Goal: Feedback & Contribution: Leave review/rating

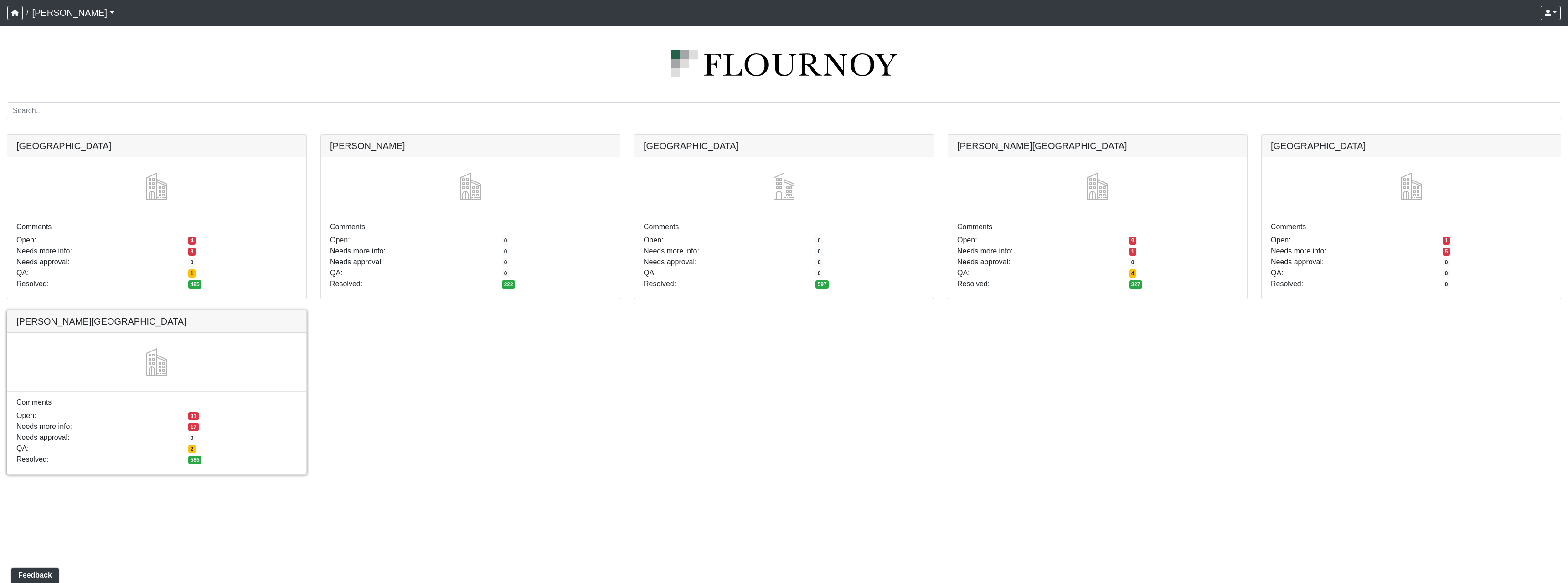
click at [241, 310] on link at bounding box center [156, 310] width 299 height 0
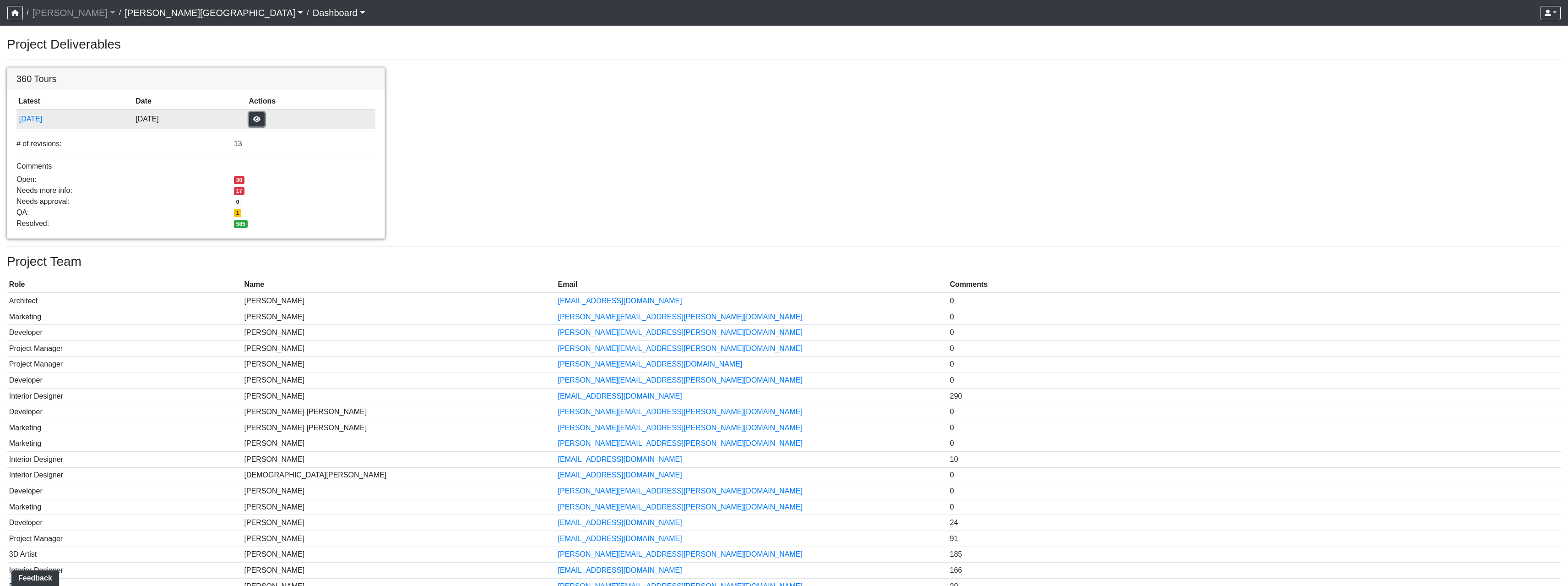
click at [265, 116] on button "button" at bounding box center [256, 119] width 15 height 14
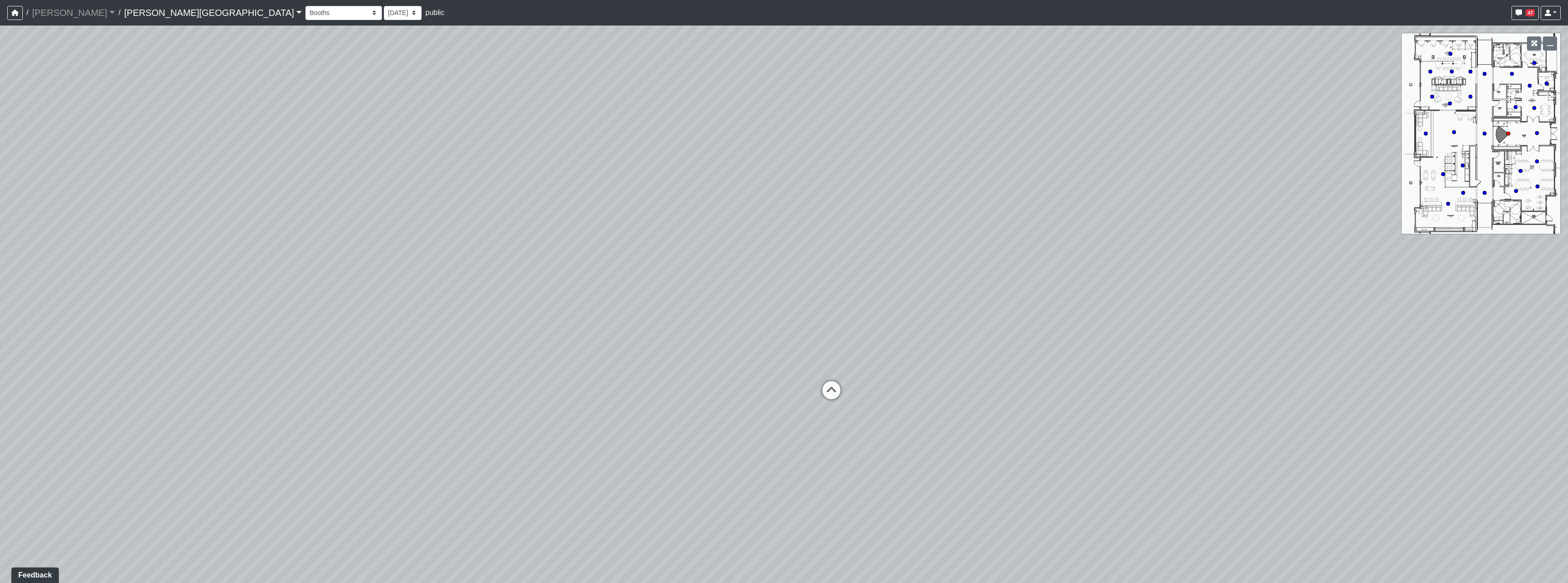
drag, startPoint x: 940, startPoint y: 331, endPoint x: 963, endPoint y: 221, distance: 112.4
click at [963, 221] on div "Loading... Hallway - Hallway 2 Loading... Entry" at bounding box center [784, 304] width 1568 height 557
click at [824, 373] on icon at bounding box center [833, 386] width 27 height 27
click at [825, 355] on icon at bounding box center [824, 354] width 27 height 27
drag, startPoint x: 905, startPoint y: 231, endPoint x: 887, endPoint y: 393, distance: 163.0
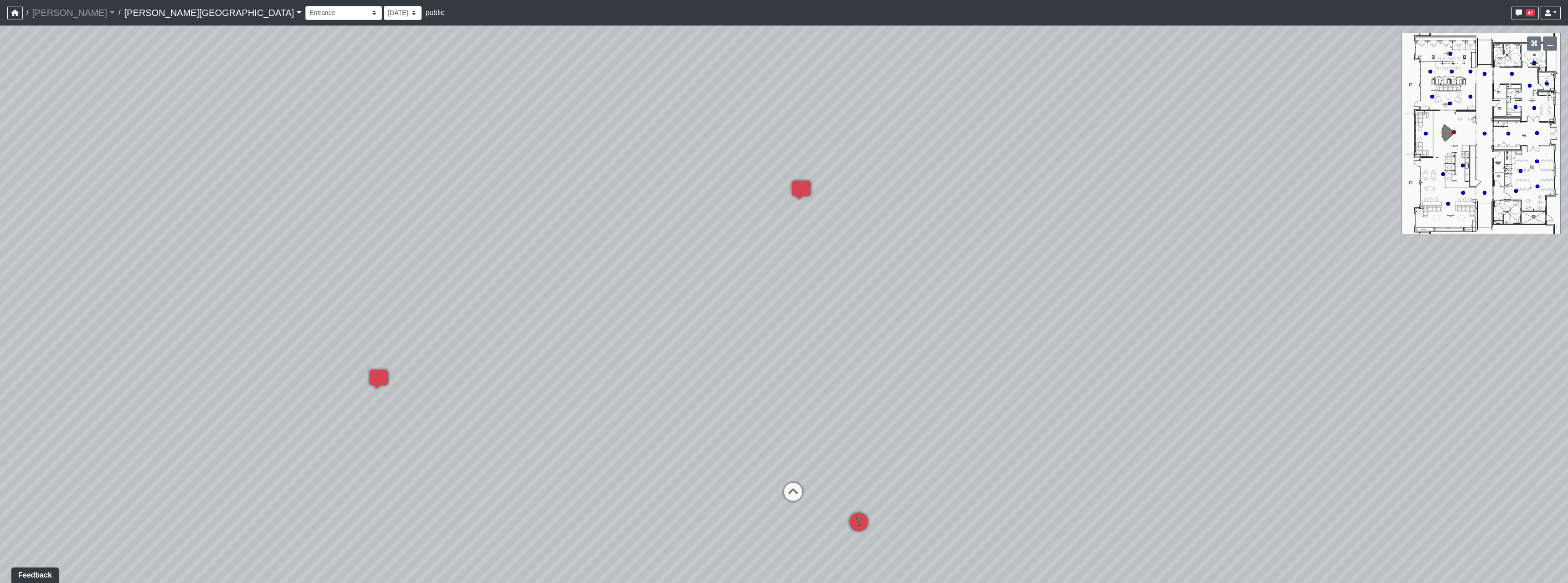
click at [887, 393] on div "Loading... Hallway - Hallway 2 Loading... Entry Loading... Clubroom - Entrance …" at bounding box center [784, 304] width 1568 height 557
drag, startPoint x: 674, startPoint y: 296, endPoint x: 932, endPoint y: 284, distance: 258.3
click at [953, 284] on div "Loading... Hallway - Hallway 2 Loading... Entry Loading... Clubroom - Entrance …" at bounding box center [784, 304] width 1568 height 557
drag, startPoint x: 866, startPoint y: 352, endPoint x: 961, endPoint y: 288, distance: 114.5
click at [961, 288] on div "Loading... Hallway - Hallway 2 Loading... Entry Loading... Clubroom - Entrance …" at bounding box center [784, 304] width 1568 height 557
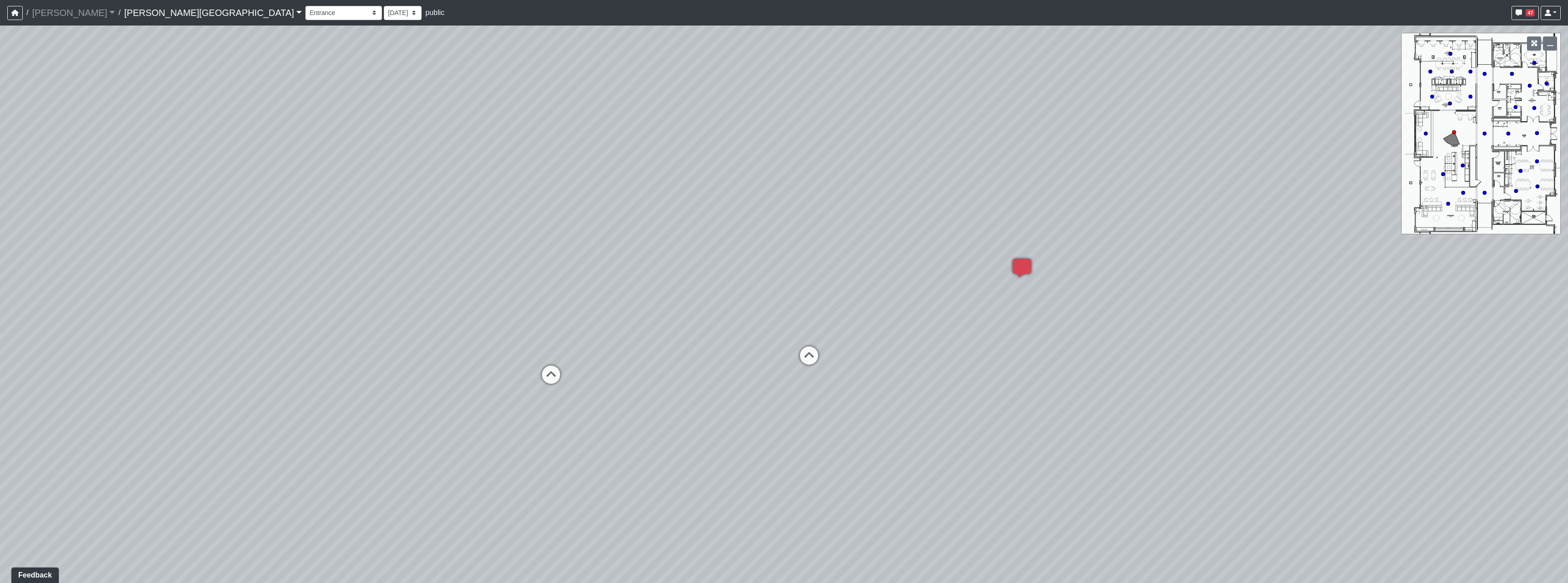
drag, startPoint x: 868, startPoint y: 387, endPoint x: 600, endPoint y: 384, distance: 268.0
click at [640, 386] on div "Loading... Hallway - Hallway 2 Loading... Entry Loading... Clubroom - Entrance …" at bounding box center [784, 304] width 1568 height 557
drag, startPoint x: 1224, startPoint y: 368, endPoint x: 897, endPoint y: 360, distance: 327.1
click at [745, 372] on div "Loading... Hallway - Hallway 2 Loading... Entry Loading... Clubroom - Entrance …" at bounding box center [784, 304] width 1568 height 557
drag, startPoint x: 1188, startPoint y: 356, endPoint x: 727, endPoint y: 359, distance: 461.0
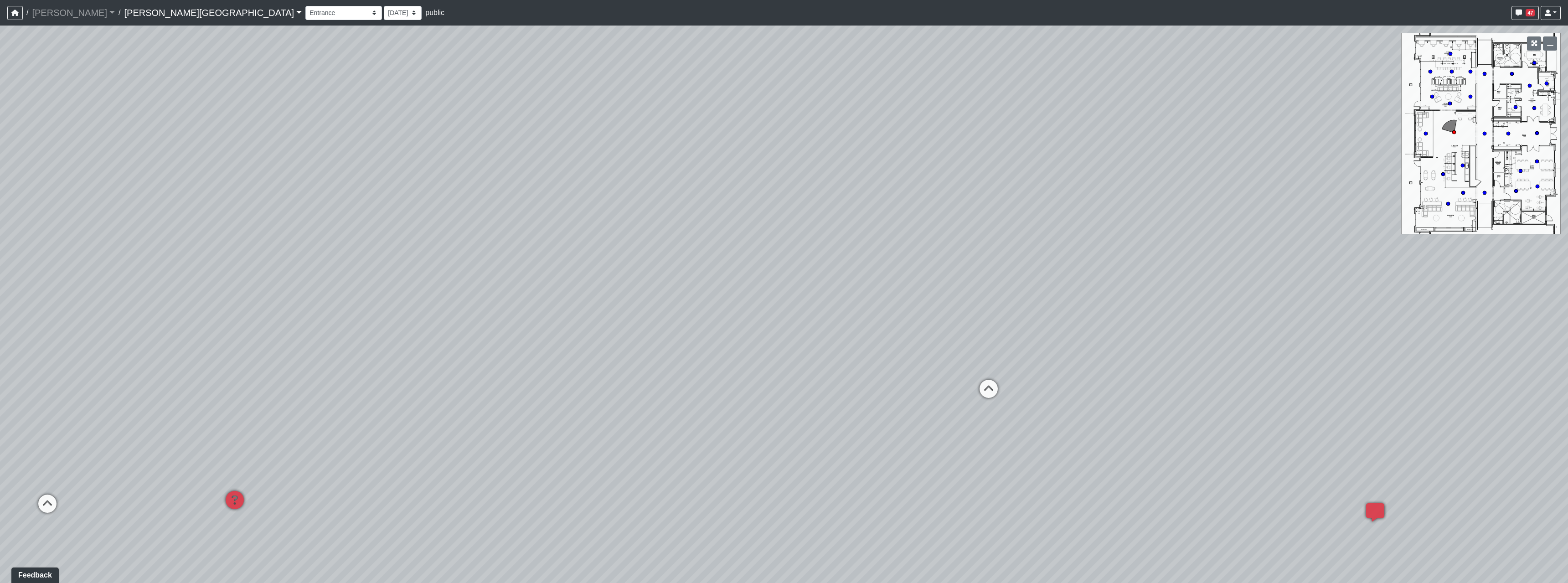
click at [727, 359] on div "Loading... Hallway - Hallway 2 Loading... Entry Loading... Clubroom - Entrance …" at bounding box center [784, 304] width 1568 height 557
drag, startPoint x: 1102, startPoint y: 321, endPoint x: 539, endPoint y: 338, distance: 563.3
click at [539, 338] on div "Loading... Hallway - Hallway 2 Loading... Entry Loading... Clubroom - Entrance …" at bounding box center [784, 304] width 1568 height 557
drag, startPoint x: 908, startPoint y: 375, endPoint x: 1145, endPoint y: 353, distance: 238.0
click at [1145, 353] on div "Loading... Hallway - Hallway 2 Loading... Entry Loading... Clubroom - Entrance …" at bounding box center [784, 304] width 1568 height 557
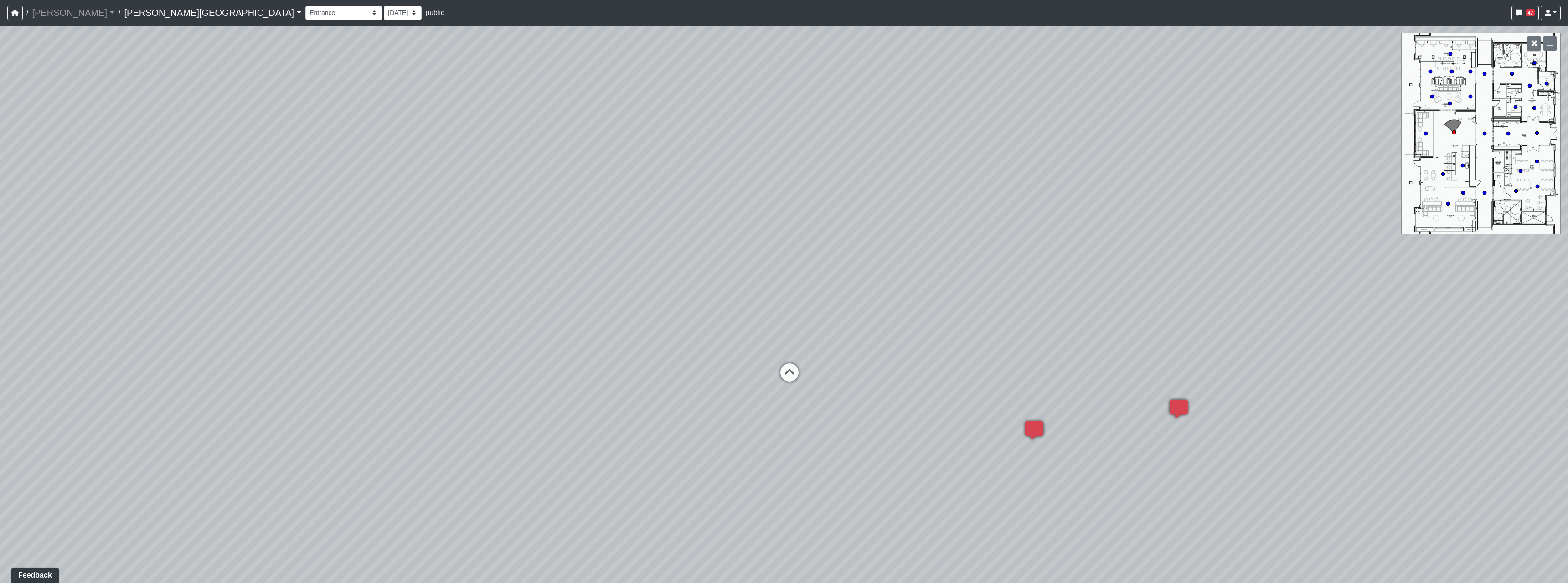
drag, startPoint x: 799, startPoint y: 358, endPoint x: 1220, endPoint y: 343, distance: 421.3
click at [1220, 343] on div "Loading... Hallway - Hallway 2 Loading... Entry Loading... Clubroom - Entrance …" at bounding box center [784, 304] width 1568 height 557
drag, startPoint x: 813, startPoint y: 329, endPoint x: 1313, endPoint y: 324, distance: 500.0
click at [1312, 324] on div "Loading... Hallway - Hallway 2 Loading... Entry Loading... Clubroom - Entrance …" at bounding box center [784, 304] width 1568 height 557
drag, startPoint x: 1019, startPoint y: 324, endPoint x: 1072, endPoint y: 314, distance: 53.9
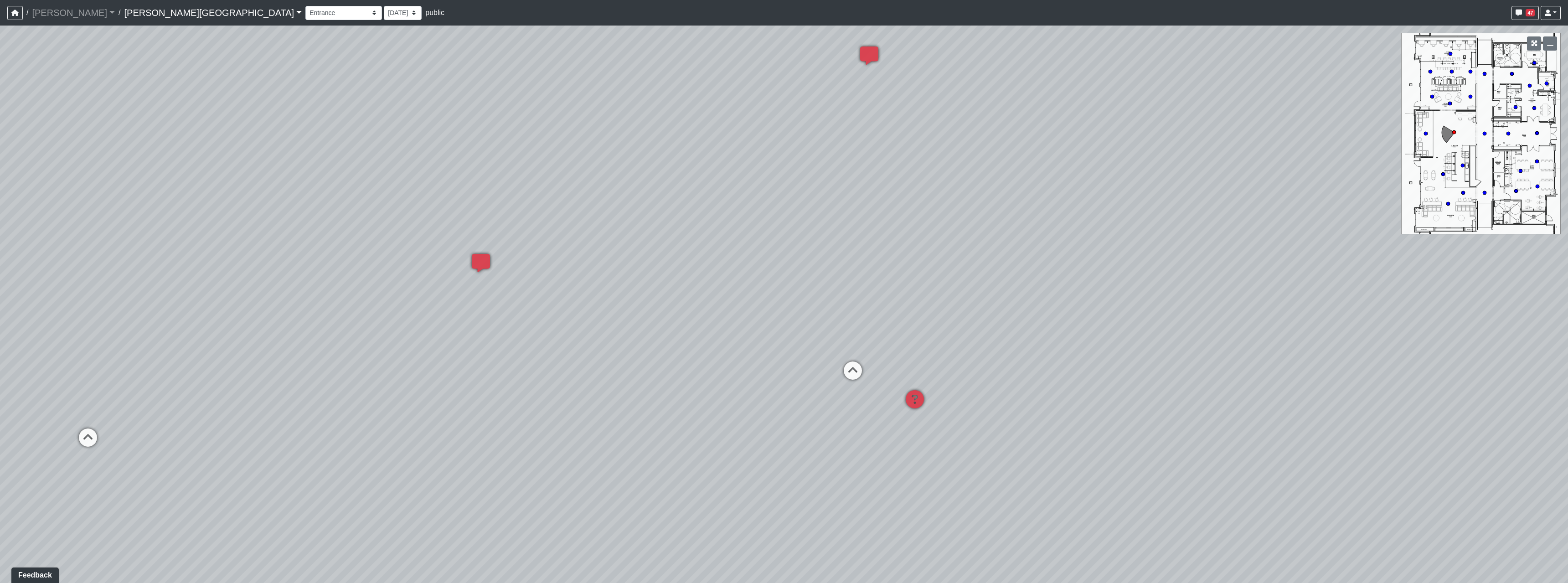
click at [1072, 314] on div "Loading... Hallway - Hallway 2 Loading... Entry Loading... Clubroom - Entrance …" at bounding box center [784, 304] width 1568 height 557
drag, startPoint x: 1073, startPoint y: 402, endPoint x: 859, endPoint y: 433, distance: 216.2
click at [890, 425] on div "Loading... Hallway - Hallway 2 Loading... Entry Loading... Clubroom - Entrance …" at bounding box center [784, 304] width 1568 height 557
drag, startPoint x: 968, startPoint y: 351, endPoint x: 1032, endPoint y: 338, distance: 65.3
click at [1032, 338] on div "Loading... Hallway - Hallway 2 Loading... Entry Loading... Clubroom - Entrance …" at bounding box center [784, 304] width 1568 height 557
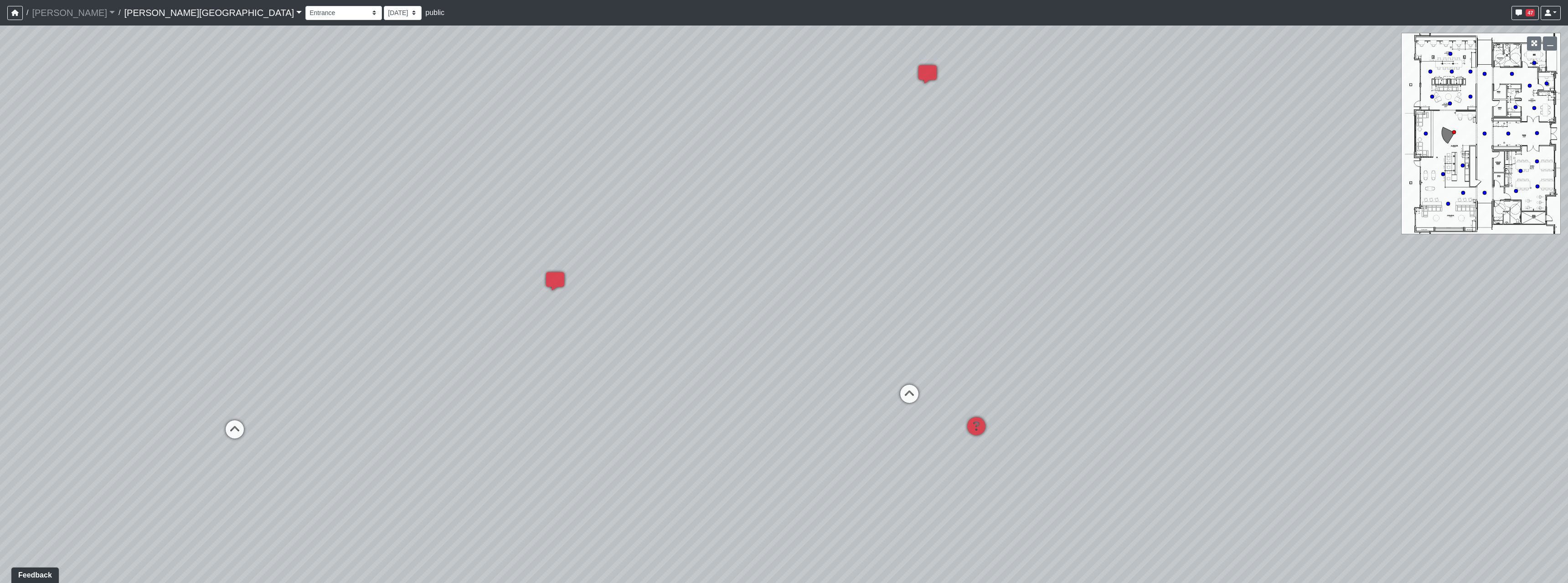
drag, startPoint x: 925, startPoint y: 340, endPoint x: 1153, endPoint y: 352, distance: 228.3
click at [1156, 353] on div "Loading... Hallway - Hallway 2 Loading... Entry Loading... Clubroom - Entrance …" at bounding box center [784, 304] width 1568 height 557
drag, startPoint x: 679, startPoint y: 425, endPoint x: 1213, endPoint y: 475, distance: 536.3
click at [1213, 475] on div "Loading... Hallway - Hallway 2 Loading... Entry Loading... Clubroom - Entrance …" at bounding box center [784, 304] width 1568 height 557
drag, startPoint x: 930, startPoint y: 410, endPoint x: 649, endPoint y: 331, distance: 291.9
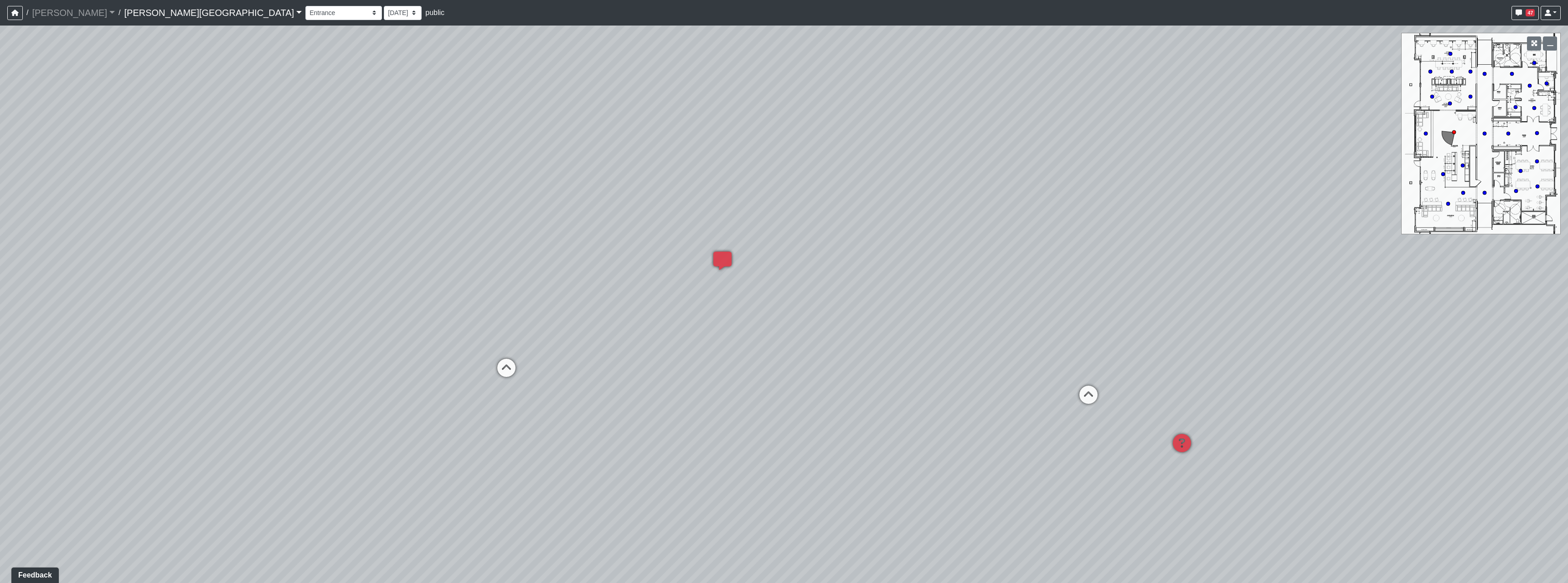
click at [649, 331] on div "Loading... Hallway - Hallway 2 Loading... Entry Loading... Clubroom - Entrance …" at bounding box center [784, 304] width 1568 height 557
drag, startPoint x: 903, startPoint y: 421, endPoint x: 879, endPoint y: 435, distance: 27.8
click at [879, 435] on div "Loading... Hallway - Hallway 2 Loading... Entry Loading... Clubroom - Entrance …" at bounding box center [784, 304] width 1568 height 557
drag, startPoint x: 921, startPoint y: 425, endPoint x: 866, endPoint y: 416, distance: 55.7
click at [864, 416] on div "Loading... Hallway - Hallway 2 Loading... Entry Loading... Clubroom - Entrance …" at bounding box center [784, 304] width 1568 height 557
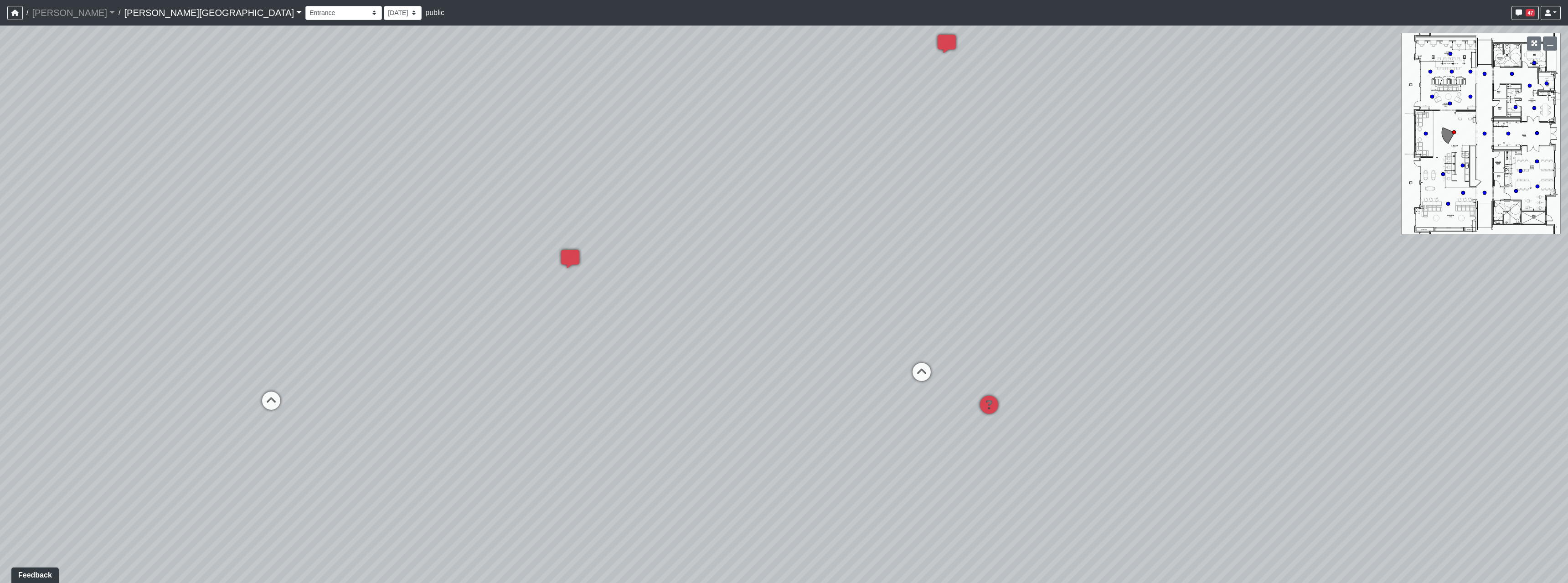
drag, startPoint x: 921, startPoint y: 389, endPoint x: 1055, endPoint y: 300, distance: 160.9
click at [874, 383] on div "Loading... Hallway - Hallway 2 Loading... Entry Loading... Clubroom - Entrance …" at bounding box center [784, 304] width 1568 height 557
drag, startPoint x: 1004, startPoint y: 280, endPoint x: 1387, endPoint y: 288, distance: 383.1
click at [1387, 288] on div "Loading... Hallway - Hallway 2 Loading... Entry Loading... Clubroom - Entrance …" at bounding box center [784, 304] width 1568 height 557
click at [608, 352] on icon at bounding box center [602, 361] width 27 height 27
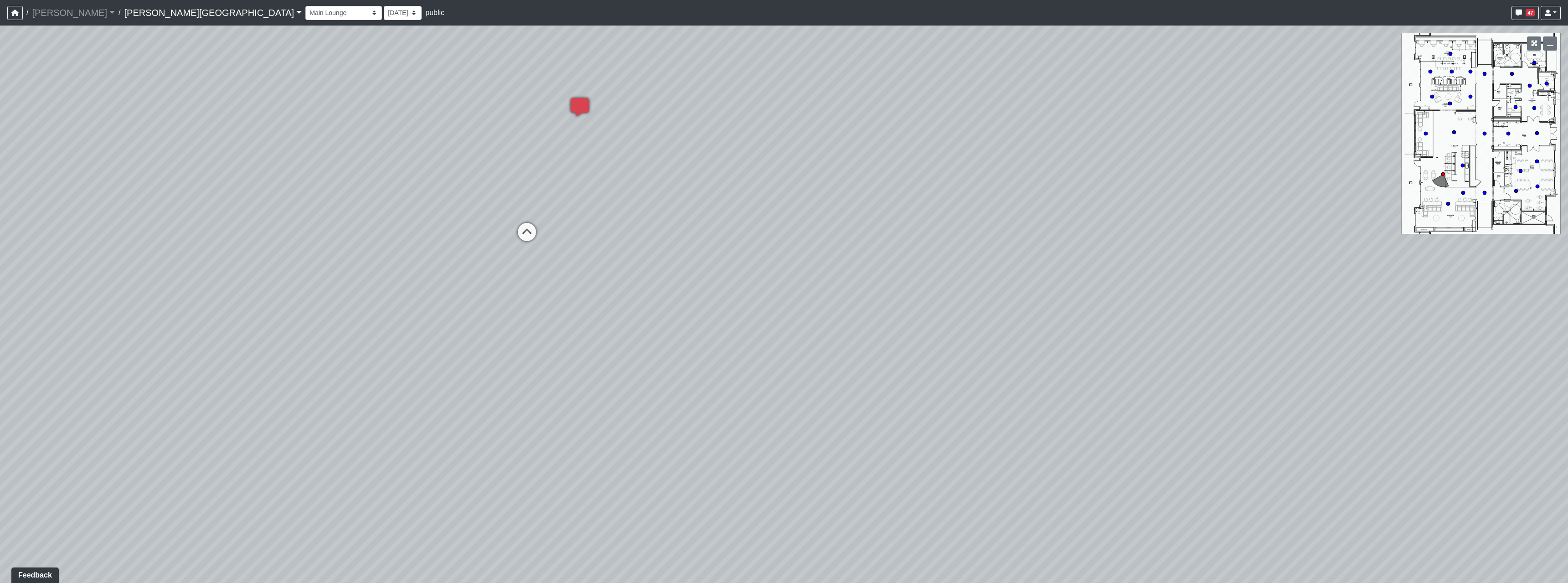
drag, startPoint x: 531, startPoint y: 349, endPoint x: 620, endPoint y: 311, distance: 96.8
click at [863, 329] on div "Loading... Hallway - Hallway 2 Loading... Entry Loading... Clubroom - Entrance …" at bounding box center [784, 304] width 1568 height 557
click at [526, 248] on icon at bounding box center [520, 239] width 27 height 27
drag, startPoint x: 770, startPoint y: 386, endPoint x: 664, endPoint y: 245, distance: 176.4
click at [664, 245] on div "Loading... Hallway - Hallway 2 Loading... Entry Loading... Clubroom - Entrance …" at bounding box center [784, 304] width 1568 height 557
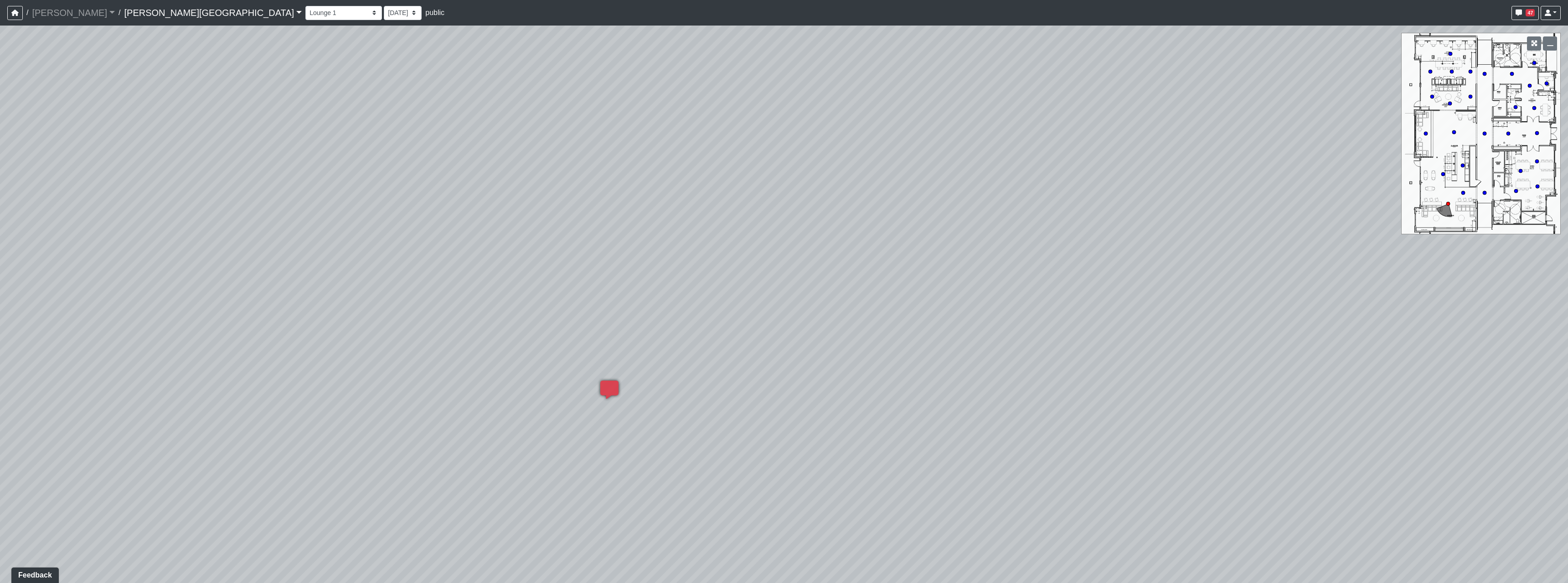
drag, startPoint x: 999, startPoint y: 311, endPoint x: 1368, endPoint y: 293, distance: 369.4
click at [1368, 293] on div "Loading... Hallway - Hallway 2 Loading... Entry Loading... Clubroom - Entrance …" at bounding box center [784, 304] width 1568 height 557
drag, startPoint x: 625, startPoint y: 328, endPoint x: 878, endPoint y: 314, distance: 253.4
click at [878, 314] on div "Loading... Hallway - Hallway 2 Loading... Entry Loading... Clubroom - Entrance …" at bounding box center [784, 304] width 1568 height 557
drag, startPoint x: 753, startPoint y: 408, endPoint x: 981, endPoint y: 424, distance: 228.6
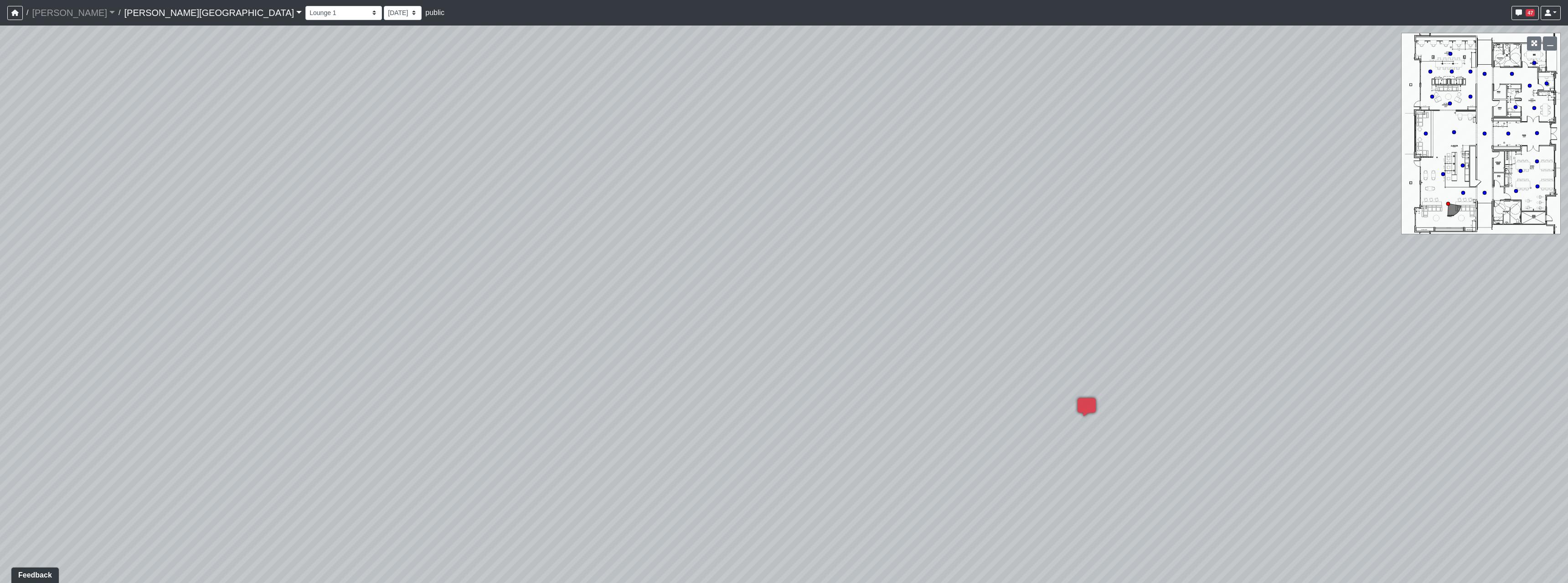
click at [981, 424] on div "Loading... Hallway - Hallway 2 Loading... Entry Loading... Clubroom - Entrance …" at bounding box center [784, 304] width 1568 height 557
drag, startPoint x: 870, startPoint y: 326, endPoint x: 570, endPoint y: 311, distance: 300.4
click at [551, 305] on div "Loading... Hallway - Hallway 2 Loading... Entry Loading... Clubroom - Entrance …" at bounding box center [784, 304] width 1568 height 557
drag, startPoint x: 1144, startPoint y: 373, endPoint x: 1416, endPoint y: 335, distance: 274.6
click at [1417, 335] on div "Loading... Hallway - Hallway 2 Loading... Entry Loading... Clubroom - Entrance …" at bounding box center [784, 304] width 1568 height 557
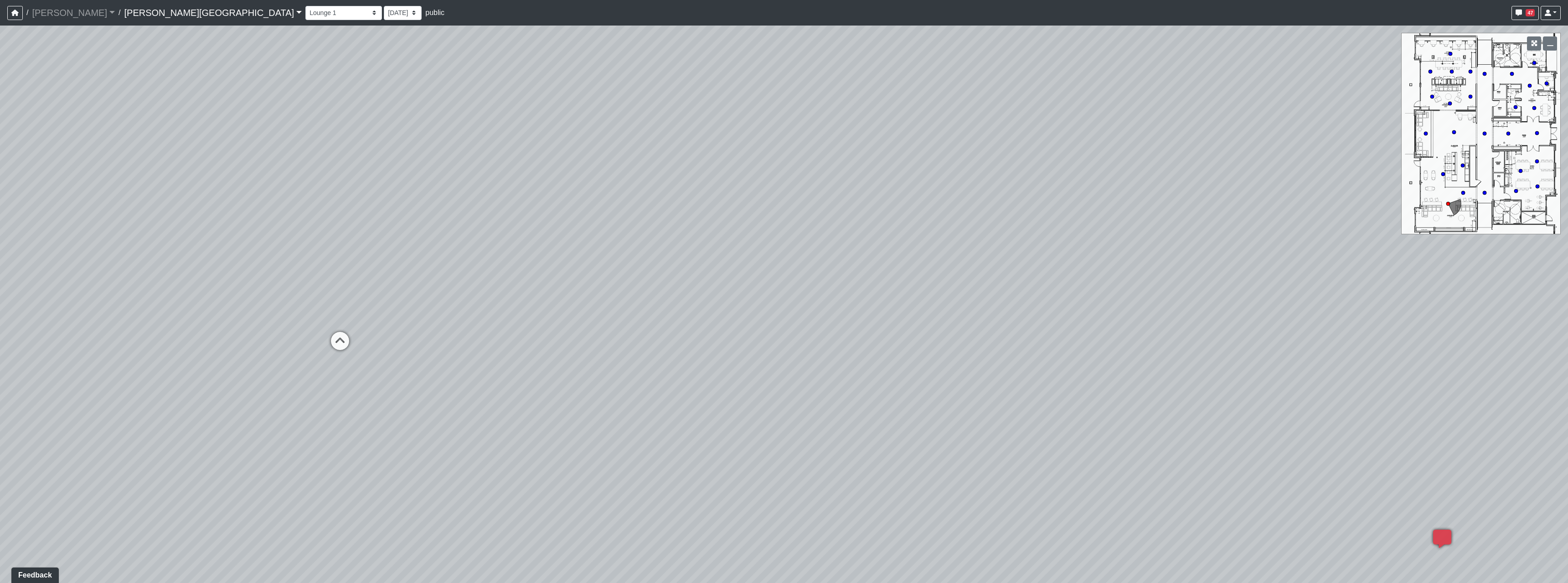
drag, startPoint x: 625, startPoint y: 228, endPoint x: 1152, endPoint y: 275, distance: 529.1
click at [1152, 275] on div "Loading... Hallway - Hallway 2 Loading... Entry Loading... Clubroom - Entrance …" at bounding box center [784, 304] width 1568 height 557
click at [473, 324] on icon at bounding box center [468, 337] width 27 height 27
drag, startPoint x: 968, startPoint y: 270, endPoint x: 364, endPoint y: 293, distance: 604.4
click at [365, 293] on div "Loading... Hallway - Hallway 2 Loading... Entry Loading... Clubroom - Entrance …" at bounding box center [784, 304] width 1568 height 557
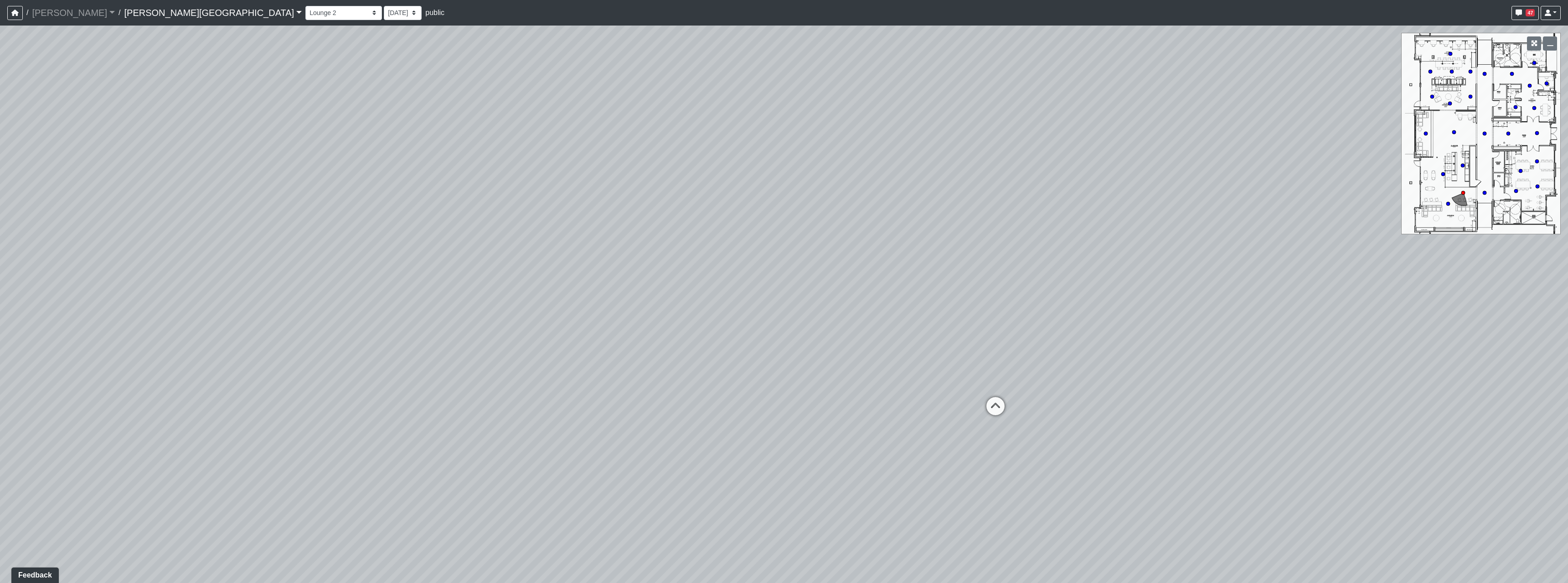
drag, startPoint x: 859, startPoint y: 228, endPoint x: 431, endPoint y: 295, distance: 433.2
click at [431, 295] on div "Loading... Hallway - Hallway 2 Loading... Entry Loading... Clubroom - Entrance …" at bounding box center [784, 304] width 1568 height 557
drag, startPoint x: 959, startPoint y: 266, endPoint x: 695, endPoint y: 248, distance: 264.6
click at [695, 248] on div "Loading... Hallway - Hallway 2 Loading... Entry Loading... Clubroom - Entrance …" at bounding box center [784, 304] width 1568 height 557
drag, startPoint x: 783, startPoint y: 316, endPoint x: 1006, endPoint y: 284, distance: 225.3
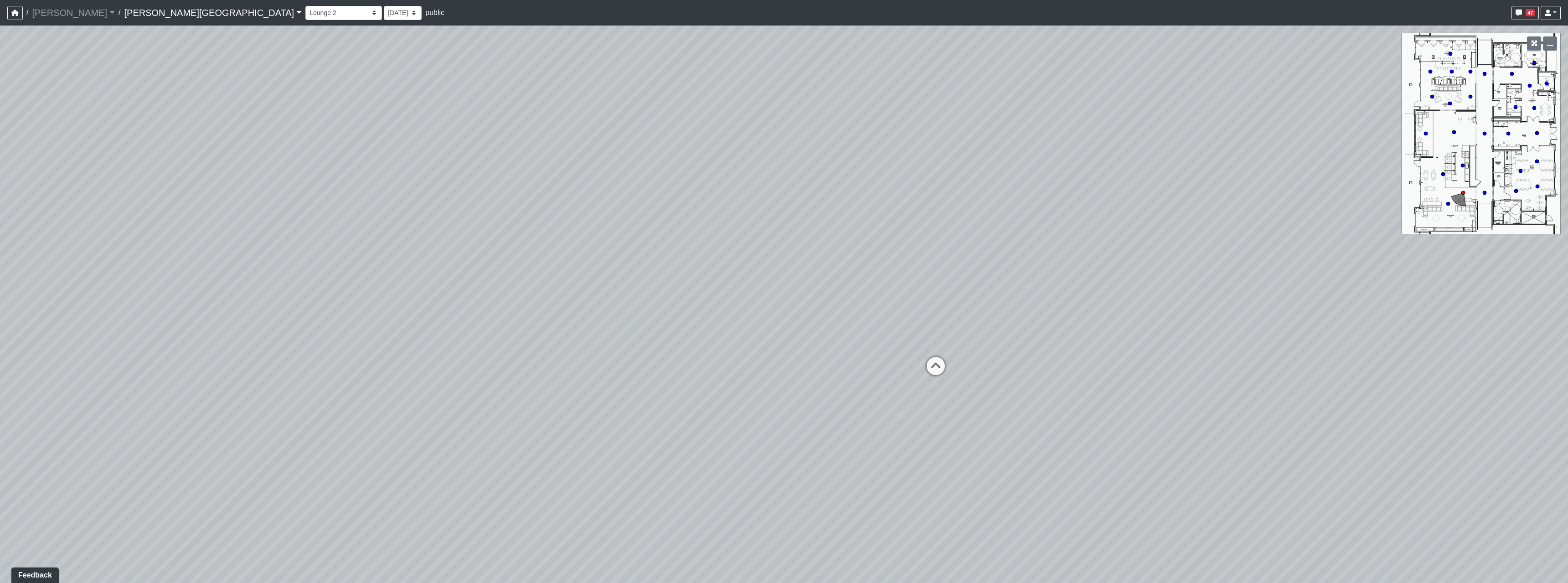
click at [1006, 284] on div "Loading... Hallway - Hallway 2 Loading... Entry Loading... Clubroom - Entrance …" at bounding box center [784, 304] width 1568 height 557
drag, startPoint x: 787, startPoint y: 354, endPoint x: 923, endPoint y: 309, distance: 143.3
click at [923, 309] on div "Loading... Hallway - Hallway 2 Loading... Entry Loading... Clubroom - Entrance …" at bounding box center [784, 304] width 1568 height 557
drag, startPoint x: 930, startPoint y: 316, endPoint x: 559, endPoint y: 319, distance: 371.0
click at [559, 319] on div "Loading... Hallway - Hallway 2 Loading... Entry Loading... Clubroom - Entrance …" at bounding box center [784, 304] width 1568 height 557
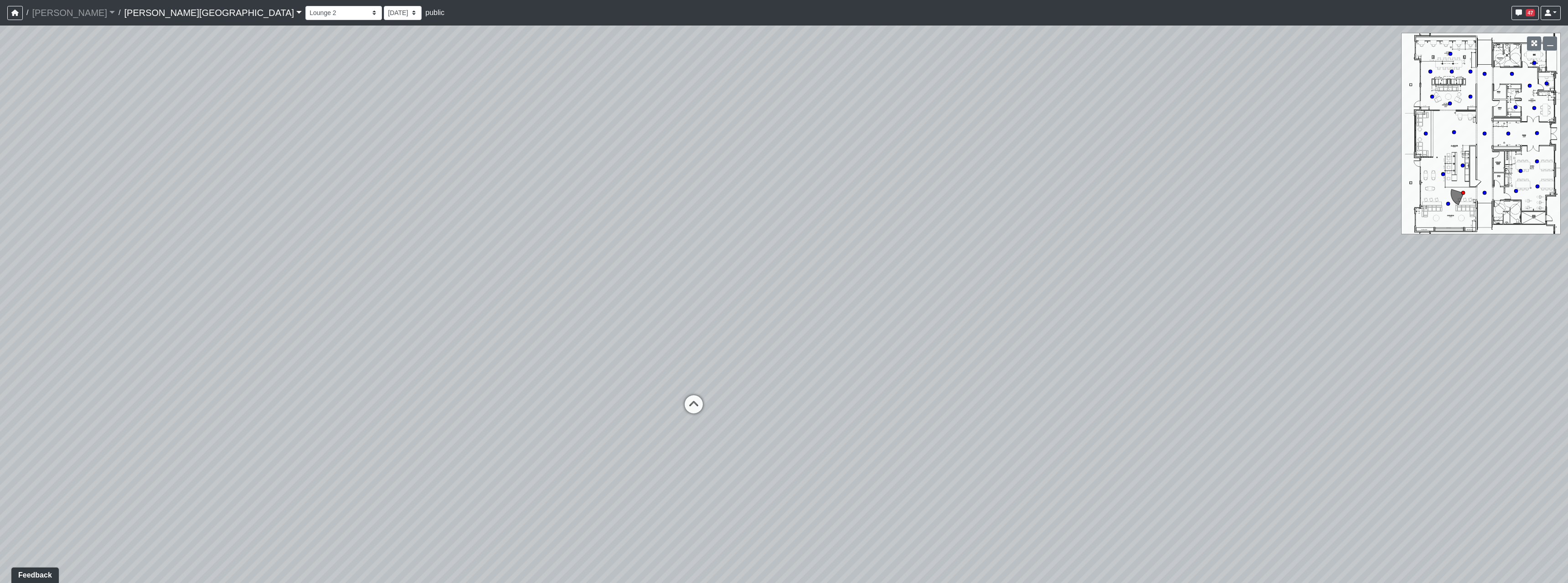
drag, startPoint x: 877, startPoint y: 377, endPoint x: 676, endPoint y: 473, distance: 222.7
click at [676, 473] on div "Loading... Hallway - Hallway 2 Loading... Entry Loading... Clubroom - Entrance …" at bounding box center [784, 304] width 1568 height 557
drag, startPoint x: 766, startPoint y: 427, endPoint x: 825, endPoint y: 429, distance: 59.0
click at [825, 429] on div "Loading... Hallway - Hallway 2 Loading... Entry Loading... Clubroom - Entrance …" at bounding box center [784, 304] width 1568 height 557
drag, startPoint x: 990, startPoint y: 451, endPoint x: 696, endPoint y: 469, distance: 294.6
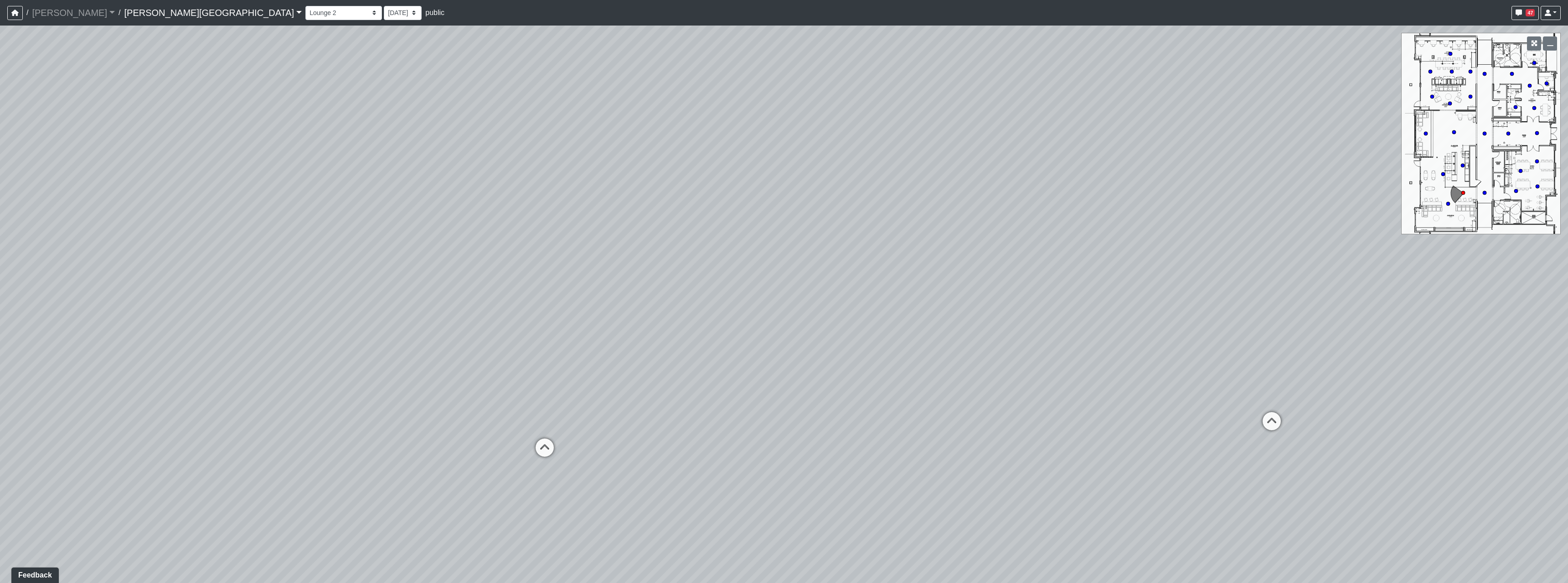
click at [696, 469] on div "Loading... Hallway - Hallway 2 Loading... Entry Loading... Clubroom - Entrance …" at bounding box center [784, 304] width 1568 height 557
drag, startPoint x: 831, startPoint y: 424, endPoint x: 704, endPoint y: 417, distance: 127.2
click at [704, 417] on div "Loading... Hallway - Hallway 2 Loading... Entry Loading... Clubroom - Entrance …" at bounding box center [784, 304] width 1568 height 557
drag, startPoint x: 942, startPoint y: 480, endPoint x: 830, endPoint y: 469, distance: 112.5
click at [830, 469] on div "Loading... Hallway - Hallway 2 Loading... Entry Loading... Clubroom - Entrance …" at bounding box center [784, 304] width 1568 height 557
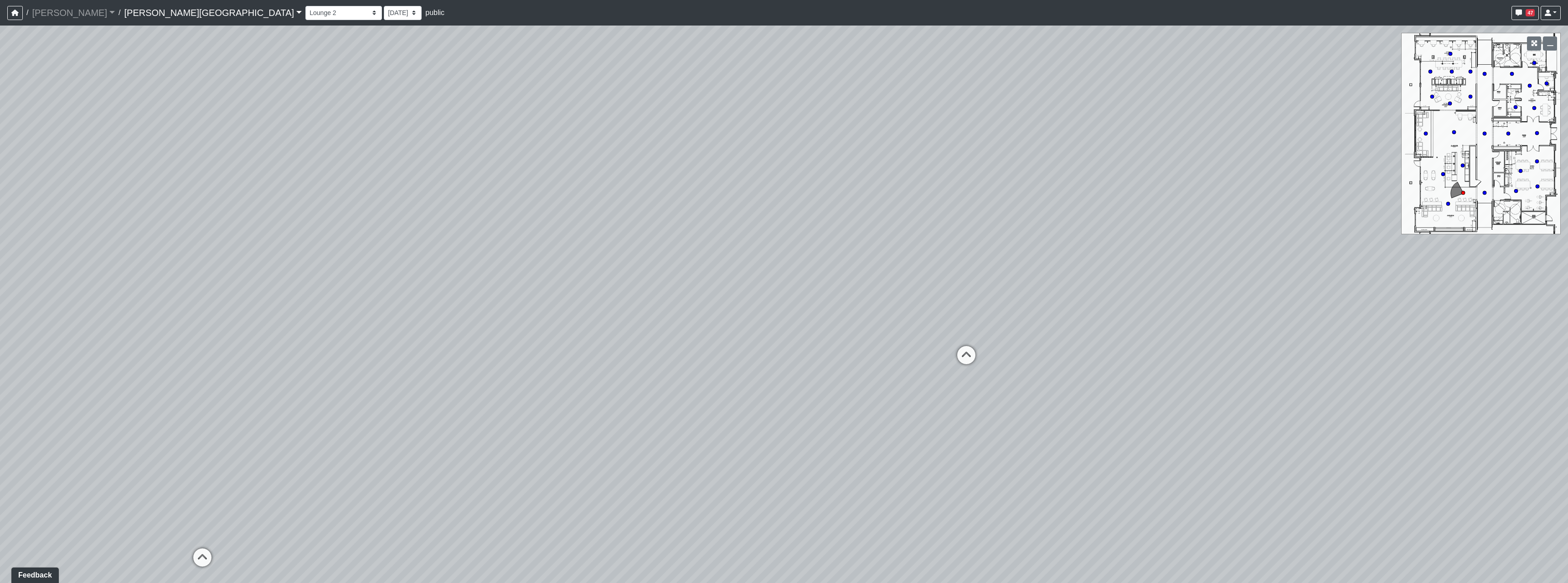
click at [950, 357] on div "Loading... Hallway - Hallway 2 Loading... Entry Loading... Clubroom - Entrance …" at bounding box center [784, 304] width 1568 height 557
click at [961, 357] on icon at bounding box center [966, 359] width 27 height 27
drag, startPoint x: 751, startPoint y: 371, endPoint x: 1064, endPoint y: 350, distance: 313.7
click at [1072, 343] on div "Loading... Hallway - Hallway 2 Loading... Entry Loading... Clubroom - Entrance …" at bounding box center [784, 304] width 1568 height 557
drag, startPoint x: 931, startPoint y: 383, endPoint x: 1281, endPoint y: 377, distance: 350.1
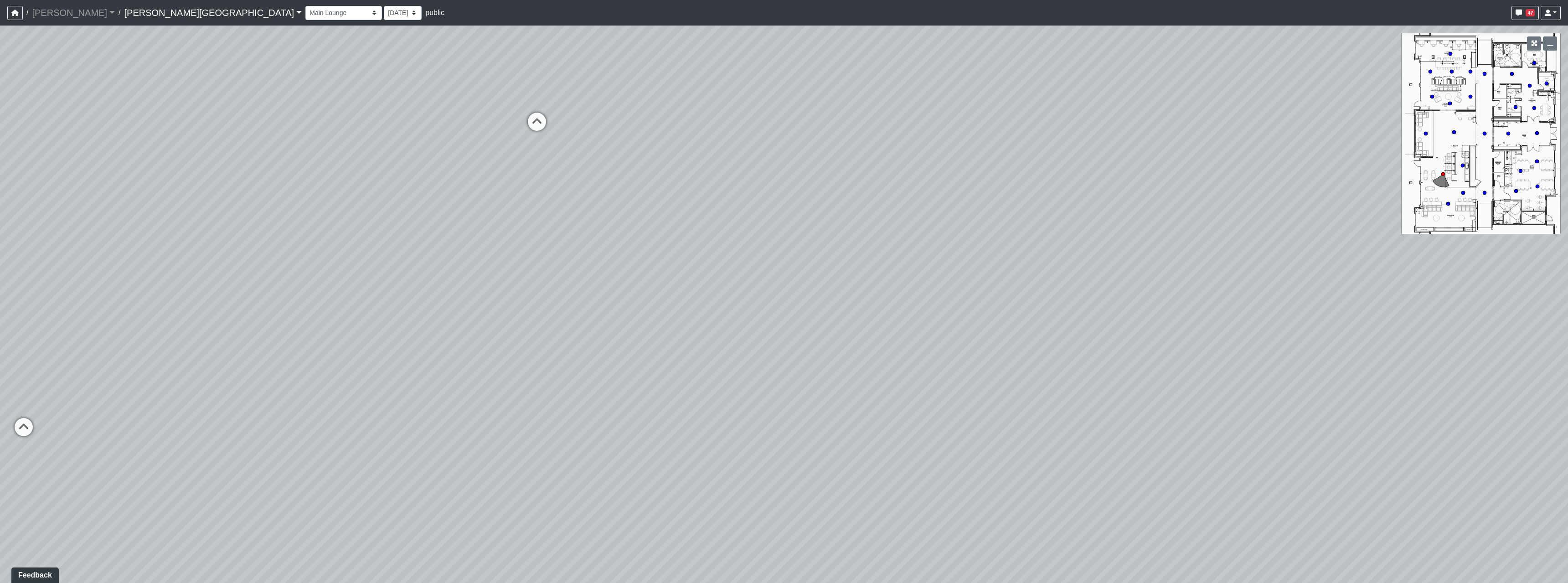
click at [1281, 377] on div "Loading... Hallway - Hallway 2 Loading... Entry Loading... Clubroom - Entrance …" at bounding box center [784, 304] width 1568 height 557
drag, startPoint x: 1051, startPoint y: 396, endPoint x: 1276, endPoint y: 345, distance: 230.7
click at [1276, 345] on div "Loading... Hallway - Hallway 2 Loading... Entry Loading... Clubroom - Entrance …" at bounding box center [784, 304] width 1568 height 557
drag, startPoint x: 1228, startPoint y: 448, endPoint x: 1231, endPoint y: 422, distance: 26.2
click at [1086, 393] on div "Loading... Hallway - Hallway 2 Loading... Entry Loading... Clubroom - Entrance …" at bounding box center [784, 304] width 1568 height 557
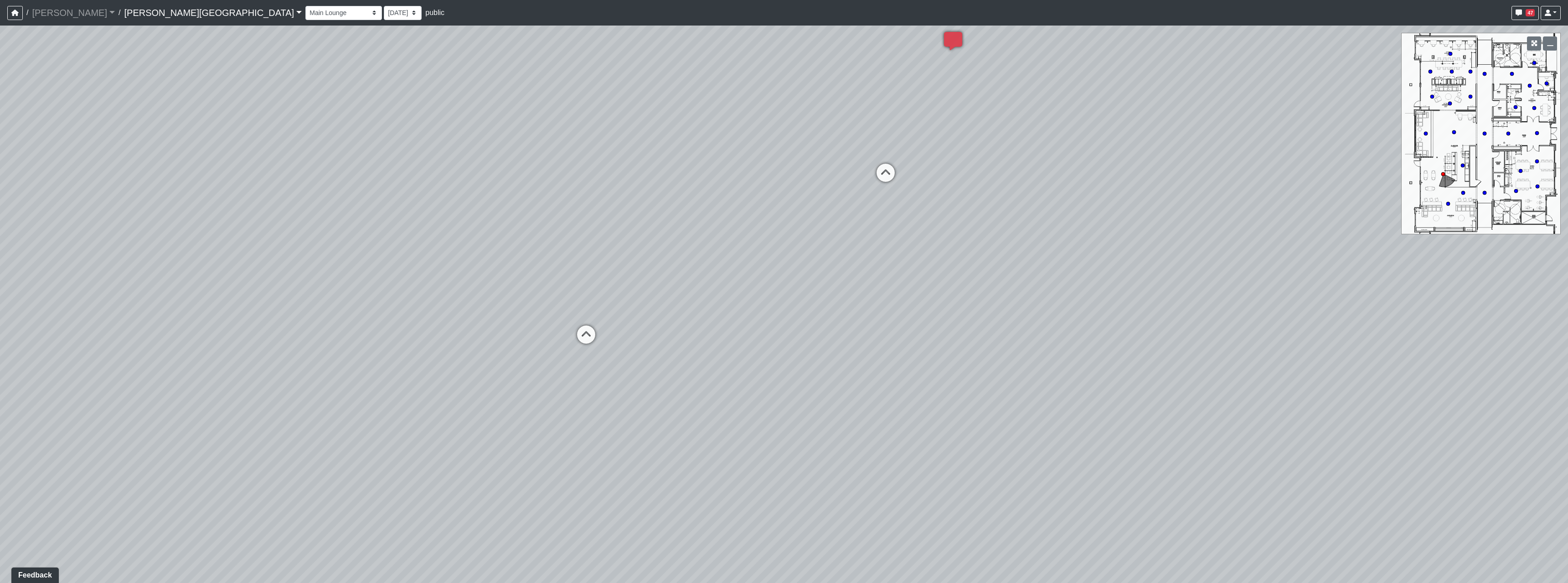
drag, startPoint x: 654, startPoint y: 344, endPoint x: 1064, endPoint y: 496, distance: 437.3
click at [1064, 496] on div "Loading... Hallway - Hallway 2 Loading... Entry Loading... Clubroom - Entrance …" at bounding box center [784, 304] width 1568 height 557
drag, startPoint x: 1093, startPoint y: 390, endPoint x: 977, endPoint y: 389, distance: 116.0
click at [977, 389] on div "Loading... Hallway - Hallway 2 Loading... Entry Loading... Clubroom - Entrance …" at bounding box center [784, 304] width 1568 height 557
drag, startPoint x: 841, startPoint y: 393, endPoint x: 882, endPoint y: 339, distance: 67.8
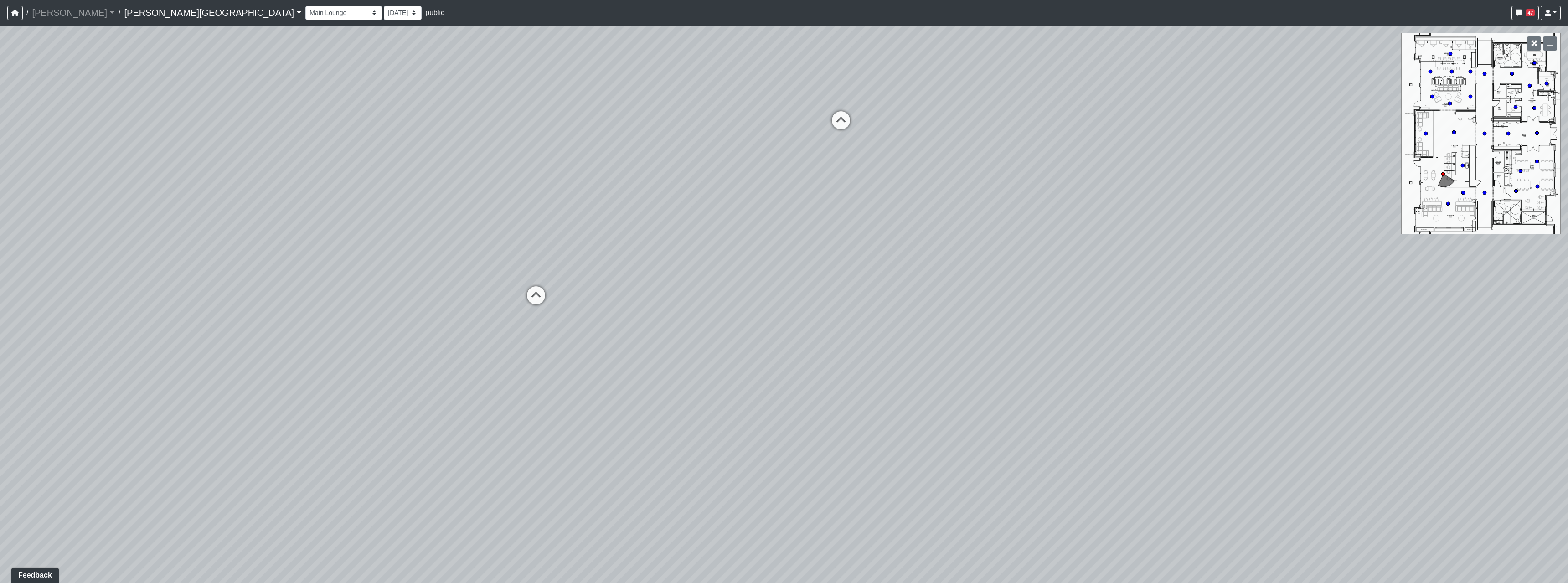
click at [882, 339] on div "Loading... Hallway - Hallway 2 Loading... Entry Loading... Clubroom - Entrance …" at bounding box center [784, 304] width 1568 height 557
drag, startPoint x: 990, startPoint y: 389, endPoint x: 537, endPoint y: 353, distance: 454.4
click at [537, 353] on div "Loading... Hallway - Hallway 2 Loading... Entry Loading... Clubroom - Entrance …" at bounding box center [784, 304] width 1568 height 557
drag, startPoint x: 1022, startPoint y: 383, endPoint x: 491, endPoint y: 355, distance: 531.7
click at [491, 355] on div "Loading... Hallway - Hallway 2 Loading... Entry Loading... Clubroom - Entrance …" at bounding box center [784, 304] width 1568 height 557
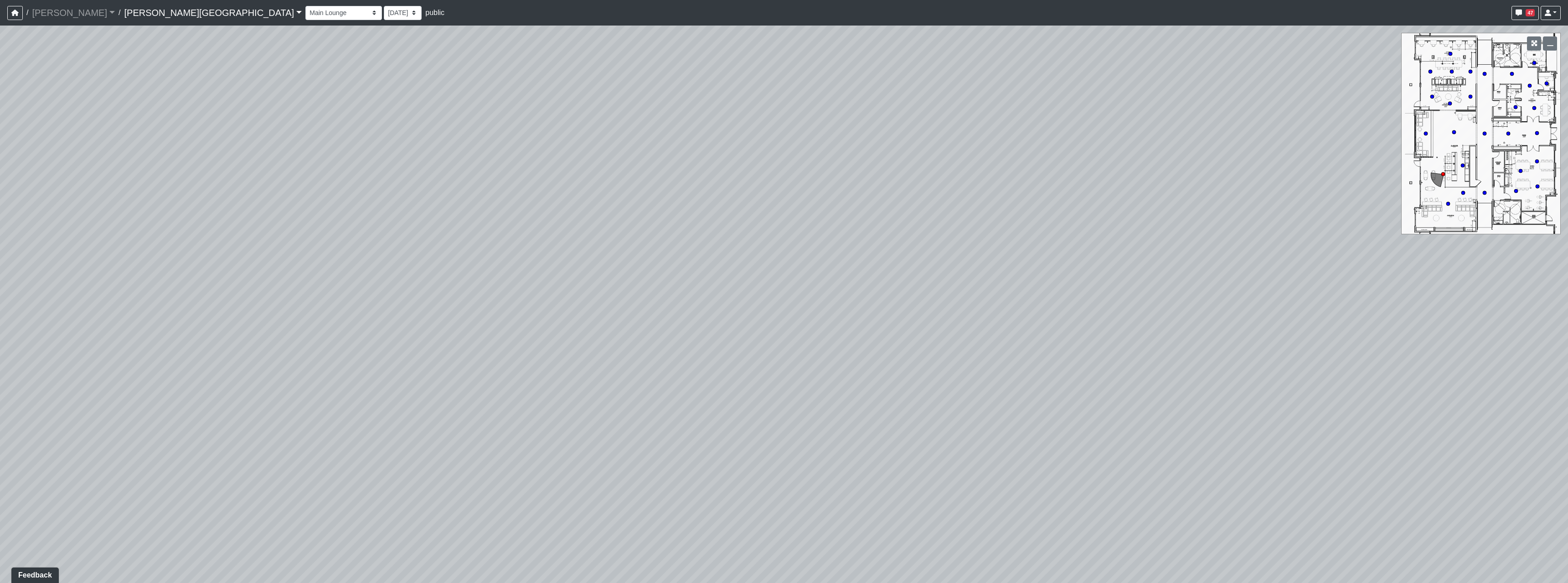
drag, startPoint x: 577, startPoint y: 337, endPoint x: 966, endPoint y: 382, distance: 391.6
click at [966, 382] on div "Loading... Hallway - Hallway 2 Loading... Entry Loading... Clubroom - Entrance …" at bounding box center [784, 304] width 1568 height 557
drag, startPoint x: 521, startPoint y: 390, endPoint x: 847, endPoint y: 420, distance: 327.4
click at [847, 420] on div "Loading... Hallway - Hallway 2 Loading... Entry Loading... Clubroom - Entrance …" at bounding box center [784, 304] width 1568 height 557
drag, startPoint x: 739, startPoint y: 384, endPoint x: 1035, endPoint y: 341, distance: 299.1
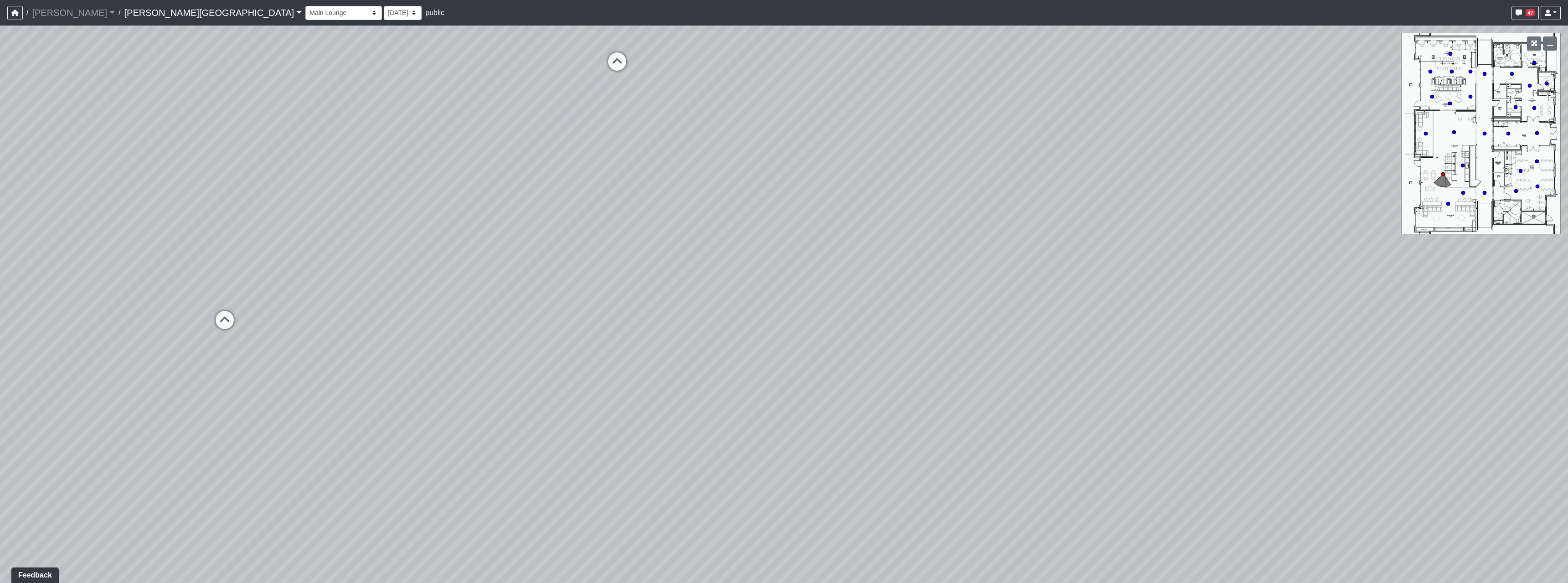
click at [1035, 341] on div "Loading... Hallway - Hallway 2 Loading... Entry Loading... Clubroom - Entrance …" at bounding box center [784, 304] width 1568 height 557
drag, startPoint x: 632, startPoint y: 331, endPoint x: 790, endPoint y: 363, distance: 161.2
click at [790, 363] on div "Loading... Hallway - Hallway 2 Loading... Entry Loading... Clubroom - Entrance …" at bounding box center [784, 304] width 1568 height 557
drag, startPoint x: 847, startPoint y: 388, endPoint x: 432, endPoint y: 393, distance: 415.0
click at [438, 394] on div "Loading... Hallway - Hallway 2 Loading... Entry Loading... Clubroom - Entrance …" at bounding box center [784, 304] width 1568 height 557
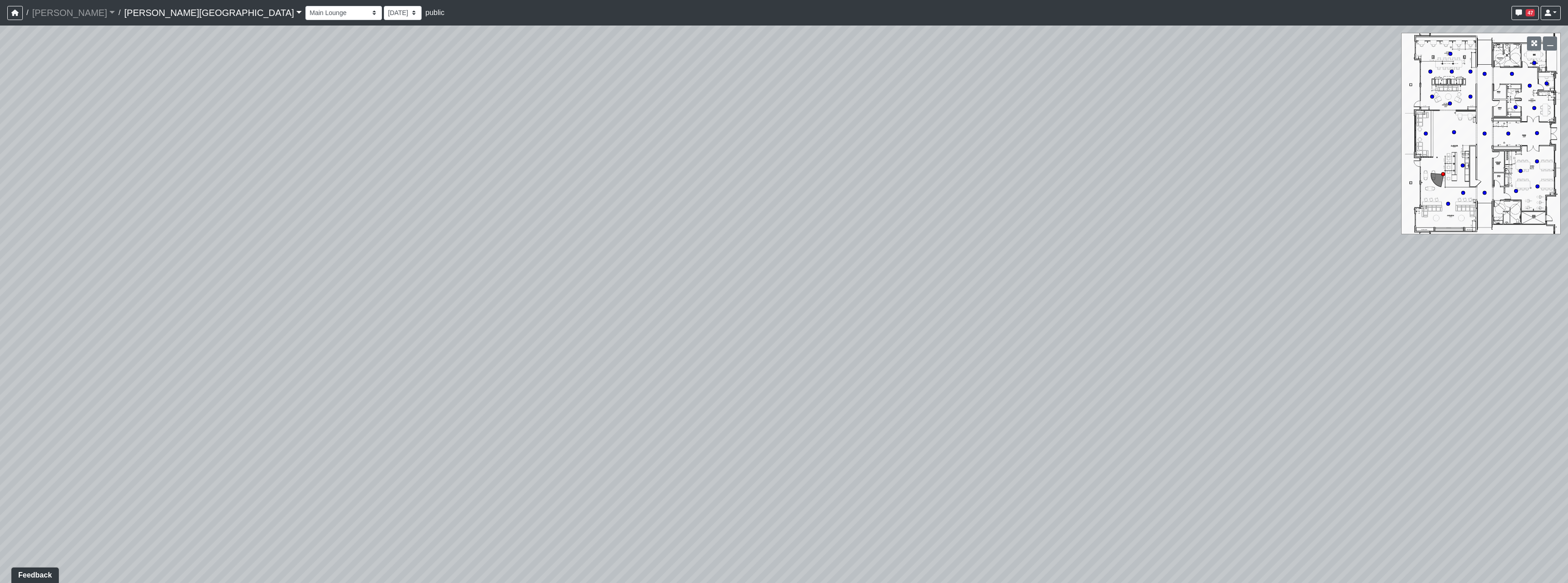
drag, startPoint x: 894, startPoint y: 372, endPoint x: 461, endPoint y: 324, distance: 435.7
click at [436, 322] on div "Loading... Hallway - Hallway 2 Loading... Entry Loading... Clubroom - Entrance …" at bounding box center [784, 304] width 1568 height 557
drag, startPoint x: 714, startPoint y: 267, endPoint x: 852, endPoint y: 267, distance: 138.0
click at [852, 267] on div "Loading... Hallway - Hallway 2 Loading... Entry Loading... Clubroom - Entrance …" at bounding box center [784, 304] width 1568 height 557
drag, startPoint x: 741, startPoint y: 382, endPoint x: 1209, endPoint y: 431, distance: 470.6
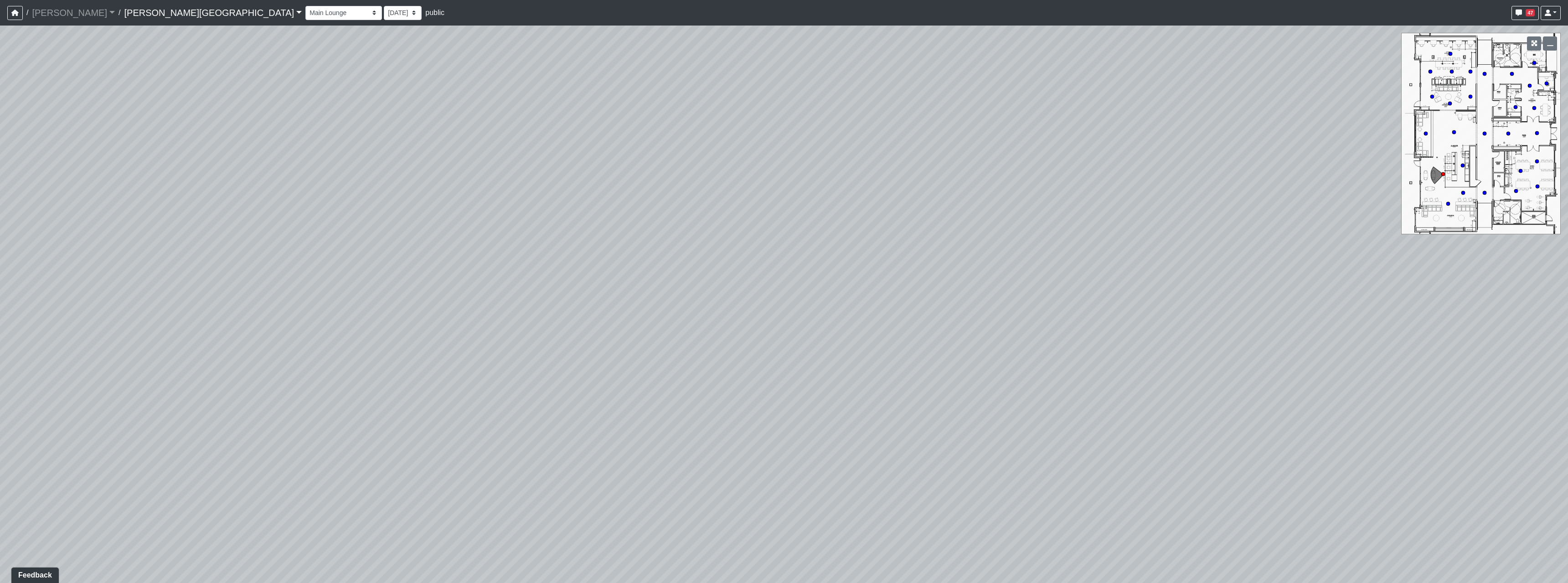
click at [1209, 431] on div "Loading... Hallway - Hallway 2 Loading... Entry Loading... Clubroom - Entrance …" at bounding box center [784, 304] width 1568 height 557
drag, startPoint x: 625, startPoint y: 290, endPoint x: 975, endPoint y: 286, distance: 350.0
click at [918, 287] on div "Loading... Hallway - Hallway 2 Loading... Entry Loading... Clubroom - Entrance …" at bounding box center [784, 304] width 1568 height 557
drag, startPoint x: 936, startPoint y: 290, endPoint x: 1182, endPoint y: 315, distance: 247.3
click at [1182, 315] on div "Loading... Hallway - Hallway 2 Loading... Entry Loading... Clubroom - Entrance …" at bounding box center [784, 304] width 1568 height 557
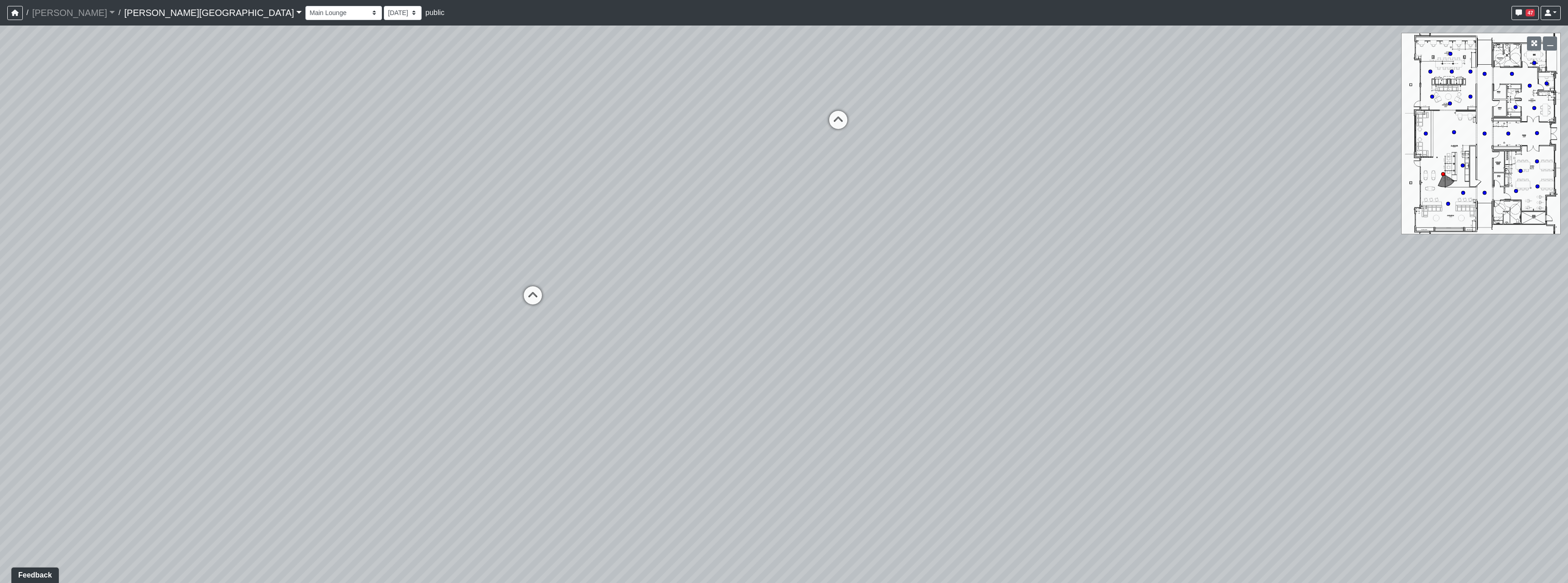
drag, startPoint x: 777, startPoint y: 343, endPoint x: 1217, endPoint y: 326, distance: 440.3
click at [1287, 323] on div "Loading... Hallway - Hallway 2 Loading... Entry Loading... Clubroom - Entrance …" at bounding box center [784, 304] width 1568 height 557
drag, startPoint x: 710, startPoint y: 302, endPoint x: 1092, endPoint y: 403, distance: 395.1
click at [1092, 403] on div "Loading... Hallway - Hallway 2 Loading... Entry Loading... Clubroom - Entrance …" at bounding box center [784, 304] width 1568 height 557
click at [620, 268] on icon at bounding box center [615, 281] width 27 height 27
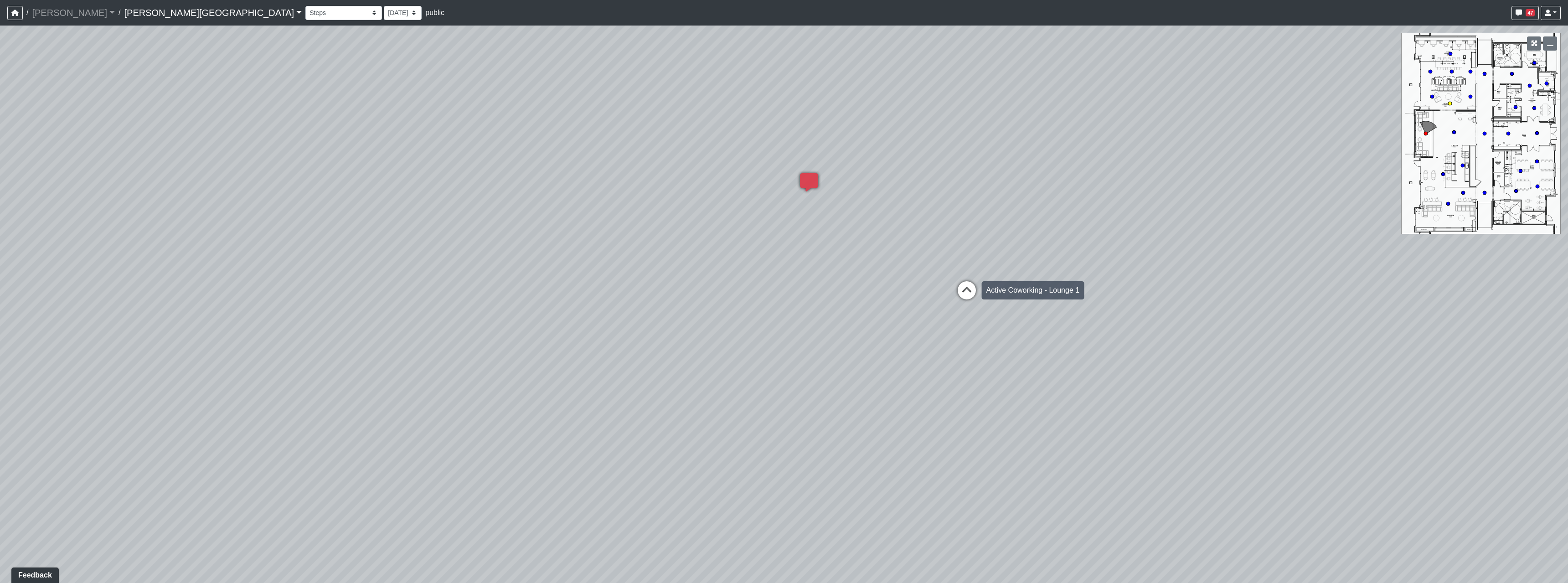
click at [960, 291] on icon at bounding box center [967, 295] width 27 height 27
drag, startPoint x: 1077, startPoint y: 347, endPoint x: 727, endPoint y: 339, distance: 350.1
click at [727, 339] on div "Loading... Hallway - Hallway 2 Loading... Entry Loading... Clubroom - Entrance …" at bounding box center [784, 304] width 1568 height 557
click at [982, 180] on icon at bounding box center [971, 180] width 27 height 27
drag, startPoint x: 692, startPoint y: 285, endPoint x: 1023, endPoint y: 300, distance: 331.3
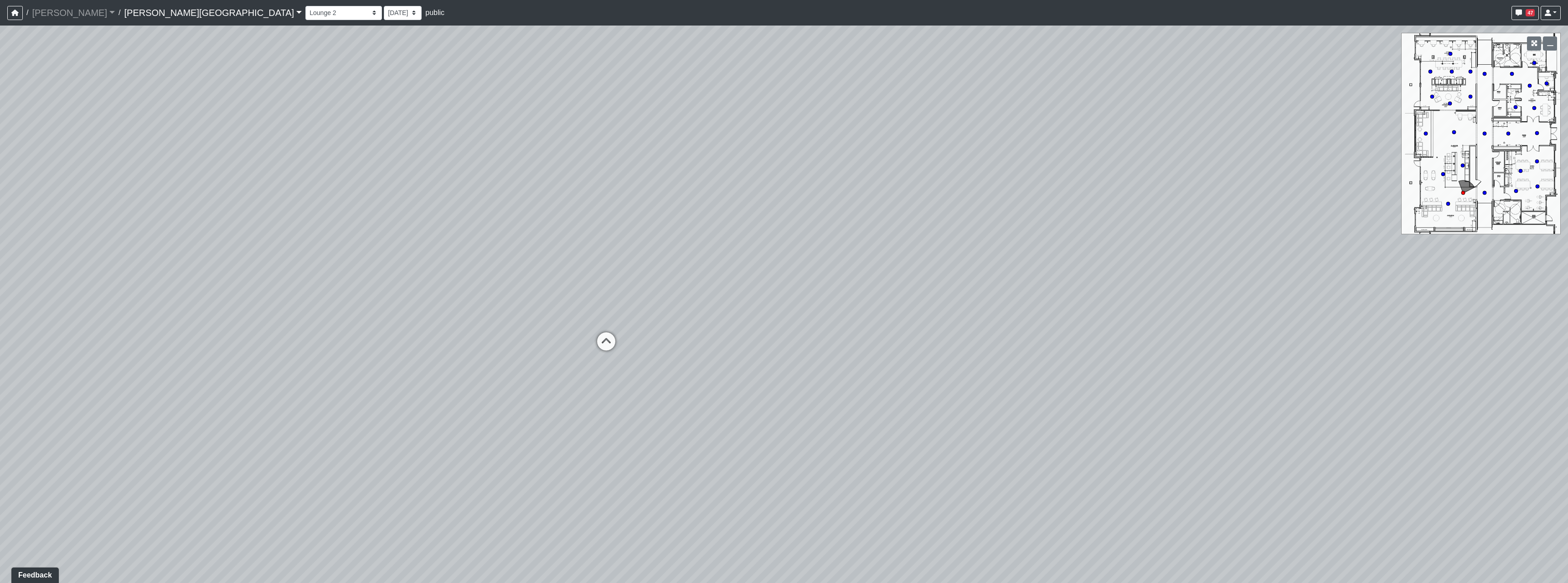
click at [1023, 300] on div "Loading... Hallway - Hallway 2 Loading... Entry Loading... Clubroom - Entrance …" at bounding box center [784, 304] width 1568 height 557
click at [740, 304] on div "Loading... Hallway - Hallway 2 Loading... Entry Loading... Clubroom - Entrance …" at bounding box center [784, 304] width 1568 height 557
click at [726, 349] on icon at bounding box center [733, 348] width 27 height 27
click at [679, 332] on icon at bounding box center [682, 326] width 27 height 27
click at [681, 313] on icon at bounding box center [688, 313] width 27 height 27
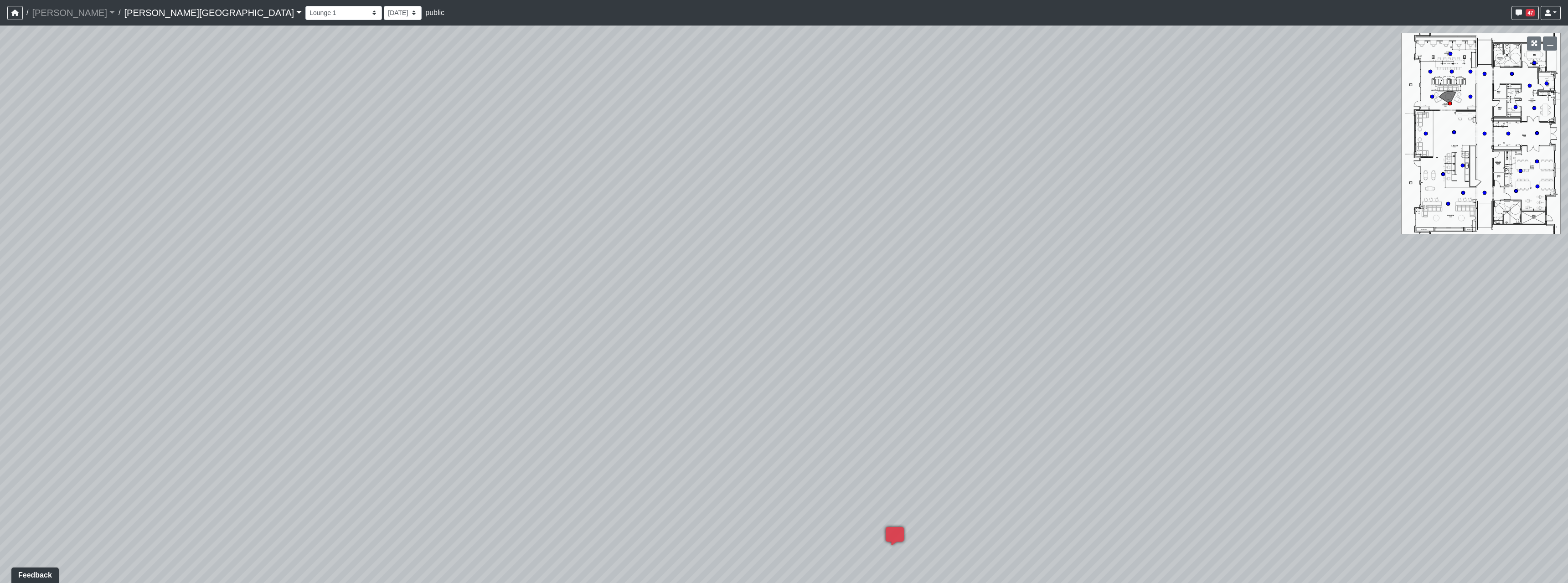
drag, startPoint x: 607, startPoint y: 300, endPoint x: 883, endPoint y: 298, distance: 276.0
click at [883, 298] on div "Loading... Hallway - Hallway 2 Loading... Entry Loading... Clubroom - Entrance …" at bounding box center [784, 304] width 1568 height 557
drag
click at [813, 302] on div "Loading... Hallway - Hallway 2 Loading... Entry Loading... Clubroom - Entrance …" at bounding box center [784, 304] width 1568 height 557
click at [474, 438] on icon at bounding box center [468, 452] width 27 height 27
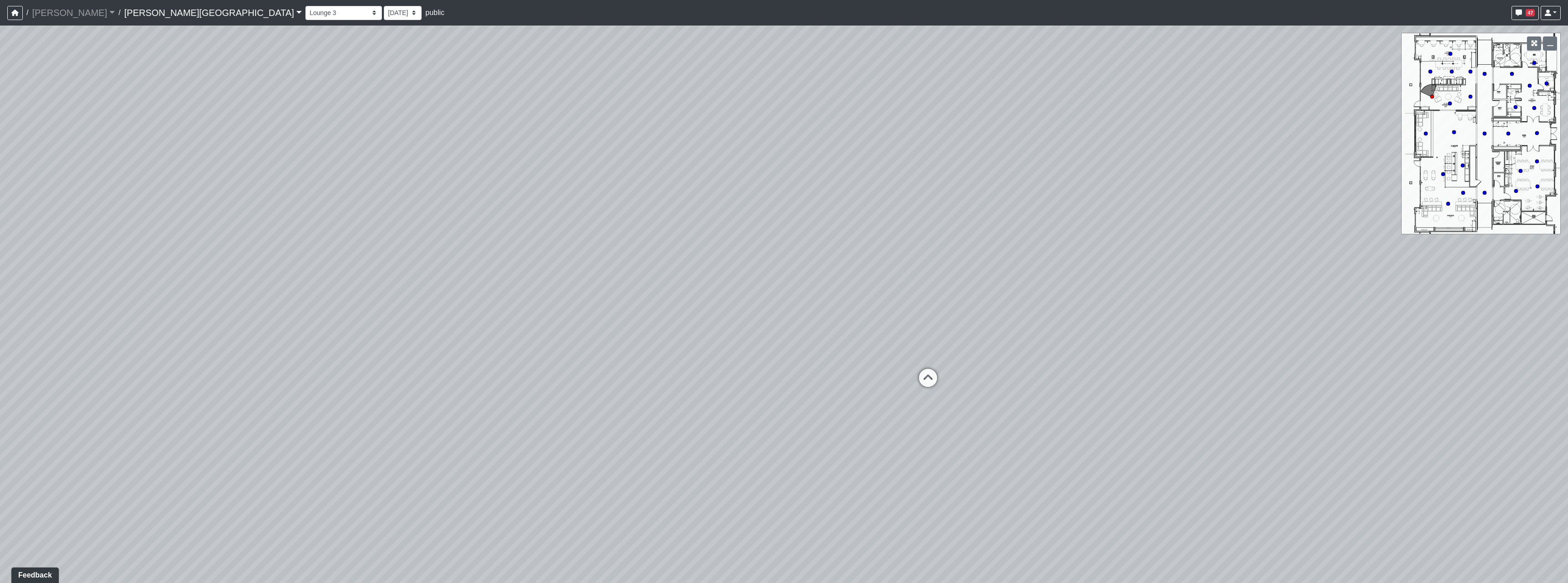
drag, startPoint x: 1051, startPoint y: 346, endPoint x: 889, endPoint y: 378, distance: 165.1
click at [791, 373] on div "Loading... Hallway - Hallway 2 Loading... Entry Loading... Clubroom - Entrance …" at bounding box center [784, 304] width 1568 height 557
click at [912, 378] on icon at bounding box center [914, 380] width 27 height 27
drag, startPoint x: 1072, startPoint y: 348, endPoint x: 877, endPoint y: 339, distance: 195.2
click at [701, 345] on div "Loading... Hallway - Hallway 2 Loading... Entry Loading... Clubroom - Entrance …" at bounding box center [784, 304] width 1568 height 557
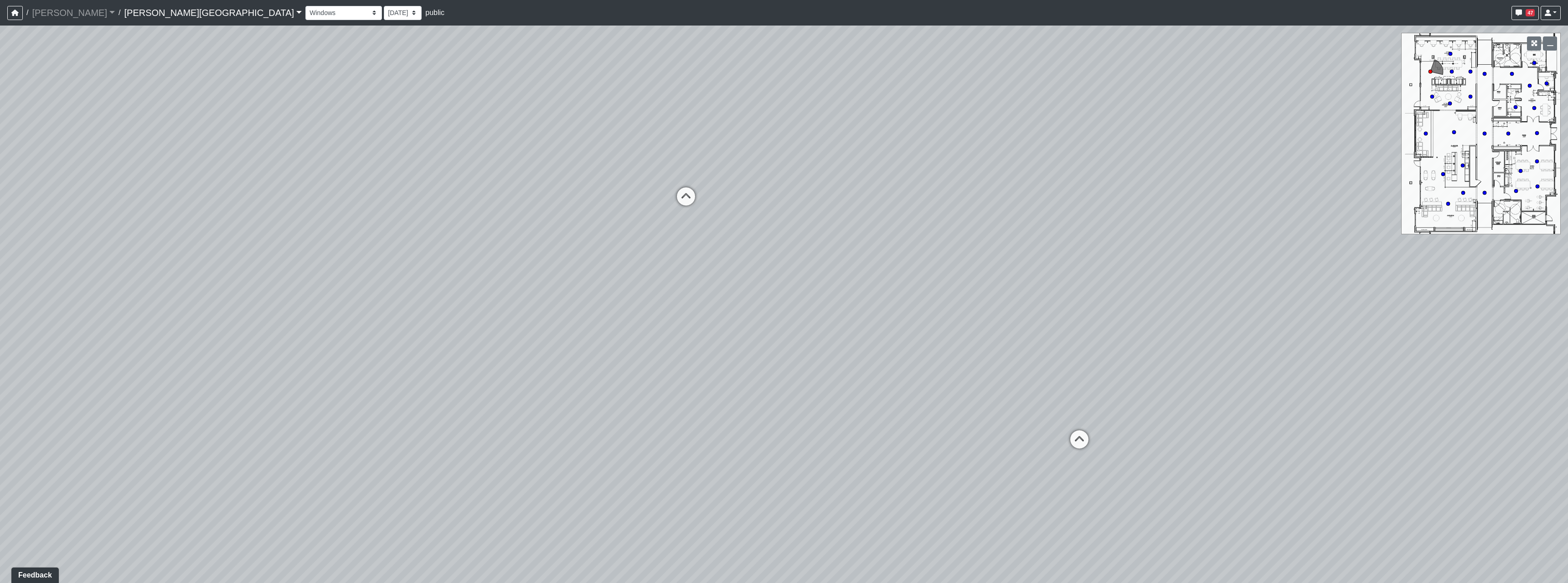
drag, startPoint x: 1136, startPoint y: 327, endPoint x: 688, endPoint y: 322, distance: 448.0
click at [688, 322] on div "Loading... Hallway - Hallway 2 Loading... Entry Loading... Clubroom - Entrance …" at bounding box center [784, 304] width 1568 height 557
drag, startPoint x: 1020, startPoint y: 320, endPoint x: 691, endPoint y: 334, distance: 329.3
click at [691, 334] on div "Loading... Hallway - Hallway 2 Loading... Entry Loading... Clubroom - Entrance …" at bounding box center [784, 304] width 1568 height 557
click at [588, 327] on div "Loading... Hallway - Hallway 2 Loading... Entry Loading... Clubroom - Entrance …" at bounding box center [784, 304] width 1568 height 557
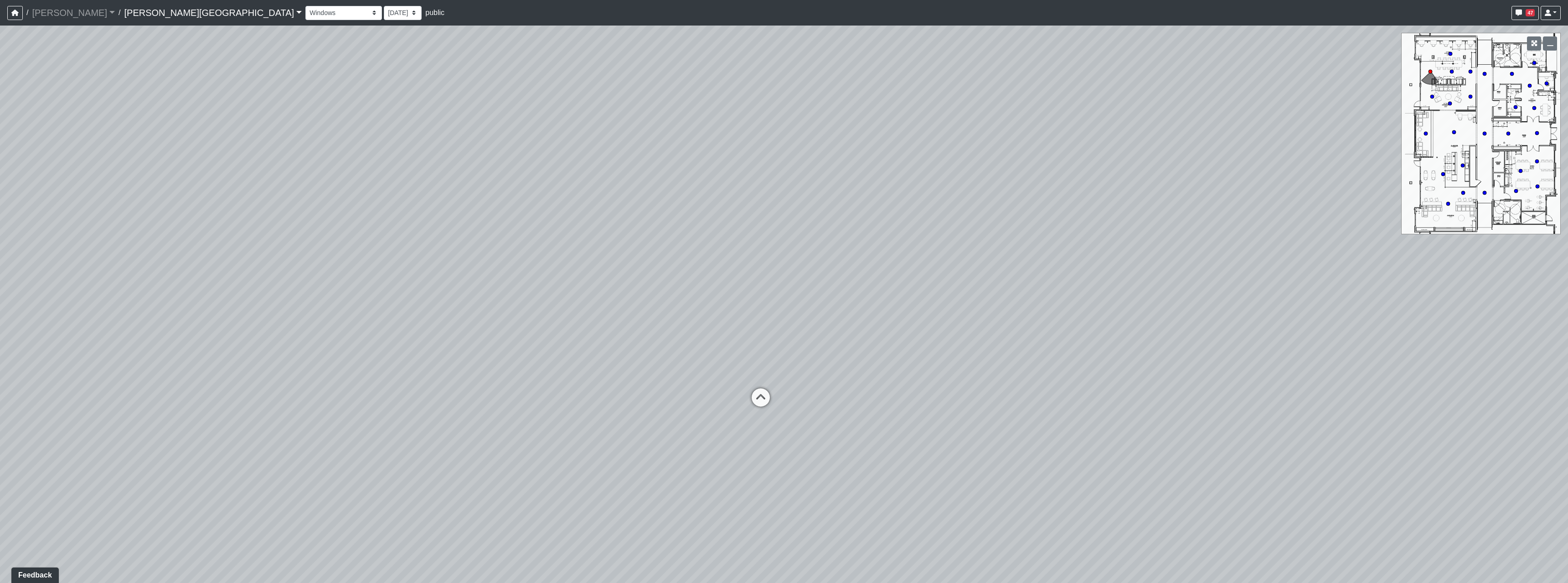
click at [986, 327] on div "Loading... Hallway - Hallway 2 Loading... Entry Loading... Clubroom - Entrance …" at bounding box center [784, 304] width 1568 height 557
click at [743, 403] on div "Loading... Hallway - Hallway 2 Loading... Entry Loading... Clubroom - Entrance …" at bounding box center [784, 304] width 1568 height 557
click at [761, 394] on icon at bounding box center [760, 402] width 27 height 27
drag, startPoint x: 631, startPoint y: 380, endPoint x: 921, endPoint y: 369, distance: 290.2
click at [1003, 369] on div "Loading... Hallway - Hallway 2 Loading... Entry Loading... Clubroom - Entrance …" at bounding box center [784, 304] width 1568 height 557
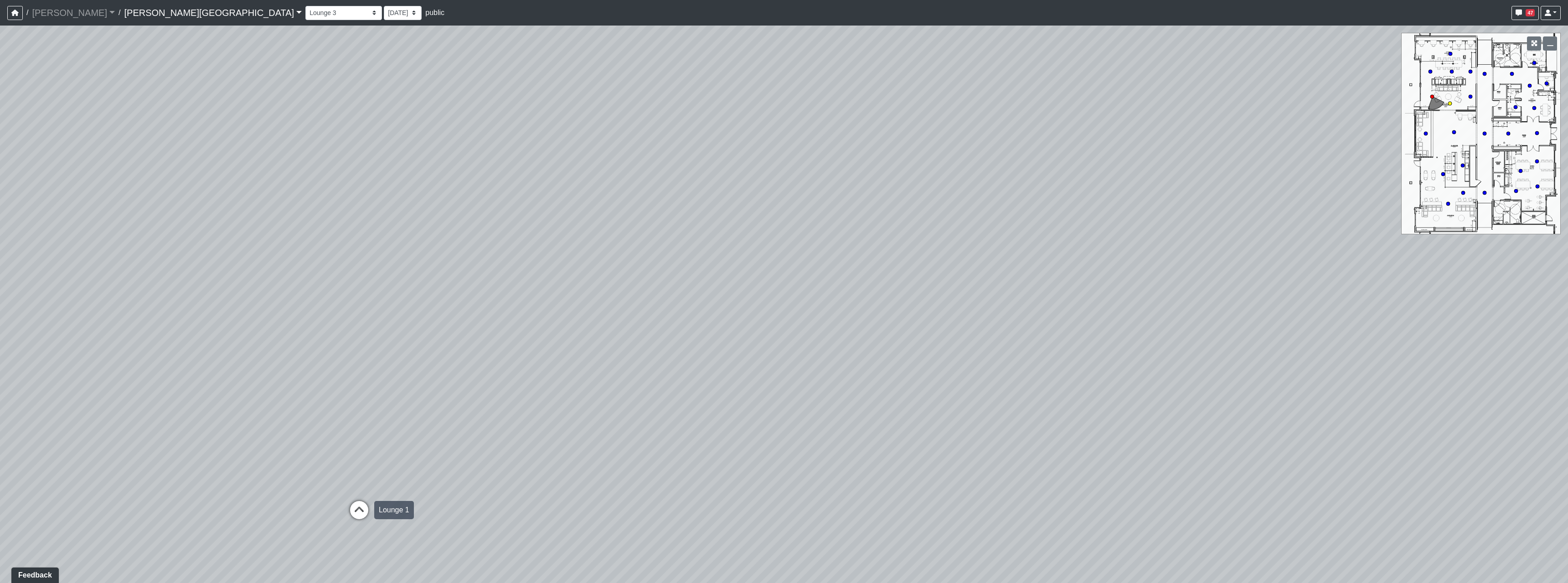
click at [365, 506] on icon at bounding box center [359, 514] width 27 height 27
click at [609, 436] on div "Loading... Hallway - Hallway 2 Loading... Entry Loading... Clubroom - Entrance …" at bounding box center [784, 304] width 1568 height 557
click at [835, 409] on icon at bounding box center [842, 408] width 27 height 27
click at [1129, 329] on div "Loading... Hallway - Hallway 2 Loading... Entry Loading... Clubroom - Entrance …" at bounding box center [784, 304] width 1568 height 557
click at [571, 431] on div "Loading... Hallway - Hallway 2 Loading... Entry Loading... Clubroom - Entrance …" at bounding box center [784, 304] width 1568 height 557
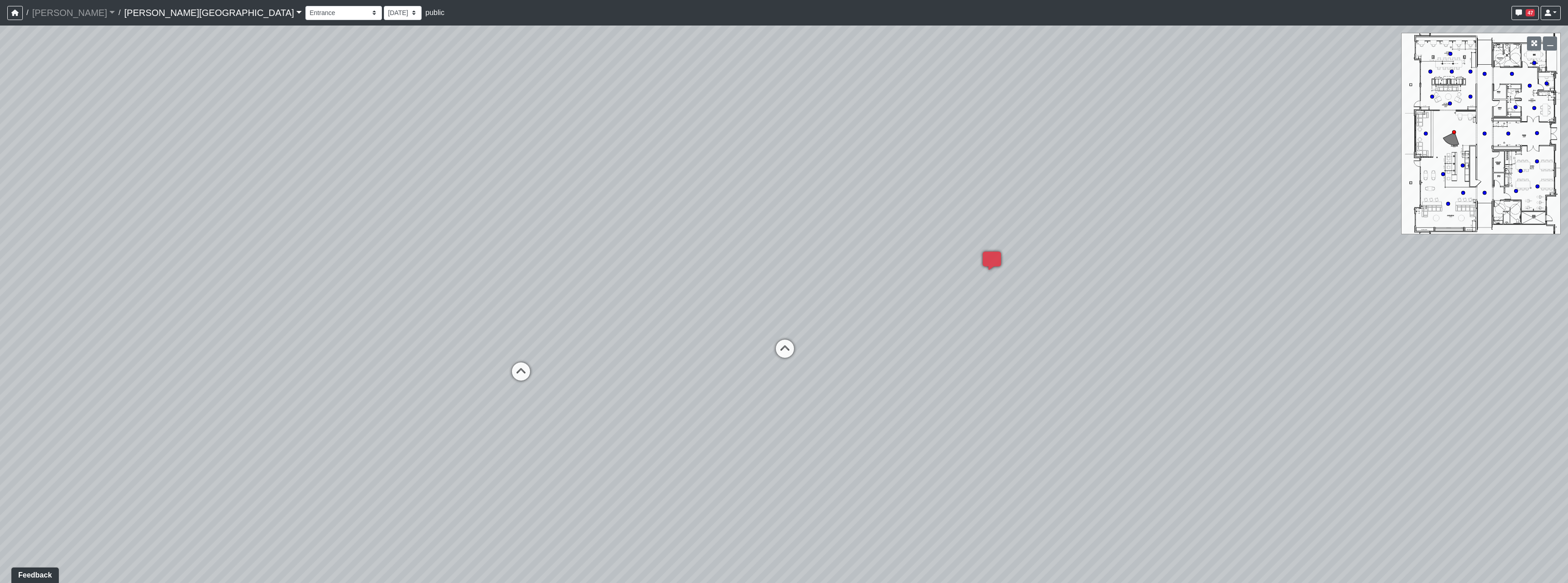
click at [918, 376] on div "Loading... Hallway - Hallway 2 Loading... Entry Loading... Clubroom - Entrance …" at bounding box center [784, 304] width 1568 height 557
drag, startPoint x: 948, startPoint y: 257, endPoint x: 881, endPoint y: 239, distance: 69.4
click at [880, 239] on div "Loading... Hallway - Hallway 2 Loading... Entry Loading... Clubroom - Entrance …" at bounding box center [784, 304] width 1568 height 557
drag, startPoint x: 1057, startPoint y: 391, endPoint x: 1013, endPoint y: 394, distance: 44.1
click at [1013, 394] on div "Loading... Hallway - Hallway 2 Loading... Entry Loading... Clubroom - Entrance …" at bounding box center [784, 304] width 1568 height 557
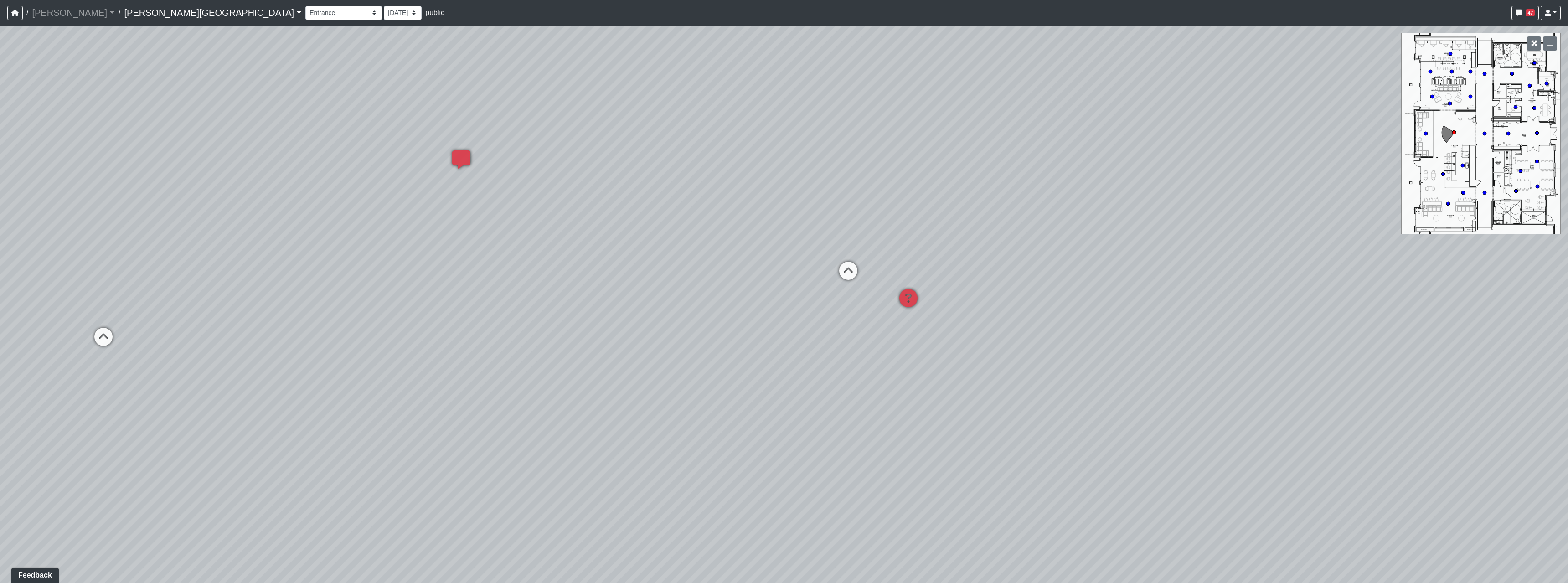
drag, startPoint x: 1091, startPoint y: 421, endPoint x: 656, endPoint y: 329, distance: 444.6
click at [656, 329] on div "Loading... Hallway - Hallway 2 Loading... Entry Loading... Clubroom - Entrance …" at bounding box center [784, 304] width 1568 height 557
drag, startPoint x: 1063, startPoint y: 305, endPoint x: 1156, endPoint y: 313, distance: 93.3
click at [1167, 312] on div "Loading... Hallway - Hallway 2 Loading... Entry Loading... Clubroom - Entrance …" at bounding box center [784, 304] width 1568 height 557
click at [773, 262] on icon at bounding box center [775, 260] width 27 height 27
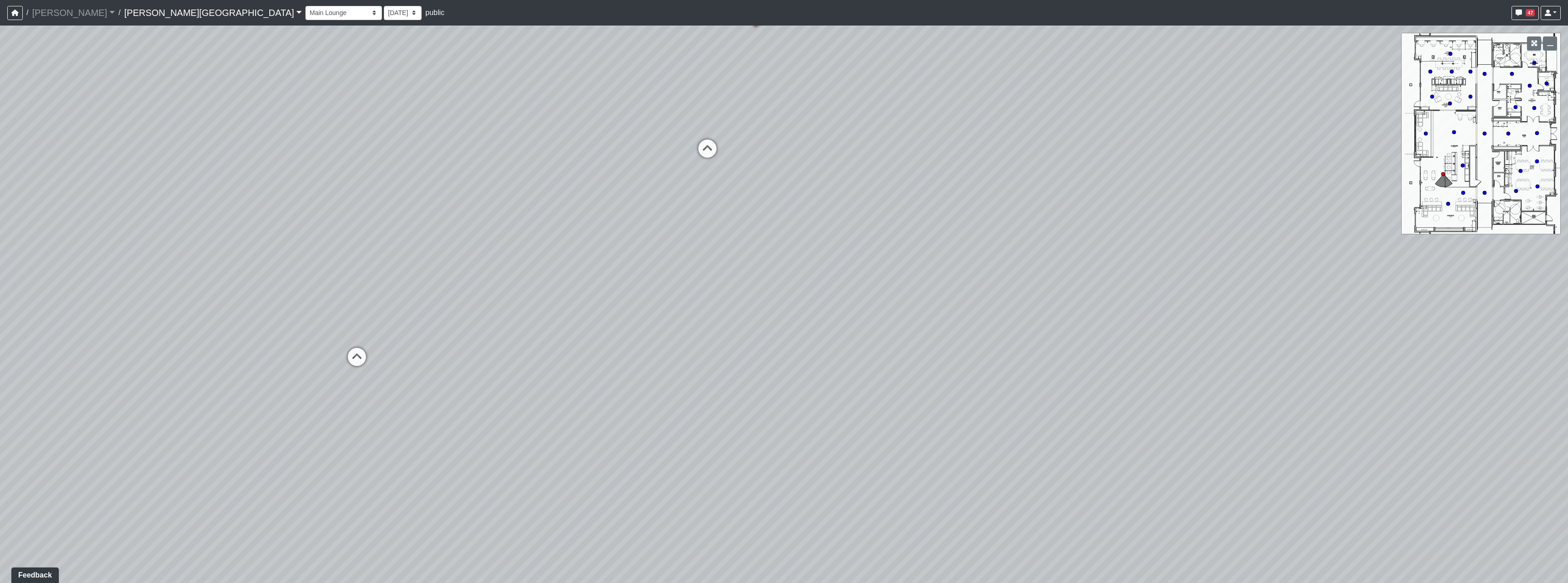
drag, startPoint x: 505, startPoint y: 185, endPoint x: 825, endPoint y: 182, distance: 320.0
click at [825, 182] on div "Loading... Hallway - Hallway 2 Loading... Entry Loading... Clubroom - Entrance …" at bounding box center [784, 304] width 1568 height 557
click at [364, 363] on icon at bounding box center [357, 361] width 27 height 27
select select "sFhFd7AATeQnHjeJ5y7w8h"
drag, startPoint x: 839, startPoint y: 217, endPoint x: 425, endPoint y: 195, distance: 414.6
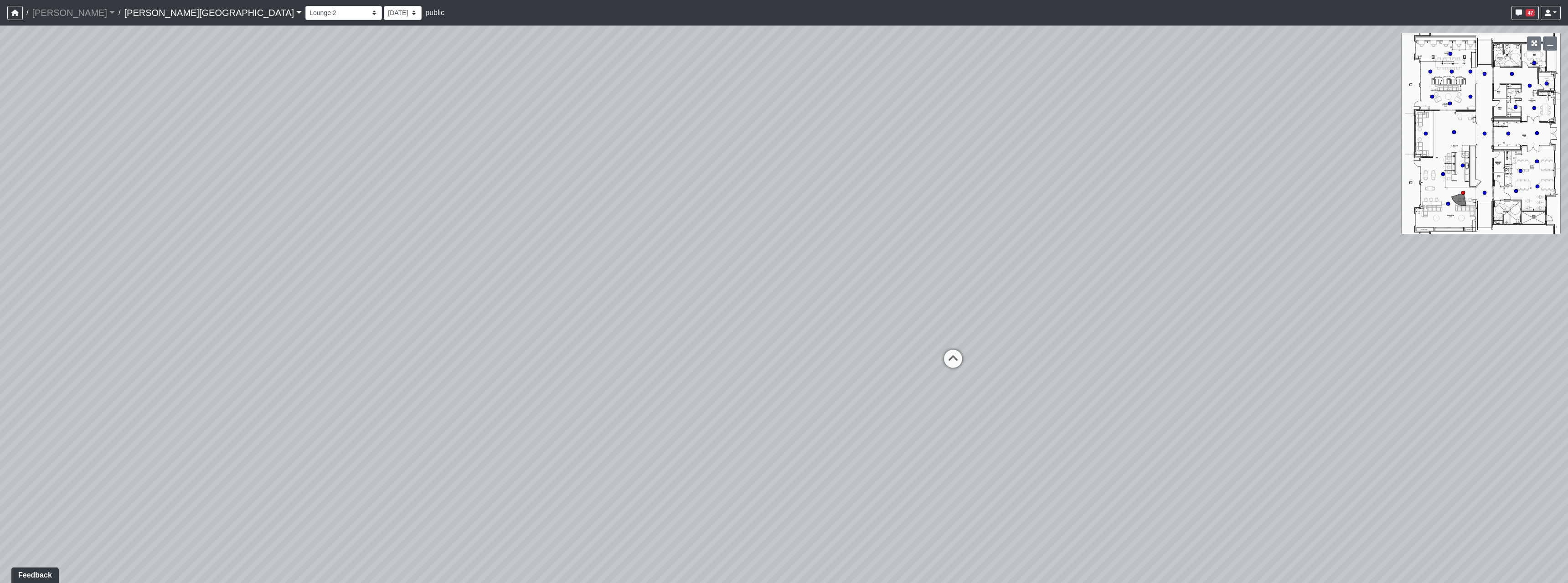
click at [425, 195] on div "Loading... Hallway - Hallway 2 Loading... Entry Loading... Clubroom - Entrance …" at bounding box center [784, 304] width 1568 height 557
click at [908, 271] on span "Add comment" at bounding box center [921, 274] width 45 height 8
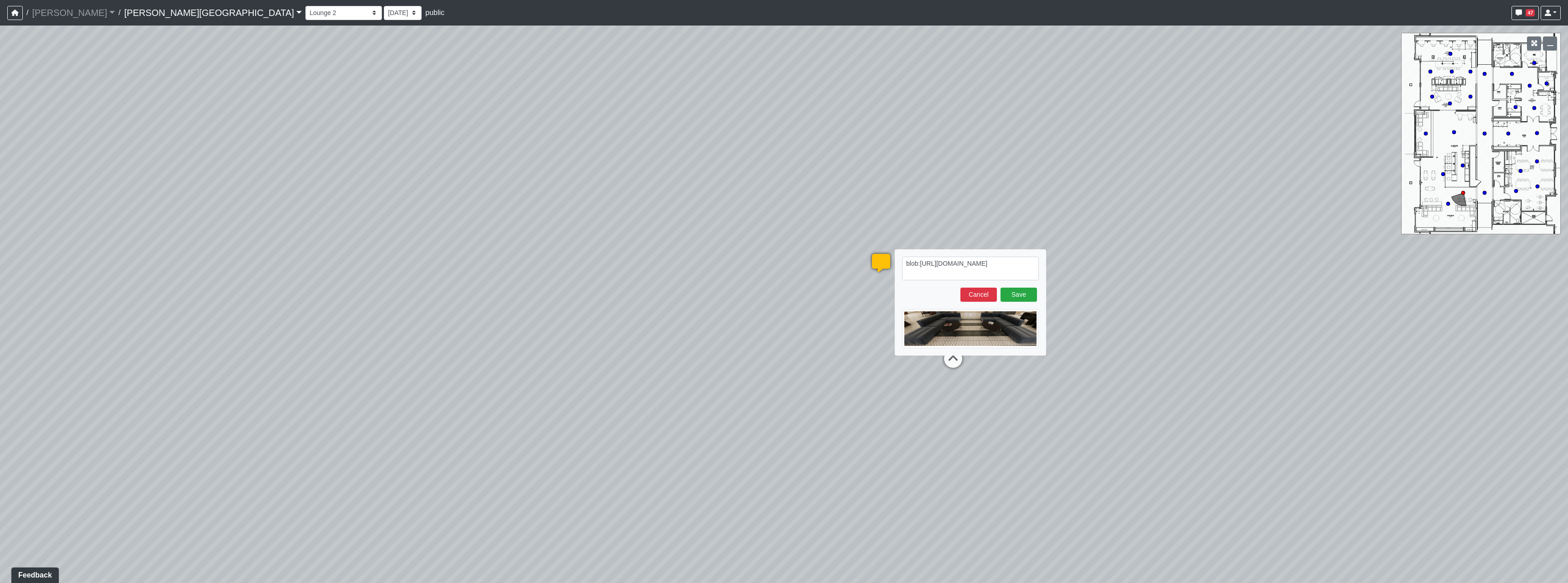
type textarea "blob:https://sizzle.atlasbayvr.com/d36b9970-bf77-4a1f-af9b-f4db970122fe"
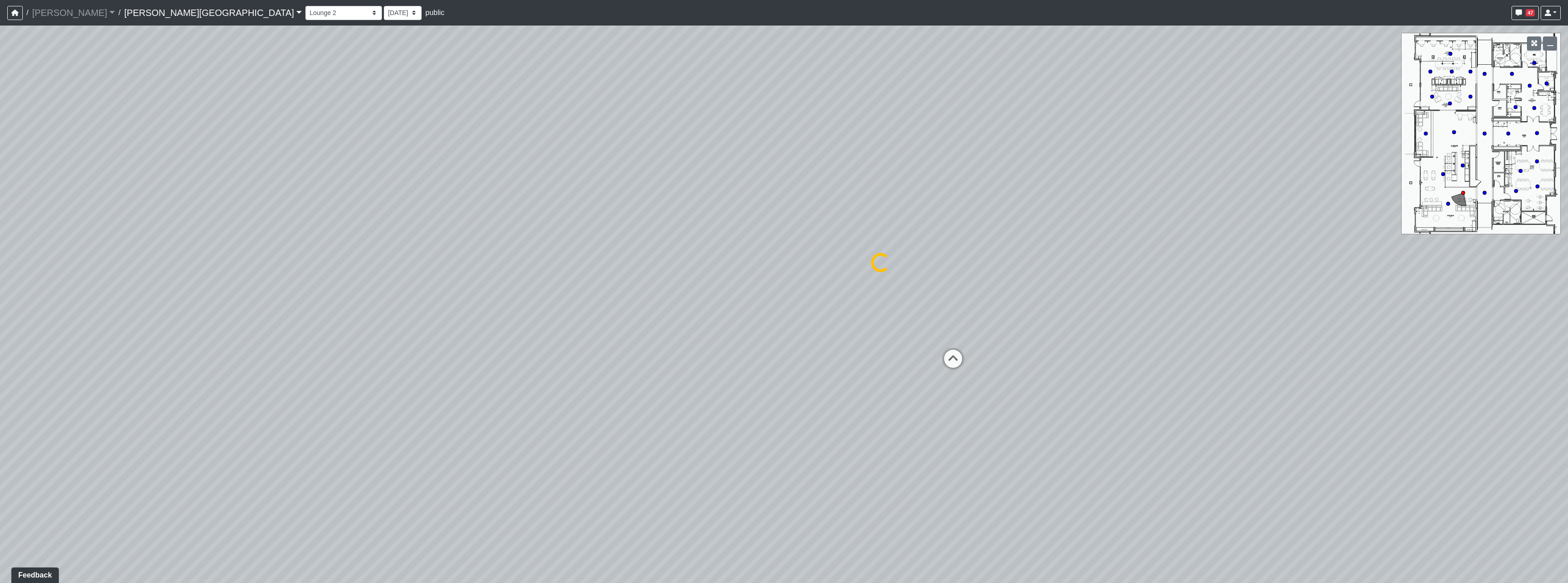
select select "sFhFd7AATeQnHjeJ5y7w8h"
click at [880, 258] on icon at bounding box center [881, 267] width 27 height 27
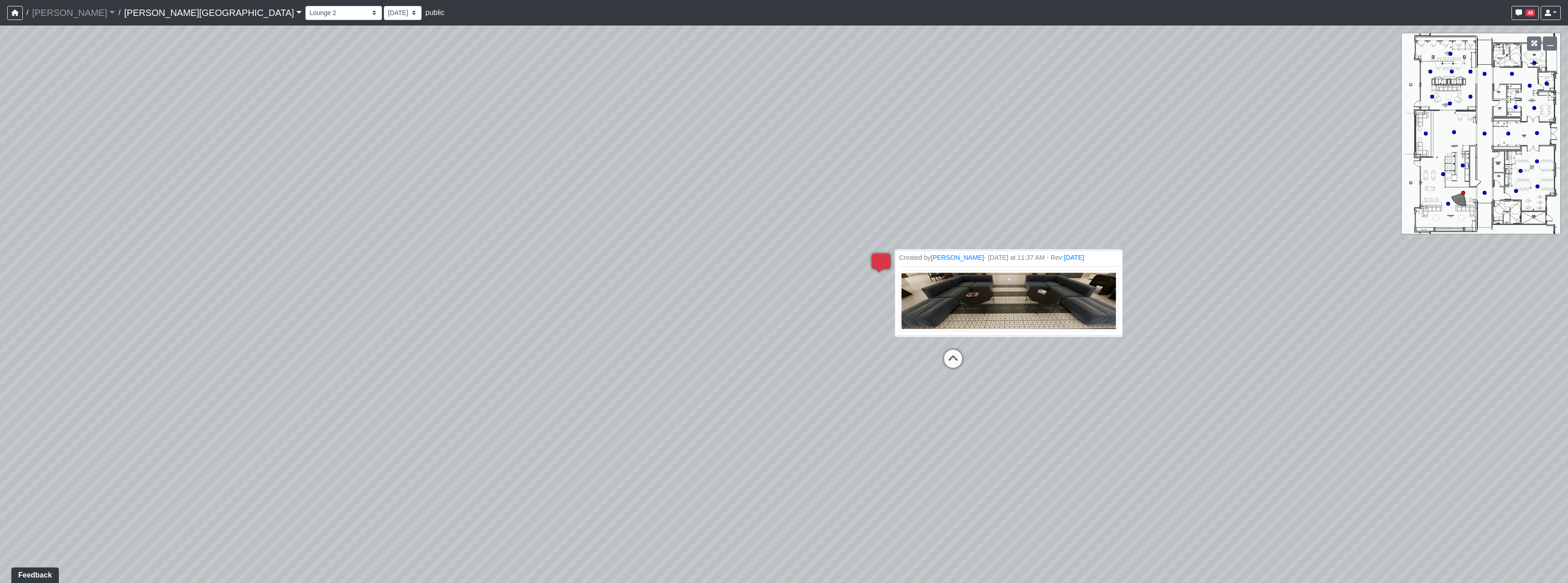
click at [1057, 286] on img at bounding box center [1009, 301] width 219 height 61
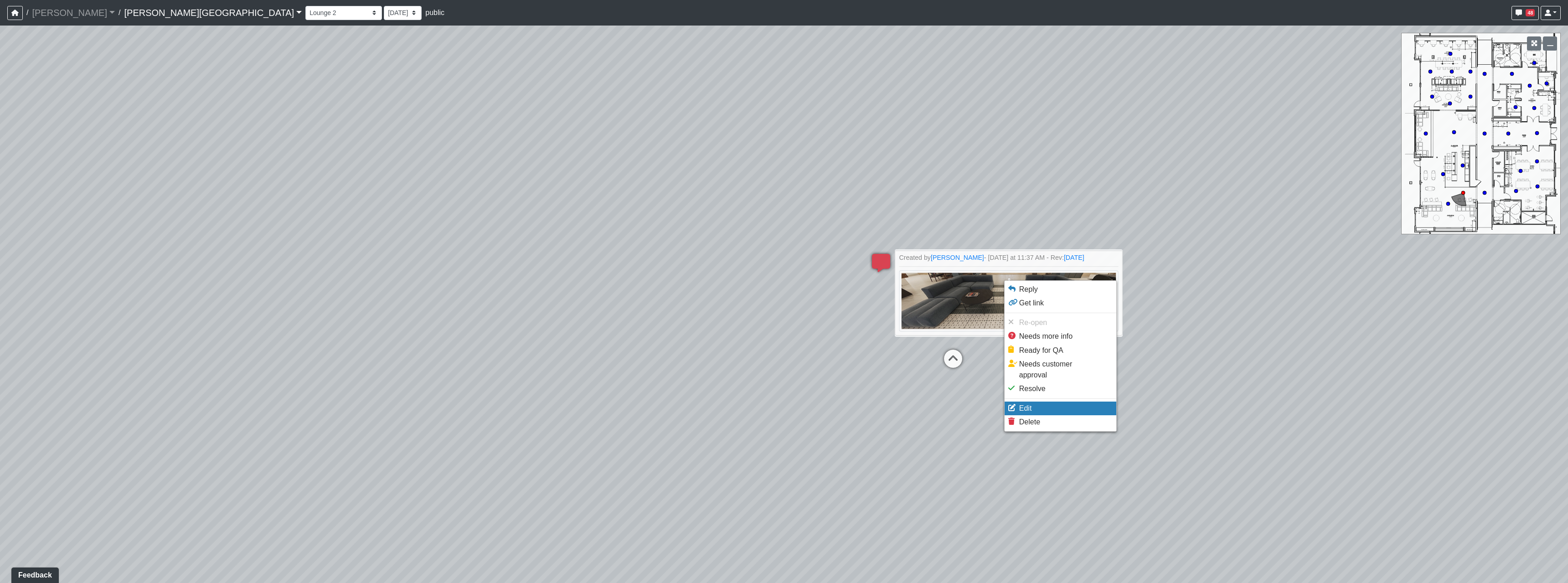
click at [1015, 403] on icon at bounding box center [1012, 407] width 7 height 7
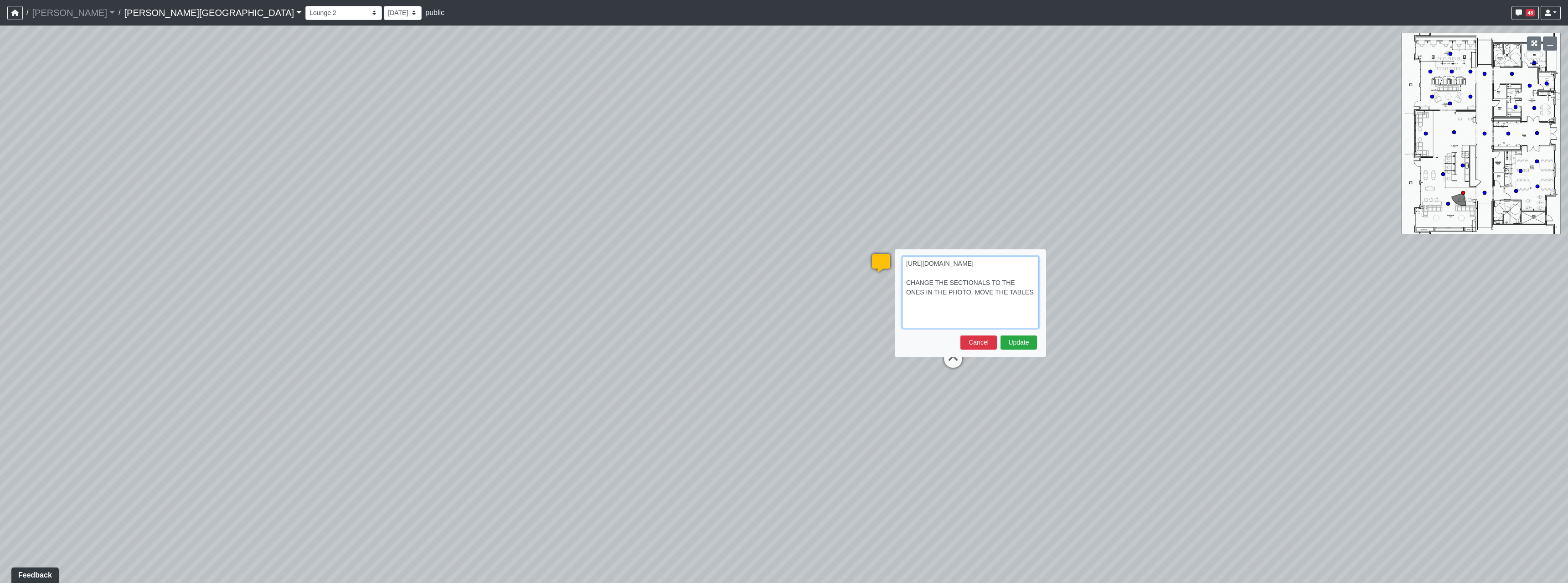
click at [1004, 324] on textarea "https://sizzle.atlasbayvr.com/tours/5icwgkmo1qrHGYW3F2bcGj/tT6Sb8A5kFEneAUgr9Tu…" at bounding box center [970, 293] width 137 height 72
type textarea "https://sizzle.atlasbayvr.com/tours/5icwgkmo1qrHGYW3F2bcGj/tT6Sb8A5kFEneAUgr9Tu…"
click at [1018, 364] on button "Update" at bounding box center [1019, 361] width 37 height 14
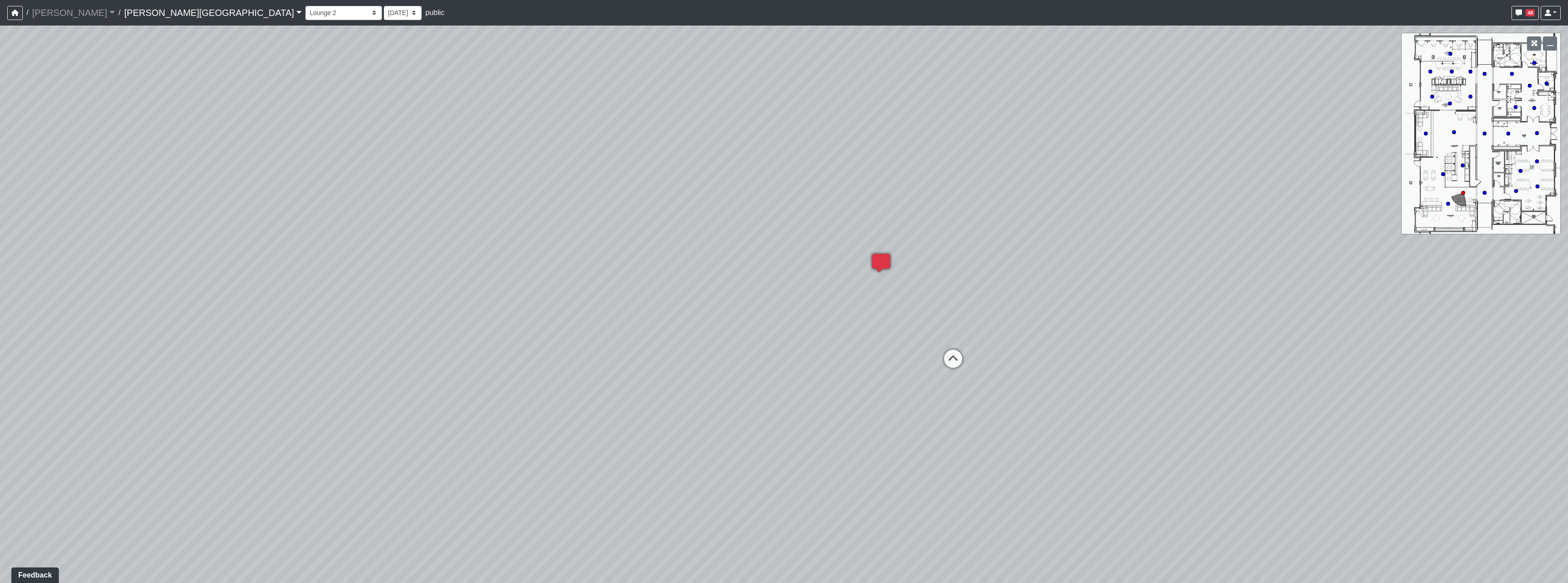
drag, startPoint x: 875, startPoint y: 353, endPoint x: 467, endPoint y: 344, distance: 408.1
drag, startPoint x: 752, startPoint y: 252, endPoint x: 726, endPoint y: 313, distance: 66.3
drag, startPoint x: 676, startPoint y: 212, endPoint x: 563, endPoint y: 329, distance: 162.7
click at [563, 329] on div "Loading... Hallway - Hallway 2 Loading... Entry Loading... Clubroom - Entrance …" at bounding box center [784, 304] width 1568 height 557
drag, startPoint x: 880, startPoint y: 257, endPoint x: 654, endPoint y: 235, distance: 227.1
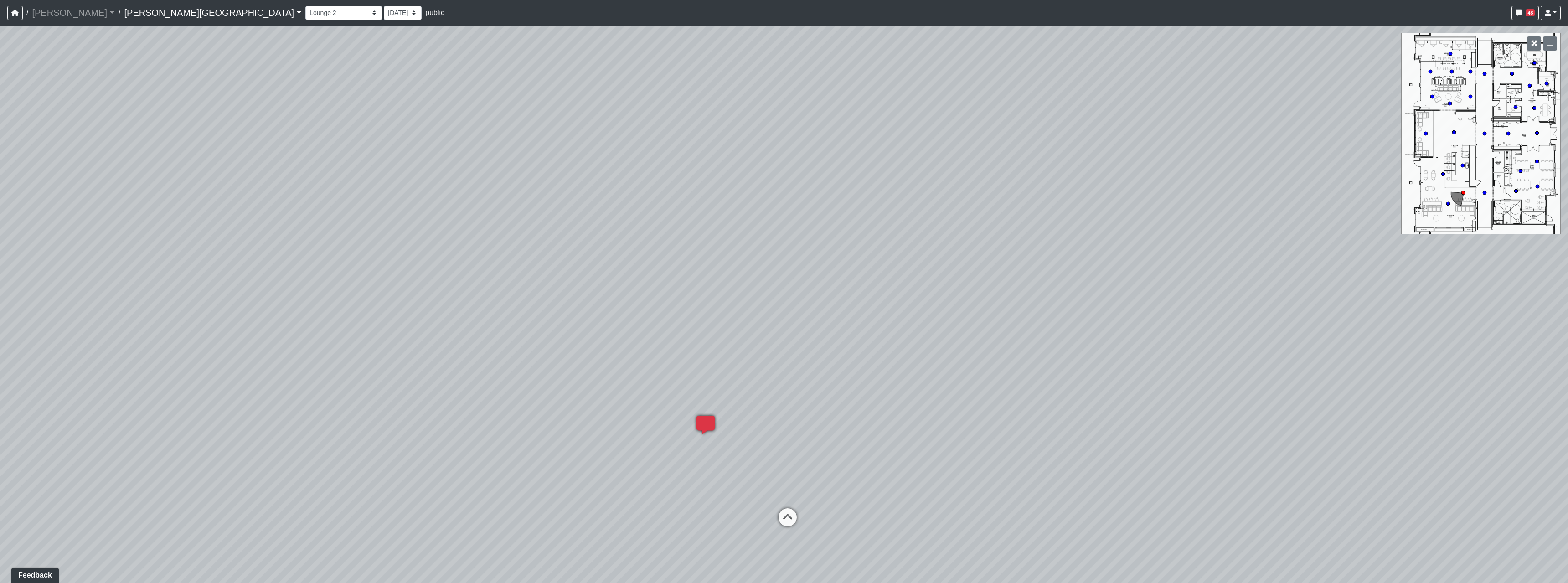
click at [659, 244] on div "Loading... Hallway - Hallway 2 Loading... Entry Loading... Clubroom - Entrance …" at bounding box center [784, 304] width 1568 height 557
drag, startPoint x: 665, startPoint y: 242, endPoint x: 625, endPoint y: 515, distance: 275.9
click at [625, 515] on div "Loading... Hallway - Hallway 2 Loading... Entry Loading... Clubroom - Entrance …" at bounding box center [784, 304] width 1568 height 557
drag, startPoint x: 931, startPoint y: 340, endPoint x: 755, endPoint y: 280, distance: 185.9
click at [755, 280] on div "Loading... Hallway - Hallway 2 Loading... Entry Loading... Clubroom - Entrance …" at bounding box center [784, 304] width 1568 height 557
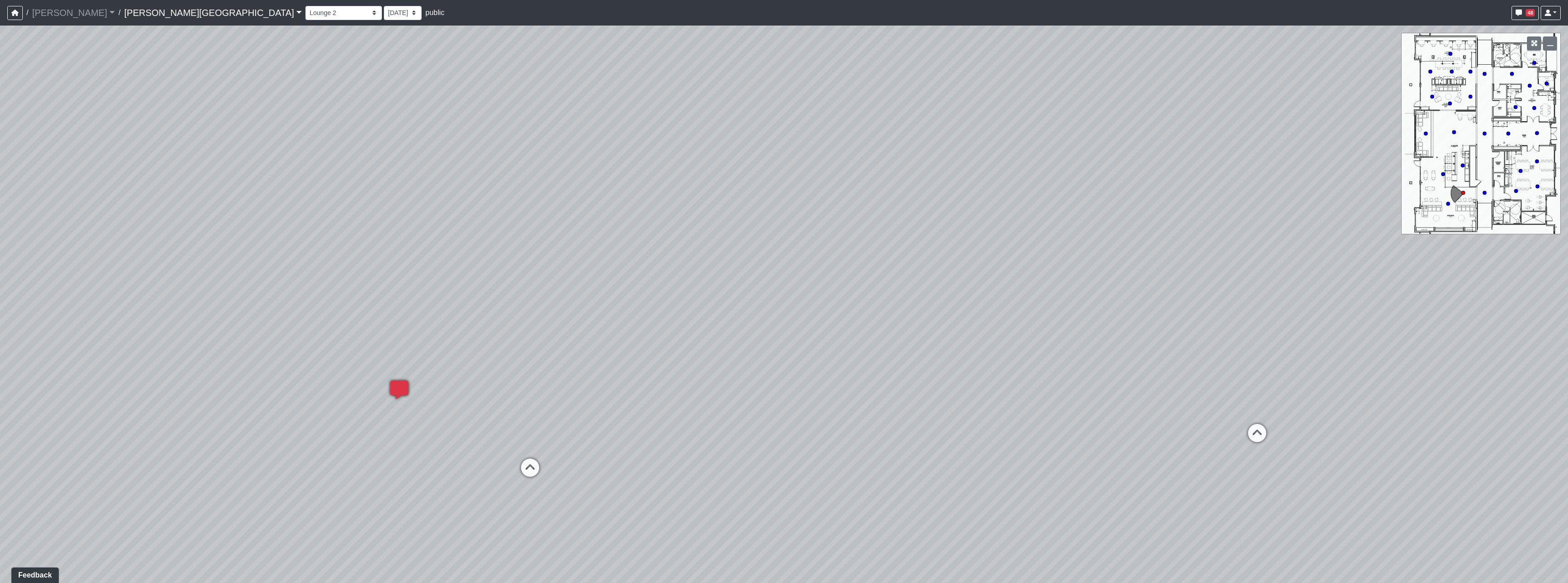
drag, startPoint x: 1088, startPoint y: 427, endPoint x: 994, endPoint y: 400, distance: 97.8
click at [994, 400] on div "Loading... Hallway - Hallway 2 Loading... Entry Loading... Clubroom - Entrance …" at bounding box center [784, 304] width 1568 height 557
drag, startPoint x: 999, startPoint y: 403, endPoint x: 989, endPoint y: 397, distance: 11.7
click at [989, 397] on div "Loading... Hallway - Hallway 2 Loading... Entry Loading... Clubroom - Entrance …" at bounding box center [784, 304] width 1568 height 557
drag, startPoint x: 982, startPoint y: 392, endPoint x: 943, endPoint y: 388, distance: 39.2
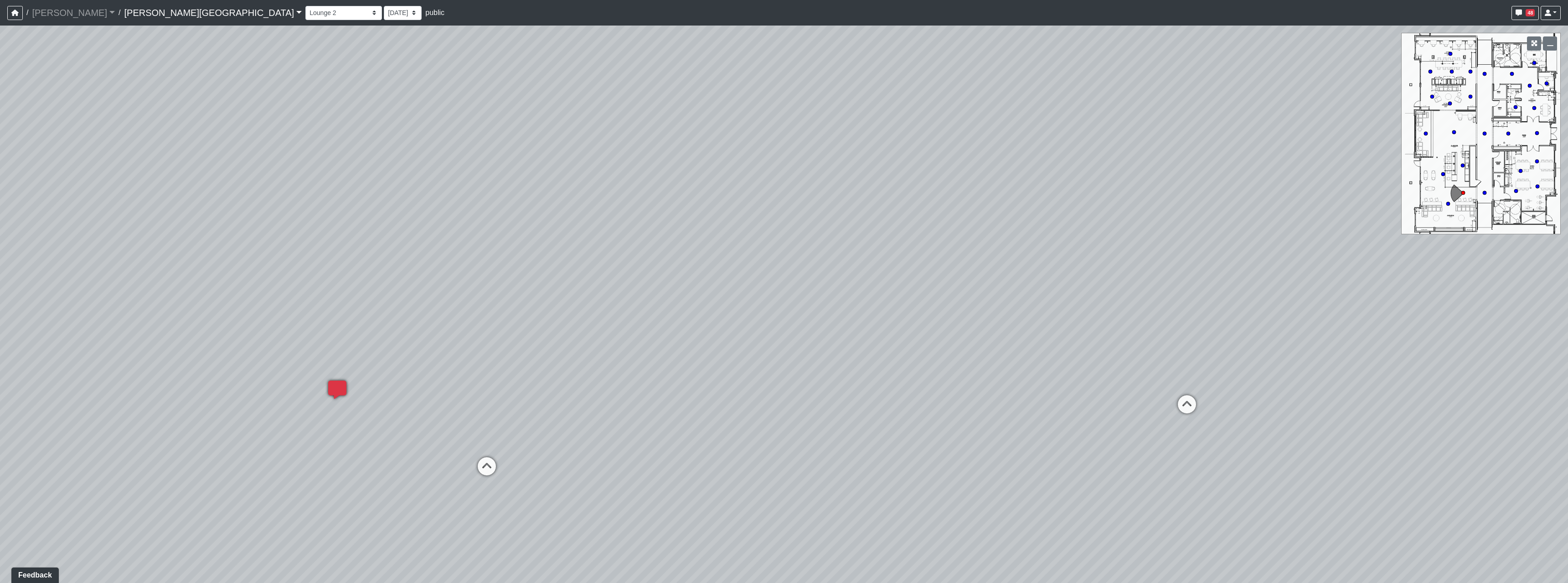
click at [943, 388] on div "Loading... Hallway - Hallway 2 Loading... Entry Loading... Clubroom - Entrance …" at bounding box center [784, 304] width 1568 height 557
drag, startPoint x: 965, startPoint y: 393, endPoint x: 584, endPoint y: 424, distance: 382.3
click at [584, 424] on div "Loading... Hallway - Hallway 2 Loading... Entry Loading... Clubroom - Entrance …" at bounding box center [784, 304] width 1568 height 557
click at [899, 386] on icon at bounding box center [897, 390] width 27 height 27
select select "5RUyaef5Fa75NHkmRDMvrW"
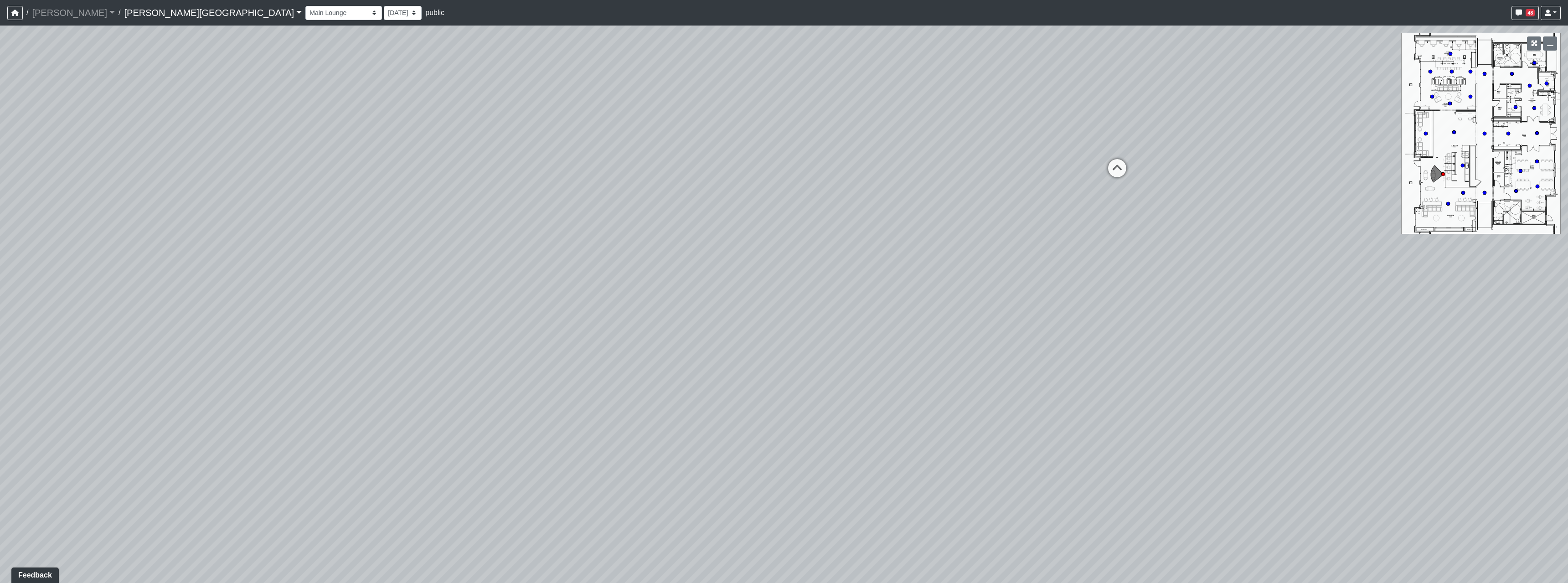
drag, startPoint x: 531, startPoint y: 345, endPoint x: 921, endPoint y: 293, distance: 393.5
click at [1082, 255] on div "Loading... Hallway - Hallway 2 Loading... Entry Loading... Clubroom - Entrance …" at bounding box center [784, 304] width 1568 height 557
drag, startPoint x: 777, startPoint y: 305, endPoint x: 1082, endPoint y: 292, distance: 305.3
click at [1082, 292] on div "Loading... Hallway - Hallway 2 Loading... Entry Loading... Clubroom - Entrance …" at bounding box center [784, 304] width 1568 height 557
click at [696, 338] on div "Loading... Hallway - Hallway 2 Loading... Entry Loading... Clubroom - Entrance …" at bounding box center [784, 304] width 1568 height 557
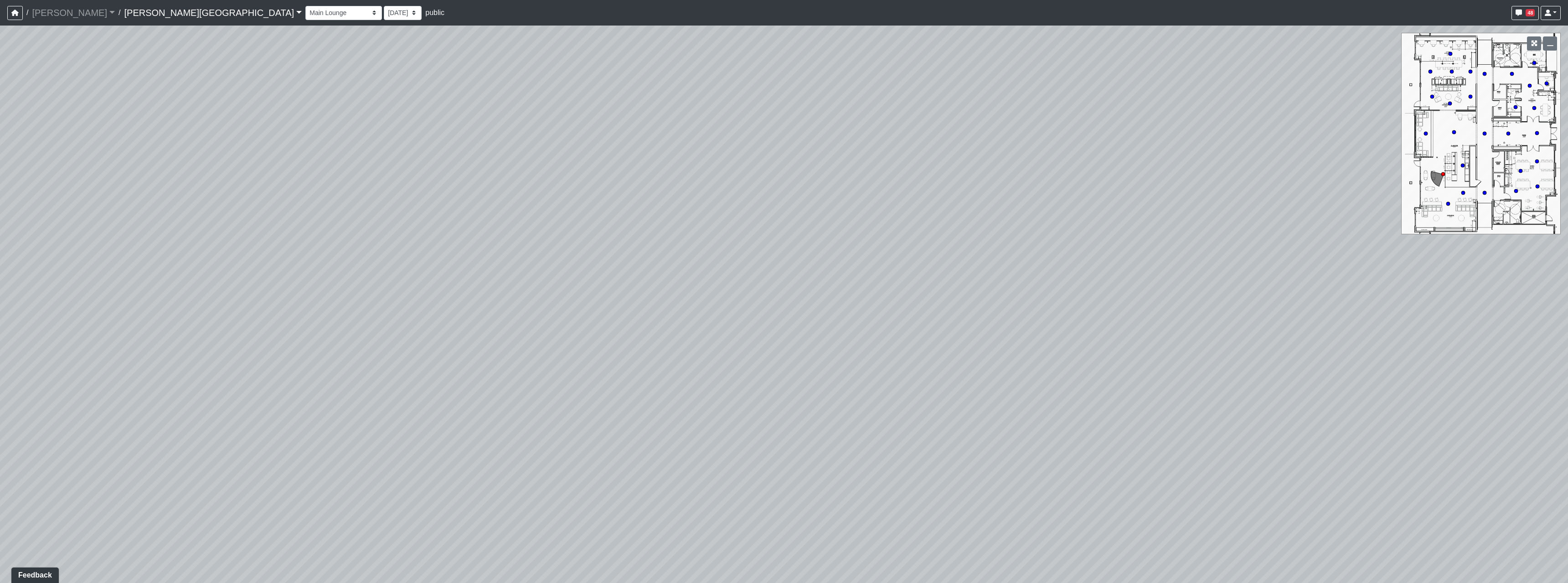
drag, startPoint x: 1176, startPoint y: 476, endPoint x: 754, endPoint y: 378, distance: 433.2
click at [754, 378] on div "Loading... Hallway - Hallway 2 Loading... Entry Loading... Clubroom - Entrance …" at bounding box center [784, 304] width 1568 height 557
click at [1088, 454] on span "Add comment" at bounding box center [1106, 453] width 45 height 8
type textarea "REMOVE FOOSBALL TABLE"
select select "5RUyaef5Fa75NHkmRDMvrW"
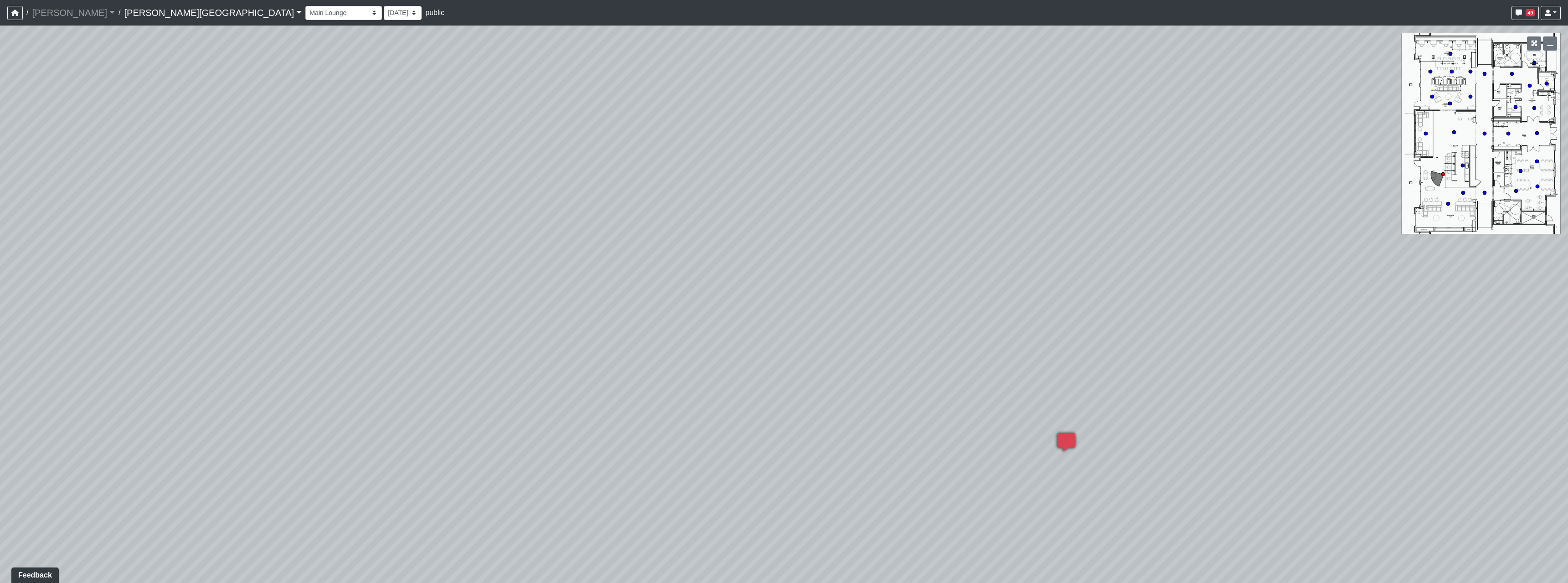
drag, startPoint x: 643, startPoint y: 340, endPoint x: 727, endPoint y: 341, distance: 84.0
drag, startPoint x: 428, startPoint y: 329, endPoint x: 817, endPoint y: 394, distance: 394.4
click at [817, 394] on div "Loading... Hallway - Hallway 2 Loading... Entry Loading... Clubroom - Entrance …" at bounding box center [784, 304] width 1568 height 557
click at [643, 335] on span "Add comment" at bounding box center [648, 335] width 45 height 8
type textarea "REMOVE HIGH TABLES AND STOOLS"
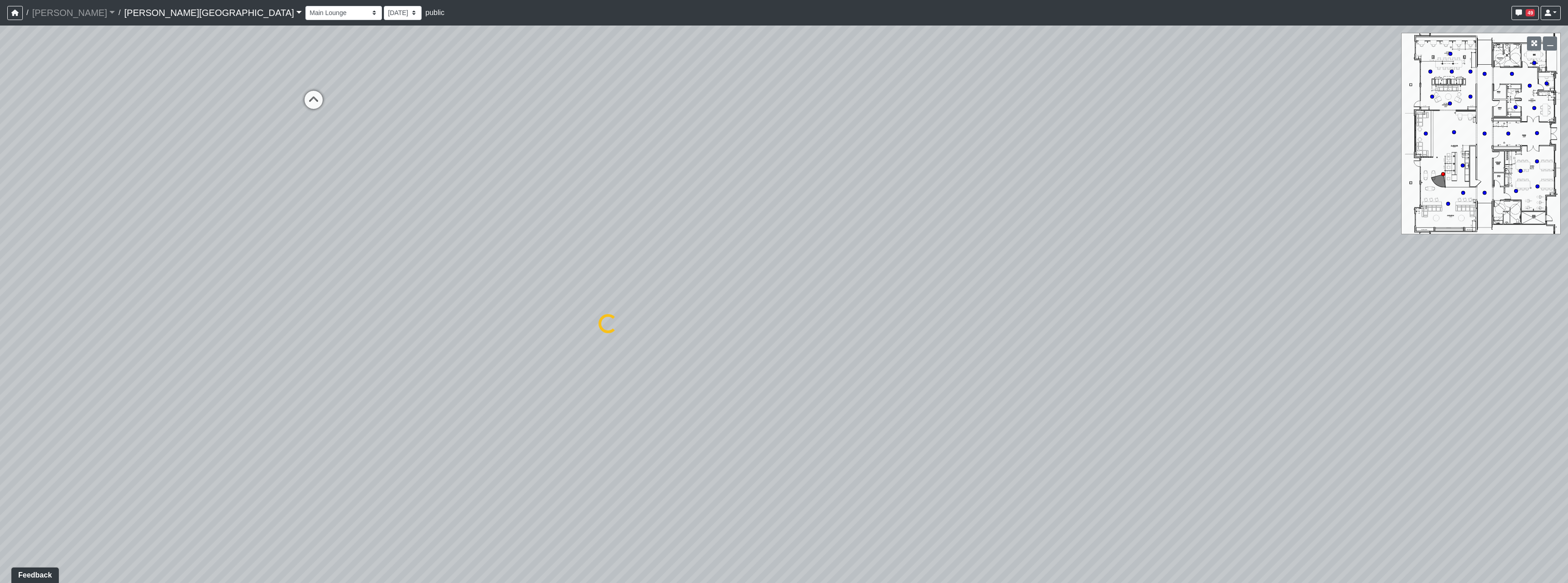
select select "5RUyaef5Fa75NHkmRDMvrW"
drag, startPoint x: 1024, startPoint y: 379, endPoint x: 966, endPoint y: 369, distance: 58.9
drag, startPoint x: 966, startPoint y: 369, endPoint x: 860, endPoint y: 358, distance: 106.6
click at [830, 289] on div "Loading... Hallway - Hallway 2 Loading... Entry Loading... Clubroom - Entrance …" at bounding box center [784, 304] width 1568 height 557
click at [751, 254] on div "Loading... Hallway - Hallway 2 Loading... Entry Loading... Clubroom - Entrance …" at bounding box center [784, 304] width 1568 height 557
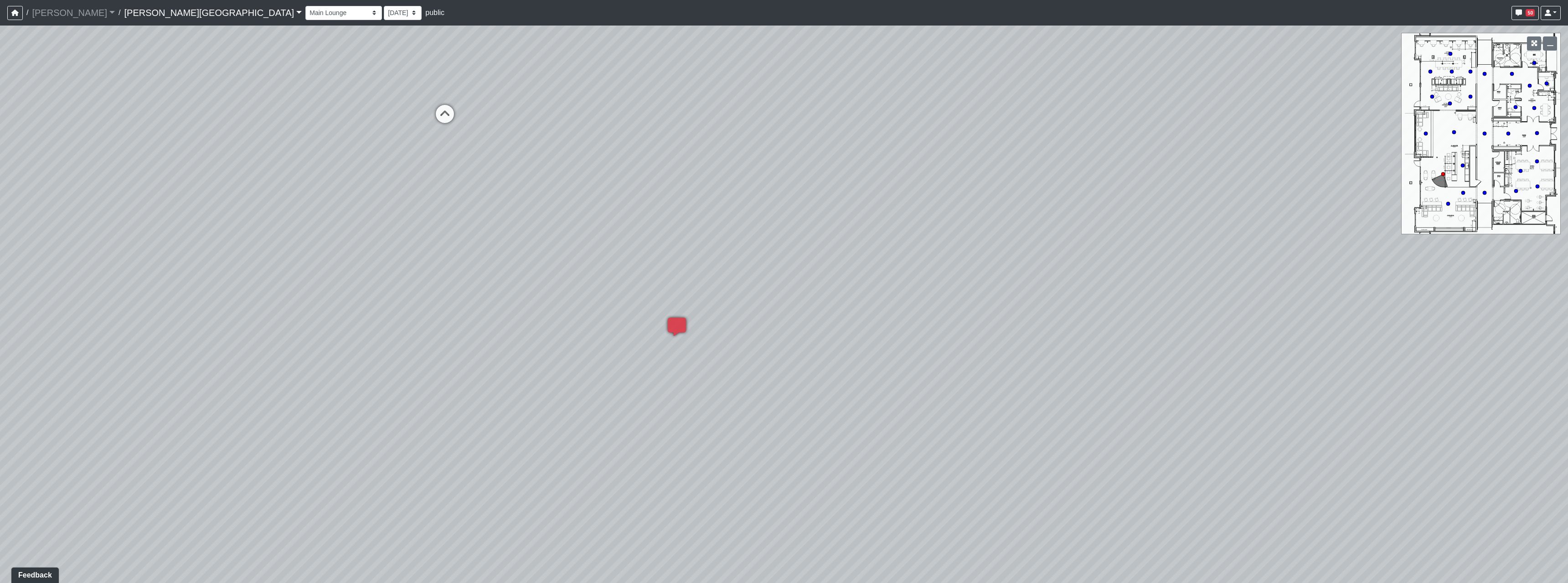
drag, startPoint x: 761, startPoint y: 270, endPoint x: 1226, endPoint y: 456, distance: 500.8
click at [1226, 456] on div "Loading... Hallway - Hallway 2 Loading... Entry Loading... Clubroom - Entrance …" at bounding box center [784, 304] width 1568 height 557
drag, startPoint x: 1041, startPoint y: 220, endPoint x: 1128, endPoint y: 271, distance: 100.8
click at [1128, 271] on div "Loading... Hallway - Hallway 2 Loading... Entry Loading... Clubroom - Entrance …" at bounding box center [784, 304] width 1568 height 557
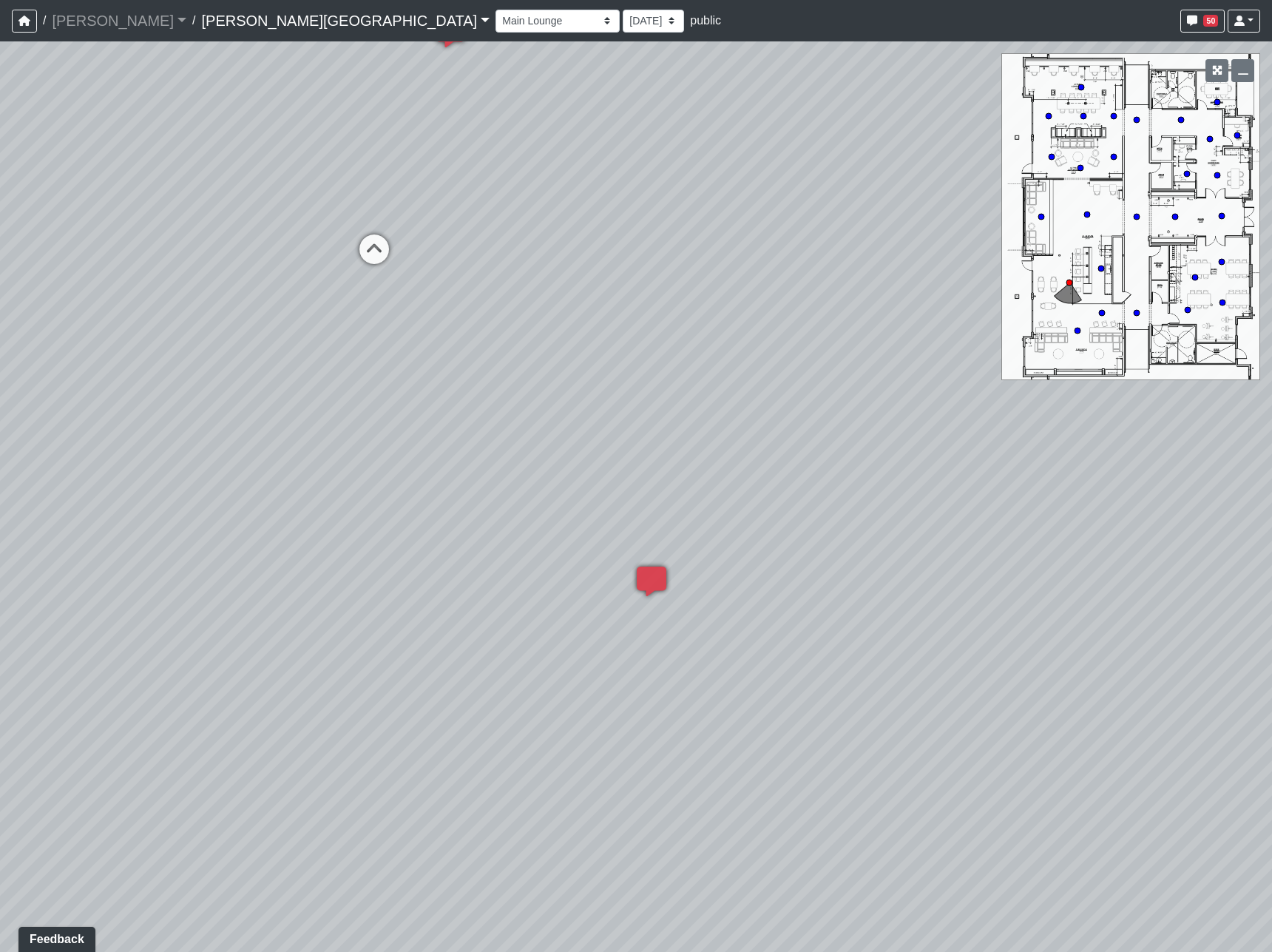
drag, startPoint x: 702, startPoint y: 537, endPoint x: 667, endPoint y: 491, distance: 57.8
drag, startPoint x: 725, startPoint y: 526, endPoint x: 505, endPoint y: 525, distance: 220.0
click at [505, 525] on div "Loading... Hallway - Hallway 2 Loading... Entry Loading... Clubroom - Entrance …" at bounding box center [636, 497] width 1272 height 911
click at [1253, 68] on button "button" at bounding box center [1242, 70] width 23 height 23
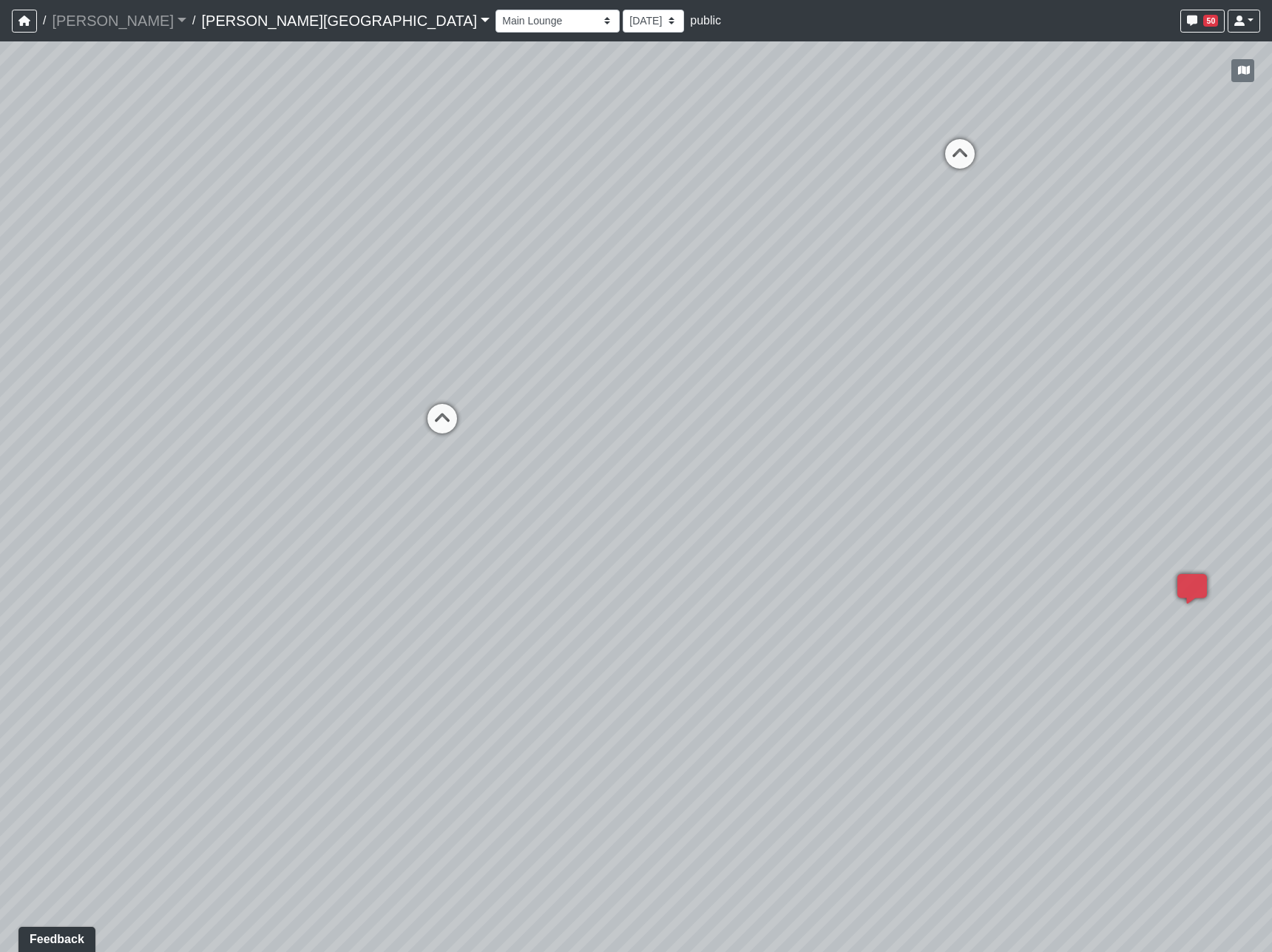
drag, startPoint x: 564, startPoint y: 555, endPoint x: 1028, endPoint y: 505, distance: 466.7
click at [1029, 505] on div "Loading... Hallway - Hallway 2 Loading... Entry Loading... Clubroom - Entrance …" at bounding box center [636, 497] width 1272 height 911
drag, startPoint x: 210, startPoint y: 330, endPoint x: 979, endPoint y: 623, distance: 822.9
click at [979, 623] on div "Loading... Hallway - Hallway 2 Loading... Entry Loading... Clubroom - Entrance …" at bounding box center [636, 497] width 1272 height 911
drag, startPoint x: 432, startPoint y: 577, endPoint x: 1214, endPoint y: 379, distance: 806.7
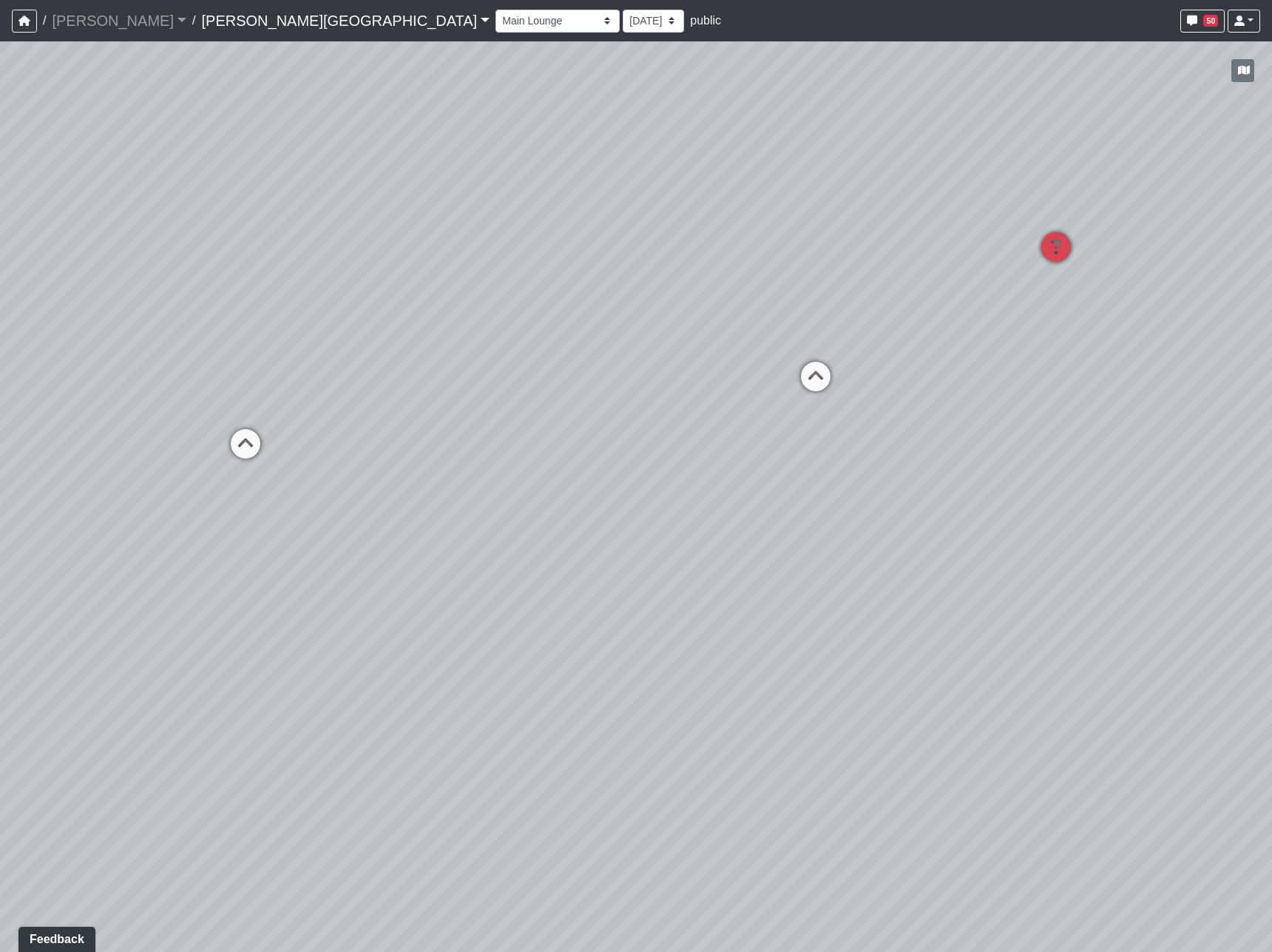
click at [1214, 379] on div "Loading... Hallway - Hallway 2 Loading... Entry Loading... Clubroom - Entrance …" at bounding box center [636, 497] width 1272 height 911
drag, startPoint x: 643, startPoint y: 393, endPoint x: 1157, endPoint y: 635, distance: 568.1
click at [1135, 632] on div "Loading... Hallway - Hallway 2 Loading... Entry Loading... Clubroom - Entrance …" at bounding box center [636, 497] width 1272 height 911
drag, startPoint x: 470, startPoint y: 640, endPoint x: 1098, endPoint y: 461, distance: 653.0
click at [1098, 461] on div "Loading... Hallway - Hallway 2 Loading... Entry Loading... Clubroom - Entrance …" at bounding box center [636, 497] width 1272 height 911
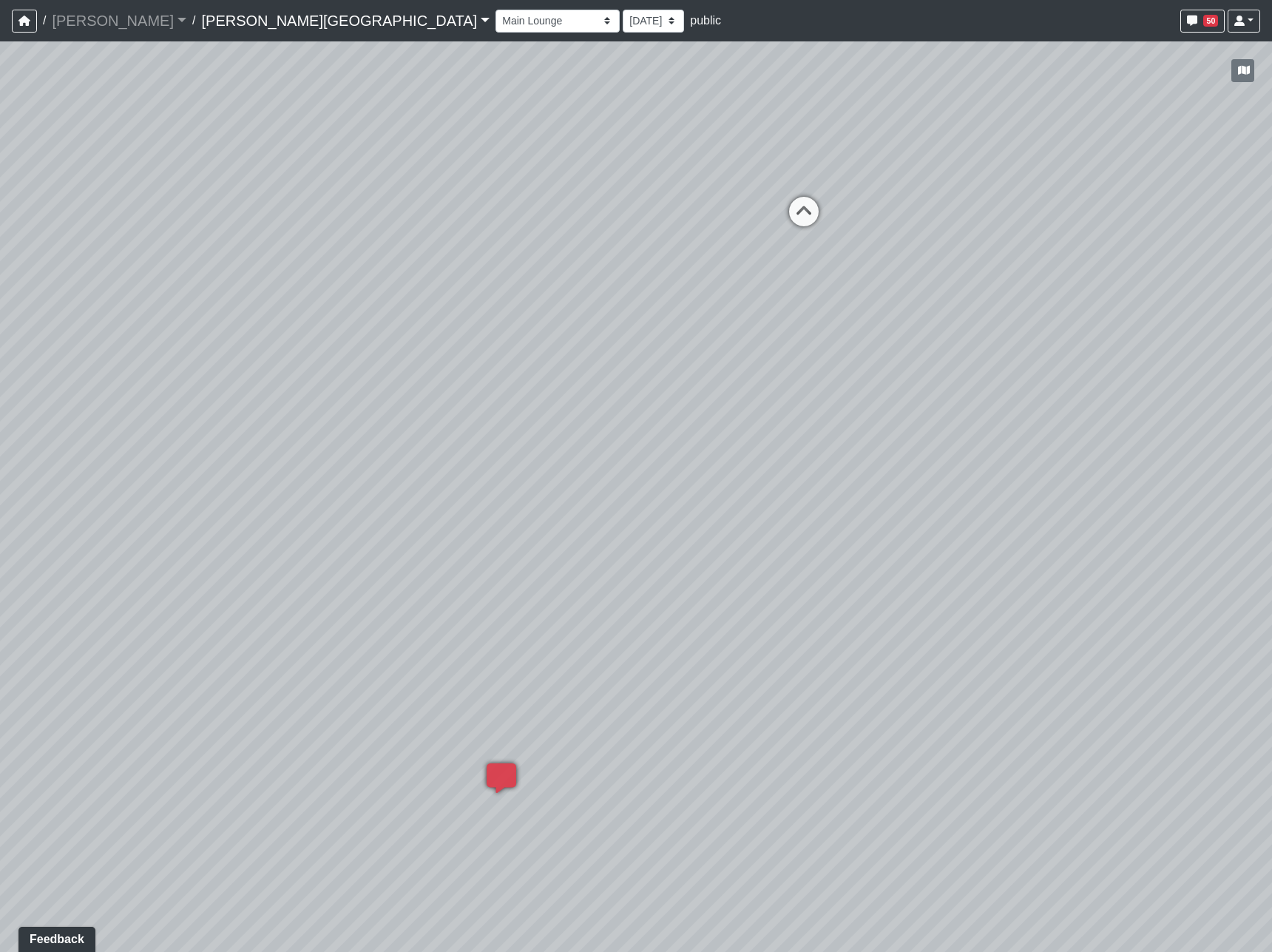
drag, startPoint x: 672, startPoint y: 522, endPoint x: 1187, endPoint y: 442, distance: 521.2
click at [1187, 442] on div "Loading... Hallway - Hallway 2 Loading... Entry Loading... Clubroom - Entrance …" at bounding box center [636, 497] width 1272 height 911
drag, startPoint x: 526, startPoint y: 560, endPoint x: 1051, endPoint y: 404, distance: 547.7
click at [1051, 404] on div "Loading... Hallway - Hallway 2 Loading... Entry Loading... Clubroom - Entrance …" at bounding box center [636, 497] width 1272 height 911
drag, startPoint x: 567, startPoint y: 420, endPoint x: 854, endPoint y: 455, distance: 289.1
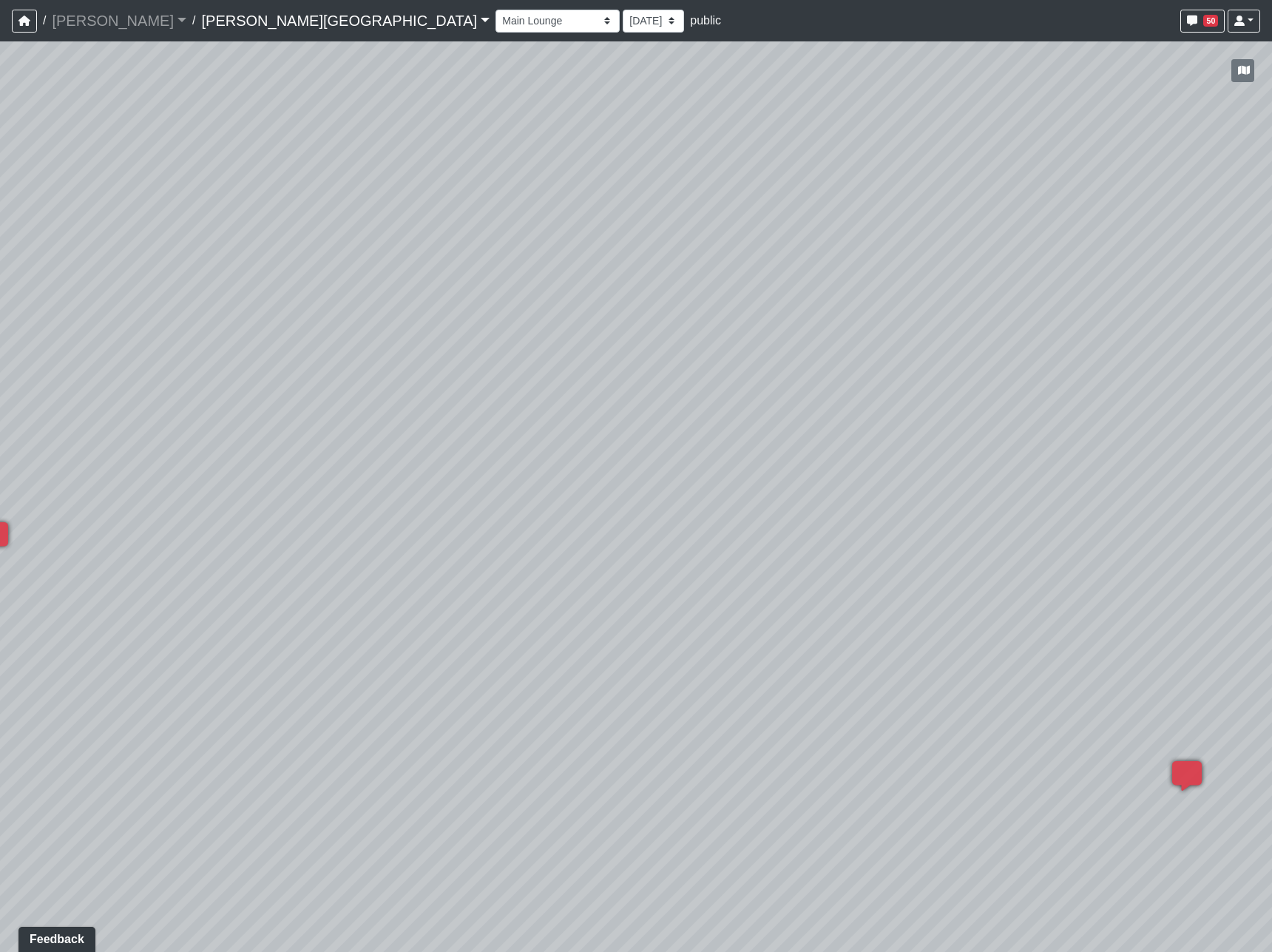
click at [854, 455] on div "Loading... Hallway - Hallway 2 Loading... Entry Loading... Clubroom - Entrance …" at bounding box center [636, 497] width 1272 height 911
click at [442, 619] on li "Add comment" at bounding box center [526, 628] width 191 height 22
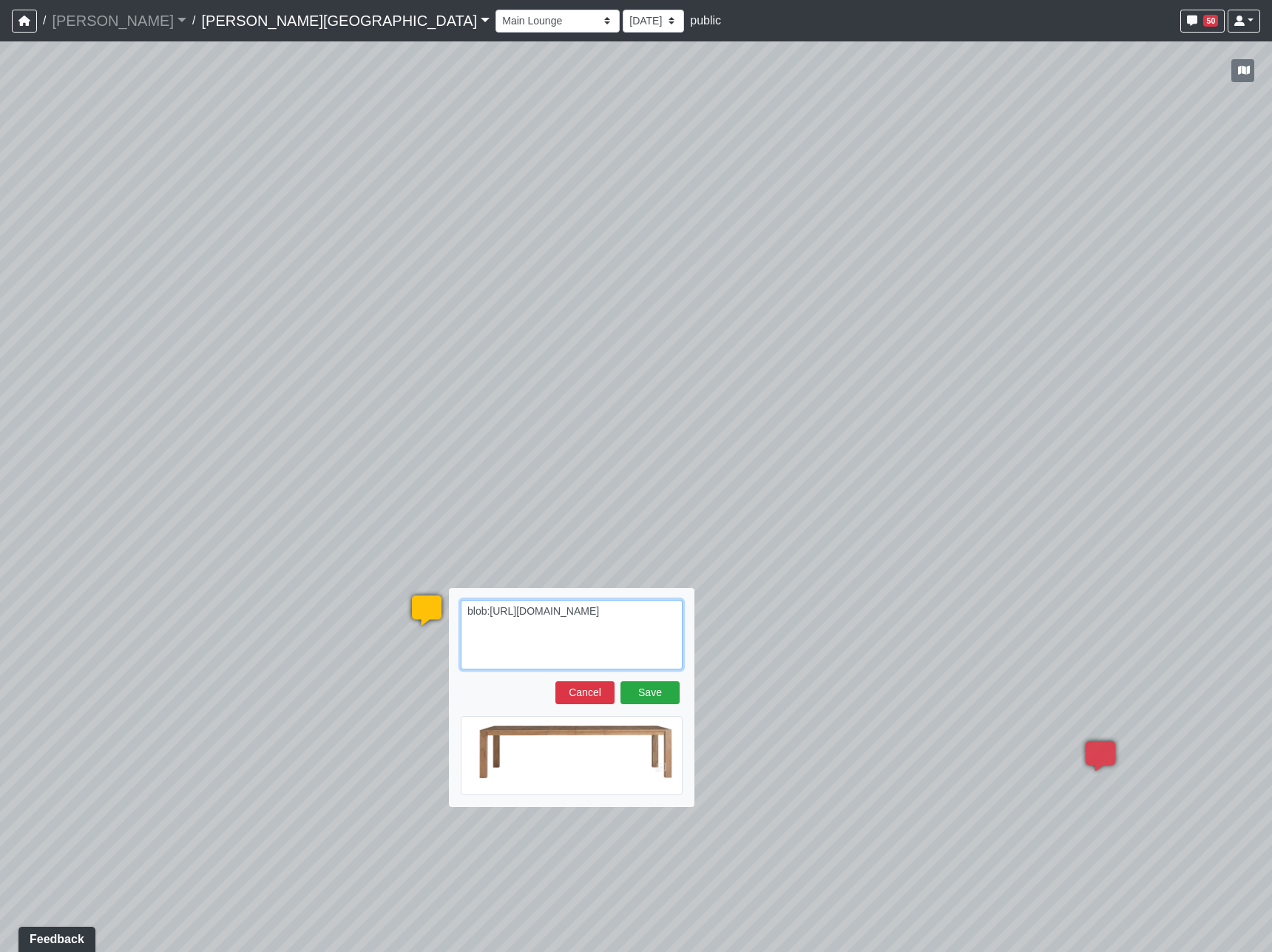
click at [511, 656] on textarea "blob:https://sizzle.atlasbayvr.com/87dd81f6-3a73-4ccb-ba43-888ea4d0ac18" at bounding box center [572, 634] width 222 height 69
paste textarea "https://www.universalfurniture.com/item/weekender-dining-table"
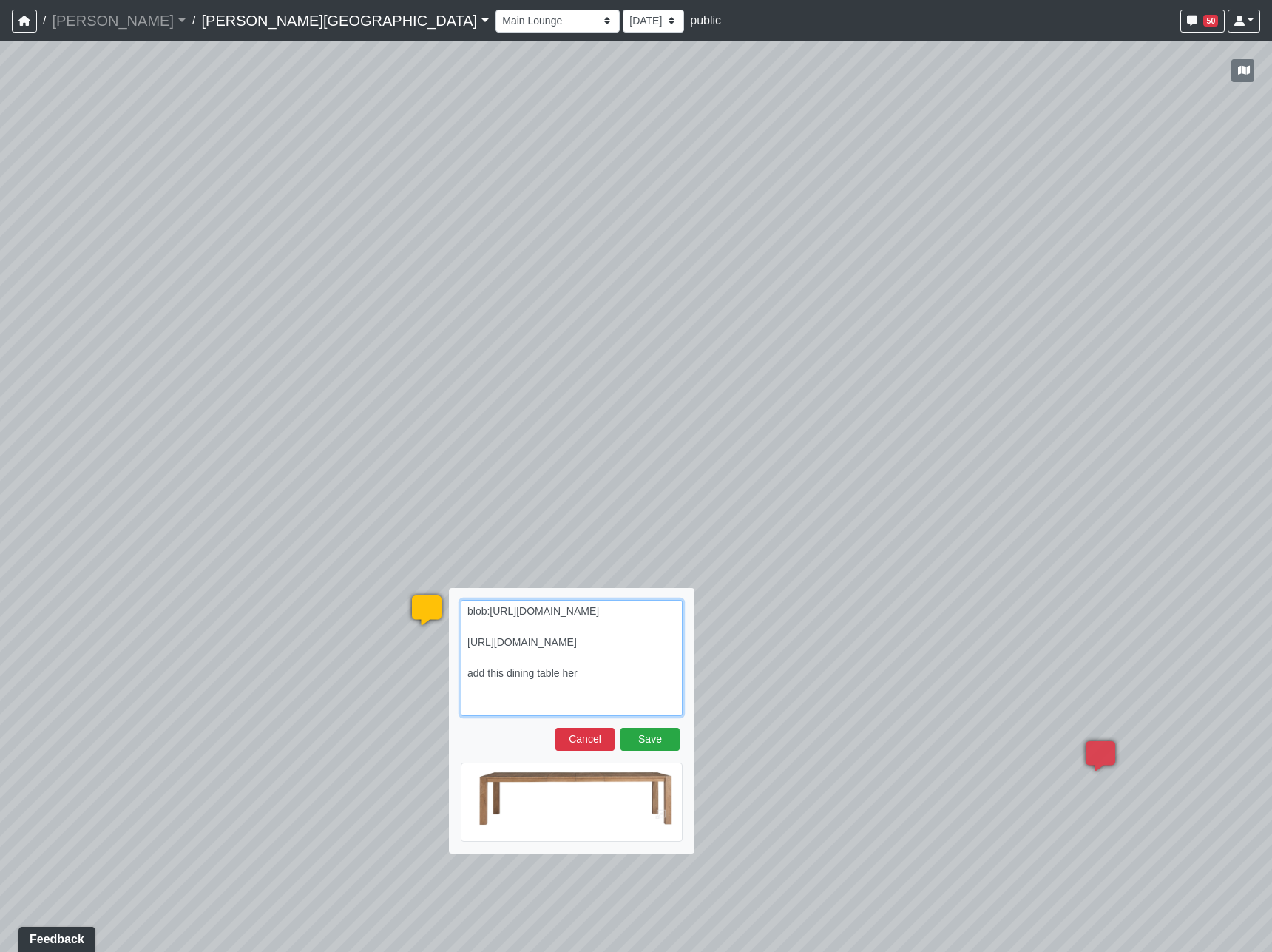
type textarea "blob:https://sizzle.atlasbayvr.com/87dd81f6-3a73-4ccb-ba43-888ea4d0ac18 https:/…"
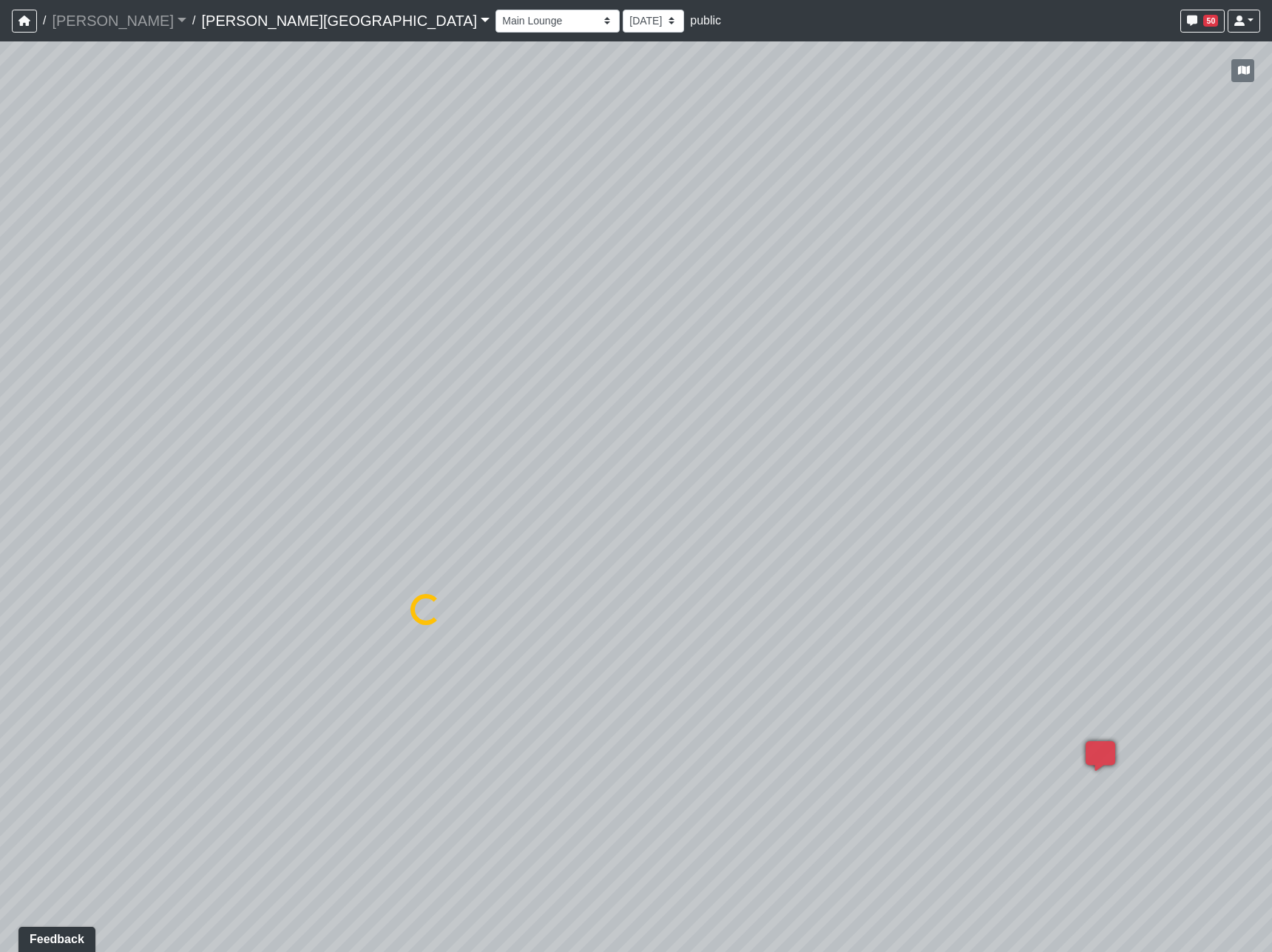
select select "5RUyaef5Fa75NHkmRDMvrW"
drag, startPoint x: 723, startPoint y: 659, endPoint x: 464, endPoint y: 602, distance: 265.2
click at [470, 684] on div "Loading... Hallway - Hallway 2 Loading... Entry Loading... Clubroom - Entrance …" at bounding box center [636, 497] width 1272 height 911
drag, startPoint x: 611, startPoint y: 387, endPoint x: 1161, endPoint y: 411, distance: 550.5
click at [1161, 411] on div "Loading... Hallway - Hallway 2 Loading... Entry Loading... Clubroom - Entrance …" at bounding box center [636, 497] width 1272 height 911
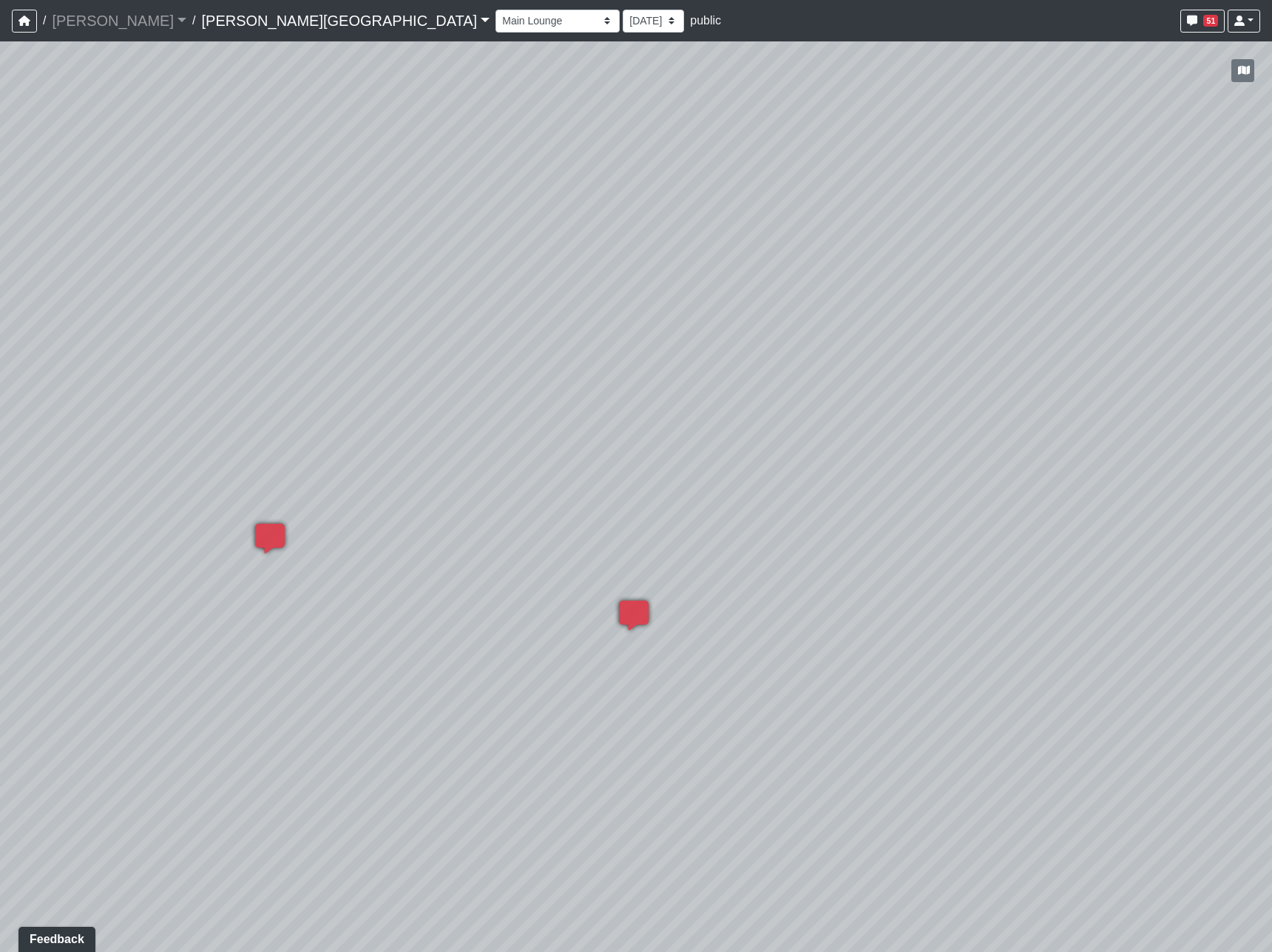
drag, startPoint x: 524, startPoint y: 429, endPoint x: 1089, endPoint y: 322, distance: 575.0
click at [1135, 317] on div "Loading... Hallway - Hallway 2 Loading... Entry Loading... Clubroom - Entrance …" at bounding box center [636, 497] width 1272 height 911
drag, startPoint x: 467, startPoint y: 340, endPoint x: 604, endPoint y: 397, distance: 148.4
click at [1204, 426] on div "Loading... Hallway - Hallway 2 Loading... Entry Loading... Clubroom - Entrance …" at bounding box center [636, 497] width 1272 height 911
drag, startPoint x: 606, startPoint y: 383, endPoint x: 985, endPoint y: 377, distance: 379.0
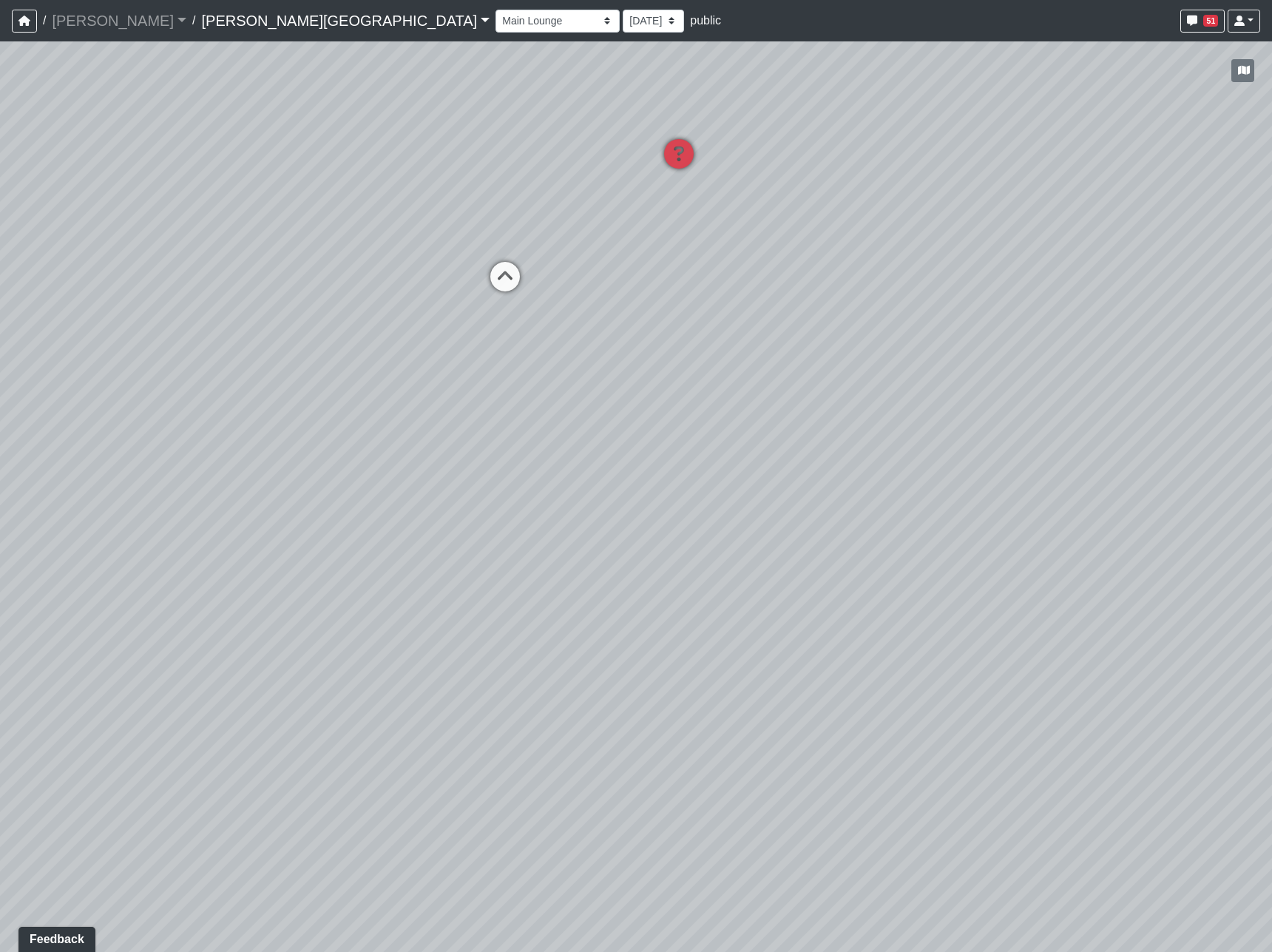
click at [1076, 375] on div "Loading... Hallway - Hallway 2 Loading... Entry Loading... Clubroom - Entrance …" at bounding box center [636, 497] width 1272 height 911
drag, startPoint x: 252, startPoint y: 378, endPoint x: 729, endPoint y: 389, distance: 477.1
click at [1002, 387] on div "Loading... Hallway - Hallway 2 Loading... Entry Loading... Clubroom - Entrance …" at bounding box center [636, 497] width 1272 height 911
drag, startPoint x: 668, startPoint y: 386, endPoint x: 750, endPoint y: 383, distance: 82.1
click at [776, 384] on div "Loading... Hallway - Hallway 2 Loading... Entry Loading... Clubroom - Entrance …" at bounding box center [636, 497] width 1272 height 911
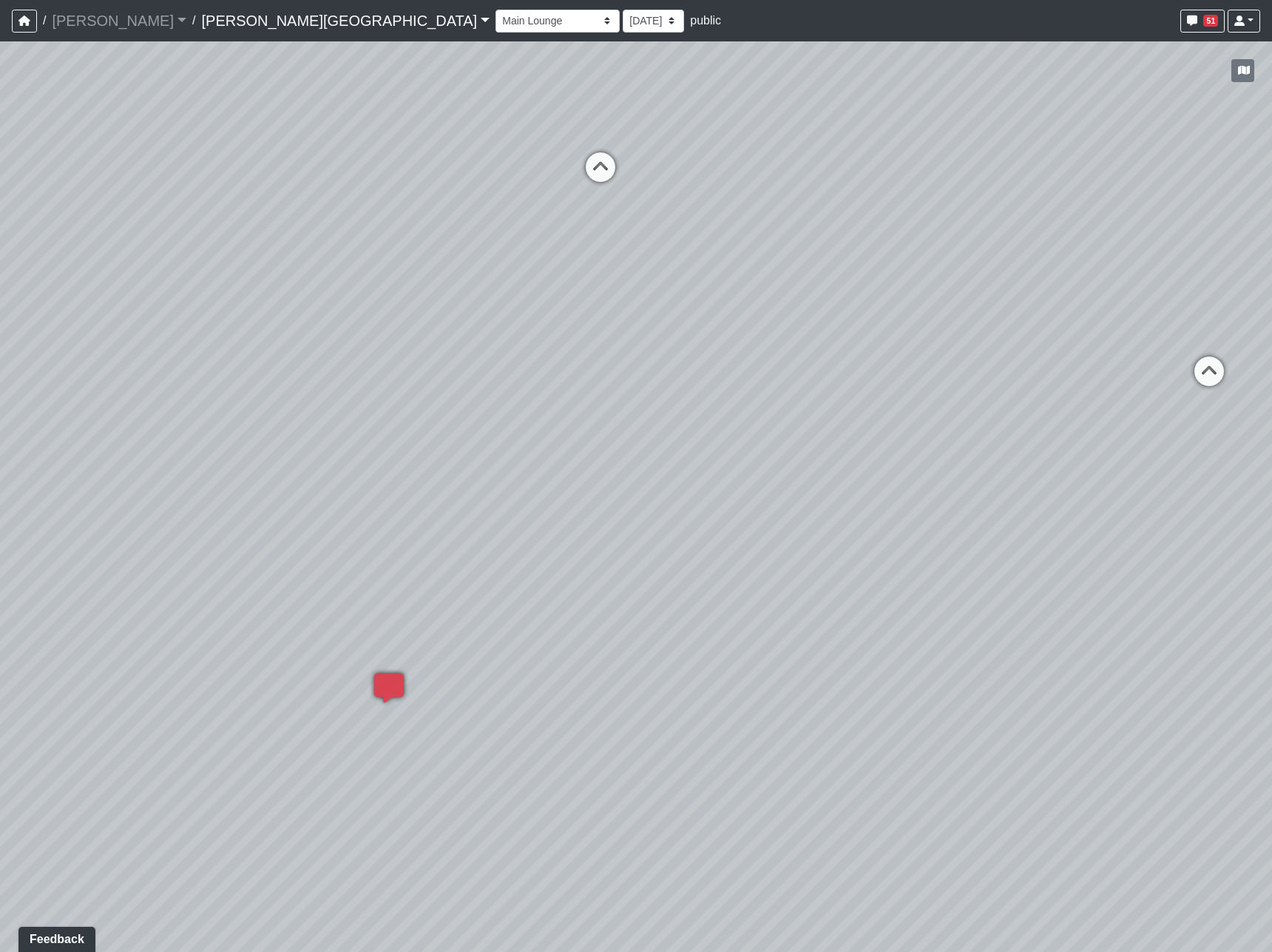
drag, startPoint x: 630, startPoint y: 346, endPoint x: 791, endPoint y: 357, distance: 161.4
click at [792, 357] on div "Loading... Hallway - Hallway 2 Loading... Entry Loading... Clubroom - Entrance …" at bounding box center [636, 497] width 1272 height 911
drag, startPoint x: 325, startPoint y: 349, endPoint x: 988, endPoint y: 320, distance: 663.6
click at [1114, 319] on div "Loading... Hallway - Hallway 2 Loading... Entry Loading... Clubroom - Entrance …" at bounding box center [636, 497] width 1272 height 911
drag, startPoint x: 331, startPoint y: 363, endPoint x: 143, endPoint y: 266, distance: 211.5
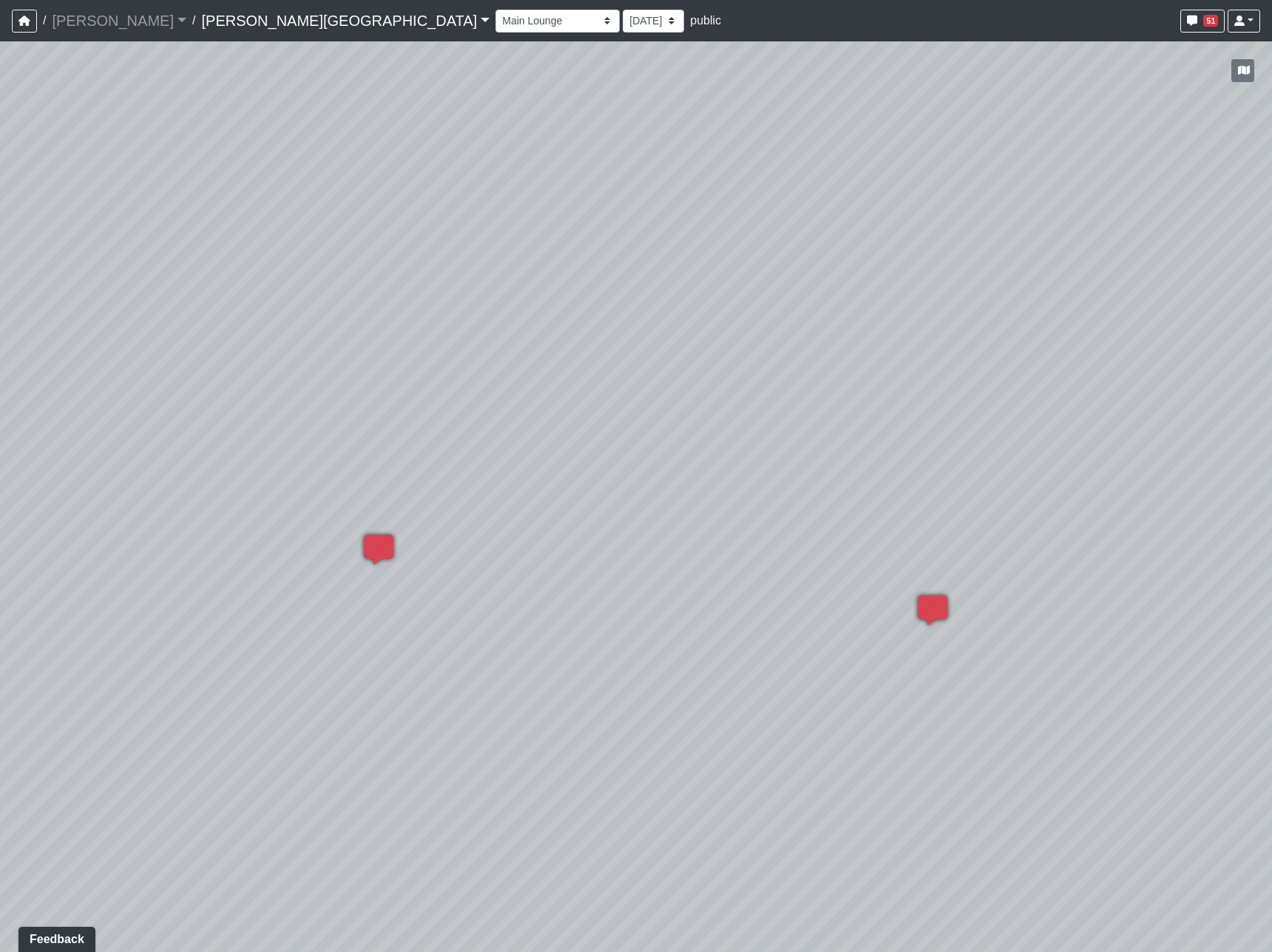
click at [143, 266] on div "Loading... Hallway - Hallway 2 Loading... Entry Loading... Clubroom - Entrance …" at bounding box center [636, 497] width 1272 height 911
drag, startPoint x: 294, startPoint y: 268, endPoint x: 1268, endPoint y: 264, distance: 974.0
click at [1029, 342] on div "Loading... Hallway - Hallway 2 Loading... Entry Loading... Clubroom - Entrance …" at bounding box center [636, 497] width 1272 height 911
drag, startPoint x: 748, startPoint y: 255, endPoint x: 1094, endPoint y: 252, distance: 346.0
click at [1094, 252] on div "Loading... Hallway - Hallway 2 Loading... Entry Loading... Clubroom - Entrance …" at bounding box center [636, 497] width 1272 height 911
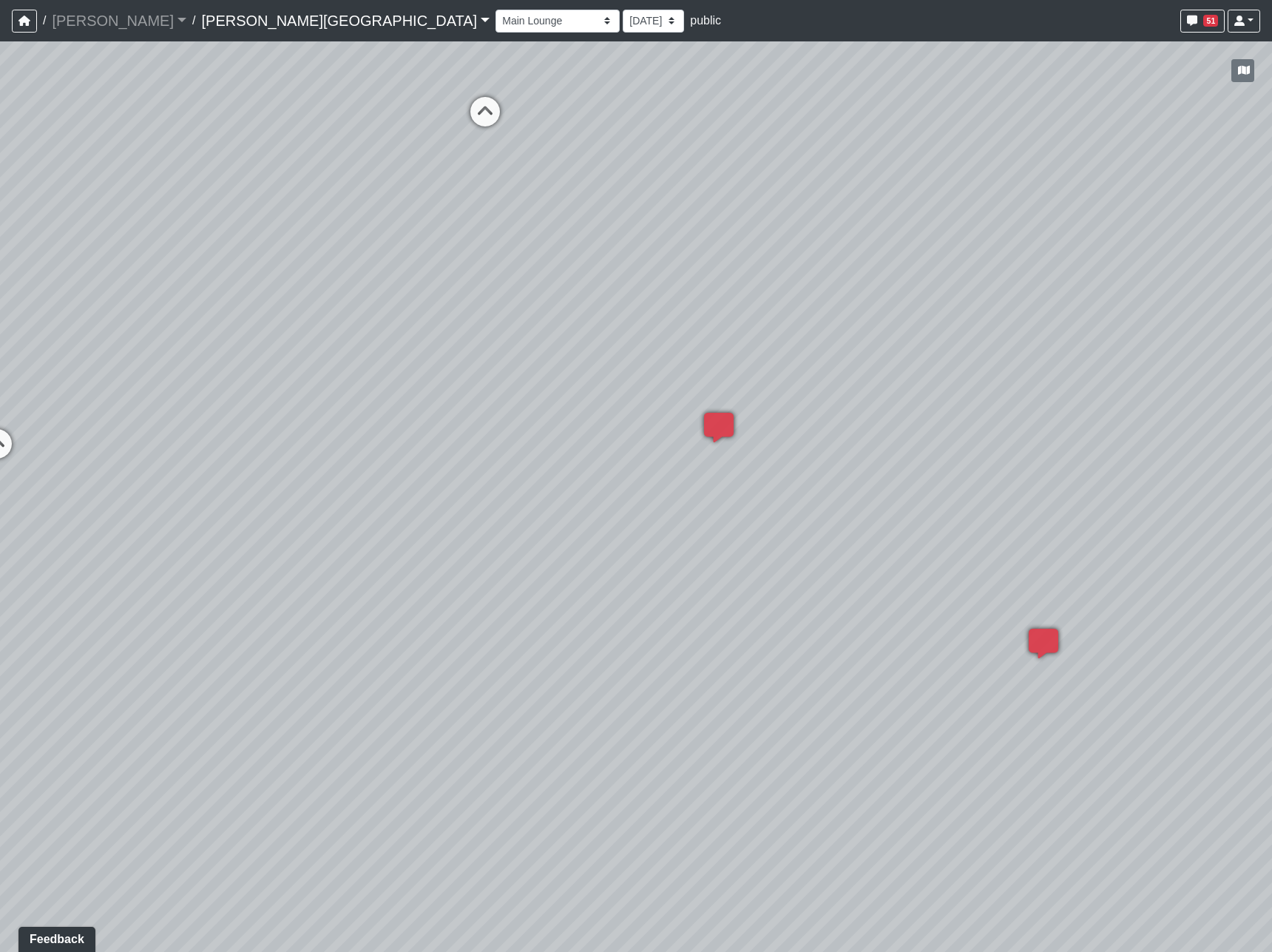
drag, startPoint x: 1282, startPoint y: 322, endPoint x: 1233, endPoint y: 333, distance: 50.2
click at [1272, 323] on html "/ Flournoy Flournoy Loading... / Tanner Road Tanner Road Loading... Tanner Road…" at bounding box center [636, 476] width 1272 height 952
drag, startPoint x: 634, startPoint y: 459, endPoint x: 1121, endPoint y: 526, distance: 491.6
click at [1121, 526] on div "Loading... Hallway - Hallway 2 Loading... Entry Loading... Clubroom - Entrance …" at bounding box center [636, 497] width 1272 height 911
drag, startPoint x: 454, startPoint y: 621, endPoint x: 1317, endPoint y: 532, distance: 867.6
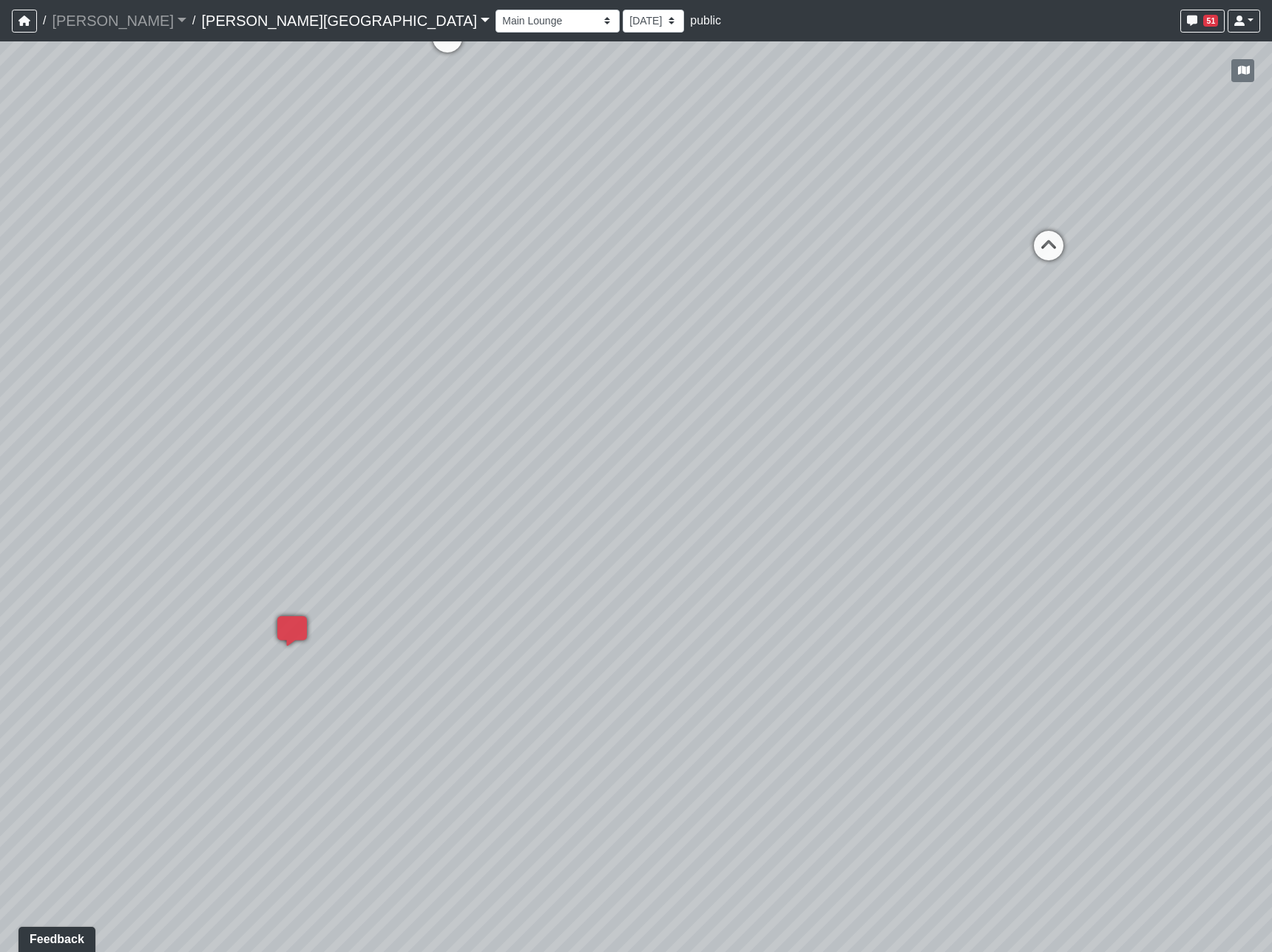
click at [1272, 532] on html "/ Flournoy Flournoy Loading... / Tanner Road Tanner Road Loading... Tanner Road…" at bounding box center [636, 476] width 1272 height 952
click at [712, 303] on div "Loading... Hallway - Hallway 2 Loading... Entry Loading... Clubroom - Entrance …" at bounding box center [636, 497] width 1272 height 911
drag, startPoint x: 452, startPoint y: 707, endPoint x: 1020, endPoint y: 532, distance: 594.3
drag, startPoint x: 410, startPoint y: 605, endPoint x: 950, endPoint y: 594, distance: 540.1
click at [950, 594] on div "Loading... Hallway - Hallway 2 Loading... Entry Loading... Clubroom - Entrance …" at bounding box center [636, 497] width 1272 height 911
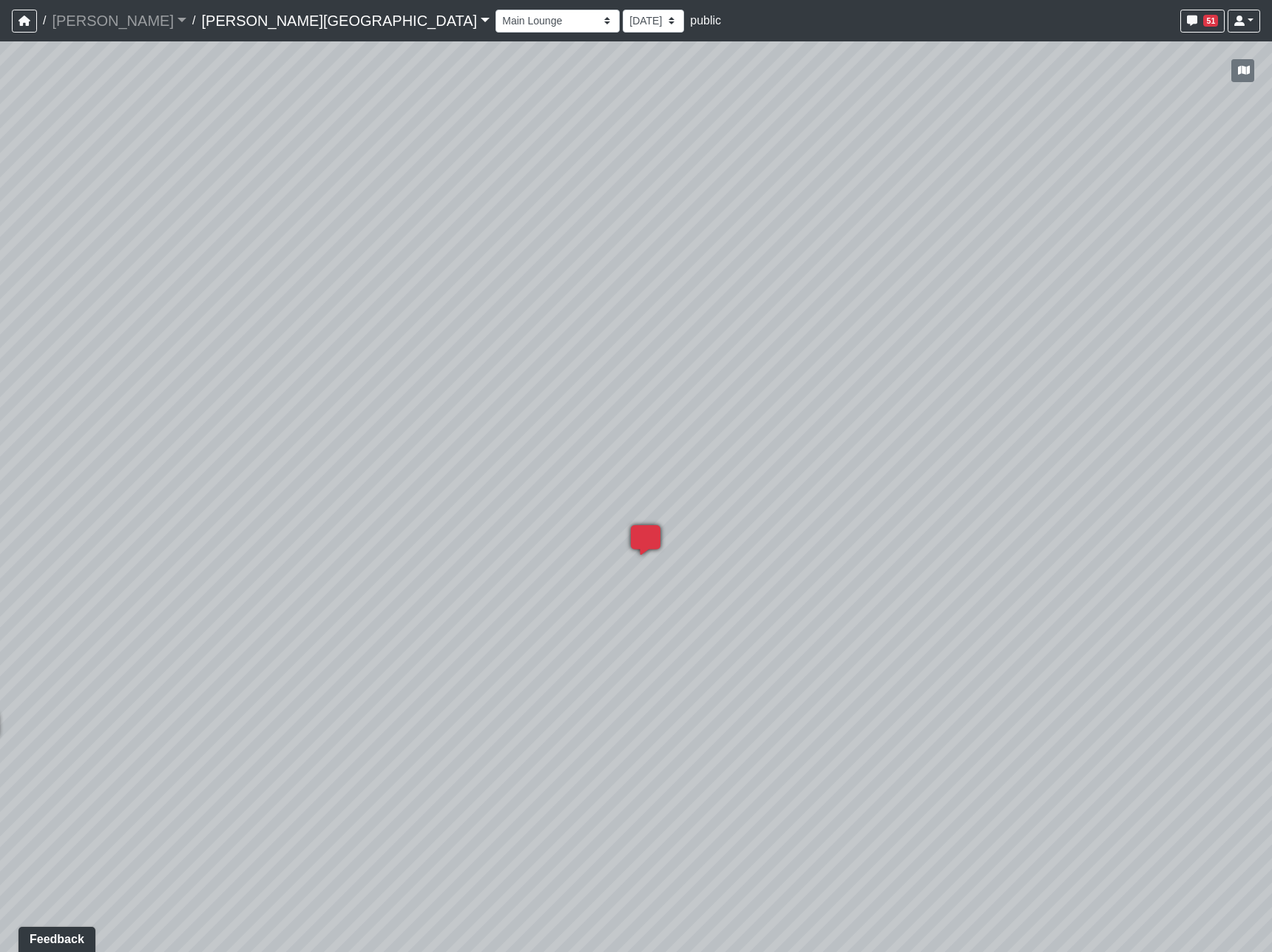
click at [650, 533] on icon at bounding box center [645, 547] width 44 height 44
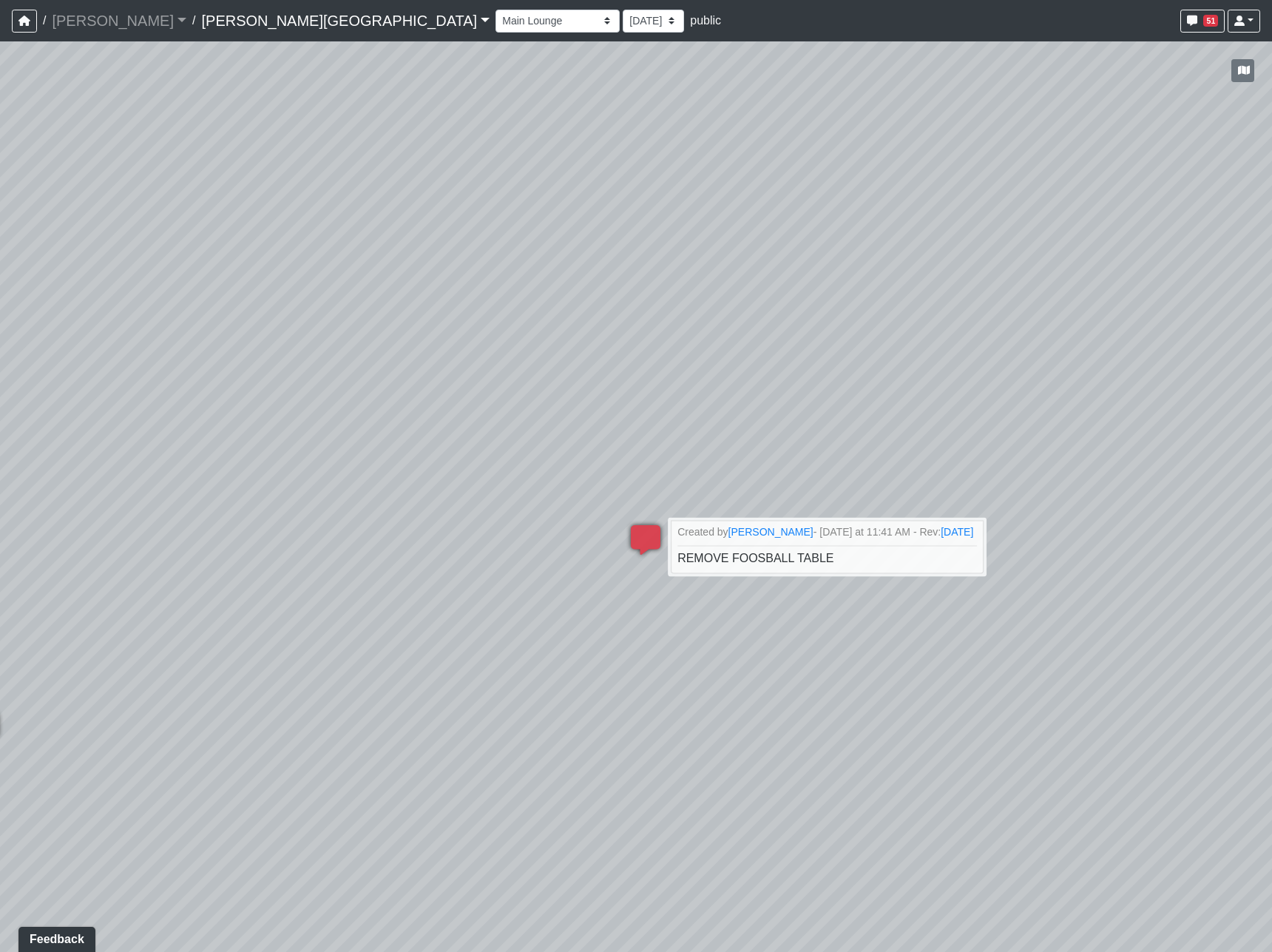
drag, startPoint x: 674, startPoint y: 665, endPoint x: 662, endPoint y: 658, distance: 13.9
click at [664, 659] on div "Loading... Hallway - Hallway 2 Loading... Entry Loading... Clubroom - Entrance …" at bounding box center [636, 497] width 1272 height 911
click at [358, 643] on div "Loading... Hallway - Hallway 2 Loading... Entry Loading... Clubroom - Entrance …" at bounding box center [636, 497] width 1272 height 911
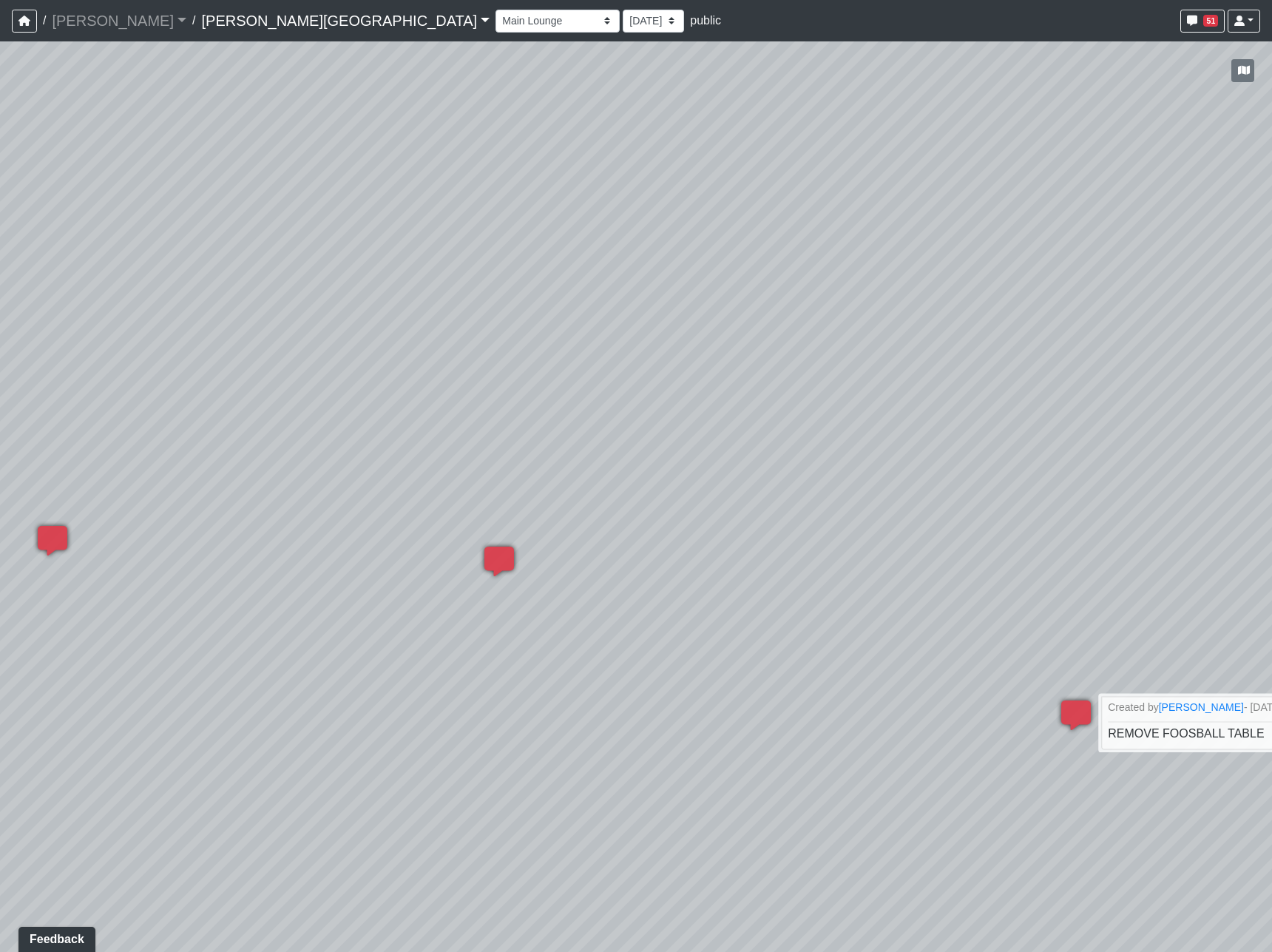
drag, startPoint x: 386, startPoint y: 620, endPoint x: 1071, endPoint y: 684, distance: 688.0
click at [1084, 692] on div "Loading... Hallway - Hallway 2 Loading... Entry Loading... Clubroom - Entrance …" at bounding box center [636, 497] width 1272 height 911
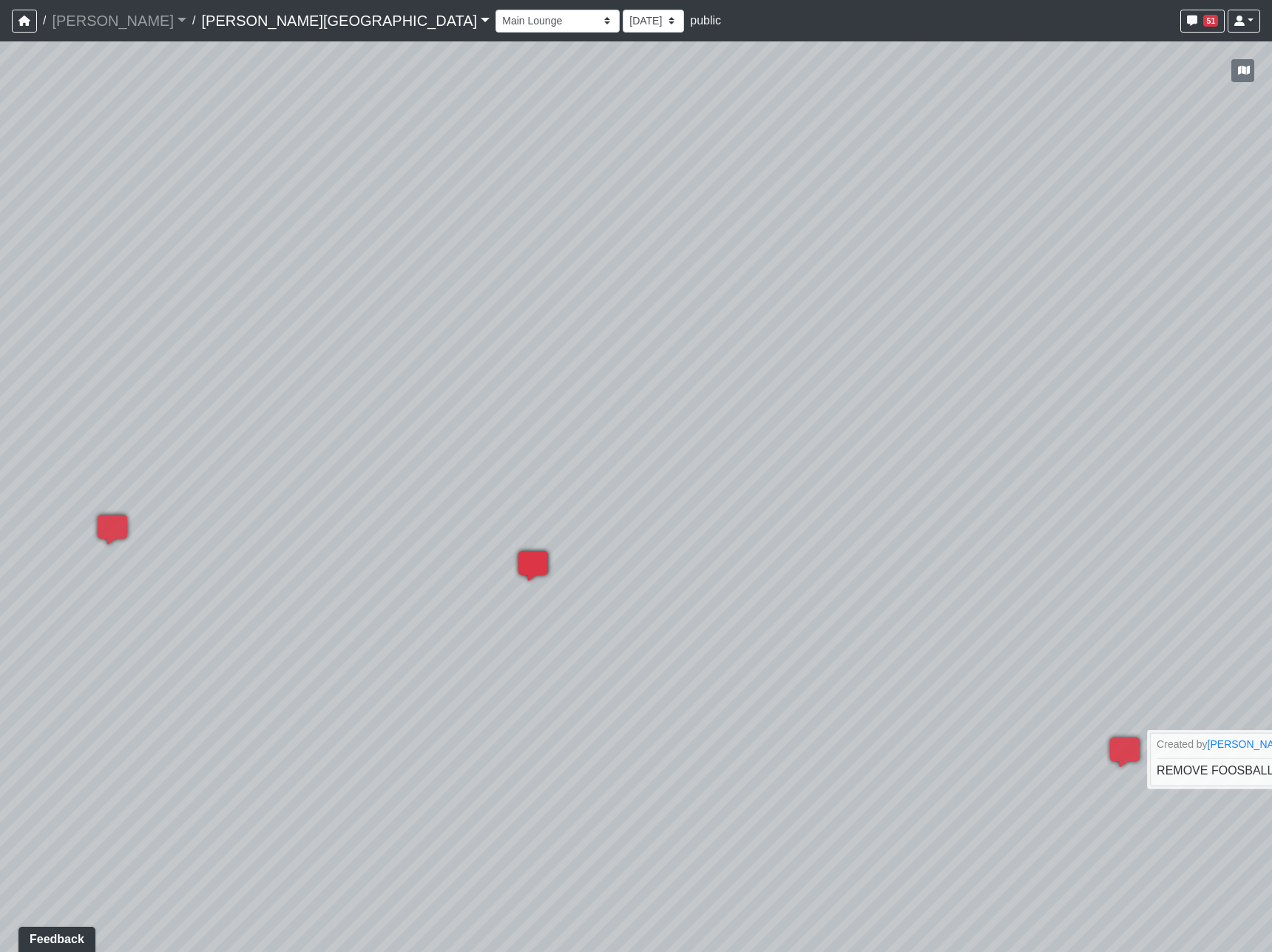
click at [537, 562] on icon at bounding box center [532, 573] width 44 height 44
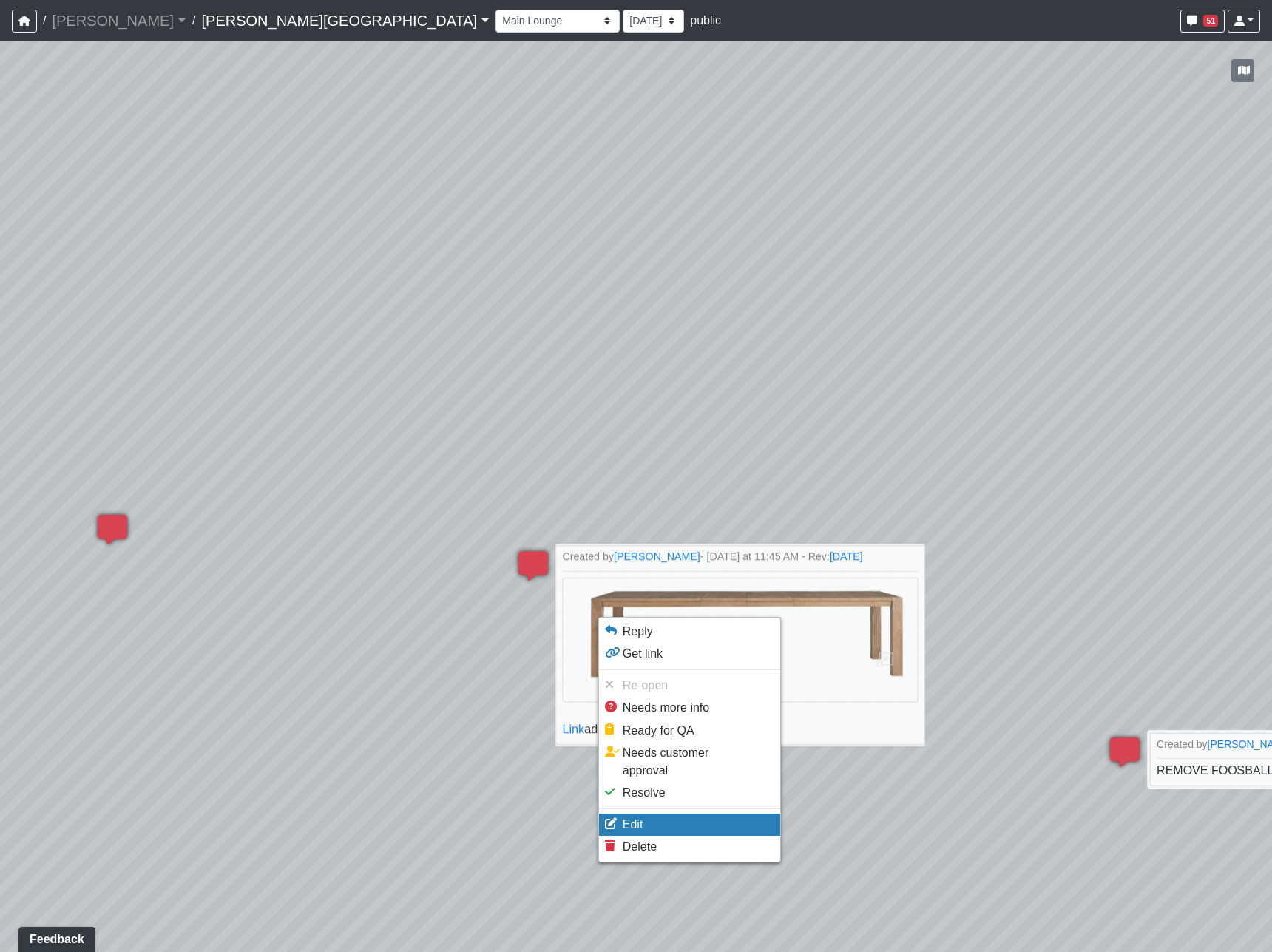
click at [702, 814] on li "Edit" at bounding box center [689, 825] width 181 height 22
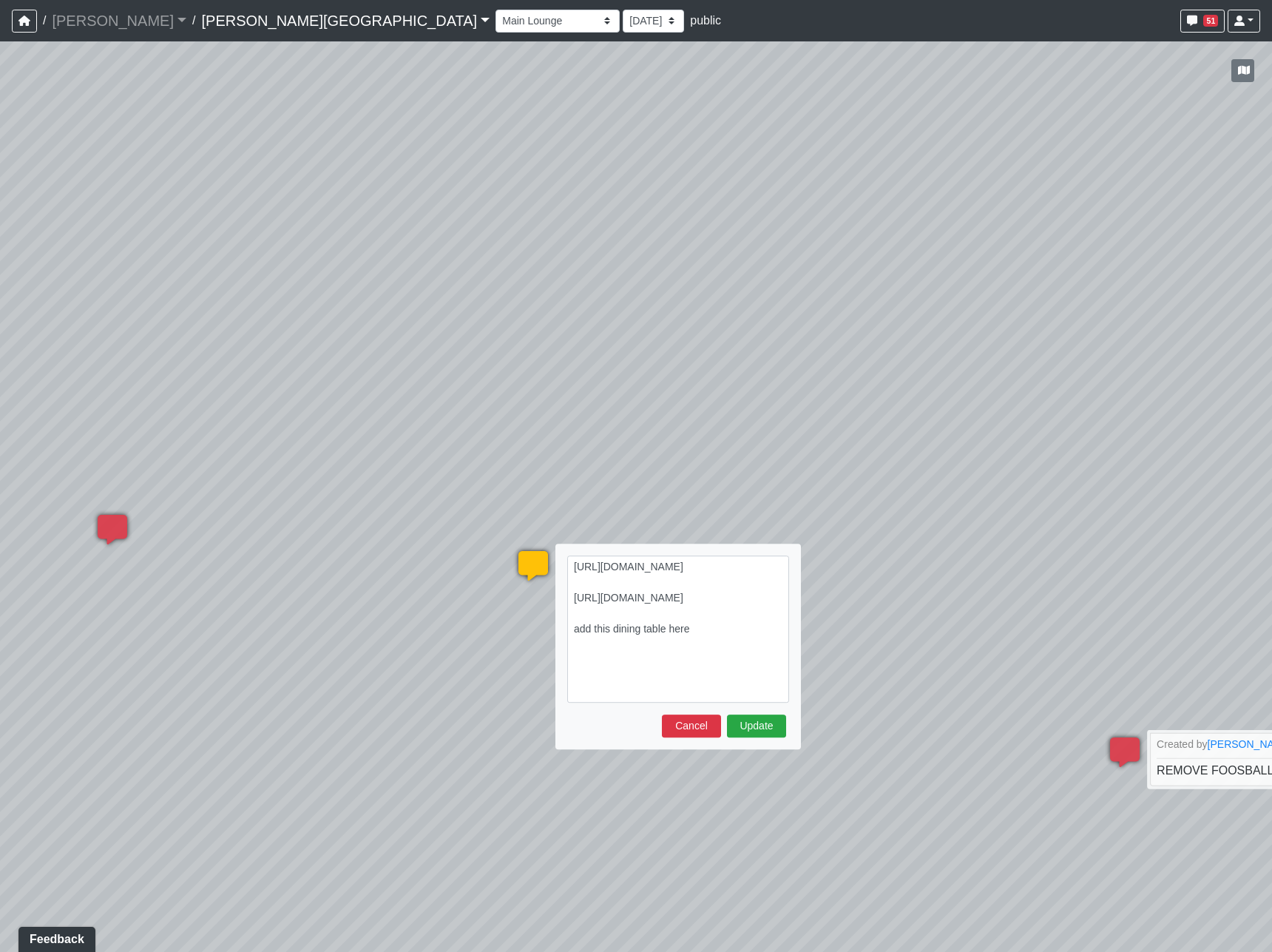
click at [732, 685] on textarea "https://sizzle.atlasbayvr.com/tours/5icwgkmo1qrHGYW3F2bcGj/tT6Sb8A5kFEneAUgr9Tu…" at bounding box center [677, 628] width 222 height 147
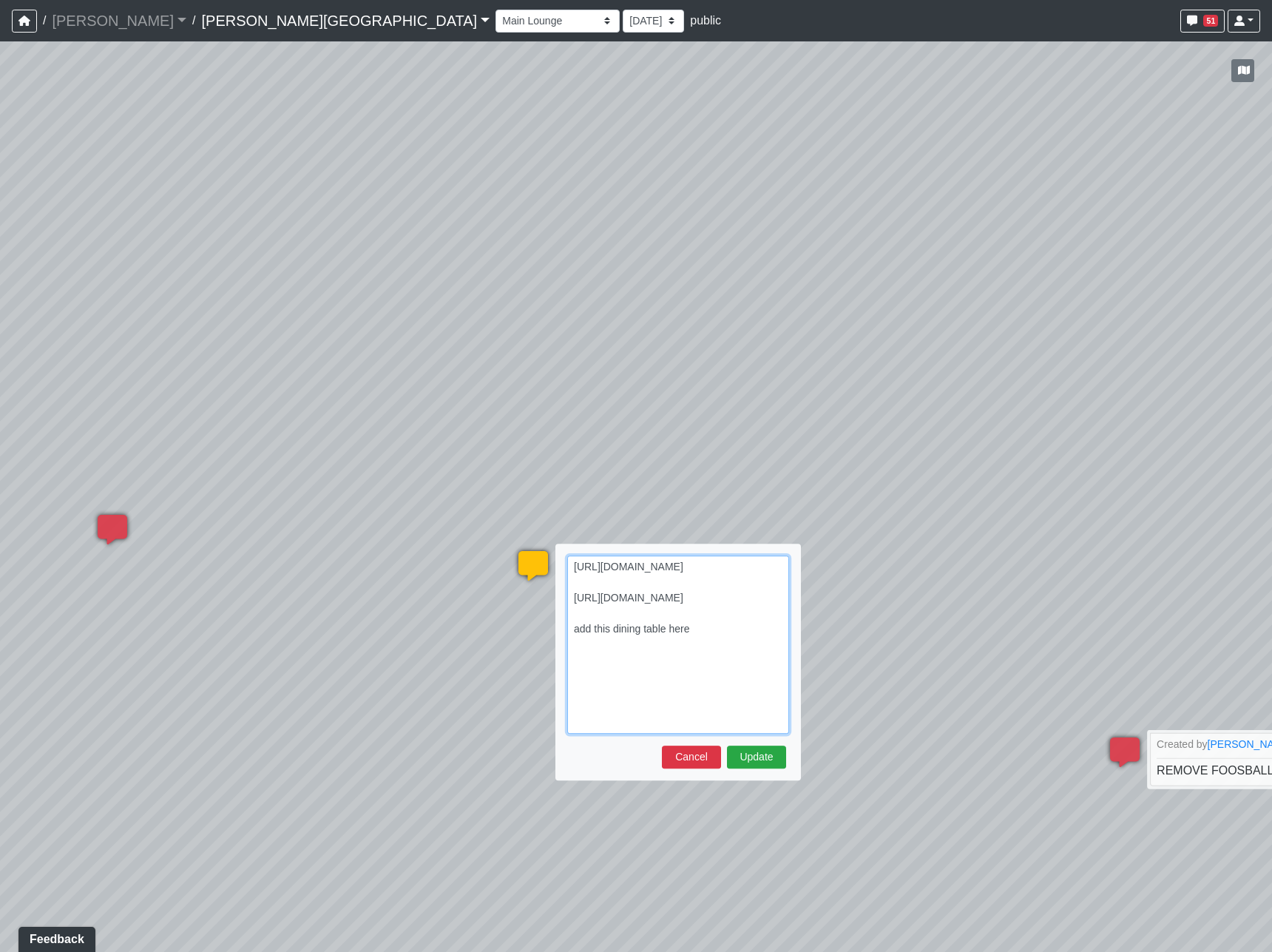
click at [615, 724] on textarea "https://sizzle.atlasbayvr.com/tours/5icwgkmo1qrHGYW3F2bcGj/tT6Sb8A5kFEneAUgr9Tu…" at bounding box center [677, 644] width 222 height 178
paste textarea "https://us.sunpan.com/products/beaumont-dining-armchair-antique-brass?_pos=7&_f…"
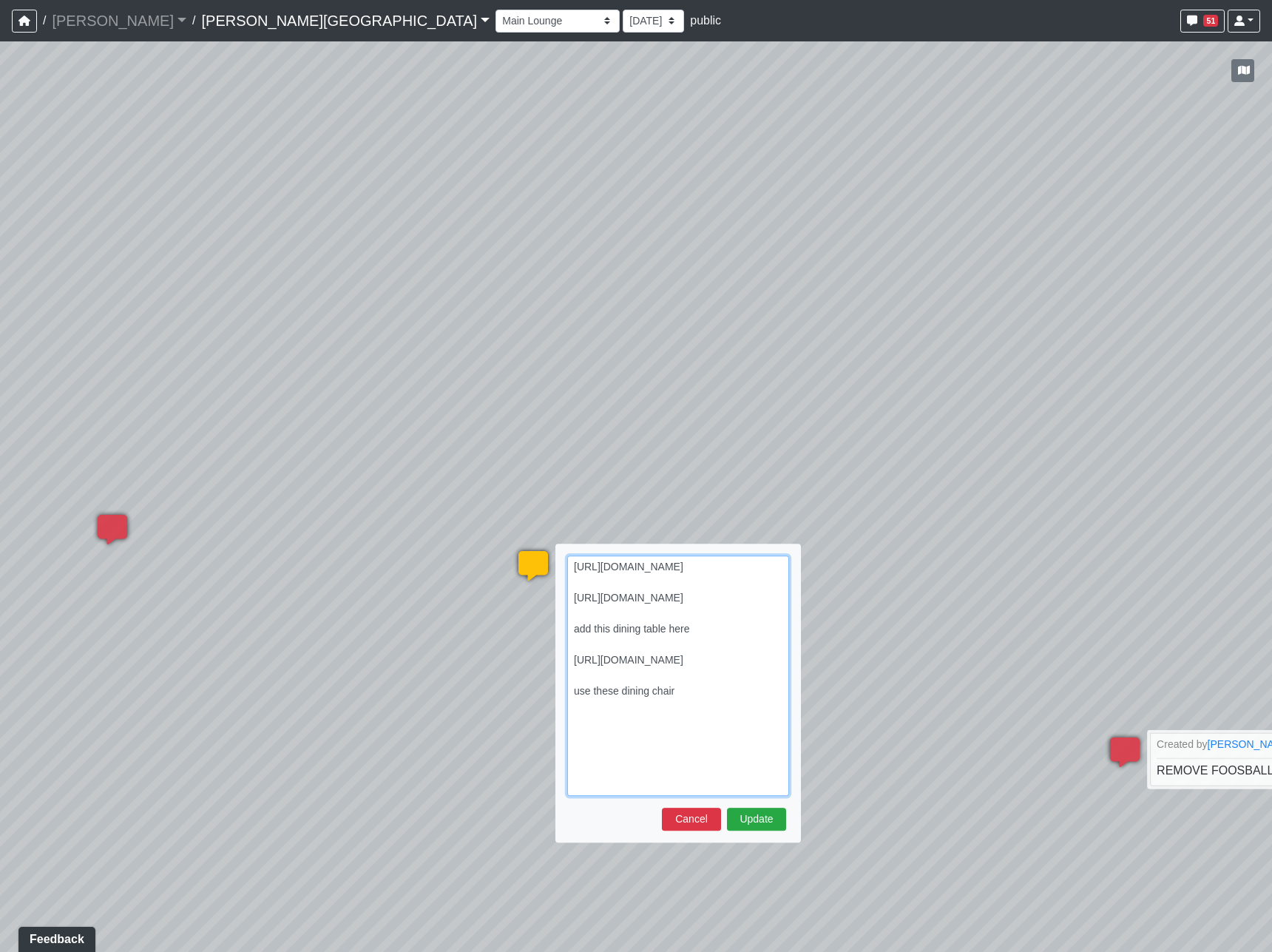
type textarea "https://sizzle.atlasbayvr.com/tours/5icwgkmo1qrHGYW3F2bcGj/tT6Sb8A5kFEneAUgr9Tu…"
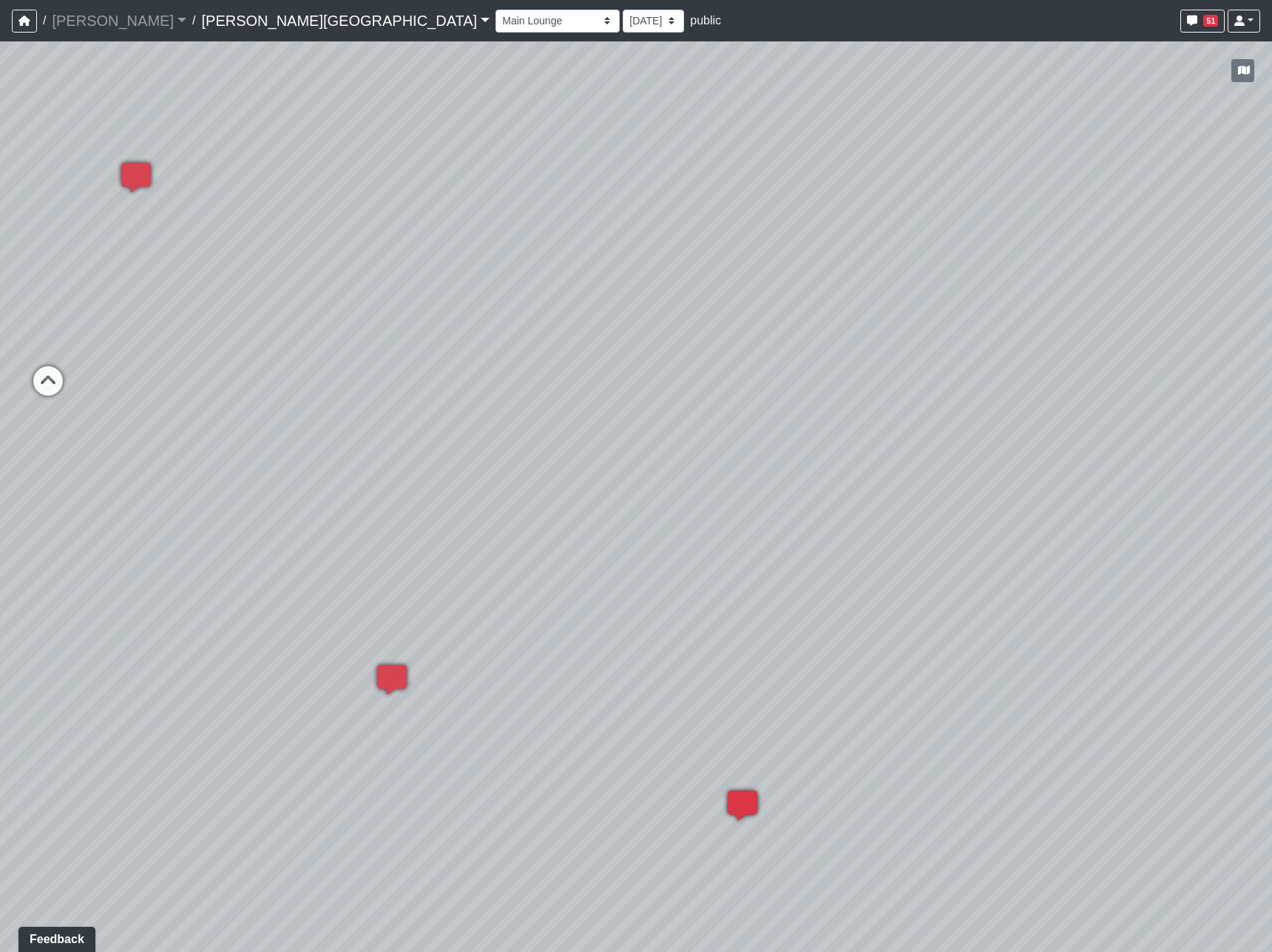
drag, startPoint x: 703, startPoint y: 371, endPoint x: 1017, endPoint y: 624, distance: 403.2
click at [1017, 624] on div "Loading... Hallway - Hallway 2 Loading... Entry Loading... Clubroom - Entrance …" at bounding box center [636, 497] width 1272 height 911
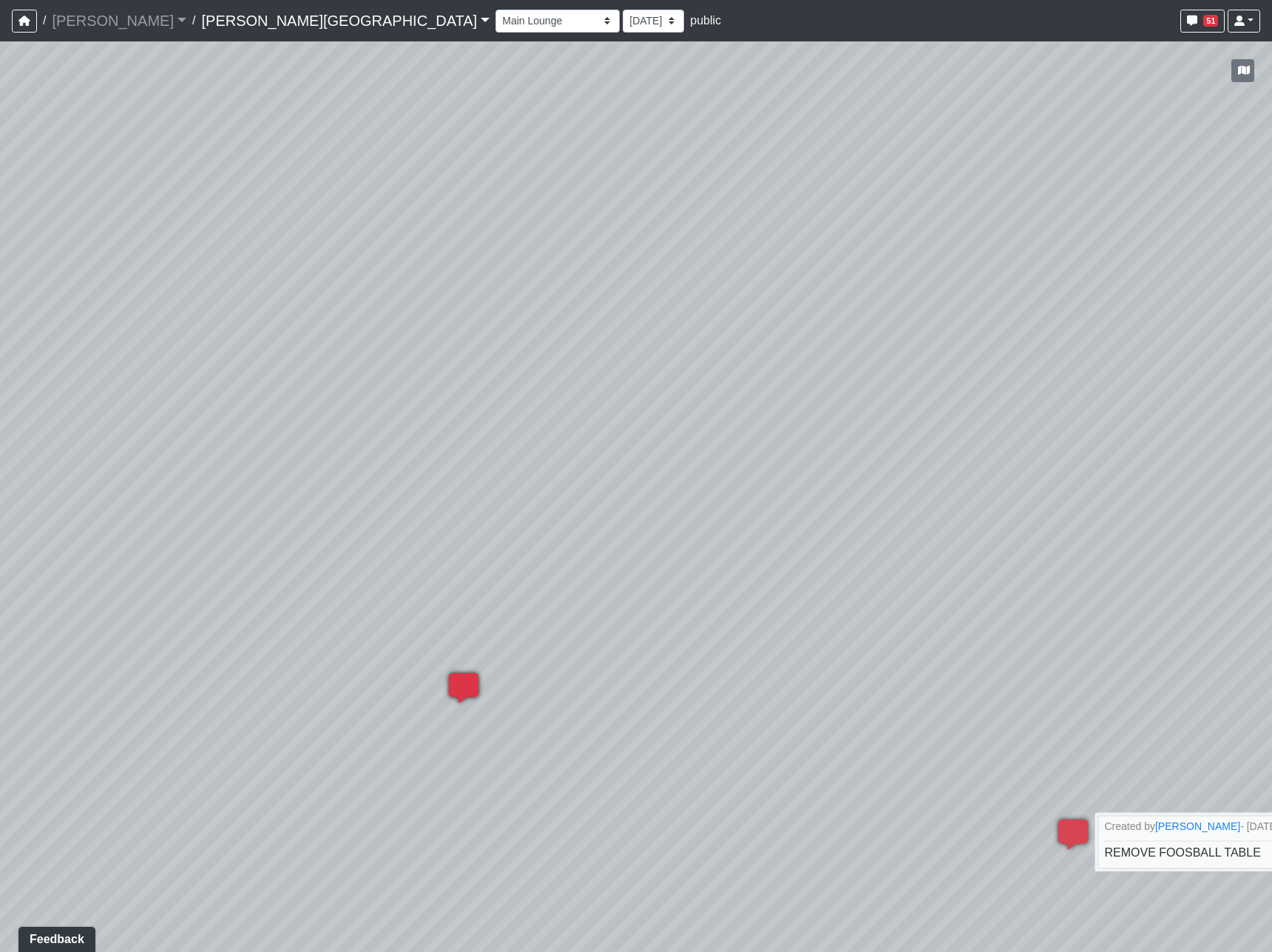
drag, startPoint x: 896, startPoint y: 549, endPoint x: 417, endPoint y: 429, distance: 493.8
click at [458, 432] on div "Loading... Hallway - Hallway 2 Loading... Entry Loading... Clubroom - Entrance …" at bounding box center [636, 497] width 1272 height 911
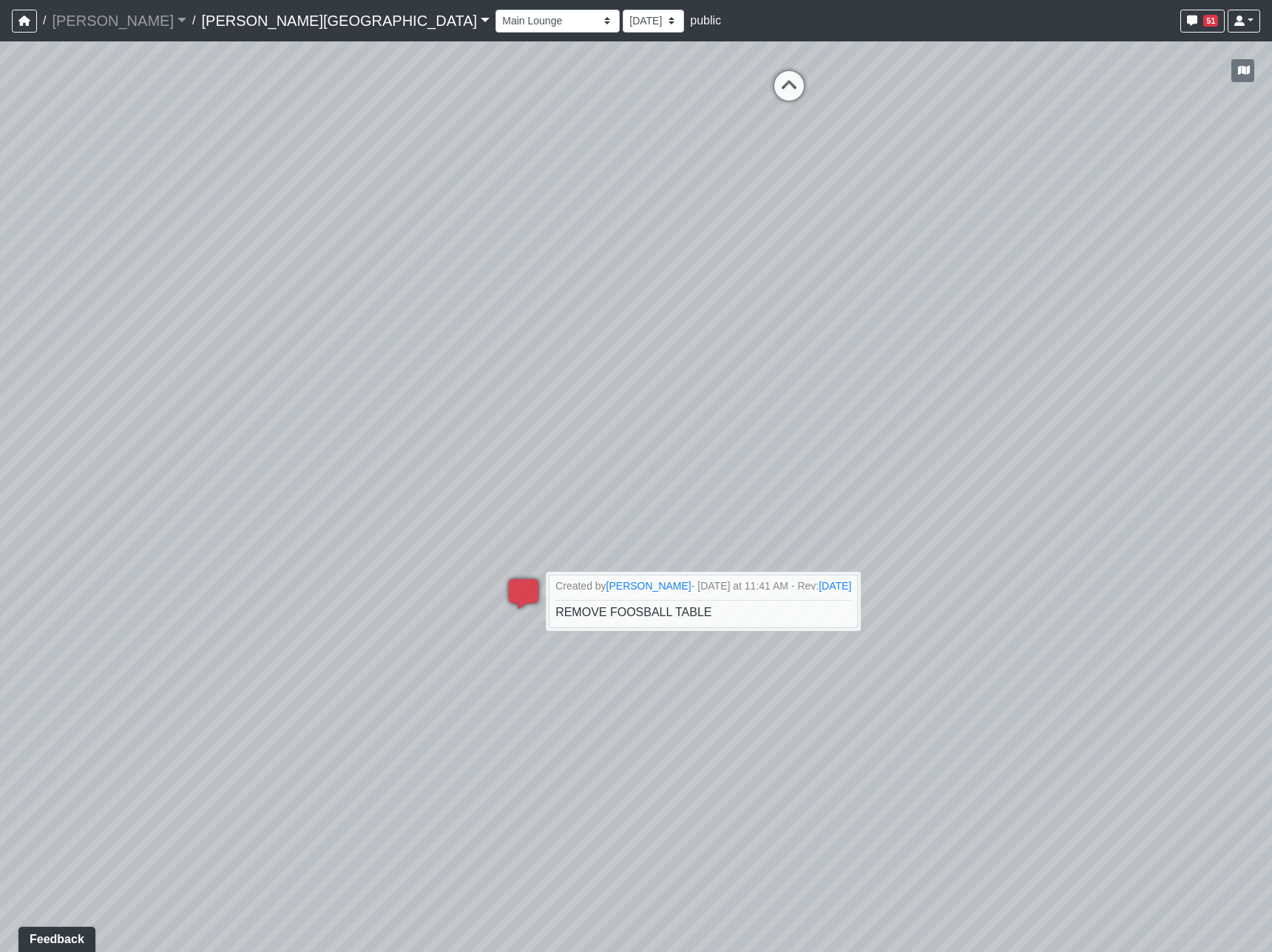
drag, startPoint x: 828, startPoint y: 427, endPoint x: 819, endPoint y: 434, distance: 11.4
click at [819, 434] on div "Loading... Hallway - Hallway 2 Loading... Entry Loading... Clubroom - Entrance …" at bounding box center [636, 497] width 1272 height 911
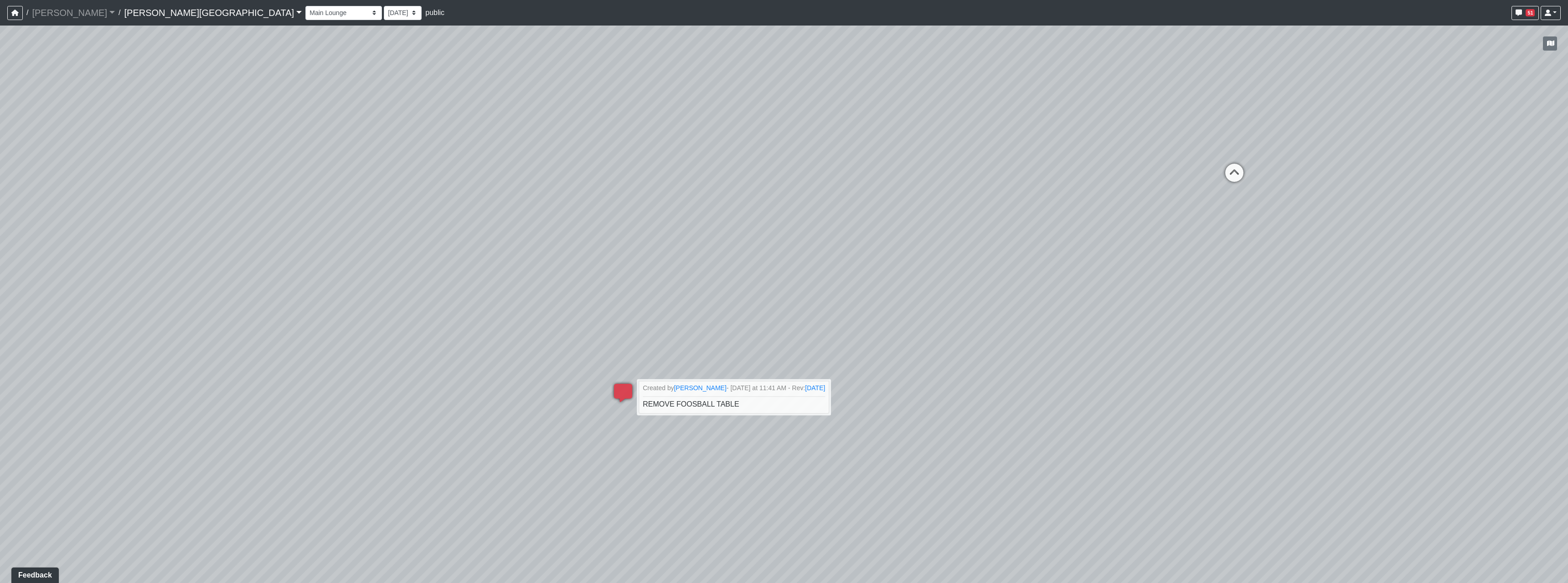
drag, startPoint x: 976, startPoint y: 302, endPoint x: 553, endPoint y: 341, distance: 424.8
click at [685, 311] on div "Loading... Hallway - Hallway 2 Loading... Entry Loading... Clubroom - Entrance …" at bounding box center [784, 304] width 1568 height 557
drag, startPoint x: 833, startPoint y: 296, endPoint x: 701, endPoint y: 280, distance: 133.0
click at [701, 280] on div "Loading... Hallway - Hallway 2 Loading... Entry Loading... Clubroom - Entrance …" at bounding box center [784, 304] width 1568 height 557
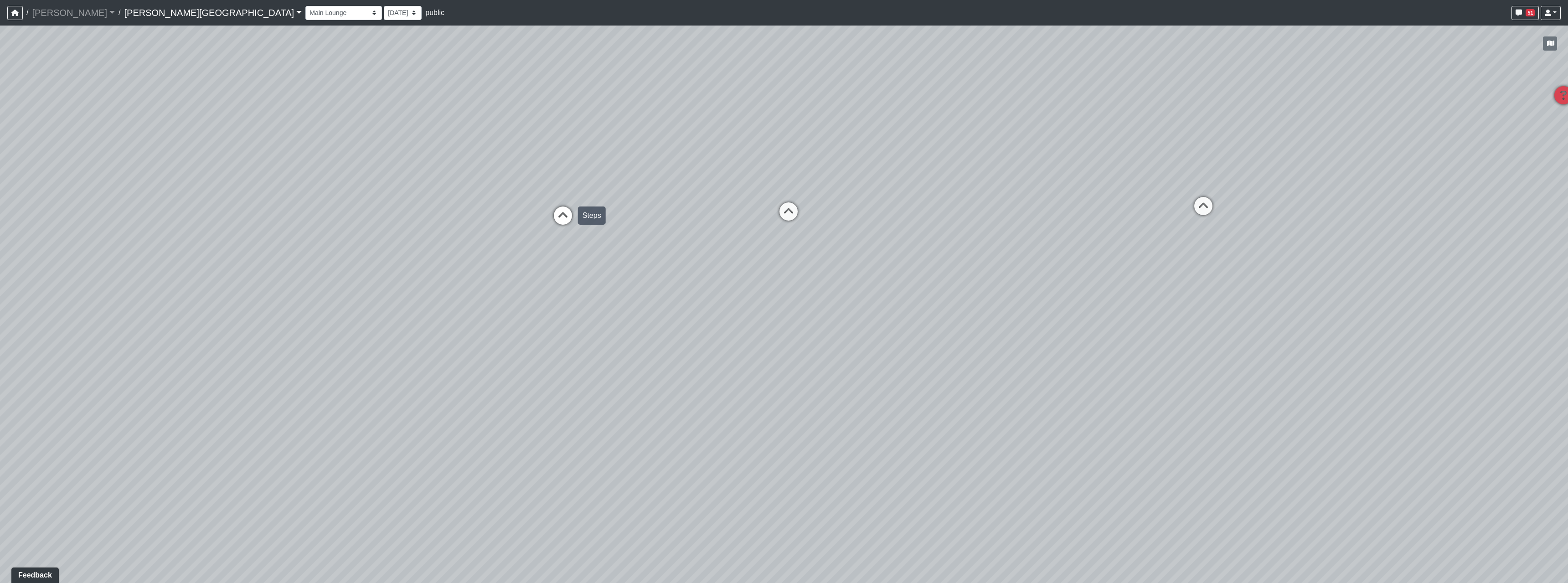
click at [559, 211] on icon at bounding box center [562, 220] width 27 height 27
click at [920, 222] on icon at bounding box center [923, 226] width 27 height 27
drag, startPoint x: 744, startPoint y: 268, endPoint x: 1065, endPoint y: 296, distance: 322.2
click at [1139, 302] on div "Loading... Hallway - Hallway 2 Loading... Entry Loading... Clubroom - Entrance …" at bounding box center [784, 304] width 1568 height 557
drag, startPoint x: 623, startPoint y: 286, endPoint x: 997, endPoint y: 127, distance: 406.4
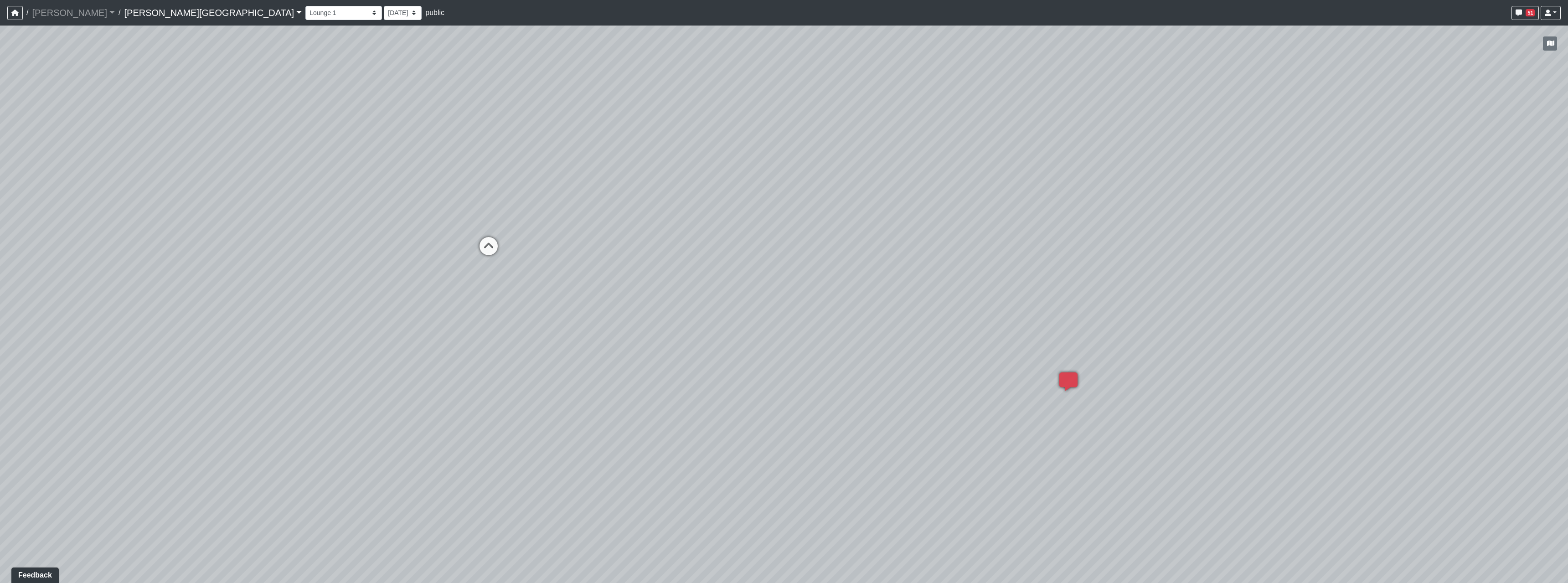
click at [997, 127] on div "Loading... Hallway - Hallway 2 Loading... Entry Loading... Clubroom - Entrance …" at bounding box center [784, 304] width 1568 height 557
drag, startPoint x: 810, startPoint y: 358, endPoint x: 835, endPoint y: 418, distance: 65.0
click at [823, 396] on div "Loading... Hallway - Hallway 2 Loading... Entry Loading... Clubroom - Entrance …" at bounding box center [784, 304] width 1568 height 557
drag, startPoint x: 1117, startPoint y: 329, endPoint x: 477, endPoint y: 403, distance: 644.3
click at [615, 392] on div "Loading... Hallway - Hallway 2 Loading... Entry Loading... Clubroom - Entrance …" at bounding box center [784, 304] width 1568 height 557
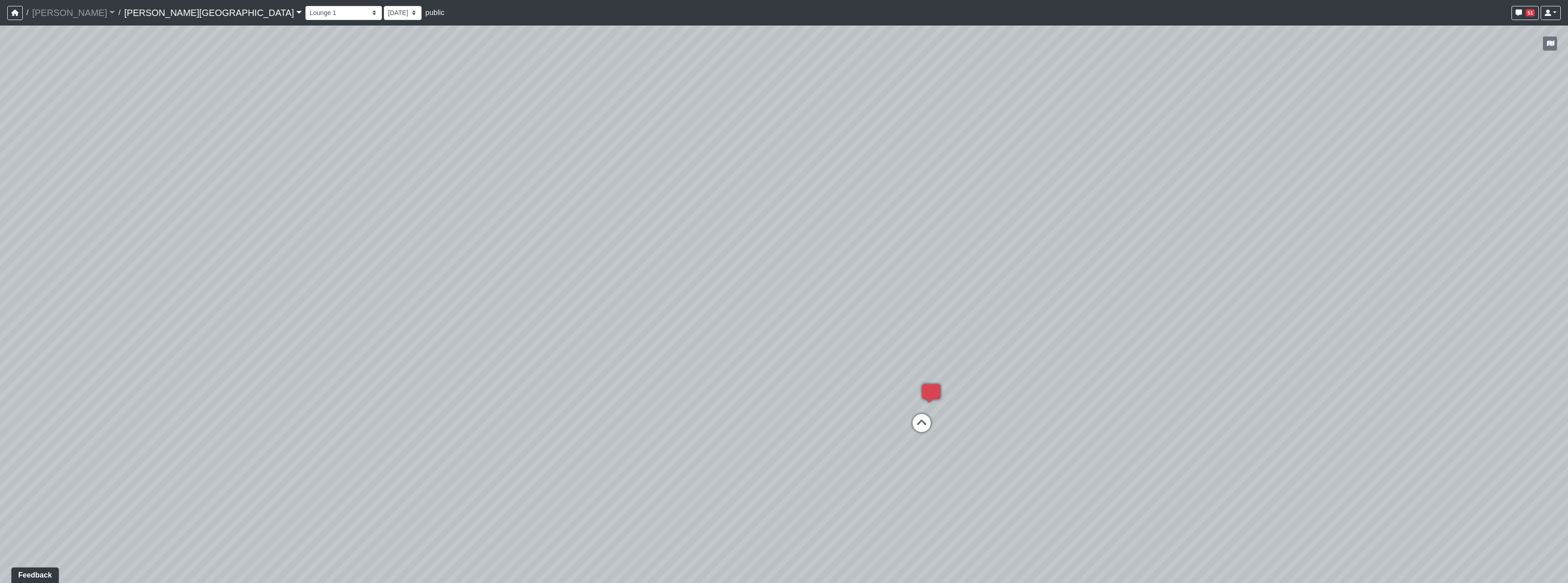
drag, startPoint x: 1150, startPoint y: 433, endPoint x: 1026, endPoint y: 601, distance: 208.8
click at [1026, 582] on html "/ Flournoy Flournoy Loading... / Tanner Road Tanner Road Loading... Tanner Road…" at bounding box center [784, 292] width 1568 height 583
drag, startPoint x: 1007, startPoint y: 408, endPoint x: 883, endPoint y: 367, distance: 130.6
click at [886, 369] on div "Loading... Hallway - Hallway 2 Loading... Entry Loading... Clubroom - Entrance …" at bounding box center [784, 304] width 1568 height 557
drag, startPoint x: 970, startPoint y: 371, endPoint x: 942, endPoint y: 362, distance: 29.4
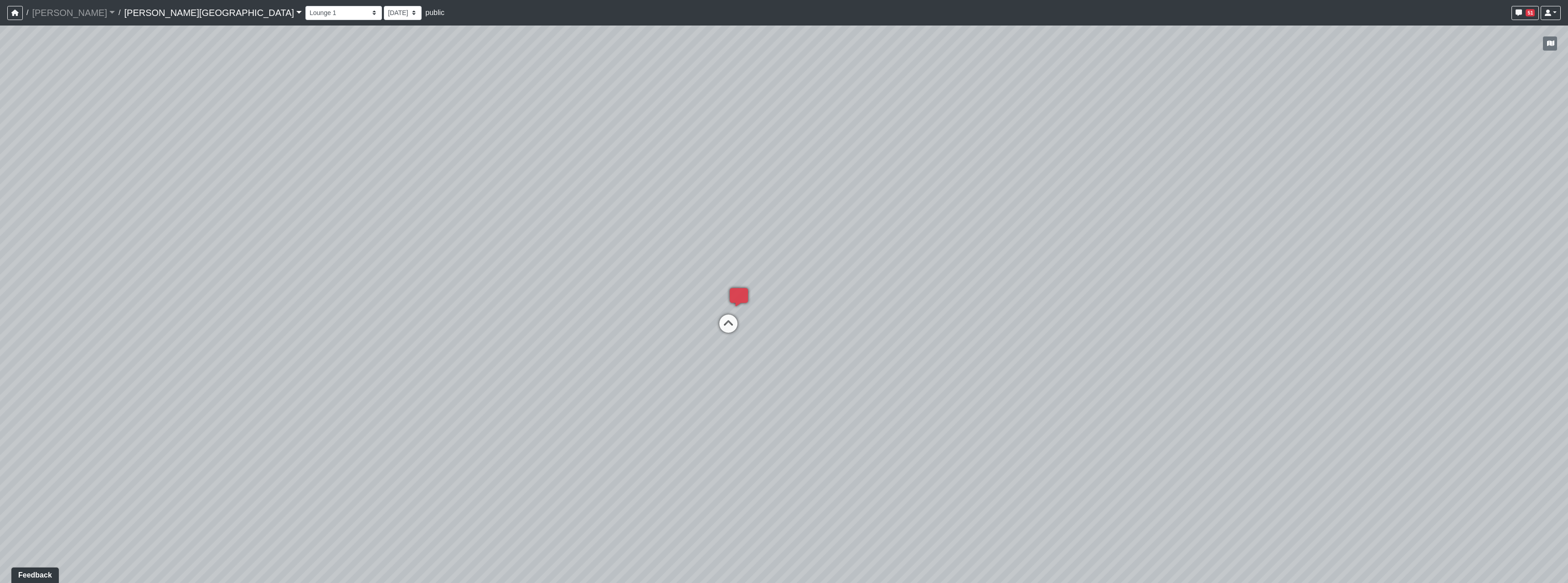
click at [950, 365] on div "Loading... Hallway - Hallway 2 Loading... Entry Loading... Clubroom - Entrance …" at bounding box center [784, 304] width 1568 height 557
click at [723, 290] on icon at bounding box center [726, 296] width 27 height 27
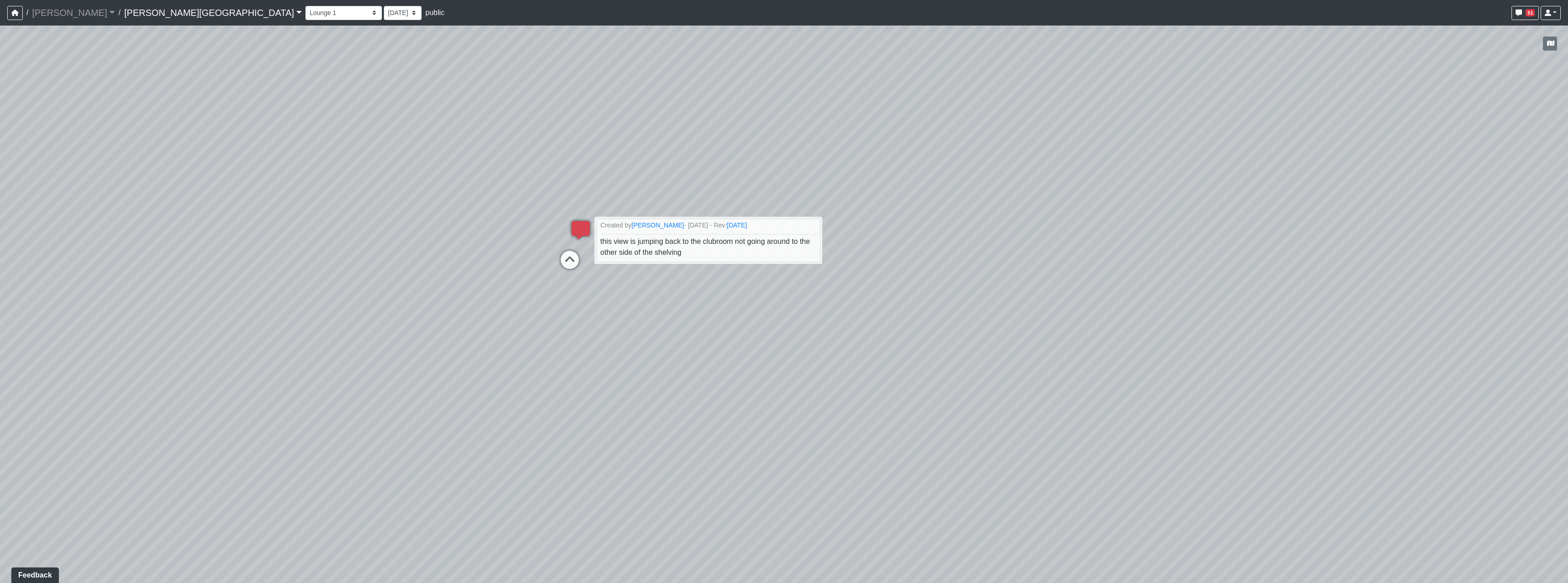
drag, startPoint x: 1079, startPoint y: 393, endPoint x: 648, endPoint y: 336, distance: 434.8
click at [682, 345] on div "Loading... Hallway - Hallway 2 Loading... Entry Loading... Clubroom - Entrance …" at bounding box center [784, 304] width 1568 height 557
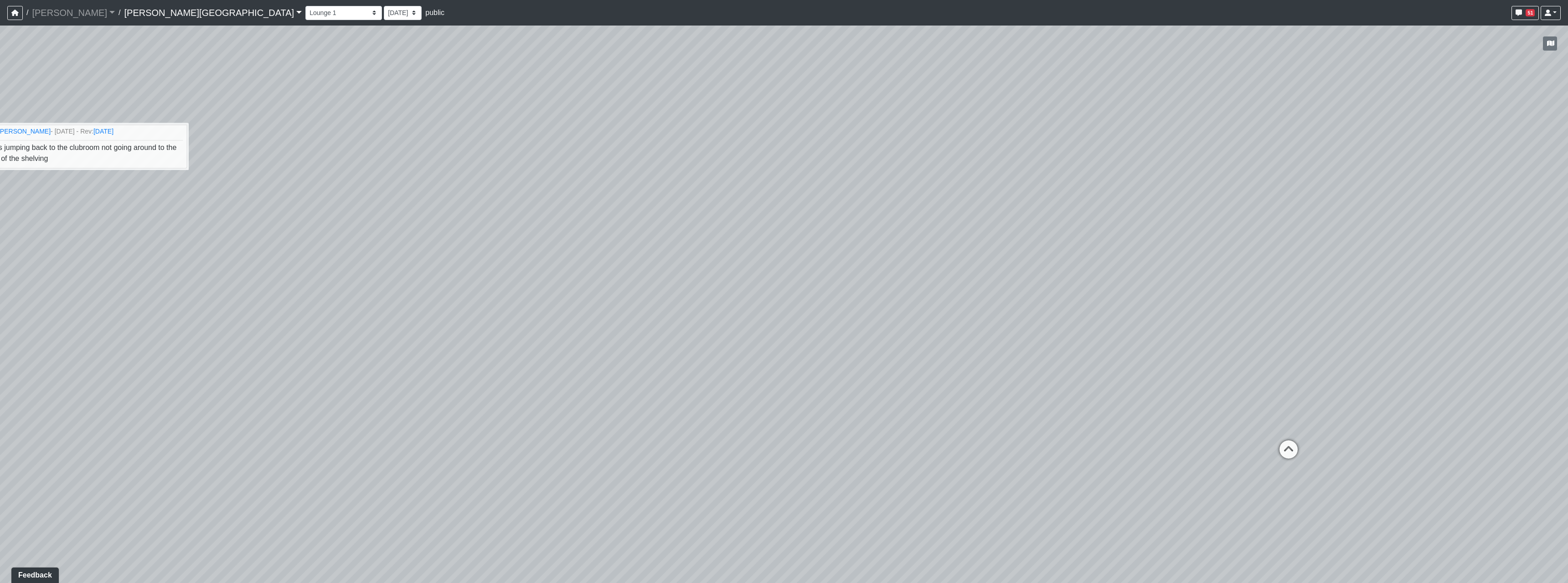
drag, startPoint x: 888, startPoint y: 339, endPoint x: 1059, endPoint y: 313, distance: 173.0
click at [1089, 320] on div "Loading... Hallway - Hallway 2 Loading... Entry Loading... Clubroom - Entrance …" at bounding box center [784, 304] width 1568 height 557
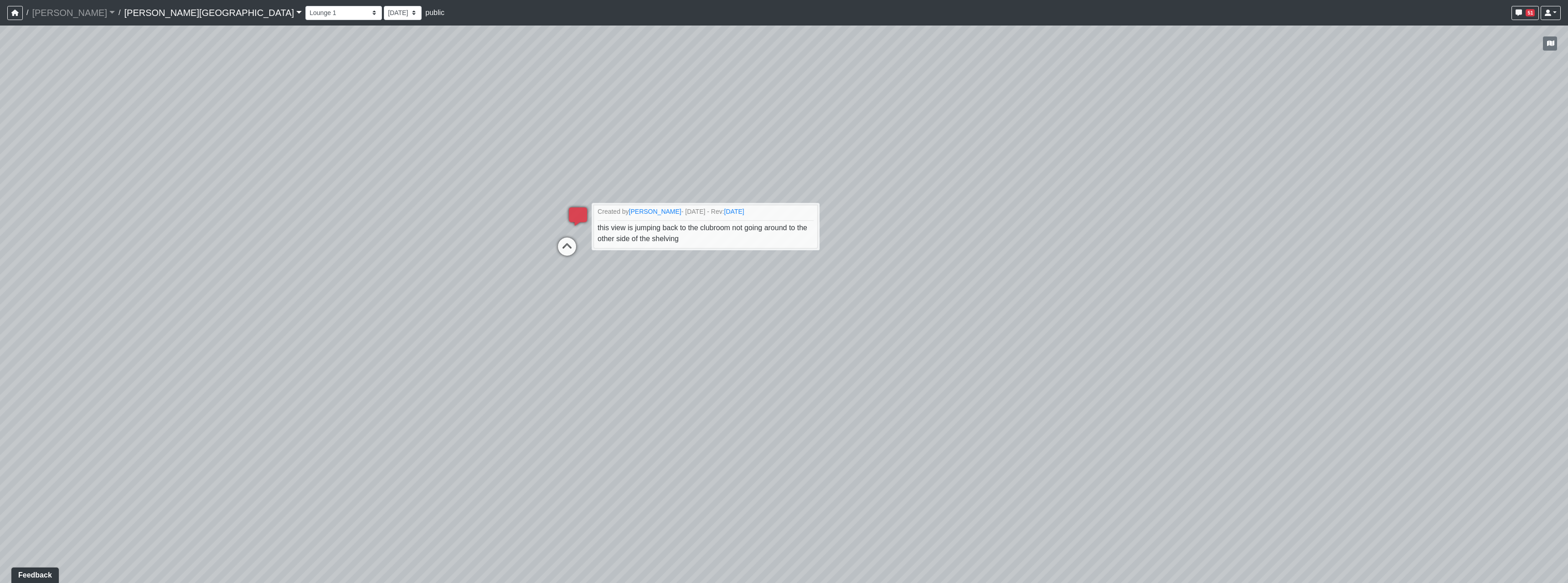
drag, startPoint x: 925, startPoint y: 304, endPoint x: 948, endPoint y: 369, distance: 68.9
click at [948, 369] on div "Loading... Hallway - Hallway 2 Loading... Entry Loading... Clubroom - Entrance …" at bounding box center [784, 304] width 1568 height 557
click at [565, 253] on icon at bounding box center [567, 251] width 27 height 27
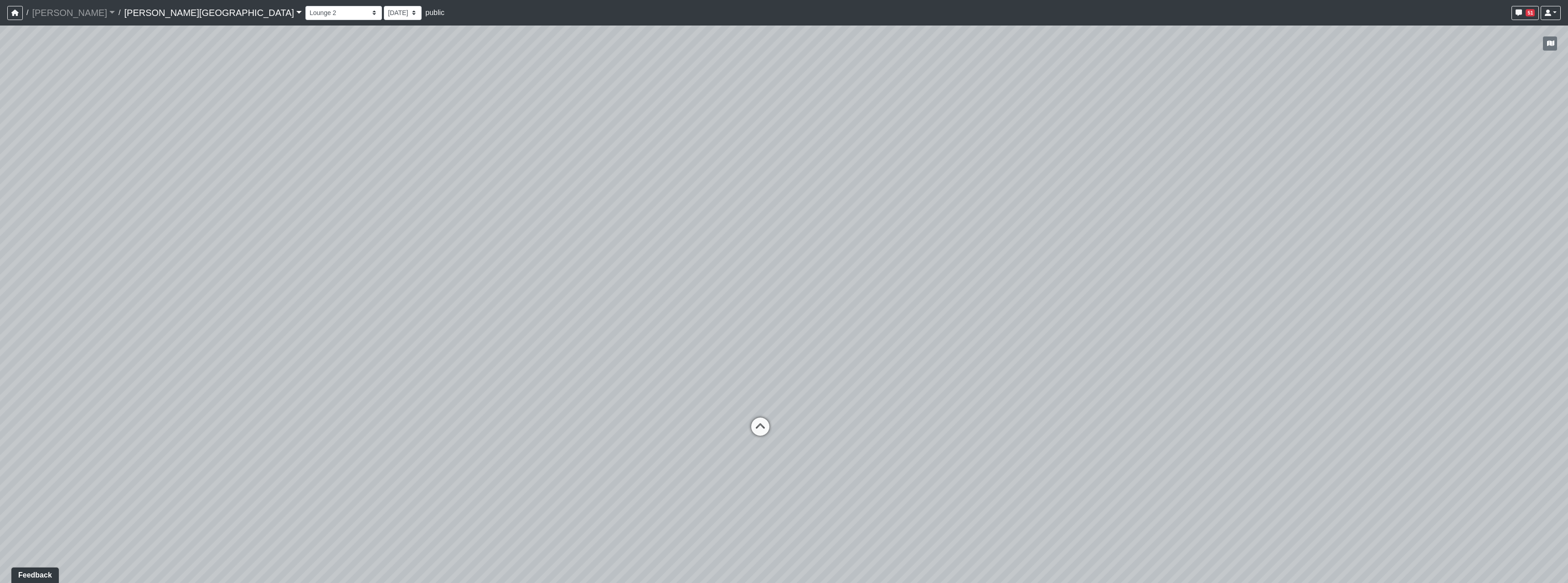
click at [1200, 273] on div "Loading... Hallway - Hallway 2 Loading... Entry Loading... Clubroom - Entrance …" at bounding box center [784, 304] width 1568 height 557
click at [712, 393] on icon at bounding box center [715, 396] width 27 height 27
click at [1328, 223] on div "Loading... Hallway - Hallway 2 Loading... Entry Loading... Clubroom - Entrance …" at bounding box center [784, 304] width 1568 height 557
drag, startPoint x: 1022, startPoint y: 302, endPoint x: 1007, endPoint y: 425, distance: 123.9
click at [1010, 425] on div "Loading... Hallway - Hallway 2 Loading... Entry Loading... Clubroom - Entrance …" at bounding box center [784, 304] width 1568 height 557
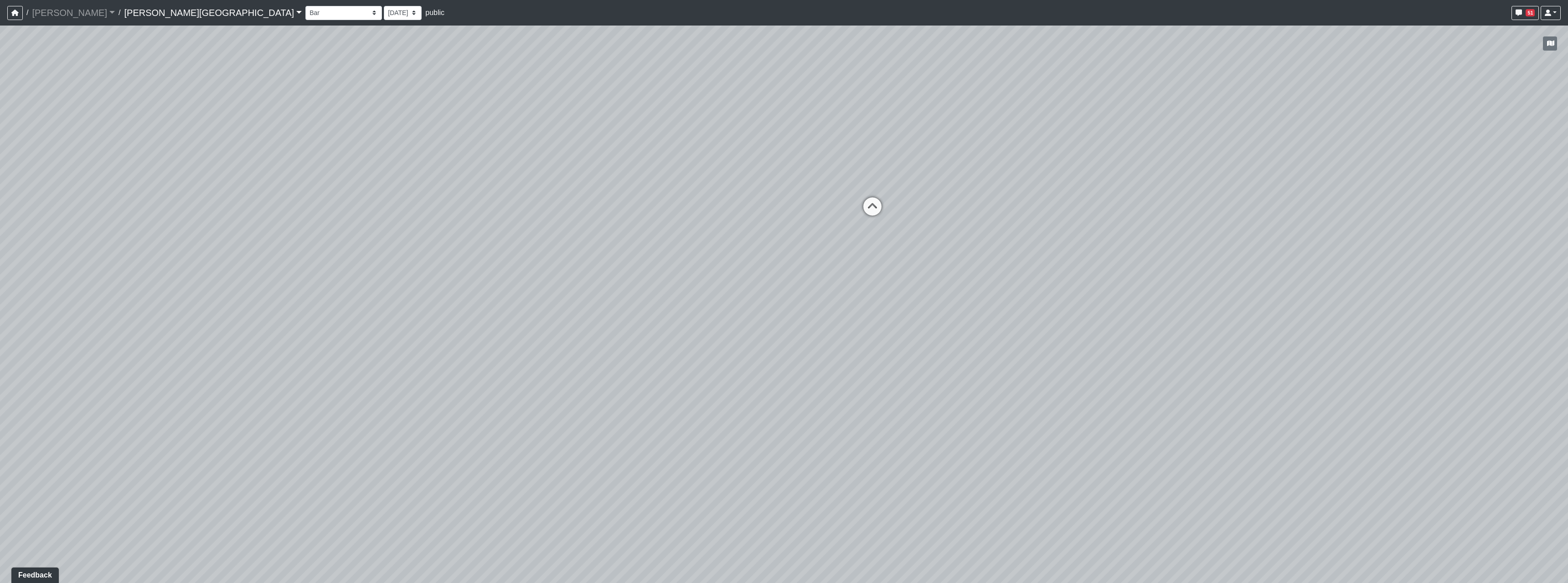
drag, startPoint x: 1037, startPoint y: 435, endPoint x: 1012, endPoint y: 204, distance: 232.3
click at [1017, 215] on div "Loading... Hallway - Hallway 2 Loading... Entry Loading... Clubroom - Entrance …" at bounding box center [784, 304] width 1568 height 557
drag, startPoint x: 1027, startPoint y: 246, endPoint x: 980, endPoint y: 290, distance: 64.4
click at [996, 297] on div "Loading... Hallway - Hallway 2 Loading... Entry Loading... Clubroom - Entrance …" at bounding box center [784, 304] width 1568 height 557
click at [978, 264] on icon at bounding box center [976, 272] width 27 height 27
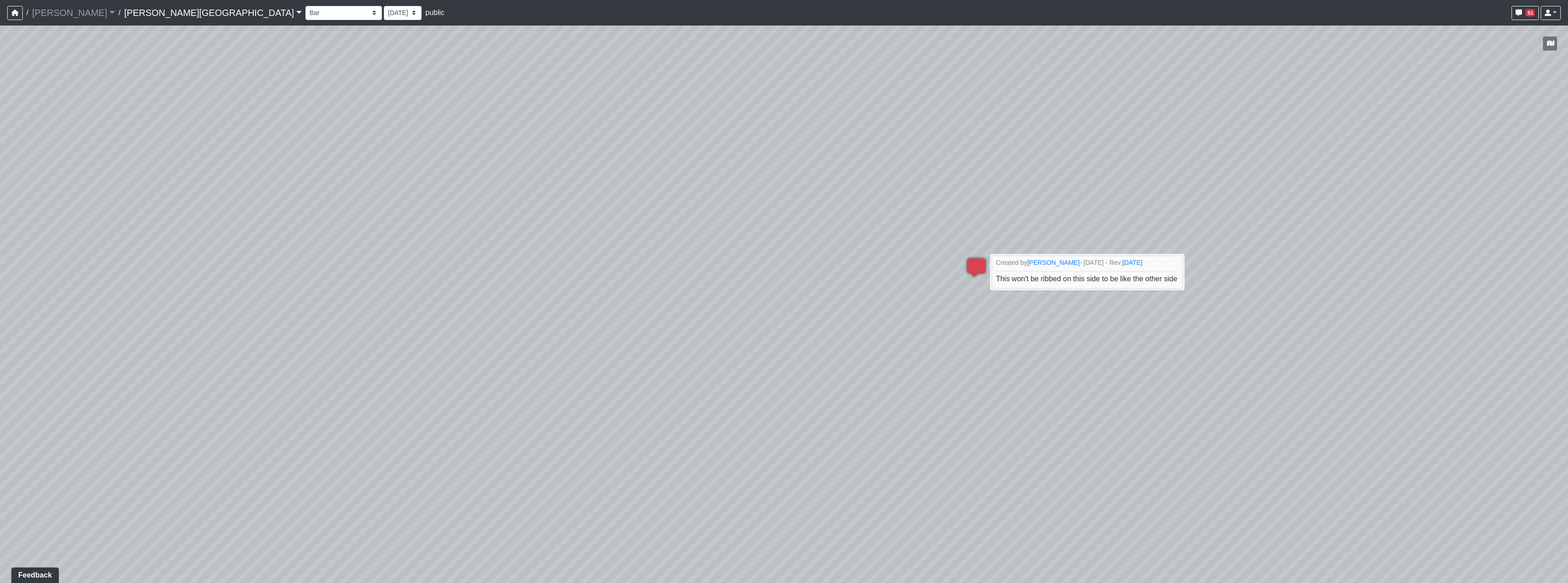
click at [1241, 323] on div "Loading... Hallway - Hallway 2 Loading... Entry Loading... Clubroom - Entrance …" at bounding box center [784, 304] width 1568 height 557
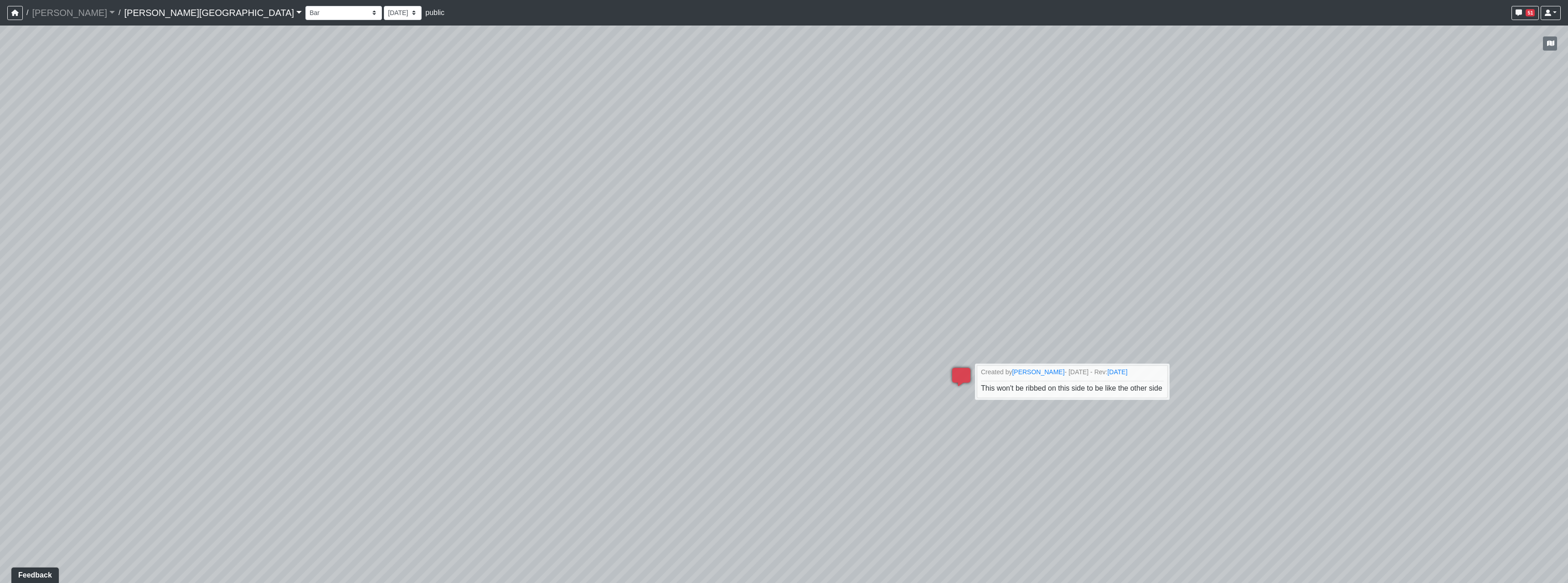
drag, startPoint x: 1287, startPoint y: 232, endPoint x: 1220, endPoint y: 428, distance: 207.1
click at [1222, 434] on div "Loading... Hallway - Hallway 2 Loading... Entry Loading... Clubroom - Entrance …" at bounding box center [784, 304] width 1568 height 557
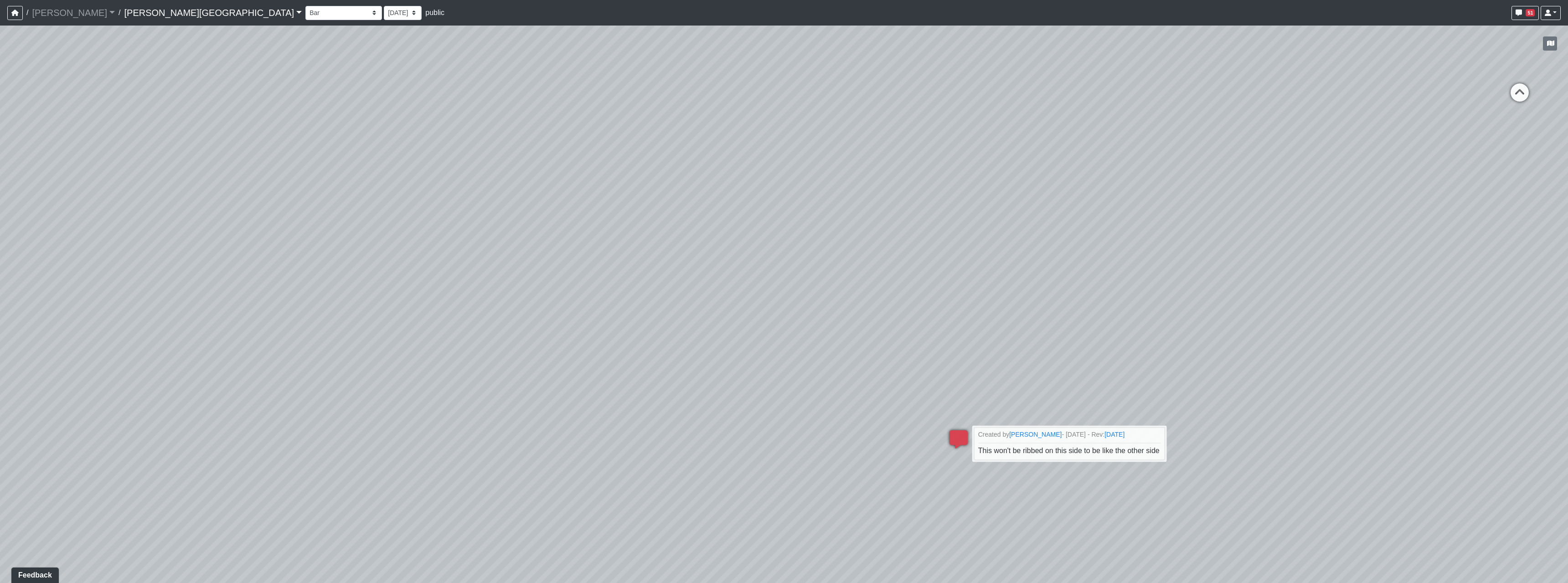
drag, startPoint x: 1273, startPoint y: 305, endPoint x: 1278, endPoint y: 311, distance: 7.8
click at [1278, 311] on div "Loading... Hallway - Hallway 2 Loading... Entry Loading... Clubroom - Entrance …" at bounding box center [784, 304] width 1568 height 557
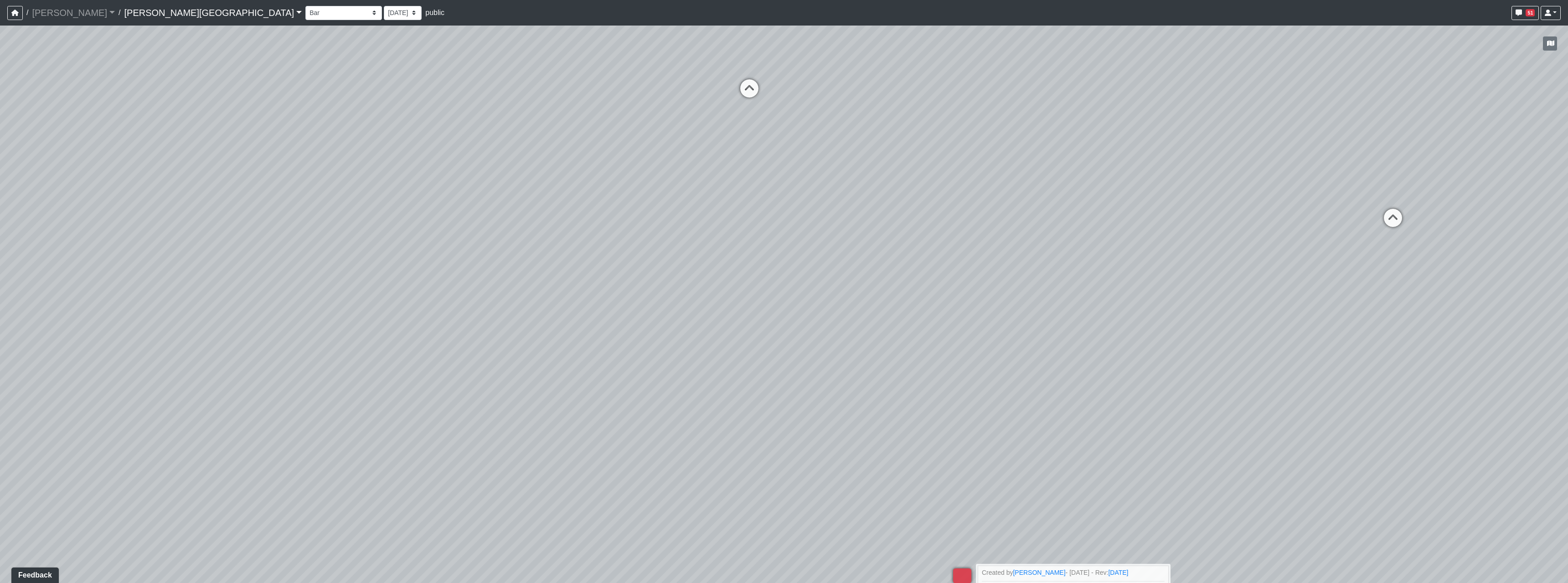
drag, startPoint x: 1075, startPoint y: 388, endPoint x: 1059, endPoint y: 408, distance: 25.6
click at [1061, 407] on div "Loading... Hallway - Hallway 2 Loading... Entry Loading... Clubroom - Entrance …" at bounding box center [784, 304] width 1568 height 557
click at [1346, 243] on icon at bounding box center [1351, 243] width 27 height 27
drag, startPoint x: 1216, startPoint y: 326, endPoint x: 1530, endPoint y: 326, distance: 314.0
click at [1567, 324] on div "Loading... Hallway - Hallway 2 Loading... Entry Loading... Clubroom - Entrance …" at bounding box center [784, 304] width 1568 height 557
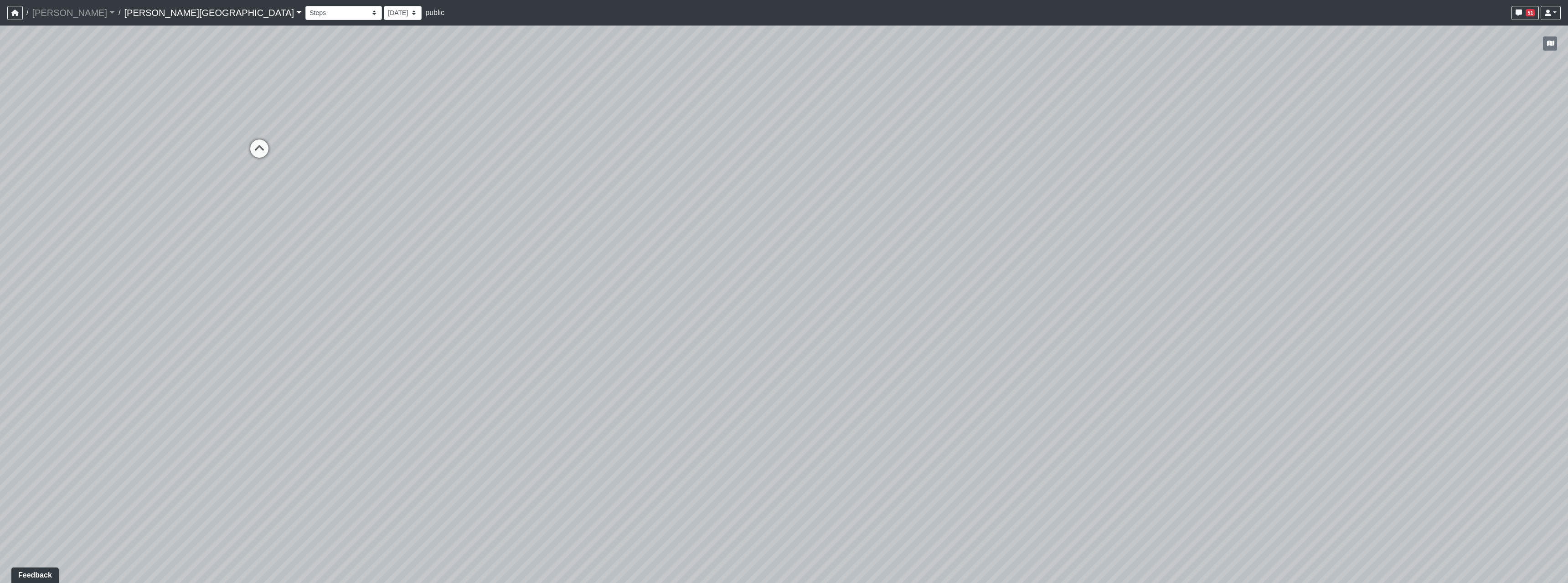
drag, startPoint x: 774, startPoint y: 304, endPoint x: 1181, endPoint y: 280, distance: 407.7
click at [1172, 280] on div "Loading... Hallway - Hallway 2 Loading... Entry Loading... Clubroom - Entrance …" at bounding box center [784, 304] width 1568 height 557
drag, startPoint x: 983, startPoint y: 326, endPoint x: 1096, endPoint y: 349, distance: 115.3
click at [1096, 349] on div "Loading... Hallway - Hallway 2 Loading... Entry Loading... Clubroom - Entrance …" at bounding box center [784, 304] width 1568 height 557
drag, startPoint x: 531, startPoint y: 375, endPoint x: 823, endPoint y: 475, distance: 308.6
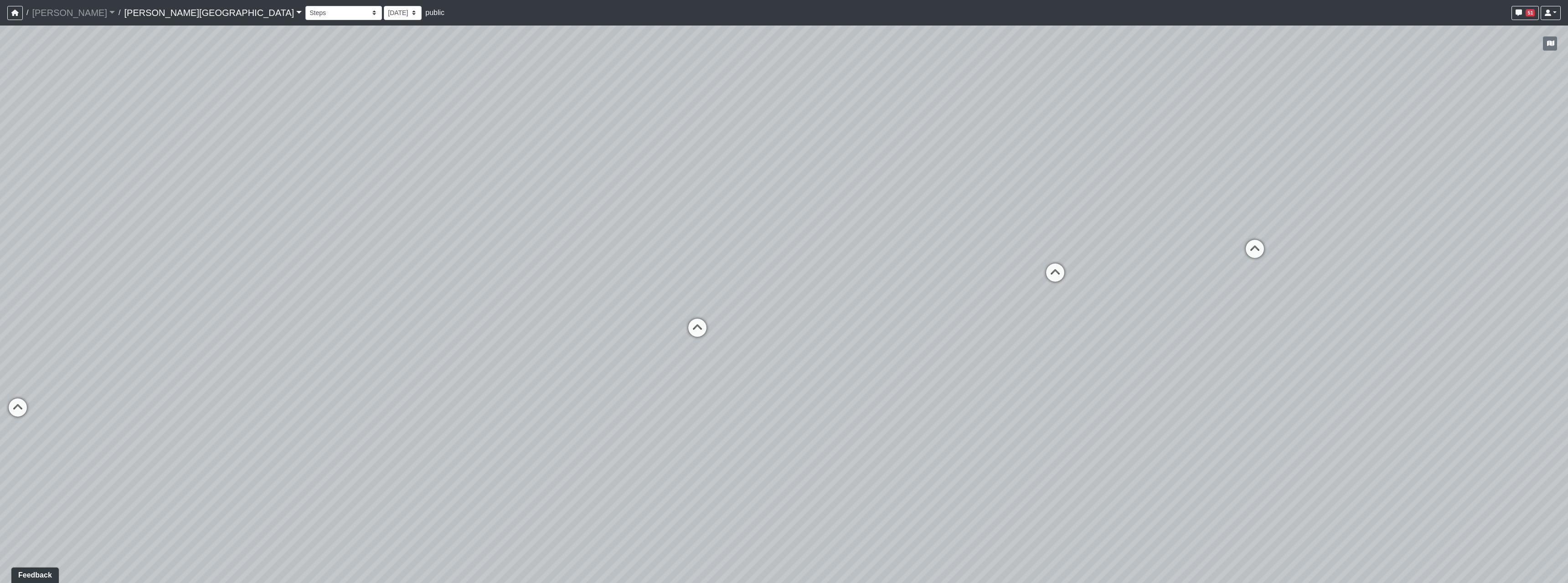
click at [908, 450] on div "Loading... Hallway - Hallway 2 Loading... Entry Loading... Clubroom - Entrance …" at bounding box center [784, 304] width 1568 height 557
drag, startPoint x: 429, startPoint y: 449, endPoint x: 418, endPoint y: 460, distance: 15.6
click at [495, 478] on div "Loading... Hallway - Hallway 2 Loading... Entry Loading... Clubroom - Entrance …" at bounding box center [784, 304] width 1568 height 557
drag, startPoint x: 406, startPoint y: 438, endPoint x: 413, endPoint y: 442, distance: 8.1
click at [413, 442] on div "Loading... Hallway - Hallway 2 Loading... Entry Loading... Clubroom - Entrance …" at bounding box center [784, 304] width 1568 height 557
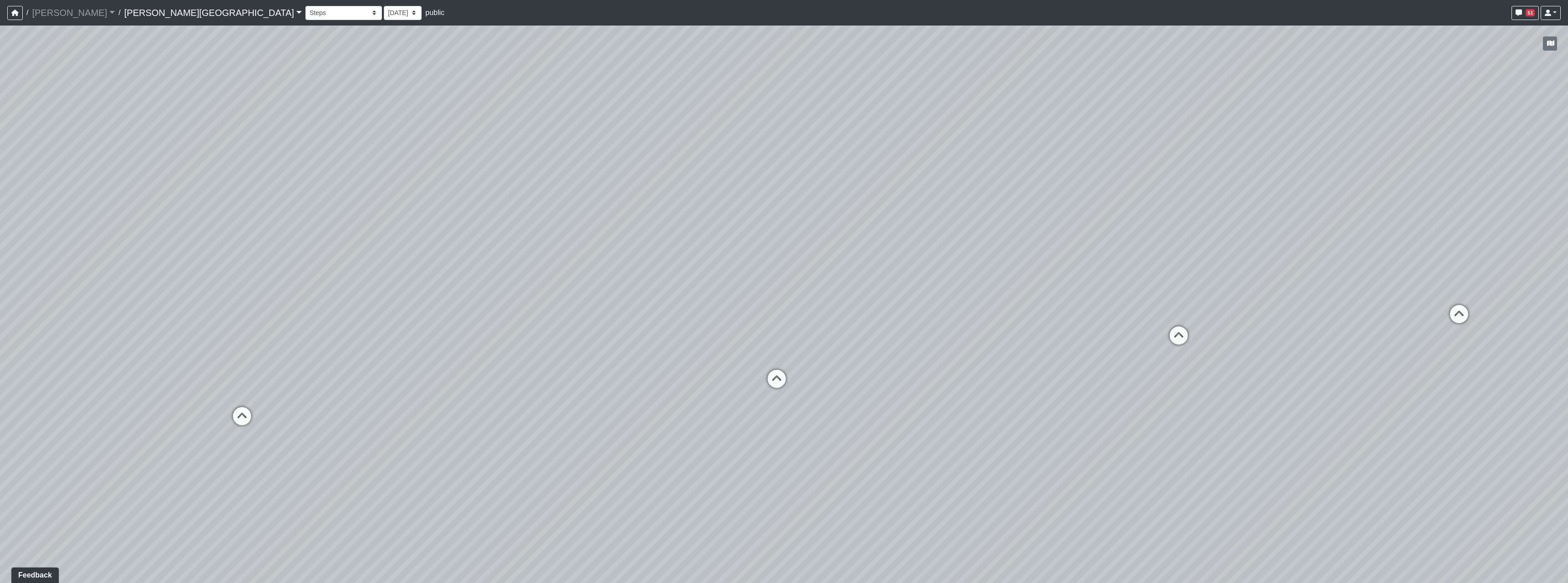
drag, startPoint x: 875, startPoint y: 420, endPoint x: 930, endPoint y: 455, distance: 65.2
click at [938, 459] on div "Loading... Hallway - Hallway 2 Loading... Entry Loading... Clubroom - Entrance …" at bounding box center [784, 304] width 1568 height 557
drag, startPoint x: 500, startPoint y: 429, endPoint x: 539, endPoint y: 409, distance: 43.8
click at [528, 405] on div "Loading... Hallway - Hallway 2 Loading... Entry Loading... Clubroom - Entrance …" at bounding box center [784, 304] width 1568 height 557
click at [817, 374] on icon at bounding box center [813, 380] width 27 height 27
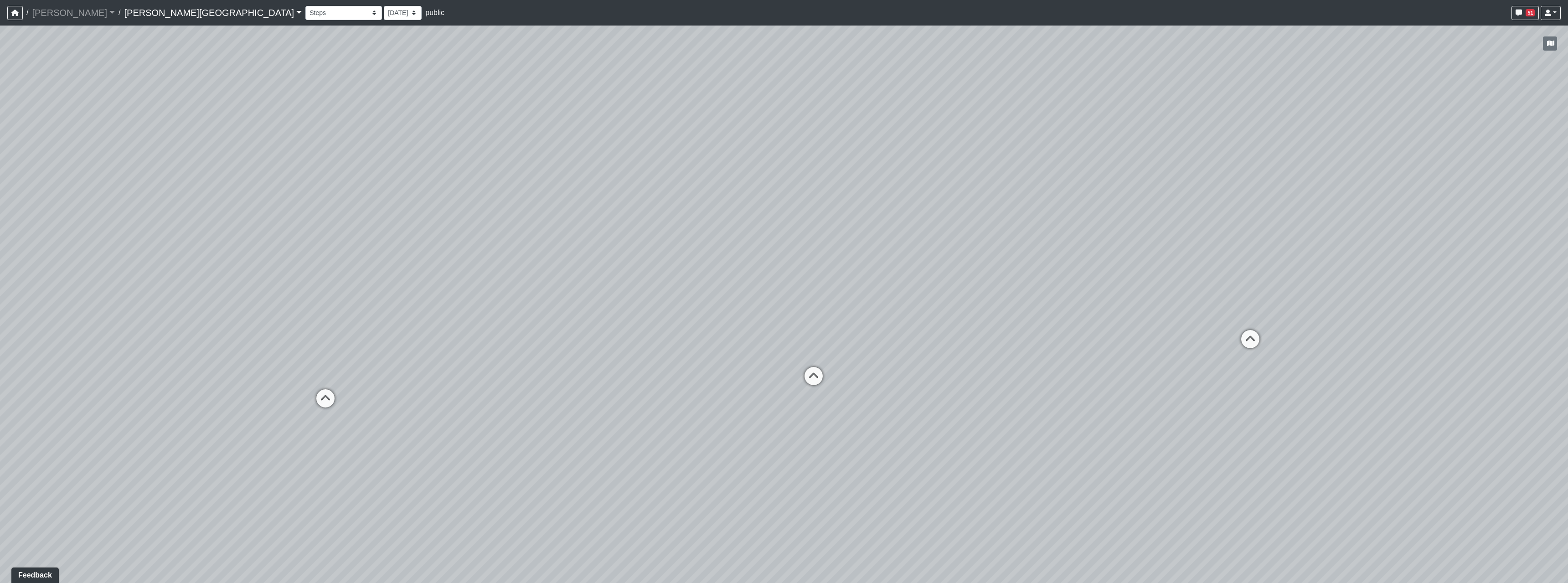
select select "2p1LcMW7A2doxWKe2HrzBw"
drag, startPoint x: 461, startPoint y: 361, endPoint x: 1150, endPoint y: 315, distance: 690.5
click at [1153, 304] on div "Loading... Hallway - Hallway 2 Loading... Entry Loading... Clubroom - Entrance …" at bounding box center [784, 304] width 1568 height 557
click at [1155, 333] on div "Loading... Hallway - Hallway 2 Loading... Entry Loading... Clubroom - Entrance …" at bounding box center [784, 304] width 1568 height 557
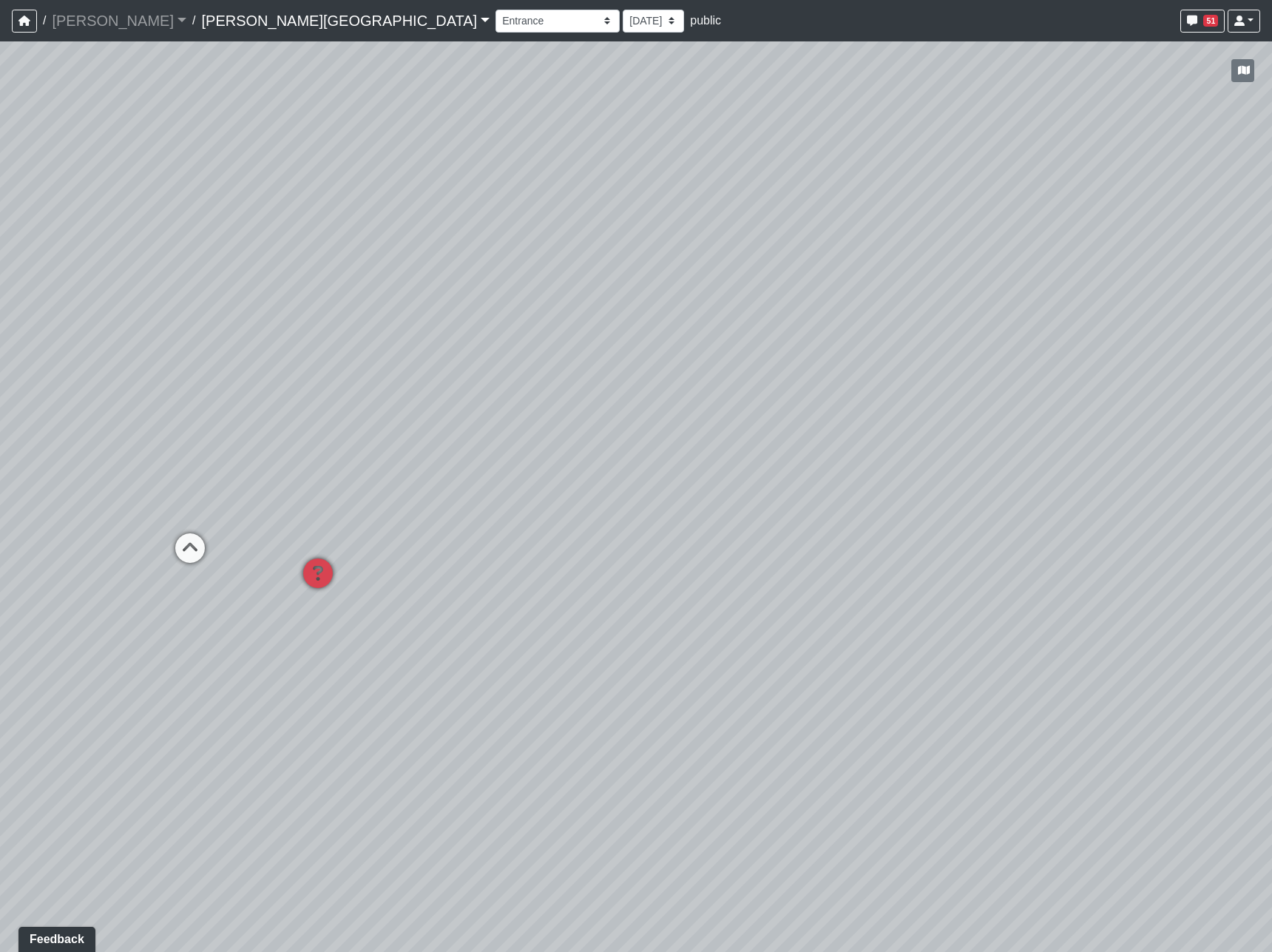
drag, startPoint x: 893, startPoint y: 620, endPoint x: 968, endPoint y: 567, distance: 91.8
click at [968, 567] on div "Loading... Hallway - Hallway 2 Loading... Entry Loading... Clubroom - Entrance …" at bounding box center [636, 497] width 1272 height 911
drag, startPoint x: 711, startPoint y: 590, endPoint x: 998, endPoint y: 609, distance: 287.6
click at [998, 609] on div "Loading... Hallway - Hallway 2 Loading... Entry Loading... Clubroom - Entrance …" at bounding box center [636, 497] width 1272 height 911
drag, startPoint x: 495, startPoint y: 417, endPoint x: 1377, endPoint y: 414, distance: 882.0
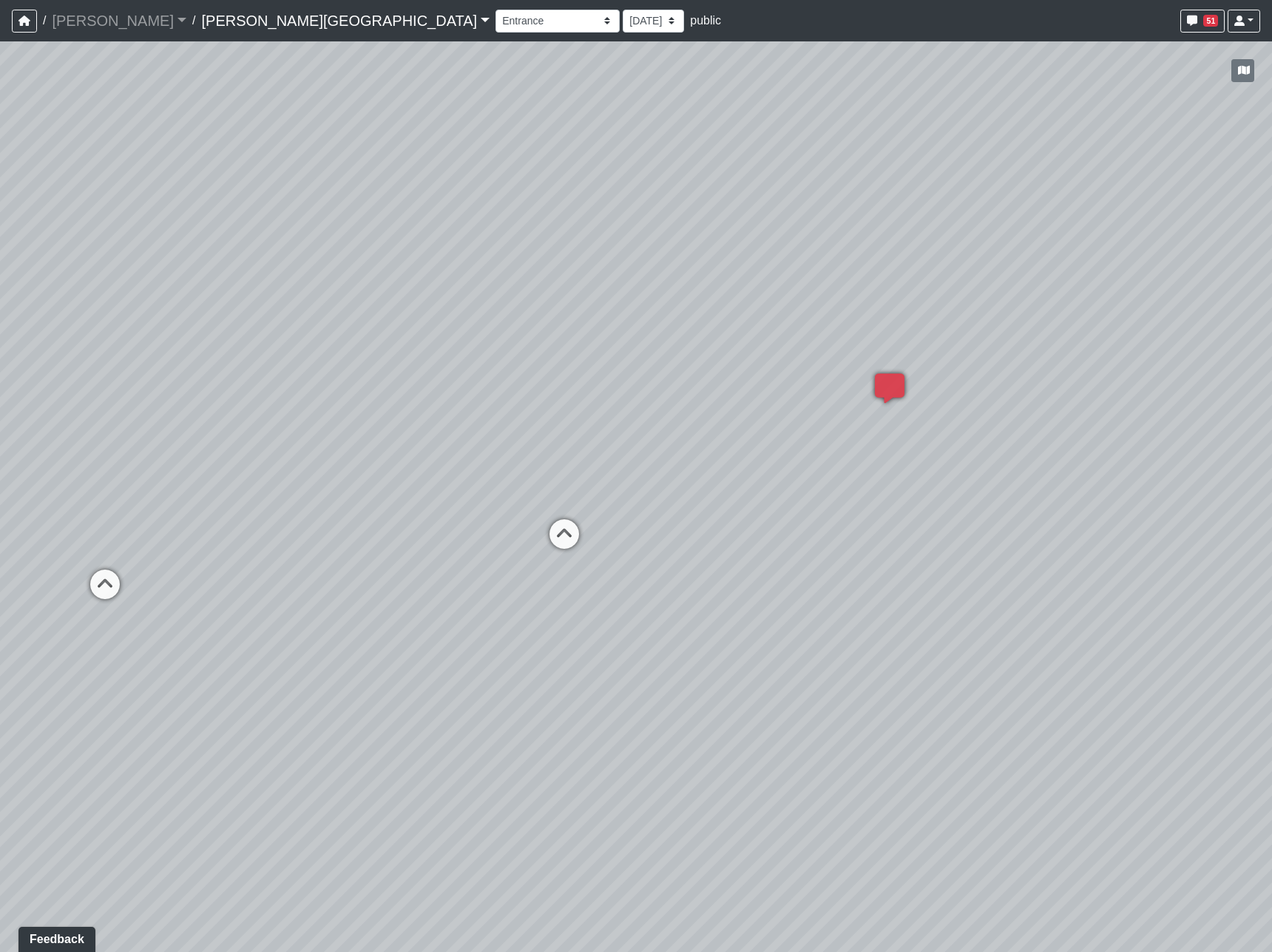
click at [1272, 414] on html "/ Flournoy Flournoy Loading... / Tanner Road Tanner Road Loading... Tanner Road…" at bounding box center [636, 476] width 1272 height 952
drag, startPoint x: 1000, startPoint y: 644, endPoint x: 755, endPoint y: 593, distance: 250.3
drag, startPoint x: 1036, startPoint y: 599, endPoint x: 346, endPoint y: 528, distance: 693.6
click at [346, 528] on div "Loading... Hallway - Hallway 2 Loading... Entry Loading... Clubroom - Entrance …" at bounding box center [636, 497] width 1272 height 911
drag, startPoint x: 983, startPoint y: 681, endPoint x: 888, endPoint y: 649, distance: 100.2
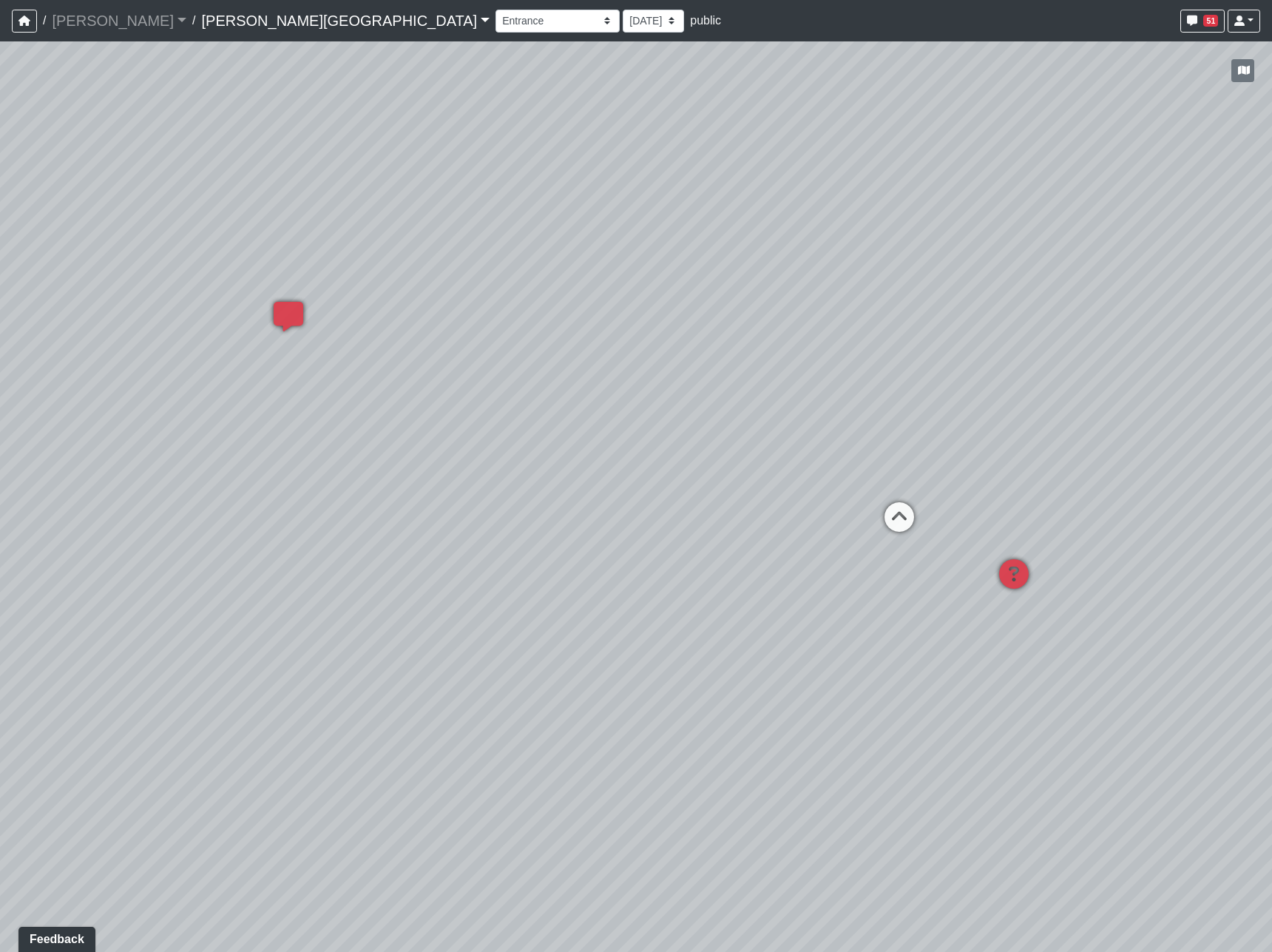
click at [887, 660] on div "Loading... Hallway - Hallway 2 Loading... Entry Loading... Clubroom - Entrance …" at bounding box center [636, 497] width 1272 height 911
click at [922, 537] on icon at bounding box center [927, 551] width 44 height 44
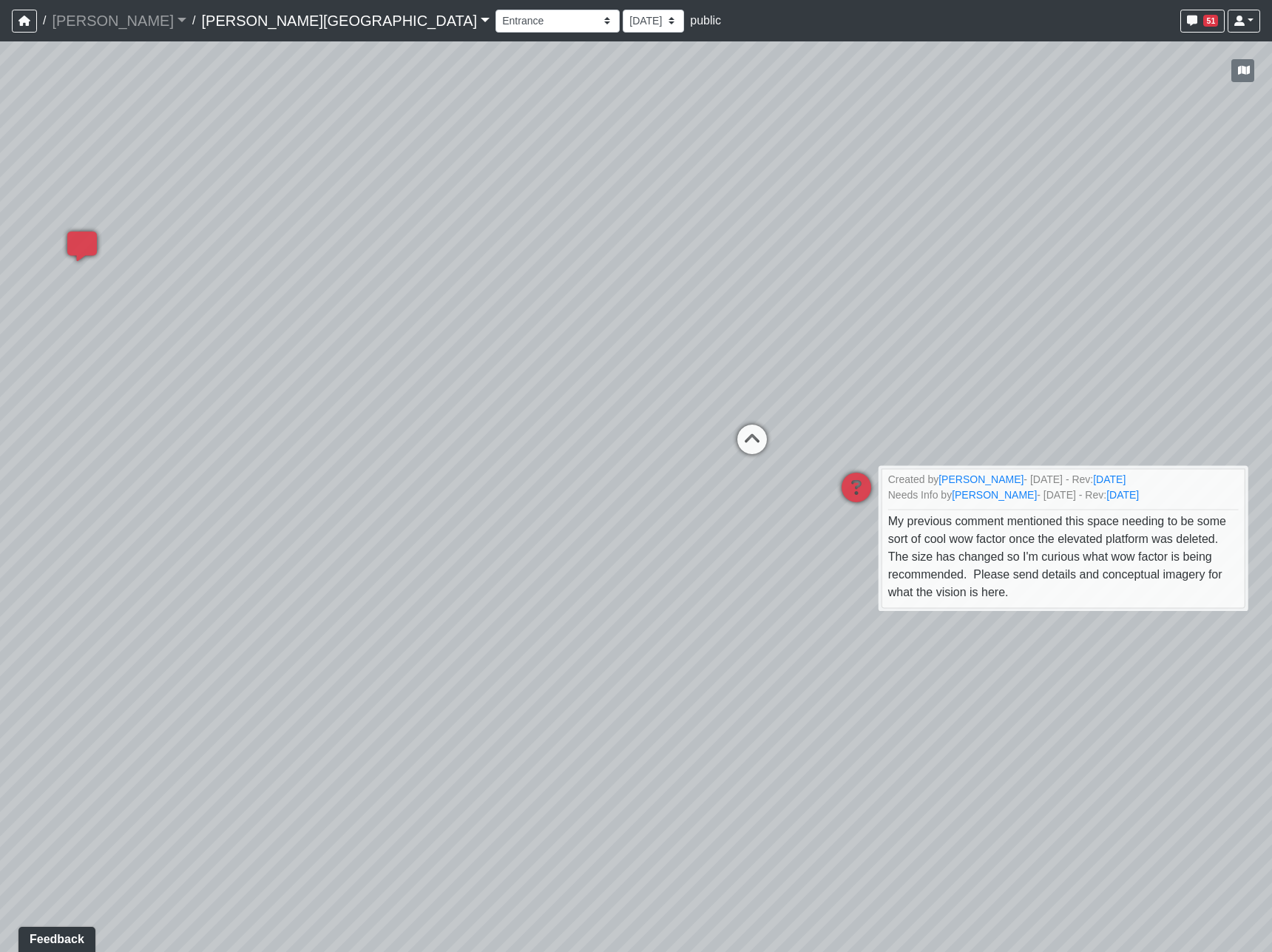
drag, startPoint x: 909, startPoint y: 604, endPoint x: 851, endPoint y: 567, distance: 68.8
click at [851, 567] on div "Loading... Hallway - Hallway 2 Loading... Entry Loading... Clubroom - Entrance …" at bounding box center [636, 497] width 1272 height 911
click at [738, 536] on li "Add comment" at bounding box center [817, 542] width 191 height 22
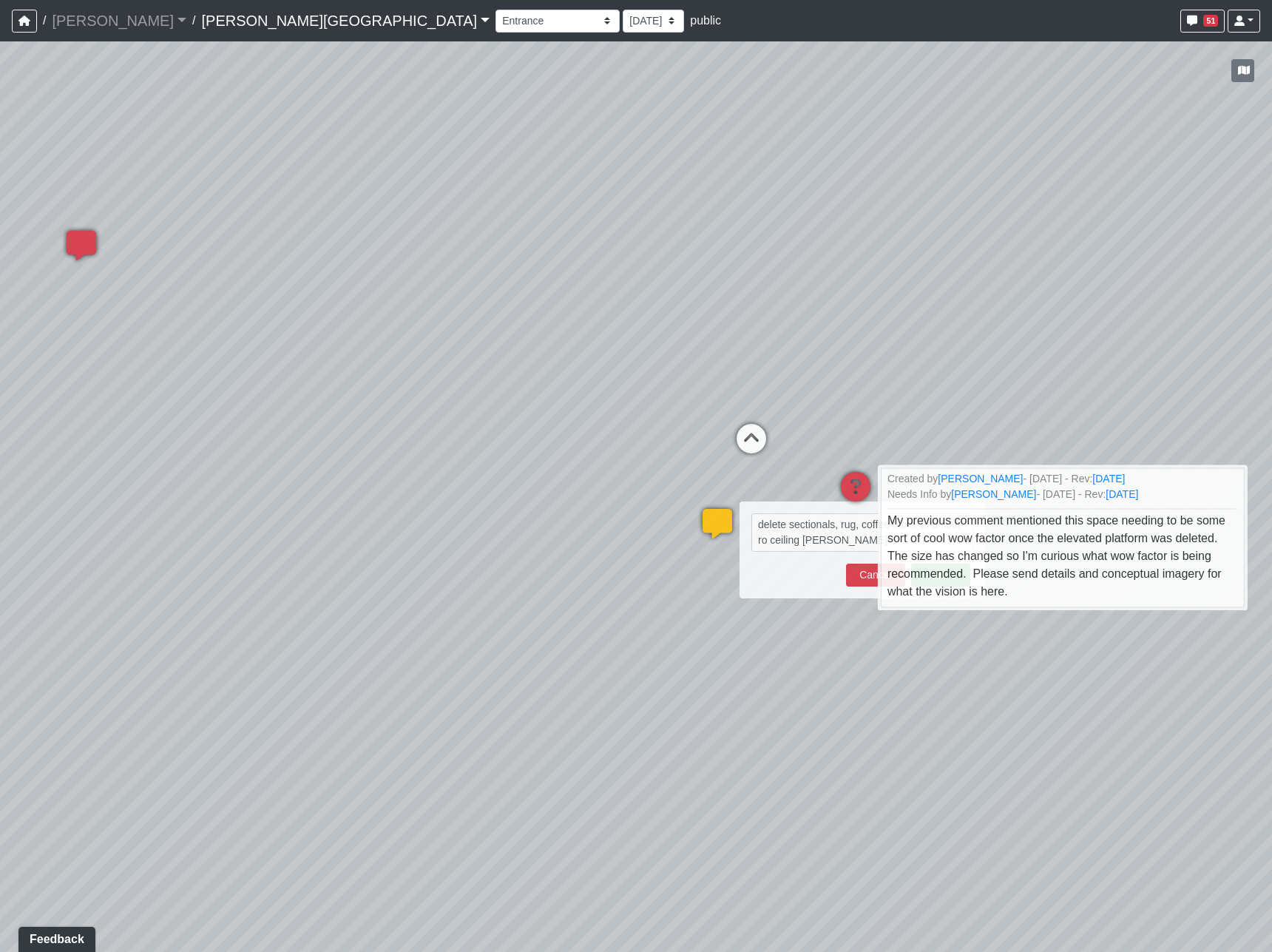
type textarea "delete sectionals, rug, coffee table. and floor ro ceiling shelvig"
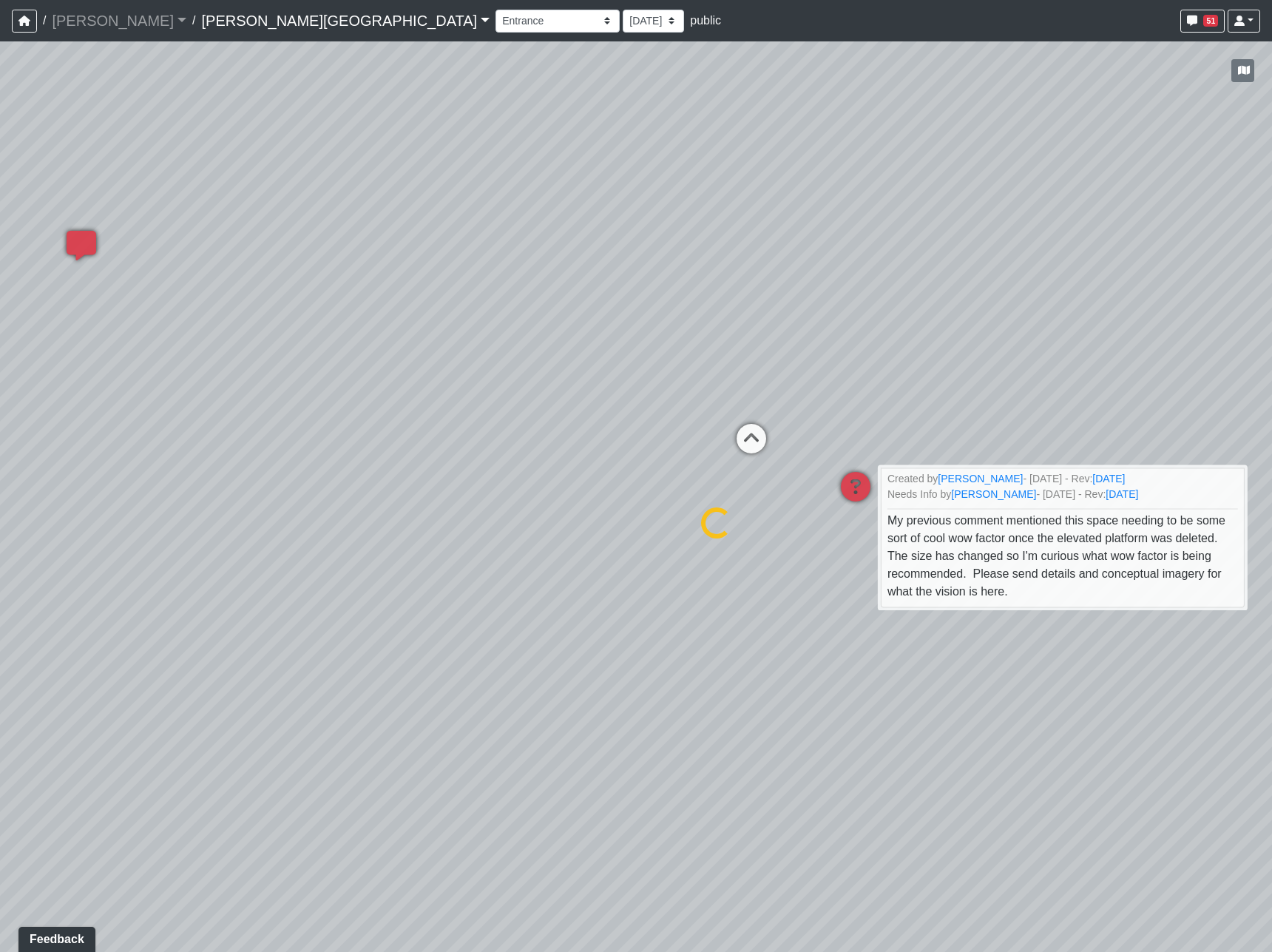
select select "2p1LcMW7A2doxWKe2HrzBw"
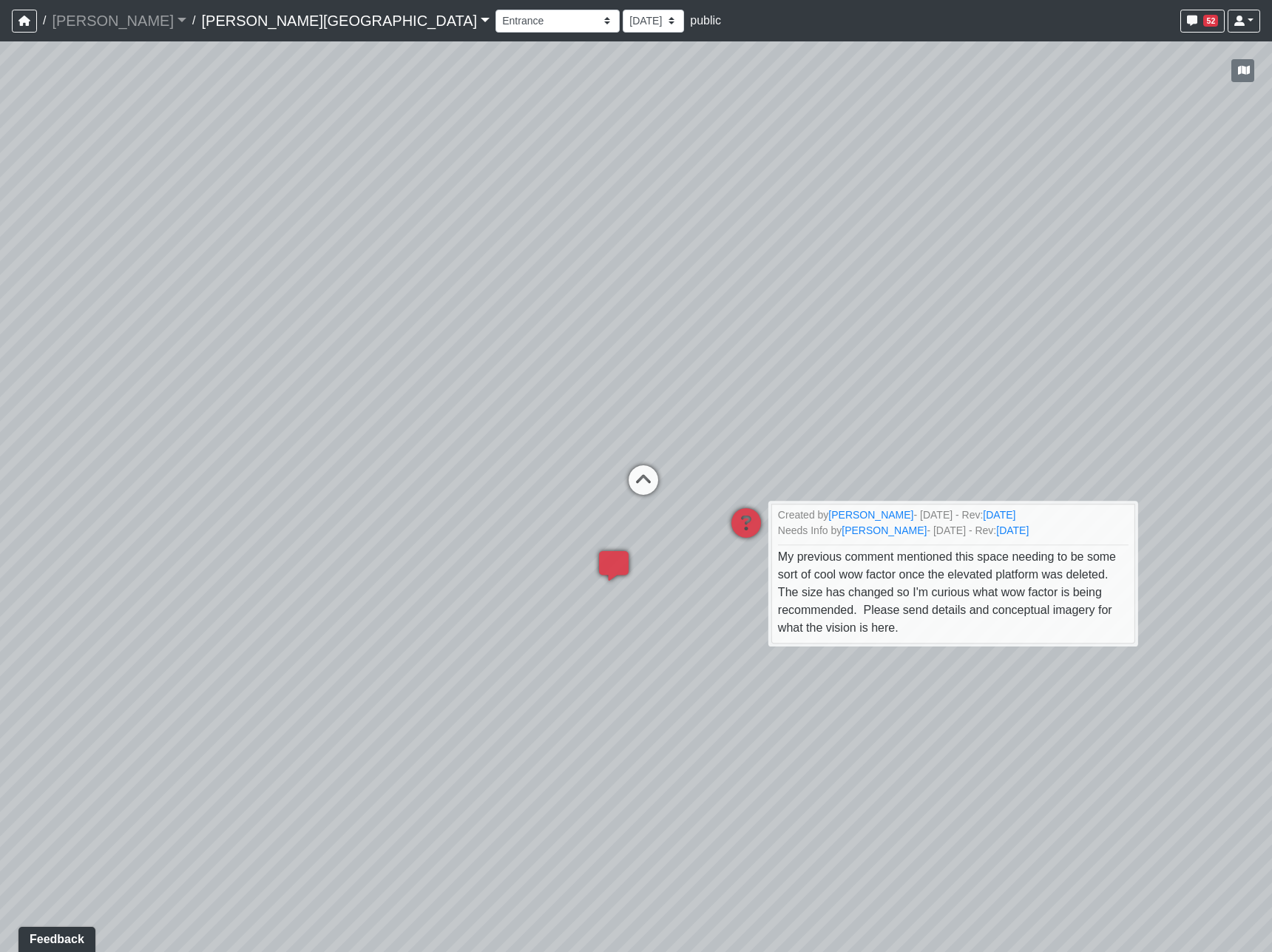
drag, startPoint x: 736, startPoint y: 719, endPoint x: 504, endPoint y: 682, distance: 234.9
click at [504, 682] on div "Loading... Hallway - Hallway 2 Loading... Entry Loading... Clubroom - Entrance …" at bounding box center [636, 497] width 1272 height 911
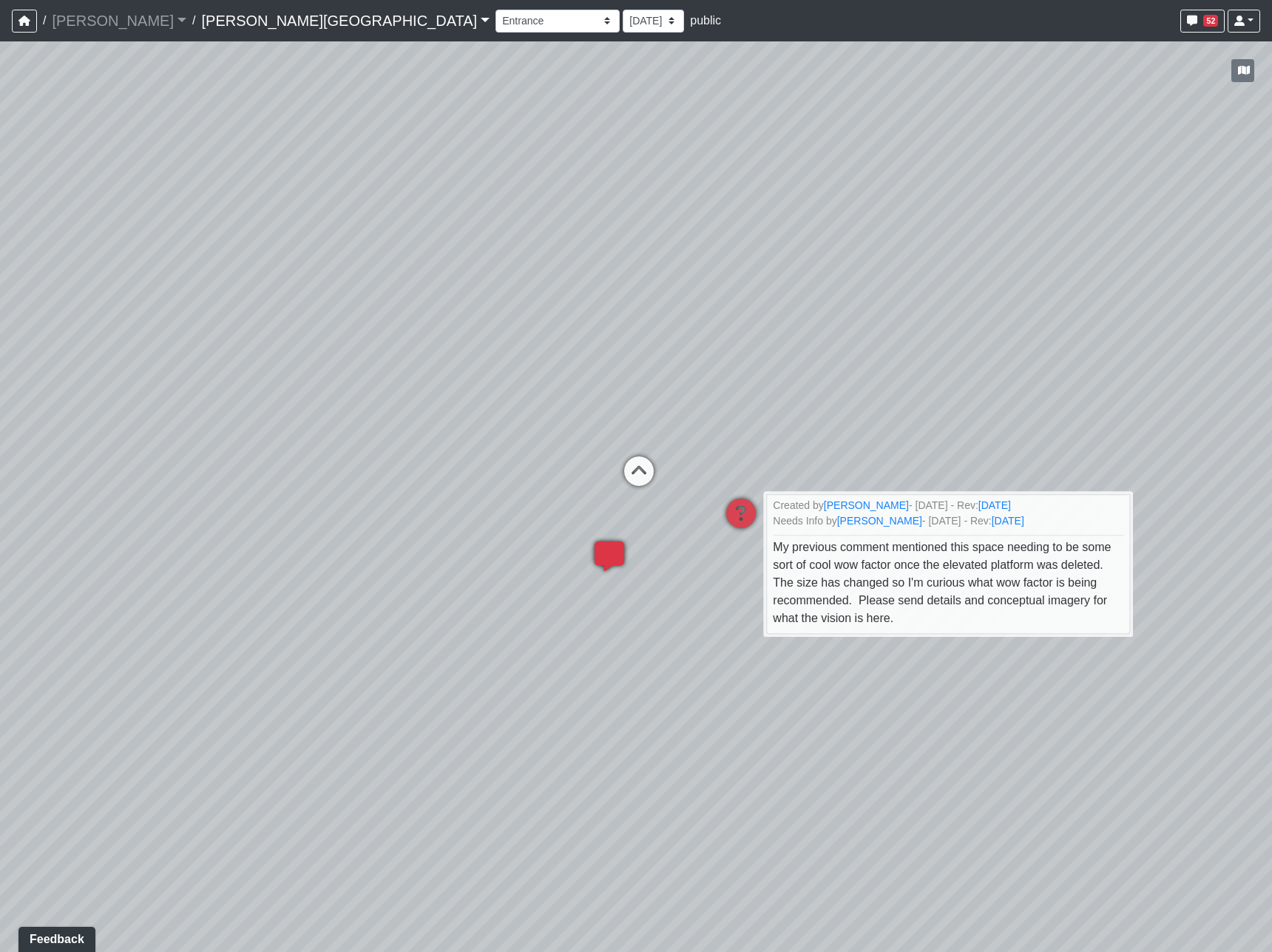
click at [616, 552] on icon at bounding box center [609, 563] width 44 height 44
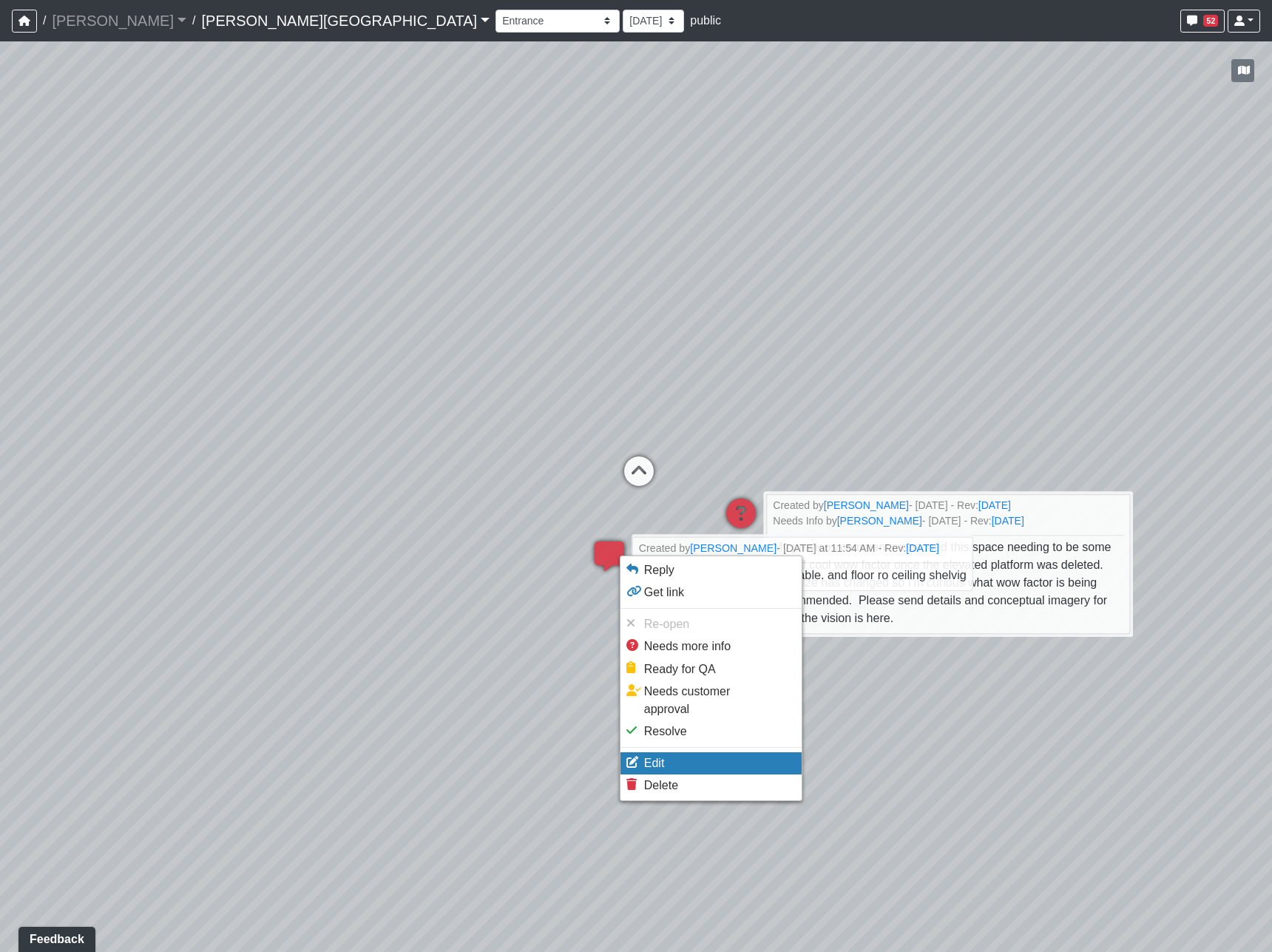
drag, startPoint x: 695, startPoint y: 744, endPoint x: 702, endPoint y: 716, distance: 28.9
click at [693, 753] on li "Edit" at bounding box center [710, 763] width 181 height 22
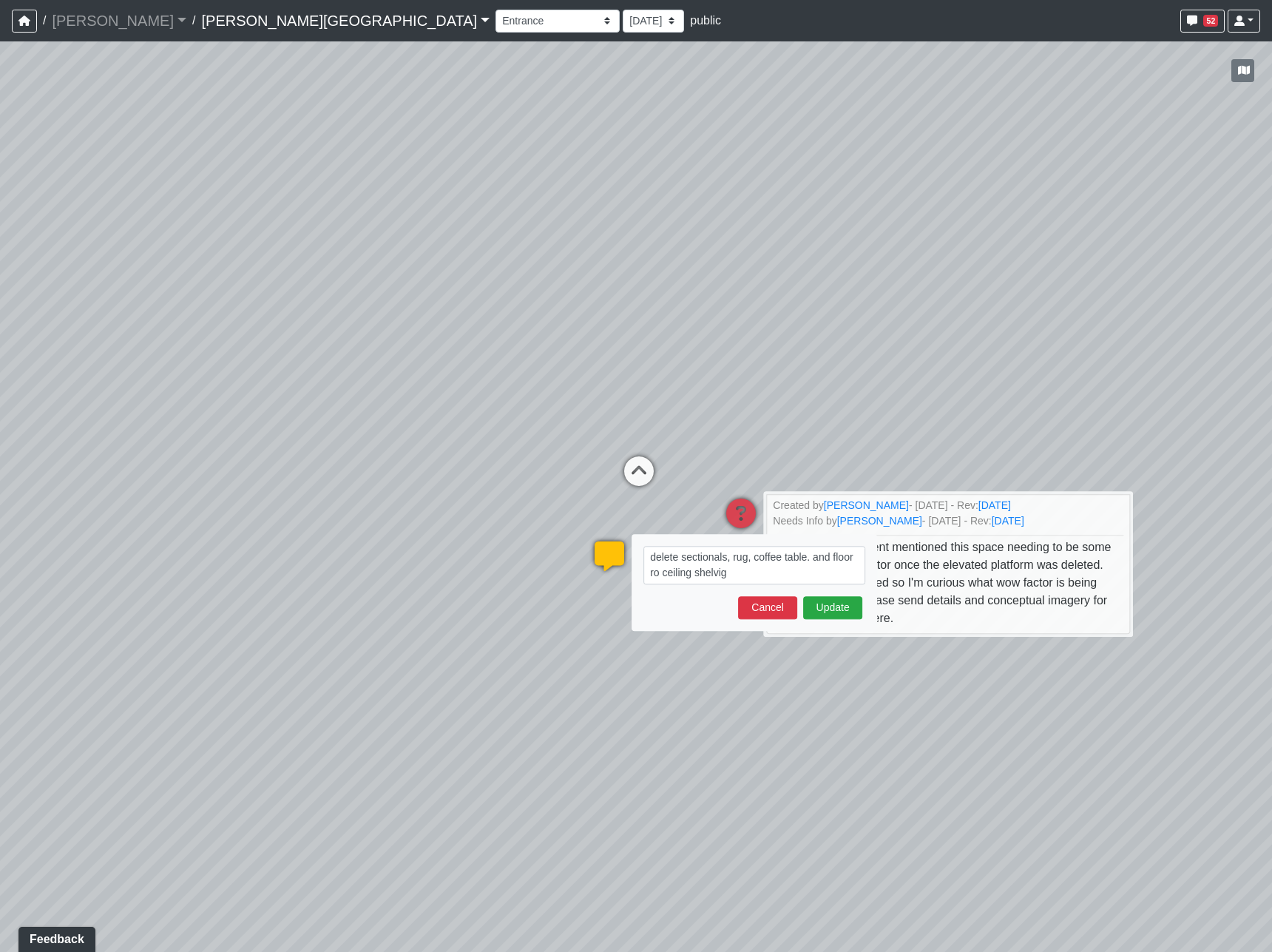
click at [720, 574] on textarea "delete sectionals, rug, coffee table. and floor ro ceiling shelvig" at bounding box center [754, 565] width 222 height 39
click at [655, 572] on textarea "delete sectionals, rug, coffee table. and floor ro ceiling shelving" at bounding box center [754, 565] width 222 height 39
type textarea "delete sectionals, rug, coffee table. and floor to ceiling shelving"
click at [836, 599] on span "My previous comment mentioned this space needing to be some sort of cool wow fa…" at bounding box center [943, 583] width 347 height 85
click at [869, 747] on div "Loading... Hallway - Hallway 2 Loading... Entry Loading... Clubroom - Entrance …" at bounding box center [636, 497] width 1272 height 911
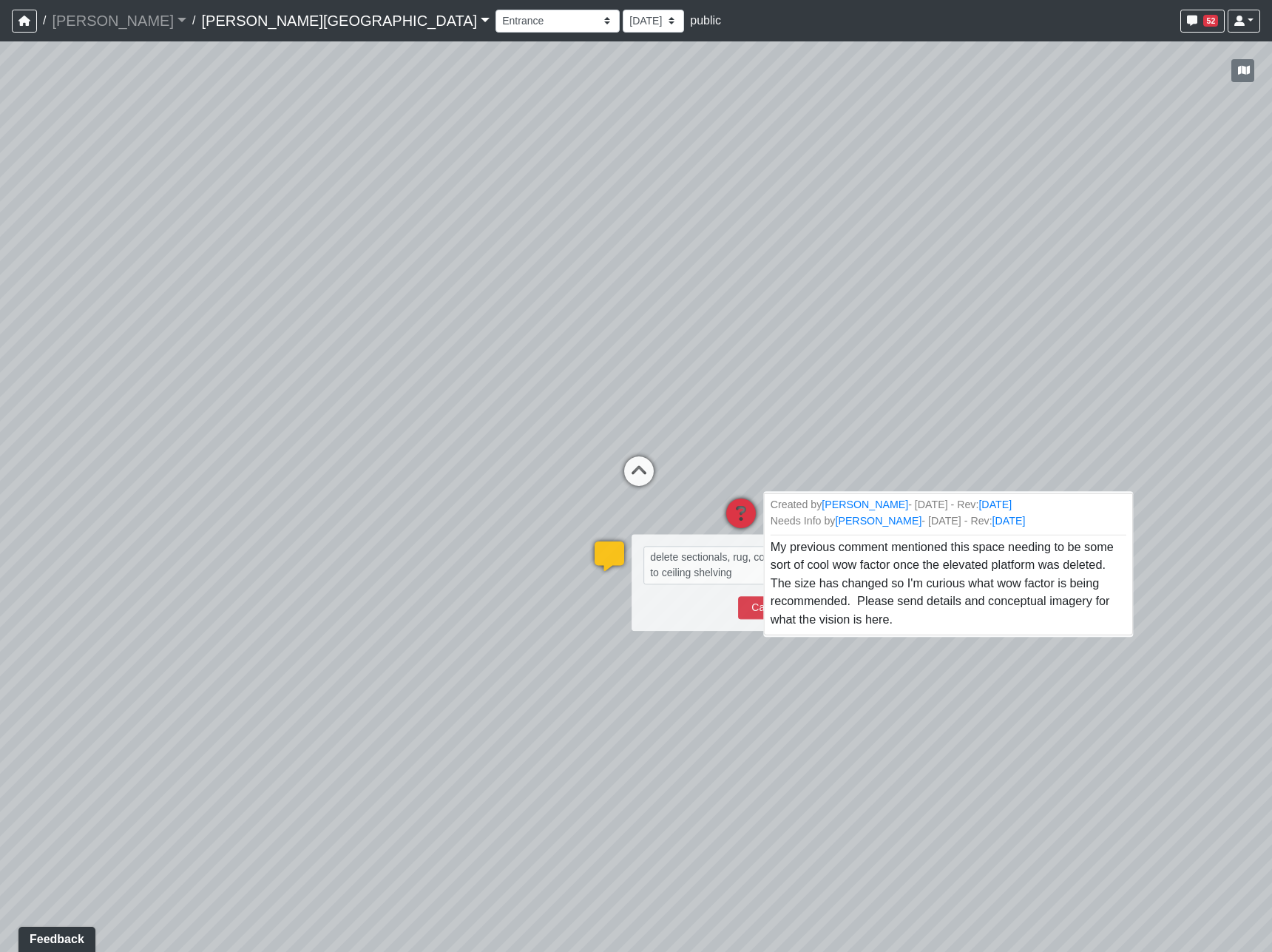
click at [819, 617] on span "My previous comment mentioned this space needing to be some sort of cool wow fa…" at bounding box center [943, 583] width 347 height 85
click at [821, 613] on button "Update" at bounding box center [833, 607] width 59 height 23
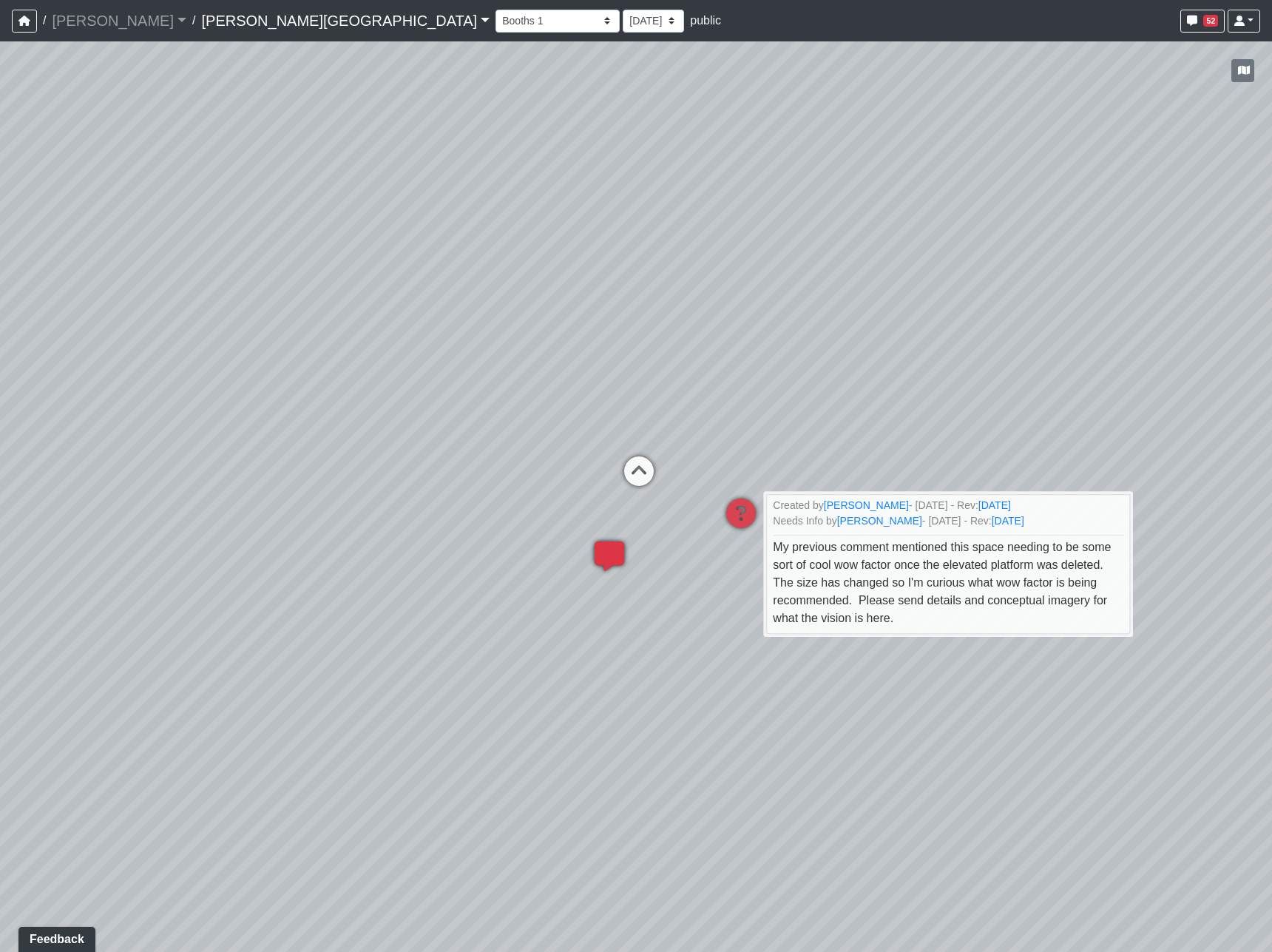
select select "2p1LcMW7A2doxWKe2HrzBw"
click at [595, 649] on div "Loading... Hallway - Hallway 2 Loading... Entry Loading... Clubroom - Entrance …" at bounding box center [636, 497] width 1272 height 911
click at [567, 588] on li "Add comment" at bounding box center [641, 587] width 191 height 22
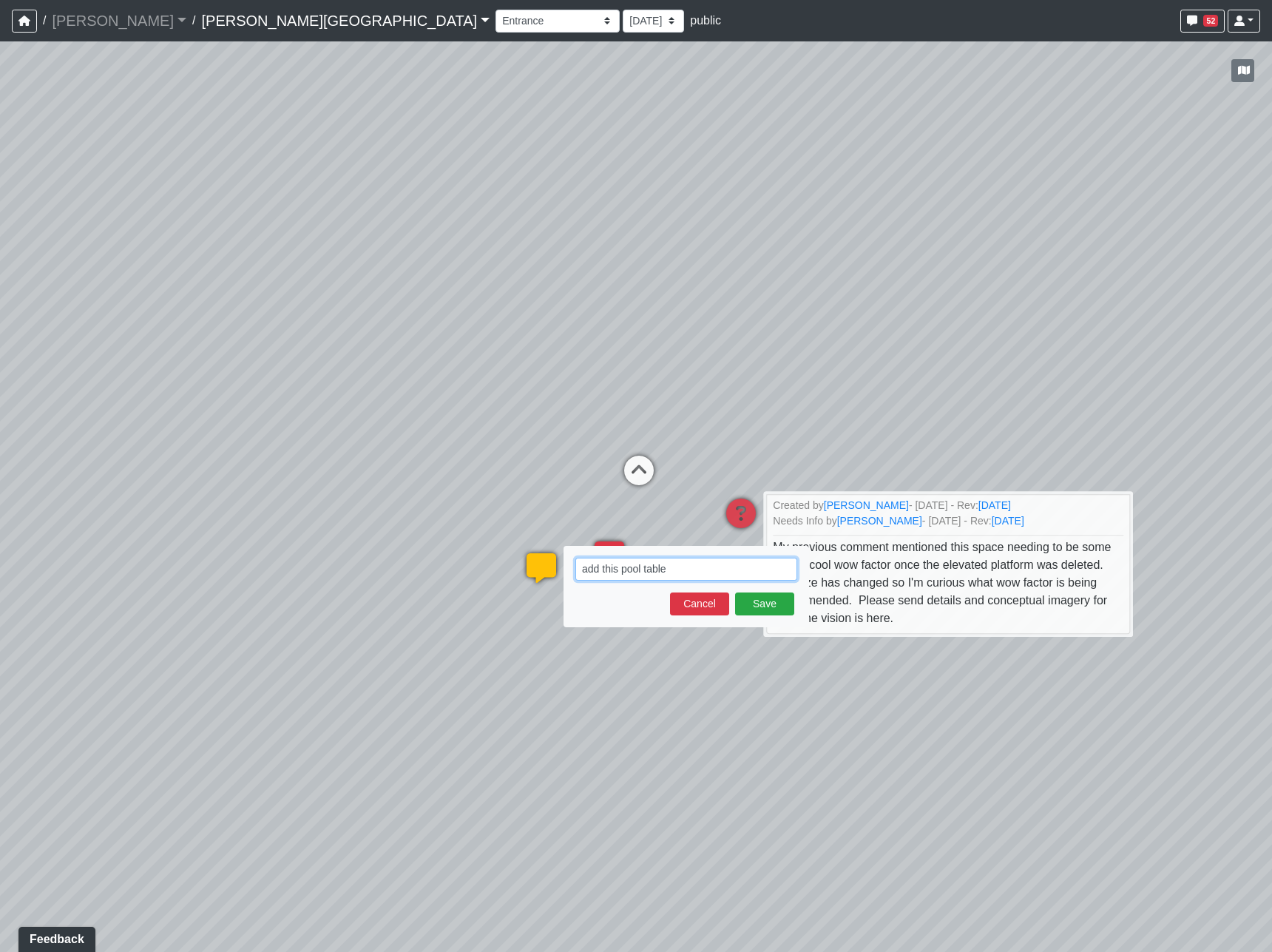
click at [693, 568] on textarea "add this pool table" at bounding box center [686, 569] width 222 height 23
paste textarea "blob:https://sizzle.atlasbayvr.com/13f7f725-ca17-4f27-8b28-b545da352a33"
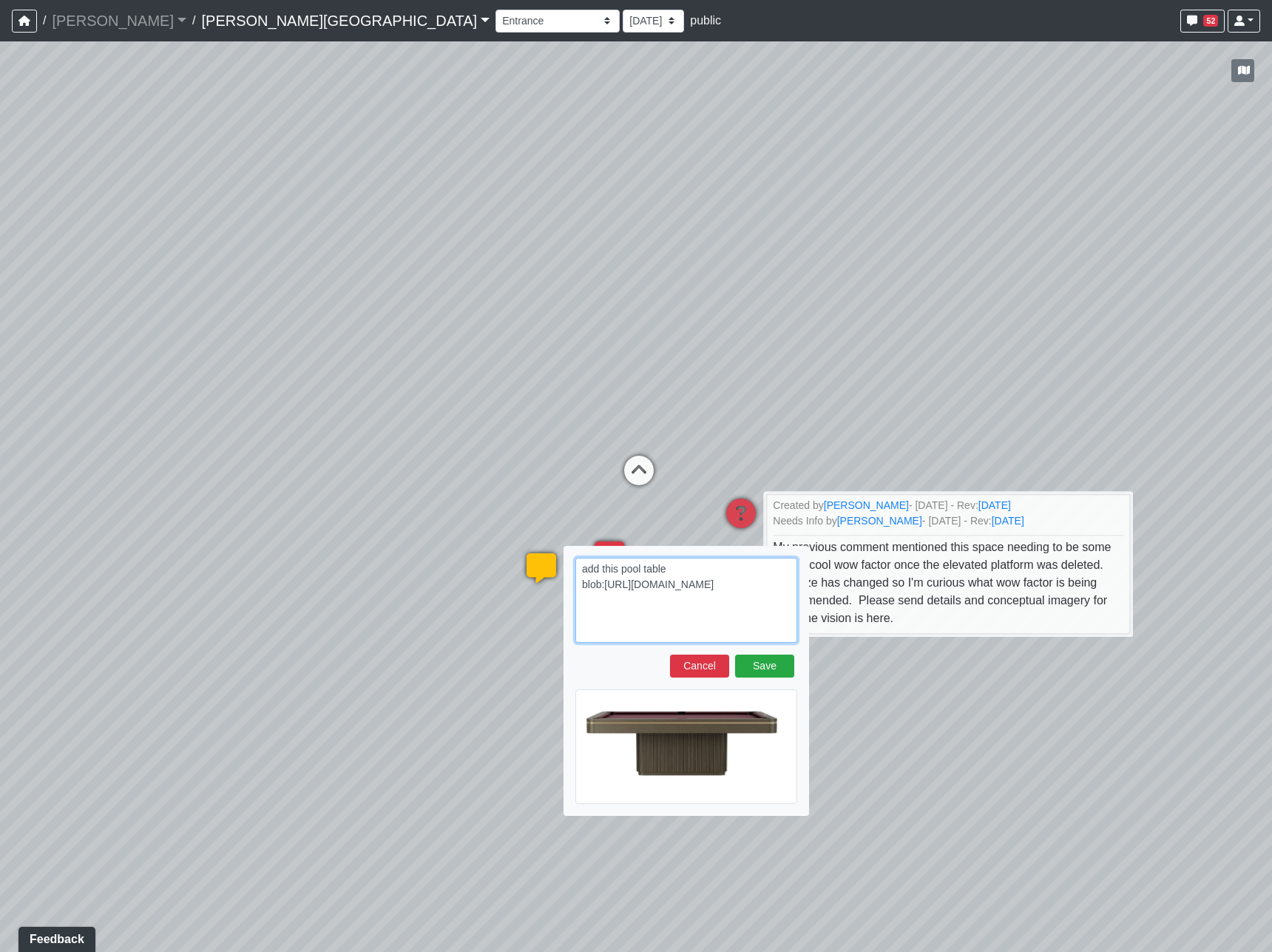
click at [622, 637] on textarea "add this pool table blob:https://sizzle.atlasbayvr.com/13f7f725-ca17-4f27-8b28-…" at bounding box center [686, 600] width 222 height 85
paste textarea "https://www.greatersouthern.com/dali-pool-table/"
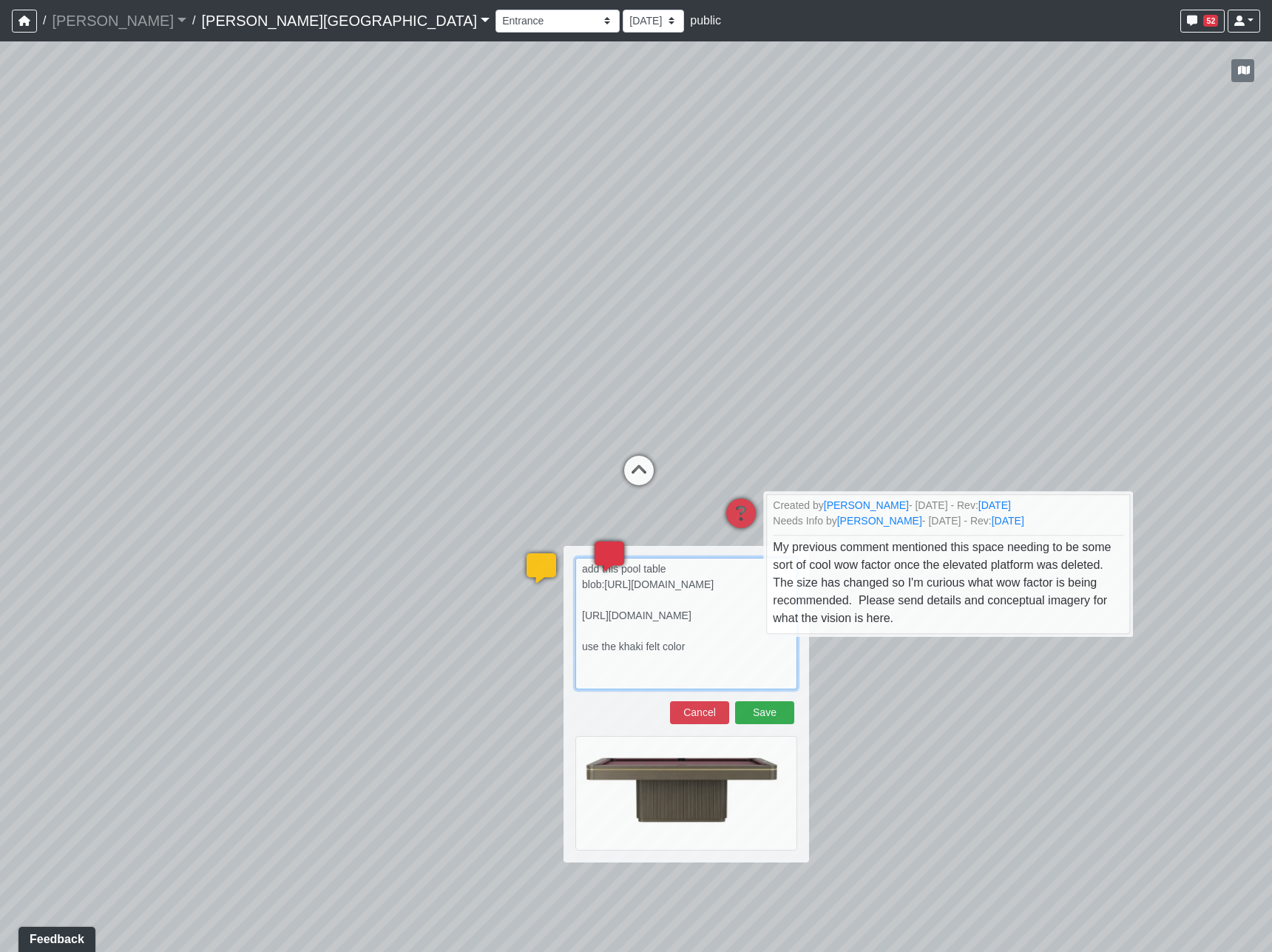
type textarea "add this pool table blob:https://sizzle.atlasbayvr.com/13f7f725-ca17-4f27-8b28-…"
click at [750, 714] on button "Save" at bounding box center [764, 712] width 59 height 23
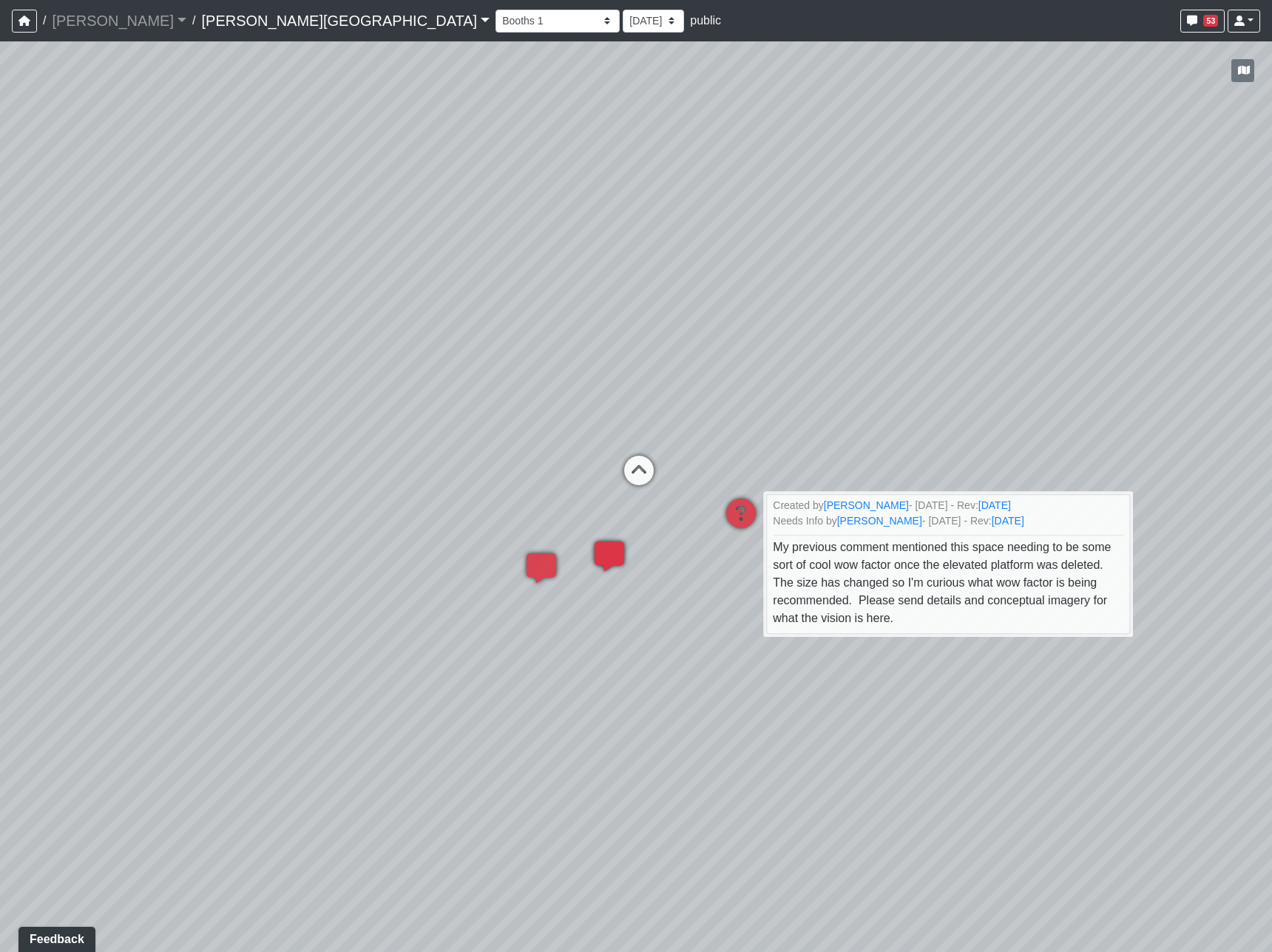
select select "2p1LcMW7A2doxWKe2HrzBw"
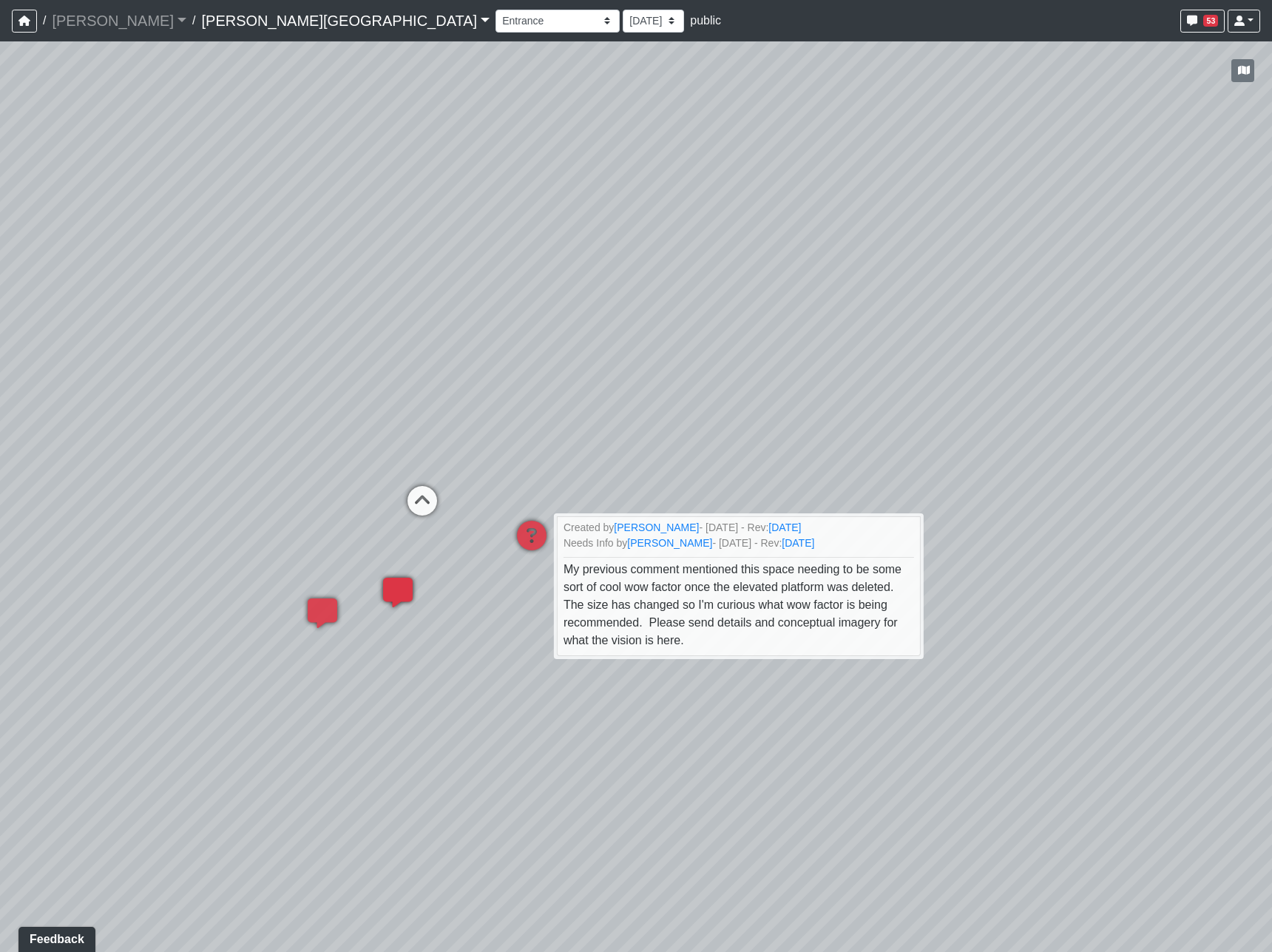
drag, startPoint x: 1015, startPoint y: 761, endPoint x: 747, endPoint y: 756, distance: 268.0
click at [747, 756] on div "Loading... Hallway - Hallway 2 Loading... Entry Loading... Clubroom - Entrance …" at bounding box center [636, 497] width 1272 height 911
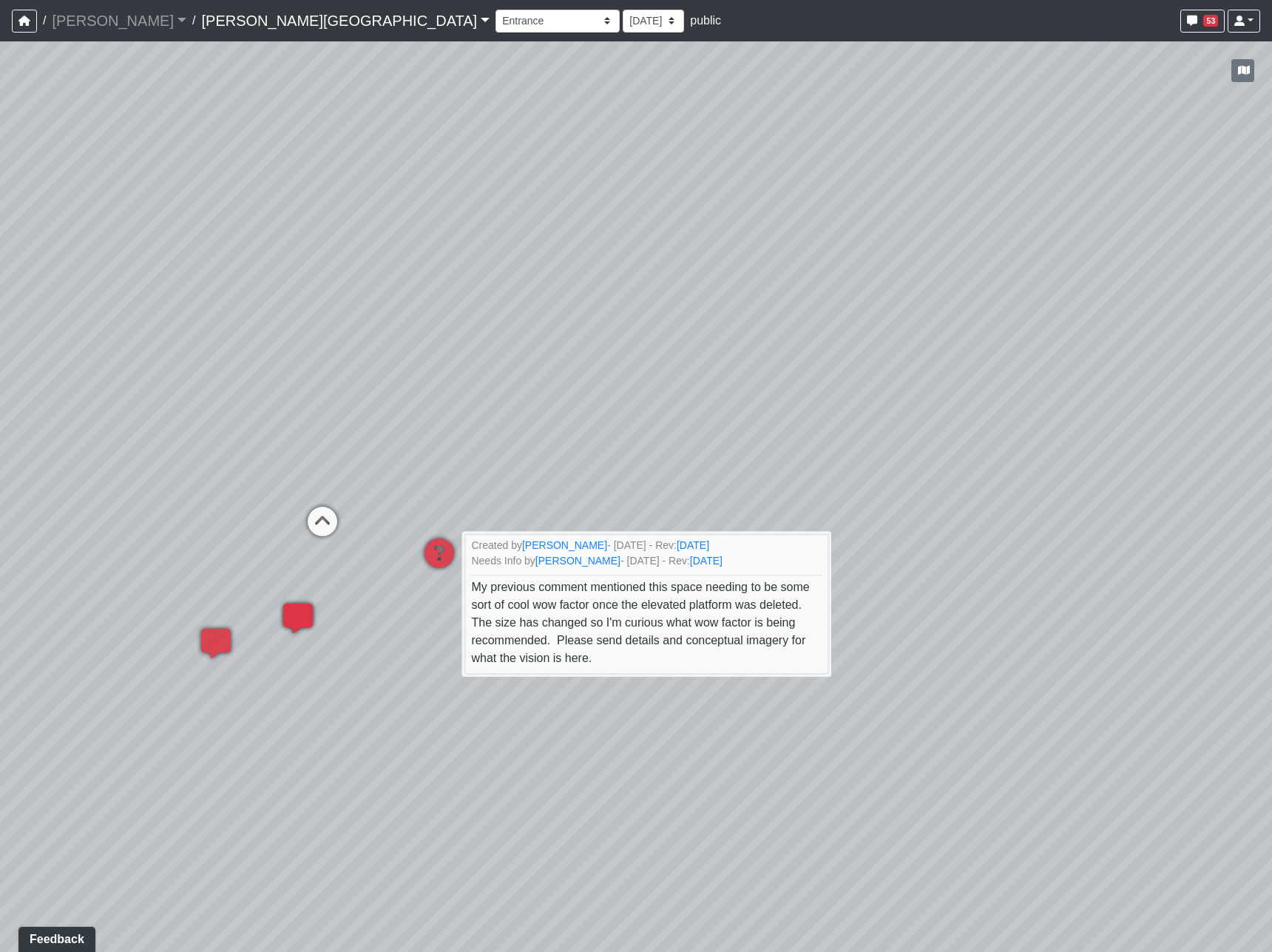
drag, startPoint x: 794, startPoint y: 422, endPoint x: 729, endPoint y: 443, distance: 68.3
click at [729, 443] on div "Loading... Hallway - Hallway 2 Loading... Entry Loading... Clubroom - Entrance …" at bounding box center [636, 497] width 1272 height 911
click at [867, 498] on span "Add comment" at bounding box center [896, 502] width 73 height 13
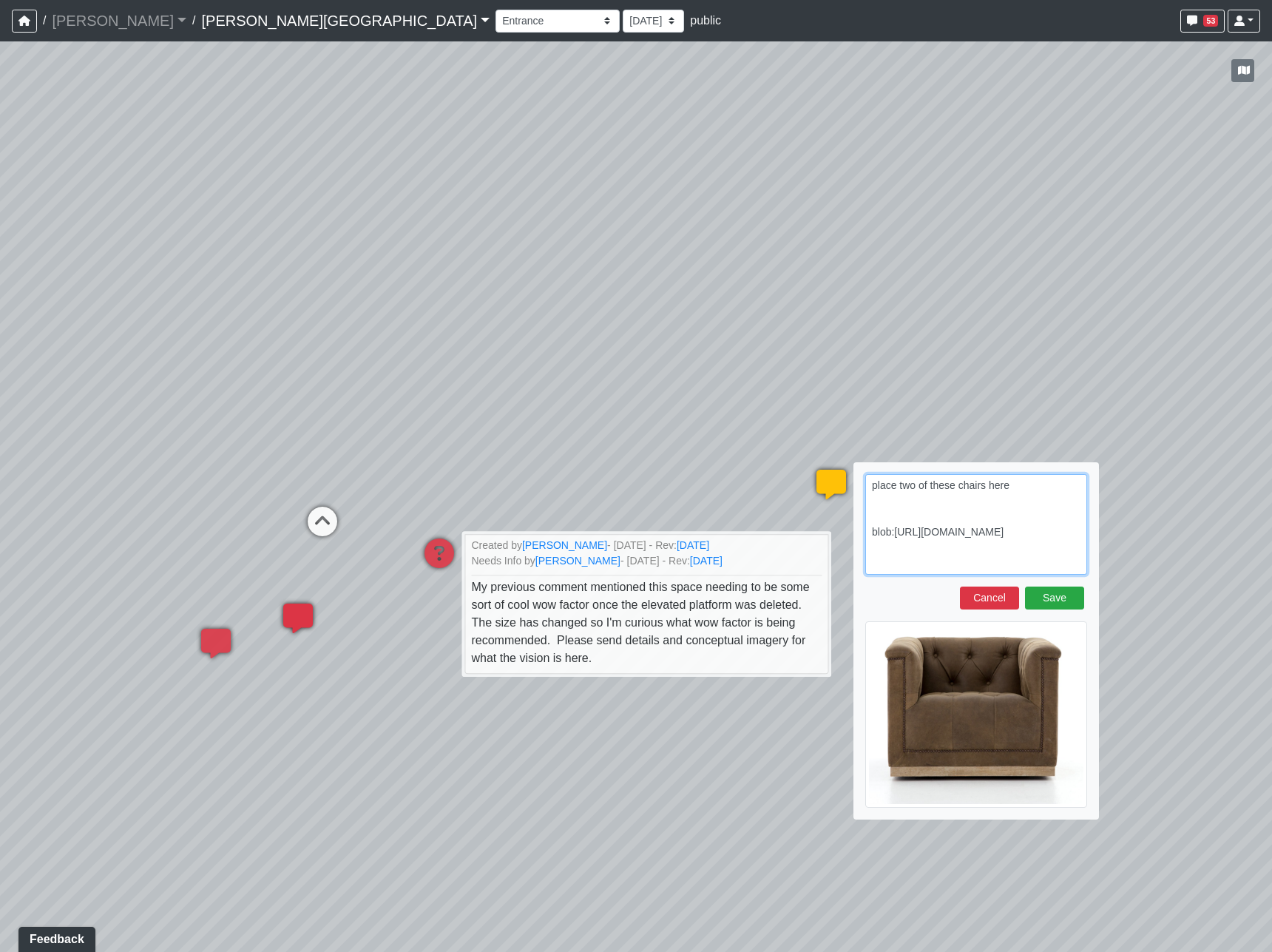
drag, startPoint x: 1023, startPoint y: 543, endPoint x: 1020, endPoint y: 562, distance: 19.2
click at [1023, 543] on textarea "place two of these chairs here blob:https://sizzle.atlasbayvr.com/57ffd414-a639…" at bounding box center [976, 524] width 222 height 101
click at [933, 573] on textarea "place two of these chairs here blob:https://sizzle.atlasbayvr.com/57ffd414-a639…" at bounding box center [976, 524] width 222 height 101
paste textarea "blob:https://sizzle.atlasbayvr.com/e62f958e-0d0f-4c5c-a684-644ba63b2824"
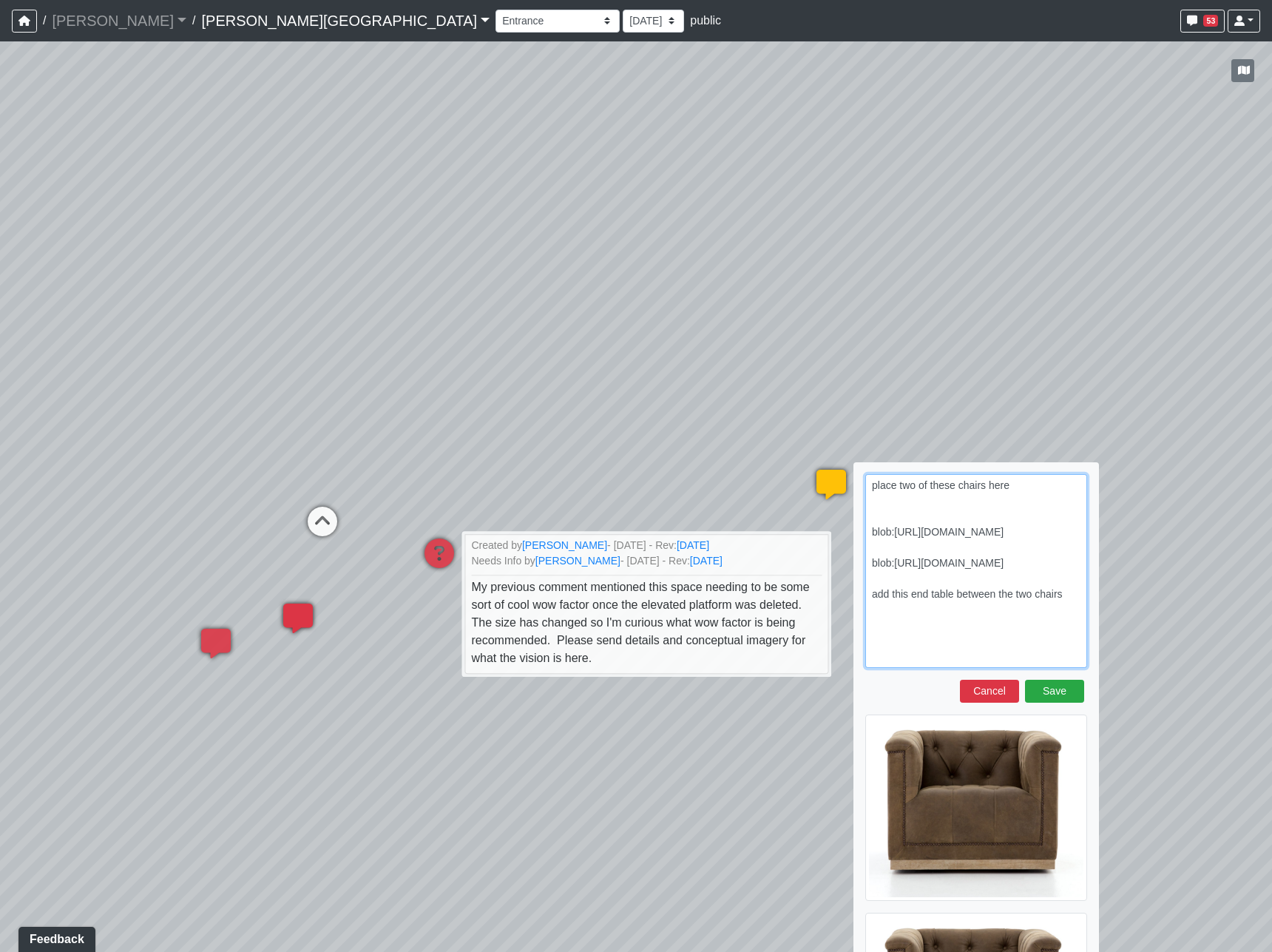
click at [959, 505] on textarea "place two of these chairs here blob:https://sizzle.atlasbayvr.com/57ffd414-a639…" at bounding box center [976, 571] width 222 height 194
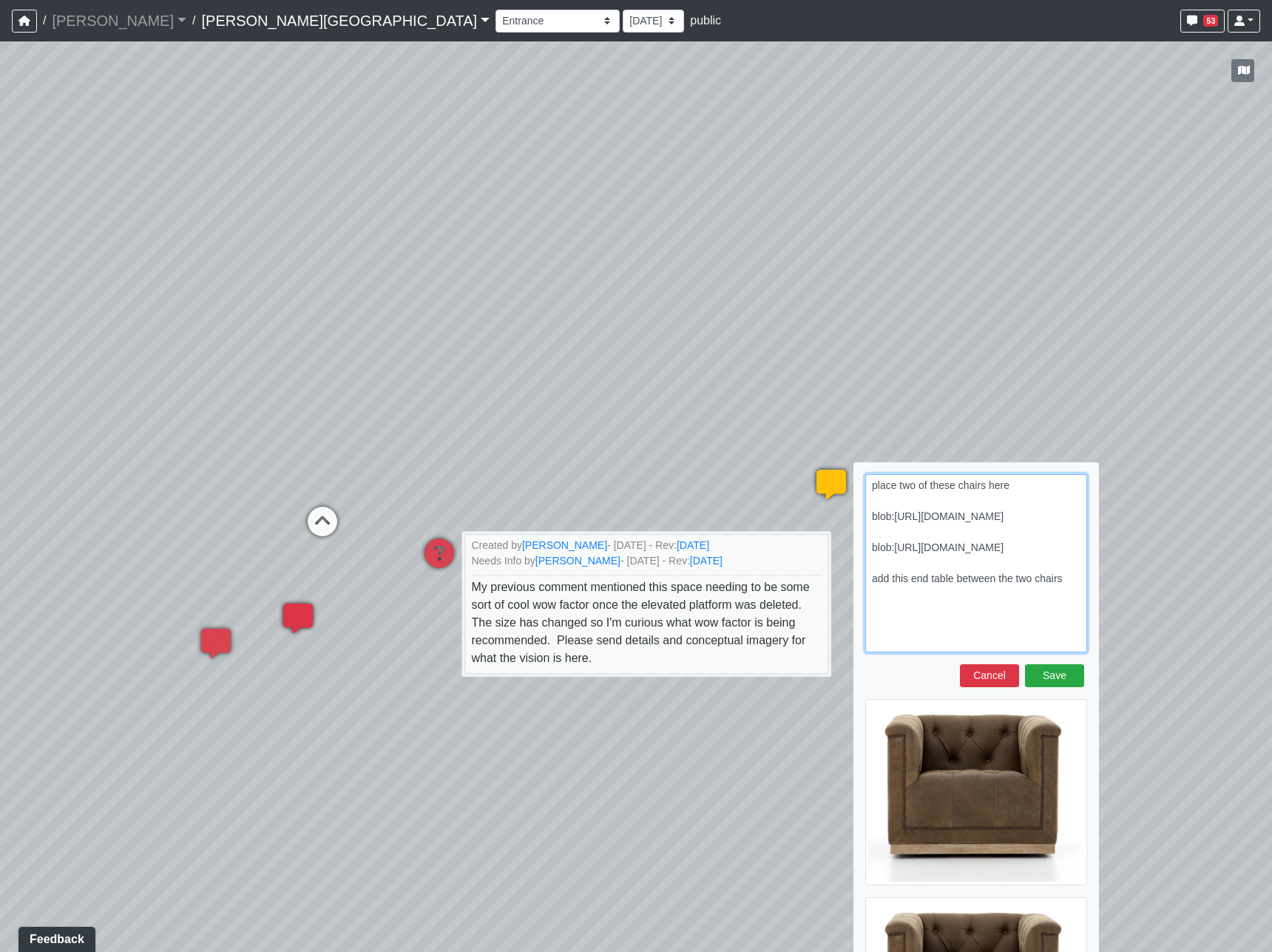
drag, startPoint x: 1026, startPoint y: 537, endPoint x: 865, endPoint y: 519, distance: 162.0
click at [865, 519] on textarea "place two of these chairs here blob:https://sizzle.atlasbayvr.com/57ffd414-a639…" at bounding box center [976, 563] width 222 height 178
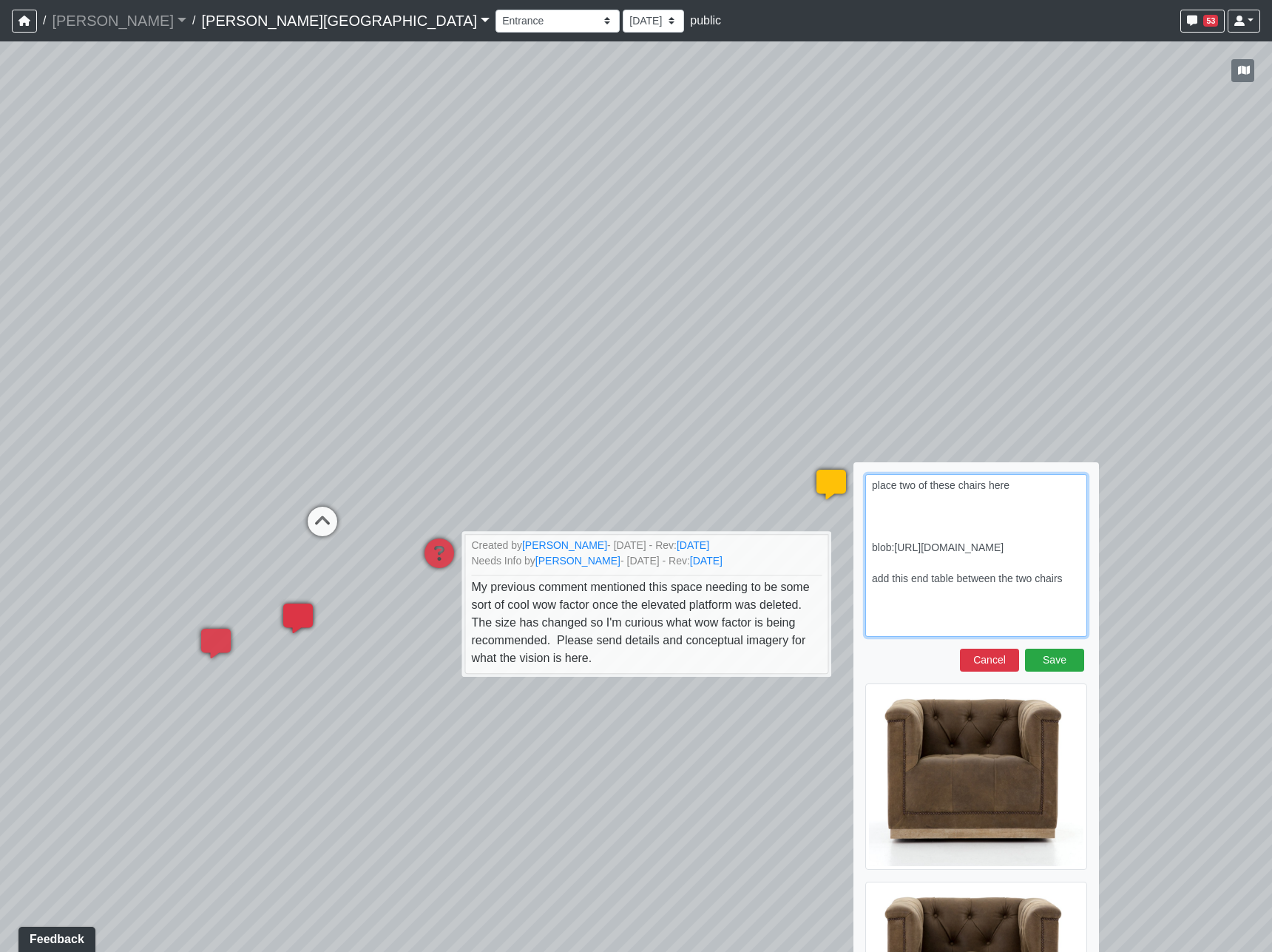
click at [934, 534] on textarea "place two of these chairs here blob:https://sizzle.atlasbayvr.com/e62f958e-0d0f…" at bounding box center [976, 555] width 222 height 163
click at [917, 510] on textarea "place two of these chairs here blob:https://sizzle.atlasbayvr.com/e62f958e-0d0f…" at bounding box center [976, 555] width 222 height 163
paste textarea "blob:https://sizzle.atlasbayvr.com/f9976f03-20c7-46f1-b194-63ee7a63ed3e"
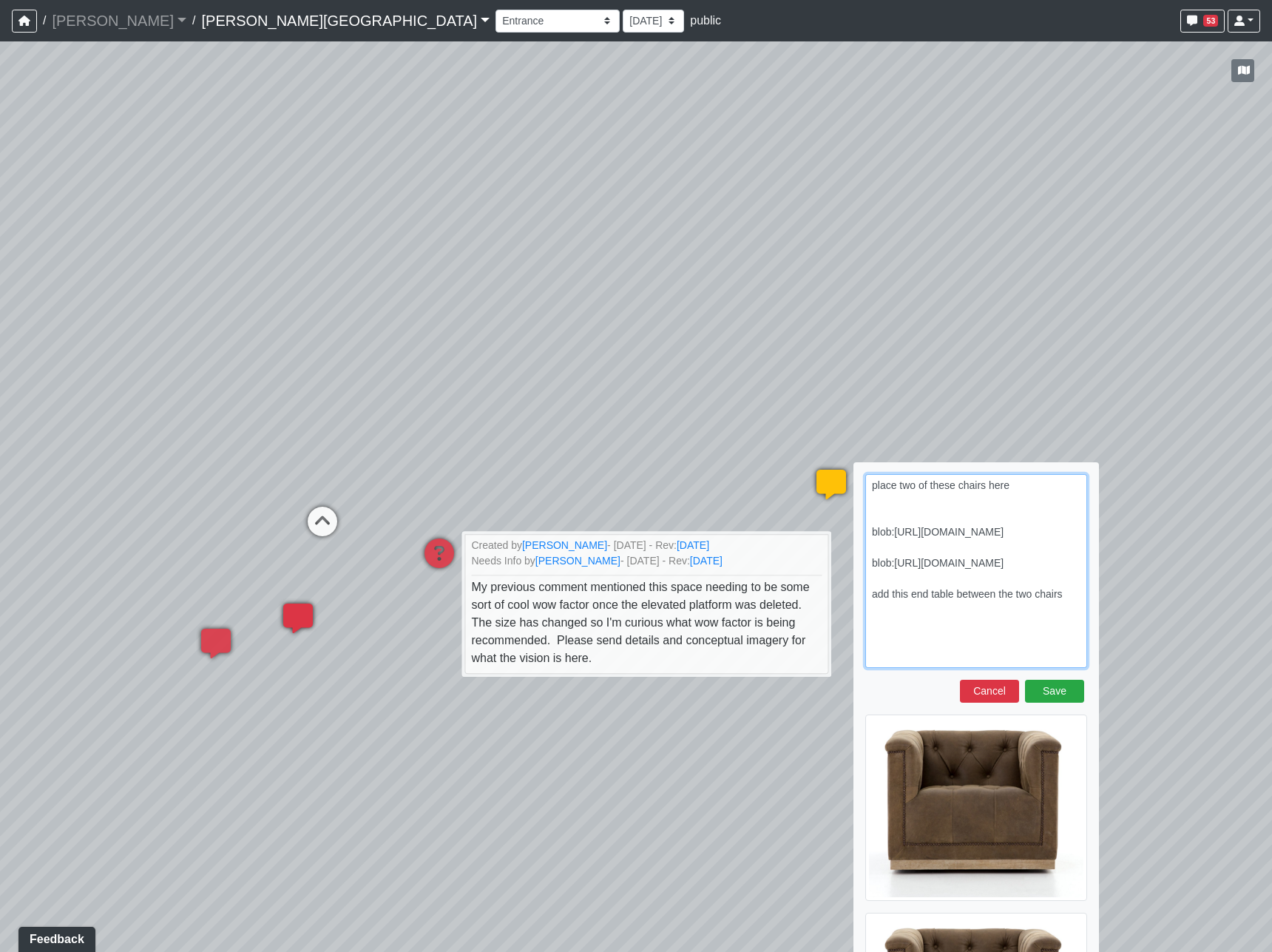
click at [1011, 603] on textarea "place two of these chairs here blob:https://sizzle.atlasbayvr.com/f9976f03-20c7…" at bounding box center [976, 571] width 222 height 194
drag, startPoint x: 1023, startPoint y: 605, endPoint x: 869, endPoint y: 512, distance: 179.9
click at [869, 512] on textarea "place two of these chairs here blob:https://sizzle.atlasbayvr.com/f9976f03-20c7…" at bounding box center [976, 571] width 222 height 194
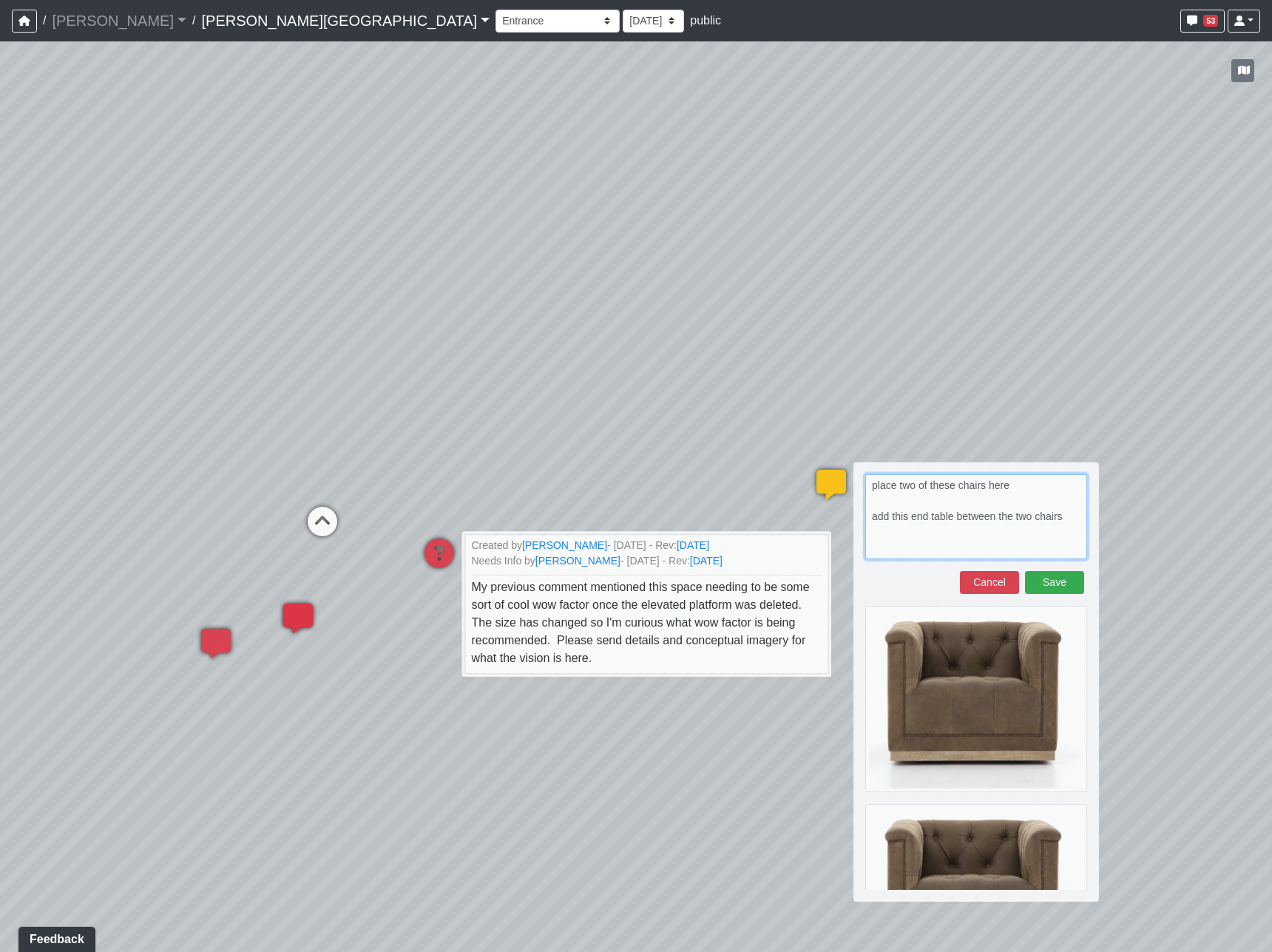
type textarea "place two of these chairs here add this end table between the two chairs"
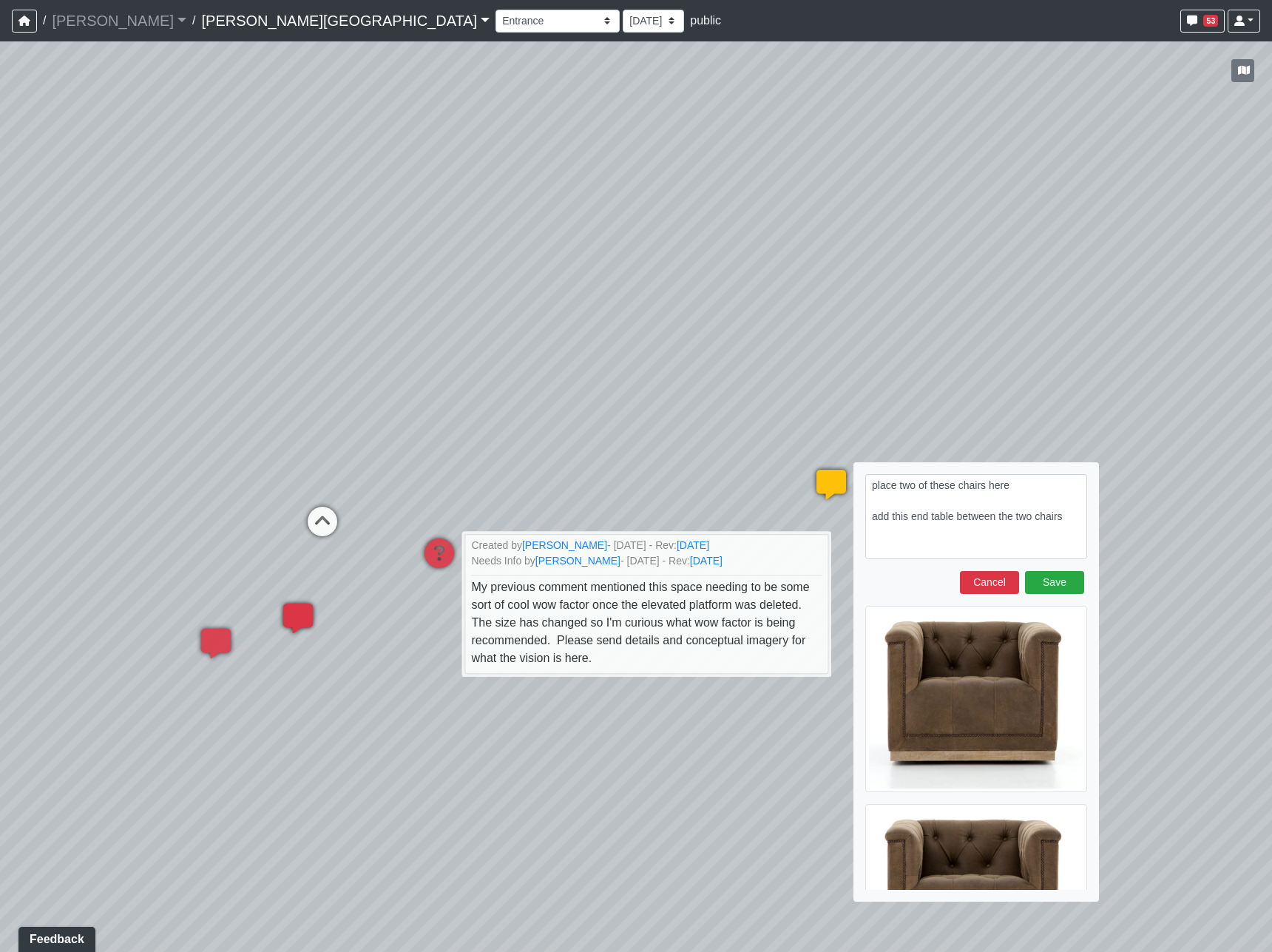
click at [990, 674] on img at bounding box center [976, 698] width 222 height 187
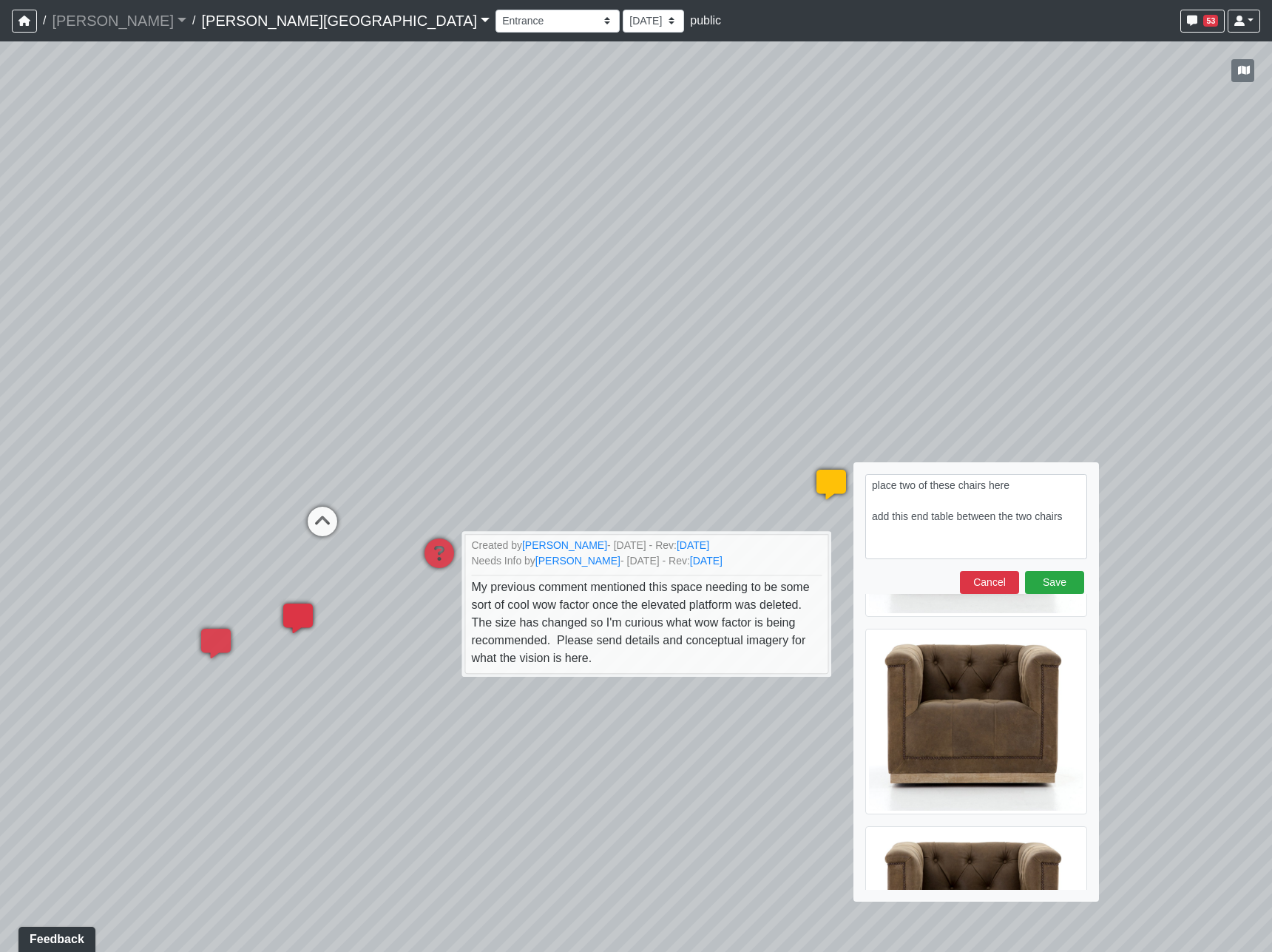
scroll to position [270, 0]
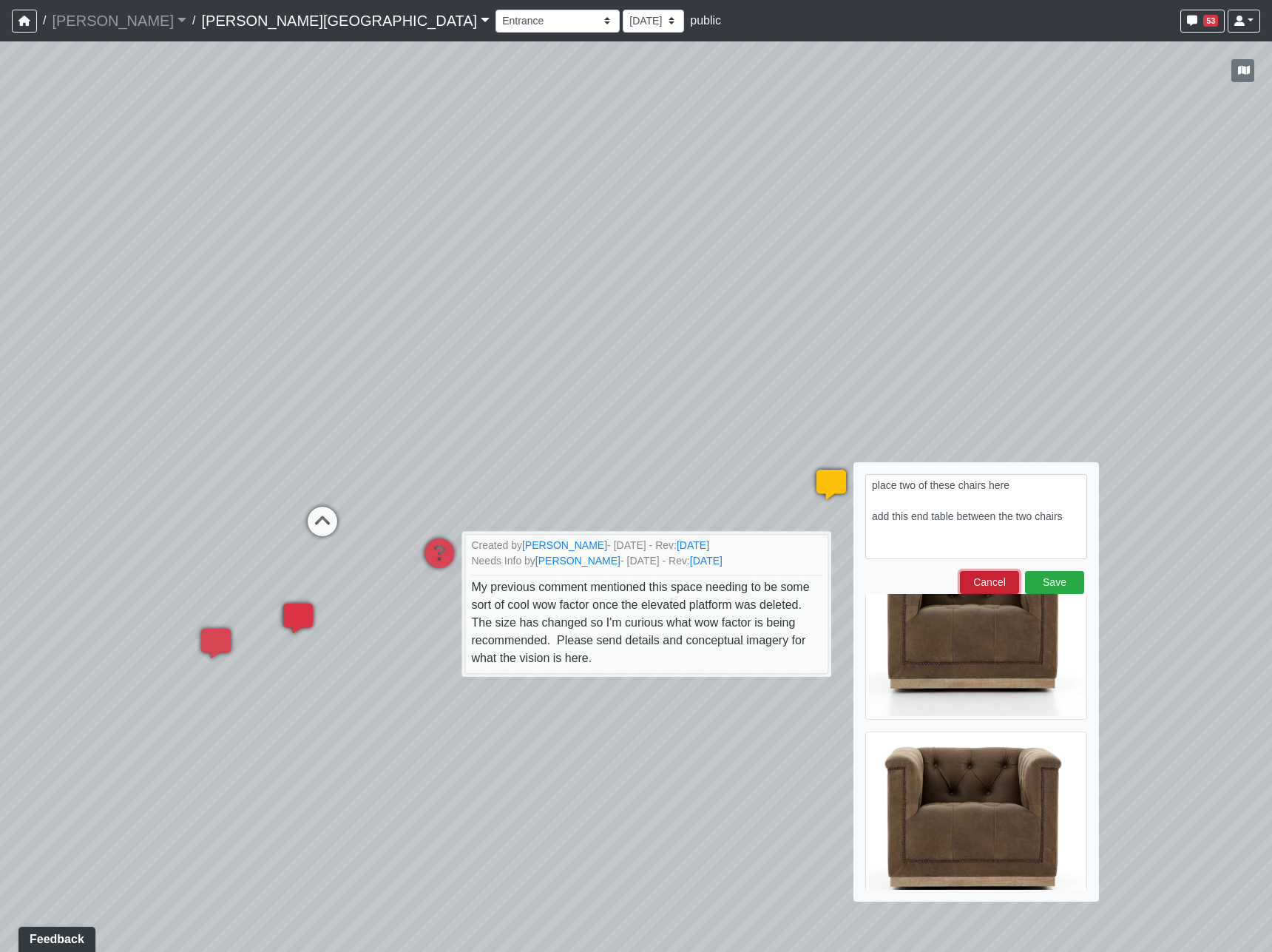
click at [993, 585] on button "Cancel" at bounding box center [990, 582] width 59 height 23
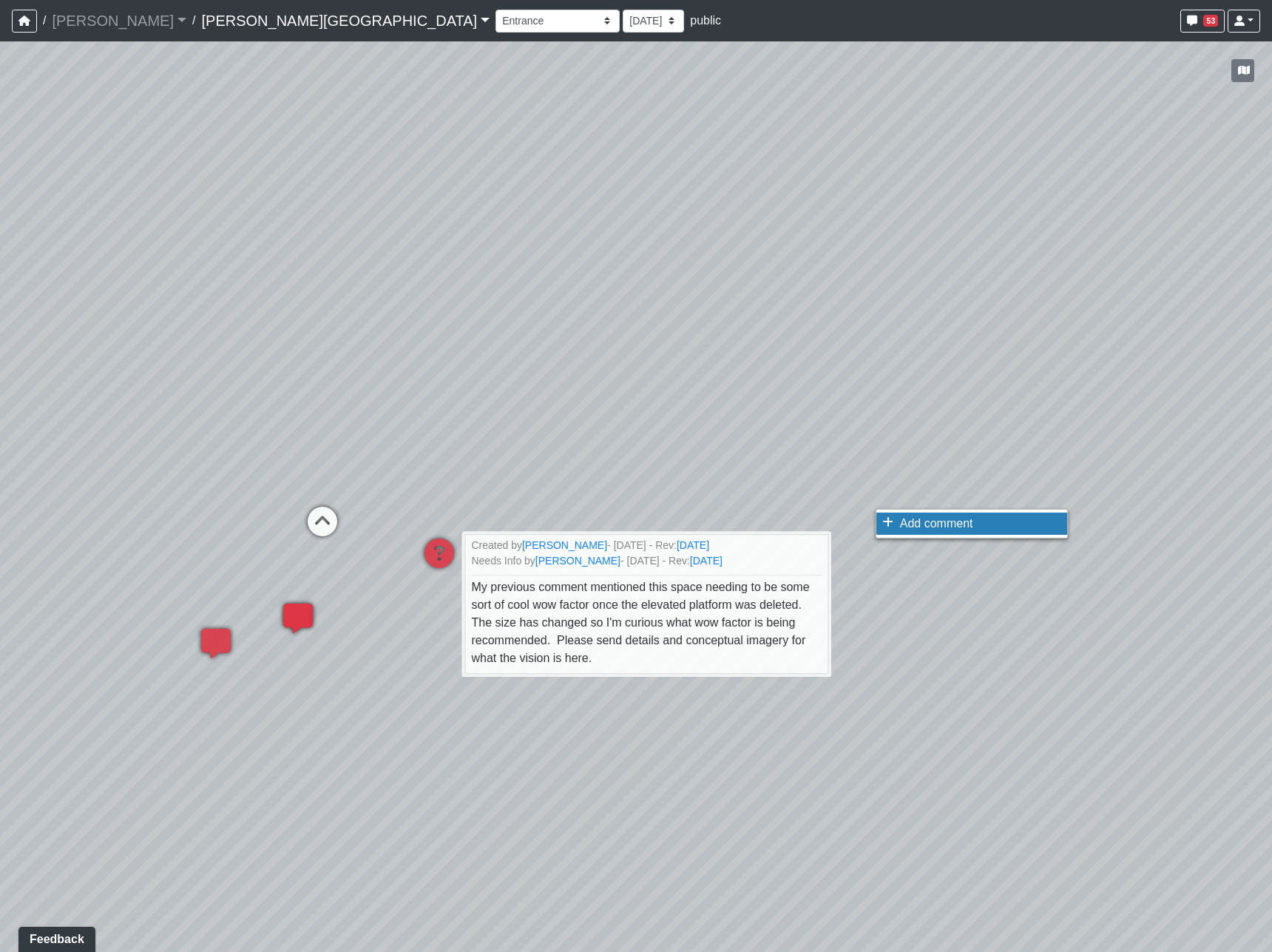
click at [944, 521] on span "Add comment" at bounding box center [936, 522] width 73 height 13
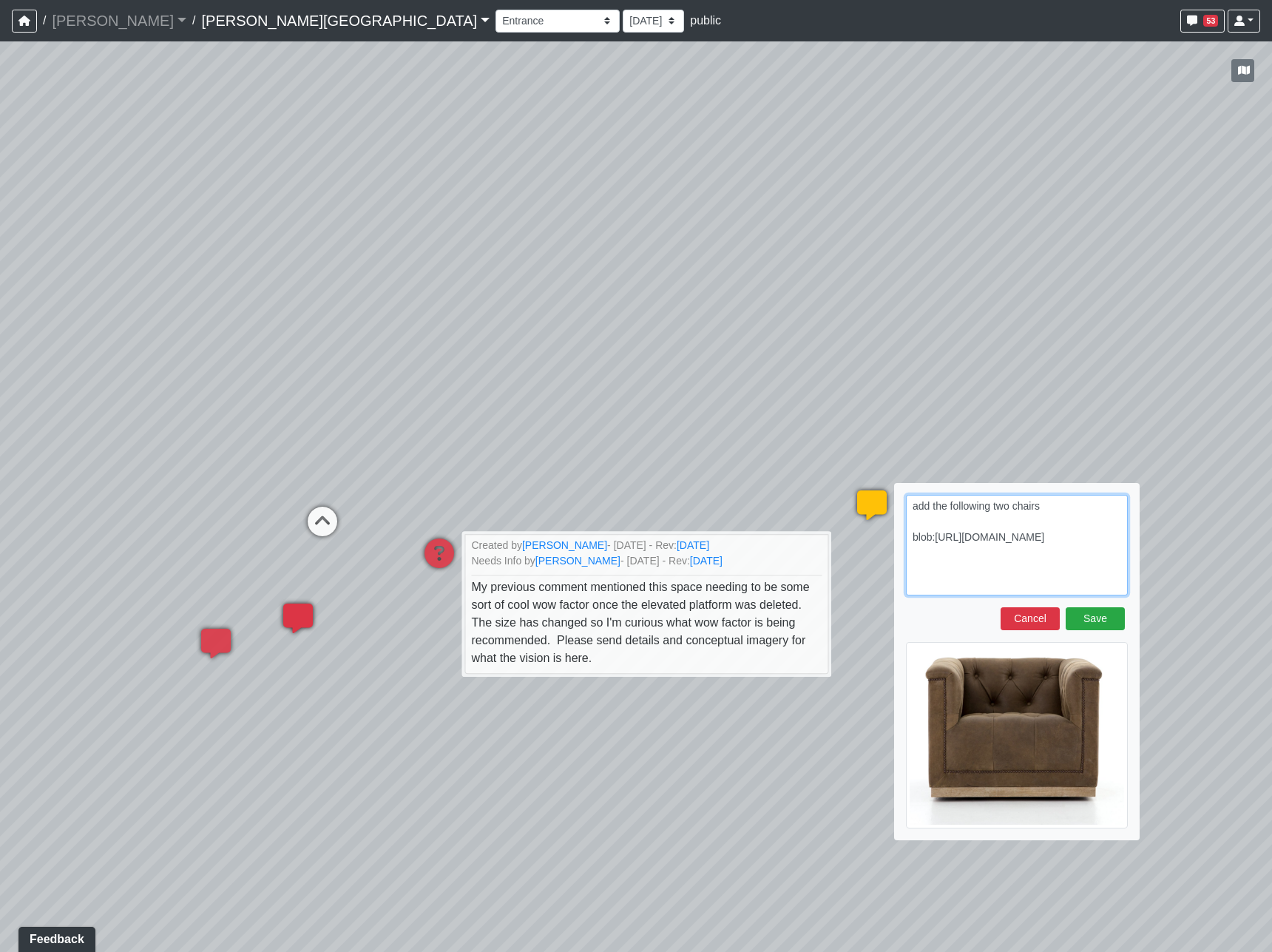
click at [947, 576] on textarea "add the following two chairs blob:https://sizzle.atlasbayvr.com/7f4035cd-7893-4…" at bounding box center [1016, 545] width 222 height 101
paste textarea "https://fourhands.com/product/CKEN-F4Z-061"
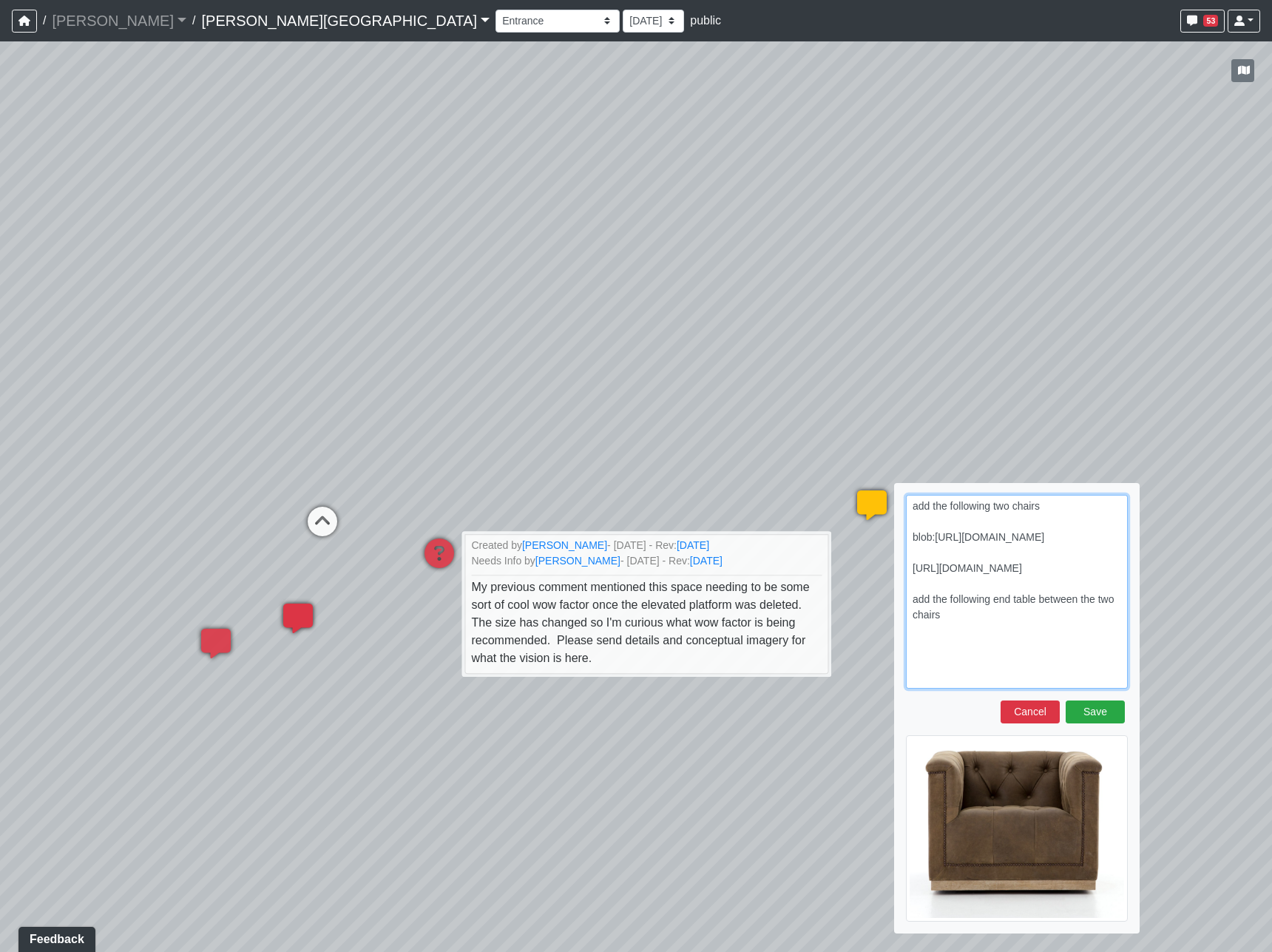
click at [991, 669] on textarea "add the following two chairs blob:https://sizzle.atlasbayvr.com/7f4035cd-7893-4…" at bounding box center [1016, 592] width 222 height 194
paste textarea "blob:https://sizzle.atlasbayvr.com/c4b5701d-efd1-450b-b401-ae7cc8c3277b"
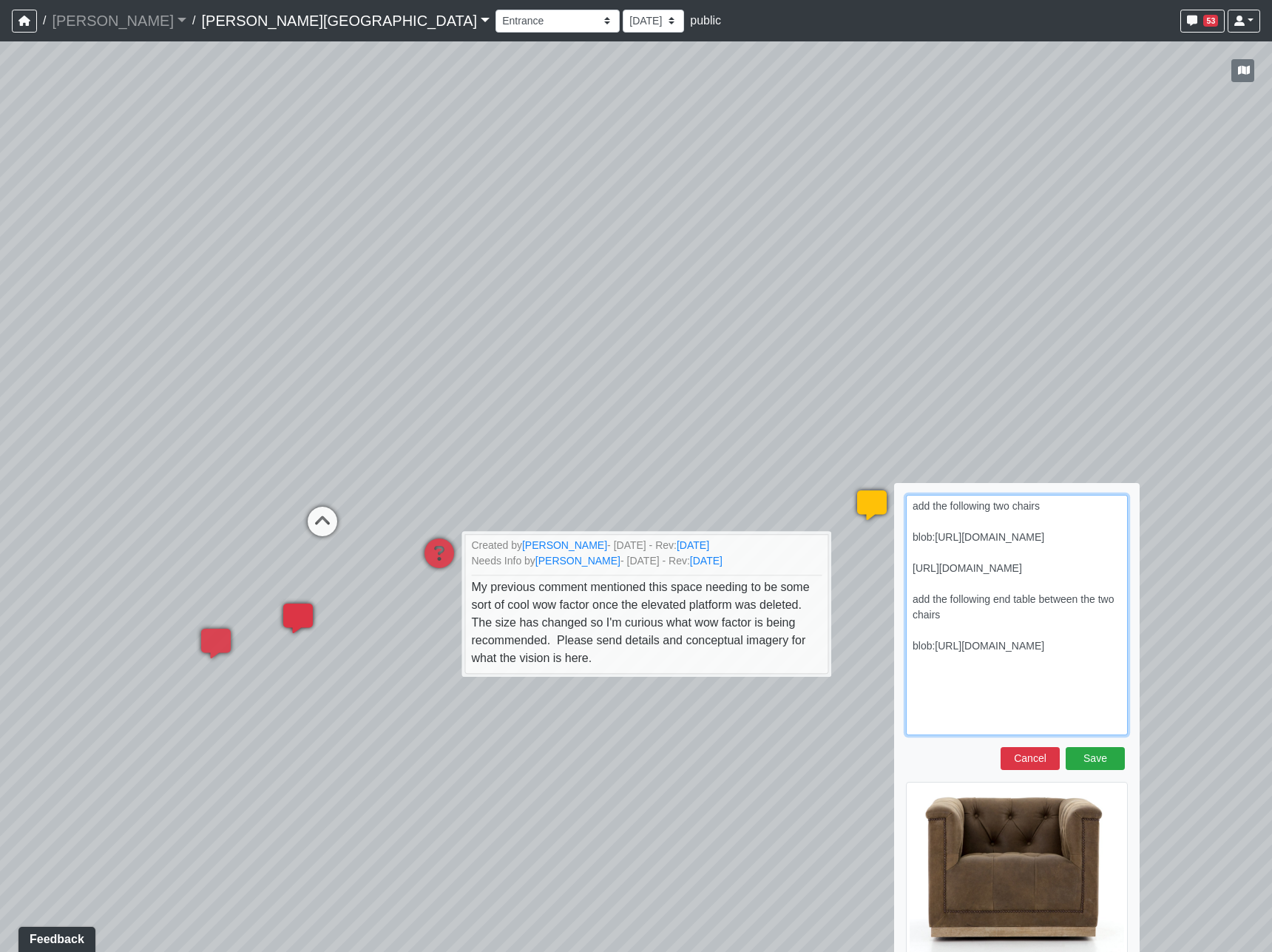
click at [940, 723] on textarea "add the following two chairs blob:https://sizzle.atlasbayvr.com/7f4035cd-7893-4…" at bounding box center [1016, 614] width 222 height 240
paste textarea "https://fourhands.com/product/IMAR-215A?plp=tables-desks/side-and-end-tables"
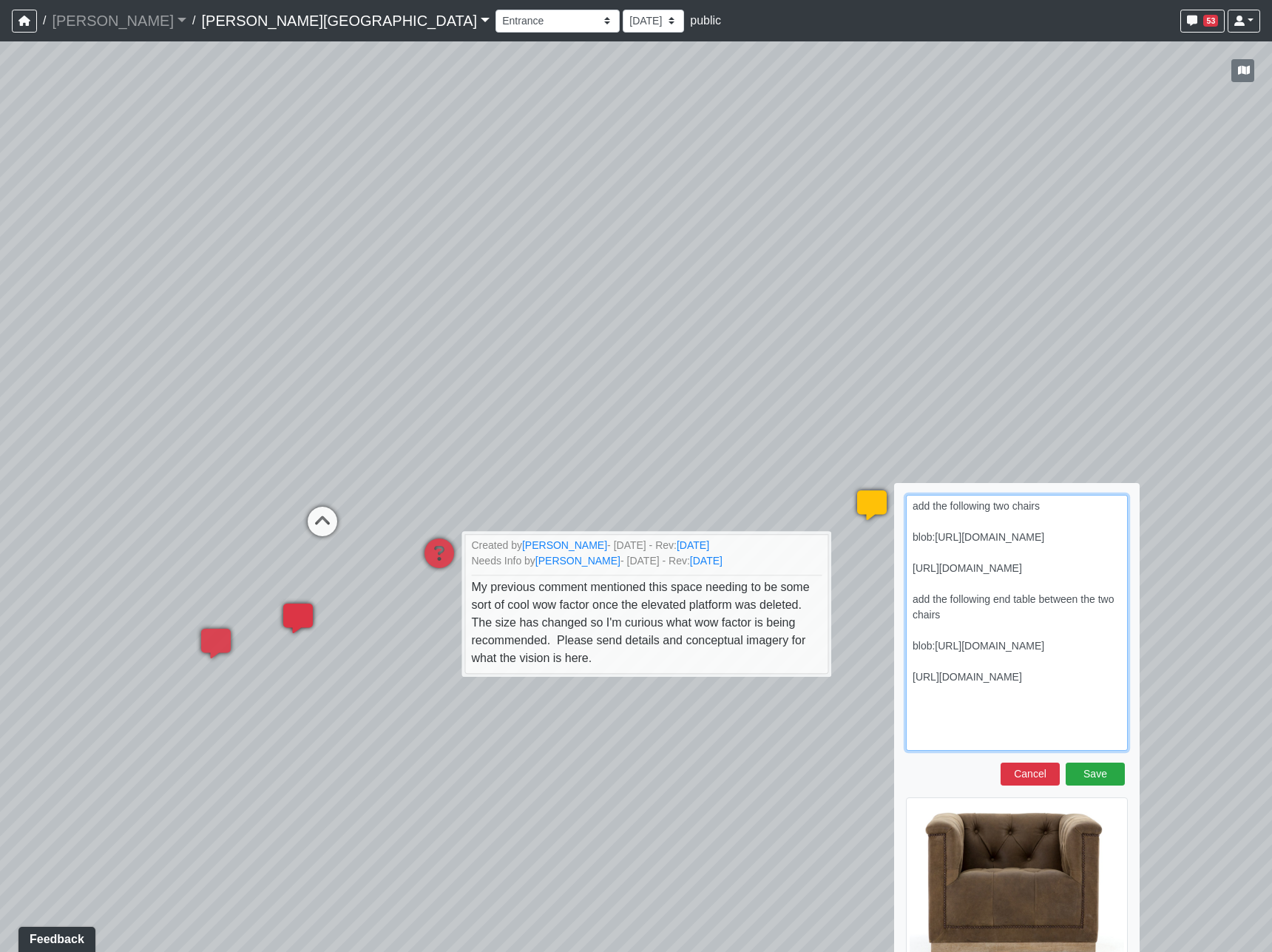
type textarea "add the following two chairs blob:https://sizzle.atlasbayvr.com/7f4035cd-7893-4…"
click at [1065, 772] on div "Save Cancel" at bounding box center [1016, 773] width 222 height 23
click at [1075, 776] on button "Save" at bounding box center [1095, 773] width 59 height 23
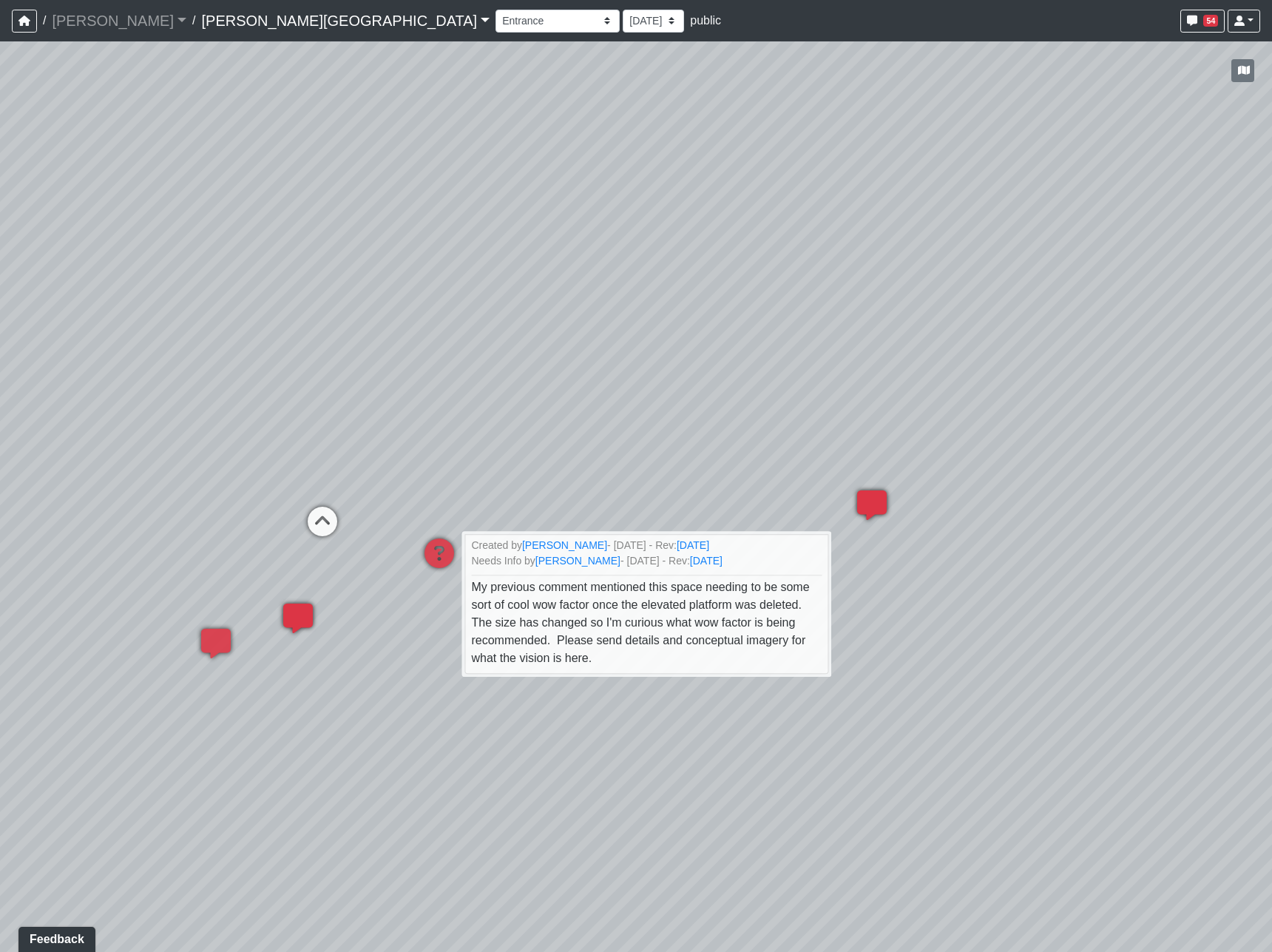
click at [882, 499] on icon at bounding box center [871, 512] width 44 height 44
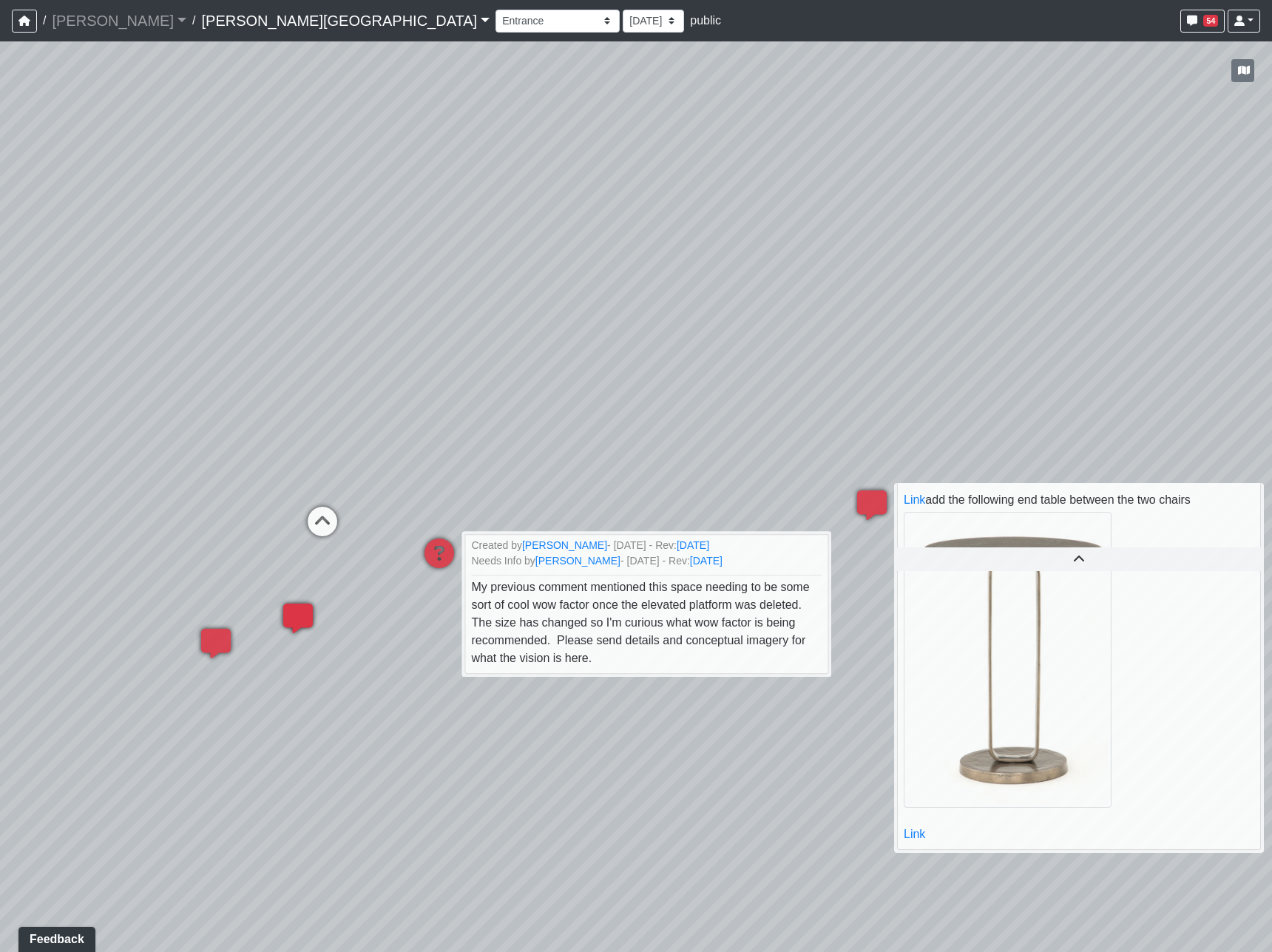
scroll to position [417, 0]
click at [794, 787] on div "Loading... Hallway - Hallway 2 Loading... Entry Loading... Clubroom - Entrance …" at bounding box center [636, 497] width 1272 height 911
click at [599, 756] on div "Loading... Hallway - Hallway 2 Loading... Entry Loading... Clubroom - Entrance …" at bounding box center [636, 497] width 1272 height 911
click at [883, 408] on div "Loading... Hallway - Hallway 2 Loading... Entry Loading... Clubroom - Entrance …" at bounding box center [636, 497] width 1272 height 911
drag, startPoint x: 476, startPoint y: 754, endPoint x: 971, endPoint y: 764, distance: 495.1
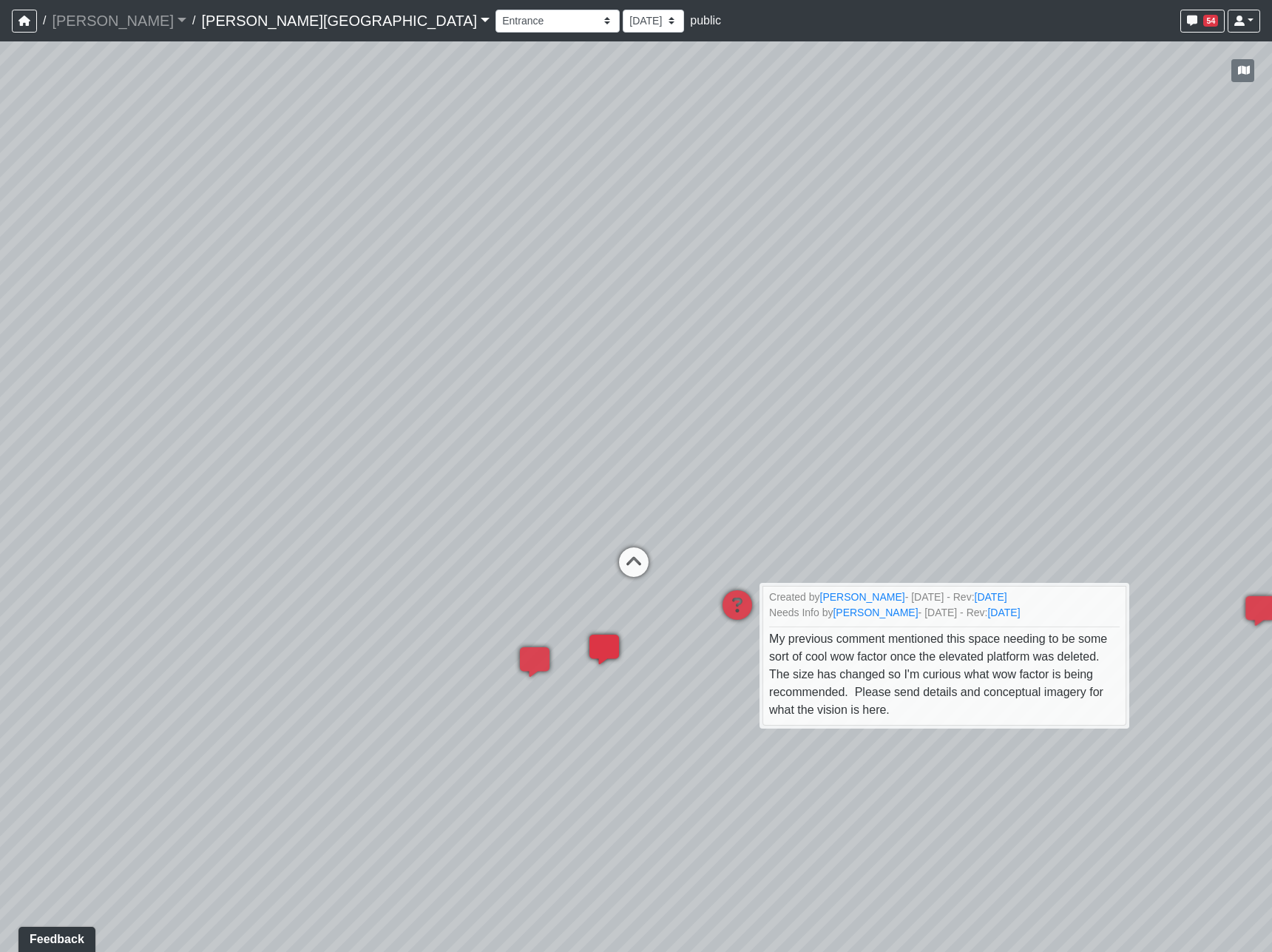
drag, startPoint x: 658, startPoint y: 776, endPoint x: 901, endPoint y: 817, distance: 246.4
click at [901, 817] on div "Loading... Hallway - Hallway 2 Loading... Entry Loading... Clubroom - Entrance …" at bounding box center [636, 497] width 1272 height 911
click at [552, 774] on div "Loading... Hallway - Hallway 2 Loading... Entry Loading... Clubroom - Entrance …" at bounding box center [636, 497] width 1272 height 911
drag, startPoint x: 612, startPoint y: 780, endPoint x: 978, endPoint y: 866, distance: 376.0
click at [964, 892] on div "Loading... Hallway - Hallway 2 Loading... Entry Loading... Clubroom - Entrance …" at bounding box center [636, 497] width 1272 height 911
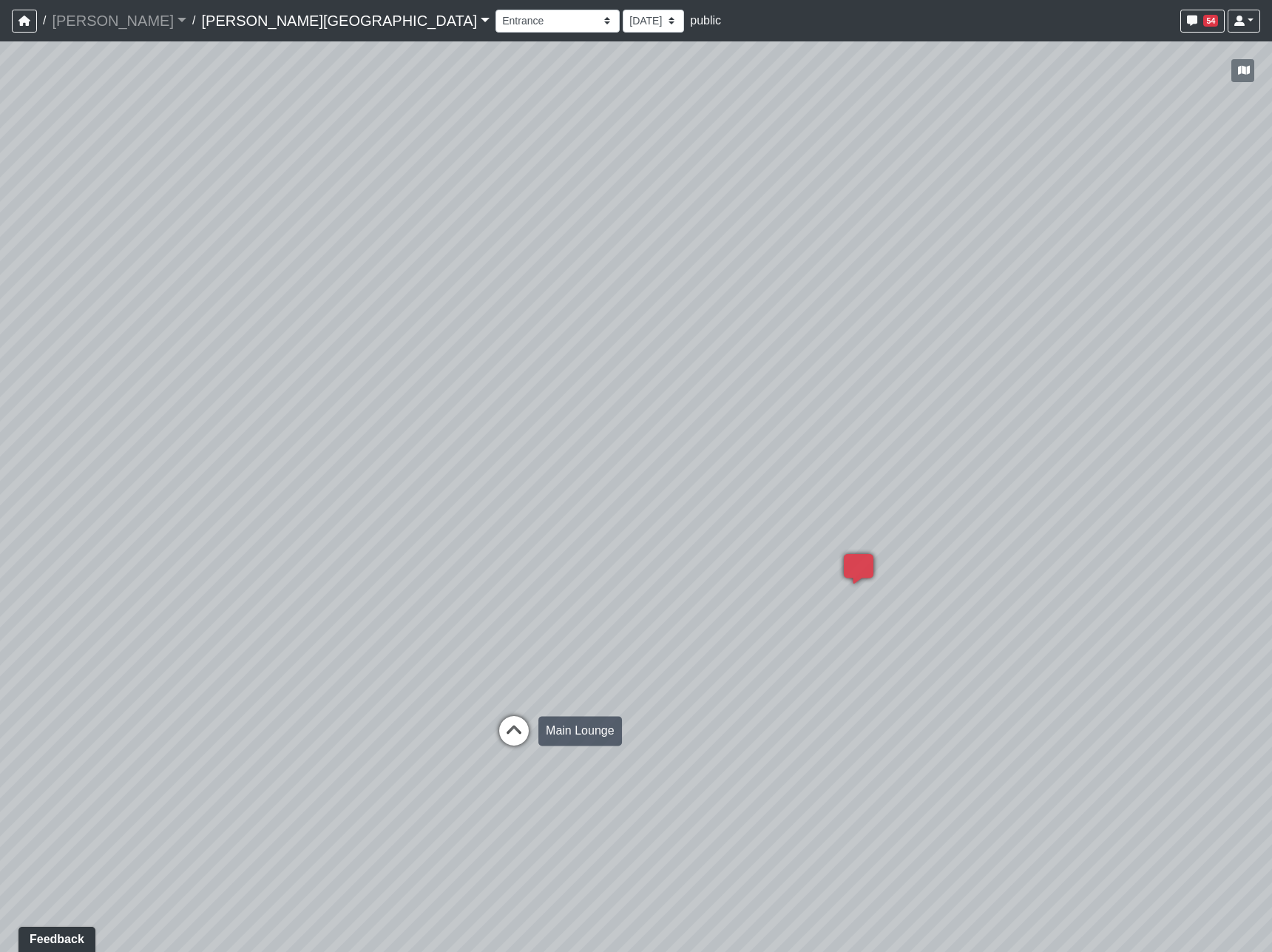
drag, startPoint x: 514, startPoint y: 754, endPoint x: 522, endPoint y: 723, distance: 32.0
click at [522, 723] on icon at bounding box center [514, 738] width 44 height 44
click at [602, 840] on div "Loading... Hallway - Hallway 2 Loading... Entry Loading... Clubroom - Entrance …" at bounding box center [636, 497] width 1272 height 911
drag, startPoint x: 589, startPoint y: 646, endPoint x: 314, endPoint y: 611, distance: 277.2
click at [329, 634] on div "Loading... Hallway - Hallway 2 Loading... Entry Loading... Clubroom - Entrance …" at bounding box center [636, 497] width 1272 height 911
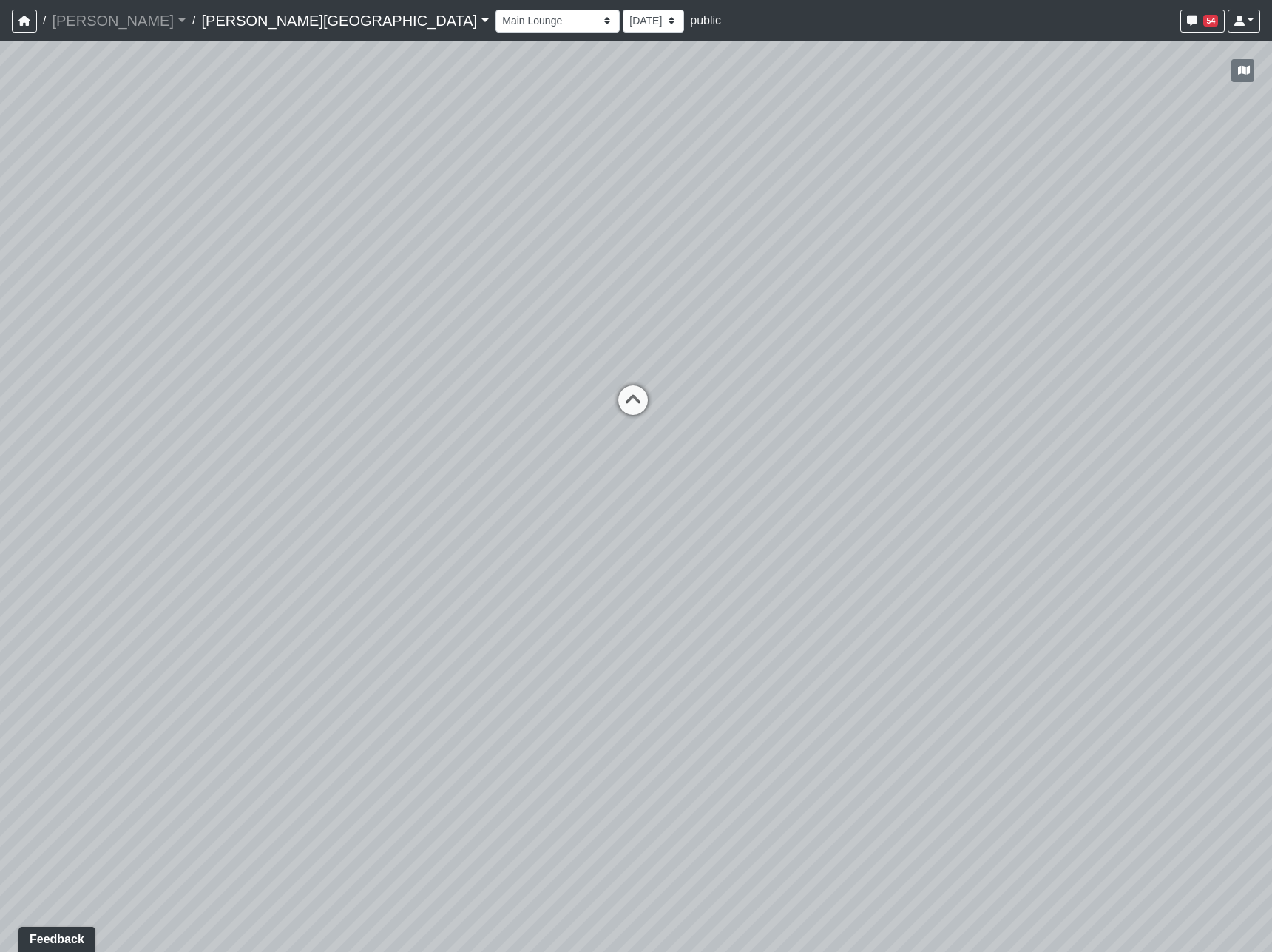
drag, startPoint x: 707, startPoint y: 519, endPoint x: 668, endPoint y: 524, distance: 39.3
click at [701, 519] on div "Loading... Hallway - Hallway 2 Loading... Entry Loading... Clubroom - Entrance …" at bounding box center [636, 497] width 1272 height 911
drag, startPoint x: 983, startPoint y: 616, endPoint x: 500, endPoint y: 675, distance: 486.6
click at [691, 652] on div "Loading... Hallway - Hallway 2 Loading... Entry Loading... Clubroom - Entrance …" at bounding box center [636, 497] width 1272 height 911
drag, startPoint x: 1035, startPoint y: 628, endPoint x: 852, endPoint y: 568, distance: 192.6
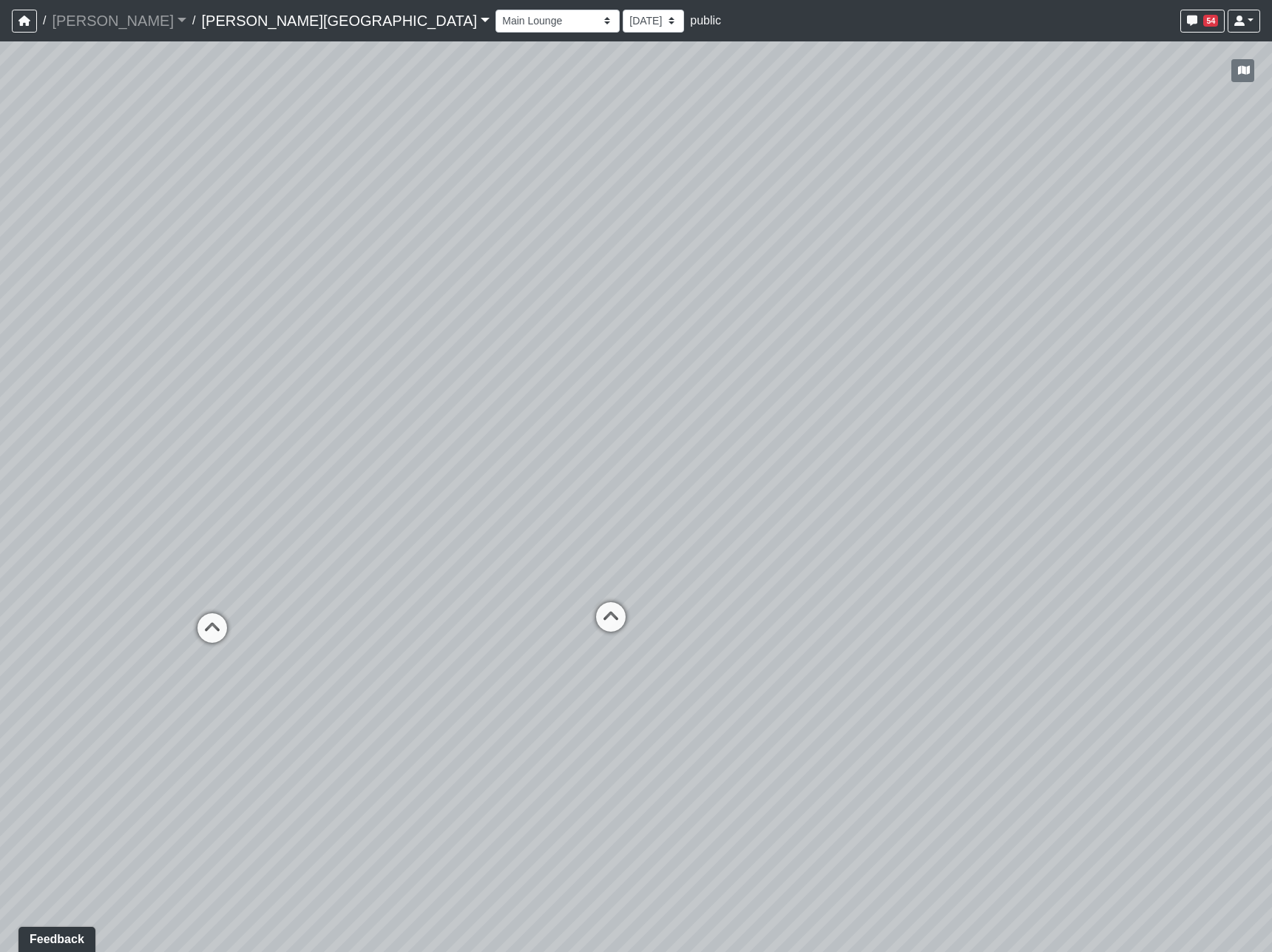
click at [852, 568] on div "Loading... Hallway - Hallway 2 Loading... Entry Loading... Clubroom - Entrance …" at bounding box center [636, 497] width 1272 height 911
drag, startPoint x: 1071, startPoint y: 665, endPoint x: 371, endPoint y: 583, distance: 704.8
click at [434, 585] on div "Loading... Hallway - Hallway 2 Loading... Entry Loading... Clubroom - Entrance …" at bounding box center [636, 497] width 1272 height 911
drag, startPoint x: 1072, startPoint y: 615, endPoint x: 454, endPoint y: 629, distance: 618.2
click at [454, 629] on div "Loading... Hallway - Hallway 2 Loading... Entry Loading... Clubroom - Entrance …" at bounding box center [636, 497] width 1272 height 911
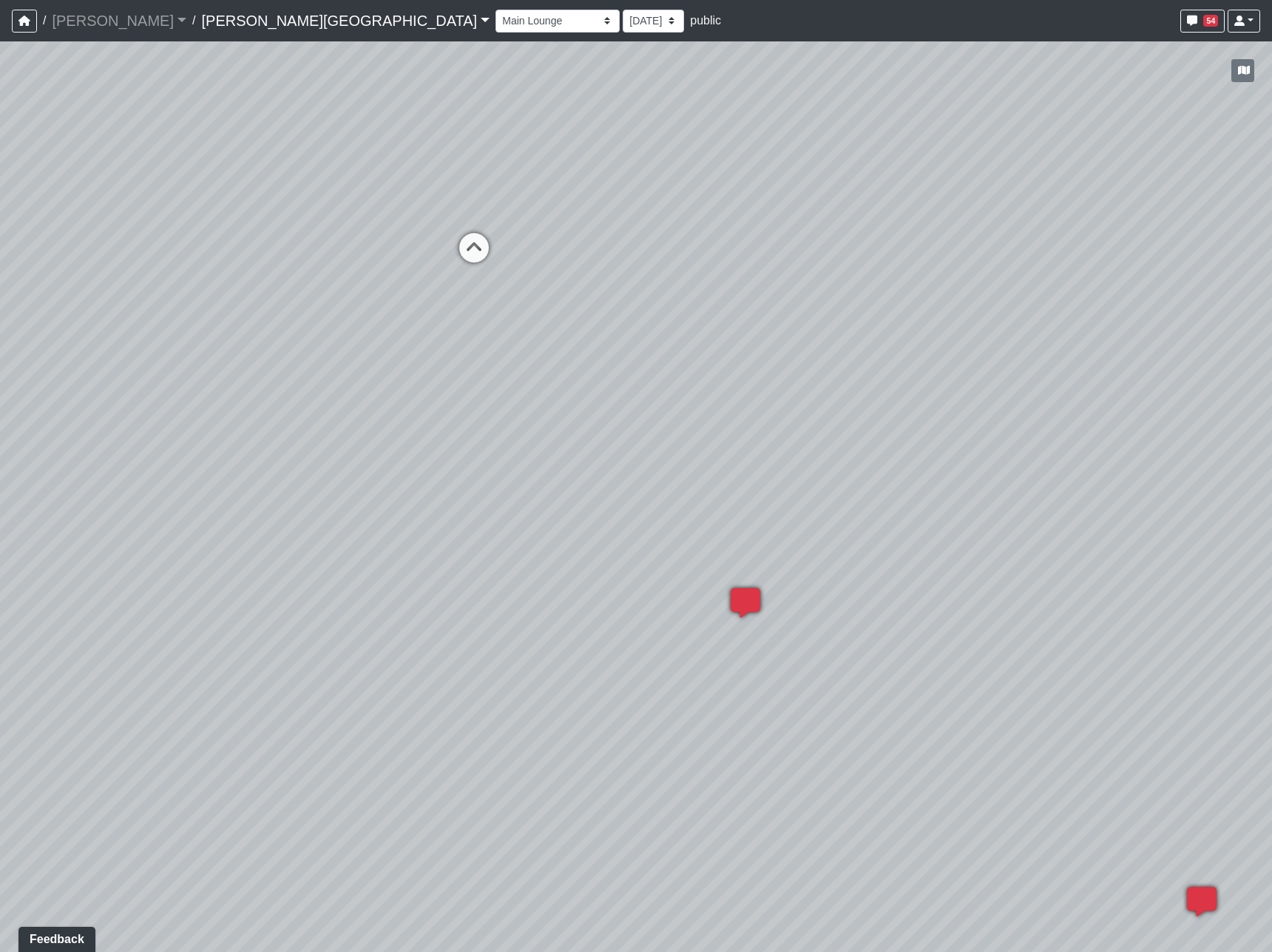
click at [734, 608] on icon at bounding box center [745, 609] width 44 height 44
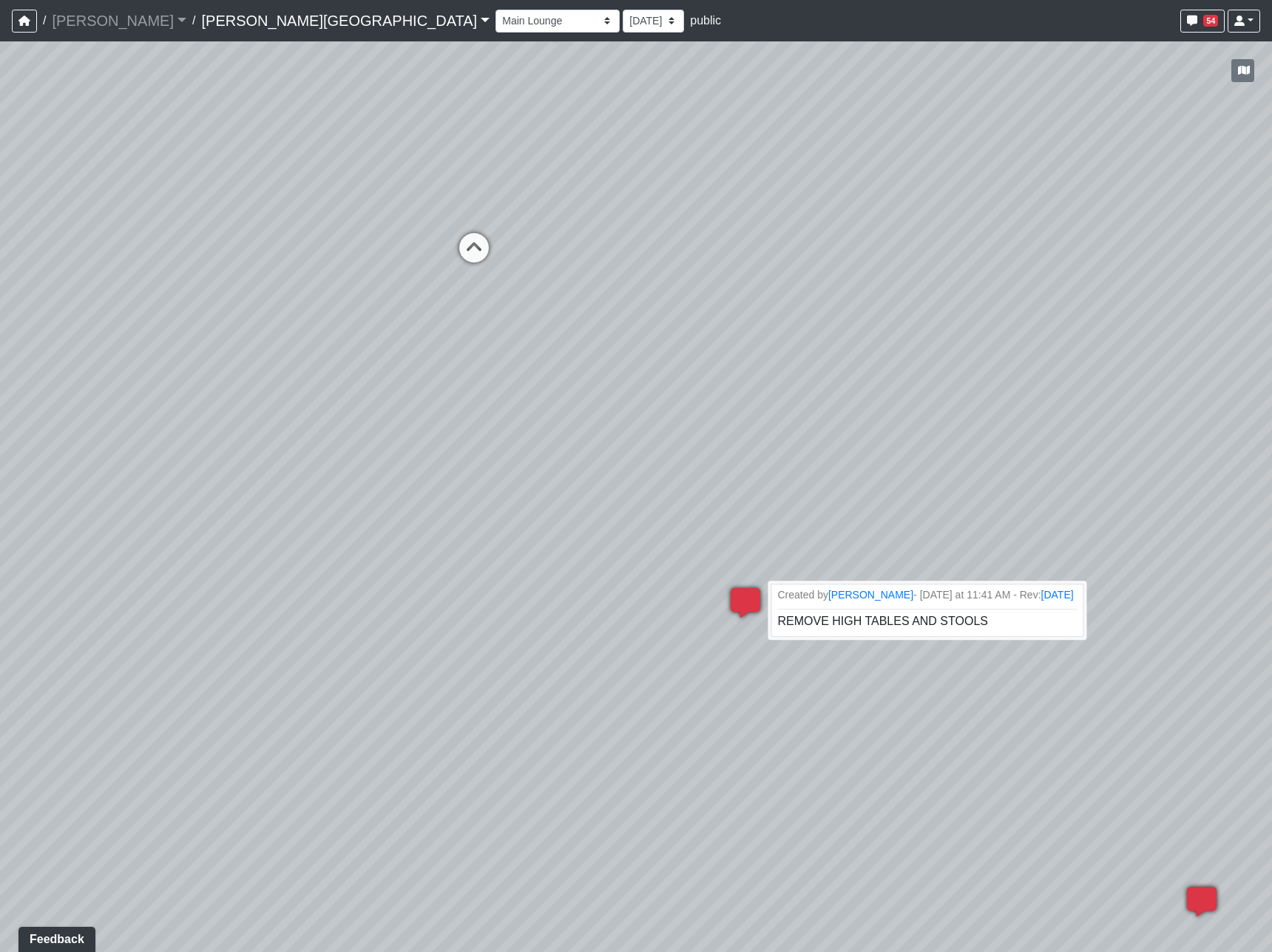
drag, startPoint x: 729, startPoint y: 602, endPoint x: 833, endPoint y: 778, distance: 204.4
click at [729, 602] on icon at bounding box center [745, 609] width 44 height 44
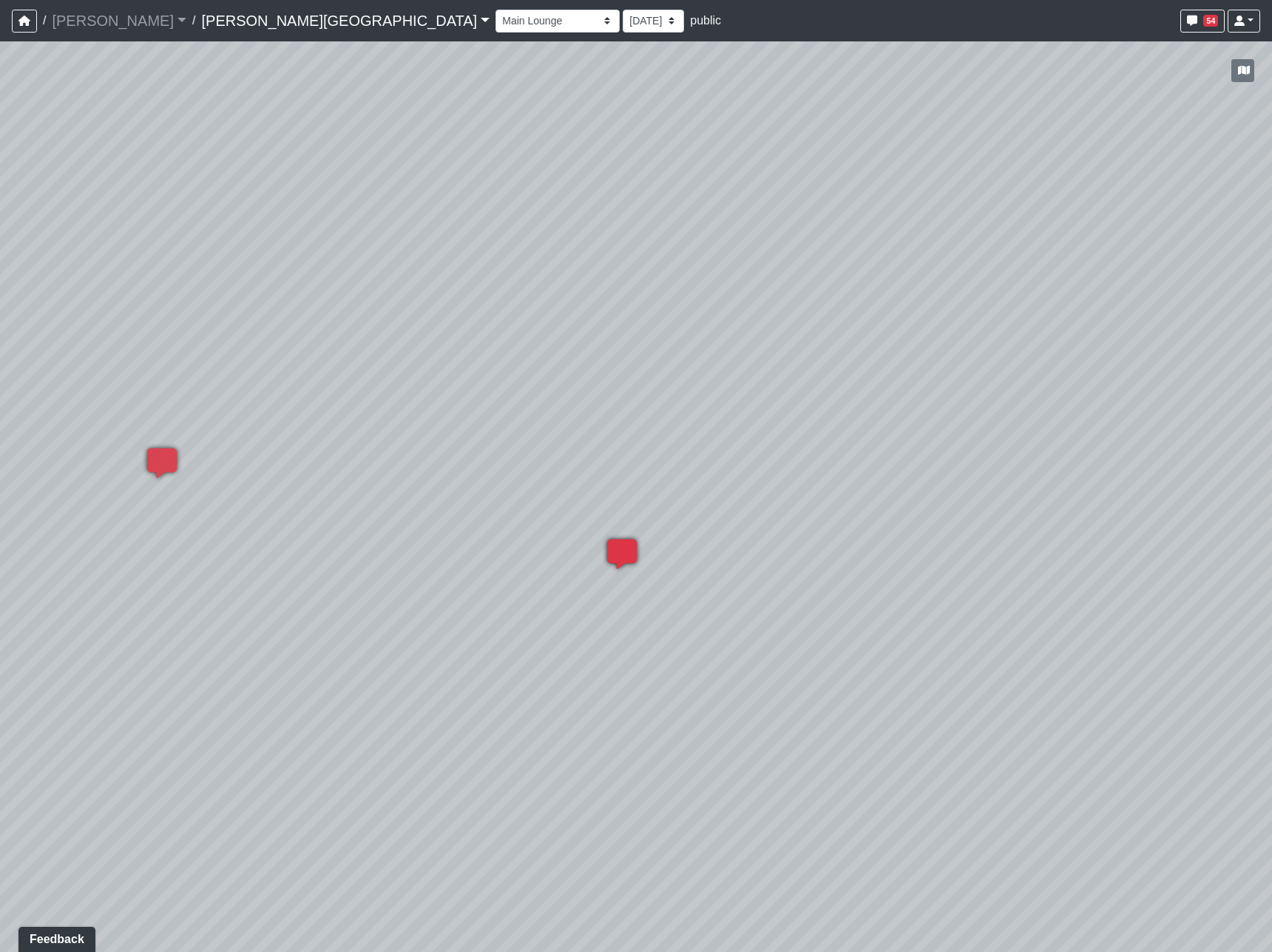
drag, startPoint x: 1036, startPoint y: 802, endPoint x: 302, endPoint y: 572, distance: 769.2
click at [302, 573] on div "Loading... Hallway - Hallway 2 Loading... Entry Loading... Clubroom - Entrance …" at bounding box center [636, 497] width 1272 height 911
click at [606, 541] on icon at bounding box center [609, 557] width 44 height 44
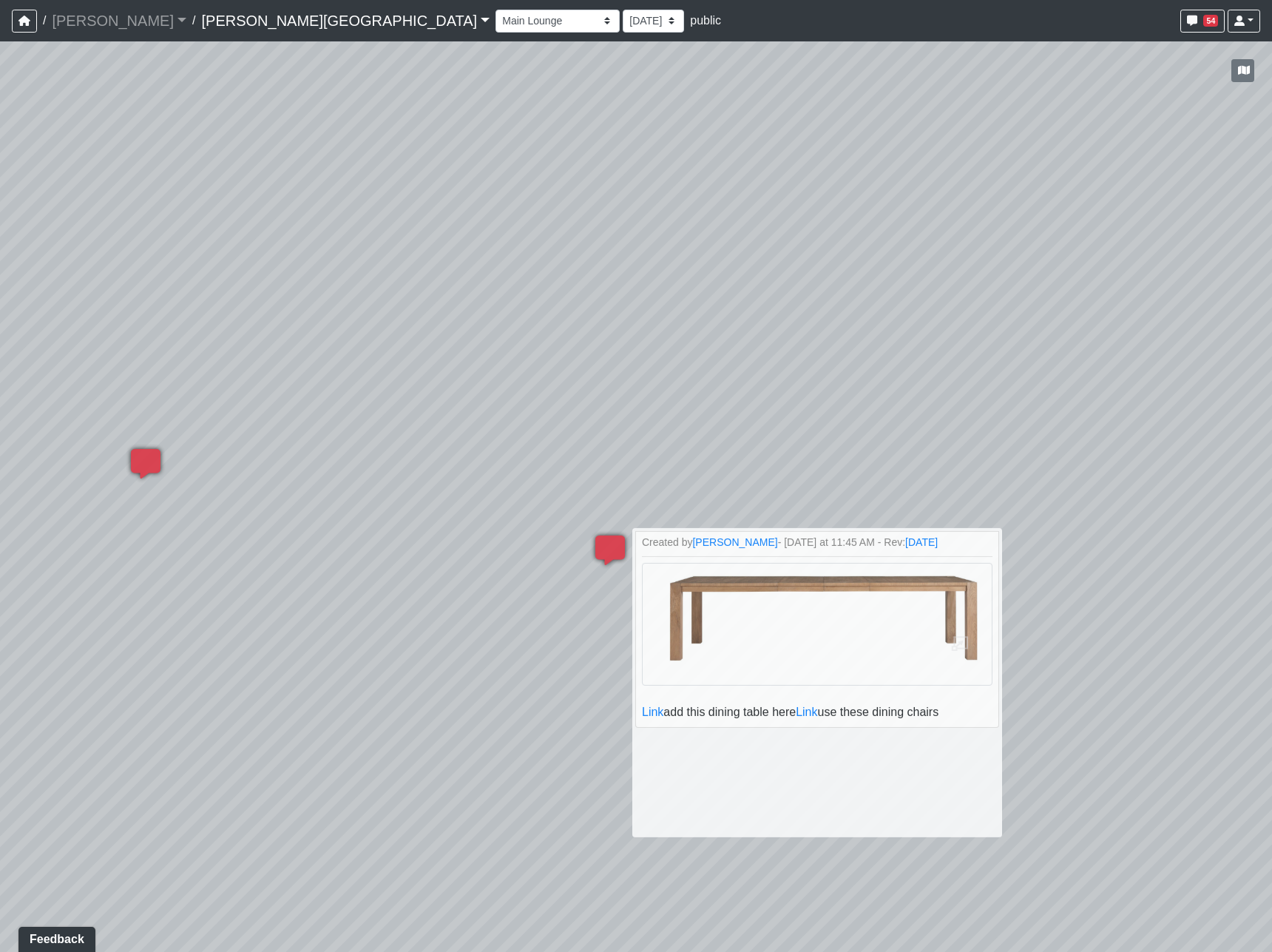
click at [541, 673] on div "Loading... Hallway - Hallway 2 Loading... Entry Loading... Clubroom - Entrance …" at bounding box center [636, 497] width 1272 height 911
drag, startPoint x: 870, startPoint y: 402, endPoint x: 656, endPoint y: 419, distance: 214.7
click at [727, 399] on div "Loading... Hallway - Hallway 2 Loading... Entry Loading... Clubroom - Entrance …" at bounding box center [636, 497] width 1272 height 911
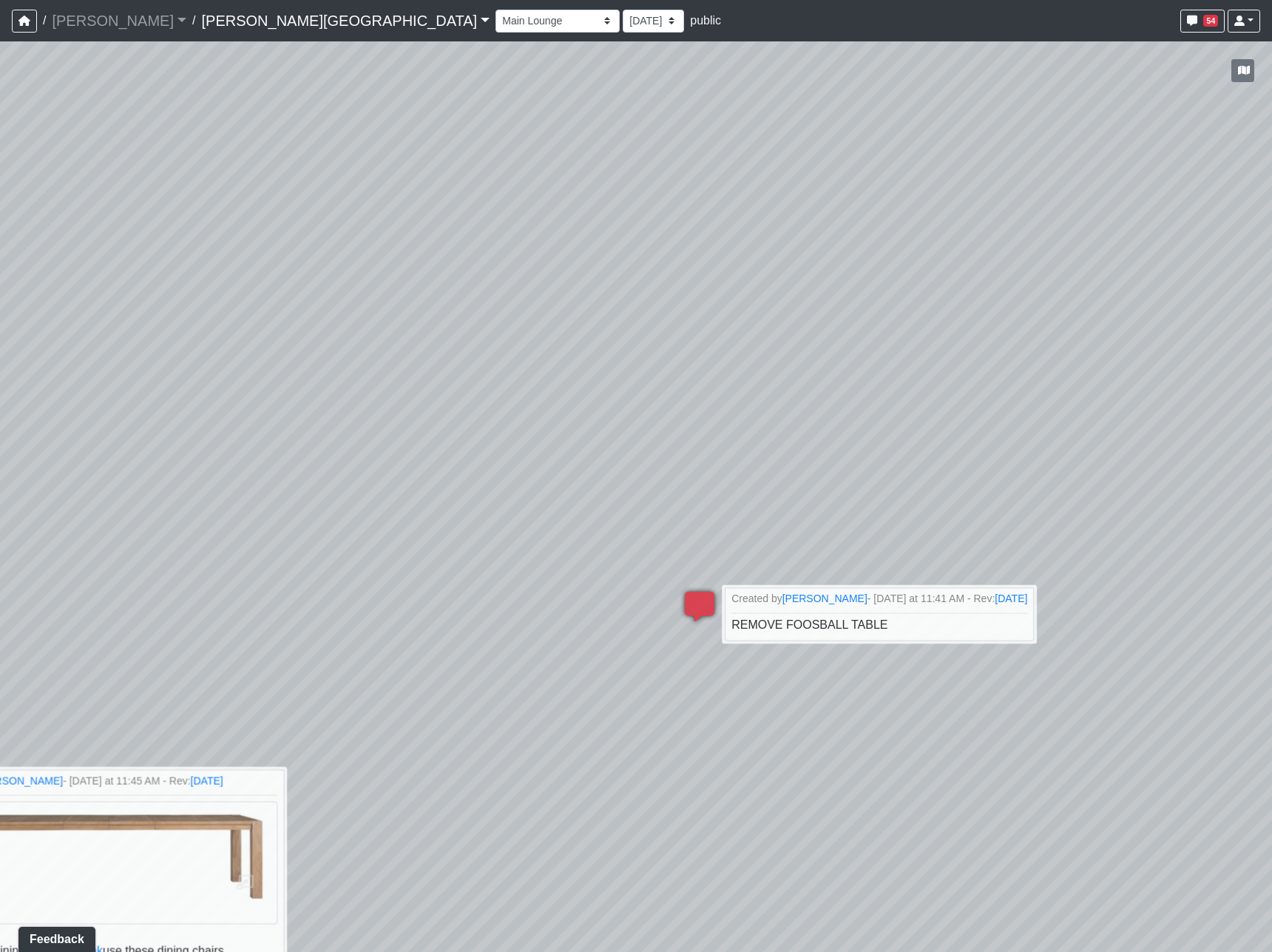
drag, startPoint x: 924, startPoint y: 344, endPoint x: 914, endPoint y: 347, distance: 10.4
click at [914, 346] on div "Loading... Hallway - Hallway 2 Loading... Entry Loading... Clubroom - Entrance …" at bounding box center [636, 497] width 1272 height 911
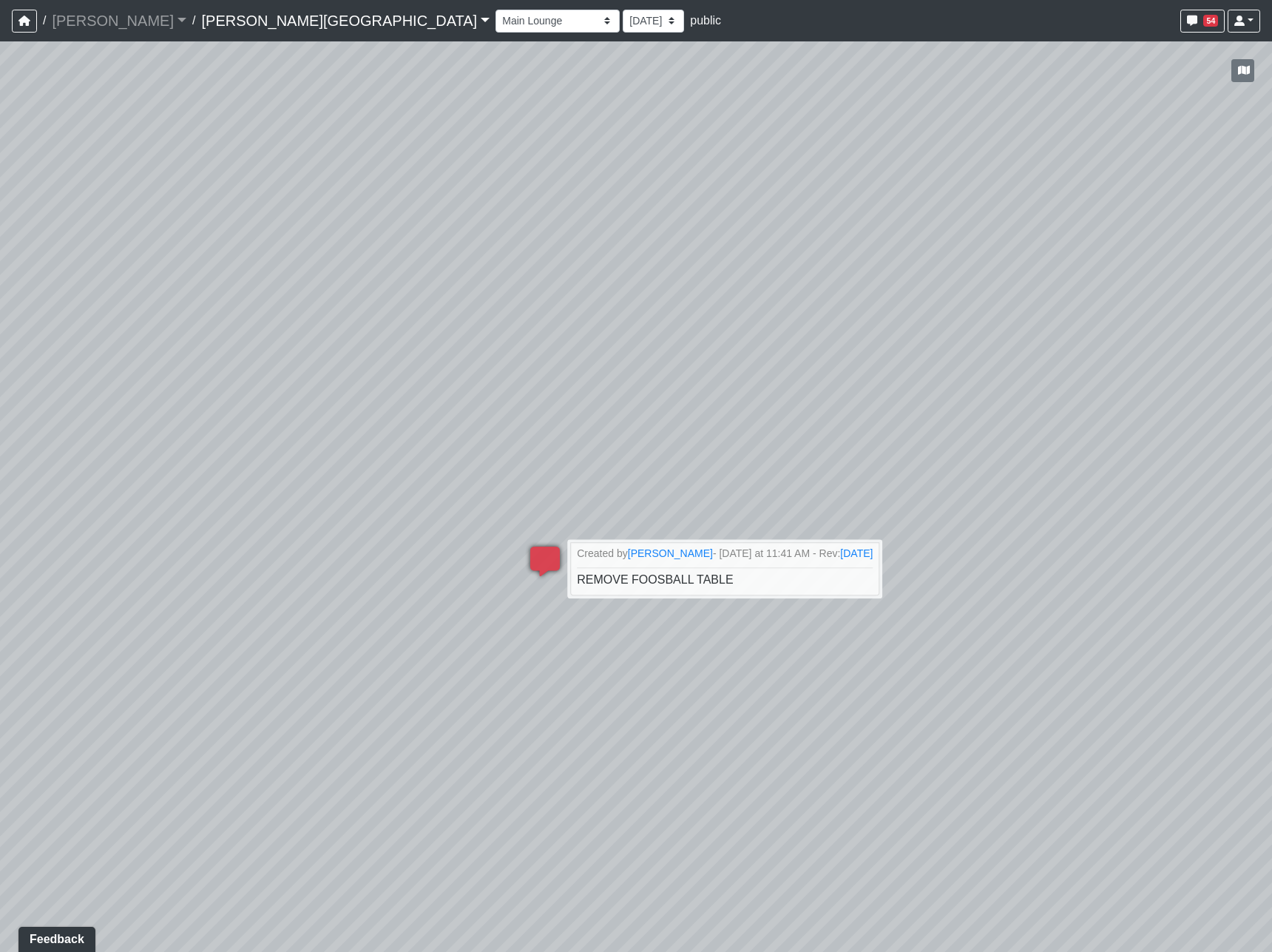
drag, startPoint x: 967, startPoint y: 866, endPoint x: 377, endPoint y: 788, distance: 595.1
click at [377, 788] on div "Loading... Hallway - Hallway 2 Loading... Entry Loading... Clubroom - Entrance …" at bounding box center [636, 497] width 1272 height 911
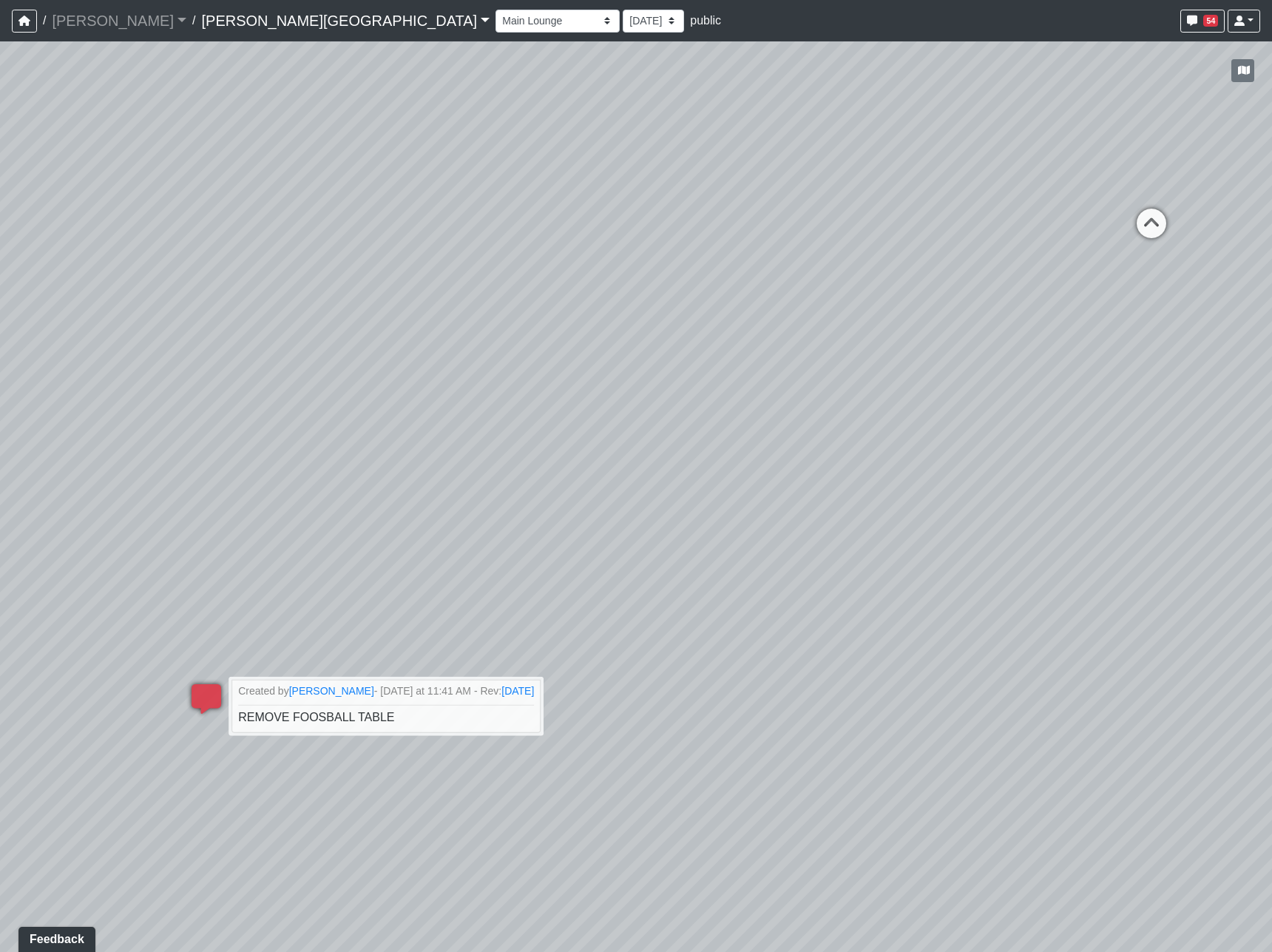
drag, startPoint x: 678, startPoint y: 481, endPoint x: 1031, endPoint y: 553, distance: 360.3
click at [1035, 555] on div "Loading... Hallway - Hallway 2 Loading... Entry Loading... Clubroom - Entrance …" at bounding box center [636, 497] width 1272 height 911
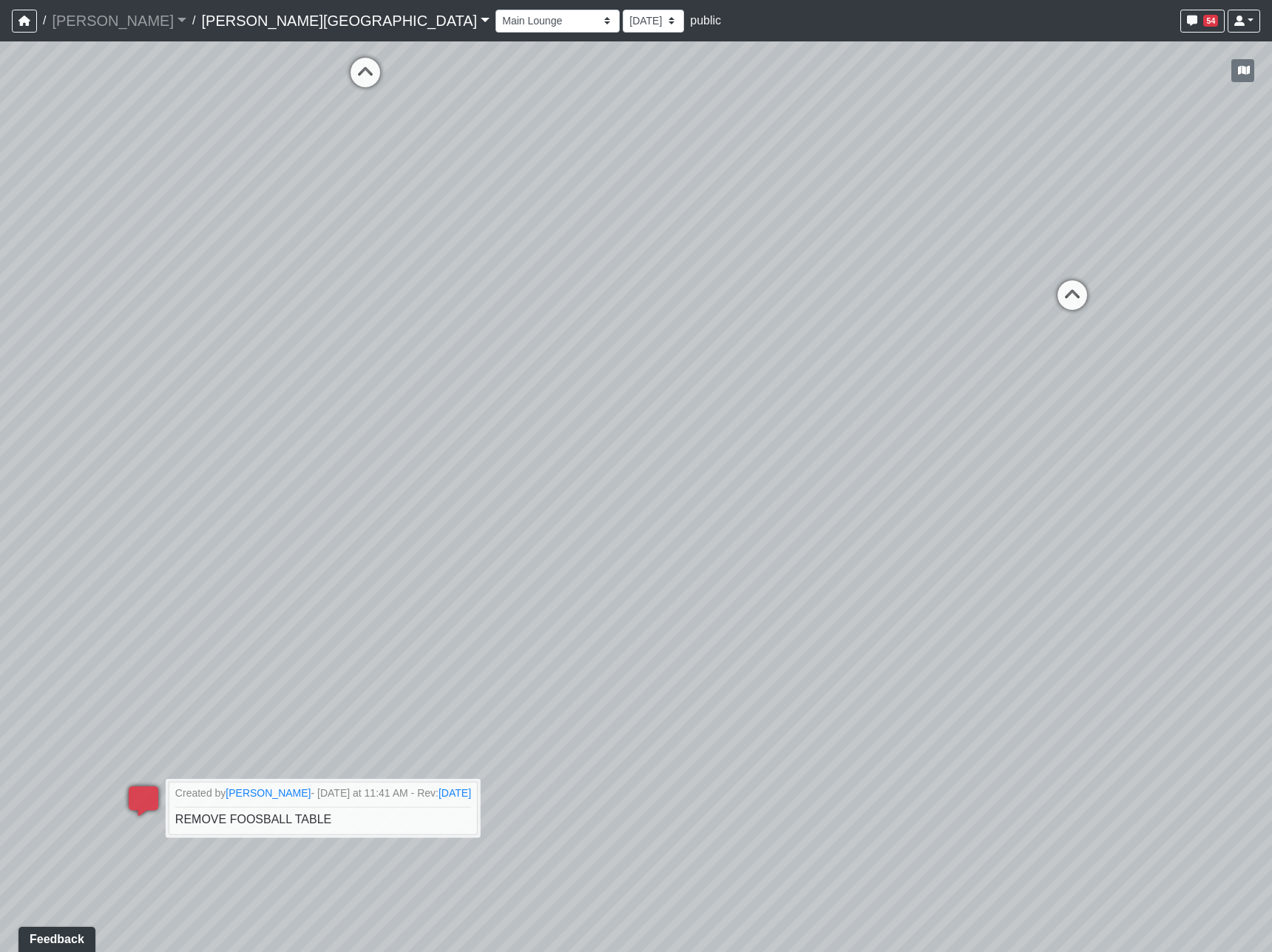
drag, startPoint x: 1014, startPoint y: 564, endPoint x: 711, endPoint y: 843, distance: 411.9
click at [711, 843] on div "Loading... Hallway - Hallway 2 Loading... Entry Loading... Clubroom - Entrance …" at bounding box center [636, 497] width 1272 height 911
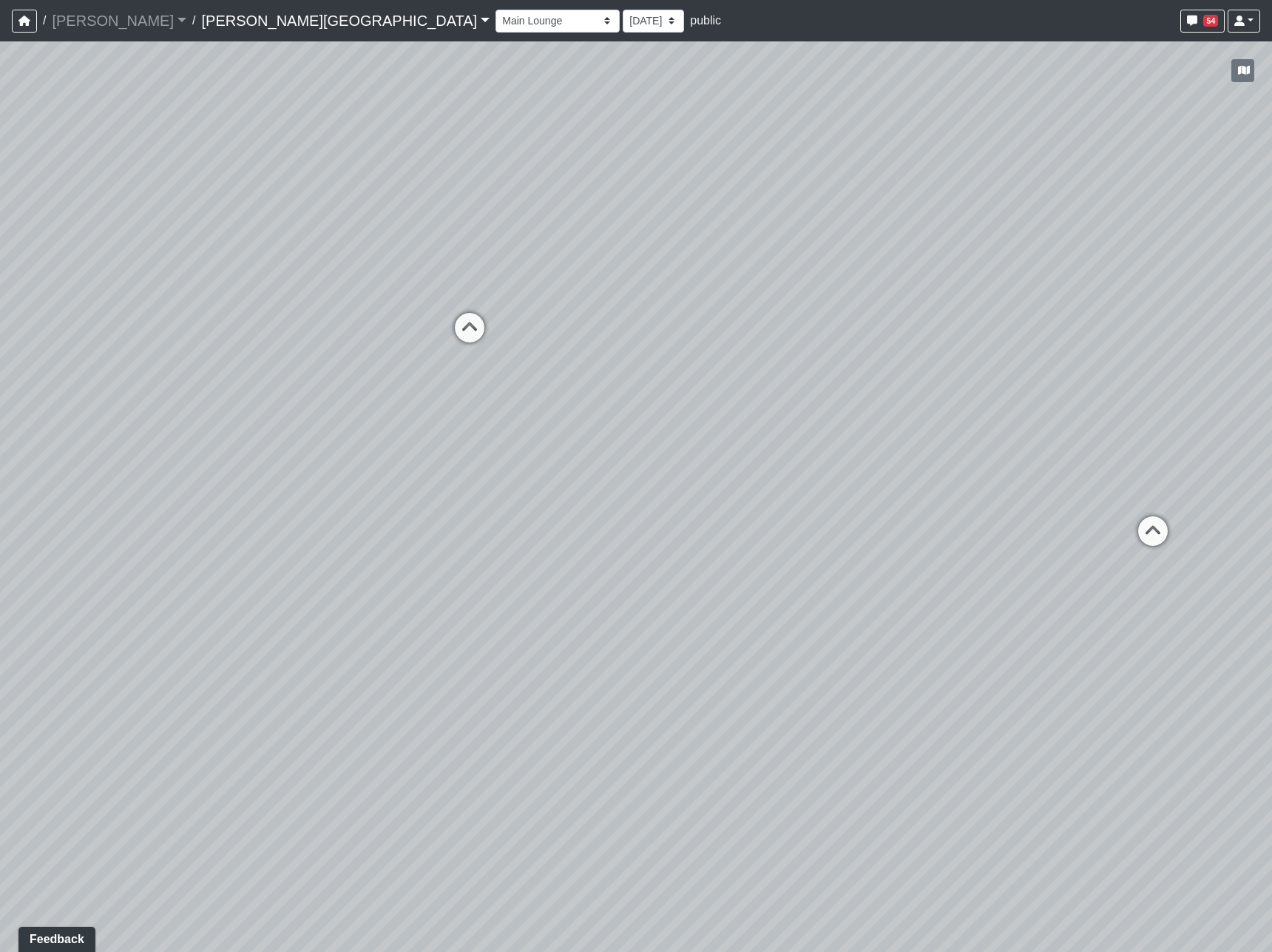
drag, startPoint x: 566, startPoint y: 479, endPoint x: 399, endPoint y: 510, distance: 169.9
click at [967, 425] on div "Loading... Hallway - Hallway 2 Loading... Entry Loading... Clubroom - Entrance …" at bounding box center [636, 497] width 1272 height 911
drag, startPoint x: 432, startPoint y: 499, endPoint x: 926, endPoint y: 438, distance: 497.8
click at [924, 438] on div "Loading... Hallway - Hallway 2 Loading... Entry Loading... Clubroom - Entrance …" at bounding box center [636, 497] width 1272 height 911
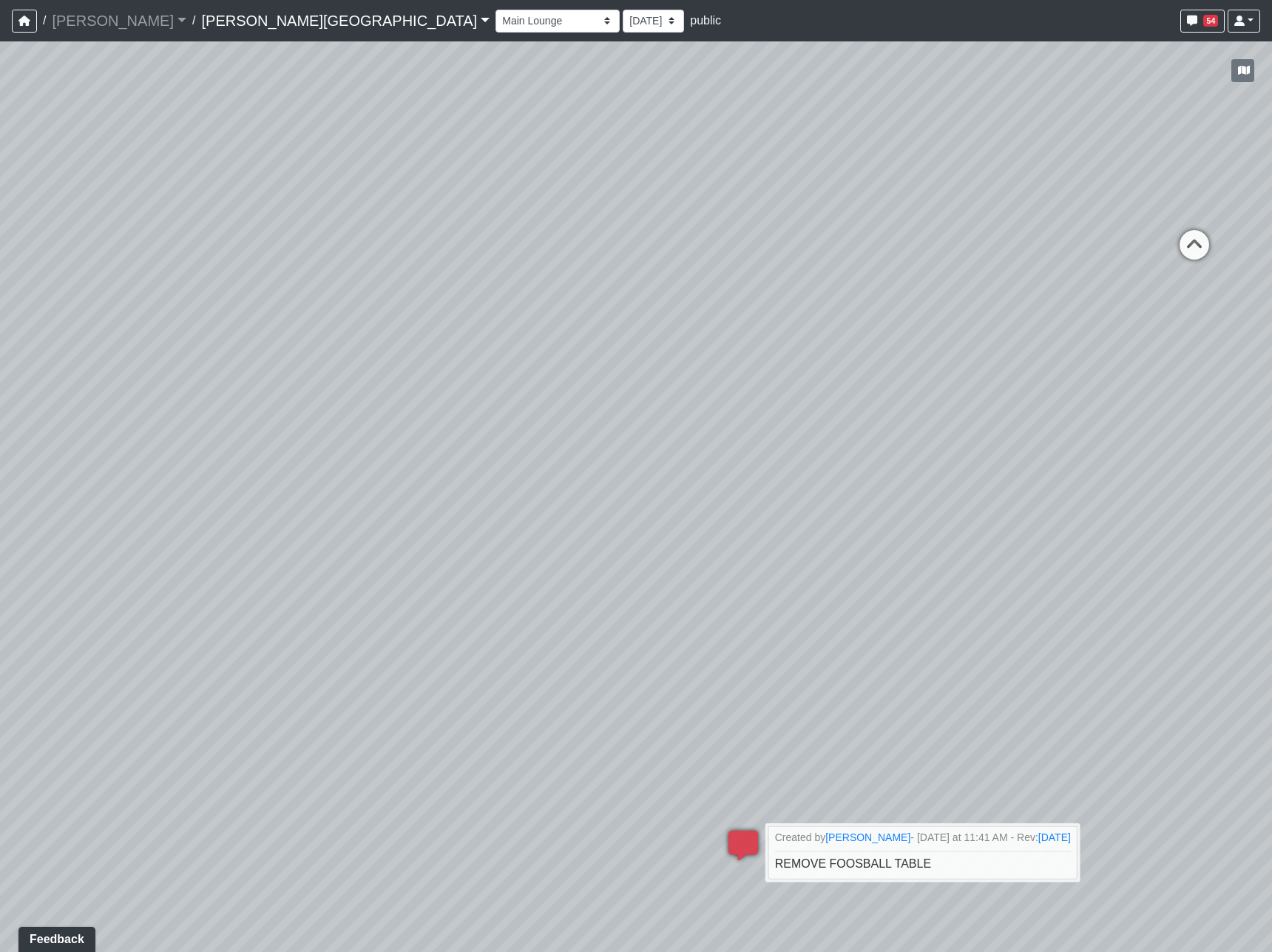
drag, startPoint x: 348, startPoint y: 468, endPoint x: 458, endPoint y: 474, distance: 110.2
click at [458, 474] on div "Loading... Hallway - Hallway 2 Loading... Entry Loading... Clubroom - Entrance …" at bounding box center [636, 497] width 1272 height 911
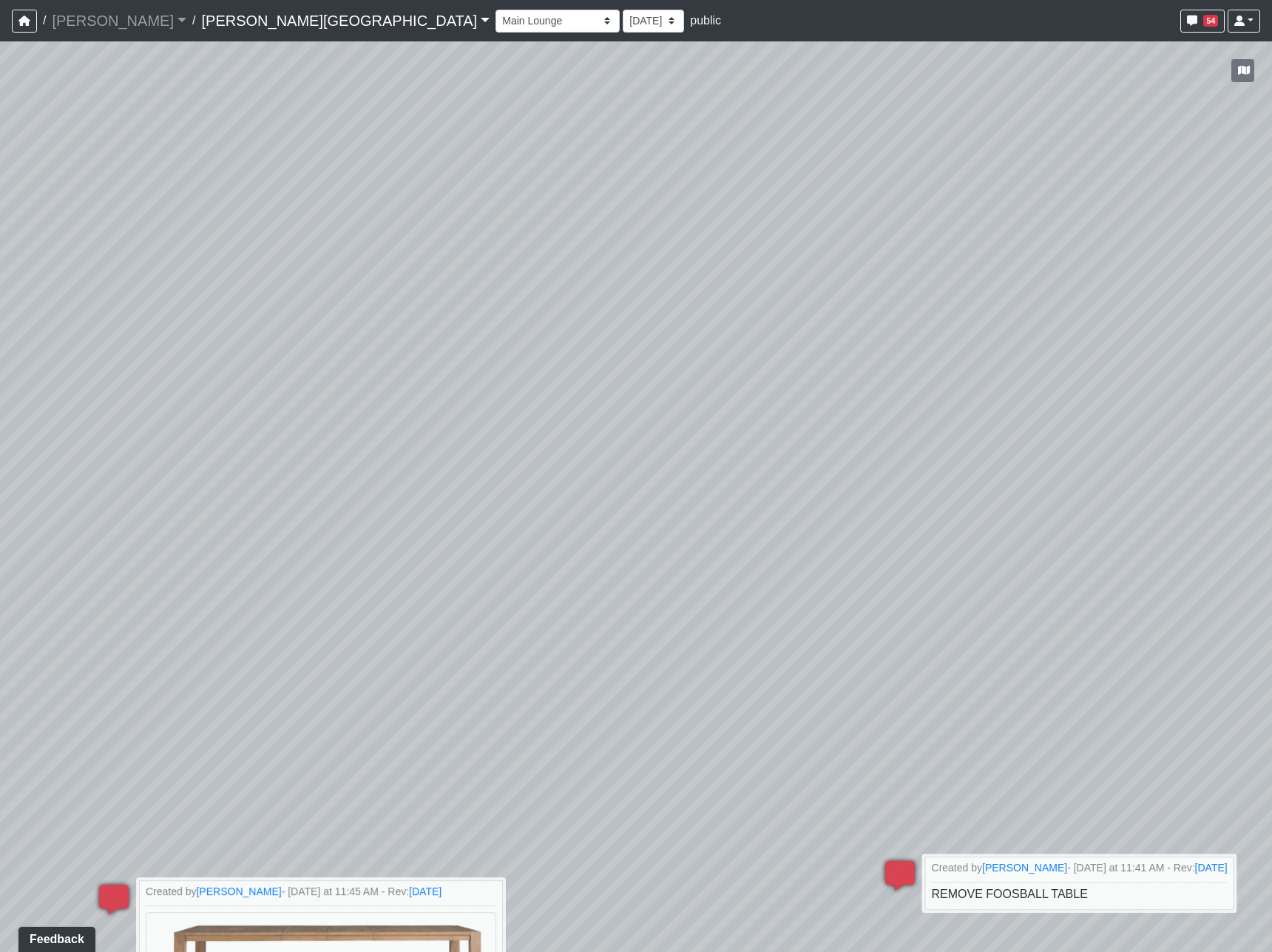
drag, startPoint x: 534, startPoint y: 477, endPoint x: 705, endPoint y: 471, distance: 171.1
click at [735, 474] on div "Loading... Hallway - Hallway 2 Loading... Entry Loading... Clubroom - Entrance …" at bounding box center [636, 497] width 1272 height 911
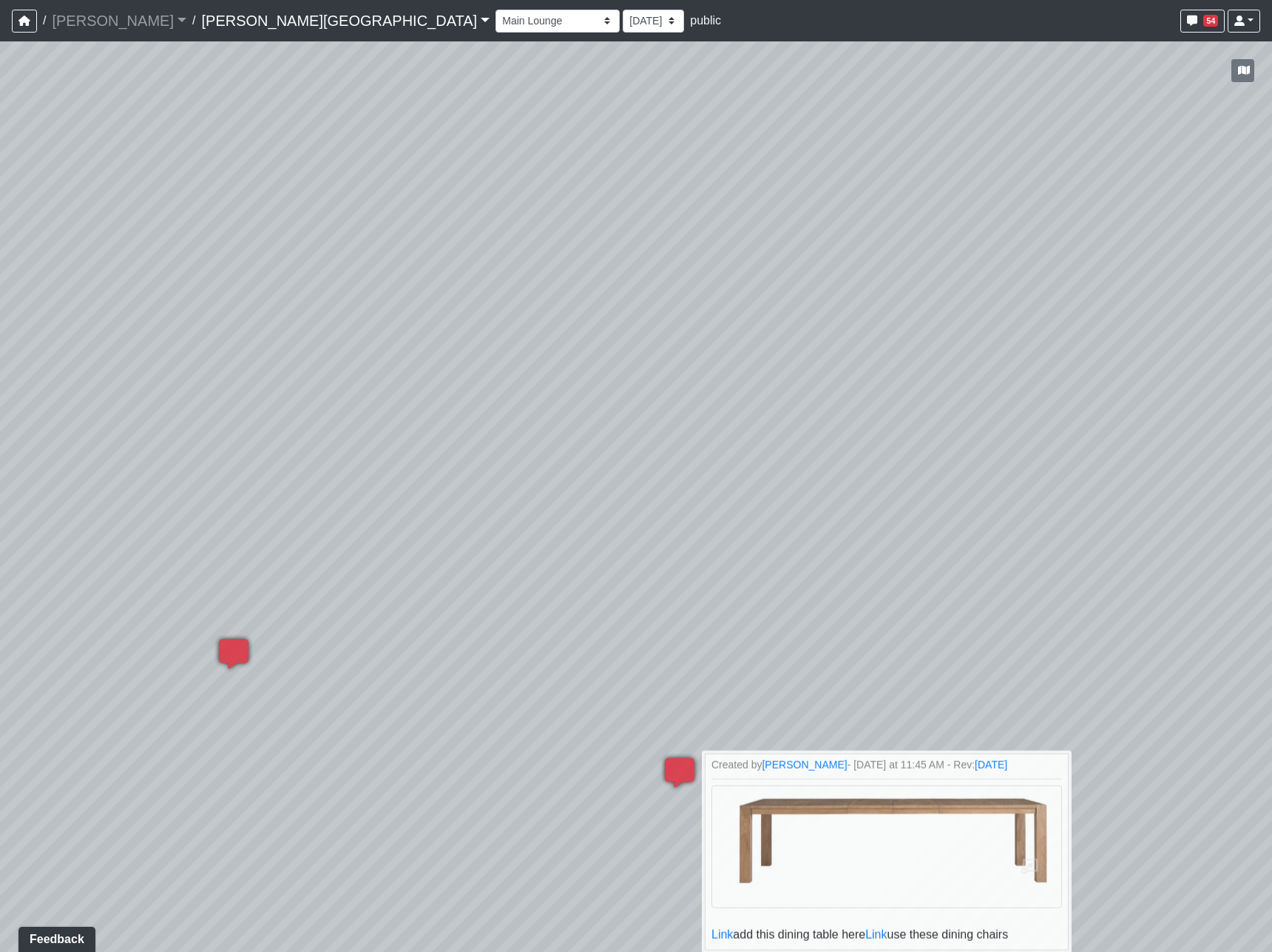
drag, startPoint x: 511, startPoint y: 473, endPoint x: 620, endPoint y: 487, distance: 109.9
click at [866, 490] on div "Loading... Hallway - Hallway 2 Loading... Entry Loading... Clubroom - Entrance …" at bounding box center [636, 497] width 1272 height 911
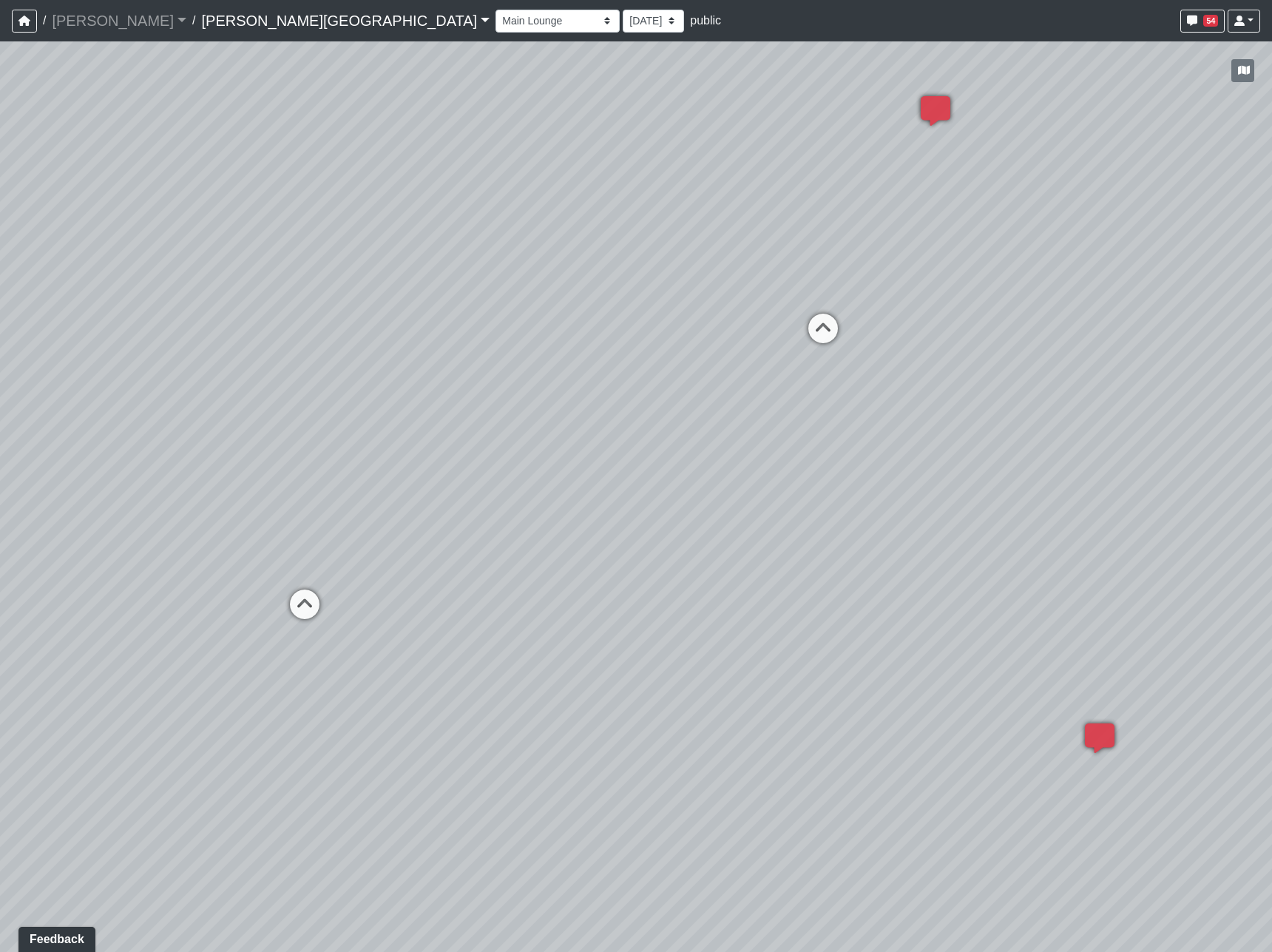
drag, startPoint x: 508, startPoint y: 483, endPoint x: 701, endPoint y: 541, distance: 201.5
click at [701, 541] on div "Loading... Hallway - Hallway 2 Loading... Entry Loading... Clubroom - Entrance …" at bounding box center [636, 497] width 1272 height 911
drag, startPoint x: 558, startPoint y: 473, endPoint x: 673, endPoint y: 516, distance: 122.8
click at [673, 516] on div "Loading... Hallway - Hallway 2 Loading... Entry Loading... Clubroom - Entrance …" at bounding box center [636, 497] width 1272 height 911
drag, startPoint x: 366, startPoint y: 460, endPoint x: 658, endPoint y: 456, distance: 292.0
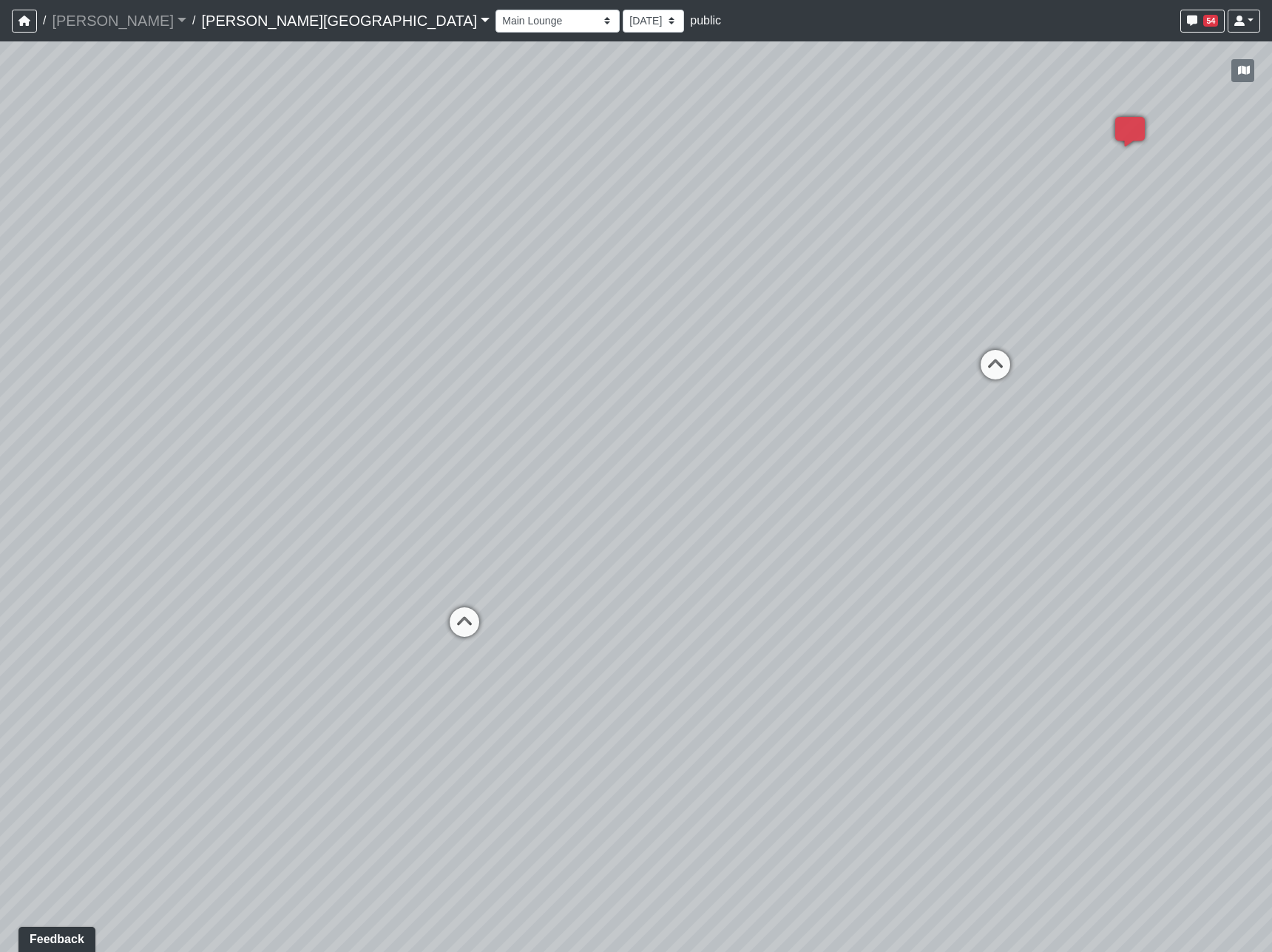
click at [654, 451] on div "Loading... Hallway - Hallway 2 Loading... Entry Loading... Clubroom - Entrance …" at bounding box center [636, 497] width 1272 height 911
click at [642, 613] on icon at bounding box center [645, 625] width 44 height 44
drag, startPoint x: 378, startPoint y: 527, endPoint x: 916, endPoint y: 530, distance: 538.0
click at [899, 534] on div "Loading... Hallway - Hallway 2 Loading... Entry Loading... Clubroom - Entrance …" at bounding box center [636, 497] width 1272 height 911
click at [925, 709] on icon at bounding box center [931, 716] width 44 height 44
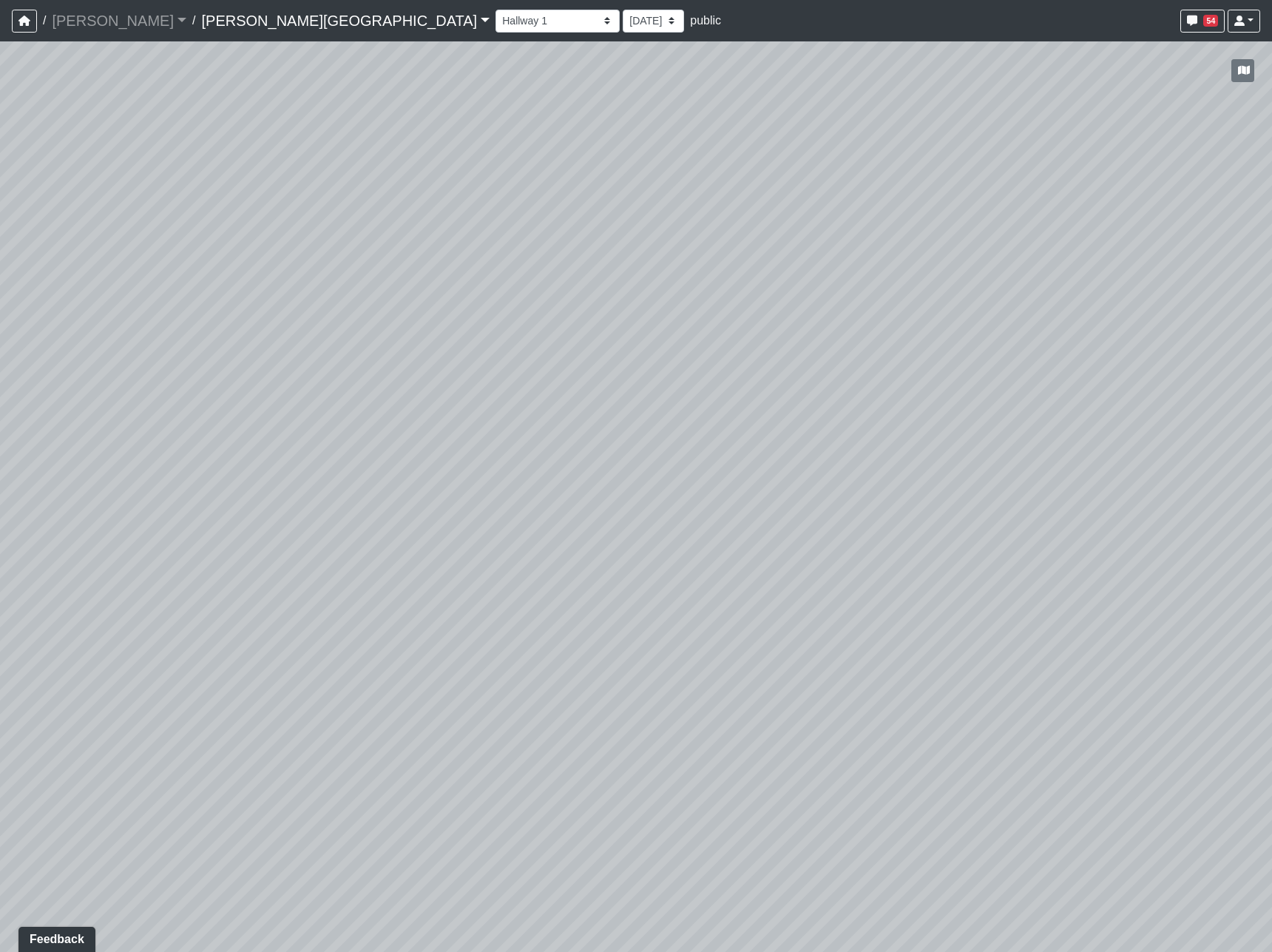
drag, startPoint x: 624, startPoint y: 523, endPoint x: 963, endPoint y: 504, distance: 339.5
click at [1173, 529] on div "Loading... Hallway - Hallway 2 Loading... Entry Loading... Clubroom - Entrance …" at bounding box center [636, 497] width 1272 height 911
drag, startPoint x: 1049, startPoint y: 492, endPoint x: 1065, endPoint y: 489, distance: 16.3
click at [1064, 490] on div "Loading... Hallway - Hallway 2 Loading... Entry Loading... Clubroom - Entrance …" at bounding box center [636, 497] width 1272 height 911
drag, startPoint x: 102, startPoint y: 636, endPoint x: 32, endPoint y: 623, distance: 71.2
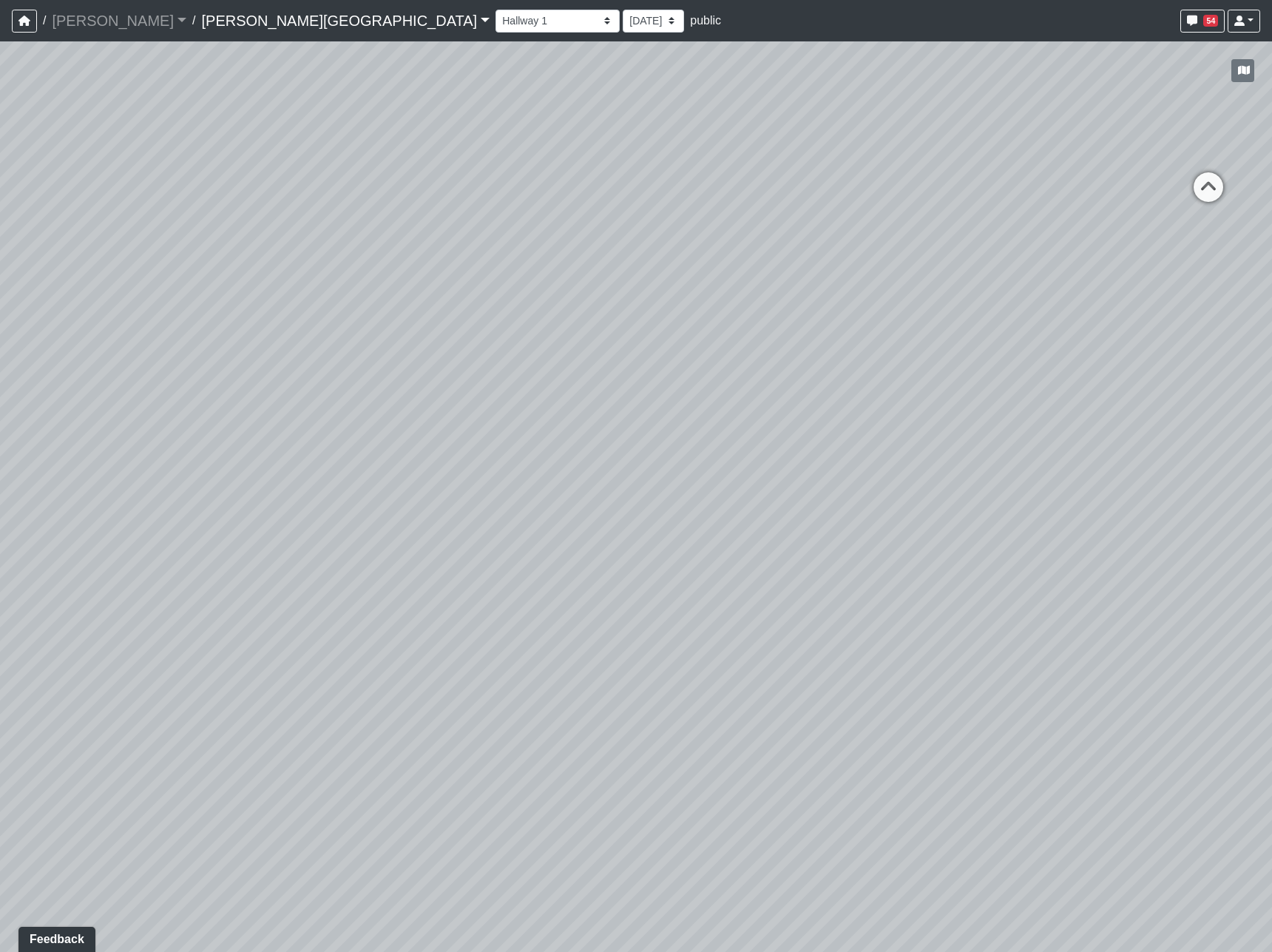
click at [26, 631] on div "Loading... Hallway - Hallway 2 Loading... Entry Loading... Clubroom - Entrance …" at bounding box center [636, 497] width 1272 height 911
click at [435, 160] on icon at bounding box center [450, 162] width 44 height 44
drag, startPoint x: 843, startPoint y: 538, endPoint x: 1114, endPoint y: 807, distance: 381.8
click at [1114, 807] on div "Loading... Hallway - Hallway 2 Loading... Entry Loading... Clubroom - Entrance …" at bounding box center [636, 497] width 1272 height 911
drag, startPoint x: 1114, startPoint y: 807, endPoint x: 72, endPoint y: 707, distance: 1046.8
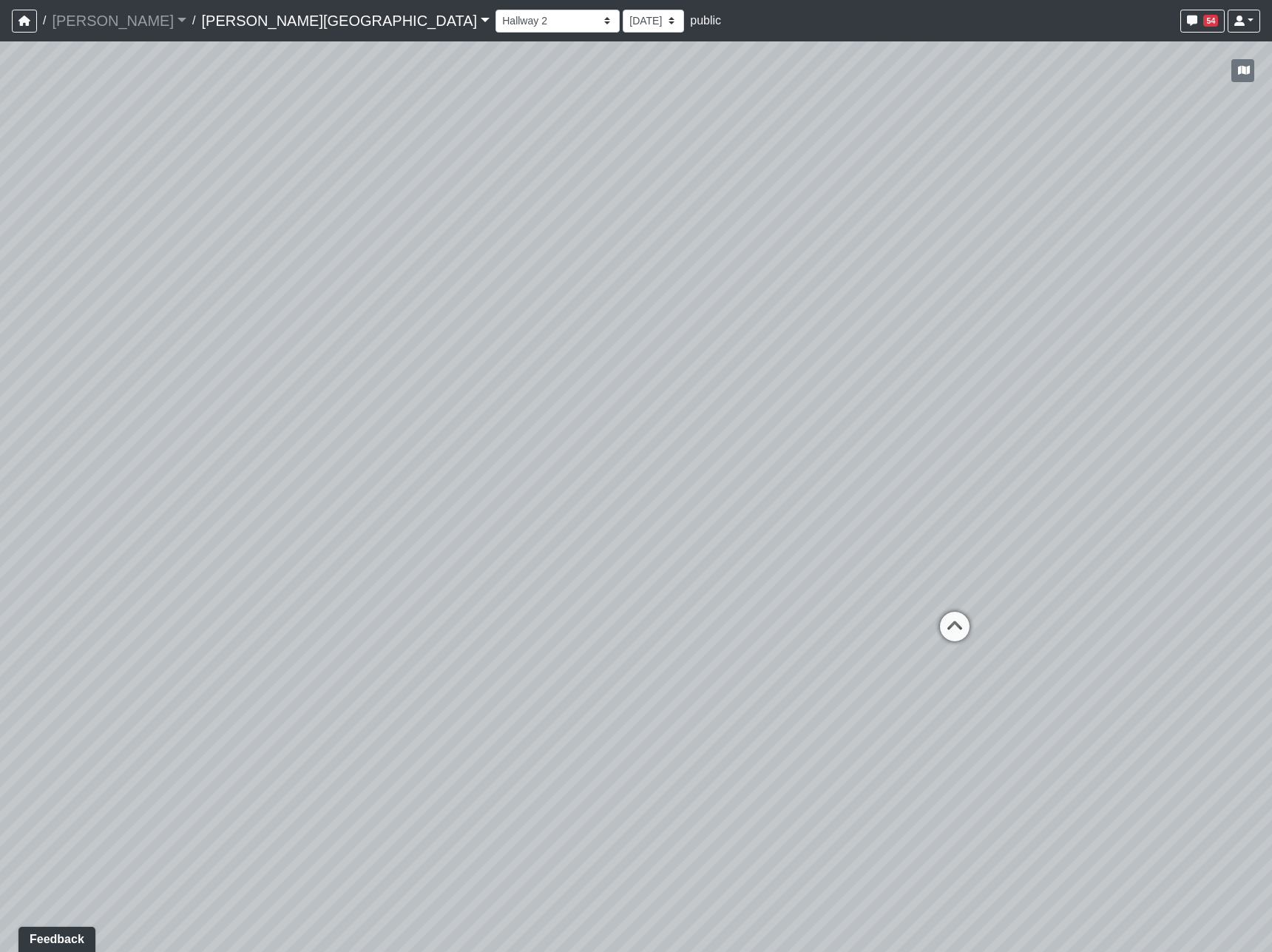
click at [72, 707] on div "Loading... Hallway - Hallway 2 Loading... Entry Loading... Clubroom - Entrance …" at bounding box center [636, 497] width 1272 height 911
drag, startPoint x: 750, startPoint y: 699, endPoint x: 540, endPoint y: 834, distance: 249.6
click at [344, 820] on div "Loading... Hallway - Hallway 2 Loading... Entry Loading... Clubroom - Entrance …" at bounding box center [636, 497] width 1272 height 911
click at [613, 707] on icon at bounding box center [618, 723] width 44 height 44
click at [597, 456] on icon at bounding box center [612, 455] width 44 height 44
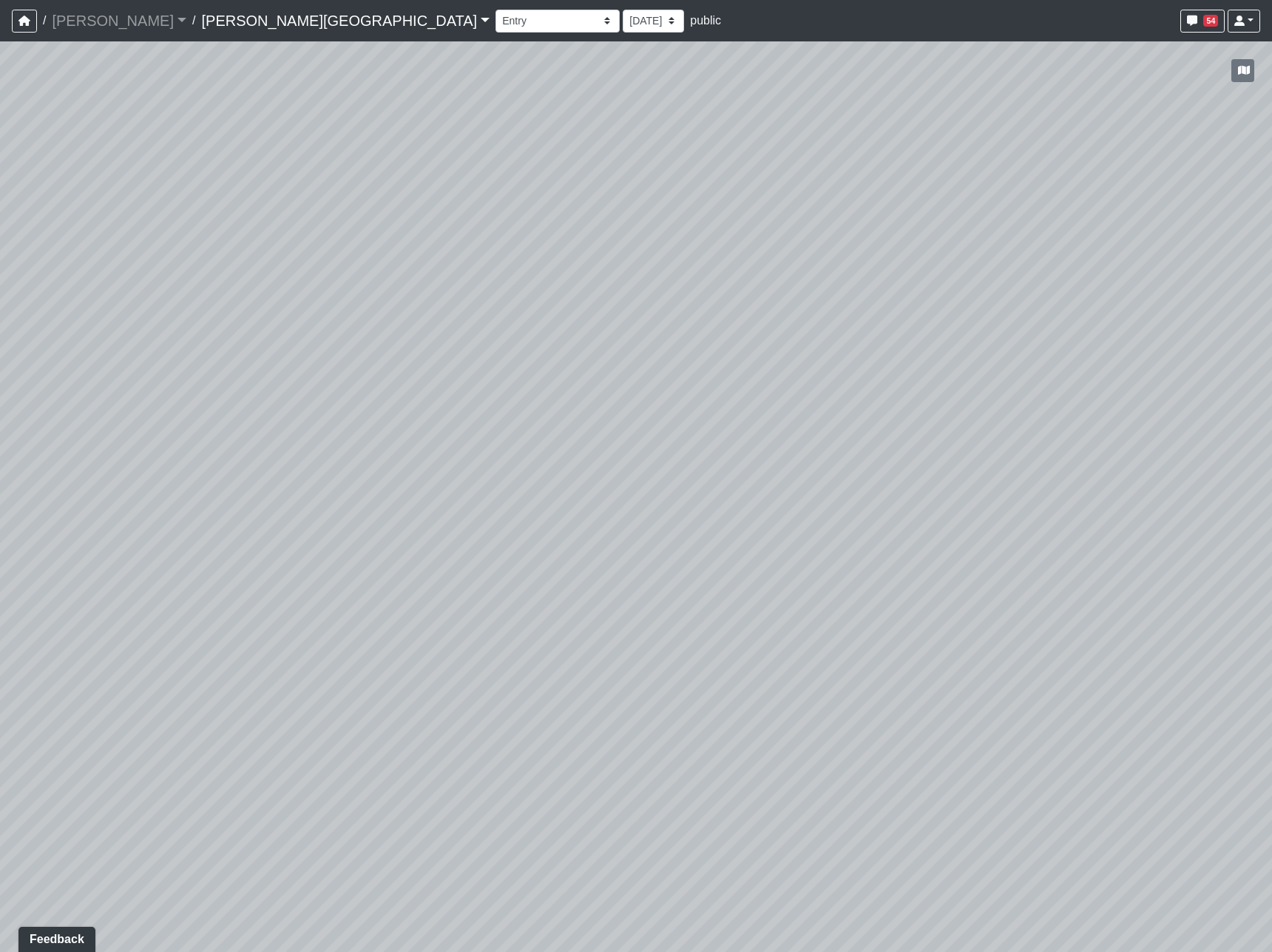
drag, startPoint x: 610, startPoint y: 465, endPoint x: 1598, endPoint y: 327, distance: 997.6
click at [1272, 327] on html "/ Flournoy Flournoy Loading... / Tanner Road Tanner Road Loading... Tanner Road…" at bounding box center [636, 476] width 1272 height 952
drag, startPoint x: 839, startPoint y: 452, endPoint x: 898, endPoint y: 452, distance: 59.0
click at [898, 452] on div "Loading... Hallway - Hallway 2 Loading... Entry Loading... Clubroom - Entrance …" at bounding box center [636, 497] width 1272 height 911
click at [300, 493] on icon at bounding box center [300, 507] width 44 height 44
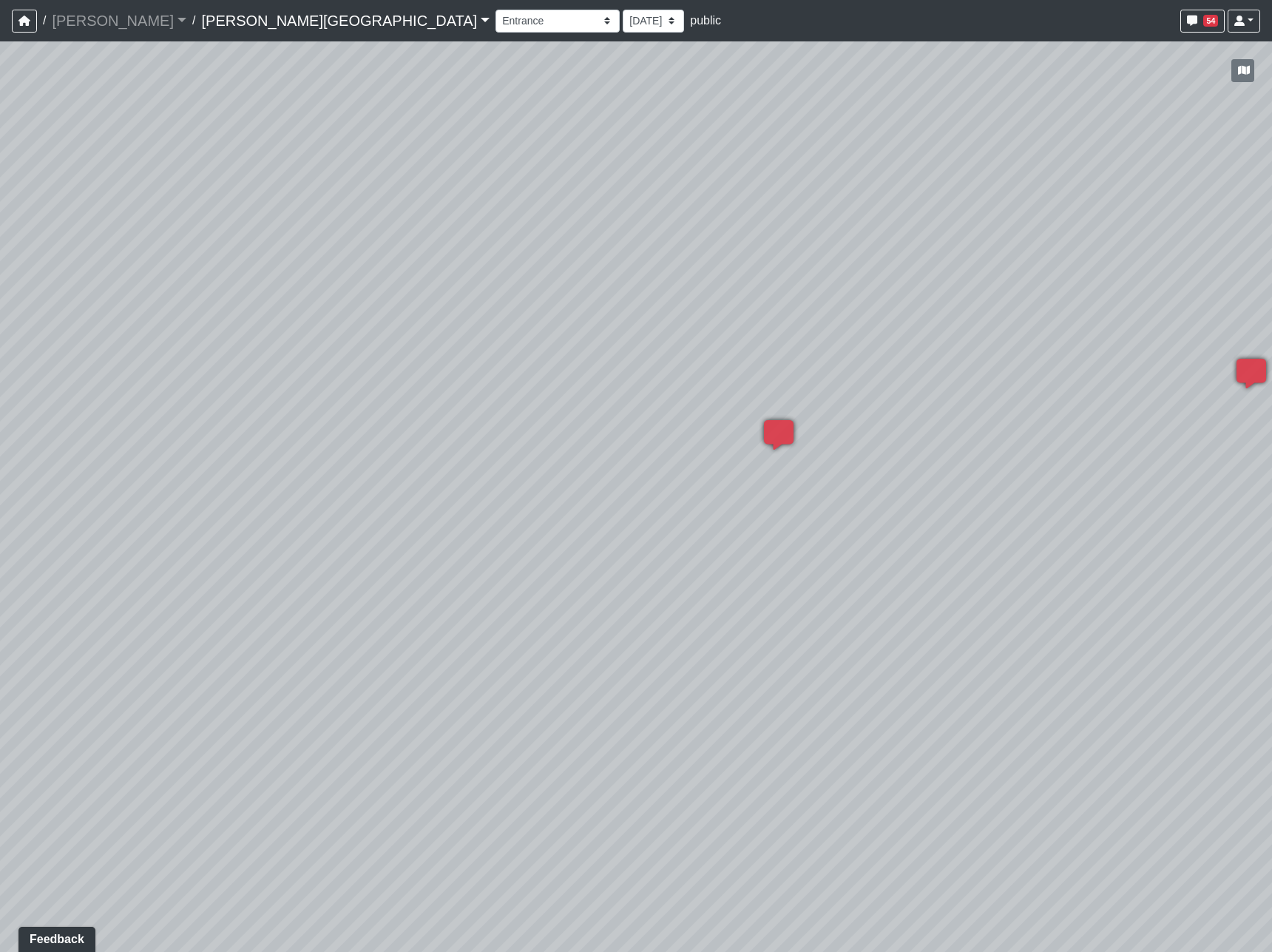
drag, startPoint x: 955, startPoint y: 454, endPoint x: 748, endPoint y: 613, distance: 261.0
click at [748, 613] on div "Loading... Hallway - Hallway 2 Loading... Entry Loading... Clubroom - Entrance …" at bounding box center [636, 497] width 1272 height 911
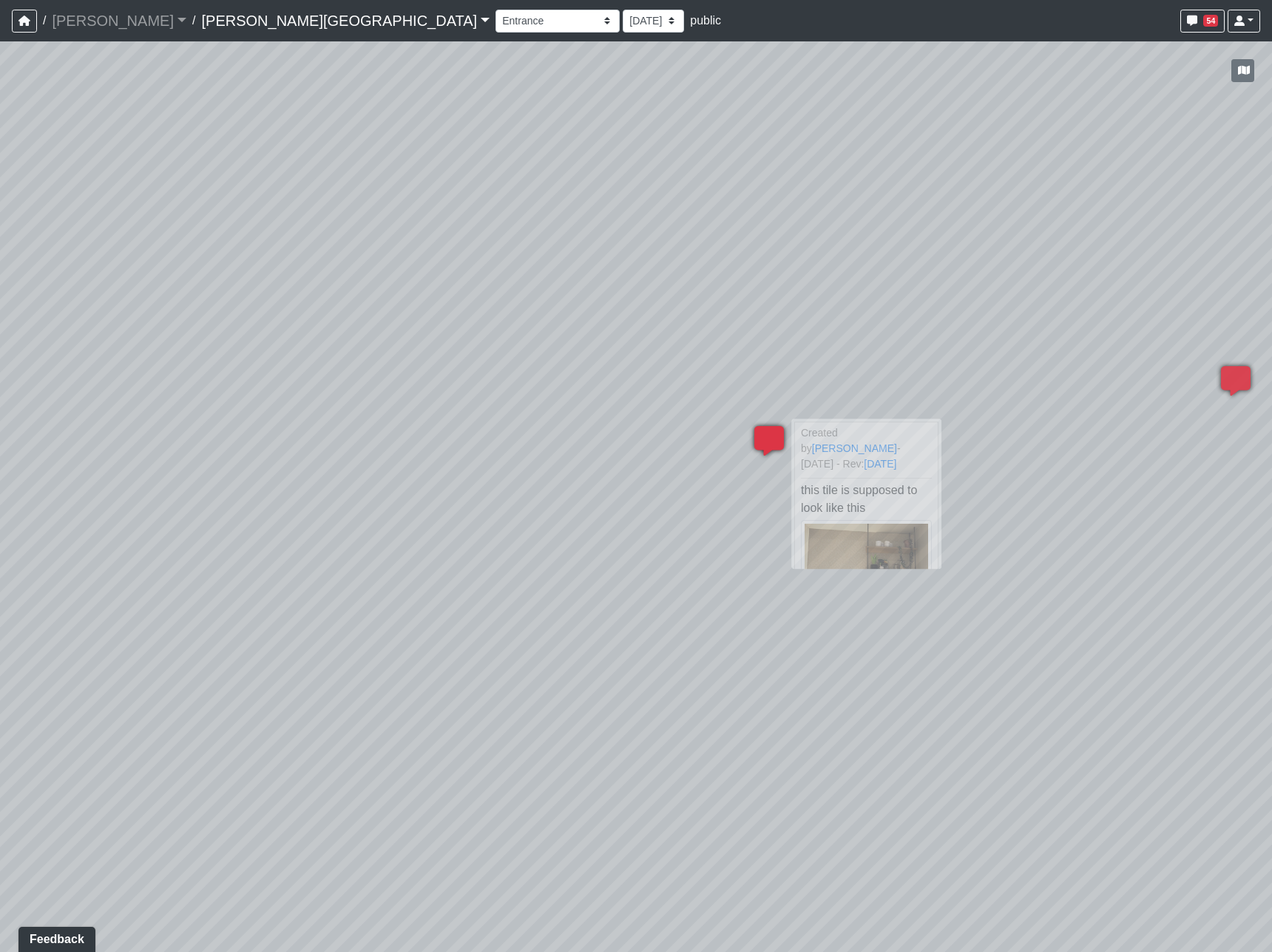
click at [764, 437] on icon at bounding box center [768, 447] width 44 height 44
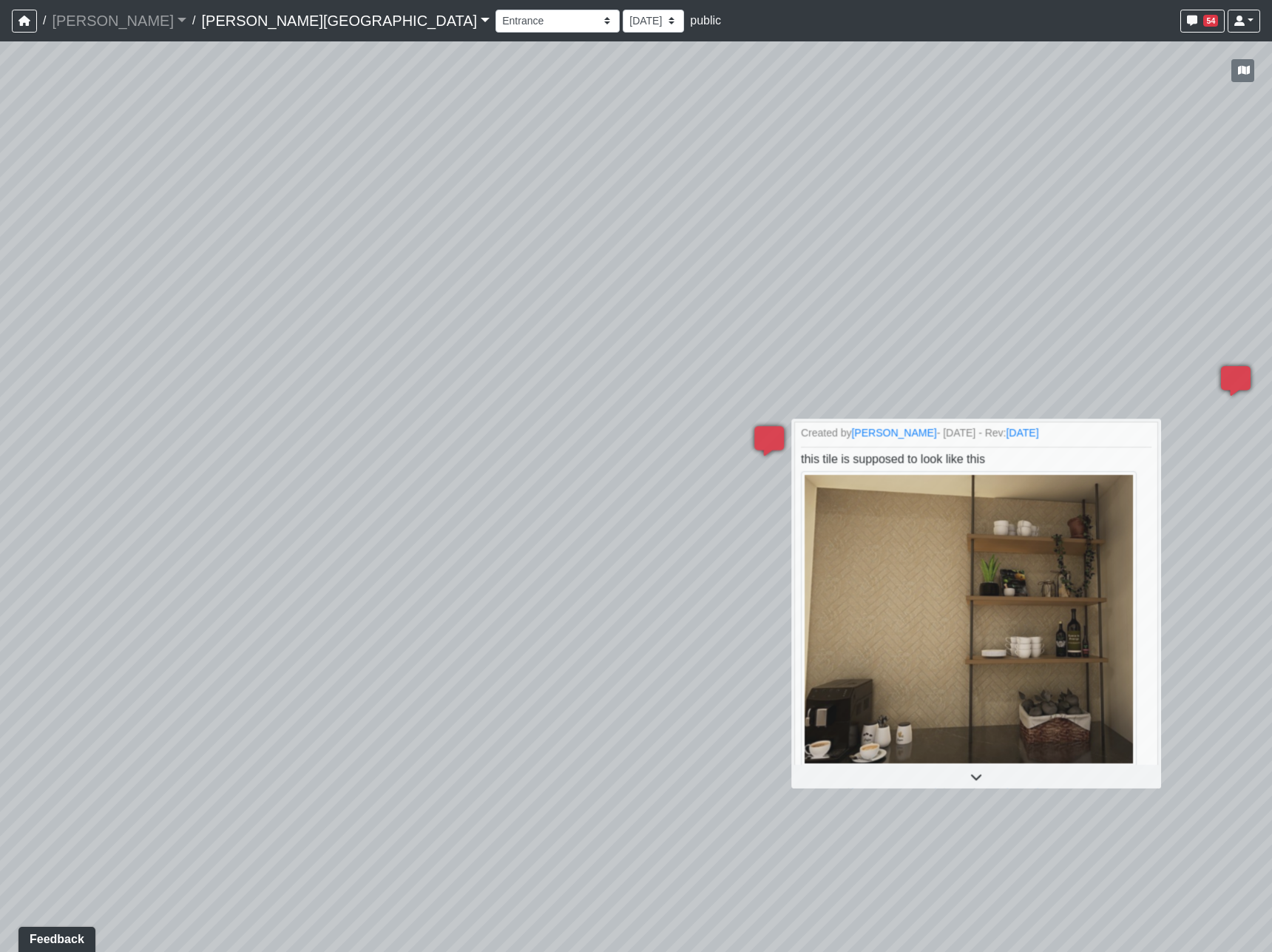
click at [901, 372] on div "Loading... Hallway - Hallway 2 Loading... Entry Loading... Clubroom - Entrance …" at bounding box center [636, 497] width 1272 height 911
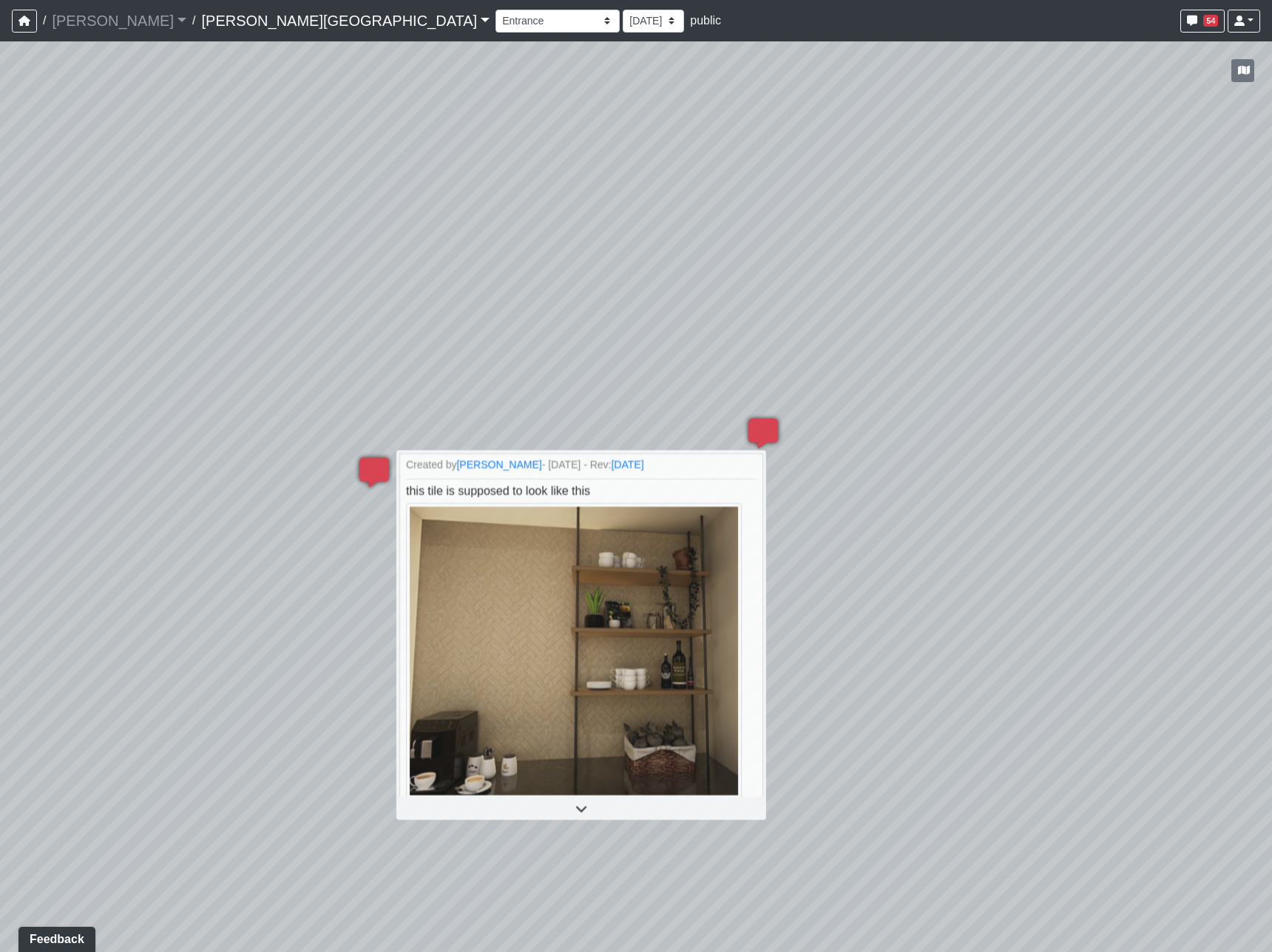
drag, startPoint x: 996, startPoint y: 331, endPoint x: 517, endPoint y: 367, distance: 480.4
click at [517, 367] on div "Loading... Hallway - Hallway 2 Loading... Entry Loading... Clubroom - Entrance …" at bounding box center [636, 497] width 1272 height 911
click at [755, 426] on icon at bounding box center [762, 440] width 44 height 44
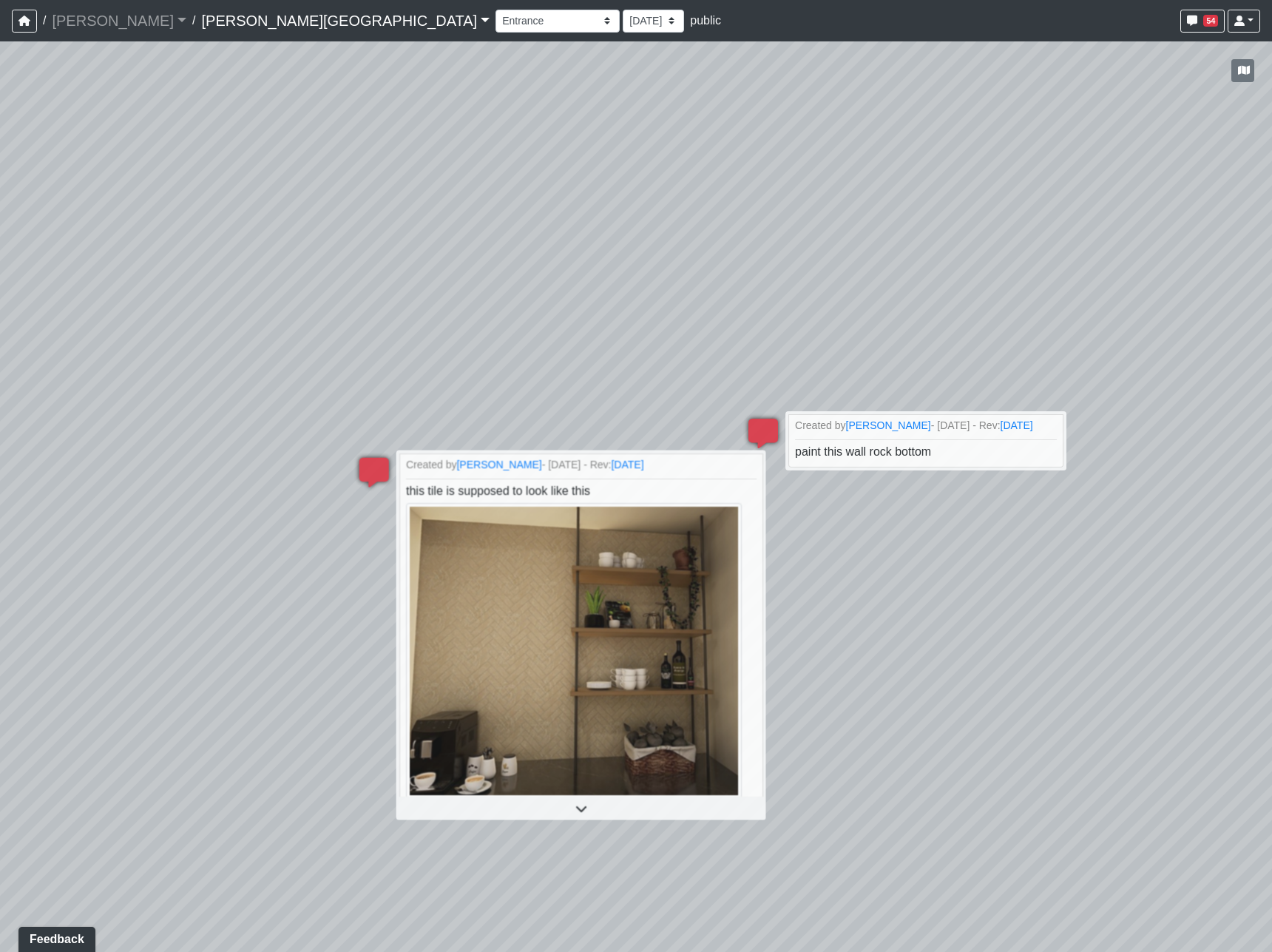
click at [760, 338] on div "Loading... Hallway - Hallway 2 Loading... Entry Loading... Clubroom - Entrance …" at bounding box center [636, 497] width 1272 height 911
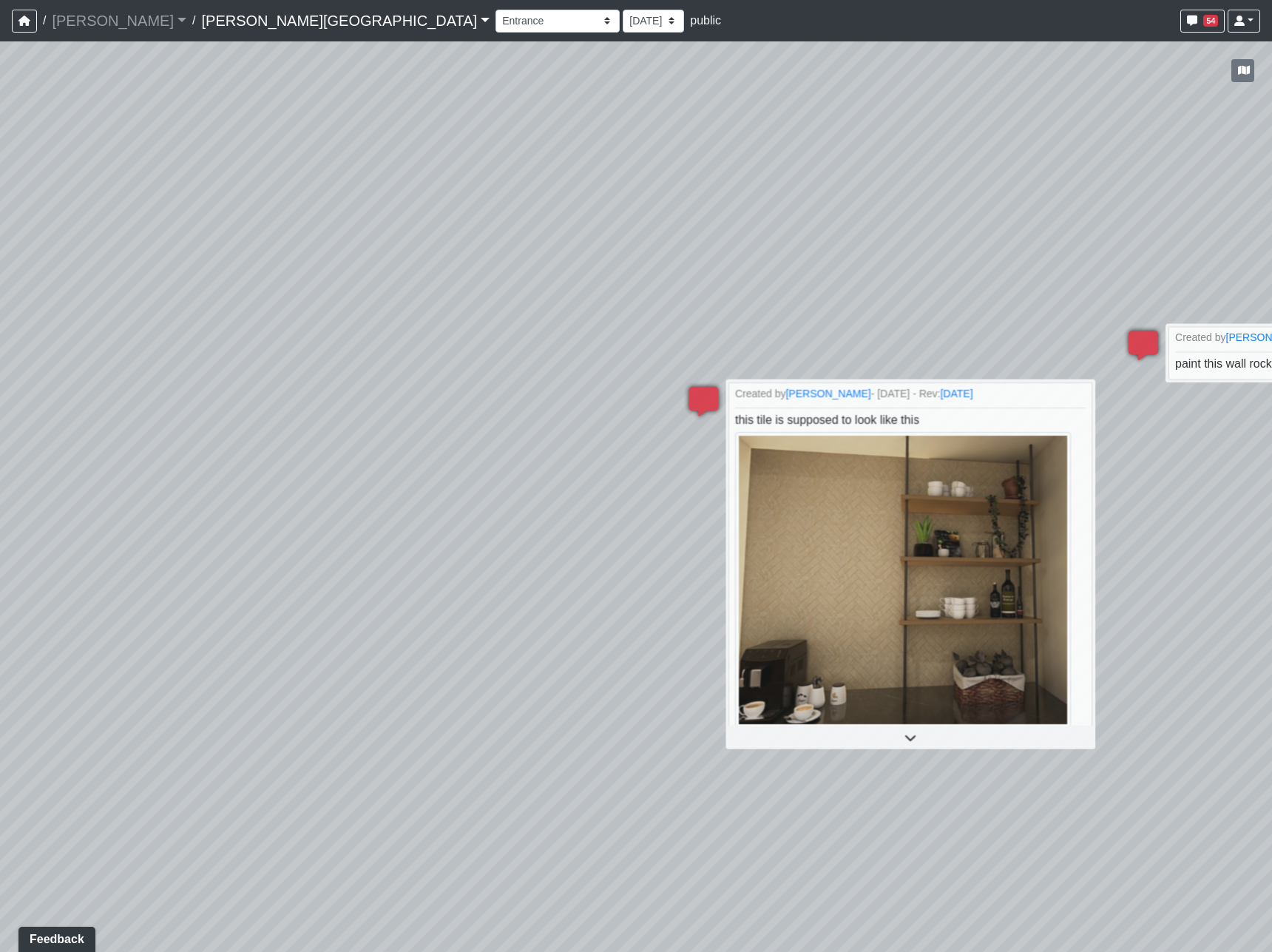
drag, startPoint x: 591, startPoint y: 389, endPoint x: 983, endPoint y: 307, distance: 400.5
click at [983, 307] on div "Loading... Hallway - Hallway 2 Loading... Entry Loading... Clubroom - Entrance …" at bounding box center [636, 497] width 1272 height 911
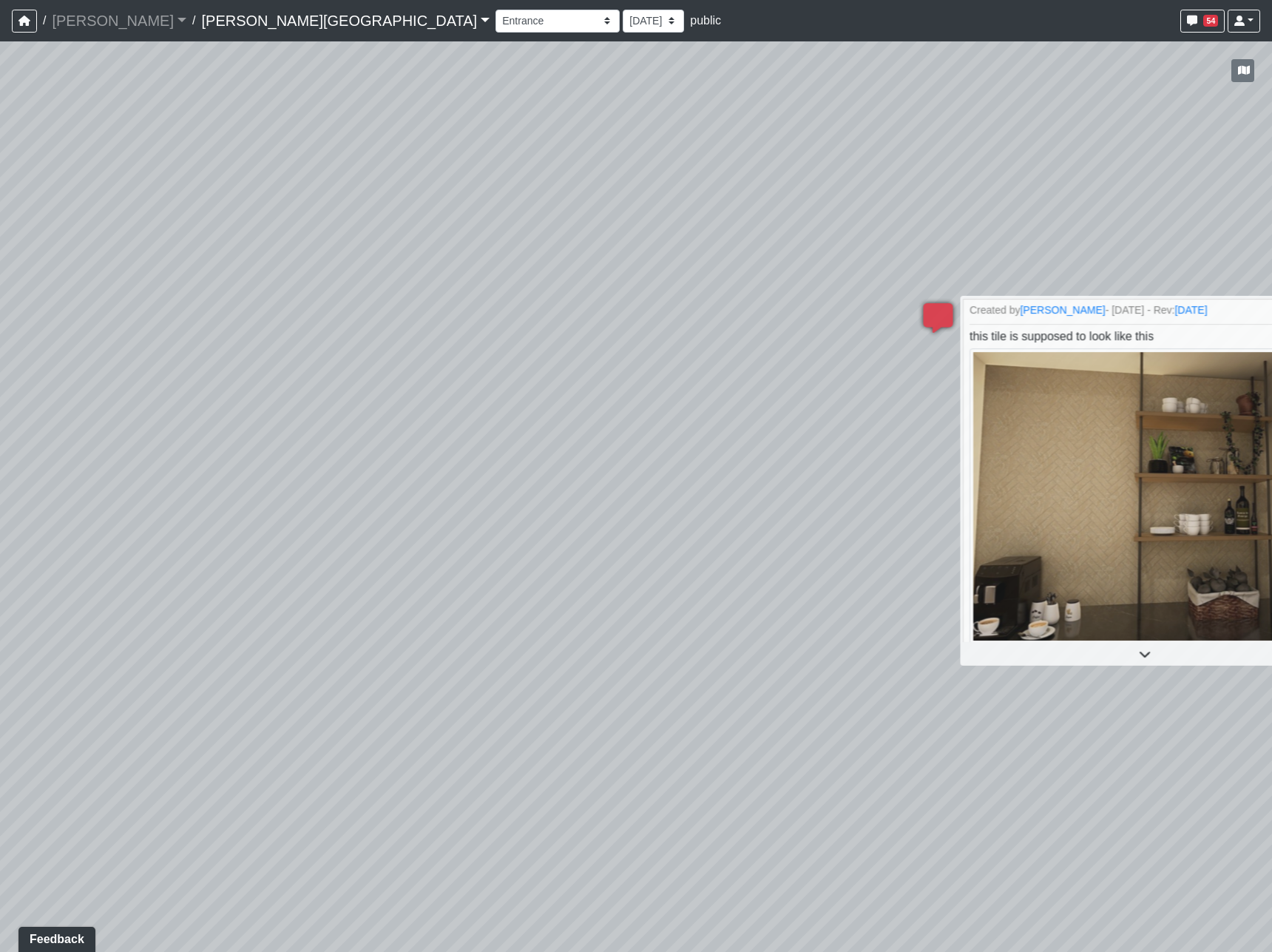
drag, startPoint x: 514, startPoint y: 440, endPoint x: 782, endPoint y: 347, distance: 283.7
click at [782, 347] on div "Loading... Hallway - Hallway 2 Loading... Entry Loading... Clubroom - Entrance …" at bounding box center [636, 497] width 1272 height 911
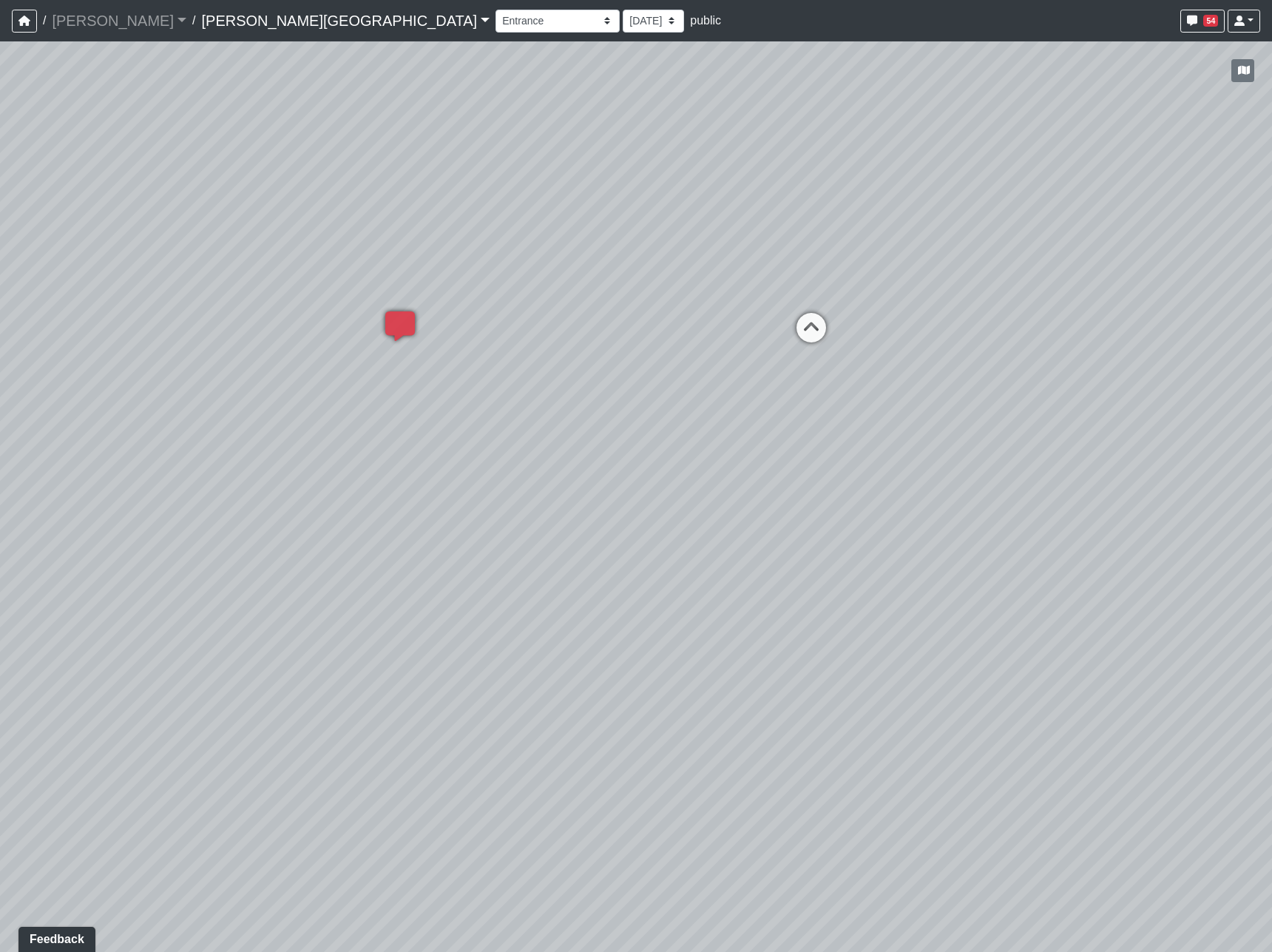
drag, startPoint x: 263, startPoint y: 460, endPoint x: 1125, endPoint y: 416, distance: 863.1
click at [1153, 424] on div "Loading... Hallway - Hallway 2 Loading... Entry Loading... Clubroom - Entrance …" at bounding box center [636, 497] width 1272 height 911
drag, startPoint x: 541, startPoint y: 510, endPoint x: 1208, endPoint y: 525, distance: 667.2
click at [1208, 525] on div "Loading... Hallway - Hallway 2 Loading... Entry Loading... Clubroom - Entrance …" at bounding box center [636, 497] width 1272 height 911
drag, startPoint x: 529, startPoint y: 654, endPoint x: 1222, endPoint y: 556, distance: 699.9
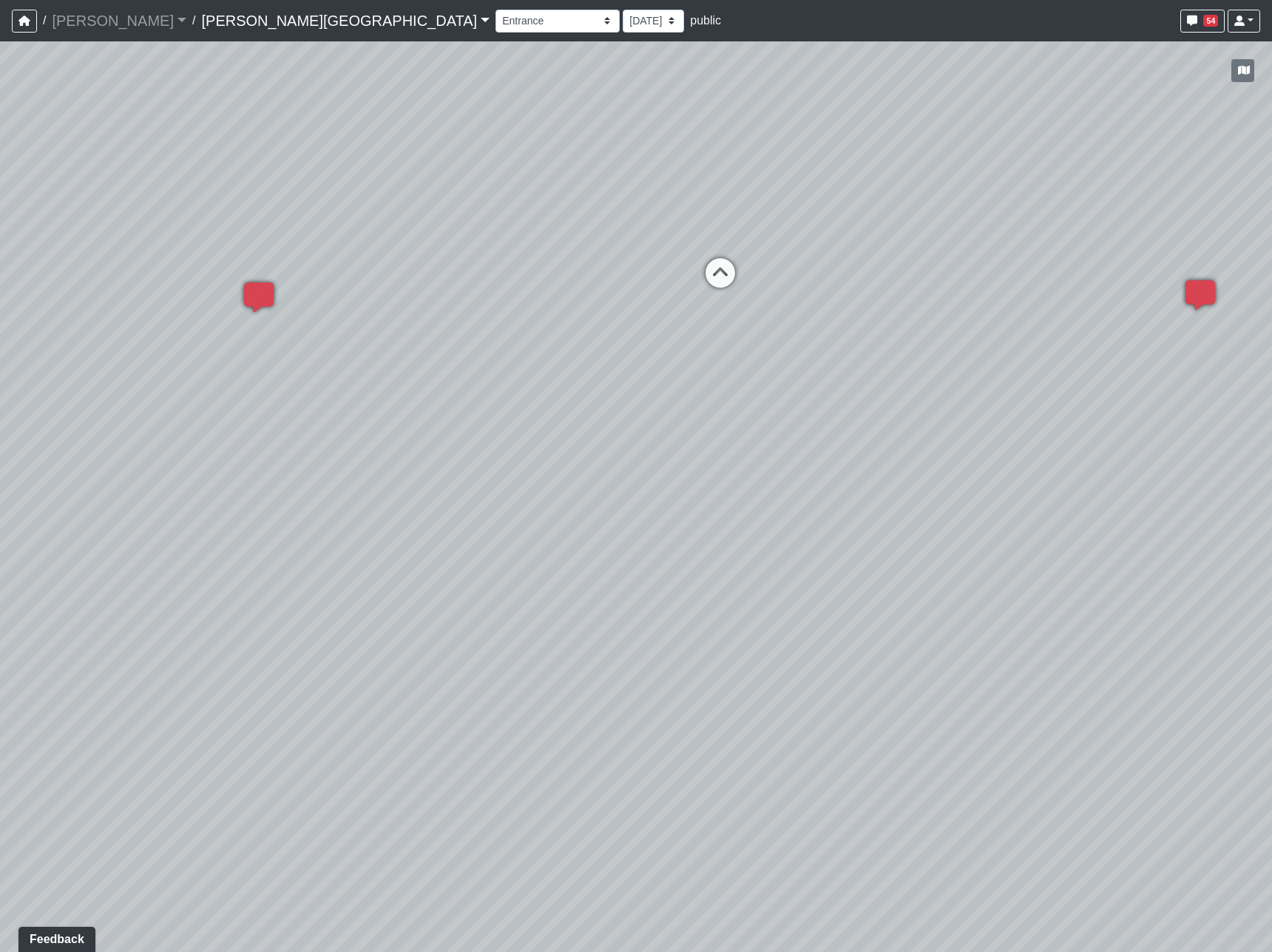
click at [1222, 556] on div "Loading... Hallway - Hallway 2 Loading... Entry Loading... Clubroom - Entrance …" at bounding box center [636, 497] width 1272 height 911
drag, startPoint x: 1163, startPoint y: 446, endPoint x: 1235, endPoint y: 437, distance: 72.6
click at [1235, 437] on div "Loading... Hallway - Hallway 2 Loading... Entry Loading... Clubroom - Entrance …" at bounding box center [636, 497] width 1272 height 911
drag, startPoint x: 398, startPoint y: 464, endPoint x: 813, endPoint y: 664, distance: 460.7
click at [813, 664] on div "Loading... Hallway - Hallway 2 Loading... Entry Loading... Clubroom - Entrance …" at bounding box center [636, 497] width 1272 height 911
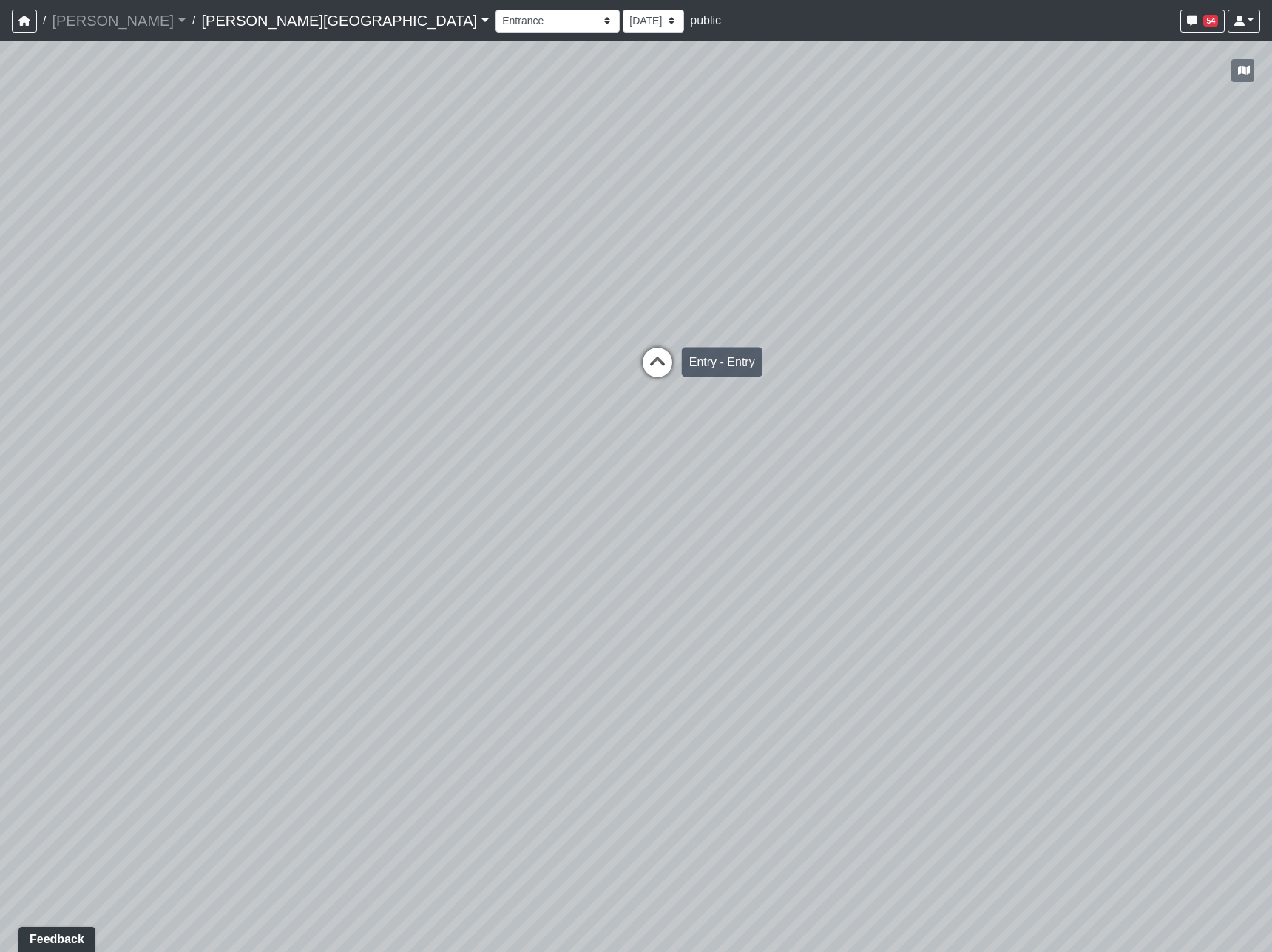
click at [652, 375] on icon at bounding box center [657, 369] width 44 height 44
click at [763, 357] on icon at bounding box center [772, 361] width 44 height 44
drag, startPoint x: 380, startPoint y: 617, endPoint x: 1199, endPoint y: 640, distance: 819.3
click at [1199, 640] on div "Loading... Hallway - Hallway 2 Loading... Entry Loading... Clubroom - Entrance …" at bounding box center [636, 497] width 1272 height 911
drag, startPoint x: 958, startPoint y: 534, endPoint x: 906, endPoint y: 591, distance: 77.2
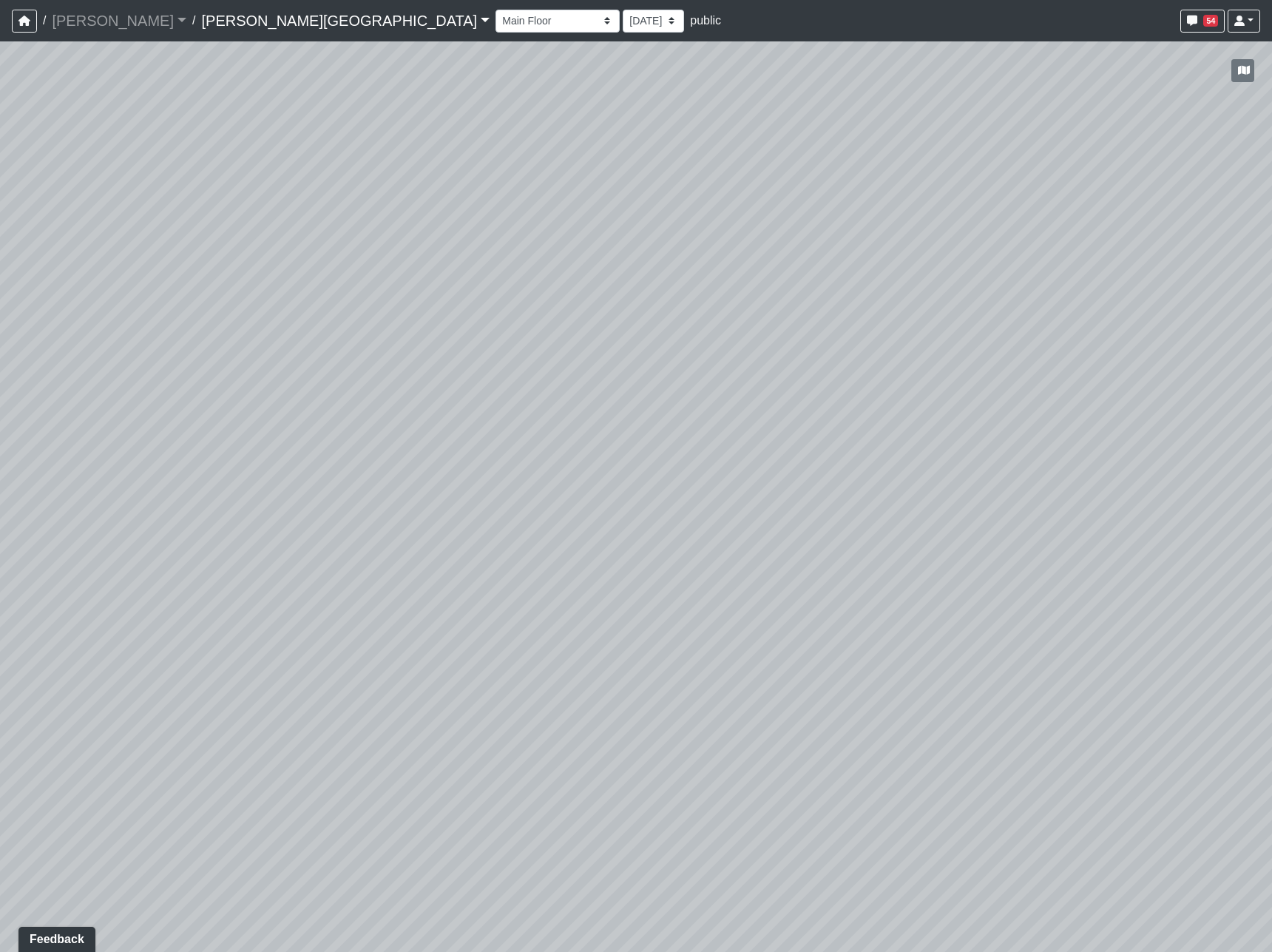
click at [906, 591] on div "Loading... Hallway - Hallway 2 Loading... Entry Loading... Clubroom - Entrance …" at bounding box center [636, 497] width 1272 height 911
drag, startPoint x: 513, startPoint y: 412, endPoint x: 915, endPoint y: 344, distance: 407.7
click at [915, 344] on div "Loading... Hallway - Hallway 2 Loading... Entry Loading... Clubroom - Entrance …" at bounding box center [636, 497] width 1272 height 911
drag, startPoint x: 631, startPoint y: 305, endPoint x: 964, endPoint y: 268, distance: 335.0
click at [964, 268] on div "Loading... Hallway - Hallway 2 Loading... Entry Loading... Clubroom - Entrance …" at bounding box center [636, 497] width 1272 height 911
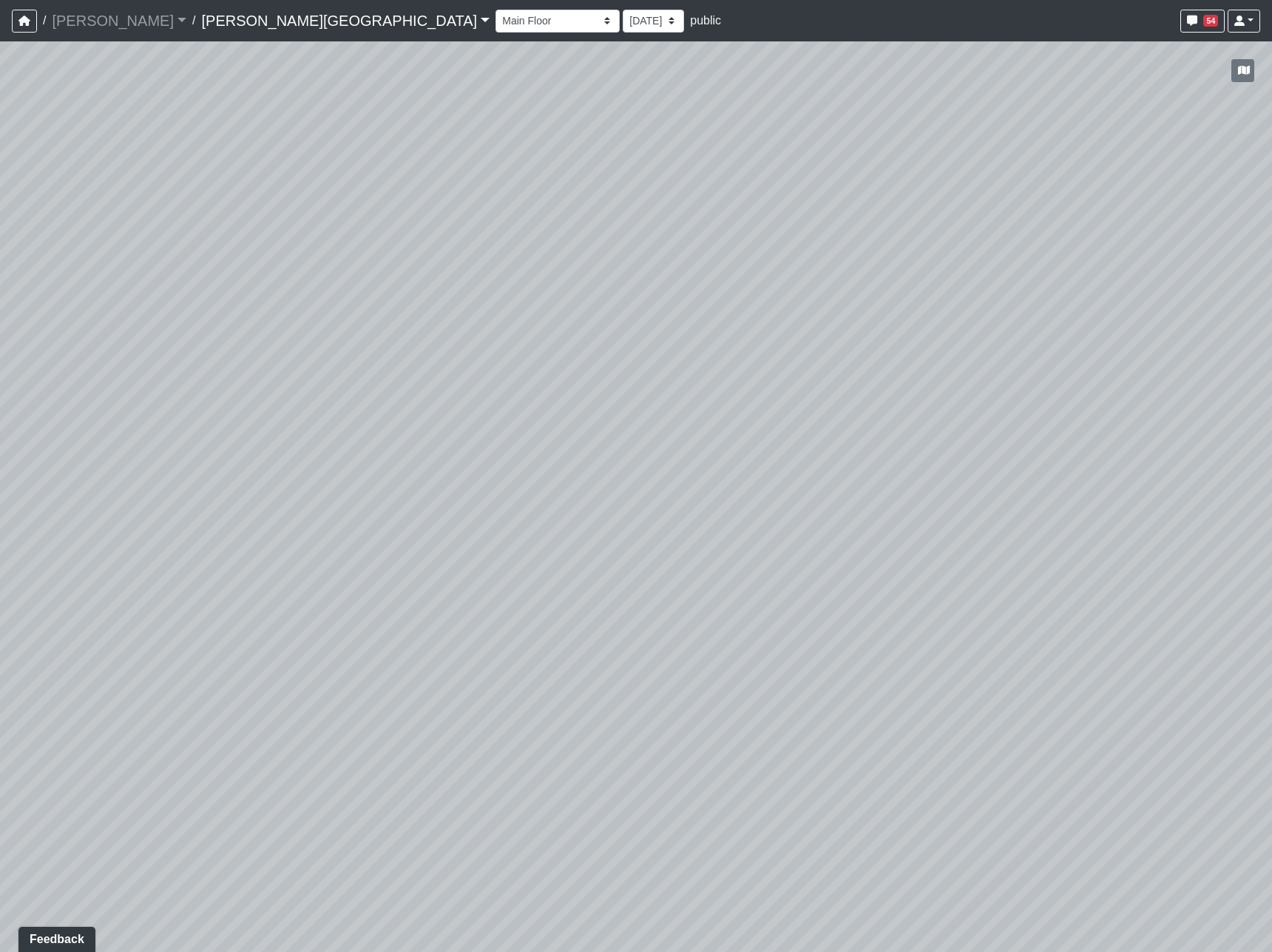
drag, startPoint x: 501, startPoint y: 487, endPoint x: 882, endPoint y: 473, distance: 381.3
click at [888, 473] on div "Loading... Hallway - Hallway 2 Loading... Entry Loading... Clubroom - Entrance …" at bounding box center [636, 497] width 1272 height 911
drag, startPoint x: 402, startPoint y: 502, endPoint x: 883, endPoint y: 514, distance: 481.1
click at [886, 514] on div "Loading... Hallway - Hallway 2 Loading... Entry Loading... Clubroom - Entrance …" at bounding box center [636, 497] width 1272 height 911
drag, startPoint x: 781, startPoint y: 610, endPoint x: 1222, endPoint y: 664, distance: 444.3
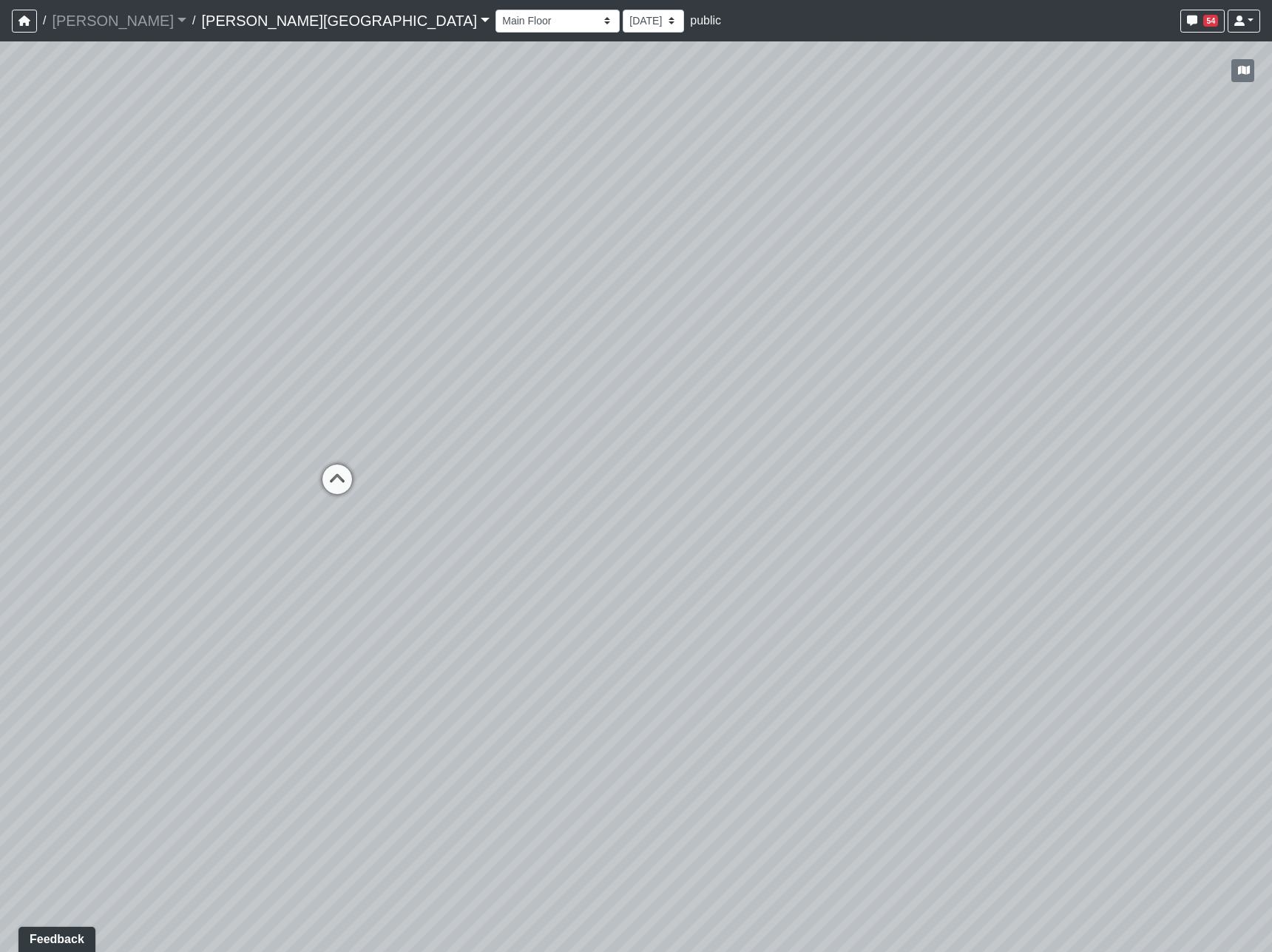
click at [1222, 664] on div "Loading... Hallway - Hallway 2 Loading... Entry Loading... Clubroom - Entrance …" at bounding box center [636, 497] width 1272 height 911
drag, startPoint x: 390, startPoint y: 613, endPoint x: 1023, endPoint y: 642, distance: 633.7
click at [1023, 642] on div "Loading... Hallway - Hallway 2 Loading... Entry Loading... Clubroom - Entrance …" at bounding box center [636, 497] width 1272 height 911
click at [888, 513] on icon at bounding box center [890, 512] width 44 height 44
drag, startPoint x: 517, startPoint y: 535, endPoint x: 1322, endPoint y: 517, distance: 805.2
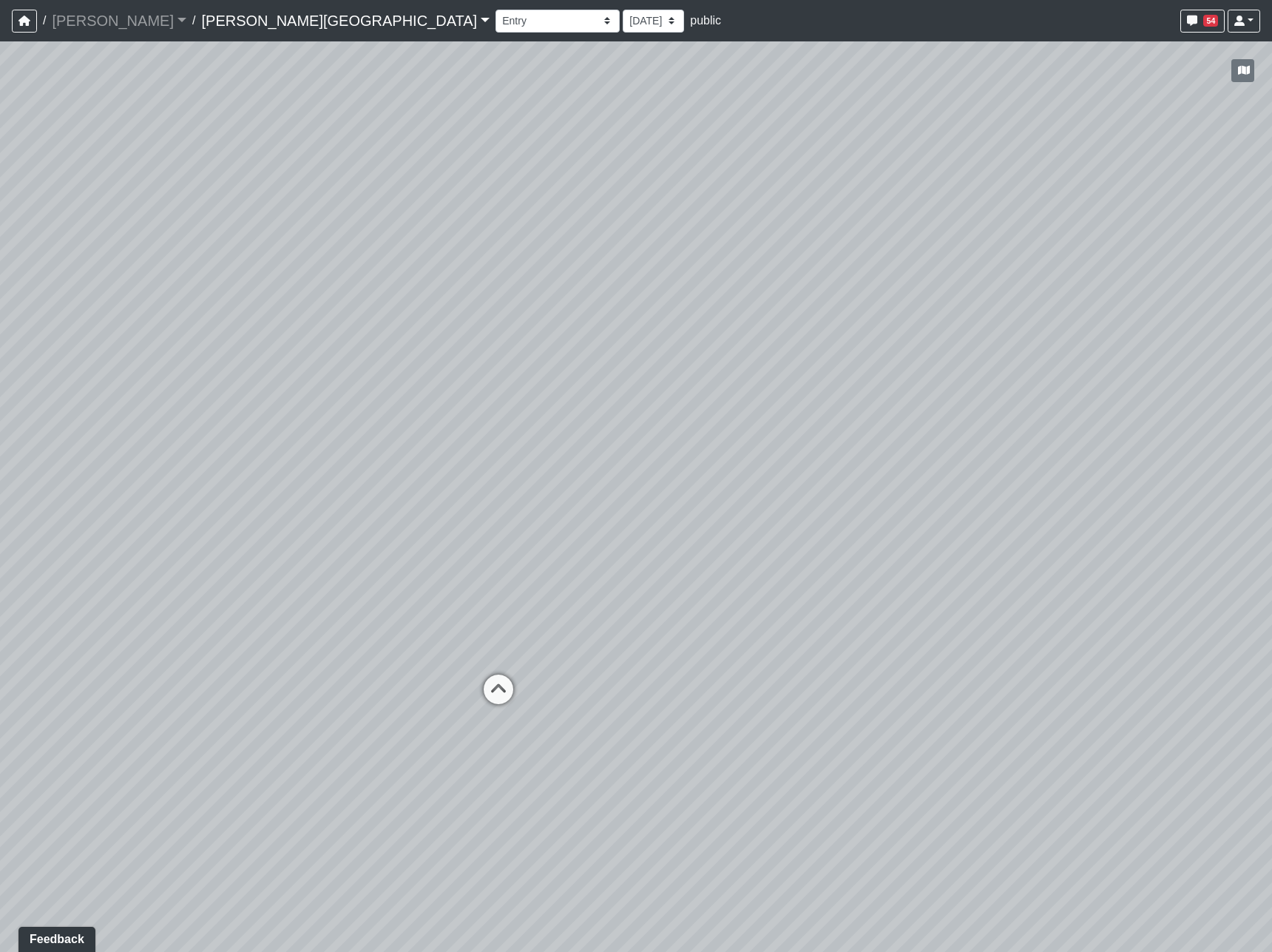
click at [1272, 517] on html "/ Flournoy Flournoy Loading... / Tanner Road Tanner Road Loading... Tanner Road…" at bounding box center [636, 476] width 1272 height 952
click at [507, 693] on icon at bounding box center [498, 696] width 44 height 44
drag, startPoint x: 502, startPoint y: 571, endPoint x: 1476, endPoint y: 627, distance: 975.6
click at [1272, 627] on html "/ Flournoy Flournoy Loading... / Tanner Road Tanner Road Loading... Tanner Road…" at bounding box center [636, 476] width 1272 height 952
drag, startPoint x: 1025, startPoint y: 686, endPoint x: 347, endPoint y: 633, distance: 680.1
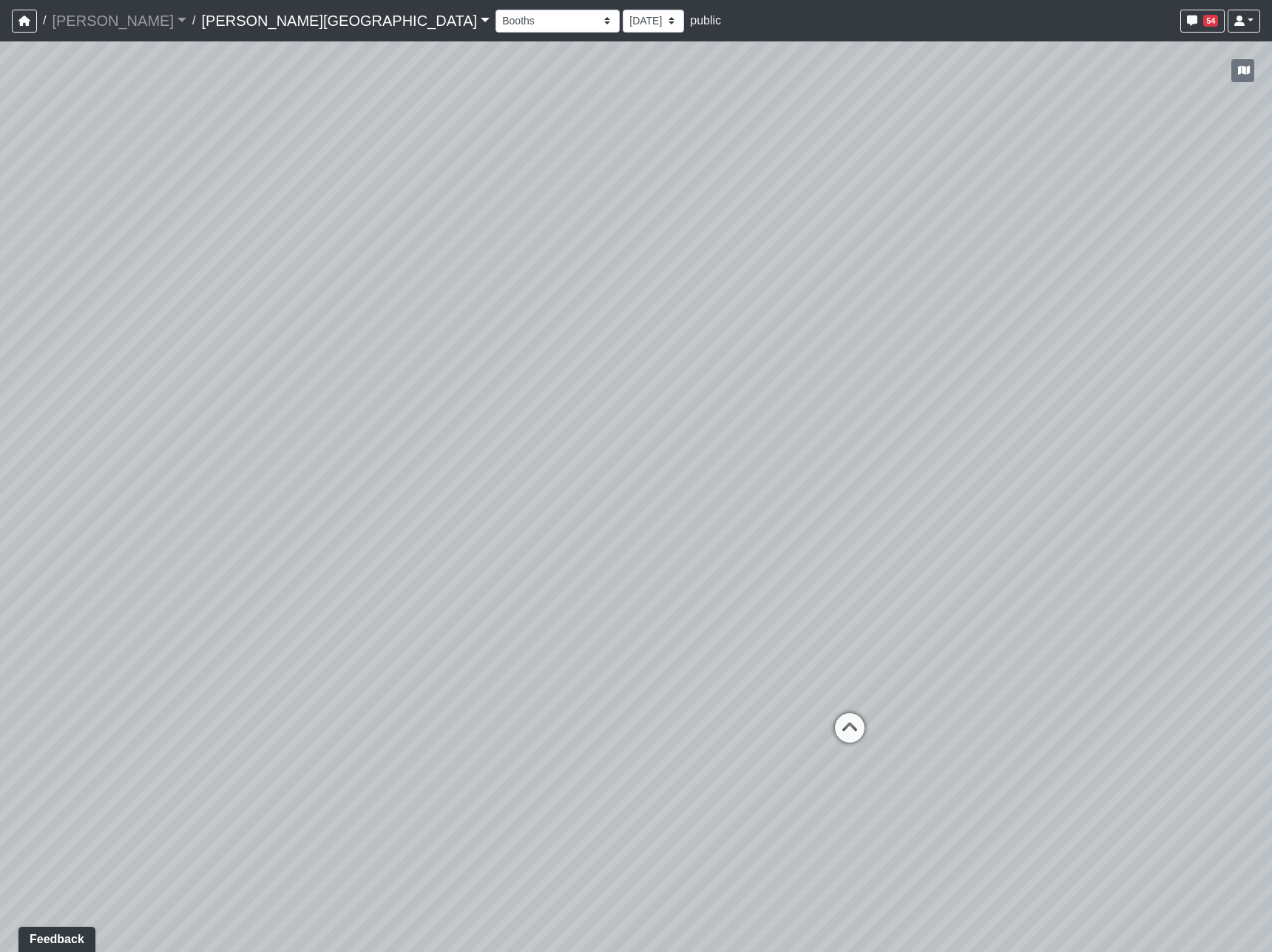
click at [347, 633] on div "Loading... Hallway - Hallway 2 Loading... Entry Loading... Clubroom - Entrance …" at bounding box center [636, 497] width 1272 height 911
click at [862, 724] on icon at bounding box center [849, 735] width 44 height 44
drag, startPoint x: 581, startPoint y: 603, endPoint x: 1452, endPoint y: 475, distance: 880.4
click at [1272, 475] on html "/ Flournoy Flournoy Loading... / Tanner Road Tanner Road Loading... Tanner Road…" at bounding box center [636, 476] width 1272 height 952
click at [302, 336] on icon at bounding box center [306, 327] width 44 height 44
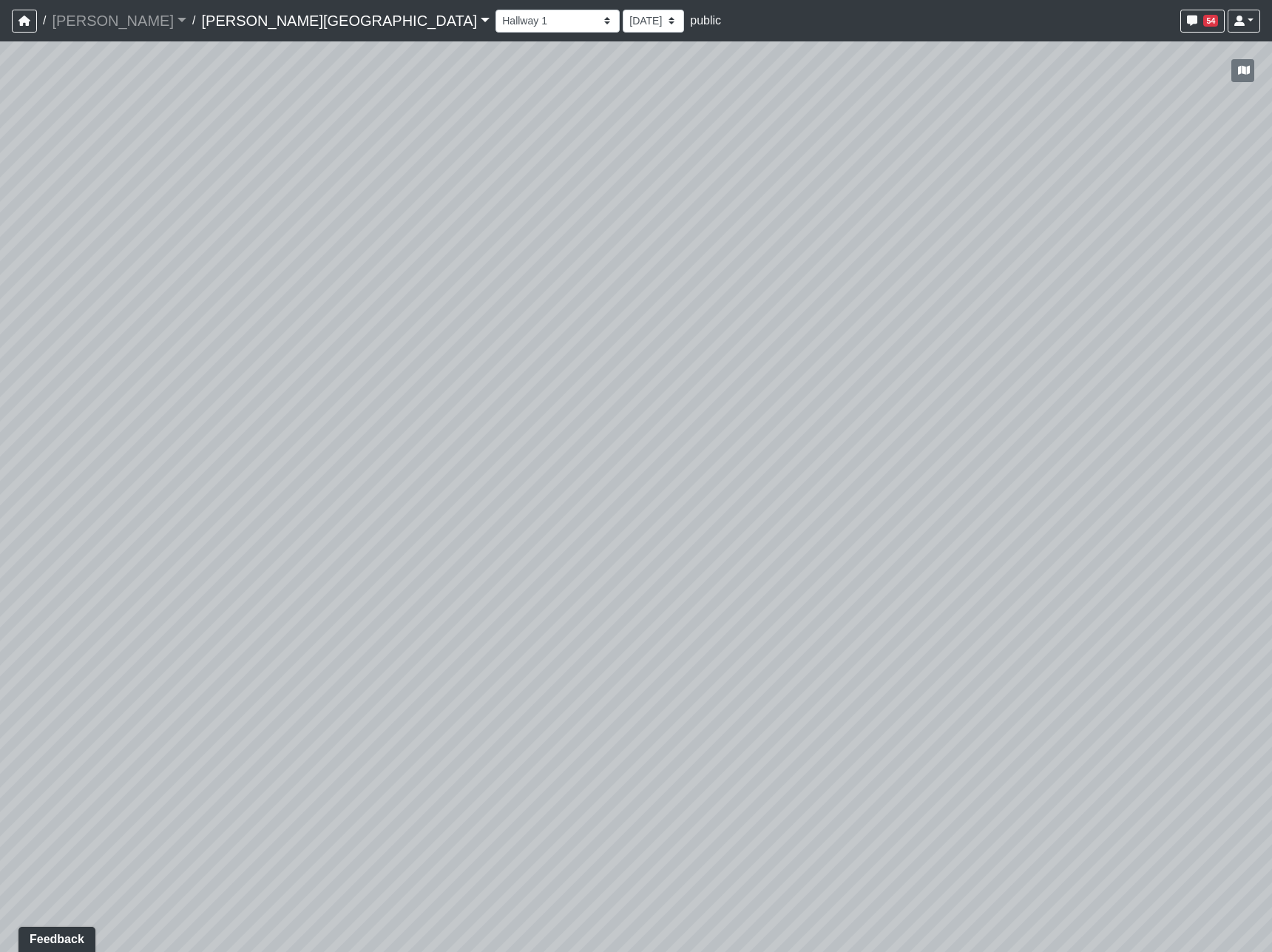
drag, startPoint x: 284, startPoint y: 390, endPoint x: 848, endPoint y: 590, distance: 598.4
click at [848, 590] on div "Loading... Hallway - Hallway 2 Loading... Entry Loading... Clubroom - Entrance …" at bounding box center [636, 497] width 1272 height 911
drag, startPoint x: 1283, startPoint y: 519, endPoint x: 1502, endPoint y: 514, distance: 219.1
click at [1272, 514] on html "/ Flournoy Flournoy Loading... / Tanner Road Tanner Road Loading... Tanner Road…" at bounding box center [636, 476] width 1272 height 952
click at [589, 518] on div "Loading... Hallway - Hallway 2 Loading... Entry Loading... Clubroom - Entrance …" at bounding box center [636, 497] width 1272 height 911
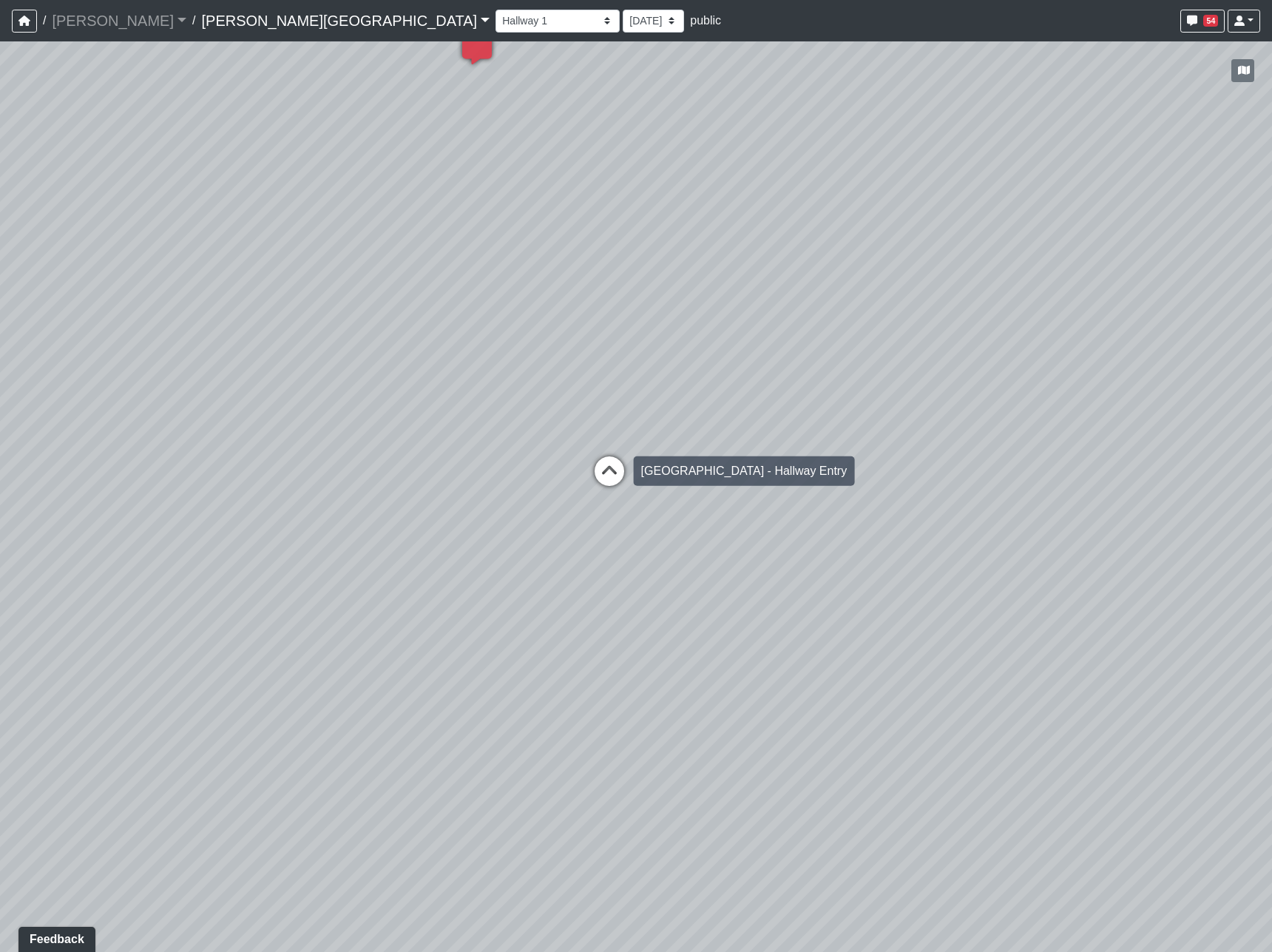
click at [600, 461] on icon at bounding box center [609, 478] width 44 height 44
drag, startPoint x: 650, startPoint y: 599, endPoint x: 124, endPoint y: 537, distance: 529.6
click at [124, 537] on div "Loading... Hallway - Hallway 2 Loading... Entry Loading... Clubroom - Entrance …" at bounding box center [636, 497] width 1272 height 911
drag, startPoint x: 52, startPoint y: 528, endPoint x: 753, endPoint y: 505, distance: 701.4
click at [753, 505] on div "Loading... Hallway - Hallway 2 Loading... Entry Loading... Clubroom - Entrance …" at bounding box center [636, 497] width 1272 height 911
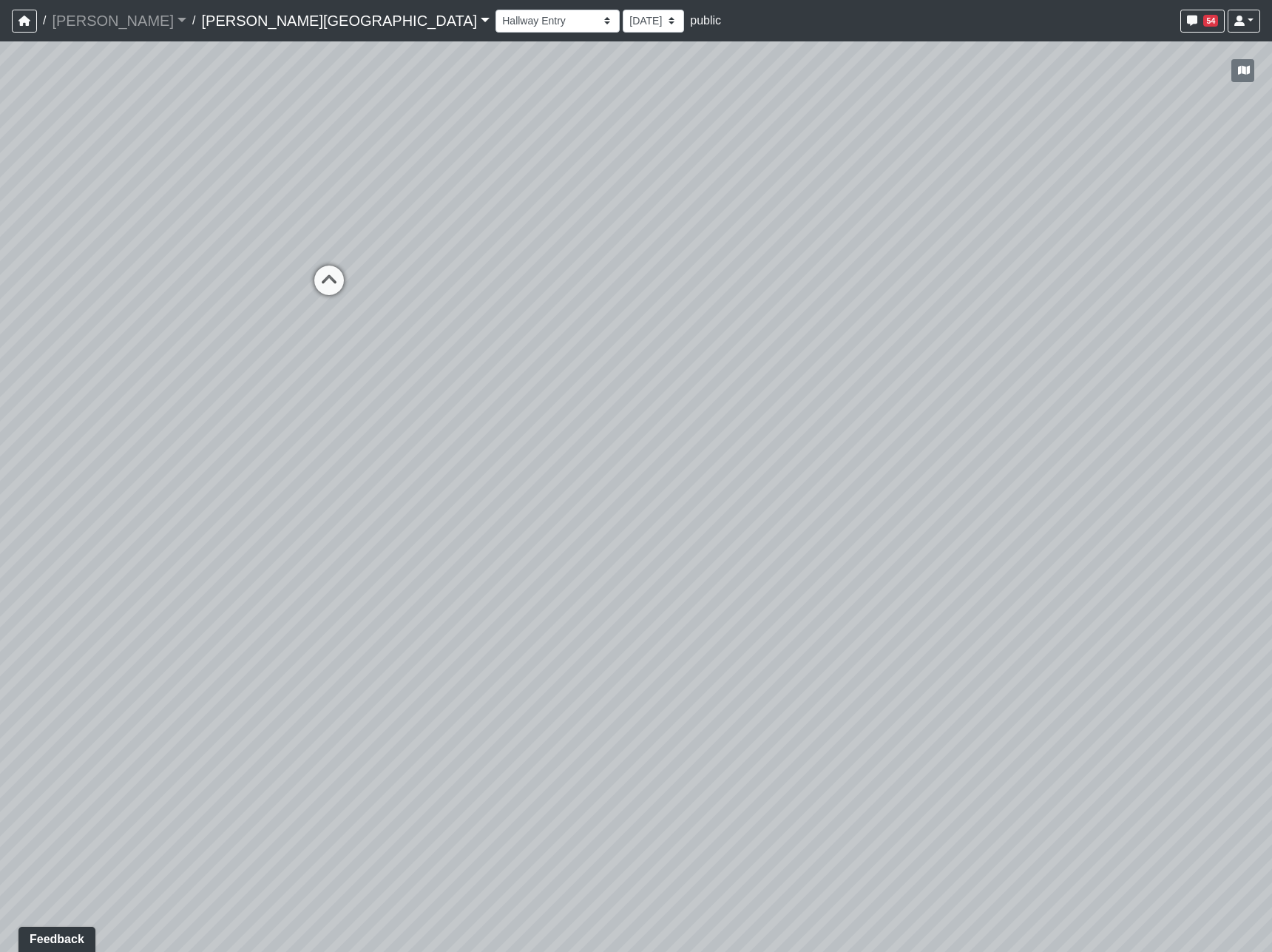
drag, startPoint x: 40, startPoint y: 534, endPoint x: 932, endPoint y: 458, distance: 895.2
click at [932, 458] on div "Loading... Hallway - Hallway 2 Loading... Entry Loading... Clubroom - Entrance …" at bounding box center [636, 497] width 1272 height 911
drag, startPoint x: 335, startPoint y: 534, endPoint x: 952, endPoint y: 478, distance: 619.5
click at [958, 480] on div "Loading... Hallway - Hallway 2 Loading... Entry Loading... Clubroom - Entrance …" at bounding box center [636, 497] width 1272 height 911
drag, startPoint x: 735, startPoint y: 538, endPoint x: 773, endPoint y: 662, distance: 129.7
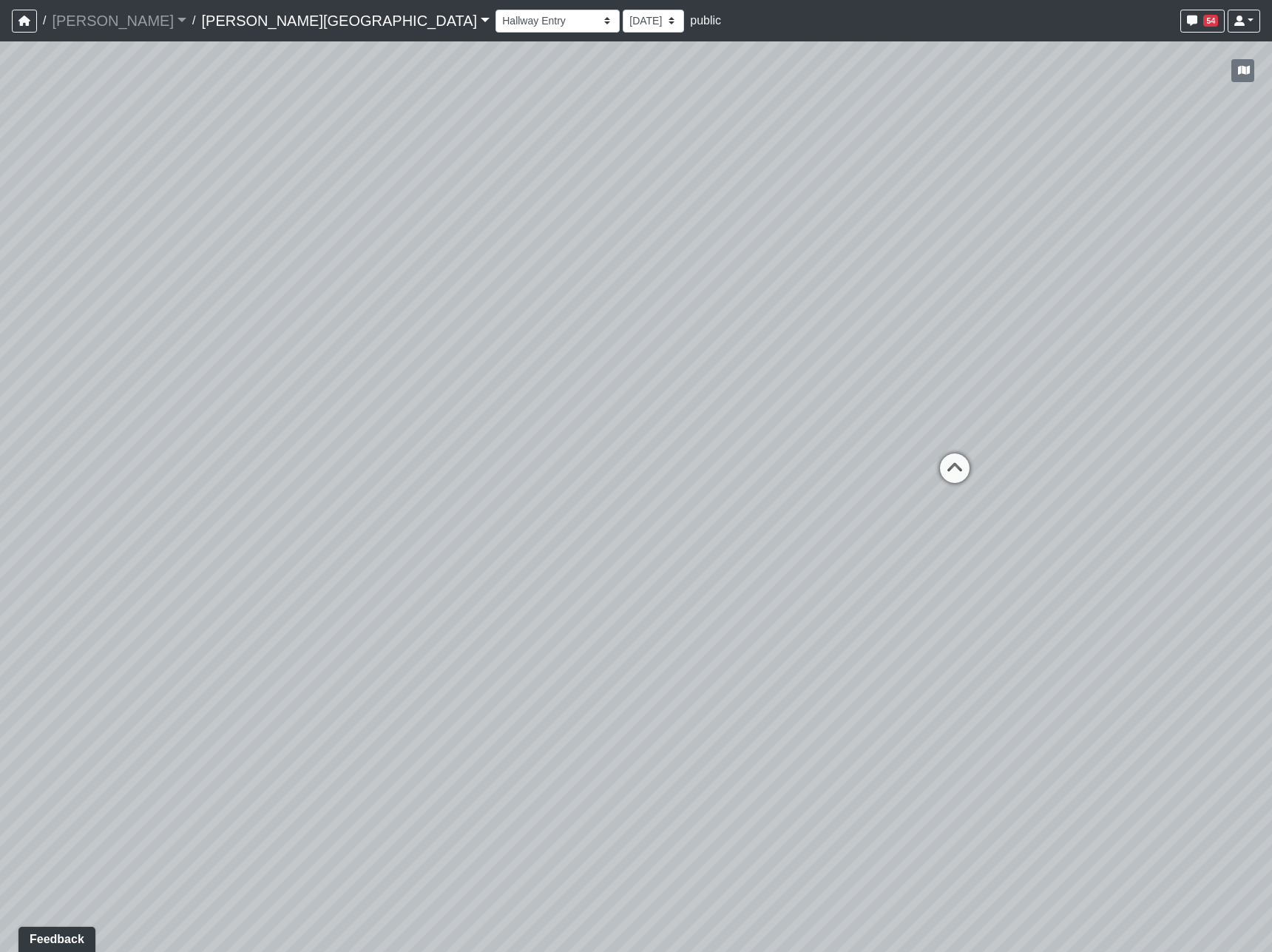
click at [773, 662] on div "Loading... Hallway - Hallway 2 Loading... Entry Loading... Clubroom - Entrance …" at bounding box center [636, 497] width 1272 height 911
drag, startPoint x: 1103, startPoint y: 593, endPoint x: 857, endPoint y: 537, distance: 252.3
click at [857, 537] on div "Loading... Hallway - Hallway 2 Loading... Entry Loading... Clubroom - Entrance …" at bounding box center [636, 497] width 1272 height 911
drag, startPoint x: 970, startPoint y: 599, endPoint x: 914, endPoint y: 564, distance: 66.0
click at [901, 558] on div "Loading... Hallway - Hallway 2 Loading... Entry Loading... Clubroom - Entrance …" at bounding box center [636, 497] width 1272 height 911
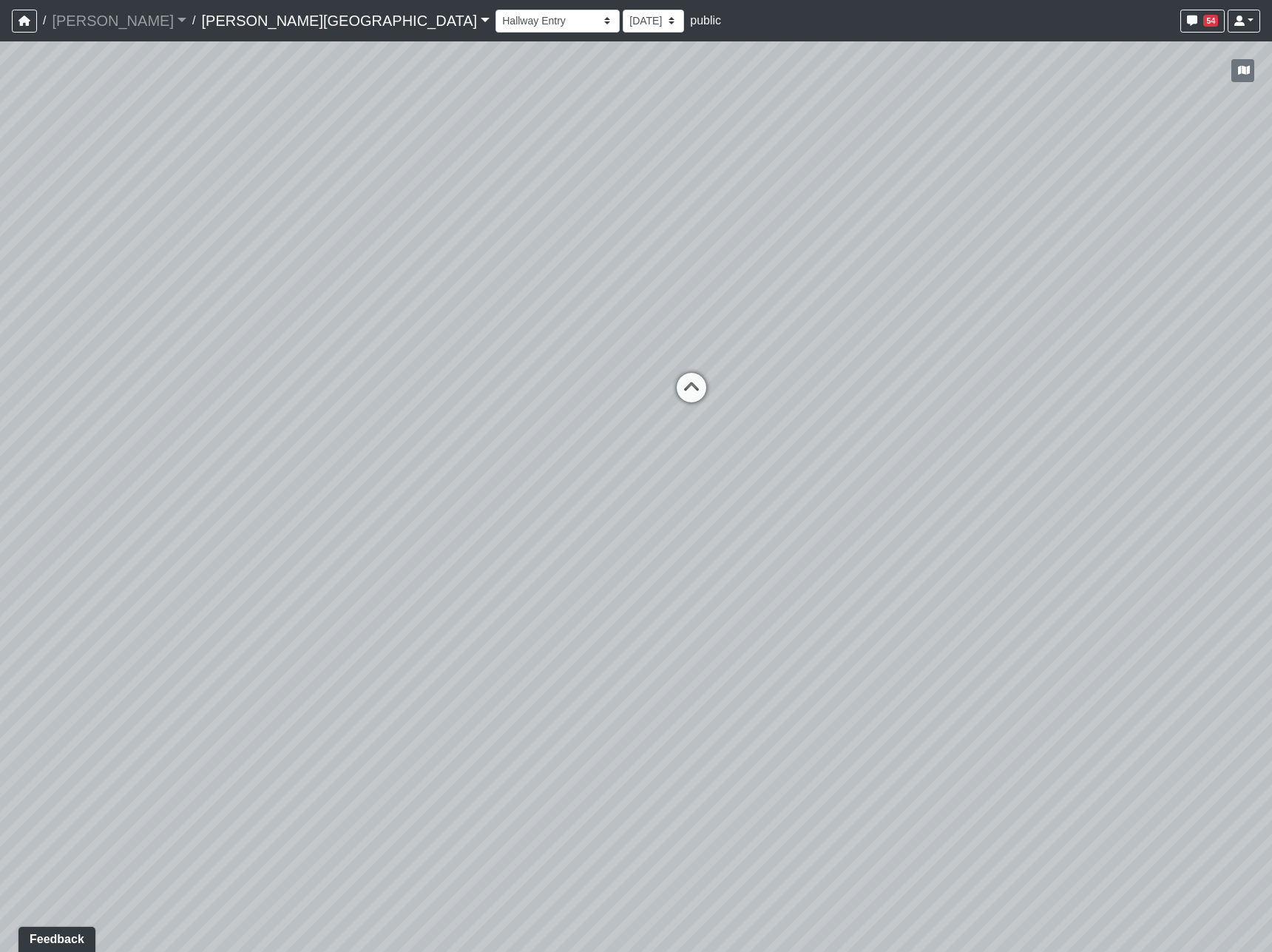
drag, startPoint x: 922, startPoint y: 568, endPoint x: 893, endPoint y: 557, distance: 31.0
click at [893, 558] on div "Loading... Hallway - Hallway 2 Loading... Entry Loading... Clubroom - Entrance …" at bounding box center [636, 497] width 1272 height 911
drag, startPoint x: 781, startPoint y: 568, endPoint x: 370, endPoint y: 722, distance: 438.9
click at [370, 722] on div "Loading... Hallway - Hallway 2 Loading... Entry Loading... Clubroom - Entrance …" at bounding box center [636, 497] width 1272 height 911
drag, startPoint x: 676, startPoint y: 746, endPoint x: 440, endPoint y: 559, distance: 301.1
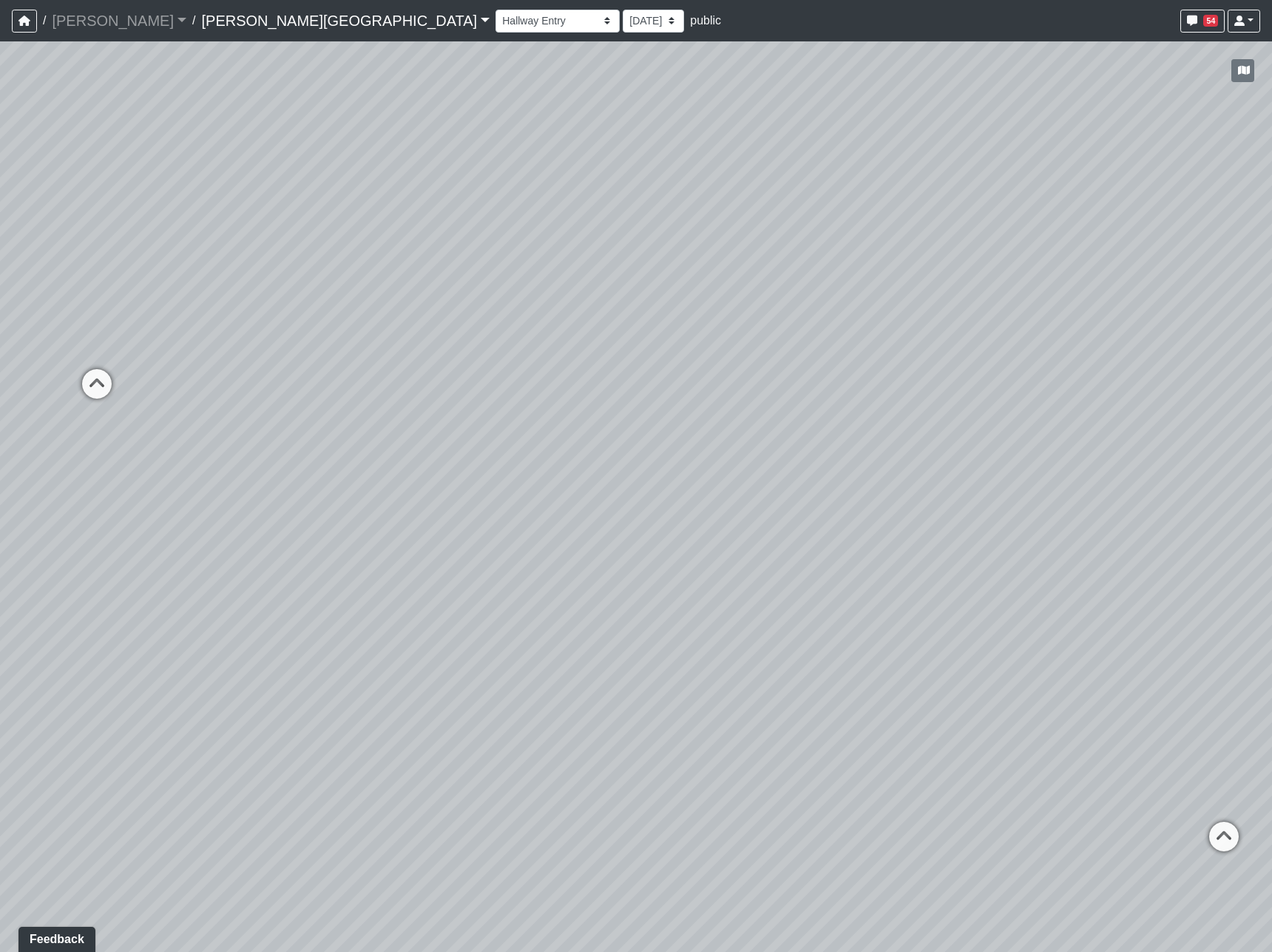
click at [440, 559] on div "Loading... Hallway - Hallway 2 Loading... Entry Loading... Clubroom - Entrance …" at bounding box center [636, 497] width 1272 height 911
drag, startPoint x: 497, startPoint y: 593, endPoint x: 604, endPoint y: 670, distance: 131.8
click at [604, 670] on div "Loading... Hallway - Hallway 2 Loading... Entry Loading... Clubroom - Entrance …" at bounding box center [636, 497] width 1272 height 911
drag, startPoint x: 573, startPoint y: 643, endPoint x: 591, endPoint y: 652, distance: 20.1
click at [591, 652] on div "Loading... Hallway - Hallway 2 Loading... Entry Loading... Clubroom - Entrance …" at bounding box center [636, 497] width 1272 height 911
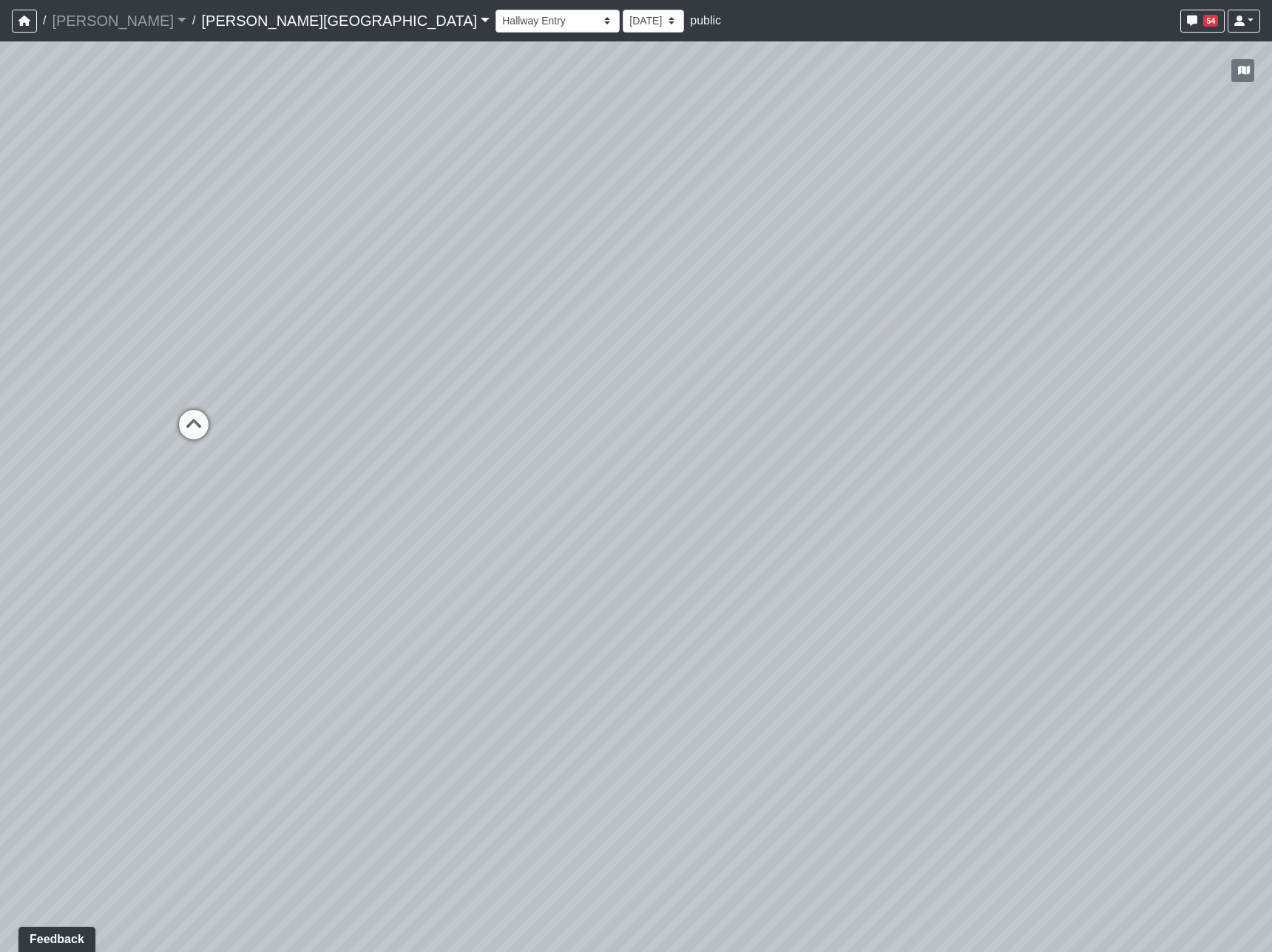
click at [588, 649] on div "Loading... Hallway - Hallway 2 Loading... Entry Loading... Clubroom - Entrance …" at bounding box center [636, 497] width 1272 height 911
drag, startPoint x: 588, startPoint y: 649, endPoint x: 582, endPoint y: 642, distance: 9.2
click at [582, 642] on div "Loading... Hallway - Hallway 2 Loading... Entry Loading... Clubroom - Entrance …" at bounding box center [636, 497] width 1272 height 911
click at [579, 640] on div "Loading... Hallway - Hallway 2 Loading... Entry Loading... Clubroom - Entrance …" at bounding box center [636, 497] width 1272 height 911
drag, startPoint x: 191, startPoint y: 432, endPoint x: 407, endPoint y: 429, distance: 216.0
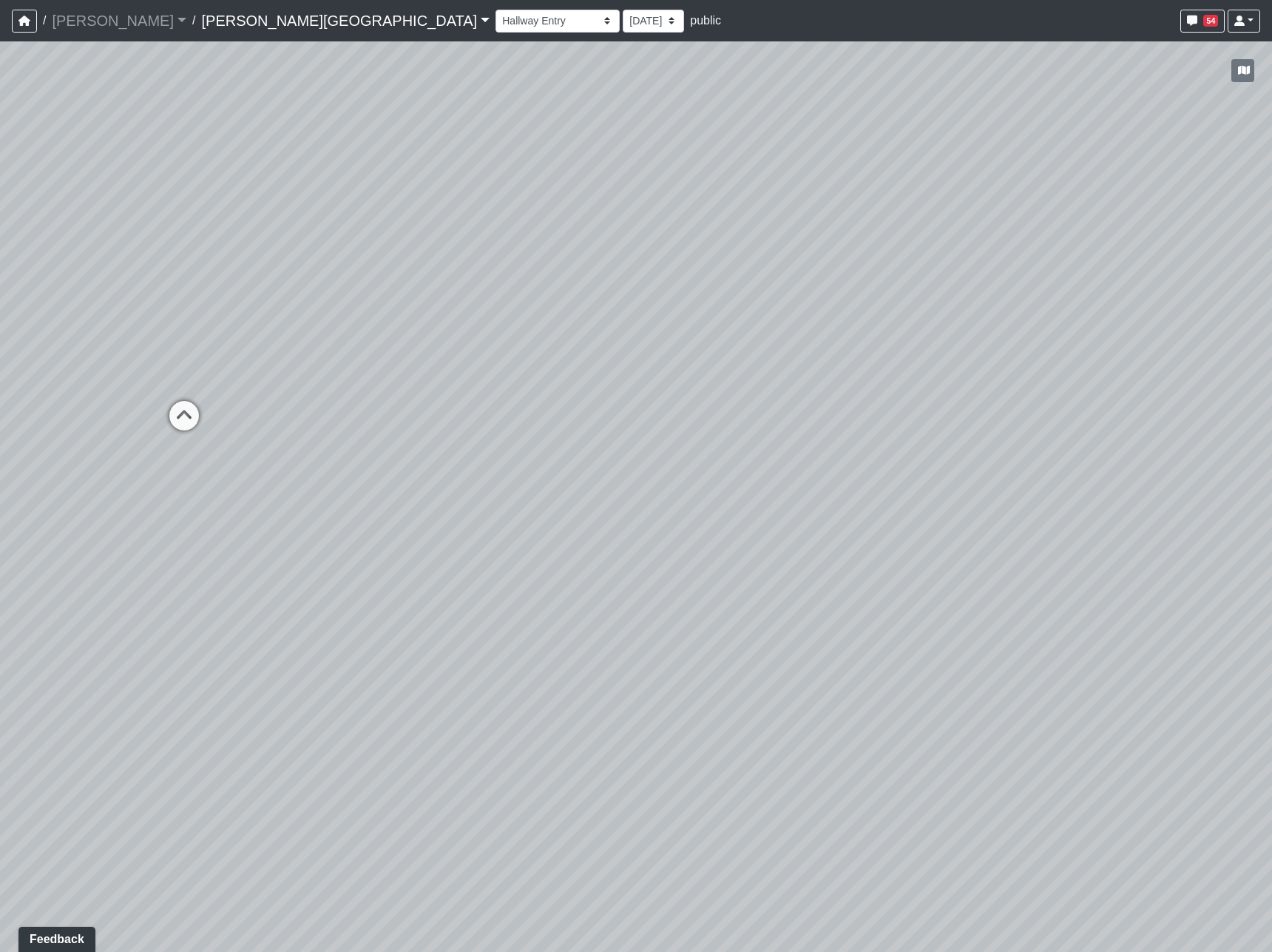
click at [407, 429] on div "Loading... Hallway - Hallway 2 Loading... Entry Loading... Clubroom - Entrance …" at bounding box center [636, 497] width 1272 height 911
drag, startPoint x: 560, startPoint y: 526, endPoint x: 788, endPoint y: 577, distance: 233.6
click at [788, 577] on div "Loading... Hallway - Hallway 2 Loading... Entry Loading... Clubroom - Entrance …" at bounding box center [636, 497] width 1272 height 911
click at [469, 501] on icon at bounding box center [483, 502] width 44 height 44
click at [696, 525] on icon at bounding box center [703, 520] width 44 height 44
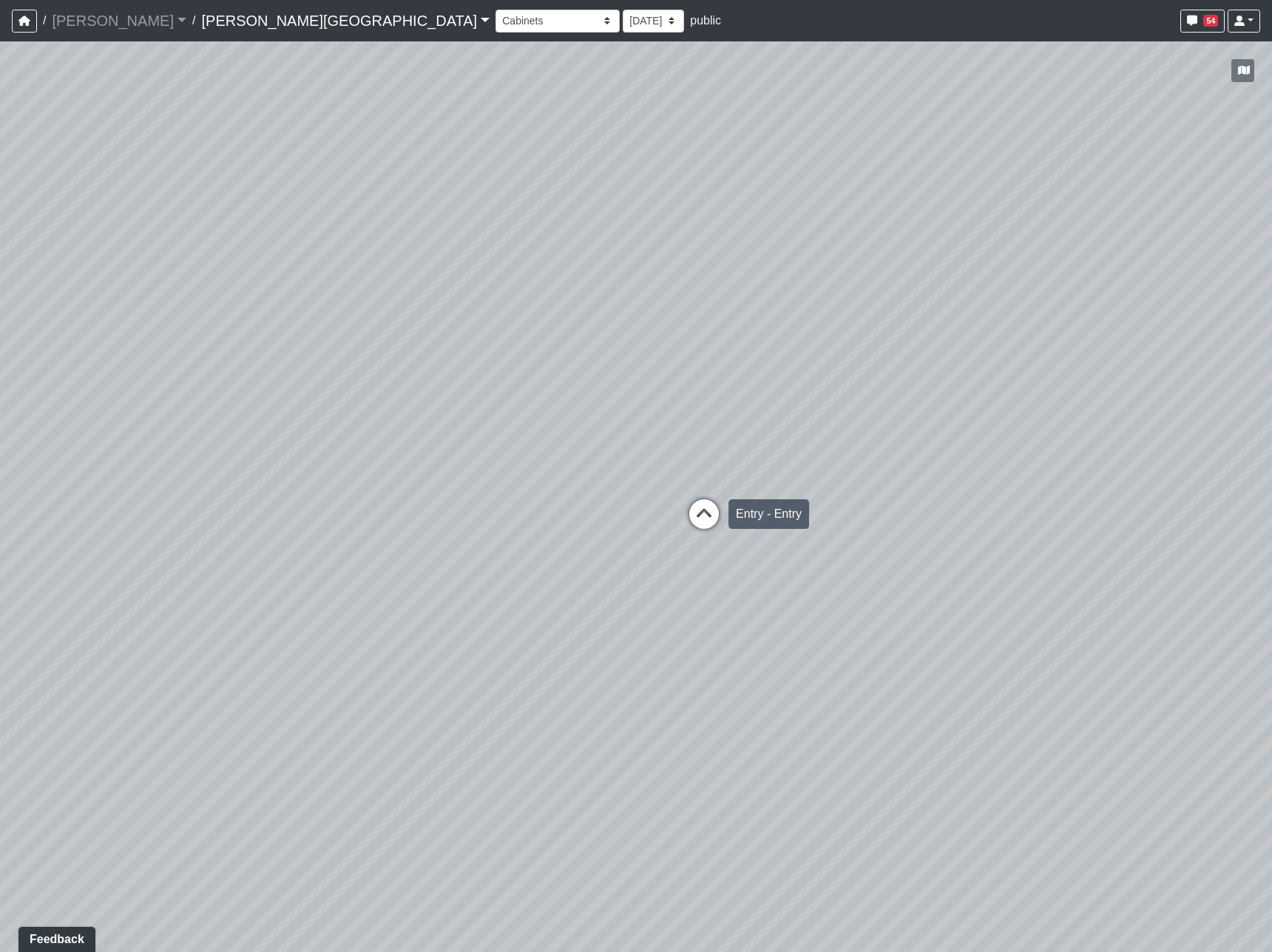
select select "jjYrwuVTQNM22FbxVCQ1FR"
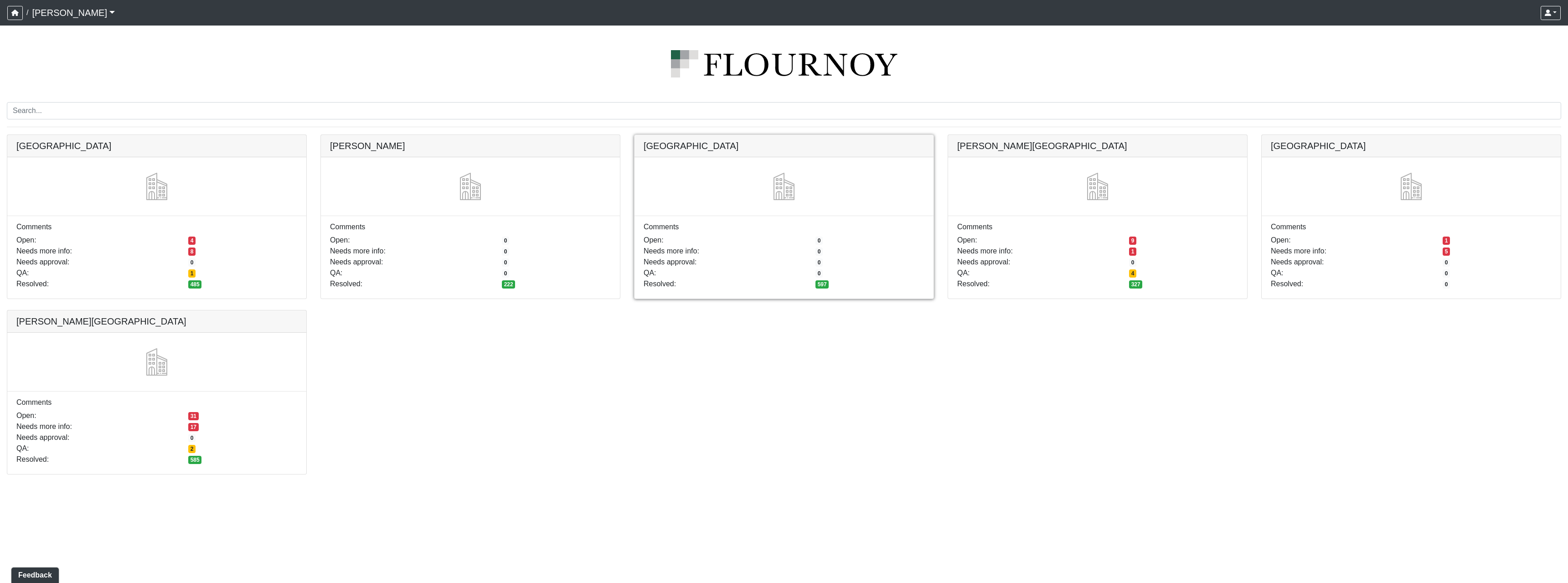
click at [732, 135] on link at bounding box center [783, 135] width 299 height 0
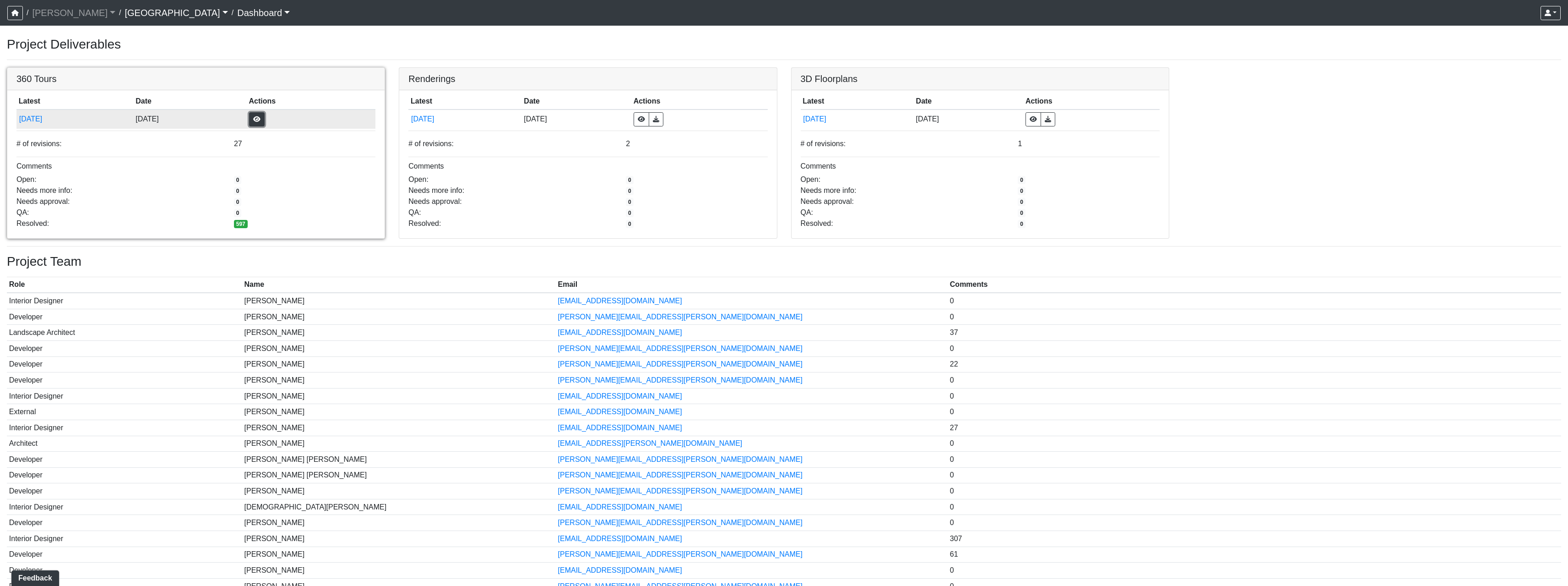
click at [265, 115] on button "button" at bounding box center [256, 119] width 15 height 14
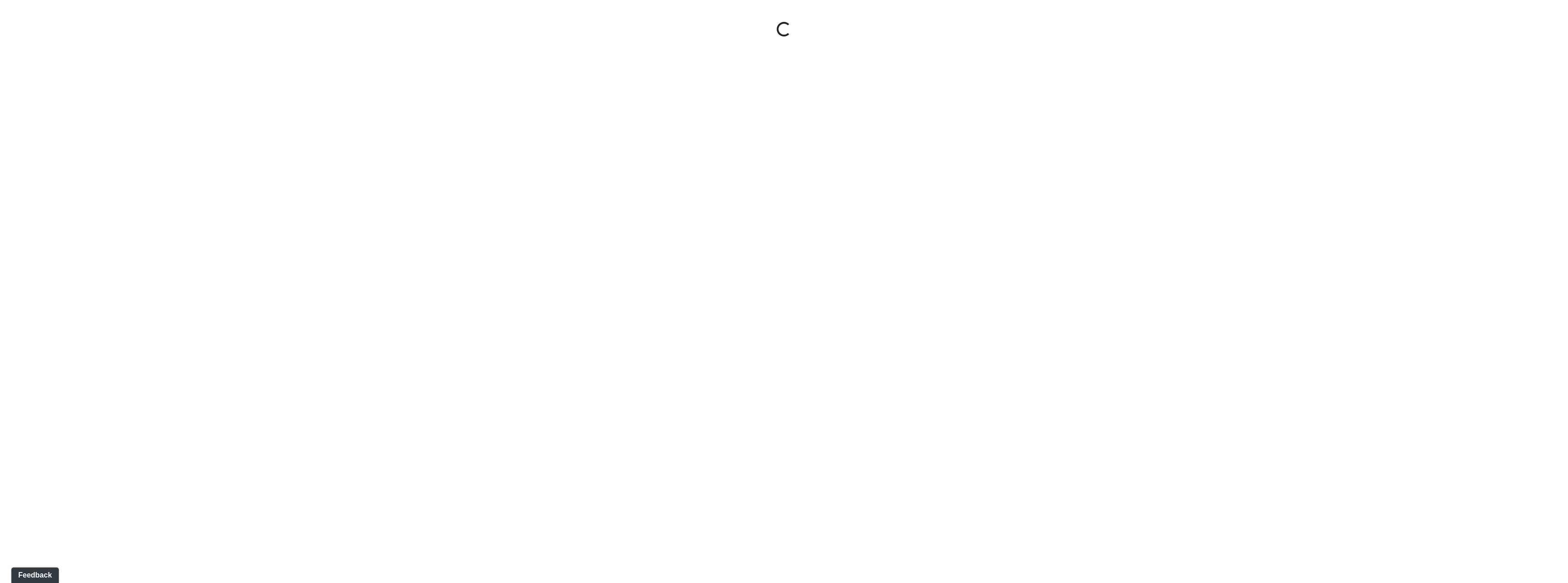
select select "gontoaMErPAtzSBVXh4ptW"
select select "h3ebyGk32eUmSzz99H473o"
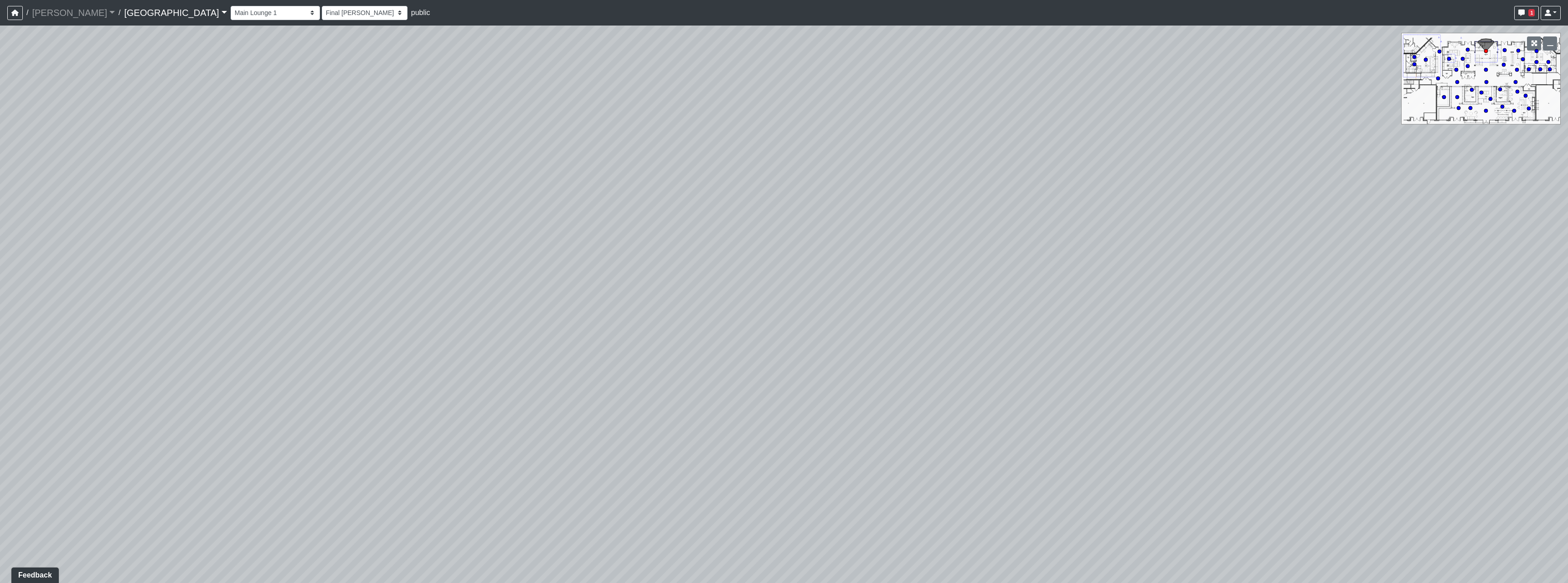
drag, startPoint x: 937, startPoint y: 307, endPoint x: 528, endPoint y: 291, distance: 409.3
click at [444, 288] on div "Loading... Pool Courtyard Entry 1 Loading... Main Lounge 2 Loading... Pool Cour…" at bounding box center [784, 304] width 1568 height 557
drag, startPoint x: 803, startPoint y: 294, endPoint x: 957, endPoint y: 296, distance: 154.0
click at [593, 268] on div "Loading... Pool Courtyard Entry 1 Loading... Main Lounge 2 Loading... Pool Cour…" at bounding box center [784, 304] width 1568 height 557
drag, startPoint x: 1063, startPoint y: 322, endPoint x: 774, endPoint y: 281, distance: 291.9
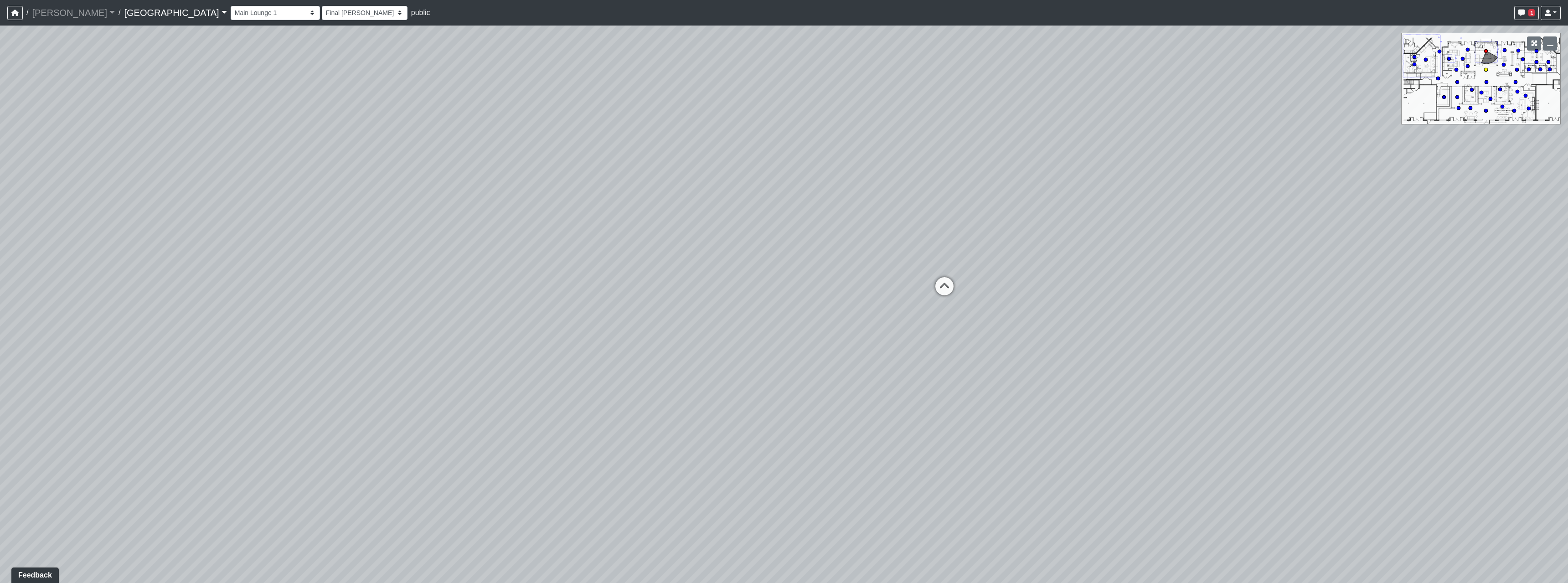
click at [774, 281] on div "Loading... Pool Courtyard Entry 1 Loading... Main Lounge 2 Loading... Pool Cour…" at bounding box center [784, 304] width 1568 height 557
drag, startPoint x: 1249, startPoint y: 361, endPoint x: 1110, endPoint y: 369, distance: 139.2
click at [935, 360] on div "Loading... Pool Courtyard Entry 1 Loading... Main Lounge 2 Loading... Pool Cour…" at bounding box center [784, 304] width 1568 height 557
drag, startPoint x: 878, startPoint y: 239, endPoint x: 1157, endPoint y: 288, distance: 283.3
click at [1157, 288] on div "Loading... Pool Courtyard Entry 1 Loading... Main Lounge 2 Loading... Pool Cour…" at bounding box center [784, 304] width 1568 height 557
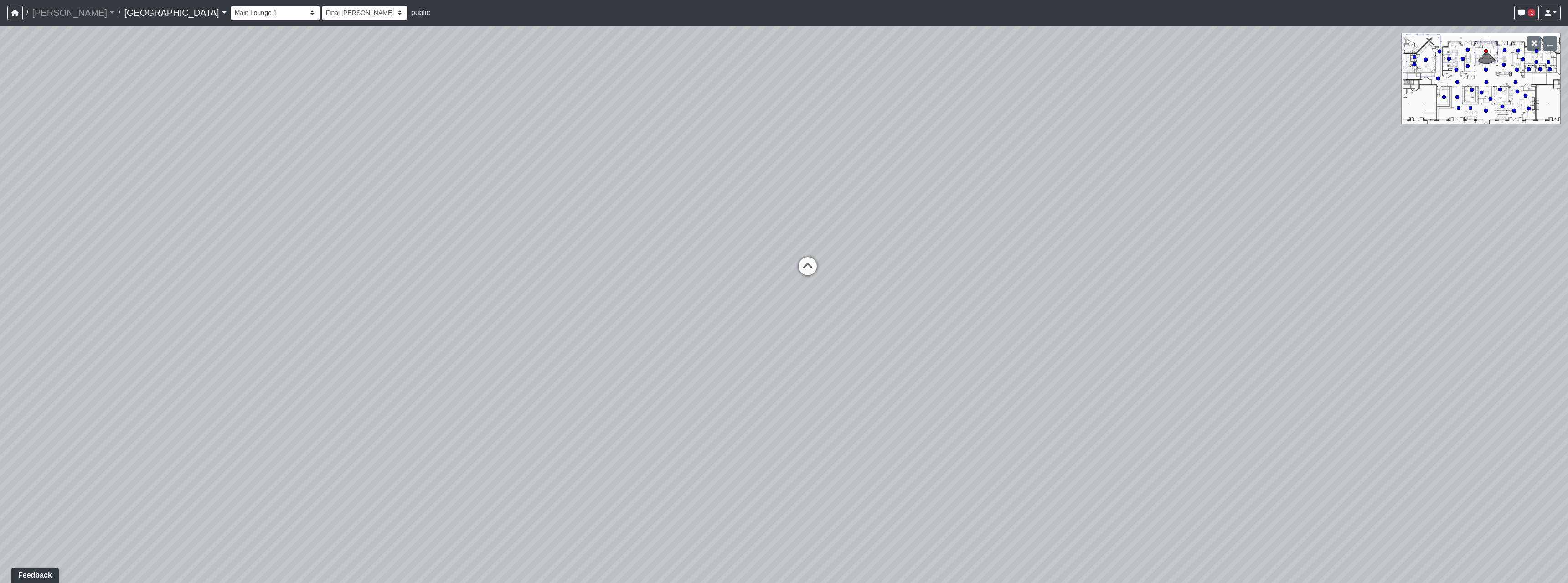
drag, startPoint x: 435, startPoint y: 304, endPoint x: 449, endPoint y: 264, distance: 42.4
click at [449, 264] on div "Loading... Pool Courtyard Entry 1 Loading... Main Lounge 2 Loading... Pool Cour…" at bounding box center [784, 304] width 1568 height 557
drag, startPoint x: 1191, startPoint y: 270, endPoint x: 696, endPoint y: 299, distance: 495.8
click at [697, 299] on div "Loading... Pool Courtyard Entry 1 Loading... Main Lounge 2 Loading... Pool Cour…" at bounding box center [784, 304] width 1568 height 557
drag, startPoint x: 897, startPoint y: 308, endPoint x: 859, endPoint y: 327, distance: 42.5
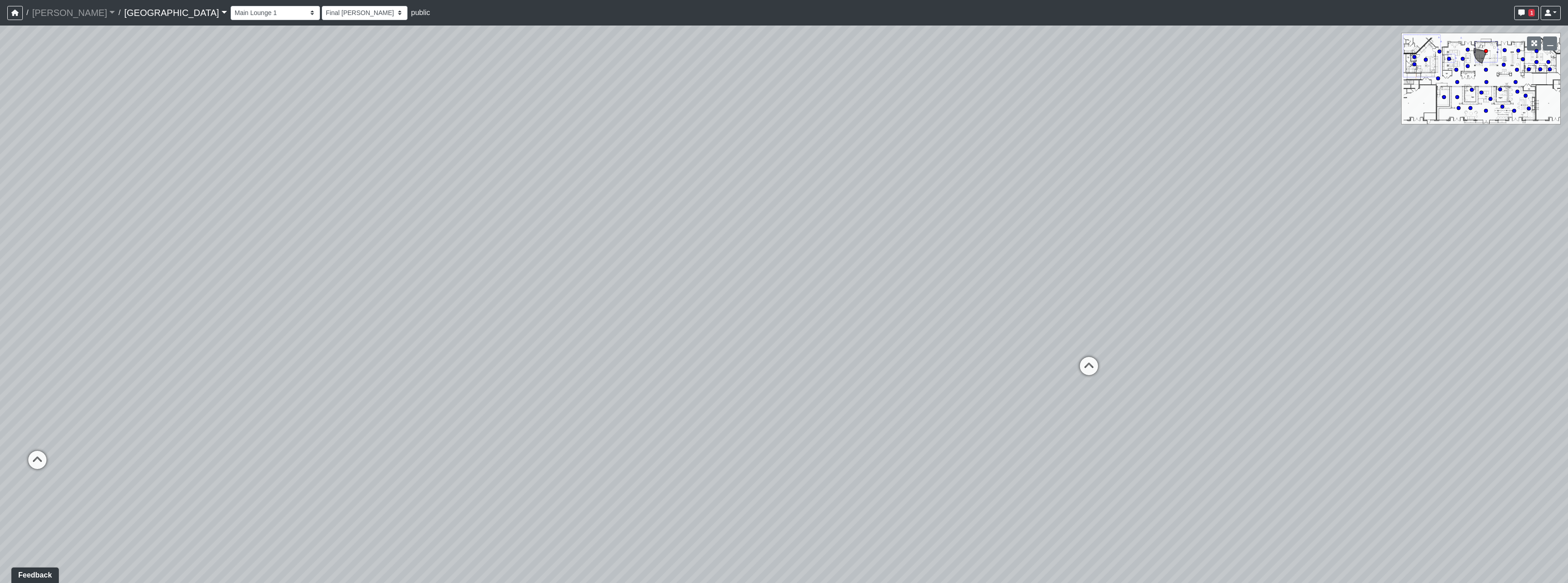
click at [830, 315] on div "Loading... Pool Courtyard Entry 1 Loading... Main Lounge 2 Loading... Pool Cour…" at bounding box center [784, 304] width 1568 height 557
click at [1034, 369] on icon at bounding box center [1036, 368] width 27 height 27
select select "udEX2YWNPeTD5resjGsNFx"
select select "h3ebyGk32eUmSzz99H473o"
drag, startPoint x: 1102, startPoint y: 374, endPoint x: 1259, endPoint y: 368, distance: 157.1
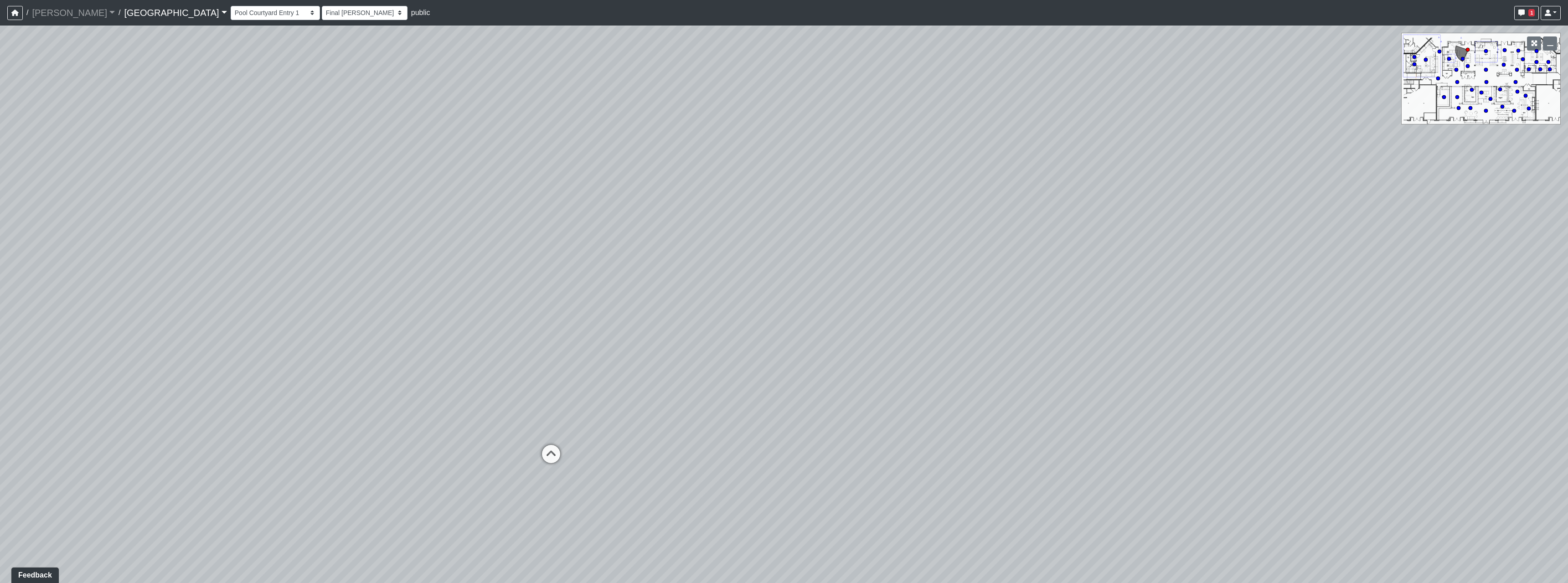
click at [1255, 368] on div "Loading... Pool Courtyard Entry 1 Loading... Main Lounge 2 Loading... Pool Cour…" at bounding box center [784, 304] width 1568 height 557
drag, startPoint x: 716, startPoint y: 414, endPoint x: 1030, endPoint y: 340, distance: 322.6
click at [1006, 346] on div "Loading... Pool Courtyard Entry 1 Loading... Main Lounge 2 Loading... Pool Cour…" at bounding box center [784, 304] width 1568 height 557
drag, startPoint x: 868, startPoint y: 349, endPoint x: 895, endPoint y: 399, distance: 56.8
click at [890, 403] on div "Loading... Pool Courtyard Entry 1 Loading... Main Lounge 2 Loading... Pool Cour…" at bounding box center [784, 304] width 1568 height 557
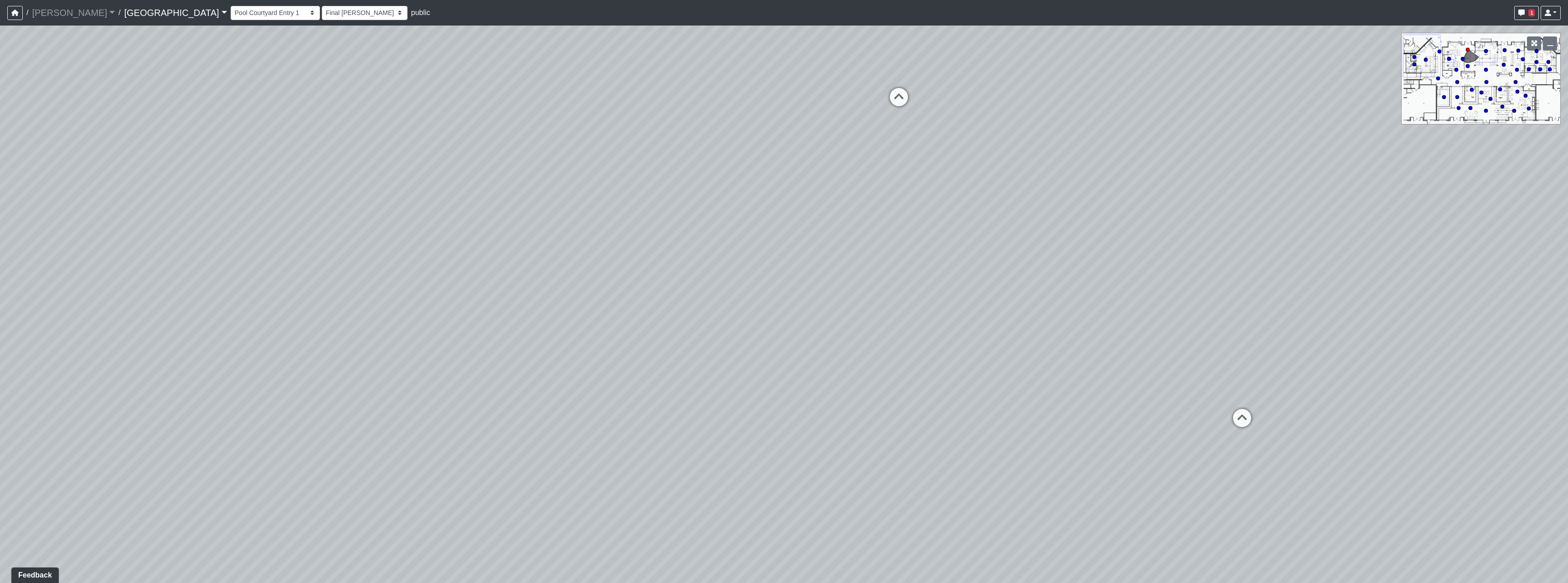
drag, startPoint x: 1063, startPoint y: 302, endPoint x: 1088, endPoint y: 313, distance: 27.3
click at [1088, 313] on div "Loading... Pool Courtyard Entry 1 Loading... Main Lounge 2 Loading... Pool Cour…" at bounding box center [784, 304] width 1568 height 557
drag, startPoint x: 662, startPoint y: 427, endPoint x: 878, endPoint y: 410, distance: 216.7
click at [947, 431] on div "Loading... Pool Courtyard Entry 1 Loading... Main Lounge 2 Loading... Pool Cour…" at bounding box center [784, 304] width 1568 height 557
drag, startPoint x: 668, startPoint y: 345, endPoint x: 974, endPoint y: 350, distance: 306.0
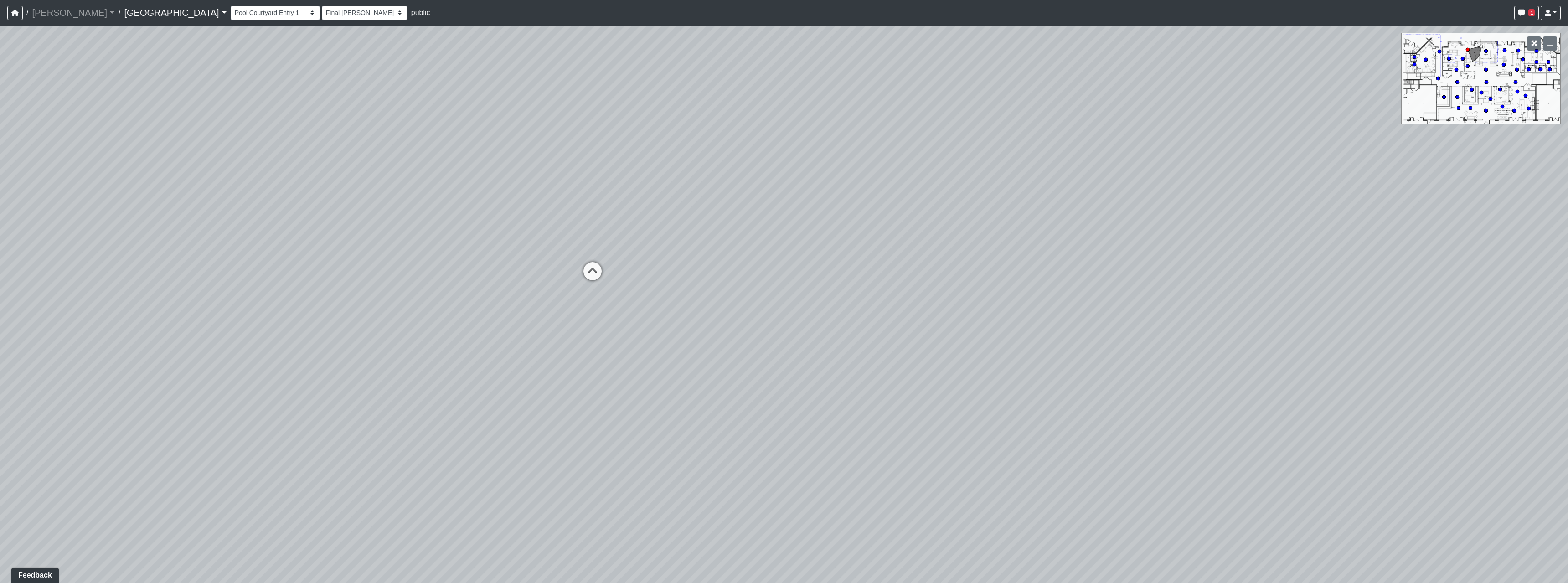
click at [974, 350] on div "Loading... Pool Courtyard Entry 1 Loading... Main Lounge 2 Loading... Pool Cour…" at bounding box center [784, 304] width 1568 height 557
drag, startPoint x: 894, startPoint y: 342, endPoint x: 948, endPoint y: 398, distance: 77.8
click at [948, 398] on div "Loading... Pool Courtyard Entry 1 Loading... Main Lounge 2 Loading... Pool Cour…" at bounding box center [784, 304] width 1568 height 557
click at [735, 285] on icon at bounding box center [737, 296] width 27 height 27
select select "gontoaMErPAtzSBVXh4ptW"
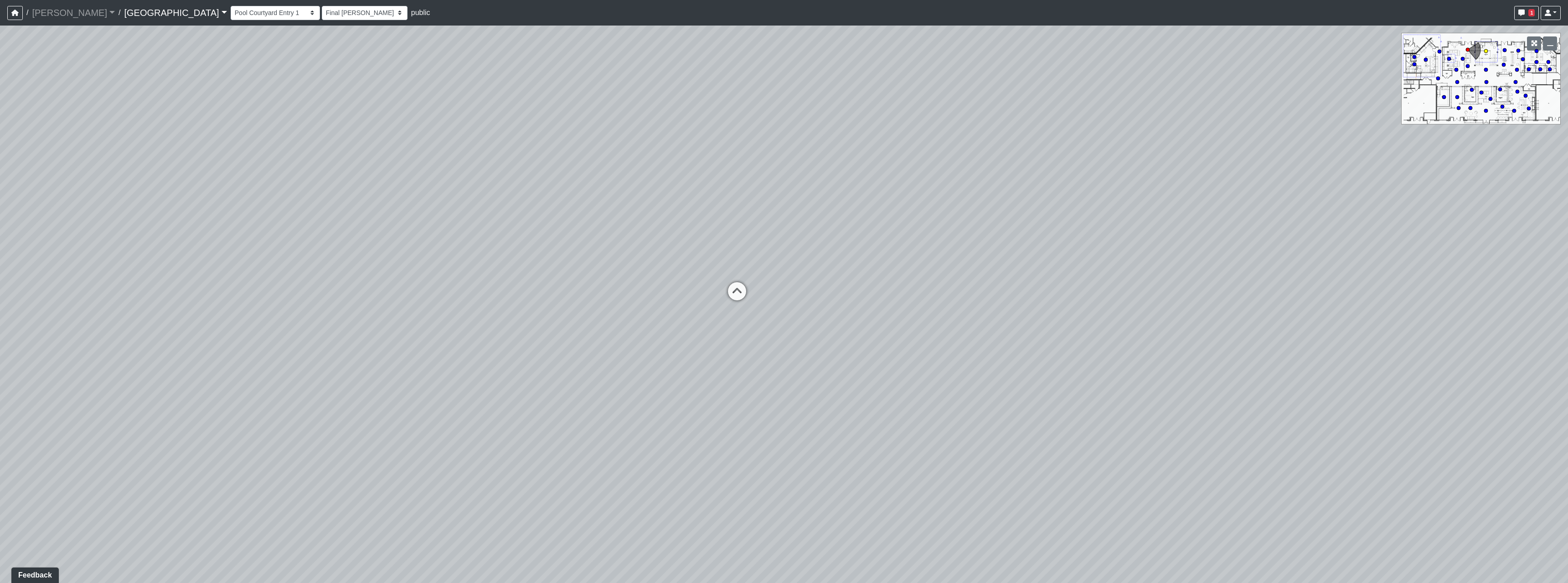
select select "h3ebyGk32eUmSzz99H473o"
drag, startPoint x: 975, startPoint y: 365, endPoint x: 806, endPoint y: 393, distance: 171.3
click at [794, 395] on div "Loading... Pool Courtyard Entry 1 Loading... Main Lounge 2 Loading... Pool Cour…" at bounding box center [784, 304] width 1568 height 557
drag, startPoint x: 1240, startPoint y: 324, endPoint x: 832, endPoint y: 372, distance: 410.8
click at [853, 371] on div "Loading... Pool Courtyard Entry 1 Loading... Main Lounge 2 Loading... Pool Cour…" at bounding box center [784, 304] width 1568 height 557
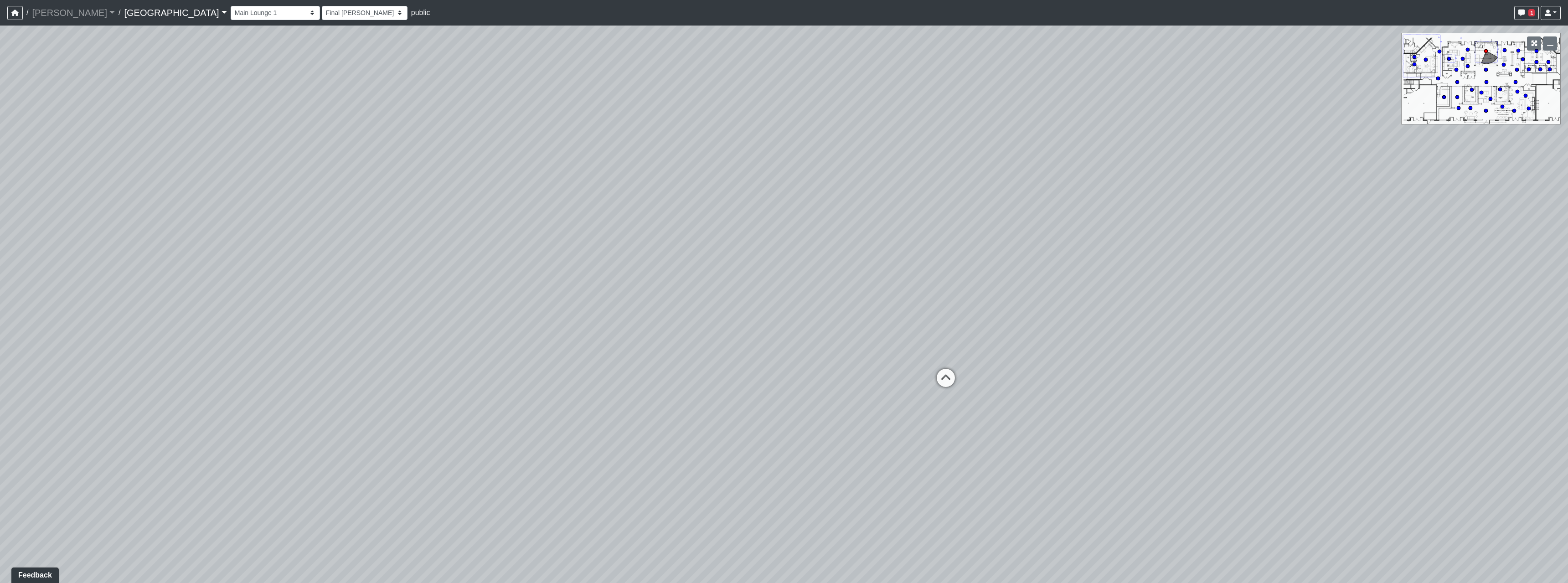
drag, startPoint x: 1405, startPoint y: 363, endPoint x: 1339, endPoint y: 366, distance: 66.1
click at [1339, 366] on div "Loading... Pool Courtyard Entry 1 Loading... Main Lounge 2 Loading... Pool Cour…" at bounding box center [784, 304] width 1568 height 557
drag, startPoint x: 707, startPoint y: 394, endPoint x: 1119, endPoint y: 386, distance: 412.1
click at [1119, 386] on div "Loading... Pool Courtyard Entry 1 Loading... Main Lounge 2 Loading... Pool Cour…" at bounding box center [784, 304] width 1568 height 557
click at [397, 421] on icon at bounding box center [385, 426] width 27 height 27
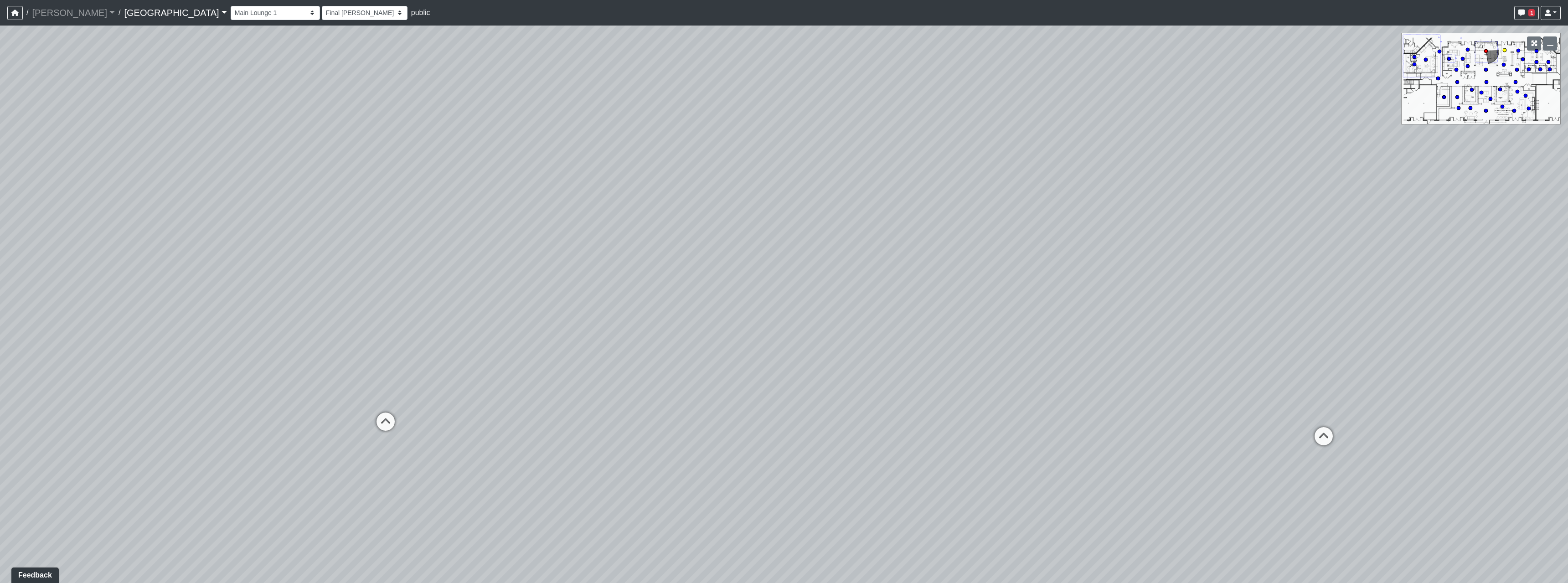
select select "rSNPTk6fVWzVTWWJRKuvHZ"
select select "h3ebyGk32eUmSzz99H473o"
drag, startPoint x: 1086, startPoint y: 347, endPoint x: 872, endPoint y: 348, distance: 214.0
click at [819, 355] on div "Loading... Pool Courtyard Entry 1 Loading... Main Lounge 2 Loading... Pool Cour…" at bounding box center [784, 304] width 1568 height 557
click at [1075, 240] on icon at bounding box center [1073, 234] width 27 height 27
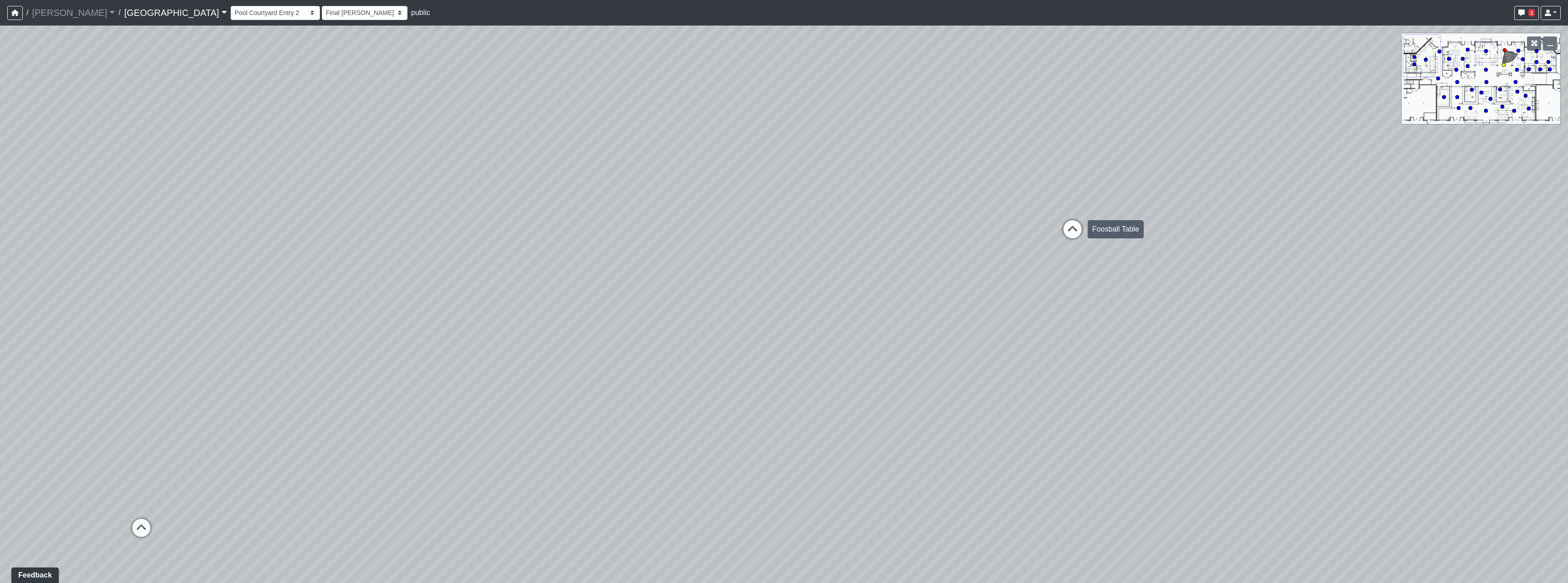
select select "5YdP8s9J1uMCwQbH227TJn"
select select "h3ebyGk32eUmSzz99H473o"
drag, startPoint x: 1138, startPoint y: 375, endPoint x: 1003, endPoint y: 316, distance: 147.3
click at [1003, 316] on div "Loading... Pool Courtyard Entry 1 Loading... Main Lounge 2 Loading... Pool Cour…" at bounding box center [784, 304] width 1568 height 557
drag, startPoint x: 824, startPoint y: 408, endPoint x: 1344, endPoint y: 410, distance: 520.0
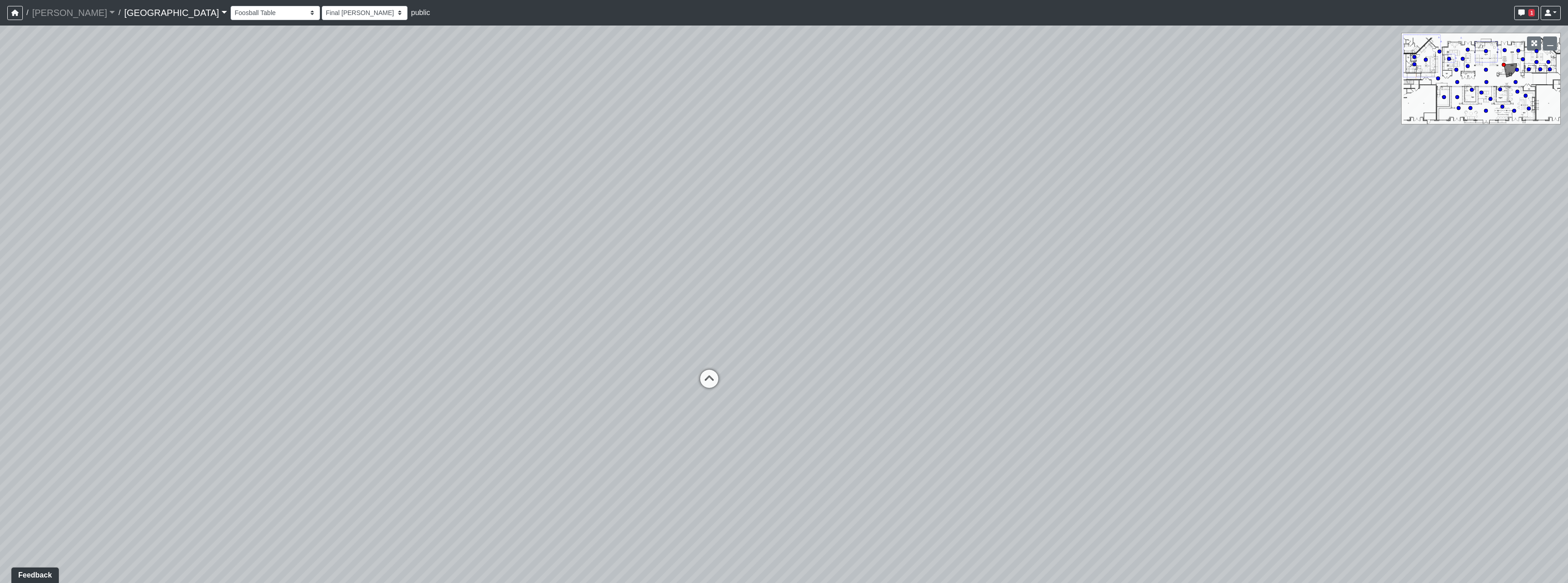
click at [1344, 410] on div "Loading... Pool Courtyard Entry 1 Loading... Main Lounge 2 Loading... Pool Cour…" at bounding box center [784, 304] width 1568 height 557
drag, startPoint x: 1069, startPoint y: 404, endPoint x: 1151, endPoint y: 388, distance: 83.5
click at [1151, 388] on div "Loading... Pool Courtyard Entry 1 Loading... Main Lounge 2 Loading... Pool Cour…" at bounding box center [784, 304] width 1568 height 557
drag, startPoint x: 517, startPoint y: 245, endPoint x: 845, endPoint y: 239, distance: 328.1
click at [845, 239] on div "Loading... Pool Courtyard Entry 1 Loading... Main Lounge 2 Loading... Pool Cour…" at bounding box center [784, 304] width 1568 height 557
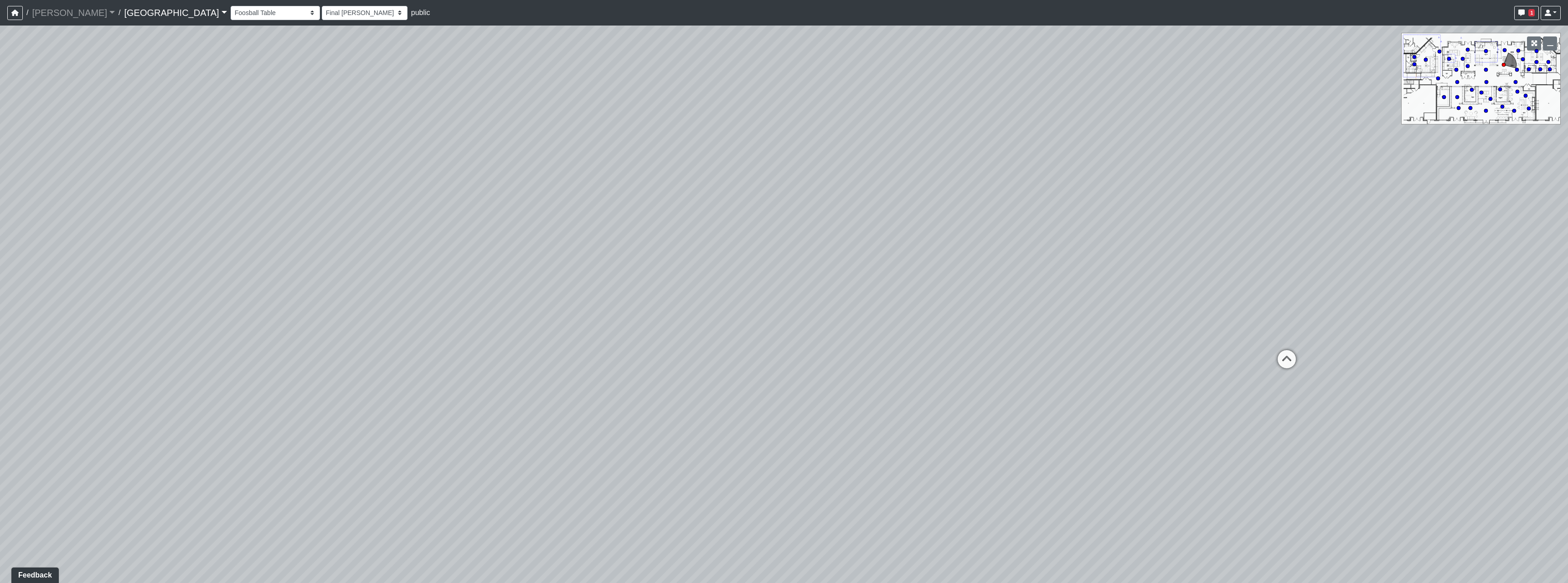
drag, startPoint x: 624, startPoint y: 233, endPoint x: 929, endPoint y: 148, distance: 316.6
click at [963, 143] on div "Loading... Pool Courtyard Entry 1 Loading... Main Lounge 2 Loading... Pool Cour…" at bounding box center [784, 304] width 1568 height 557
drag, startPoint x: 920, startPoint y: 190, endPoint x: 1035, endPoint y: 173, distance: 116.2
click at [1035, 173] on div "Loading... Pool Courtyard Entry 1 Loading... Main Lounge 2 Loading... Pool Cour…" at bounding box center [784, 304] width 1568 height 557
drag, startPoint x: 367, startPoint y: 201, endPoint x: 738, endPoint y: 523, distance: 491.2
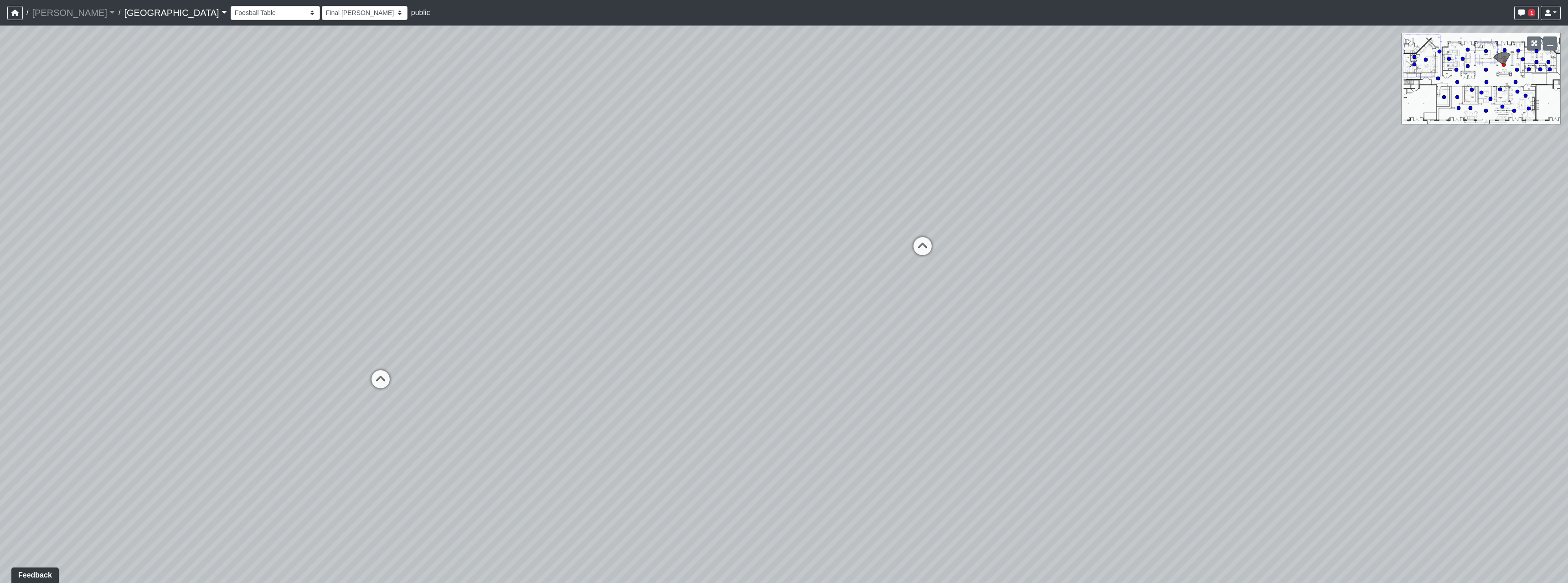
click at [738, 523] on div "Loading... Pool Courtyard Entry 1 Loading... Main Lounge 2 Loading... Pool Cour…" at bounding box center [784, 304] width 1568 height 557
drag, startPoint x: 826, startPoint y: 243, endPoint x: 625, endPoint y: 286, distance: 205.5
click at [626, 290] on div "Loading... Pool Courtyard Entry 1 Loading... Main Lounge 2 Loading... Pool Cour…" at bounding box center [784, 304] width 1568 height 557
click at [807, 289] on icon at bounding box center [801, 298] width 27 height 27
select select "rSNPTk6fVWzVTWWJRKuvHZ"
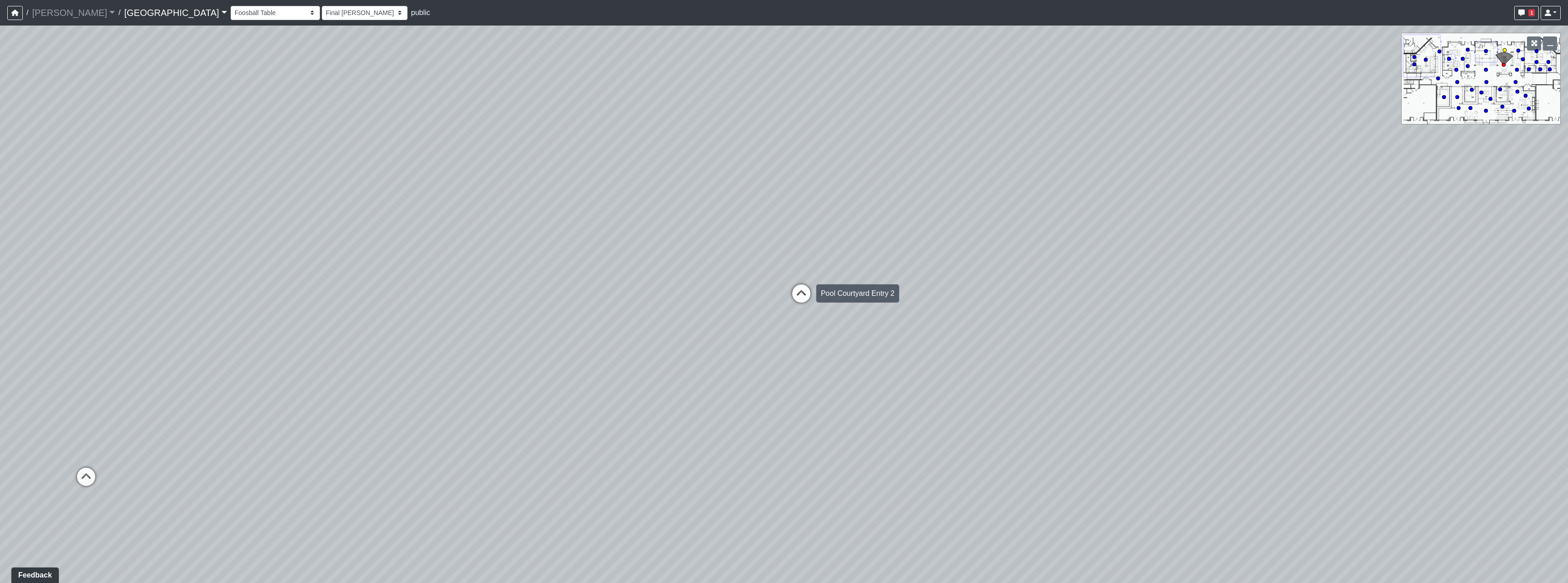
select select "h3ebyGk32eUmSzz99H473o"
drag, startPoint x: 568, startPoint y: 389, endPoint x: 1244, endPoint y: 312, distance: 680.4
click at [1235, 319] on div "Loading... Pool Courtyard Entry 1 Loading... Main Lounge 2 Loading... Pool Cour…" at bounding box center [784, 304] width 1568 height 557
drag, startPoint x: 445, startPoint y: 316, endPoint x: 1236, endPoint y: 373, distance: 793.1
click at [1247, 377] on div "Loading... Pool Courtyard Entry 1 Loading... Main Lounge 2 Loading... Pool Cour…" at bounding box center [784, 304] width 1568 height 557
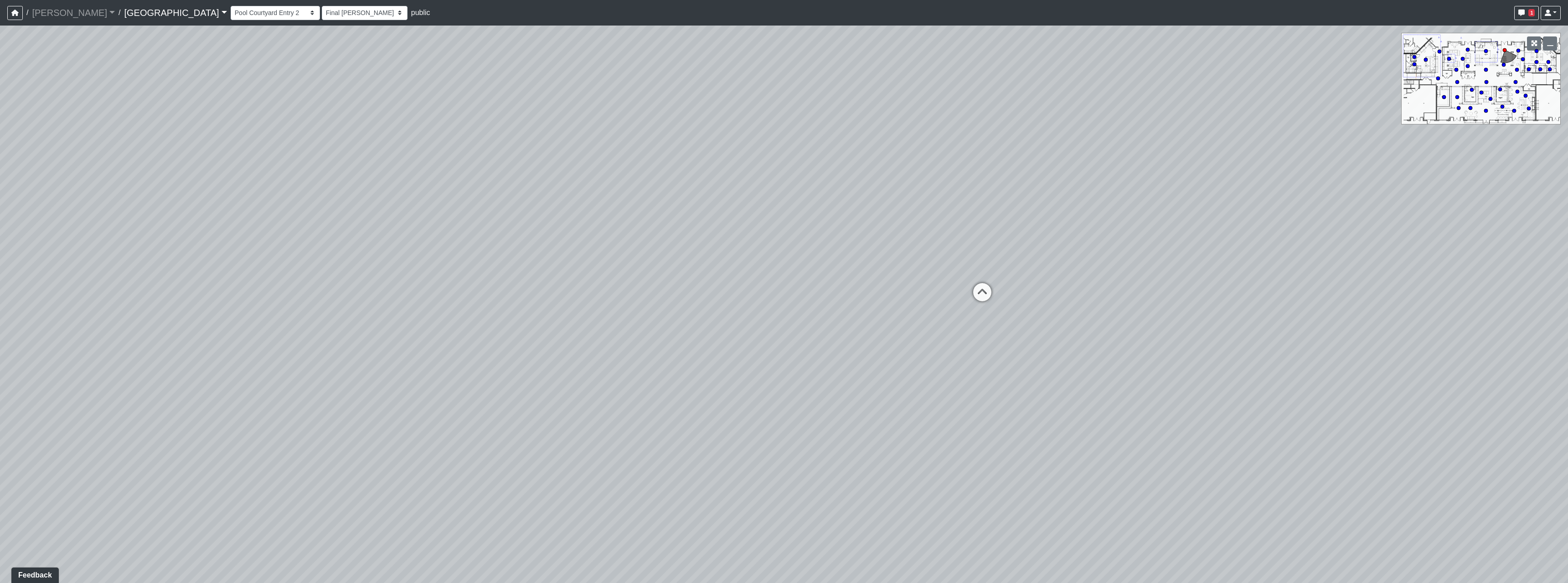
drag, startPoint x: 572, startPoint y: 333, endPoint x: 1328, endPoint y: 440, distance: 763.5
click at [1328, 440] on div "Loading... Pool Courtyard Entry 1 Loading... Main Lounge 2 Loading... Pool Cour…" at bounding box center [784, 304] width 1568 height 557
drag, startPoint x: 636, startPoint y: 381, endPoint x: 874, endPoint y: 333, distance: 242.8
click at [874, 333] on div "Loading... Pool Courtyard Entry 1 Loading... Main Lounge 2 Loading... Pool Cour…" at bounding box center [784, 304] width 1568 height 557
drag, startPoint x: 690, startPoint y: 448, endPoint x: 831, endPoint y: 219, distance: 268.9
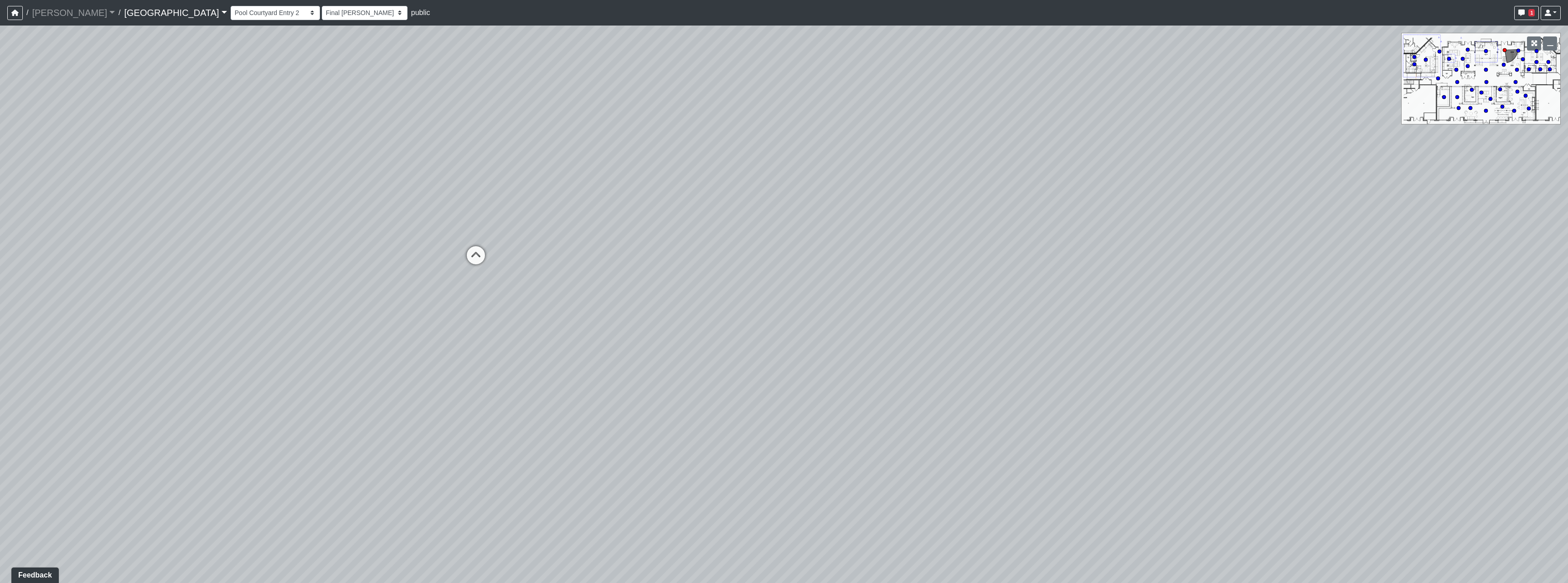
click at [831, 219] on div "Loading... Pool Courtyard Entry 1 Loading... Main Lounge 2 Loading... Pool Cour…" at bounding box center [784, 304] width 1568 height 557
drag, startPoint x: 471, startPoint y: 432, endPoint x: 534, endPoint y: 480, distance: 79.2
click at [534, 480] on div "Loading... Pool Courtyard Entry 1 Loading... Main Lounge 2 Loading... Pool Cour…" at bounding box center [784, 304] width 1568 height 557
drag, startPoint x: 439, startPoint y: 313, endPoint x: 303, endPoint y: 272, distance: 142.0
click at [315, 272] on div "Loading... Pool Courtyard Entry 1 Loading... Main Lounge 2 Loading... Pool Cour…" at bounding box center [784, 304] width 1568 height 557
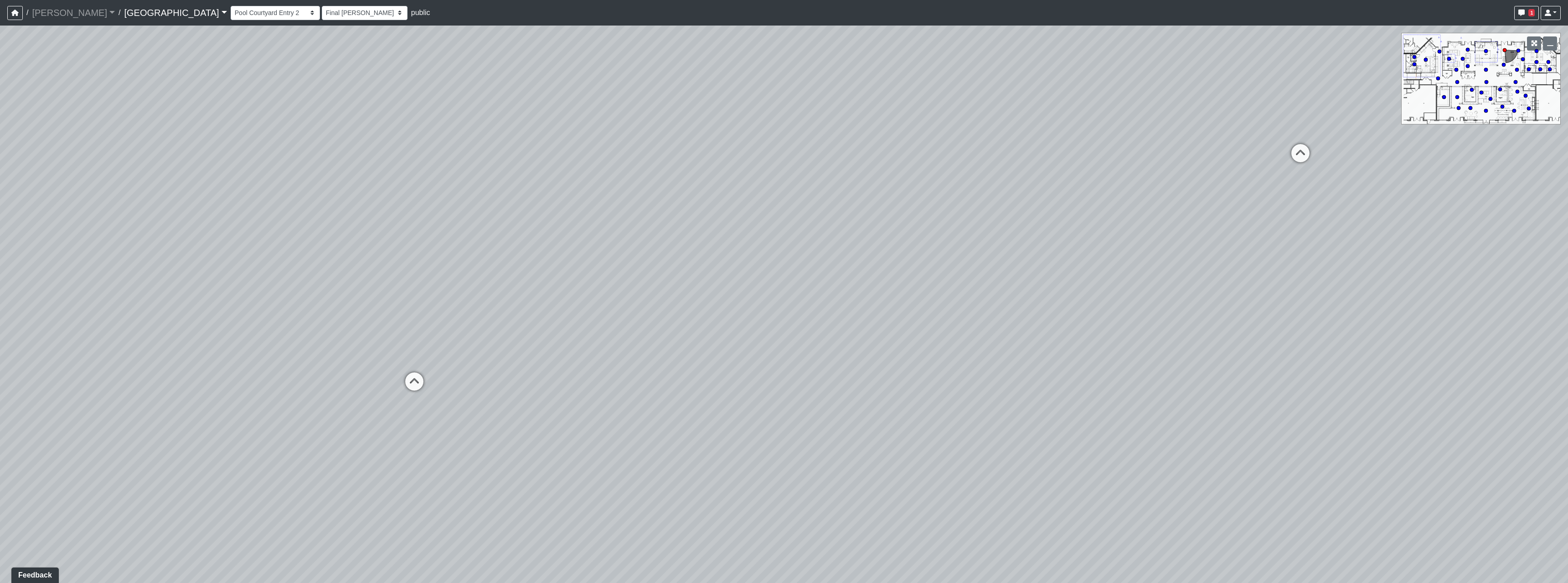
drag, startPoint x: 1015, startPoint y: 352, endPoint x: 859, endPoint y: 336, distance: 156.8
click at [972, 346] on div "Loading... Pool Courtyard Entry 1 Loading... Main Lounge 2 Loading... Pool Cour…" at bounding box center [784, 304] width 1568 height 557
drag, startPoint x: 1032, startPoint y: 312, endPoint x: 623, endPoint y: 314, distance: 409.0
click at [640, 313] on div "Loading... Pool Courtyard Entry 1 Loading... Main Lounge 2 Loading... Pool Cour…" at bounding box center [784, 304] width 1568 height 557
drag, startPoint x: 993, startPoint y: 270, endPoint x: 992, endPoint y: 332, distance: 62.0
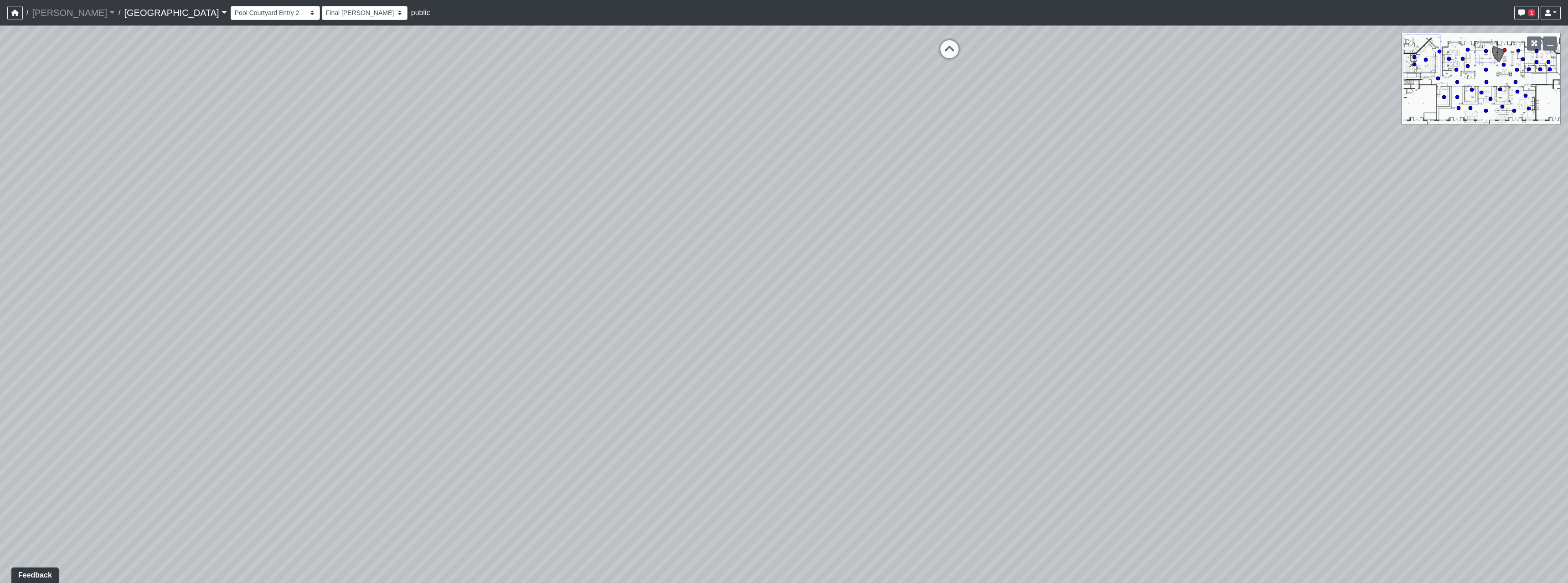
click at [992, 330] on div "Loading... Pool Courtyard Entry 1 Loading... Main Lounge 2 Loading... Pool Cour…" at bounding box center [784, 304] width 1568 height 557
drag, startPoint x: 1004, startPoint y: 379, endPoint x: 888, endPoint y: 370, distance: 116.3
click at [940, 360] on div "Loading... Pool Courtyard Entry 1 Loading... Main Lounge 2 Loading... Pool Cour…" at bounding box center [784, 304] width 1568 height 557
drag, startPoint x: 520, startPoint y: 284, endPoint x: 788, endPoint y: 231, distance: 273.2
click at [788, 231] on div "Loading... Pool Courtyard Entry 1 Loading... Main Lounge 2 Loading... Pool Cour…" at bounding box center [784, 304] width 1568 height 557
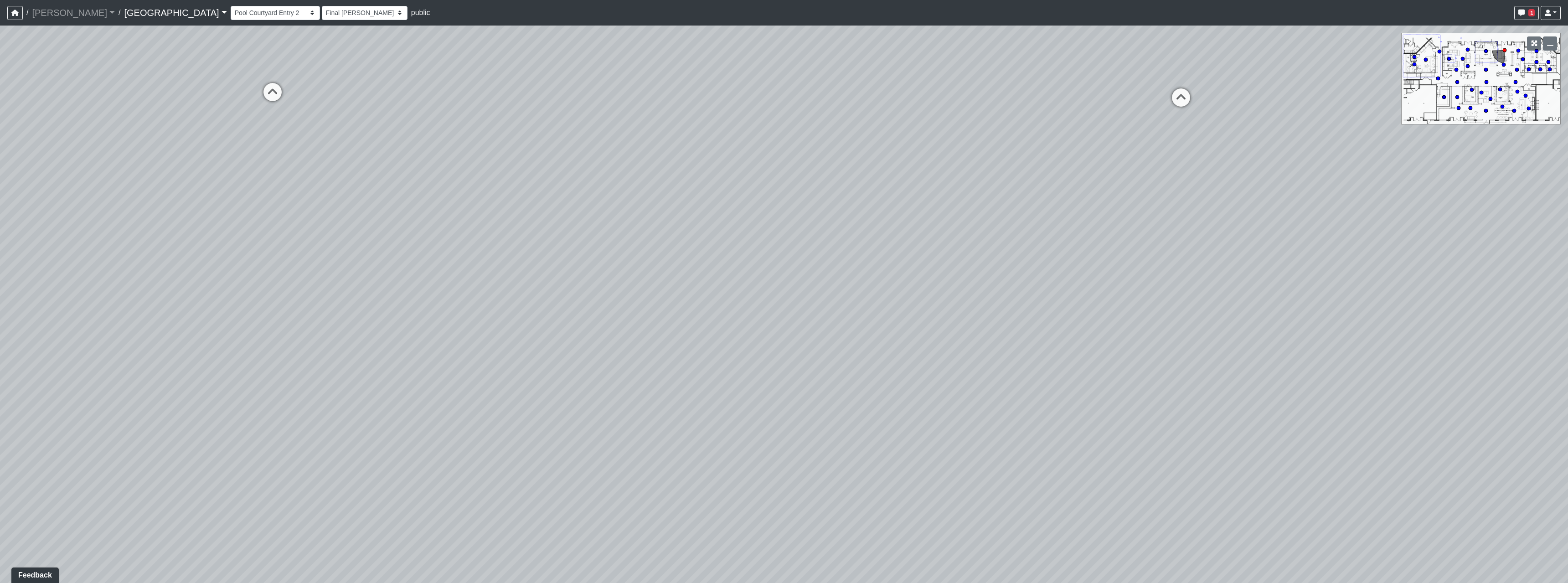
drag, startPoint x: 837, startPoint y: 224, endPoint x: 843, endPoint y: 223, distance: 6.1
click at [843, 223] on div "Loading... Pool Courtyard Entry 1 Loading... Main Lounge 2 Loading... Pool Cour…" at bounding box center [784, 304] width 1568 height 557
drag, startPoint x: 1184, startPoint y: 257, endPoint x: 808, endPoint y: 298, distance: 378.2
click at [819, 316] on div "Loading... Pool Courtyard Entry 1 Loading... Main Lounge 2 Loading... Pool Cour…" at bounding box center [784, 304] width 1568 height 557
click at [869, 165] on icon at bounding box center [873, 164] width 27 height 27
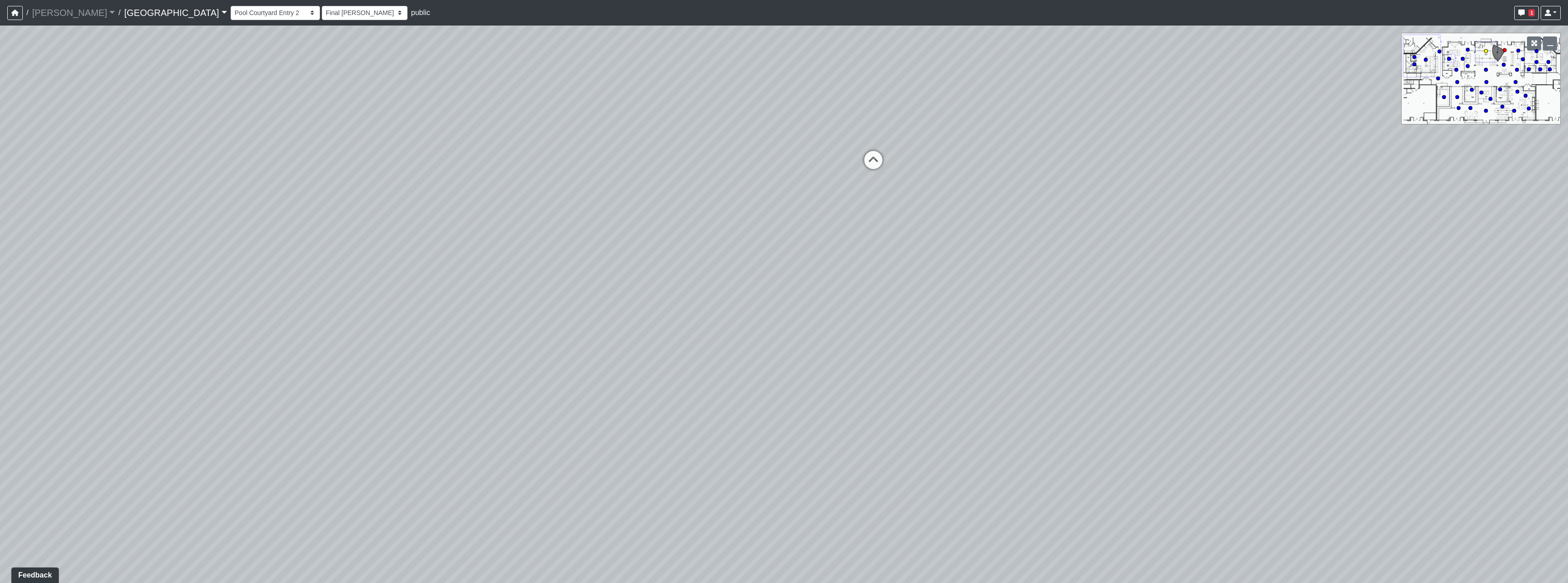
select select "gontoaMErPAtzSBVXh4ptW"
select select "h3ebyGk32eUmSzz99H473o"
drag, startPoint x: 684, startPoint y: 266, endPoint x: 1349, endPoint y: 336, distance: 668.7
click at [1349, 336] on div "Loading... Pool Courtyard Entry 1 Loading... Main Lounge 2 Loading... Pool Cour…" at bounding box center [784, 304] width 1568 height 557
click at [933, 288] on div "Loading... Pool Courtyard Entry 1 Loading... Main Lounge 2 Loading... Pool Cour…" at bounding box center [784, 304] width 1568 height 557
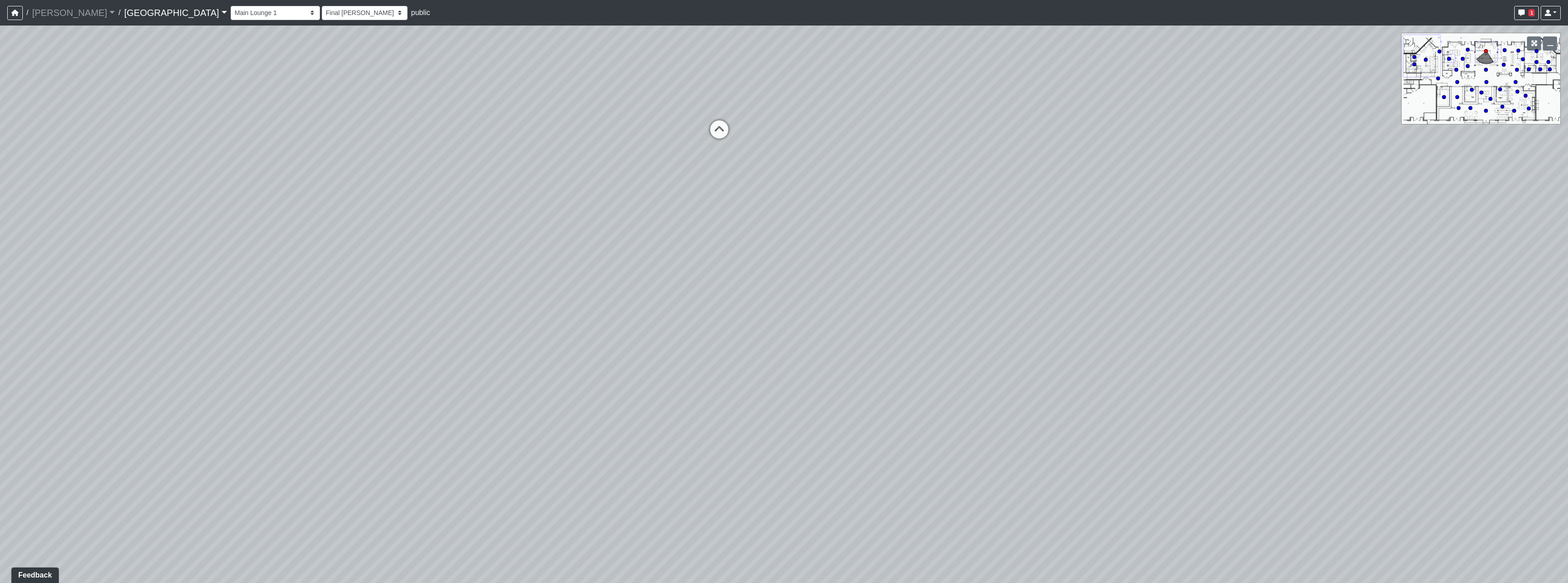
drag, startPoint x: 919, startPoint y: 429, endPoint x: 515, endPoint y: 202, distance: 463.4
click at [542, 188] on div "Loading... Pool Courtyard Entry 1 Loading... Main Lounge 2 Loading... Pool Cour…" at bounding box center [784, 304] width 1568 height 557
drag, startPoint x: 1055, startPoint y: 246, endPoint x: 504, endPoint y: 201, distance: 552.8
click at [695, 148] on div "Loading... Pool Courtyard Entry 1 Loading... Main Lounge 2 Loading... Pool Cour…" at bounding box center [784, 304] width 1568 height 557
drag, startPoint x: 945, startPoint y: 246, endPoint x: 693, endPoint y: 550, distance: 394.9
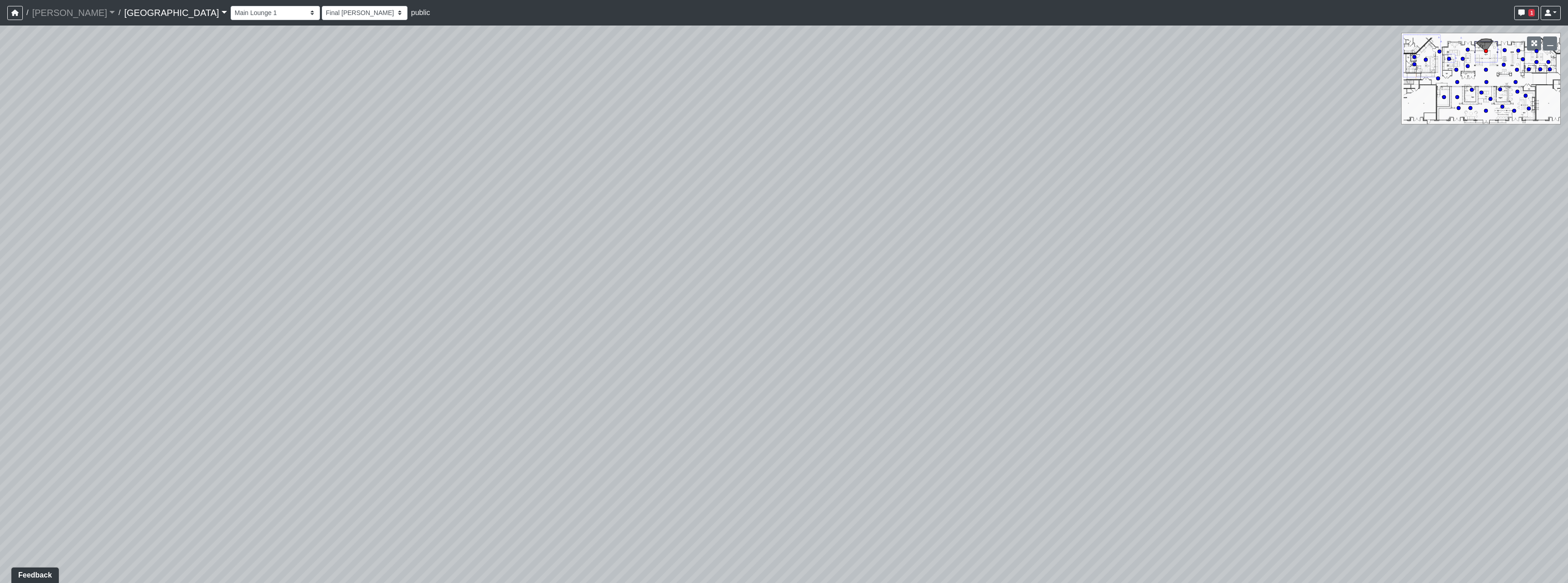
click at [693, 550] on div "Loading... Pool Courtyard Entry 1 Loading... Main Lounge 2 Loading... Pool Cour…" at bounding box center [784, 304] width 1568 height 557
drag, startPoint x: 883, startPoint y: 248, endPoint x: 776, endPoint y: 391, distance: 178.6
click at [808, 393] on div "Loading... Pool Courtyard Entry 1 Loading... Main Lounge 2 Loading... Pool Cour…" at bounding box center [784, 304] width 1568 height 557
drag, startPoint x: 735, startPoint y: 305, endPoint x: 1166, endPoint y: 265, distance: 432.9
click at [1115, 271] on div "Loading... Pool Courtyard Entry 1 Loading... Main Lounge 2 Loading... Pool Cour…" at bounding box center [784, 304] width 1568 height 557
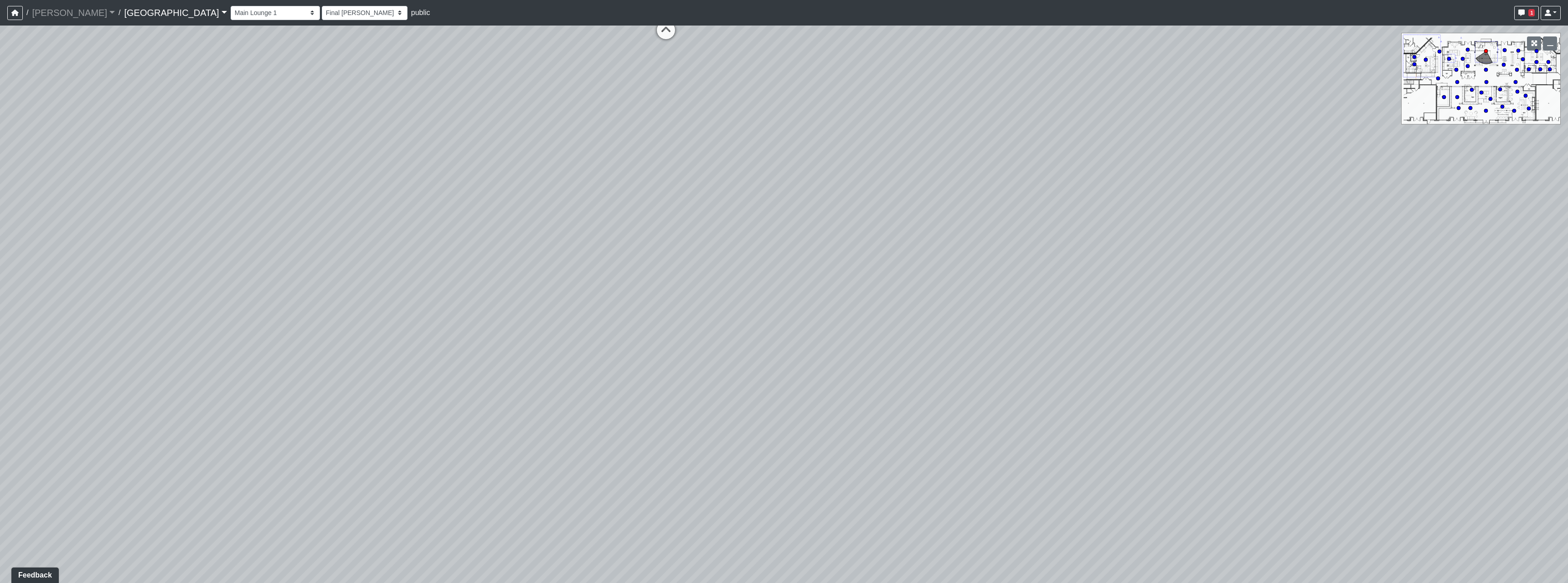
drag, startPoint x: 471, startPoint y: 371, endPoint x: 991, endPoint y: 298, distance: 525.1
click at [991, 298] on div "Loading... Pool Courtyard Entry 1 Loading... Main Lounge 2 Loading... Pool Cour…" at bounding box center [784, 304] width 1568 height 557
drag, startPoint x: 665, startPoint y: 276, endPoint x: 845, endPoint y: 430, distance: 236.9
click at [845, 430] on div "Loading... Pool Courtyard Entry 1 Loading... Main Lounge 2 Loading... Pool Cour…" at bounding box center [784, 304] width 1568 height 557
drag, startPoint x: 471, startPoint y: 219, endPoint x: 821, endPoint y: 362, distance: 378.1
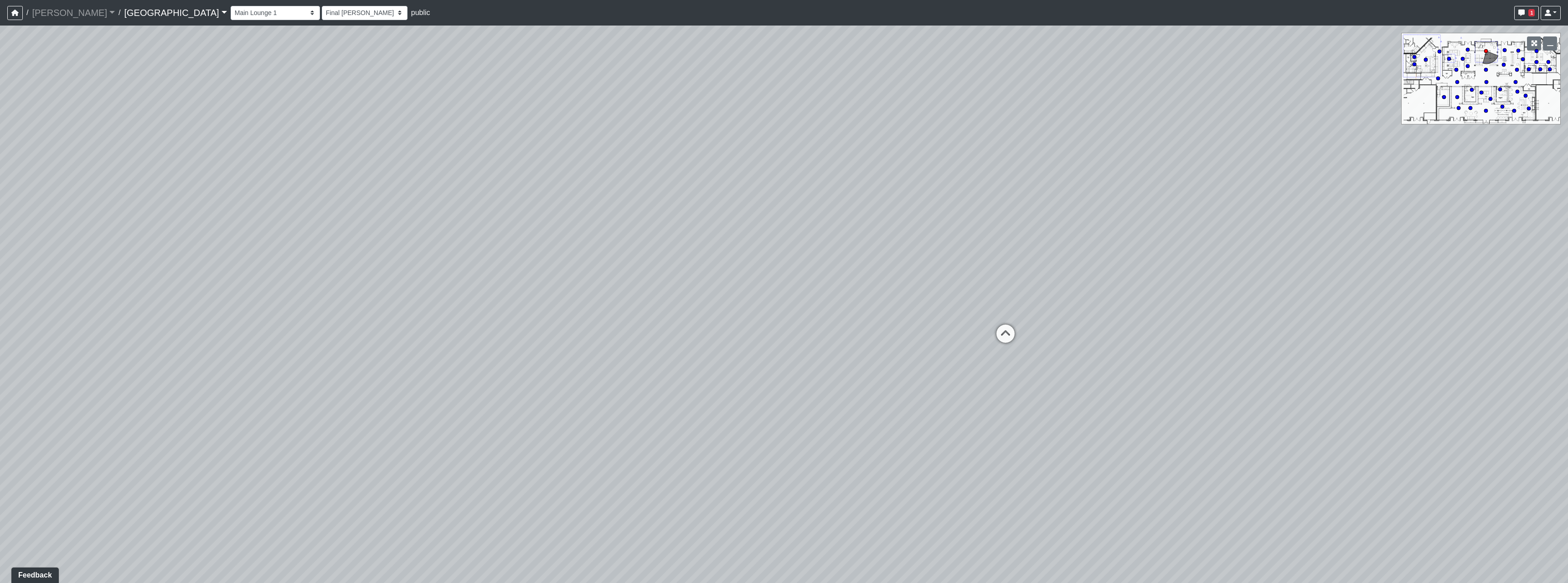
click at [821, 362] on div "Loading... Pool Courtyard Entry 1 Loading... Main Lounge 2 Loading... Pool Cour…" at bounding box center [784, 304] width 1568 height 557
drag, startPoint x: 1150, startPoint y: 379, endPoint x: 659, endPoint y: 326, distance: 493.9
click at [796, 326] on div "Loading... Pool Courtyard Entry 1 Loading... Main Lounge 2 Loading... Pool Cour…" at bounding box center [784, 304] width 1568 height 557
drag, startPoint x: 886, startPoint y: 268, endPoint x: 606, endPoint y: 330, distance: 286.8
click at [606, 330] on div "Loading... Pool Courtyard Entry 1 Loading... Main Lounge 2 Loading... Pool Cour…" at bounding box center [784, 304] width 1568 height 557
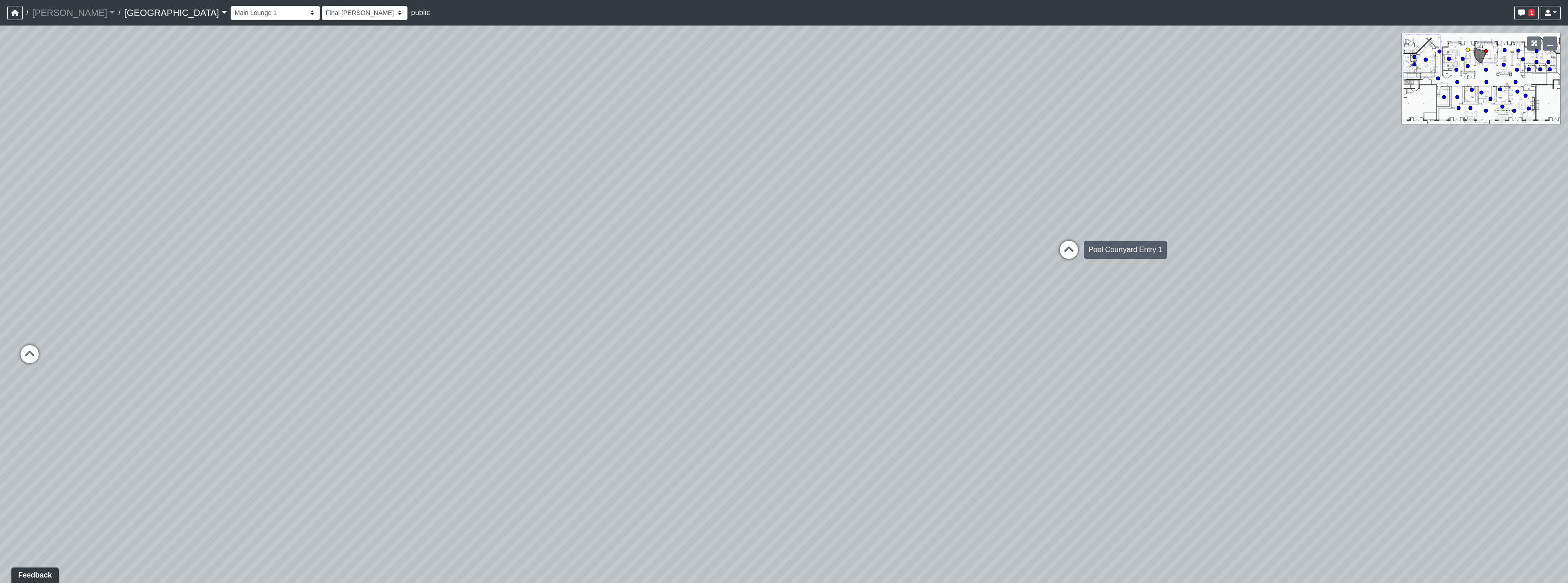
click at [1070, 243] on icon at bounding box center [1069, 254] width 27 height 27
select select "udEX2YWNPeTD5resjGsNFx"
select select "h3ebyGk32eUmSzz99H473o"
drag, startPoint x: 473, startPoint y: 290, endPoint x: 1305, endPoint y: 324, distance: 832.7
click at [1305, 324] on div "Loading... Pool Courtyard Entry 1 Loading... Main Lounge 2 Loading... Pool Cour…" at bounding box center [784, 304] width 1568 height 557
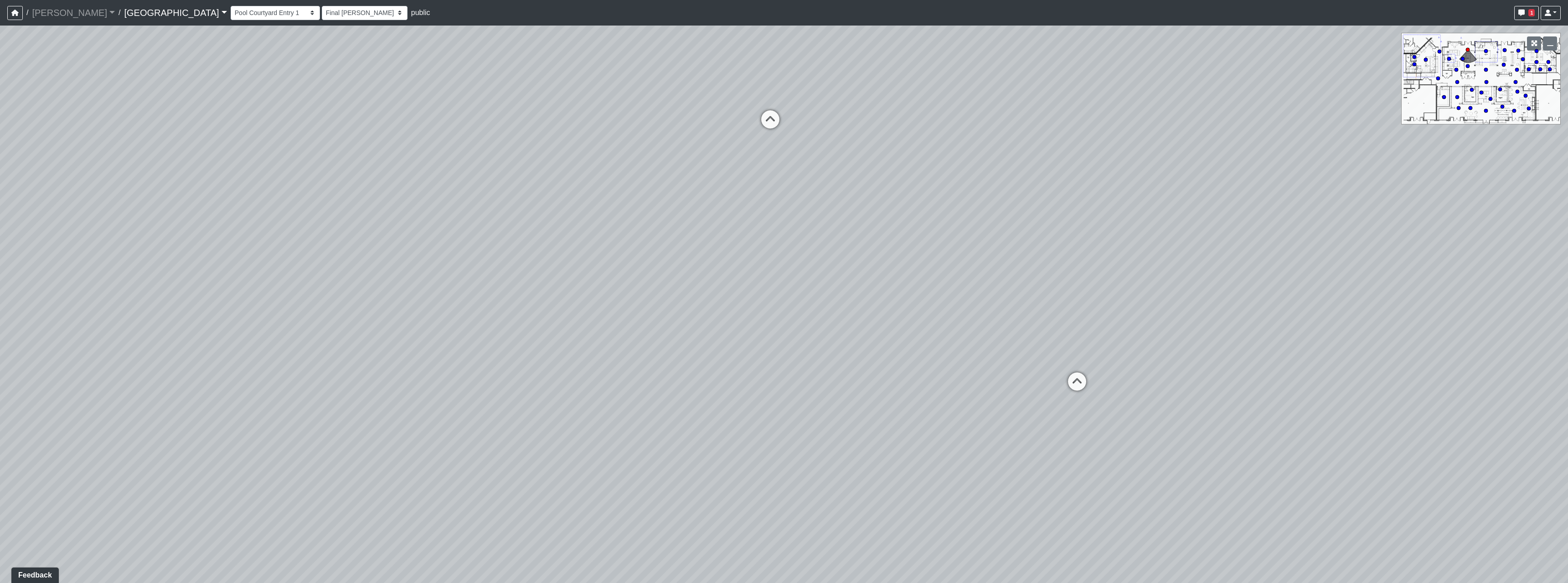
drag, startPoint x: 653, startPoint y: 382, endPoint x: 647, endPoint y: 388, distance: 8.5
click at [653, 382] on div "Loading... Pool Courtyard Entry 1 Loading... Main Lounge 2 Loading... Pool Cour…" at bounding box center [784, 304] width 1568 height 557
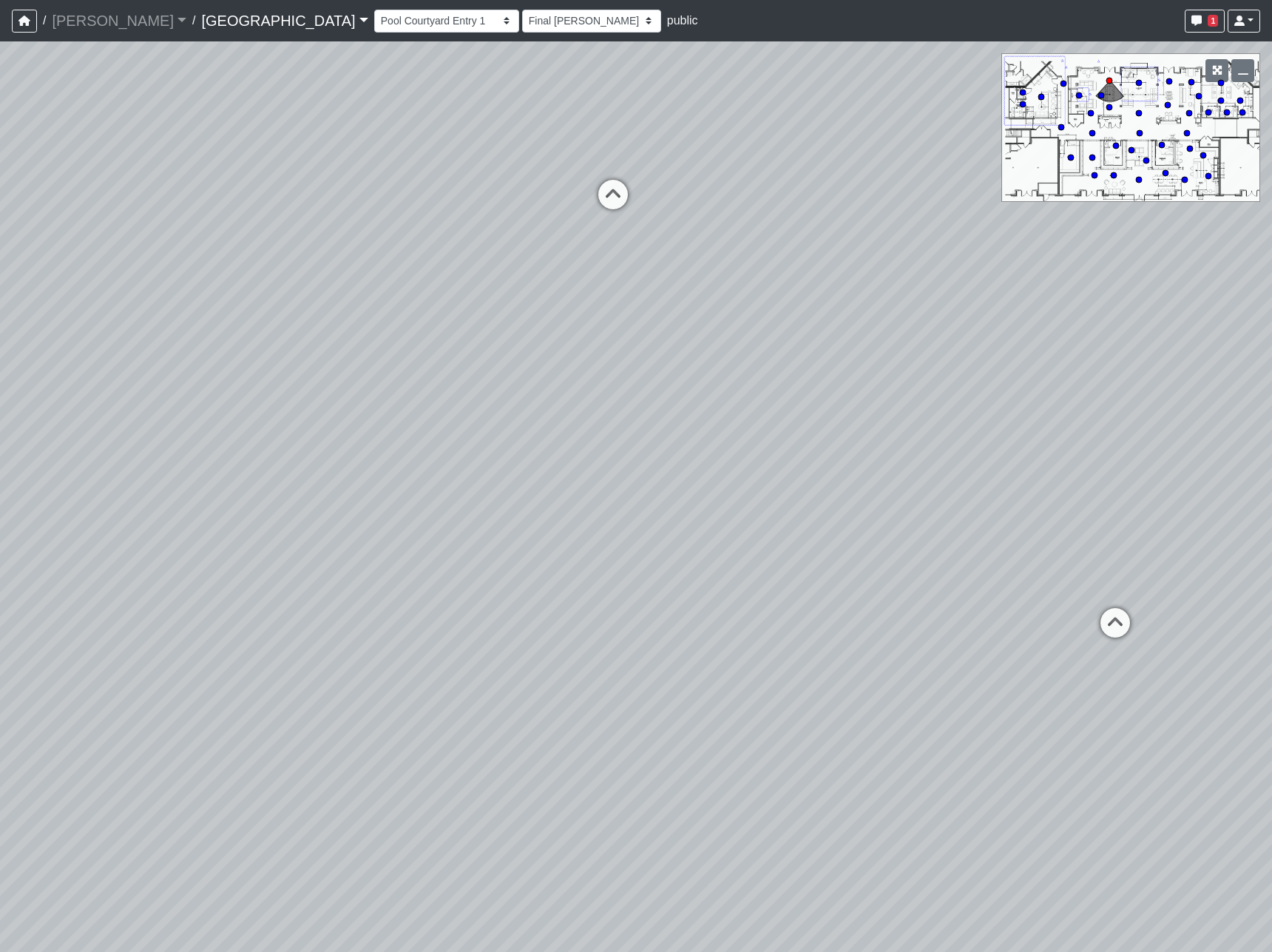
select select "udEX2YWNPeTD5resjGsNFx"
select select "h3ebyGk32eUmSzz99H473o"
drag, startPoint x: 909, startPoint y: 467, endPoint x: 245, endPoint y: 684, distance: 698.6
click at [245, 684] on div "Loading... Pool Courtyard Entry 1 Loading... Main Lounge 2 Loading... Pool Cour…" at bounding box center [636, 497] width 1272 height 911
drag, startPoint x: 558, startPoint y: 468, endPoint x: 158, endPoint y: 390, distance: 407.5
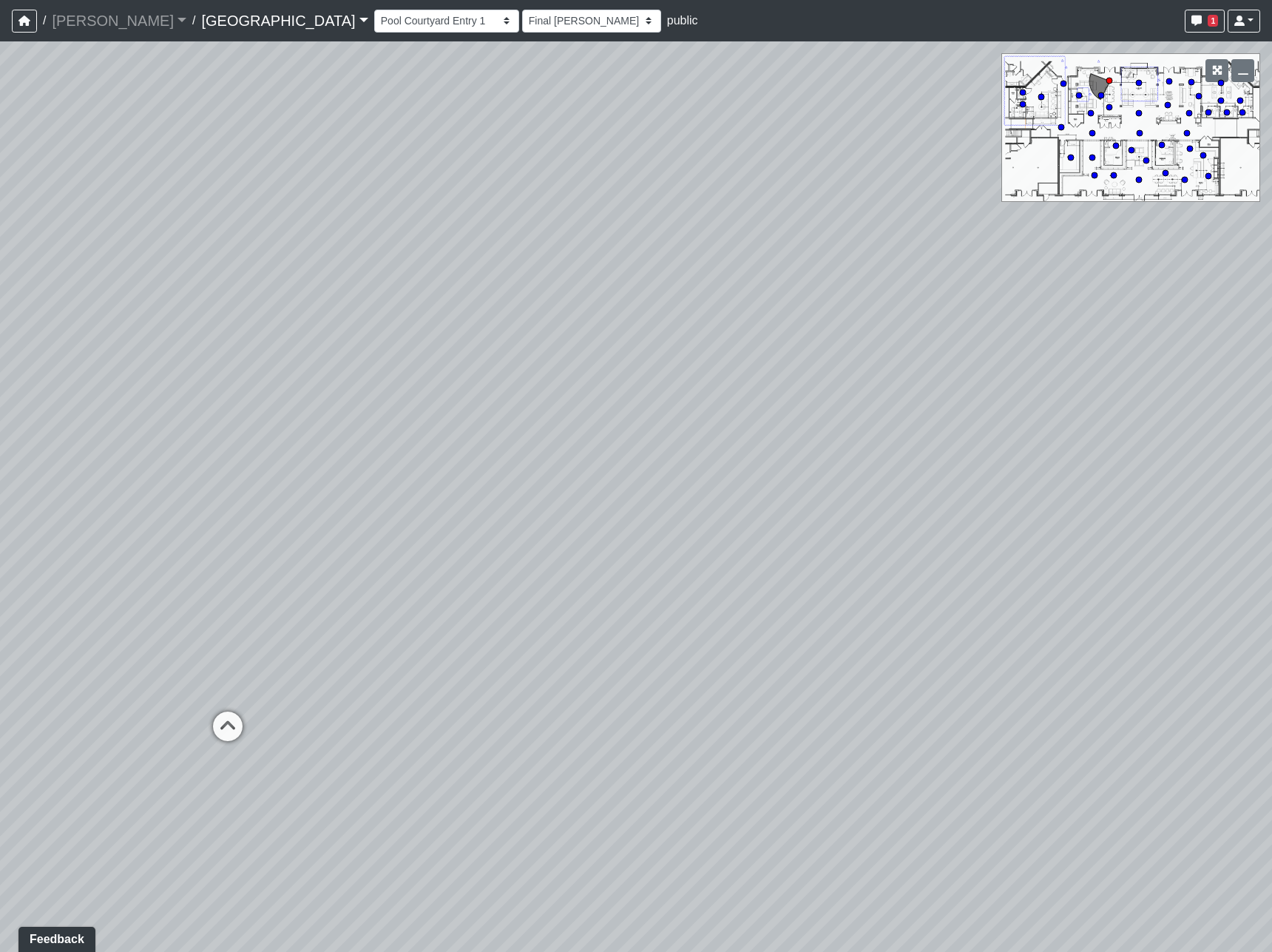
click at [158, 390] on div "Loading... Pool Courtyard Entry 1 Loading... Main Lounge 2 Loading... Pool Cour…" at bounding box center [636, 497] width 1272 height 911
drag, startPoint x: 496, startPoint y: 393, endPoint x: 717, endPoint y: 330, distance: 229.8
click at [717, 330] on div "Loading... Pool Courtyard Entry 1 Loading... Main Lounge 2 Loading... Pool Cour…" at bounding box center [636, 497] width 1272 height 911
drag, startPoint x: 408, startPoint y: 372, endPoint x: 396, endPoint y: 493, distance: 121.6
click at [396, 493] on div "Loading... Pool Courtyard Entry 1 Loading... Main Lounge 2 Loading... Pool Cour…" at bounding box center [636, 497] width 1272 height 911
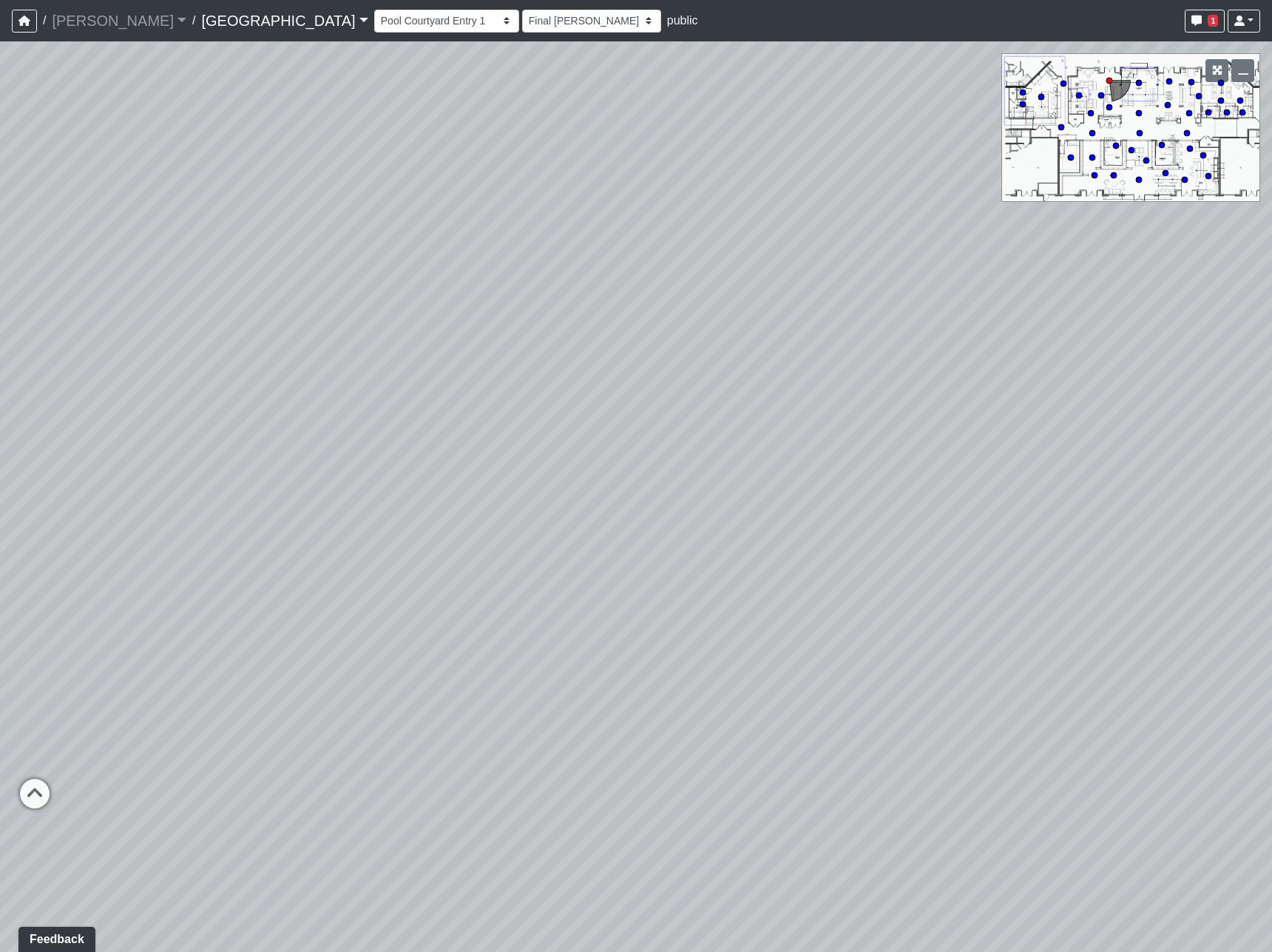
drag, startPoint x: 371, startPoint y: 363, endPoint x: 2007, endPoint y: 505, distance: 1642.2
click at [1271, 505] on html "/ Flournoy Flournoy Loading... / Cool Springs Cool Springs Loading... Cool Spri…" at bounding box center [636, 476] width 1272 height 952
drag, startPoint x: 677, startPoint y: 638, endPoint x: 896, endPoint y: 768, distance: 254.7
click at [1271, 696] on html "/ Flournoy Flournoy Loading... / Cool Springs Cool Springs Loading... Cool Spri…" at bounding box center [636, 476] width 1272 height 952
click at [634, 776] on icon at bounding box center [645, 788] width 44 height 44
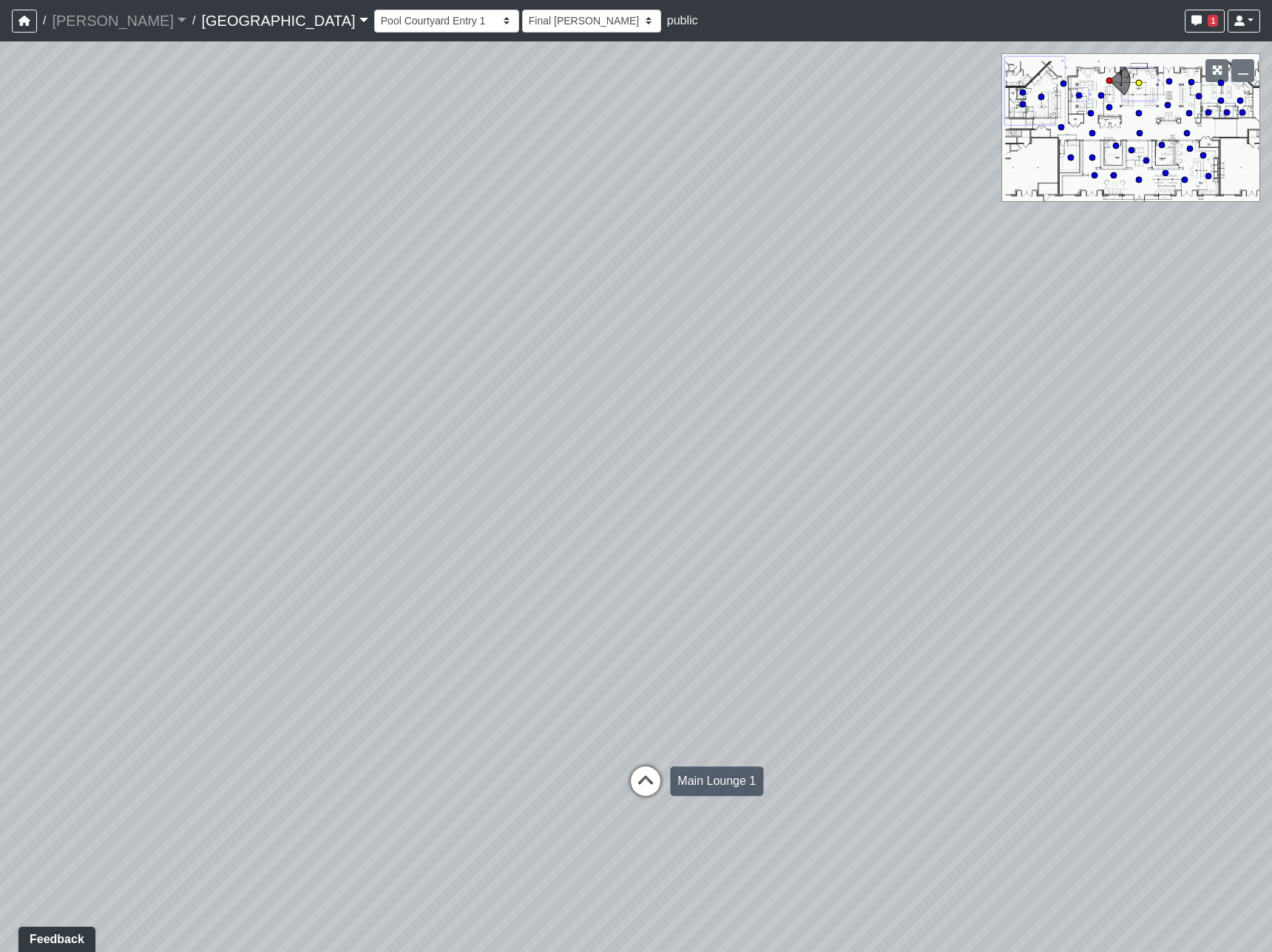
select select "gontoaMErPAtzSBVXh4ptW"
select select "h3ebyGk32eUmSzz99H473o"
click at [548, 799] on icon at bounding box center [563, 800] width 44 height 44
select select "rSNPTk6fVWzVTWWJRKuvHZ"
select select "h3ebyGk32eUmSzz99H473o"
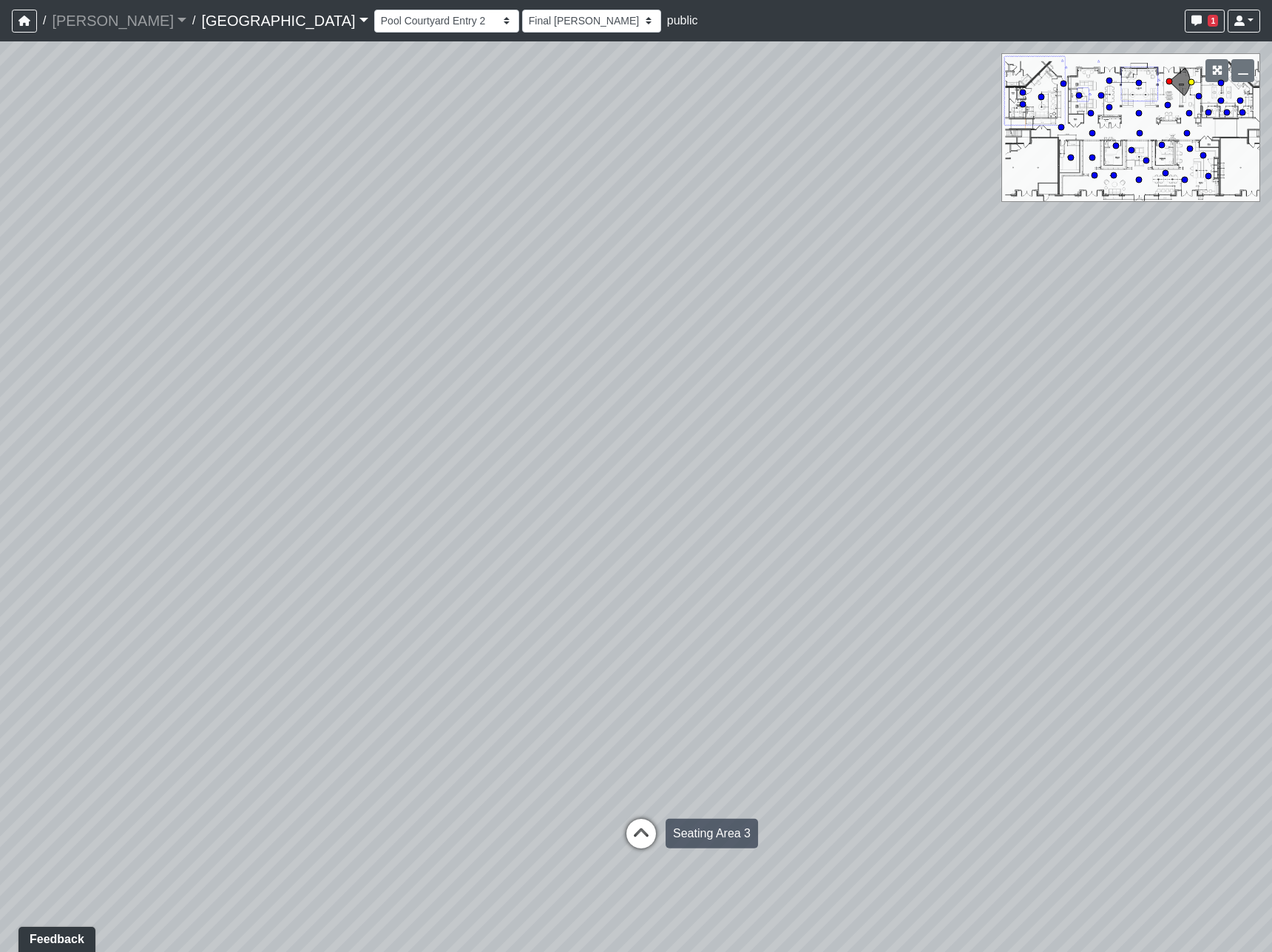
click at [627, 845] on icon at bounding box center [641, 840] width 44 height 44
select select "tBvgWFaWEssAVfWzFx5TVd"
select select "h3ebyGk32eUmSzz99H473o"
drag, startPoint x: 938, startPoint y: 796, endPoint x: 337, endPoint y: 787, distance: 601.1
click at [337, 787] on div "Loading... Pool Courtyard Entry 1 Loading... Main Lounge 2 Loading... Pool Cour…" at bounding box center [636, 497] width 1272 height 911
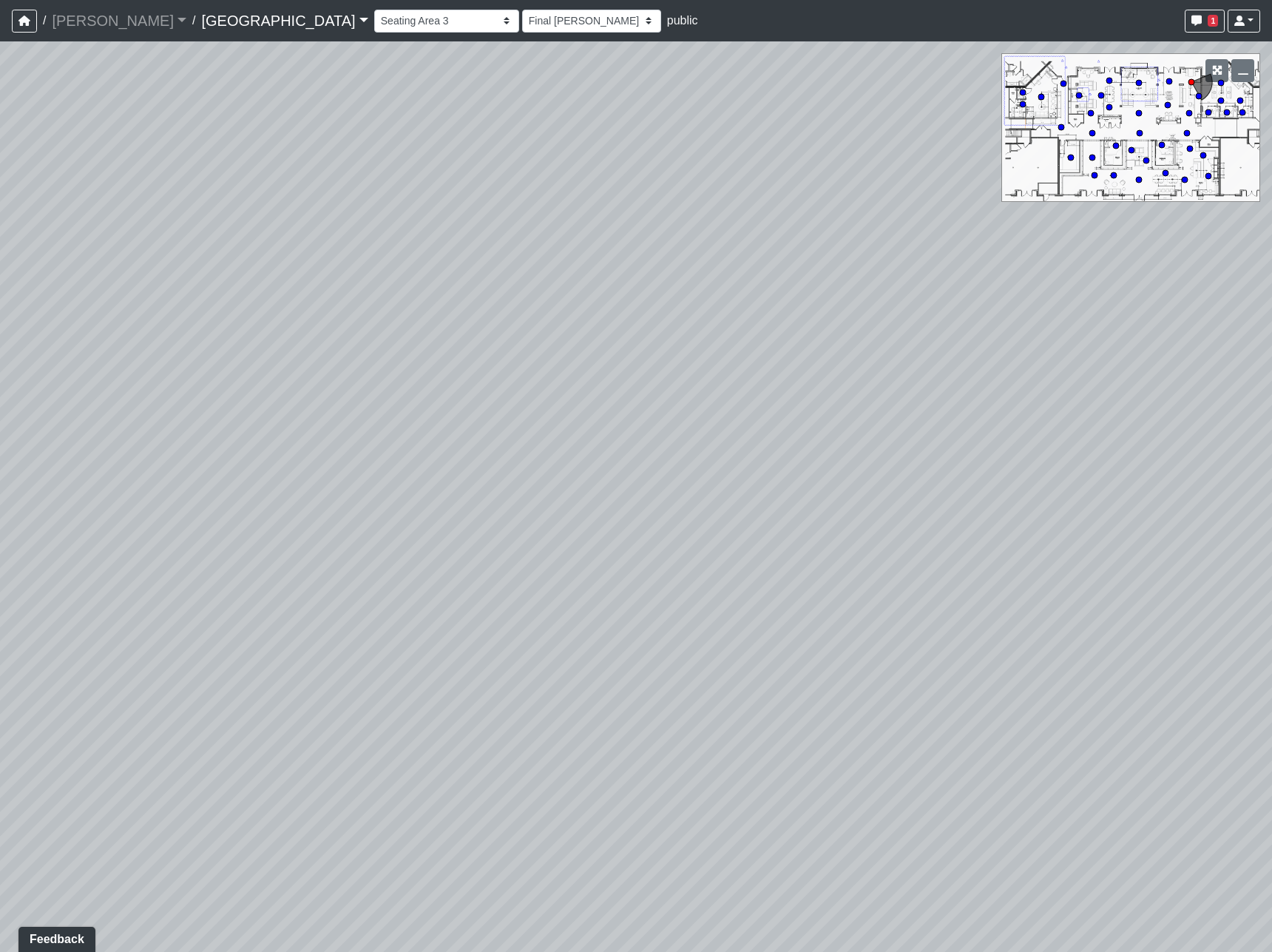
drag, startPoint x: 818, startPoint y: 487, endPoint x: 1065, endPoint y: 438, distance: 251.8
click at [1064, 438] on div "Loading... Pool Courtyard Entry 1 Loading... Main Lounge 2 Loading... Pool Cour…" at bounding box center [636, 497] width 1272 height 911
drag, startPoint x: 852, startPoint y: 584, endPoint x: 284, endPoint y: 525, distance: 571.1
click at [349, 525] on div "Loading... Pool Courtyard Entry 1 Loading... Main Lounge 2 Loading... Pool Cour…" at bounding box center [636, 497] width 1272 height 911
click at [635, 306] on div "Loading... Seating Area 1" at bounding box center [639, 326] width 44 height 44
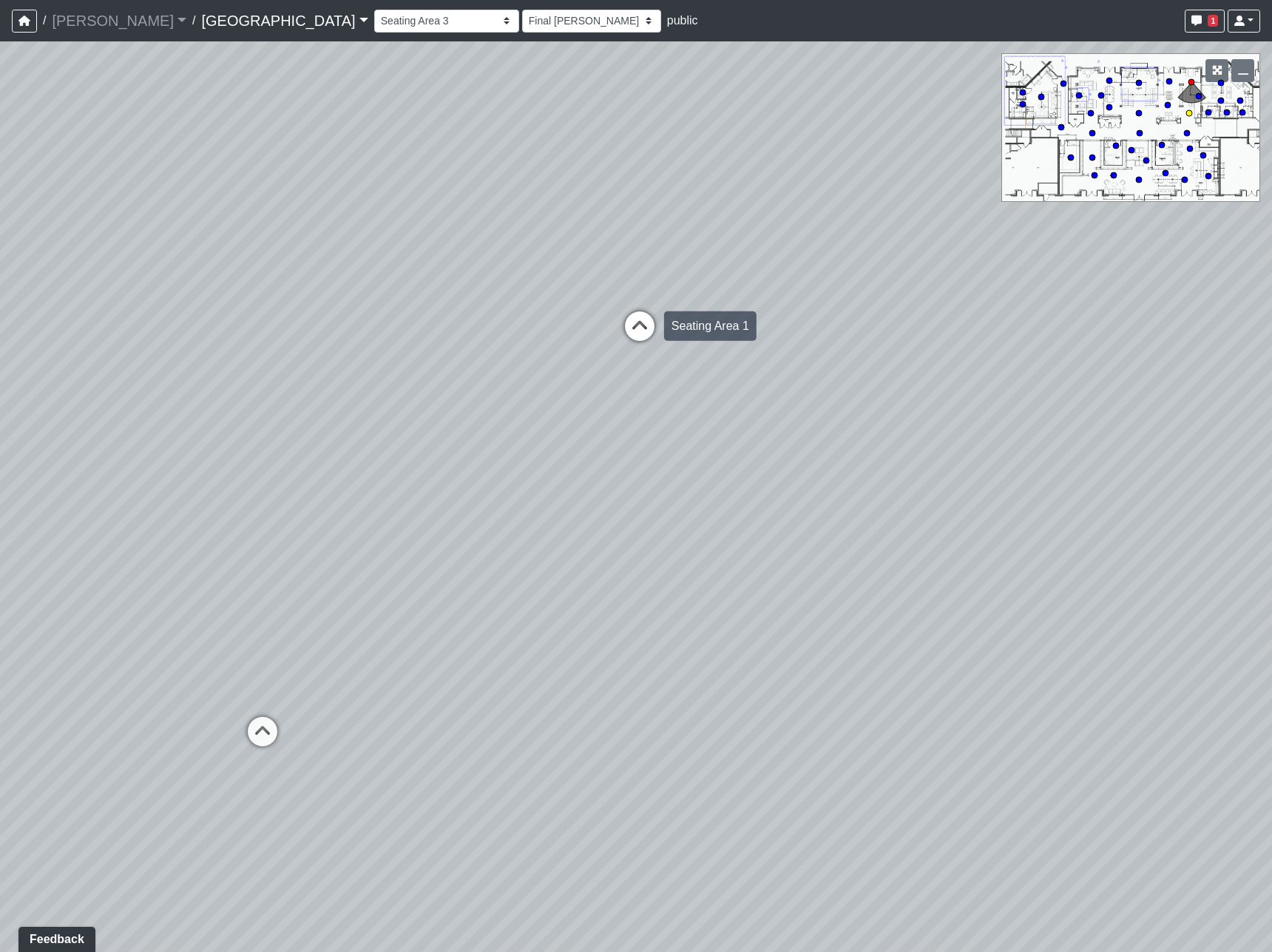
select select "1YxMcQvhBrXzkFwaEorxwb"
select select "h3ebyGk32eUmSzz99H473o"
click at [702, 640] on icon at bounding box center [701, 660] width 44 height 44
select select "jBqNCsrT4hi7AavUsCSpyD"
select select "h3ebyGk32eUmSzz99H473o"
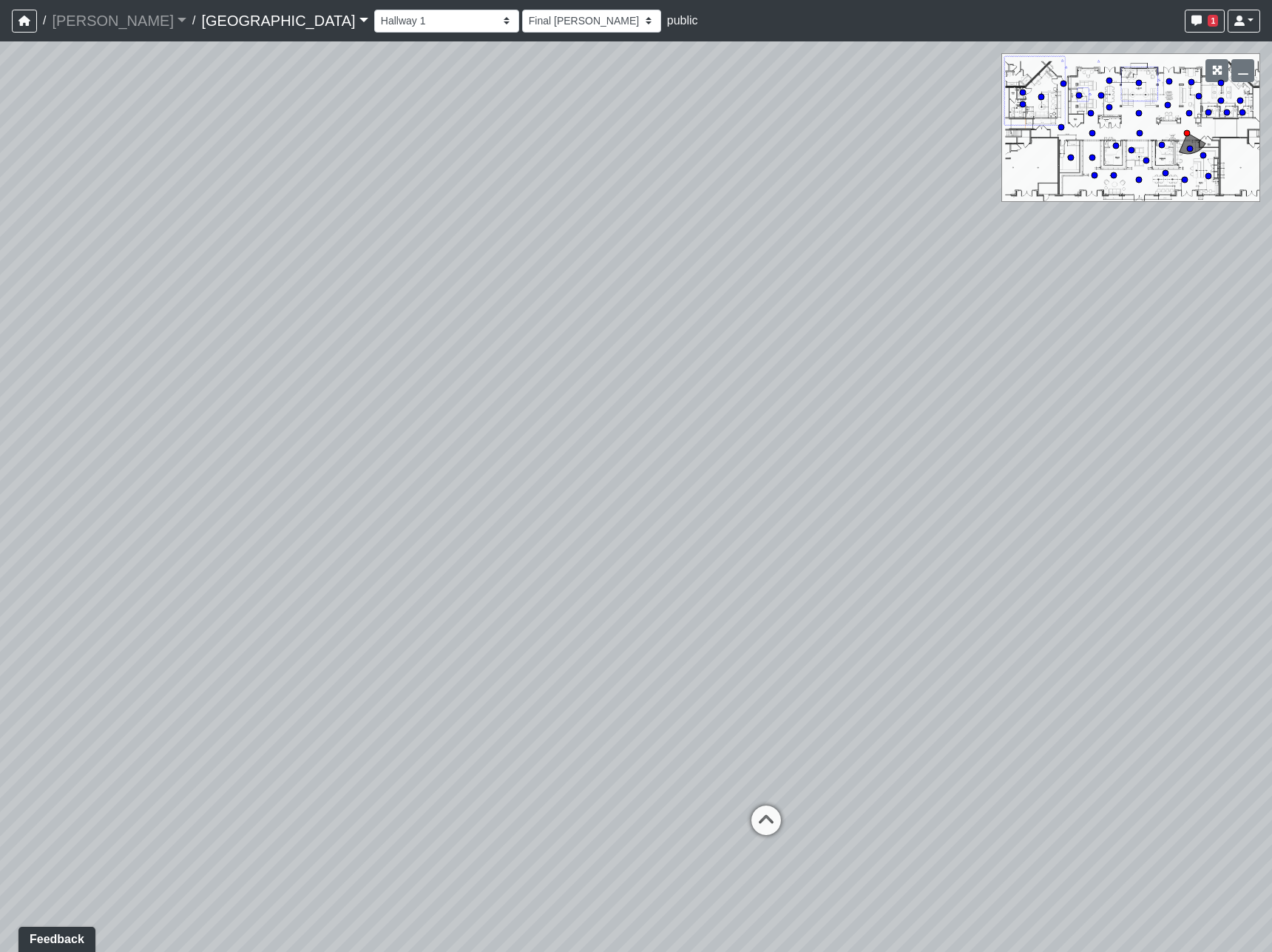
drag, startPoint x: 409, startPoint y: 508, endPoint x: 639, endPoint y: 605, distance: 249.6
click at [639, 606] on div "Loading... Pool Courtyard Entry 1 Loading... Main Lounge 2 Loading... Pool Cour…" at bounding box center [636, 497] width 1272 height 911
click at [774, 817] on icon at bounding box center [783, 822] width 44 height 44
select select "n38L2KYfbFjaaXXsEc1LNY"
select select "h3ebyGk32eUmSzz99H473o"
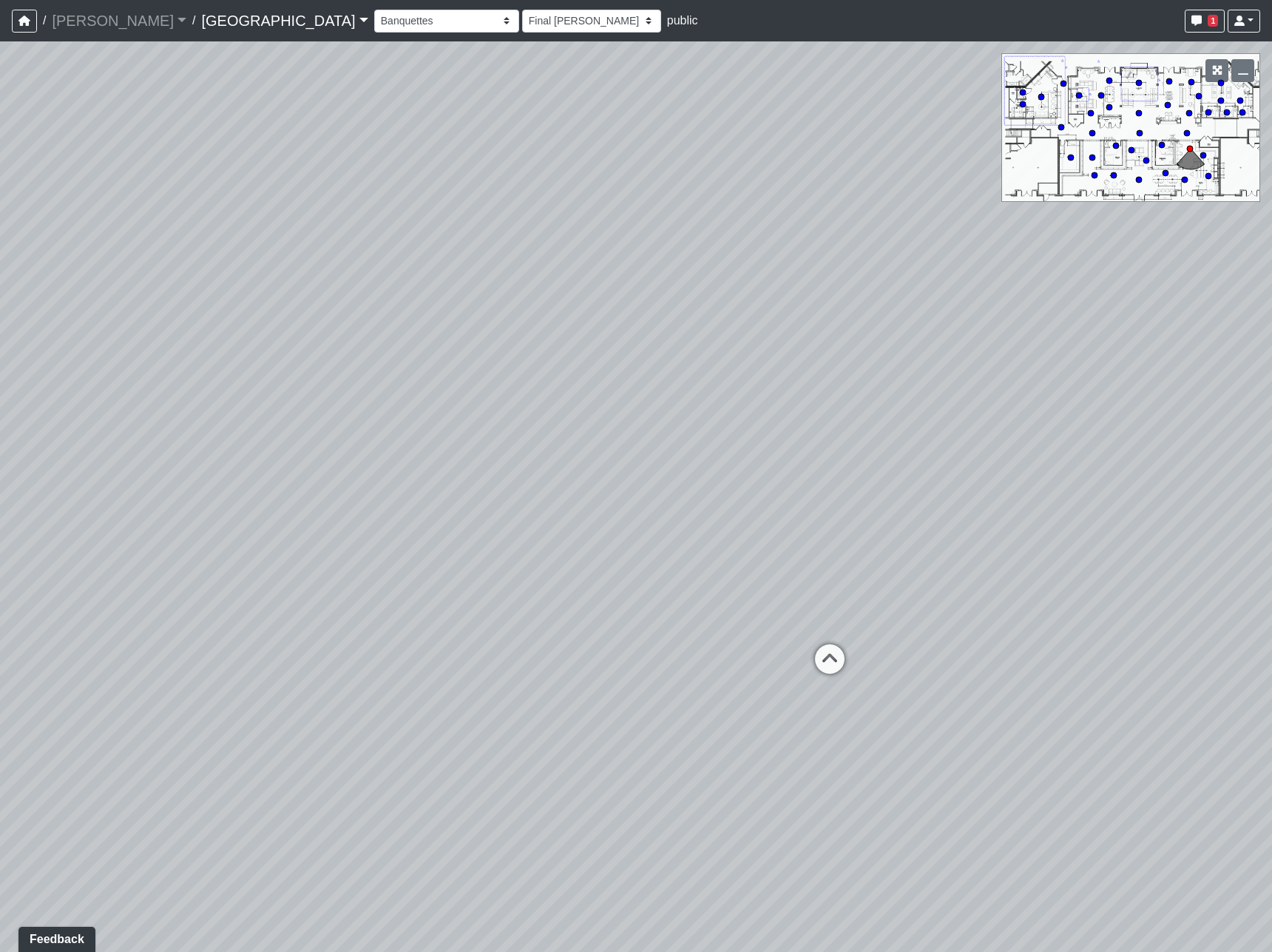
drag, startPoint x: 693, startPoint y: 596, endPoint x: 375, endPoint y: 569, distance: 319.1
click at [375, 569] on div "Loading... Pool Courtyard Entry 1 Loading... Main Lounge 2 Loading... Pool Cour…" at bounding box center [636, 497] width 1272 height 911
drag, startPoint x: 396, startPoint y: 806, endPoint x: 1150, endPoint y: 771, distance: 754.8
click at [1150, 771] on div "Loading... Pool Courtyard Entry 1 Loading... Main Lounge 2 Loading... Pool Cour…" at bounding box center [636, 497] width 1272 height 911
drag, startPoint x: 528, startPoint y: 638, endPoint x: 569, endPoint y: 630, distance: 41.8
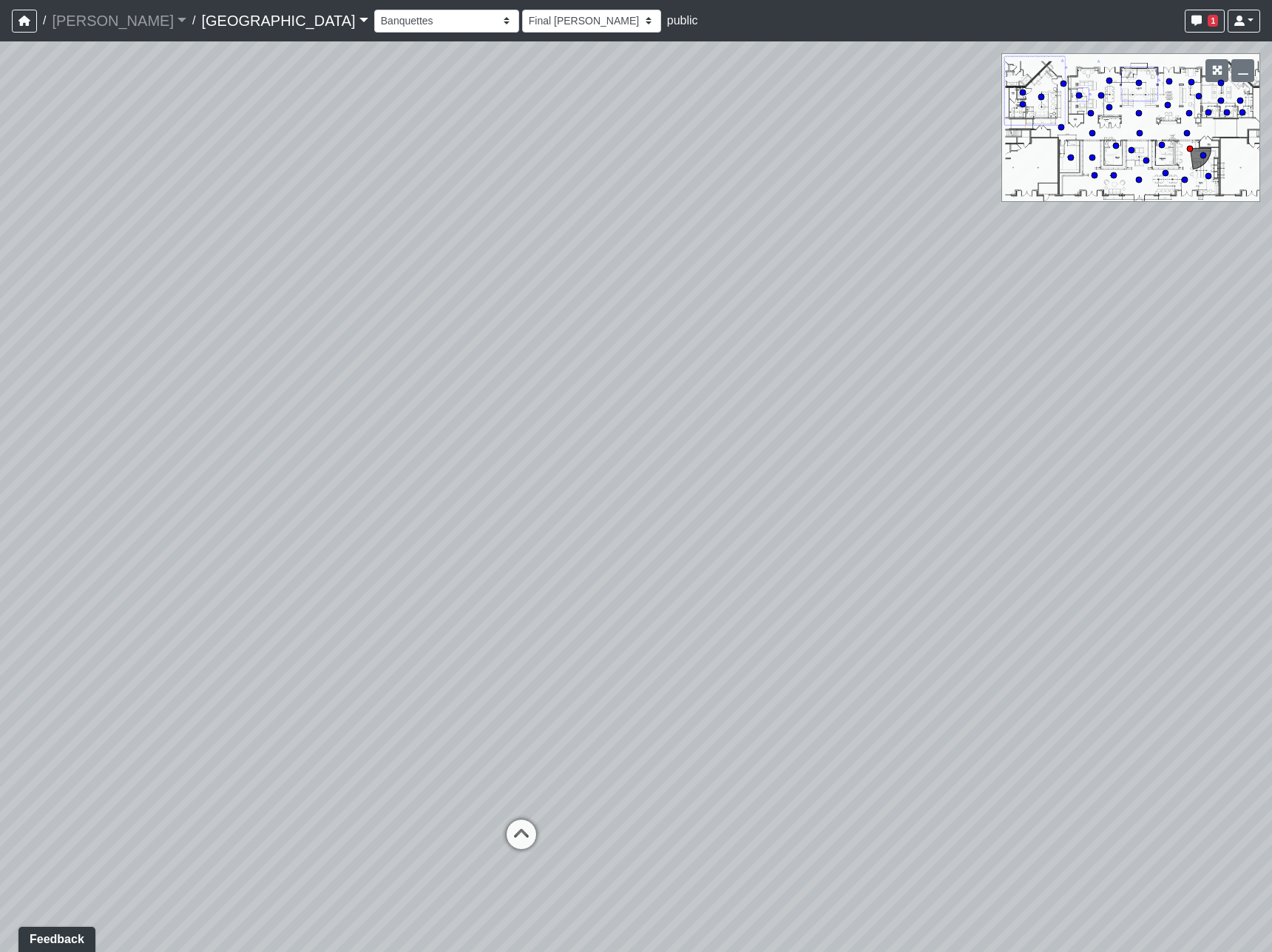
click at [569, 630] on div "Loading... Pool Courtyard Entry 1 Loading... Main Lounge 2 Loading... Pool Cour…" at bounding box center [636, 497] width 1272 height 911
drag, startPoint x: 525, startPoint y: 585, endPoint x: 762, endPoint y: 580, distance: 237.1
click at [762, 580] on div "Loading... Pool Courtyard Entry 1 Loading... Main Lounge 2 Loading... Pool Cour…" at bounding box center [636, 497] width 1272 height 911
drag, startPoint x: 593, startPoint y: 473, endPoint x: 341, endPoint y: 444, distance: 253.7
click at [343, 444] on div "Loading... Pool Courtyard Entry 1 Loading... Main Lounge 2 Loading... Pool Cour…" at bounding box center [636, 497] width 1272 height 911
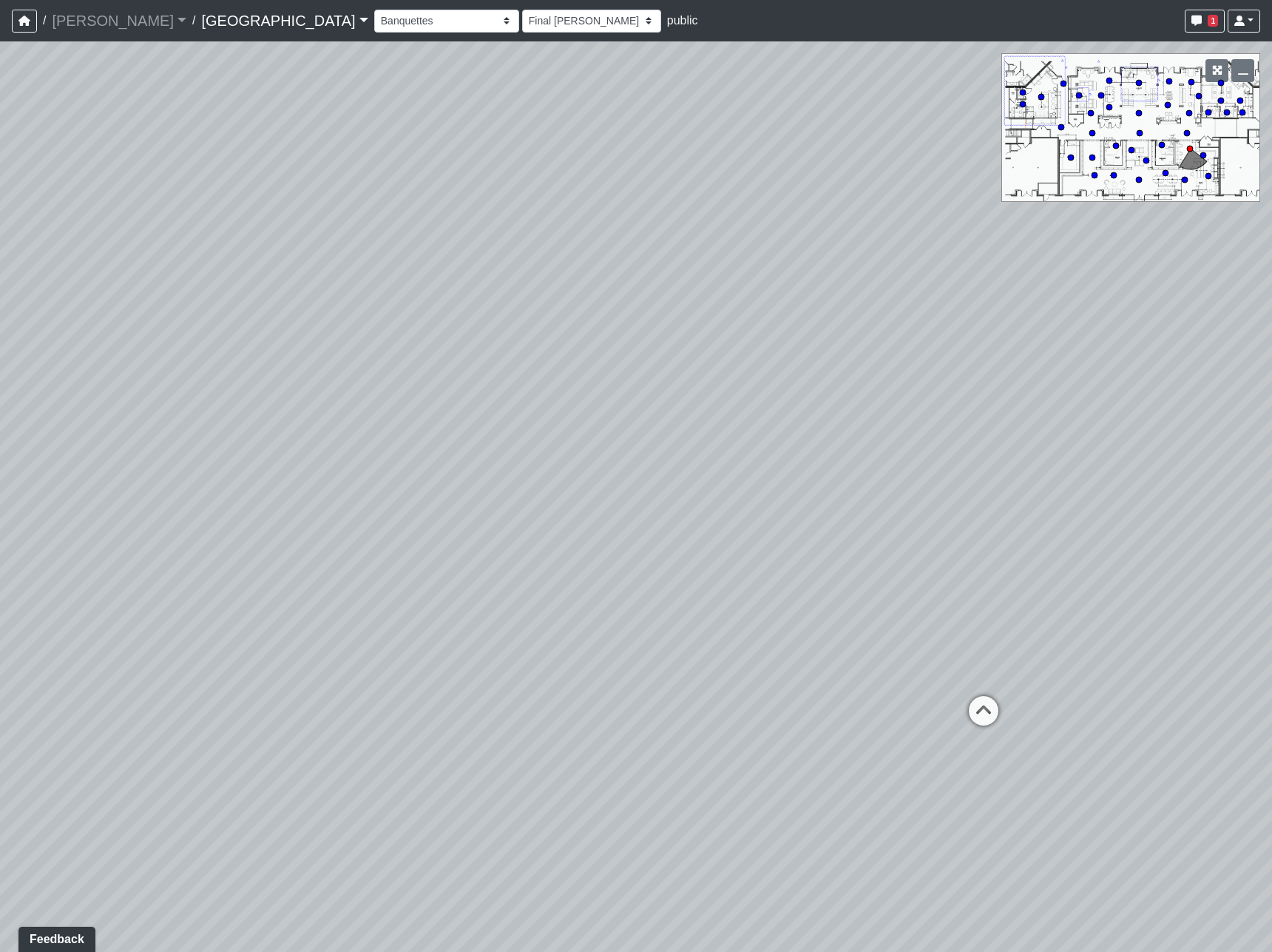
drag, startPoint x: 952, startPoint y: 440, endPoint x: 384, endPoint y: 492, distance: 570.4
click at [328, 526] on div "Loading... Pool Courtyard Entry 1 Loading... Main Lounge 2 Loading... Pool Cour…" at bounding box center [636, 497] width 1272 height 911
drag, startPoint x: 826, startPoint y: 473, endPoint x: 732, endPoint y: 714, distance: 258.7
click at [637, 595] on div "Loading... Pool Courtyard Entry 1 Loading... Main Lounge 2 Loading... Pool Cour…" at bounding box center [636, 497] width 1272 height 911
click at [799, 782] on icon at bounding box center [805, 795] width 44 height 44
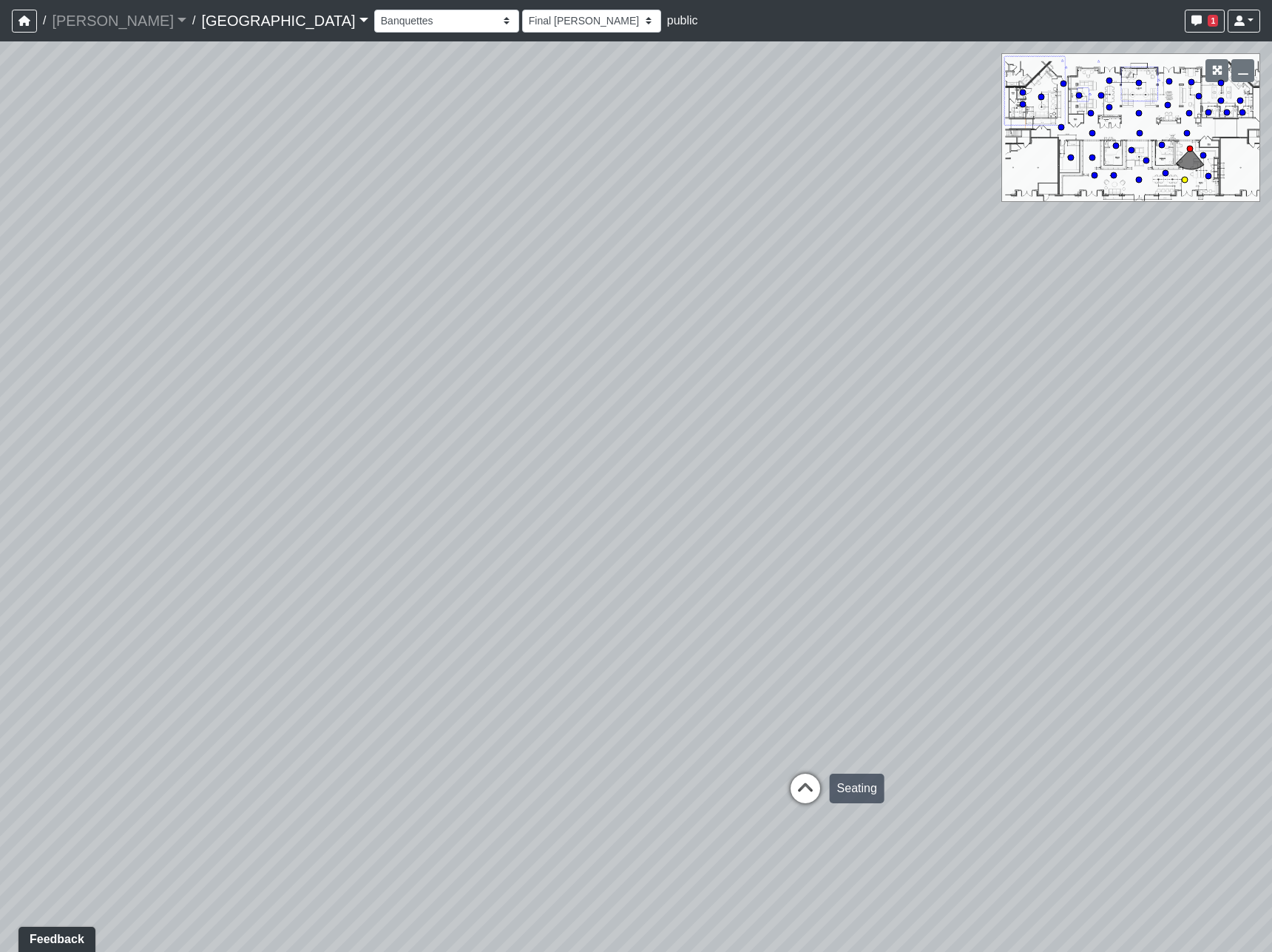
select select "qraa3g3CYhQY23birKpUUB"
select select "h3ebyGk32eUmSzz99H473o"
drag, startPoint x: 936, startPoint y: 683, endPoint x: 89, endPoint y: 543, distance: 858.5
click at [89, 543] on div "Loading... Pool Courtyard Entry 1 Loading... Main Lounge 2 Loading... Pool Cour…" at bounding box center [636, 497] width 1272 height 911
drag, startPoint x: 778, startPoint y: 511, endPoint x: 356, endPoint y: 502, distance: 422.1
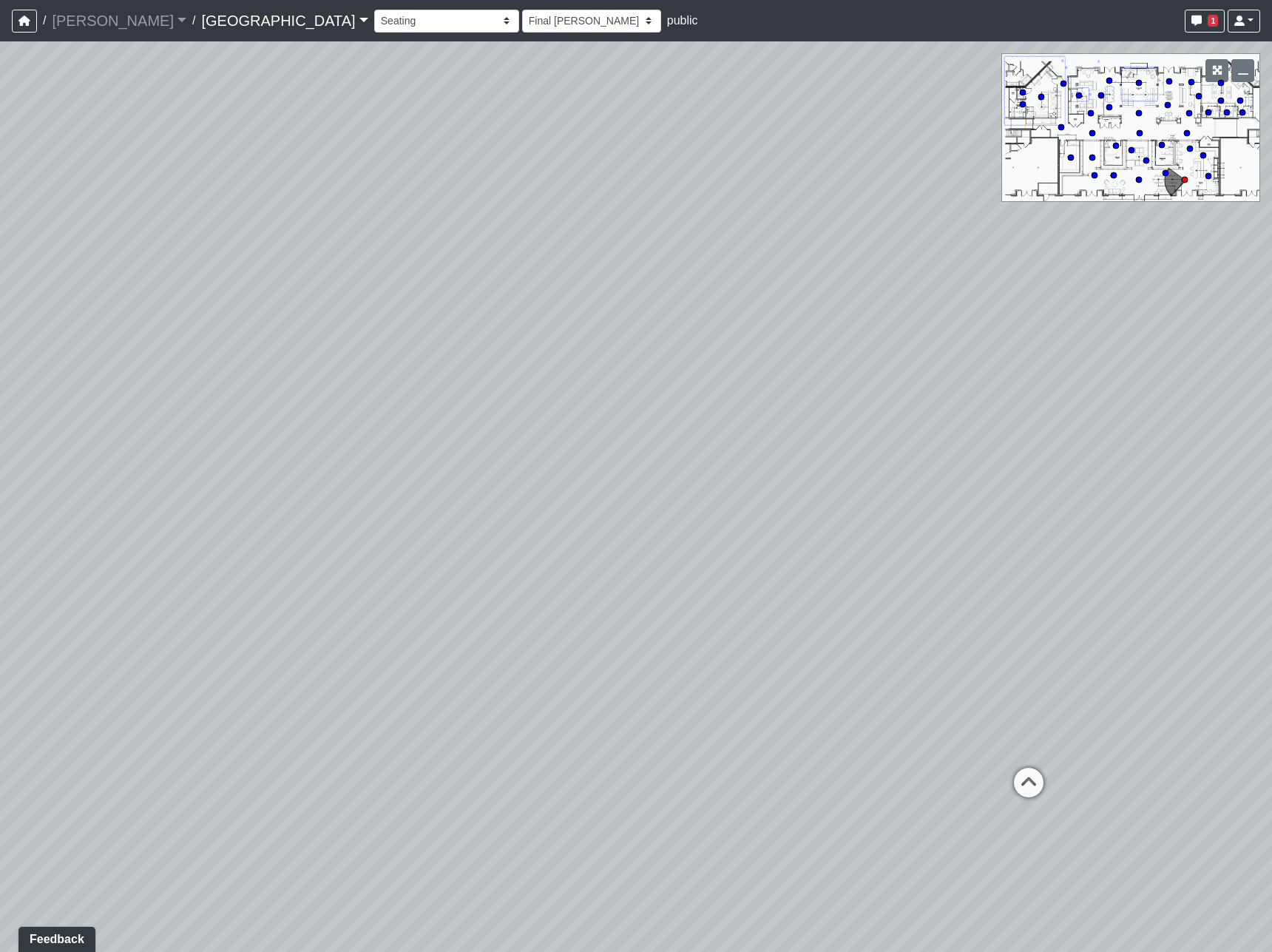
click at [356, 502] on div "Loading... Pool Courtyard Entry 1 Loading... Main Lounge 2 Loading... Pool Cour…" at bounding box center [636, 497] width 1272 height 911
click at [1011, 788] on icon at bounding box center [1027, 789] width 44 height 44
select select "m2hJ8P2yQvUkmRNBTiAny8"
select select "h3ebyGk32eUmSzz99H473o"
drag, startPoint x: 445, startPoint y: 598, endPoint x: 477, endPoint y: 566, distance: 45.3
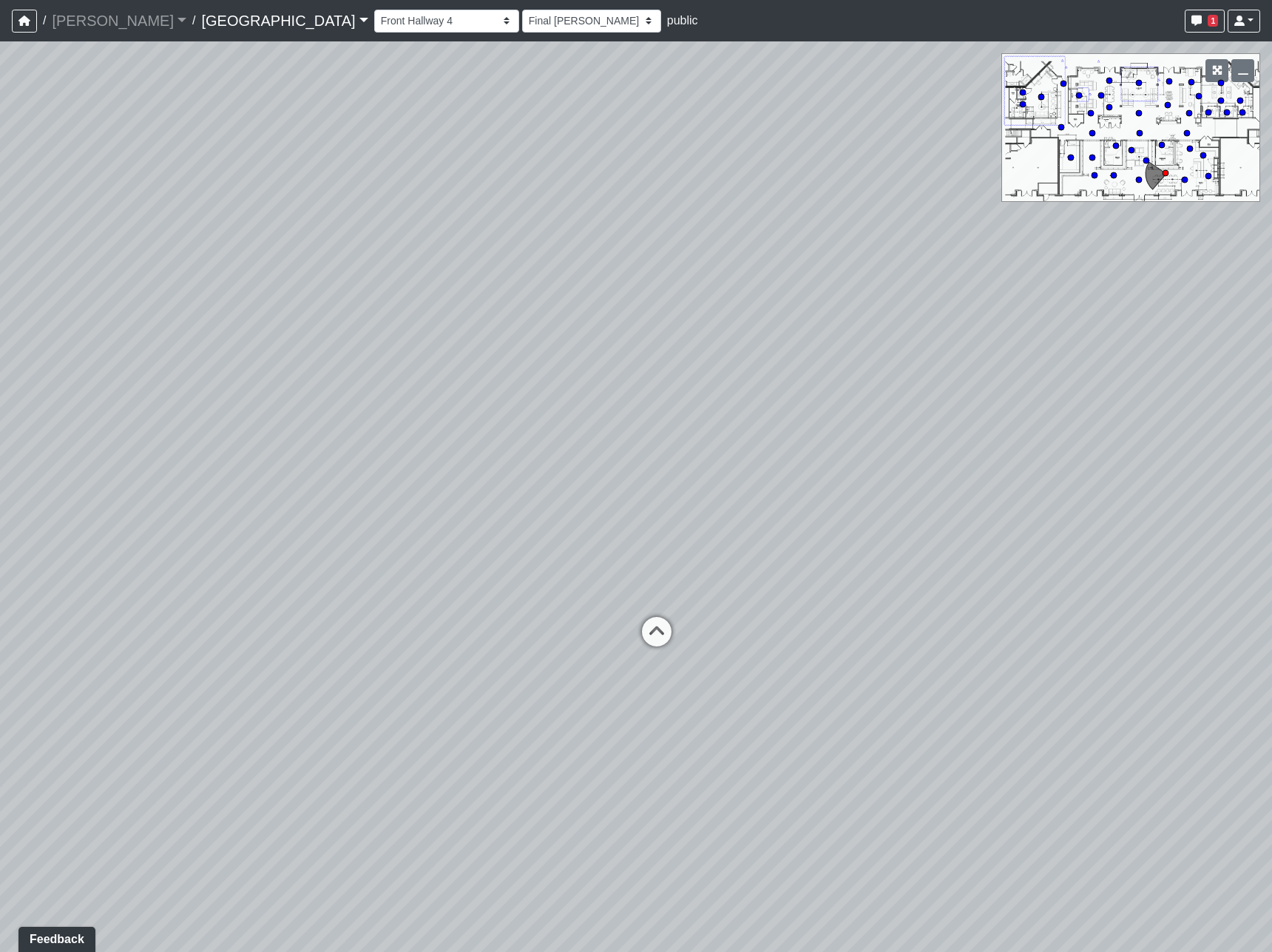
click at [477, 566] on div "Loading... Pool Courtyard Entry 1 Loading... Main Lounge 2 Loading... Pool Cour…" at bounding box center [636, 497] width 1272 height 911
click at [649, 637] on icon at bounding box center [657, 639] width 44 height 44
select select "rippxyhkynD5Hm89PJ8RuH"
select select "h3ebyGk32eUmSzz99H473o"
drag, startPoint x: 649, startPoint y: 637, endPoint x: 5, endPoint y: 473, distance: 664.6
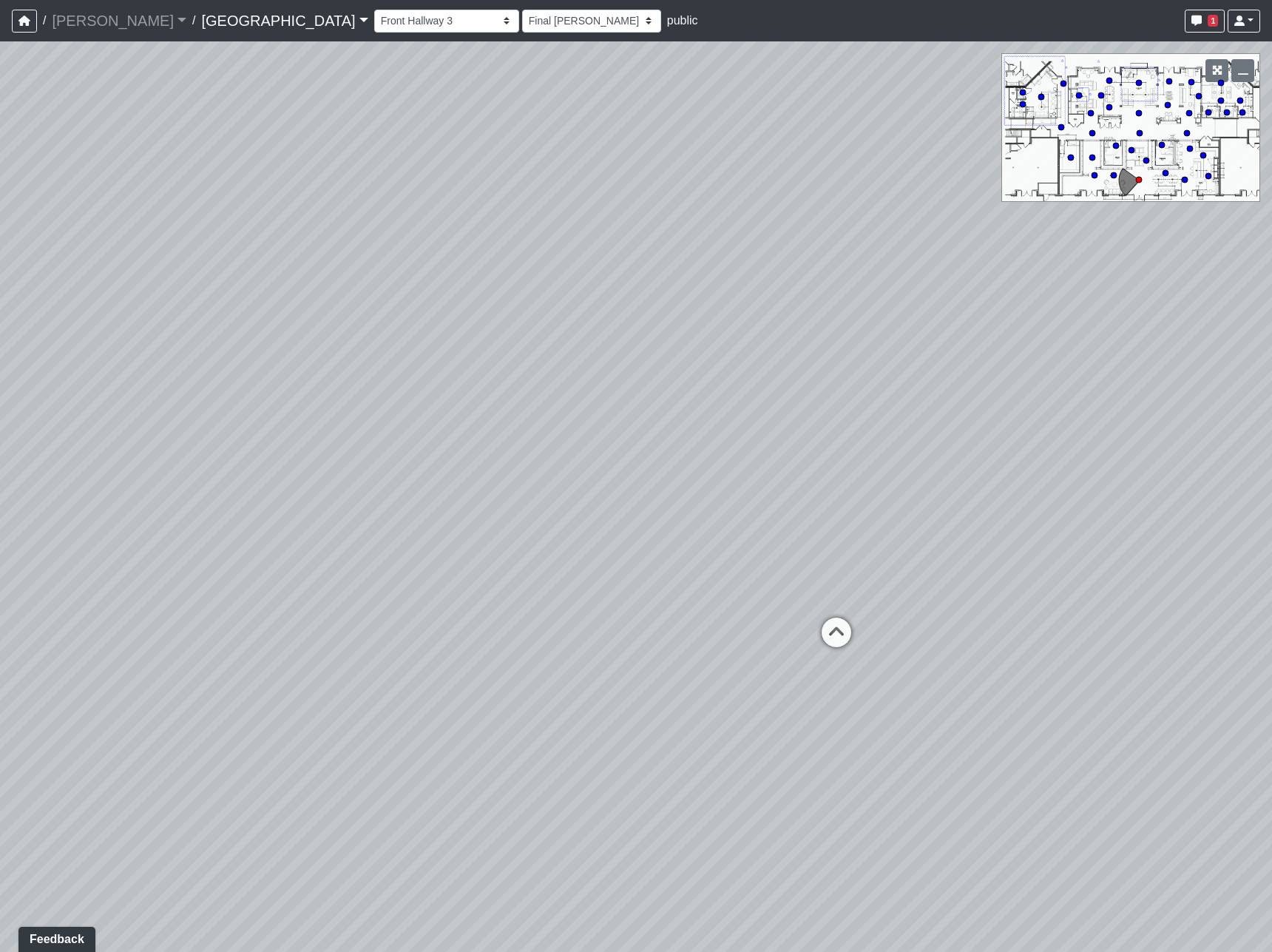
click at [5, 473] on div "Loading... Pool Courtyard Entry 1 Loading... Main Lounge 2 Loading... Pool Cour…" at bounding box center [636, 497] width 1272 height 911
drag, startPoint x: 795, startPoint y: 454, endPoint x: 283, endPoint y: 532, distance: 517.9
click at [283, 532] on div "Loading... Pool Courtyard Entry 1 Loading... Main Lounge 2 Loading... Pool Cour…" at bounding box center [636, 497] width 1272 height 911
drag, startPoint x: 786, startPoint y: 500, endPoint x: 393, endPoint y: 626, distance: 412.7
click at [393, 626] on div "Loading... Pool Courtyard Entry 1 Loading... Main Lounge 2 Loading... Pool Cour…" at bounding box center [636, 497] width 1272 height 911
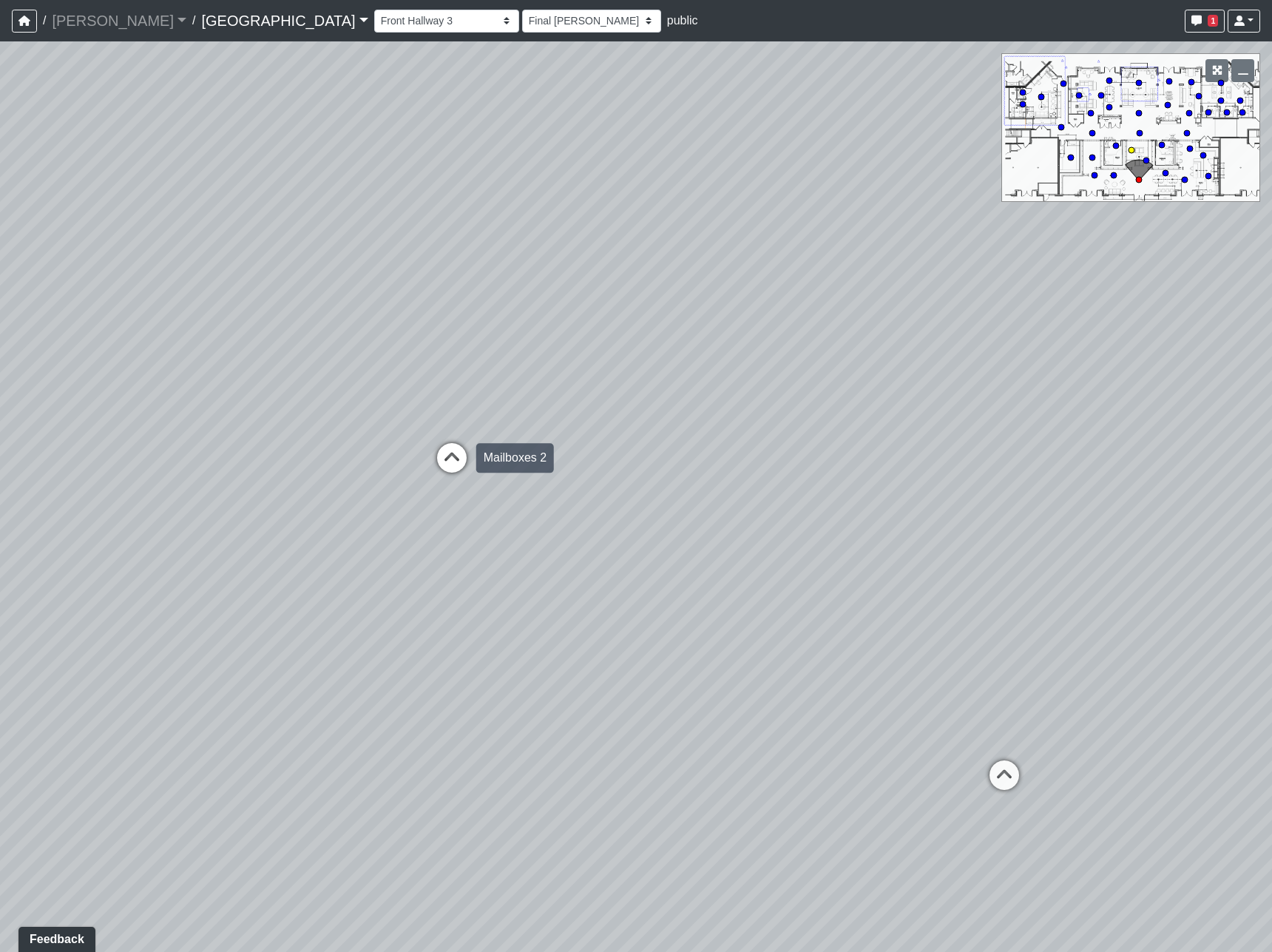
click at [446, 458] on icon at bounding box center [451, 465] width 44 height 44
select select "4r6mbEbgPWWj2gtQ5nkD89"
select select "h3ebyGk32eUmSzz99H473o"
click at [917, 790] on icon at bounding box center [910, 793] width 44 height 44
select select "bPB7wimamwCZGiPmsQdFAb"
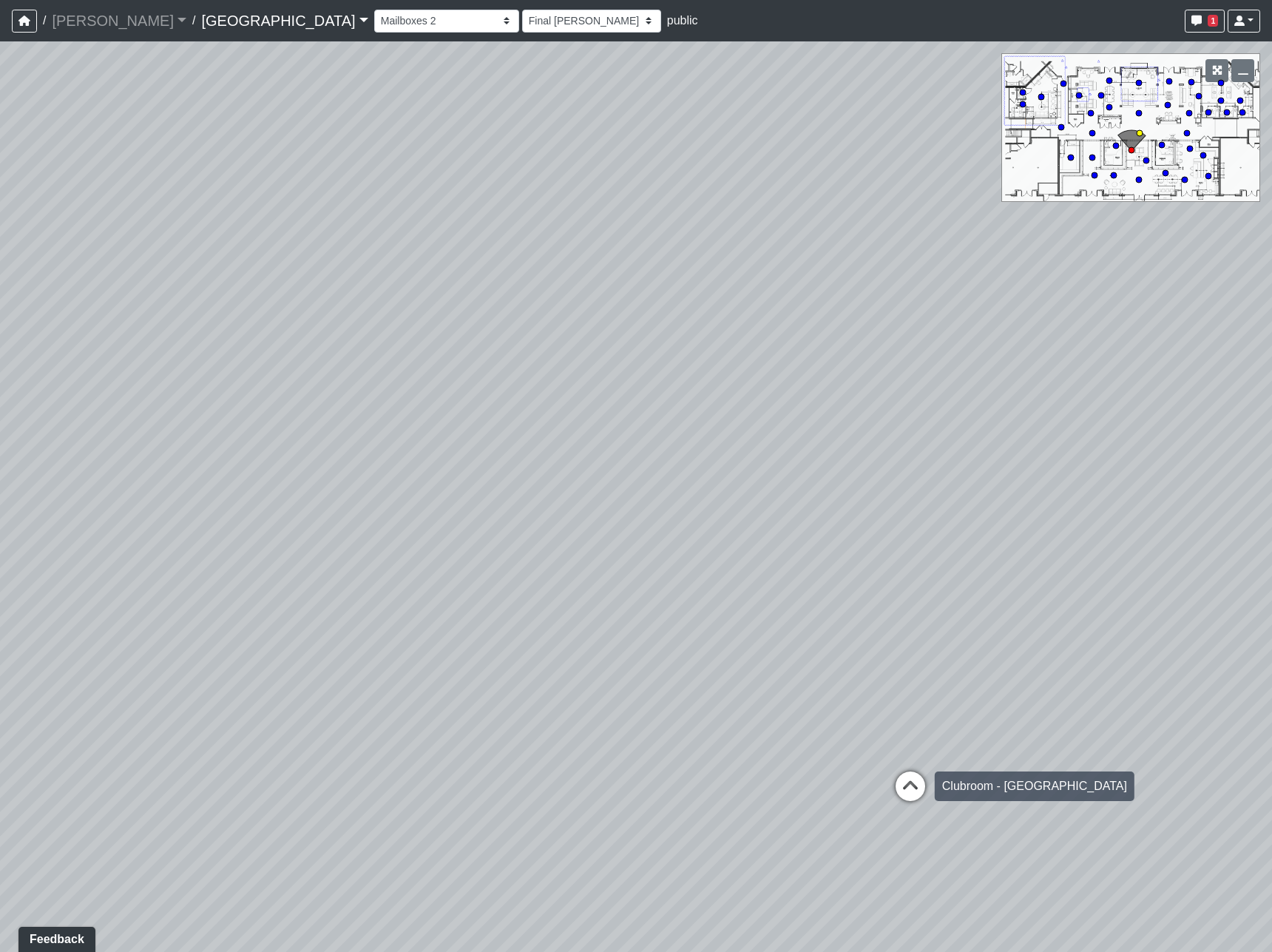
select select "h3ebyGk32eUmSzz99H473o"
drag, startPoint x: 428, startPoint y: 631, endPoint x: 1103, endPoint y: 620, distance: 675.1
click at [1103, 620] on div "Loading... Pool Courtyard Entry 1 Loading... Main Lounge 2 Loading... Pool Cour…" at bounding box center [636, 497] width 1272 height 911
drag, startPoint x: 404, startPoint y: 661, endPoint x: 972, endPoint y: 610, distance: 570.3
click at [972, 610] on div "Loading... Pool Courtyard Entry 1 Loading... Main Lounge 2 Loading... Pool Cour…" at bounding box center [636, 497] width 1272 height 911
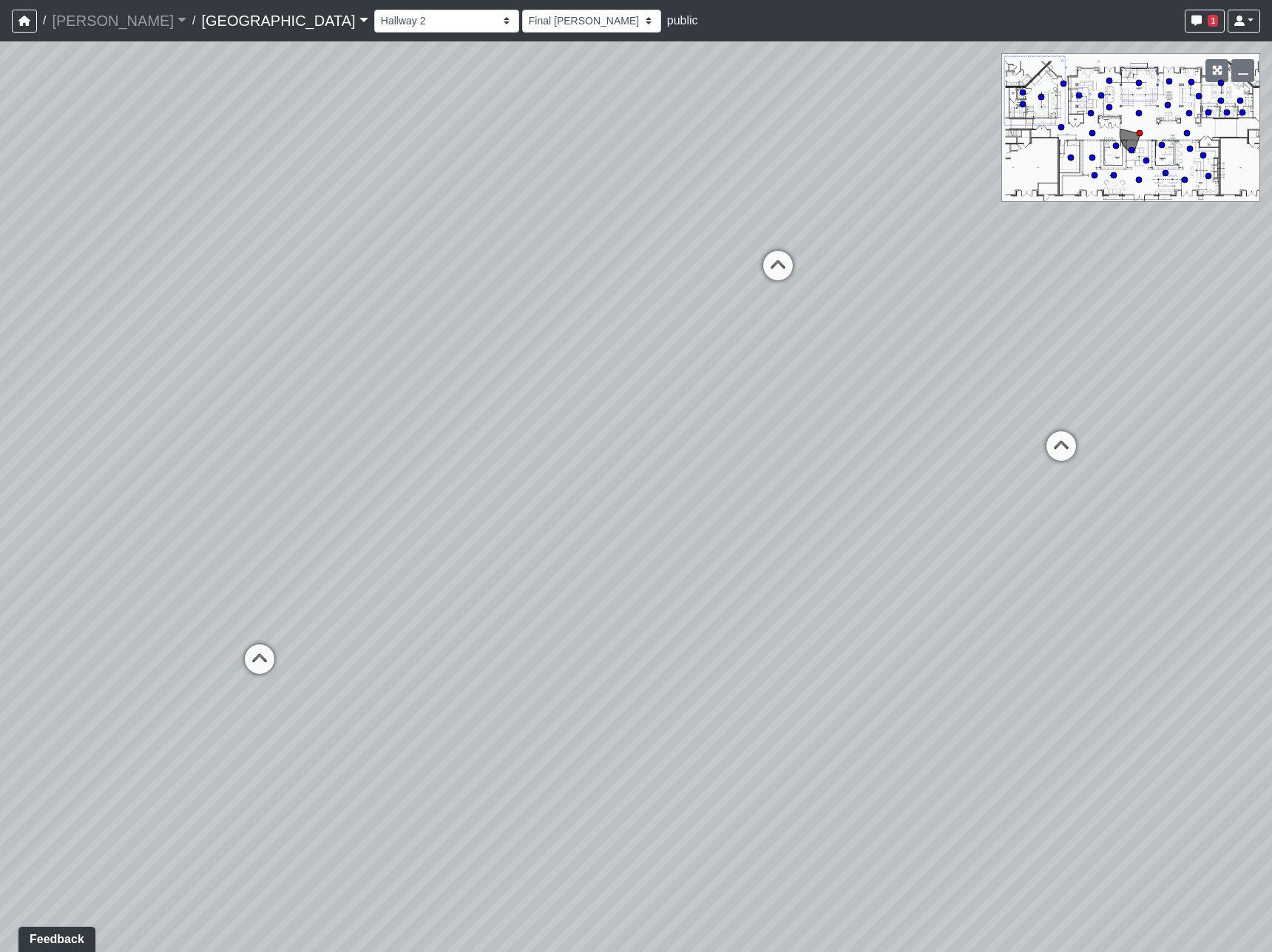
drag, startPoint x: 266, startPoint y: 673, endPoint x: 1053, endPoint y: 596, distance: 790.8
click at [1053, 596] on div "Loading... Pool Courtyard Entry 1 Loading... Main Lounge 2 Loading... Pool Cour…" at bounding box center [636, 497] width 1272 height 911
drag, startPoint x: 390, startPoint y: 514, endPoint x: 1238, endPoint y: 458, distance: 849.8
click at [1238, 458] on div "Loading... Pool Courtyard Entry 1 Loading... Main Lounge 2 Loading... Pool Cour…" at bounding box center [636, 497] width 1272 height 911
drag, startPoint x: 327, startPoint y: 606, endPoint x: 632, endPoint y: 592, distance: 305.3
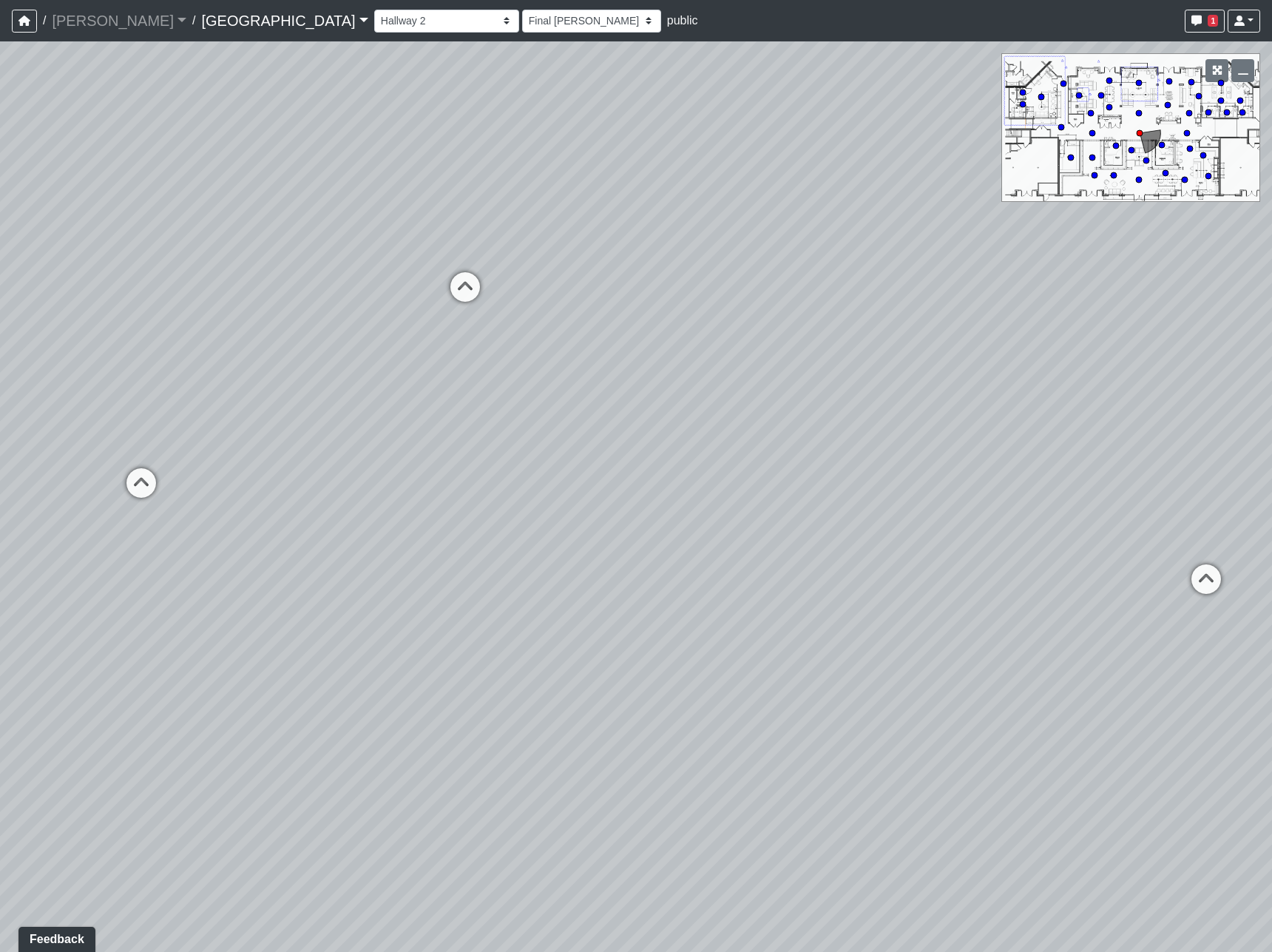
click at [1126, 676] on div "Loading... Pool Courtyard Entry 1 Loading... Main Lounge 2 Loading... Pool Cour…" at bounding box center [636, 497] width 1272 height 911
drag, startPoint x: 271, startPoint y: 481, endPoint x: 904, endPoint y: 720, distance: 676.6
click at [904, 720] on div "Loading... Pool Courtyard Entry 1 Loading... Main Lounge 2 Loading... Pool Cour…" at bounding box center [636, 497] width 1272 height 911
click at [985, 496] on icon at bounding box center [991, 500] width 44 height 44
select select "sUmikYx3Rz2XK4UpzrzLgb"
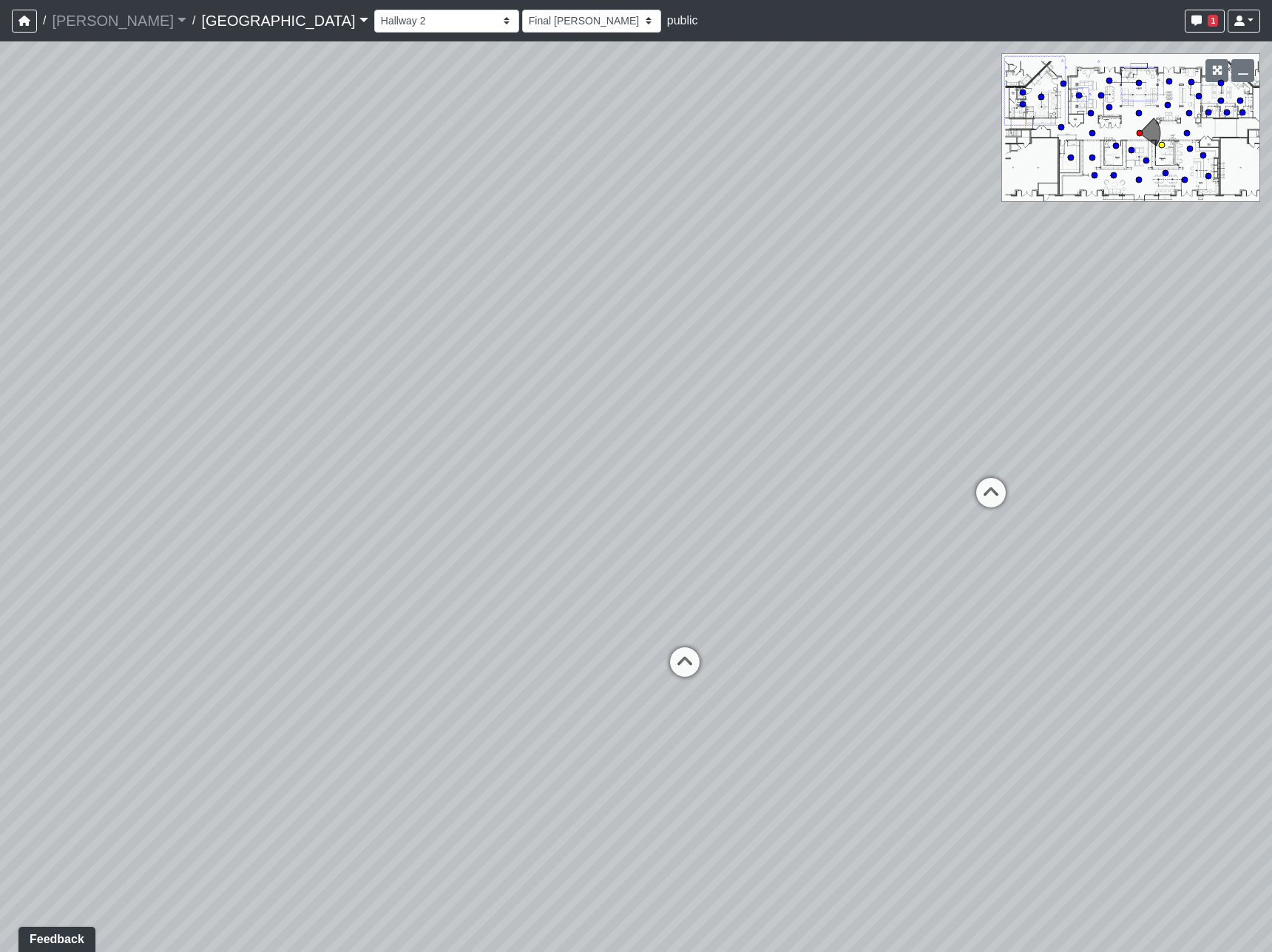
select select "h3ebyGk32eUmSzz99H473o"
drag, startPoint x: 1077, startPoint y: 588, endPoint x: 1082, endPoint y: 307, distance: 281.0
click at [1082, 307] on div "Loading... Pool Courtyard Entry 1 Loading... Main Lounge 2 Loading... Pool Cour…" at bounding box center [636, 497] width 1272 height 911
drag, startPoint x: 599, startPoint y: 636, endPoint x: 0, endPoint y: 605, distance: 599.8
click at [0, 605] on div "Loading... Pool Courtyard Entry 1 Loading... Main Lounge 2 Loading... Pool Cour…" at bounding box center [636, 497] width 1272 height 911
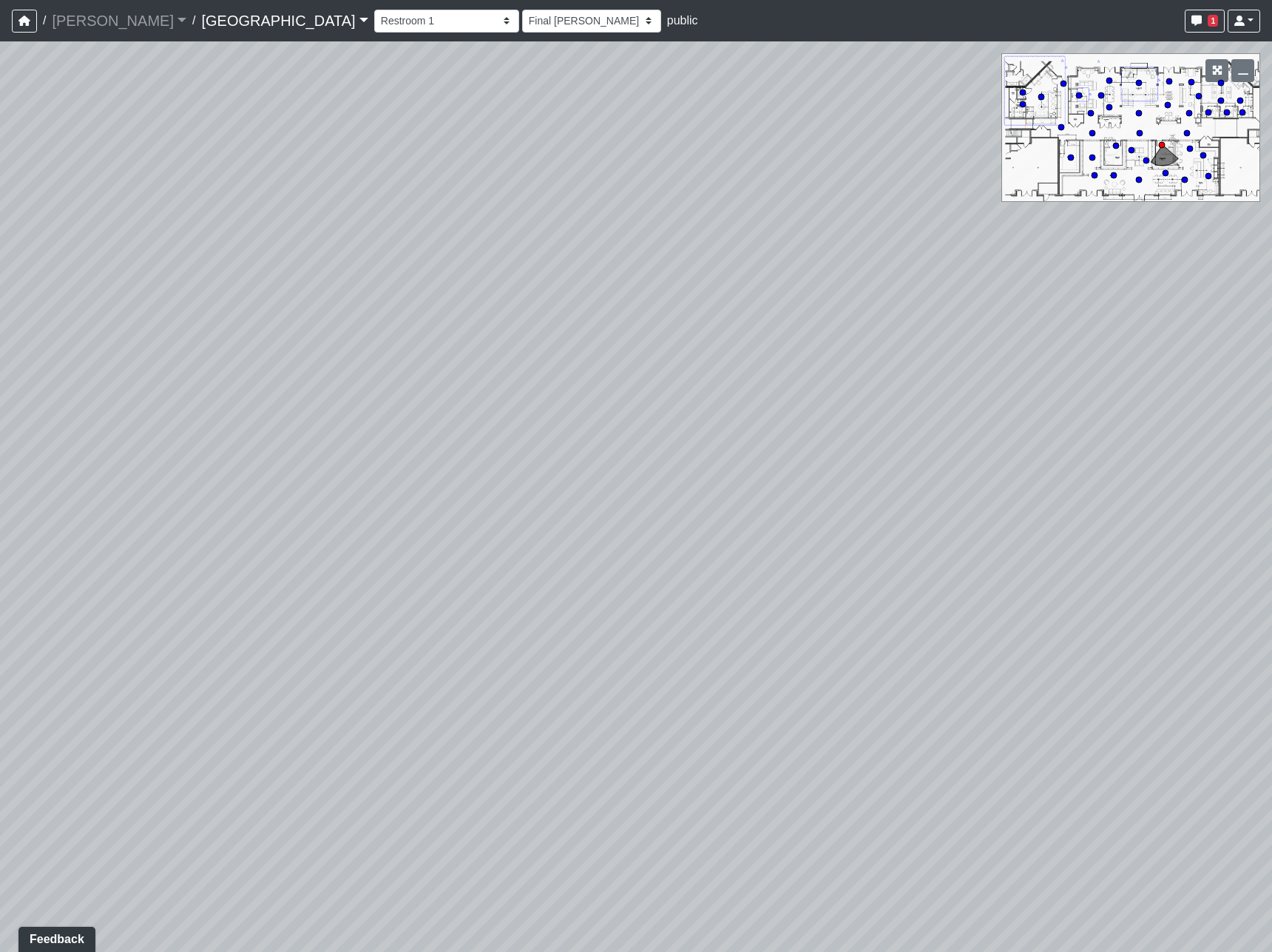
drag, startPoint x: 1096, startPoint y: 463, endPoint x: 323, endPoint y: 575, distance: 781.1
click at [323, 575] on div "Loading... Pool Courtyard Entry 1 Loading... Main Lounge 2 Loading... Pool Cour…" at bounding box center [636, 497] width 1272 height 911
drag, startPoint x: 967, startPoint y: 635, endPoint x: 276, endPoint y: 442, distance: 717.4
click at [276, 442] on div "Loading... Pool Courtyard Entry 1 Loading... Main Lounge 2 Loading... Pool Cour…" at bounding box center [636, 497] width 1272 height 911
drag, startPoint x: 944, startPoint y: 462, endPoint x: 446, endPoint y: 455, distance: 498.0
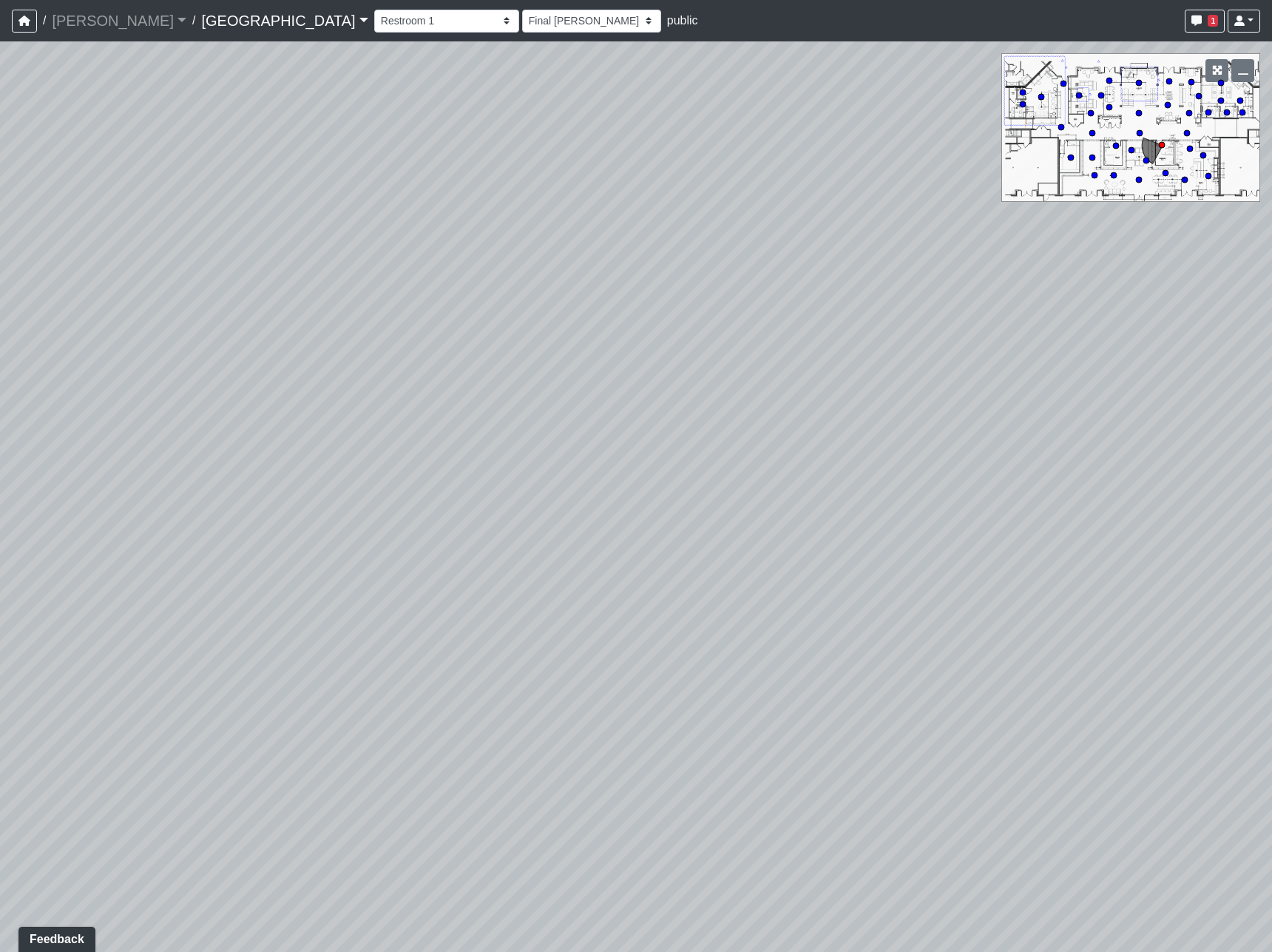
click at [409, 453] on div "Loading... Pool Courtyard Entry 1 Loading... Main Lounge 2 Loading... Pool Cour…" at bounding box center [636, 497] width 1272 height 911
drag, startPoint x: 870, startPoint y: 626, endPoint x: 1458, endPoint y: 779, distance: 607.6
click at [1271, 779] on html "/ Flournoy Flournoy Loading... / Cool Springs Cool Springs Loading... Cool Spri…" at bounding box center [636, 476] width 1272 height 952
drag, startPoint x: 408, startPoint y: 619, endPoint x: 1234, endPoint y: 400, distance: 854.5
click at [1234, 400] on div "Loading... Pool Courtyard Entry 1 Loading... Main Lounge 2 Loading... Pool Cour…" at bounding box center [636, 497] width 1272 height 911
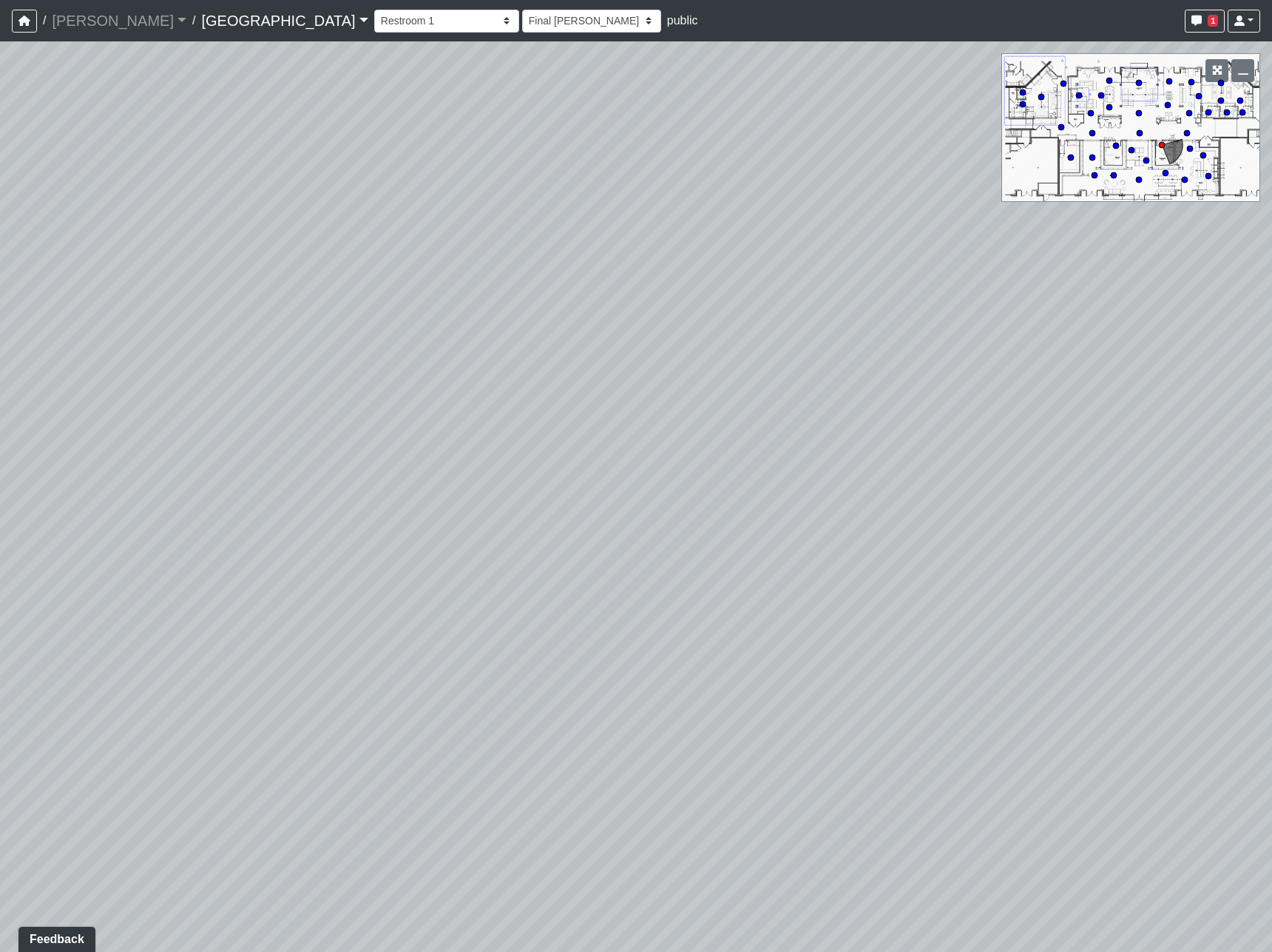
drag, startPoint x: 531, startPoint y: 611, endPoint x: 1165, endPoint y: 285, distance: 712.9
click at [1165, 285] on div "Loading... Pool Courtyard Entry 1 Loading... Main Lounge 2 Loading... Pool Cour…" at bounding box center [636, 497] width 1272 height 911
drag, startPoint x: 357, startPoint y: 380, endPoint x: 1291, endPoint y: 800, distance: 1024.1
click at [1271, 800] on html "/ Flournoy Flournoy Loading... / Cool Springs Cool Springs Loading... Cool Spri…" at bounding box center [636, 476] width 1272 height 952
drag, startPoint x: 440, startPoint y: 486, endPoint x: 882, endPoint y: 678, distance: 481.9
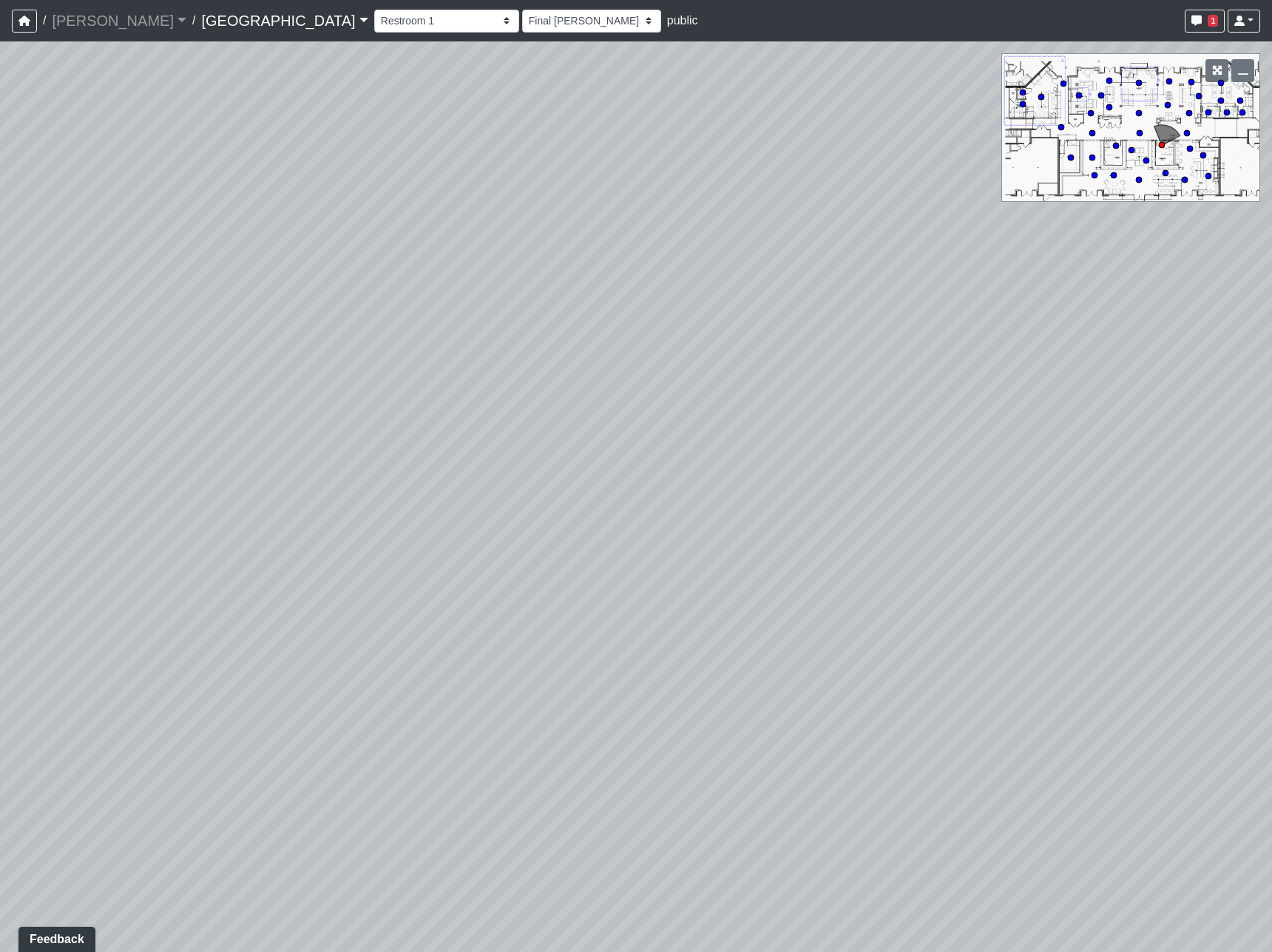
click at [882, 678] on div "Loading... Pool Courtyard Entry 1 Loading... Main Lounge 2 Loading... Pool Cour…" at bounding box center [636, 497] width 1272 height 911
drag, startPoint x: 554, startPoint y: 502, endPoint x: 802, endPoint y: 641, distance: 284.3
click at [802, 641] on div "Loading... Pool Courtyard Entry 1 Loading... Main Lounge 2 Loading... Pool Cour…" at bounding box center [636, 497] width 1272 height 911
click at [130, 547] on div "Loading... Hallway 2" at bounding box center [147, 565] width 44 height 44
select select "bPB7wimamwCZGiPmsQdFAb"
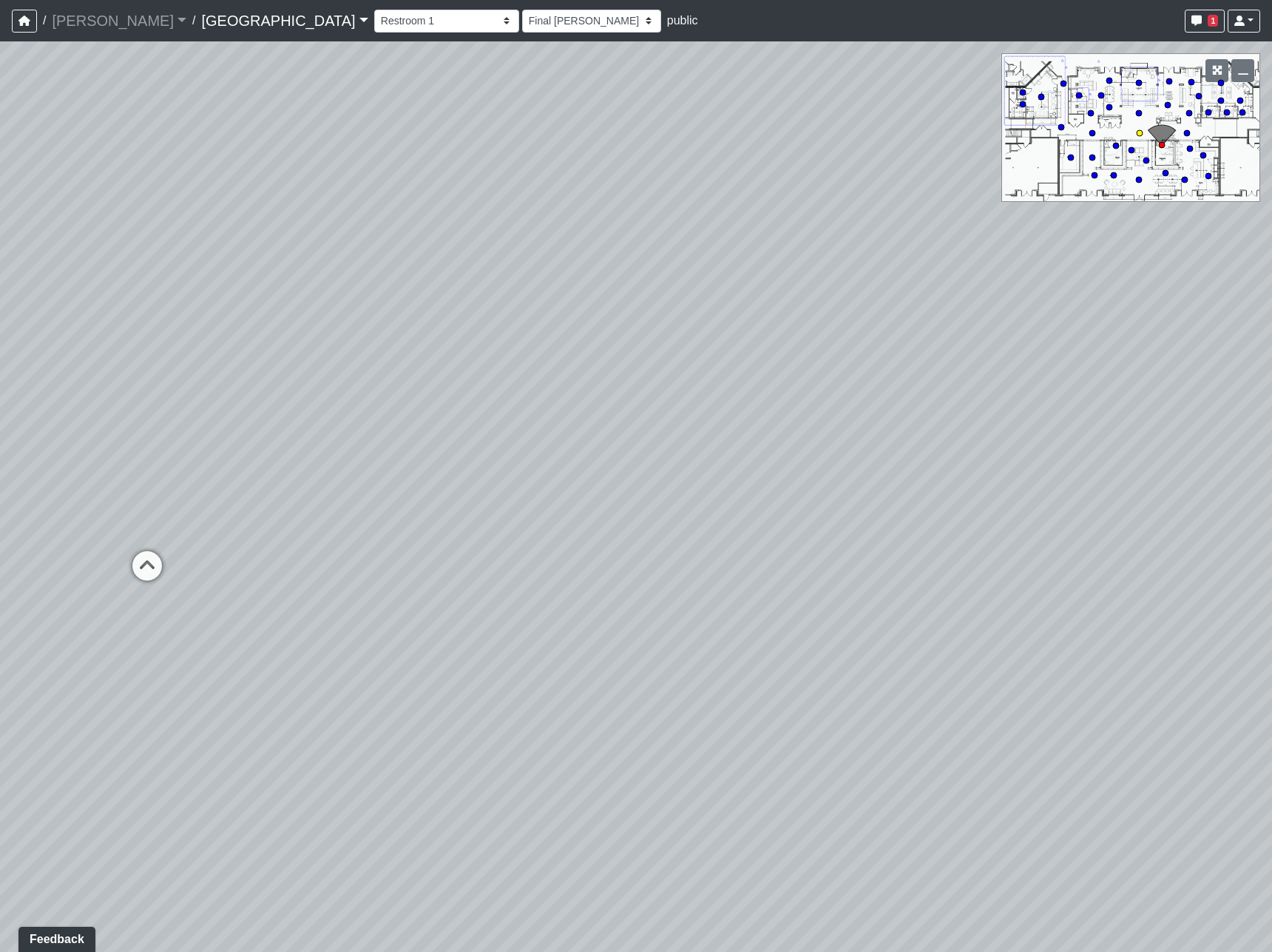
select select "h3ebyGk32eUmSzz99H473o"
drag, startPoint x: 294, startPoint y: 643, endPoint x: 976, endPoint y: 564, distance: 686.6
click at [884, 551] on div "Loading... Pool Courtyard Entry 1 Loading... Main Lounge 2 Loading... Pool Cour…" at bounding box center [636, 497] width 1272 height 911
click at [962, 482] on icon at bounding box center [957, 487] width 44 height 44
select select "nyrKKpN37jHPvguD4SWa4o"
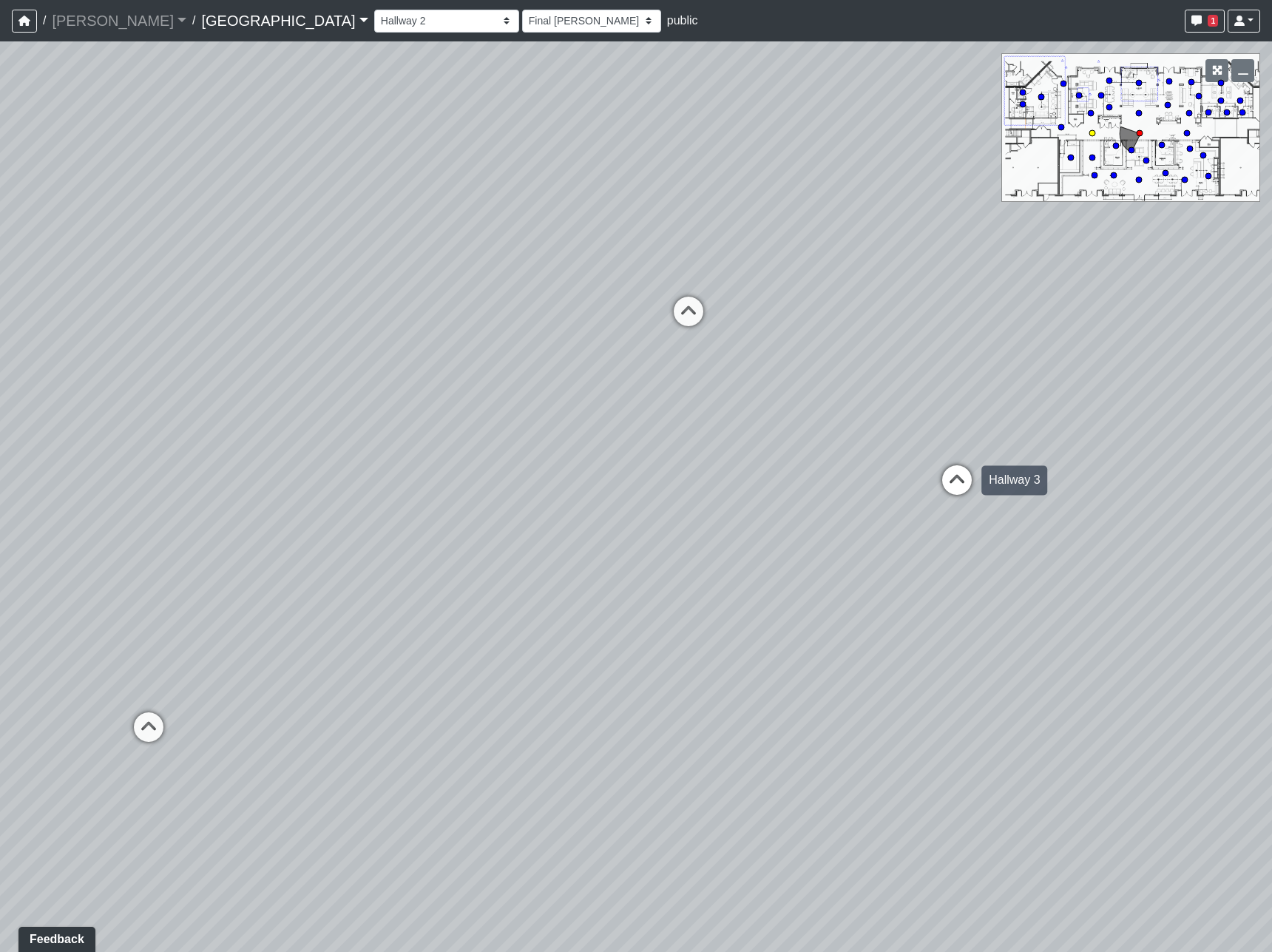
select select "h3ebyGk32eUmSzz99H473o"
click at [1179, 547] on div "Loading... Pool Courtyard Entry 1 Loading... Main Lounge 2 Loading... Pool Cour…" at bounding box center [636, 497] width 1272 height 911
drag, startPoint x: 343, startPoint y: 546, endPoint x: 679, endPoint y: 549, distance: 336.0
click at [682, 546] on div "Loading... Pool Courtyard Entry 1 Loading... Main Lounge 2 Loading... Pool Cour…" at bounding box center [636, 497] width 1272 height 911
click at [476, 631] on icon at bounding box center [482, 633] width 44 height 44
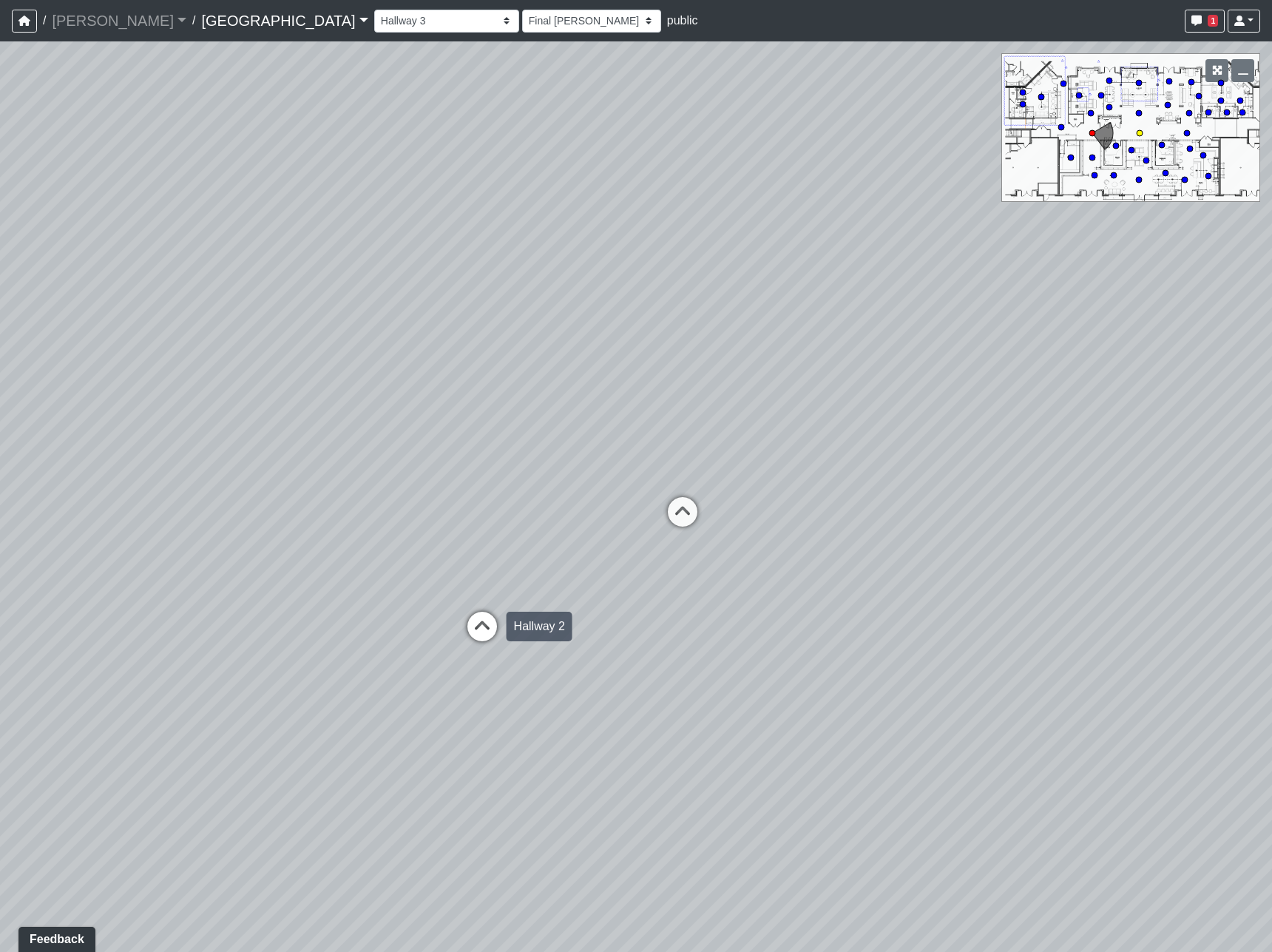
select select "bPB7wimamwCZGiPmsQdFAb"
select select "h3ebyGk32eUmSzz99H473o"
click at [482, 617] on icon at bounding box center [477, 624] width 44 height 44
select select "jBqNCsrT4hi7AavUsCSpyD"
select select "h3ebyGk32eUmSzz99H473o"
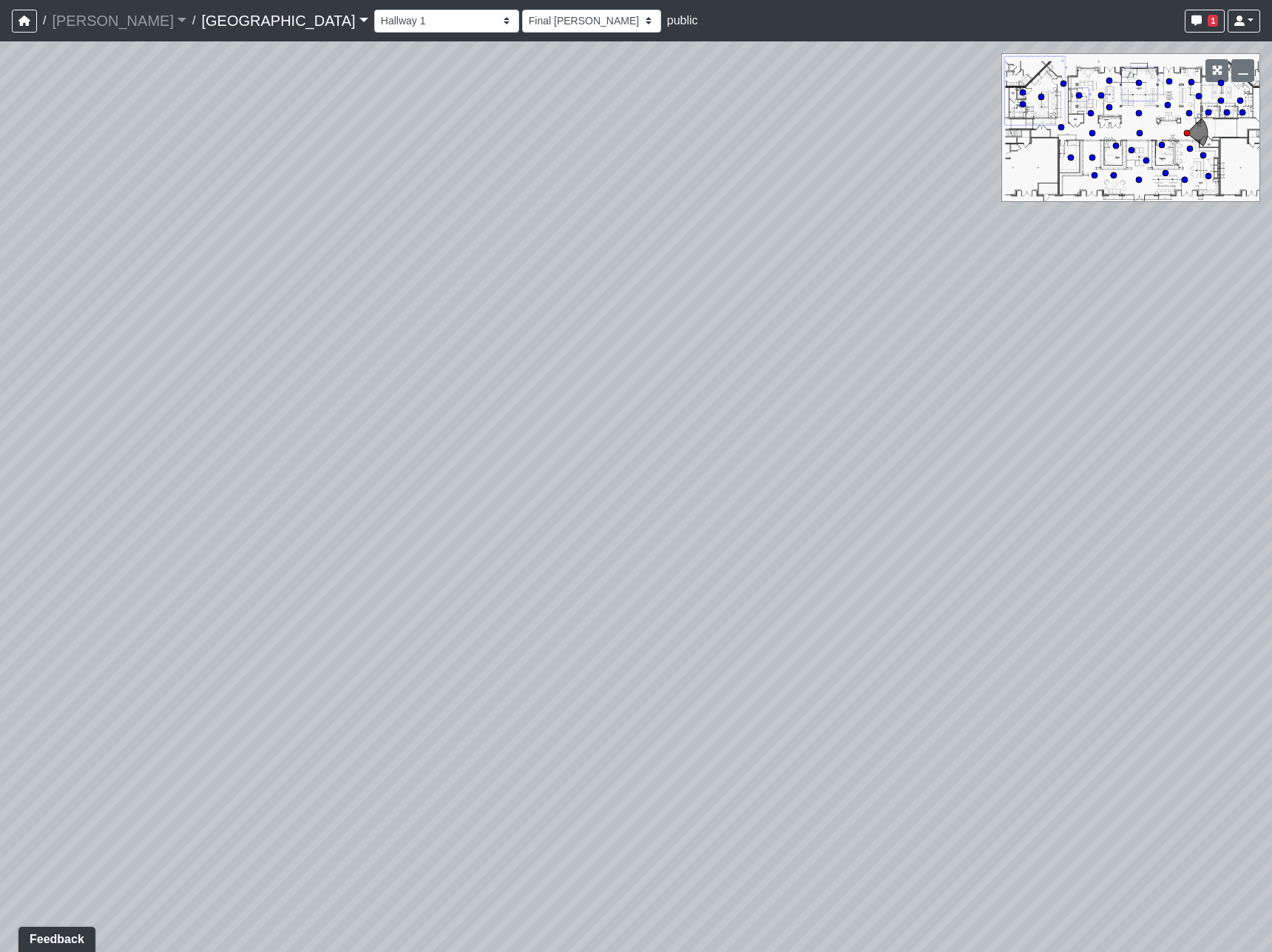
drag, startPoint x: 774, startPoint y: 402, endPoint x: 1023, endPoint y: 502, distance: 268.3
click at [1026, 502] on div "Loading... Pool Courtyard Entry 1 Loading... Main Lounge 2 Loading... Pool Cour…" at bounding box center [636, 497] width 1272 height 911
drag, startPoint x: 577, startPoint y: 495, endPoint x: 914, endPoint y: 556, distance: 342.5
click at [929, 561] on div "Loading... Pool Courtyard Entry 1 Loading... Main Lounge 2 Loading... Pool Cour…" at bounding box center [636, 497] width 1272 height 911
drag, startPoint x: 583, startPoint y: 570, endPoint x: 747, endPoint y: 402, distance: 234.8
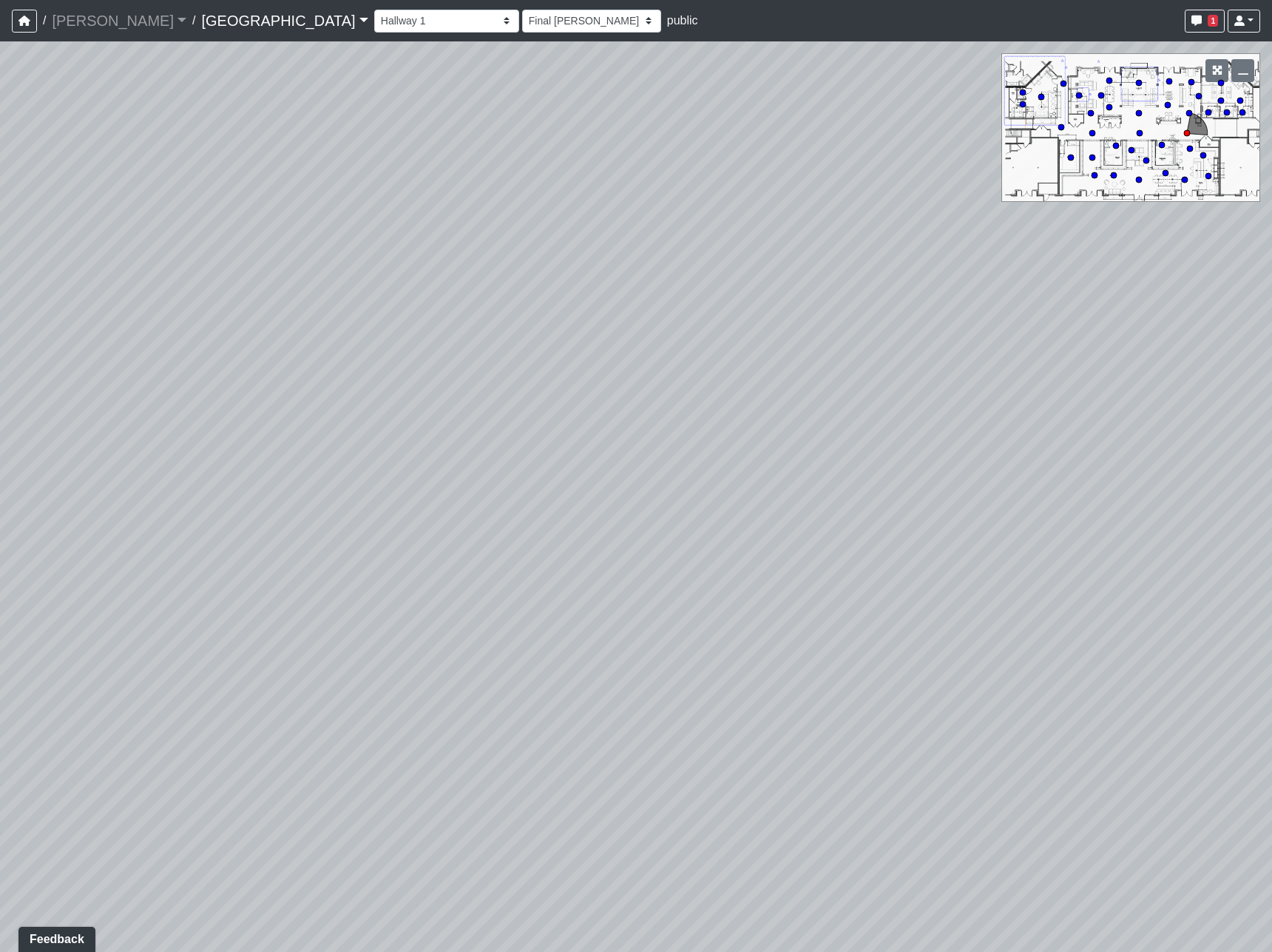
click at [747, 402] on div "Loading... Pool Courtyard Entry 1 Loading... Main Lounge 2 Loading... Pool Cour…" at bounding box center [636, 497] width 1272 height 911
drag, startPoint x: 346, startPoint y: 553, endPoint x: 773, endPoint y: 493, distance: 431.2
click at [773, 493] on div "Loading... Pool Courtyard Entry 1 Loading... Main Lounge 2 Loading... Pool Cour…" at bounding box center [636, 497] width 1272 height 911
drag, startPoint x: 372, startPoint y: 302, endPoint x: 755, endPoint y: 278, distance: 383.8
click at [755, 278] on div "Loading... Pool Courtyard Entry 1 Loading... Main Lounge 2 Loading... Pool Cour…" at bounding box center [636, 497] width 1272 height 911
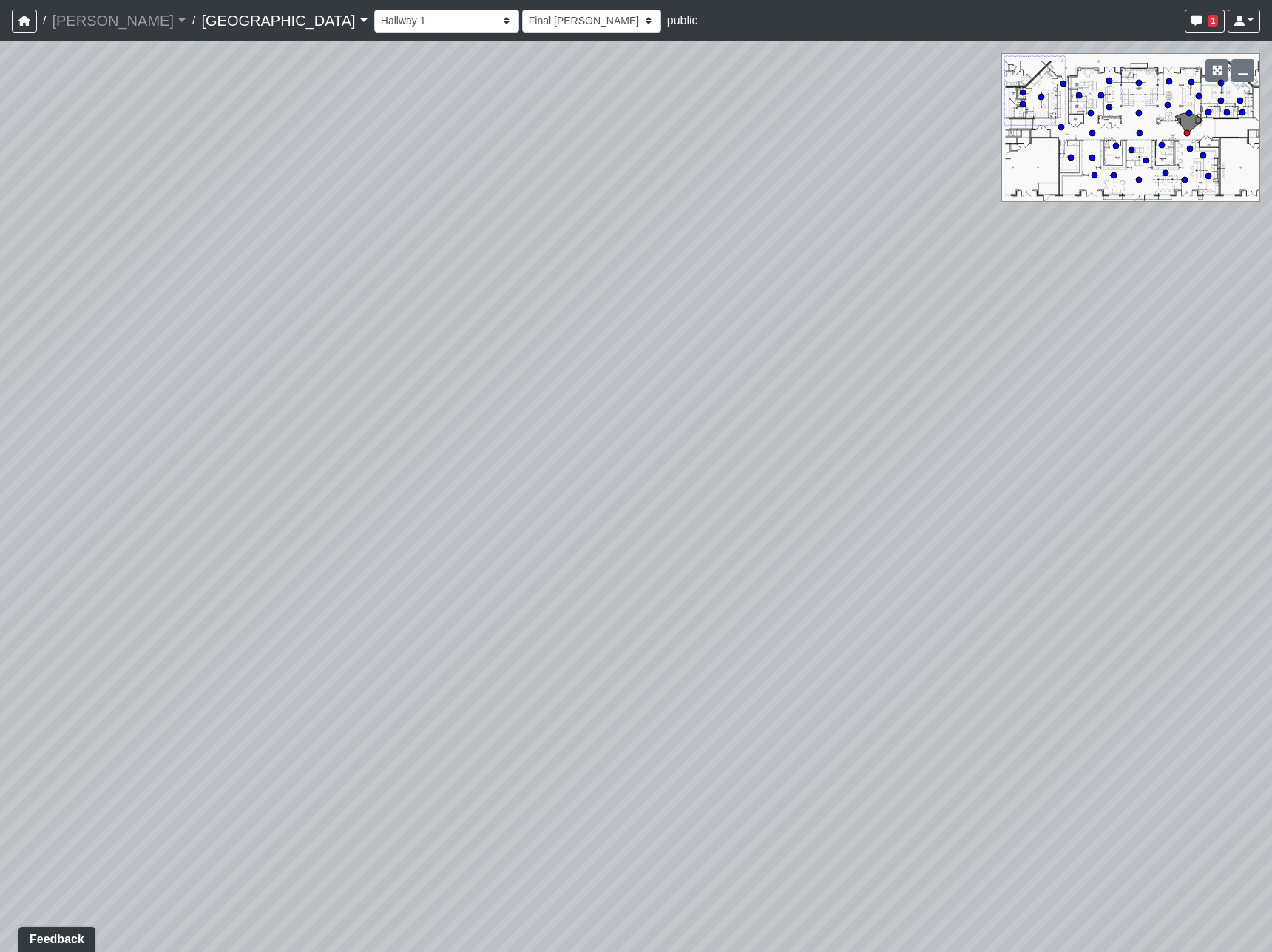
drag, startPoint x: 662, startPoint y: 206, endPoint x: 859, endPoint y: 211, distance: 197.1
click at [848, 228] on div "Loading... Pool Courtyard Entry 1 Loading... Main Lounge 2 Loading... Pool Cour…" at bounding box center [636, 497] width 1272 height 911
drag, startPoint x: 699, startPoint y: 390, endPoint x: 865, endPoint y: 440, distance: 173.4
click at [775, 416] on div "Loading... Pool Courtyard Entry 1 Loading... Main Lounge 2 Loading... Pool Cour…" at bounding box center [636, 497] width 1272 height 911
drag, startPoint x: 1175, startPoint y: 355, endPoint x: 1568, endPoint y: 306, distance: 396.0
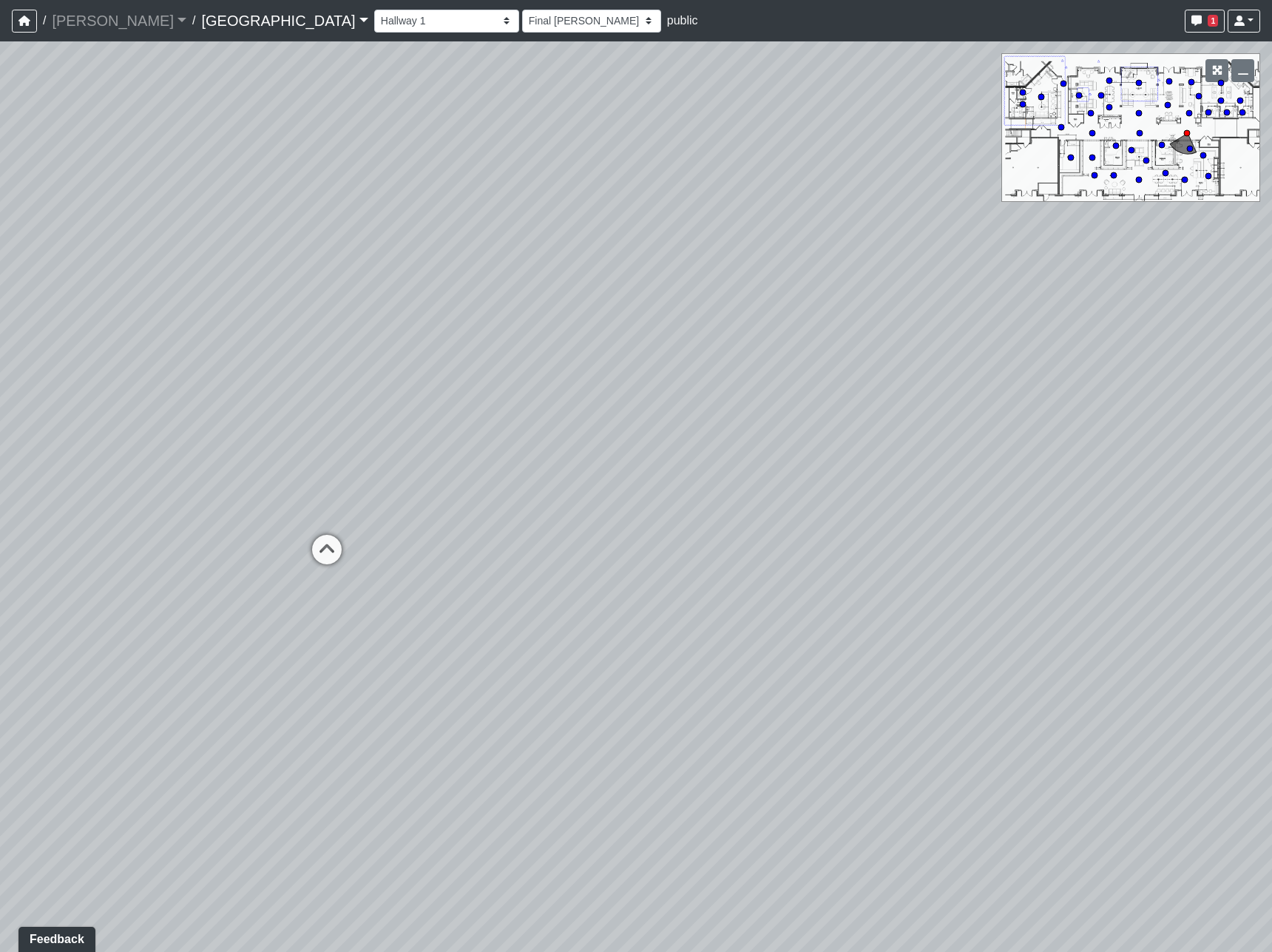
click at [1271, 306] on html "/ Flournoy Flournoy Loading... / Cool Springs Cool Springs Loading... Cool Spri…" at bounding box center [636, 476] width 1272 height 952
drag, startPoint x: 511, startPoint y: 414, endPoint x: 2543, endPoint y: 909, distance: 2091.4
click at [1271, 909] on html "/ Flournoy Flournoy Loading... / Cool Springs Cool Springs Loading... Cool Spri…" at bounding box center [636, 476] width 1272 height 952
drag, startPoint x: 272, startPoint y: 564, endPoint x: 1176, endPoint y: 568, distance: 904.0
click at [873, 525] on div "Loading... Pool Courtyard Entry 1 Loading... Main Lounge 2 Loading... Pool Cour…" at bounding box center [636, 497] width 1272 height 911
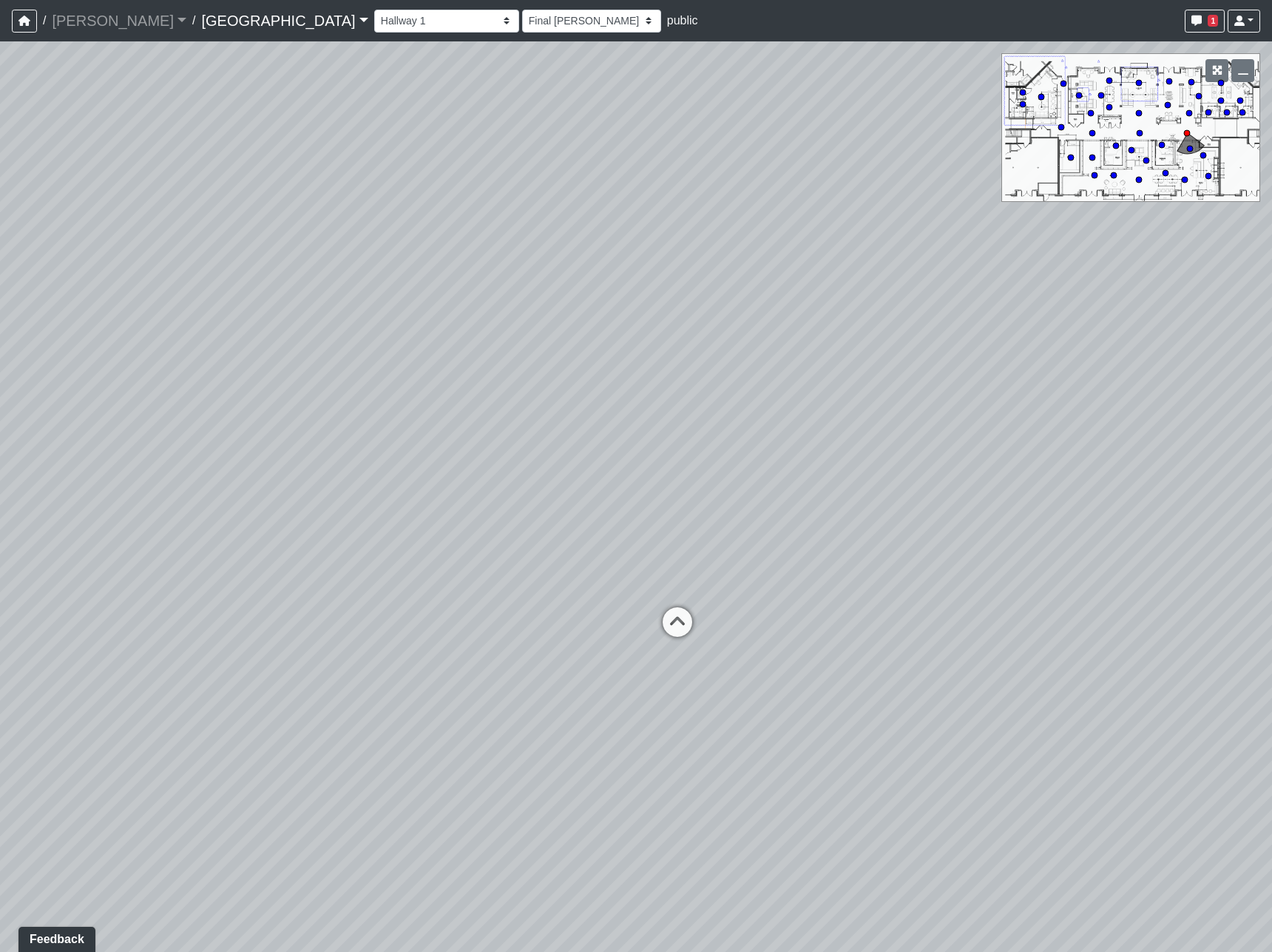
drag, startPoint x: 466, startPoint y: 489, endPoint x: 1252, endPoint y: 300, distance: 808.4
click at [1147, 322] on div "Loading... Pool Courtyard Entry 1 Loading... Main Lounge 2 Loading... Pool Cour…" at bounding box center [636, 497] width 1272 height 911
